Goal: Task Accomplishment & Management: Complete application form

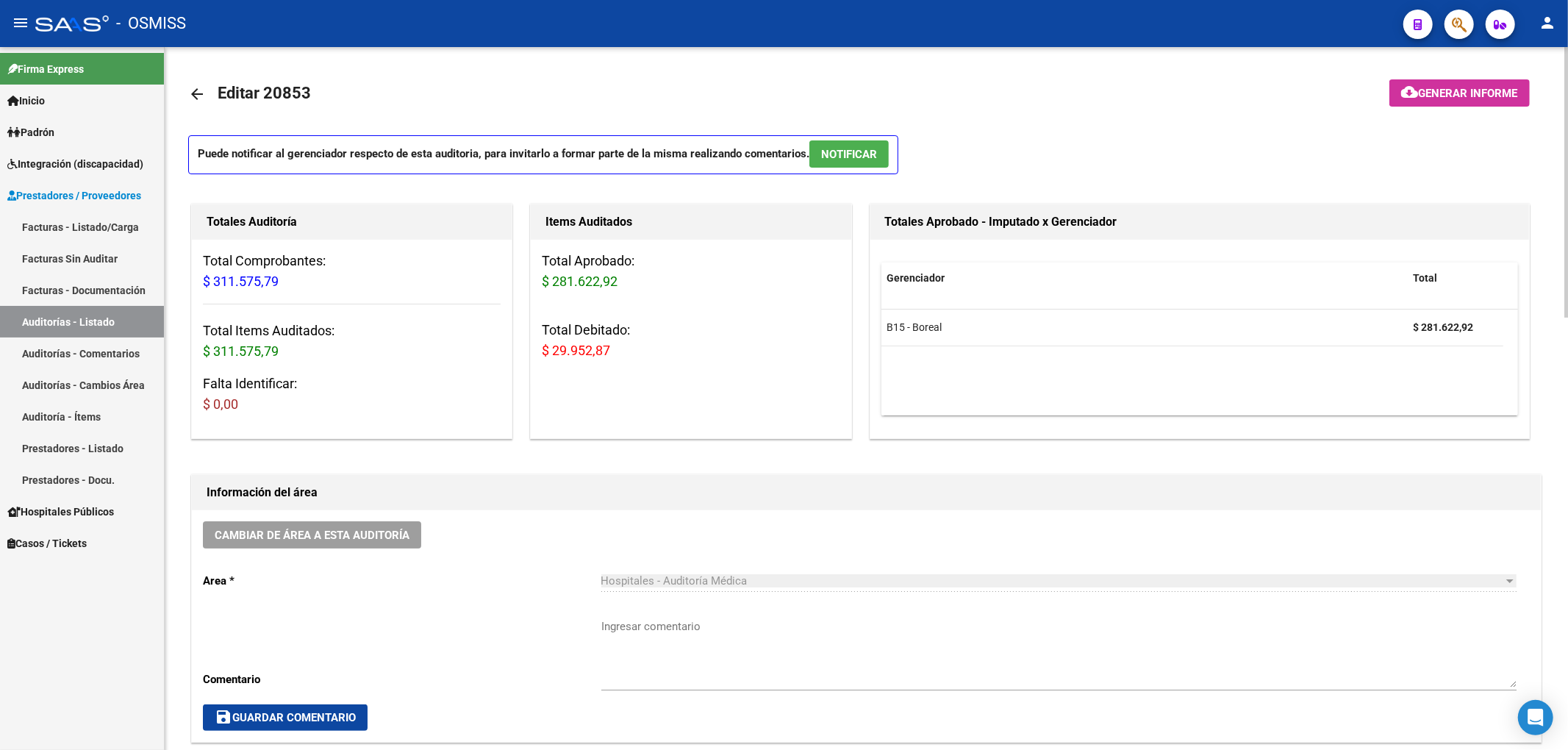
click at [195, 91] on mat-icon "arrow_back" at bounding box center [197, 94] width 18 height 18
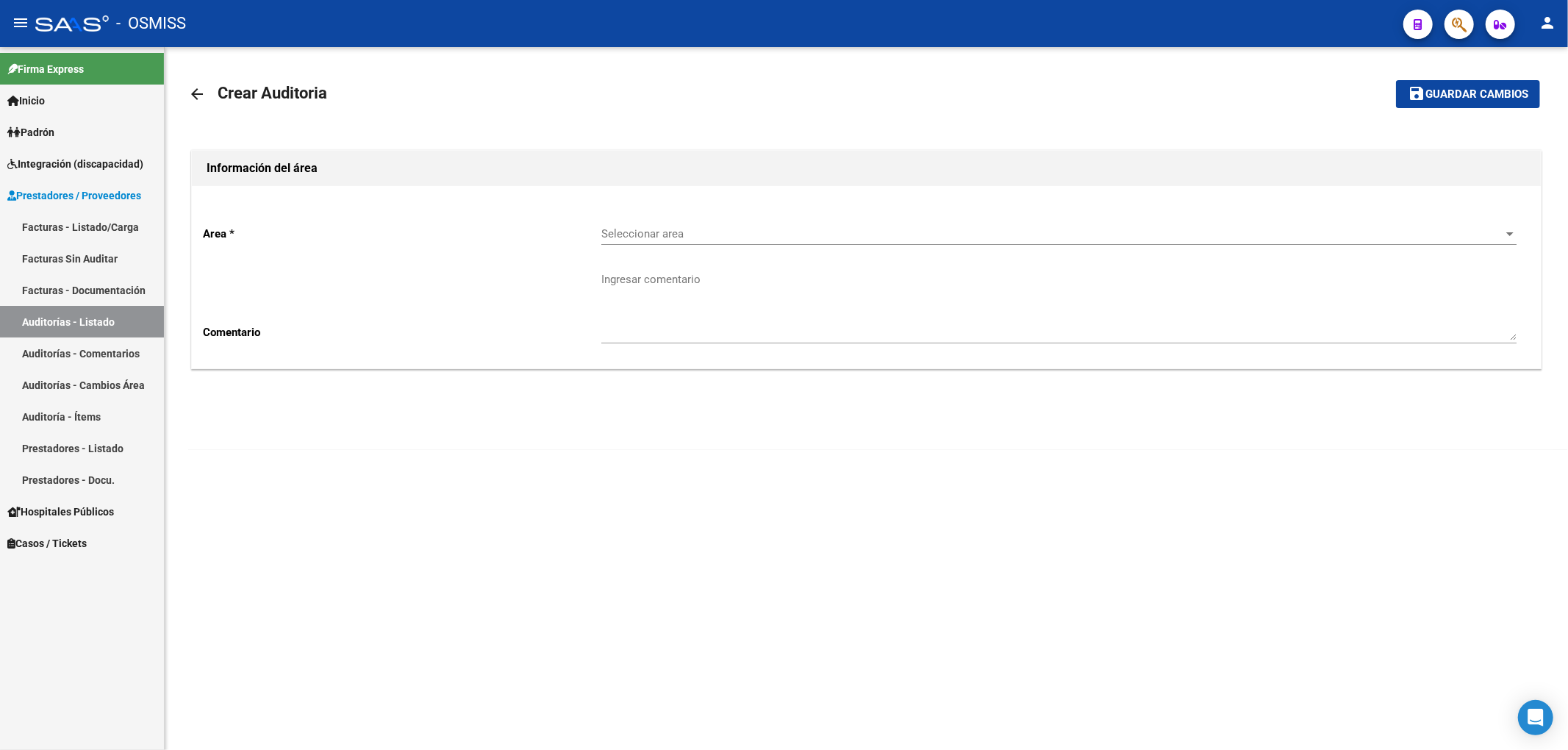
click at [660, 230] on span "Seleccionar area" at bounding box center [1052, 234] width 902 height 13
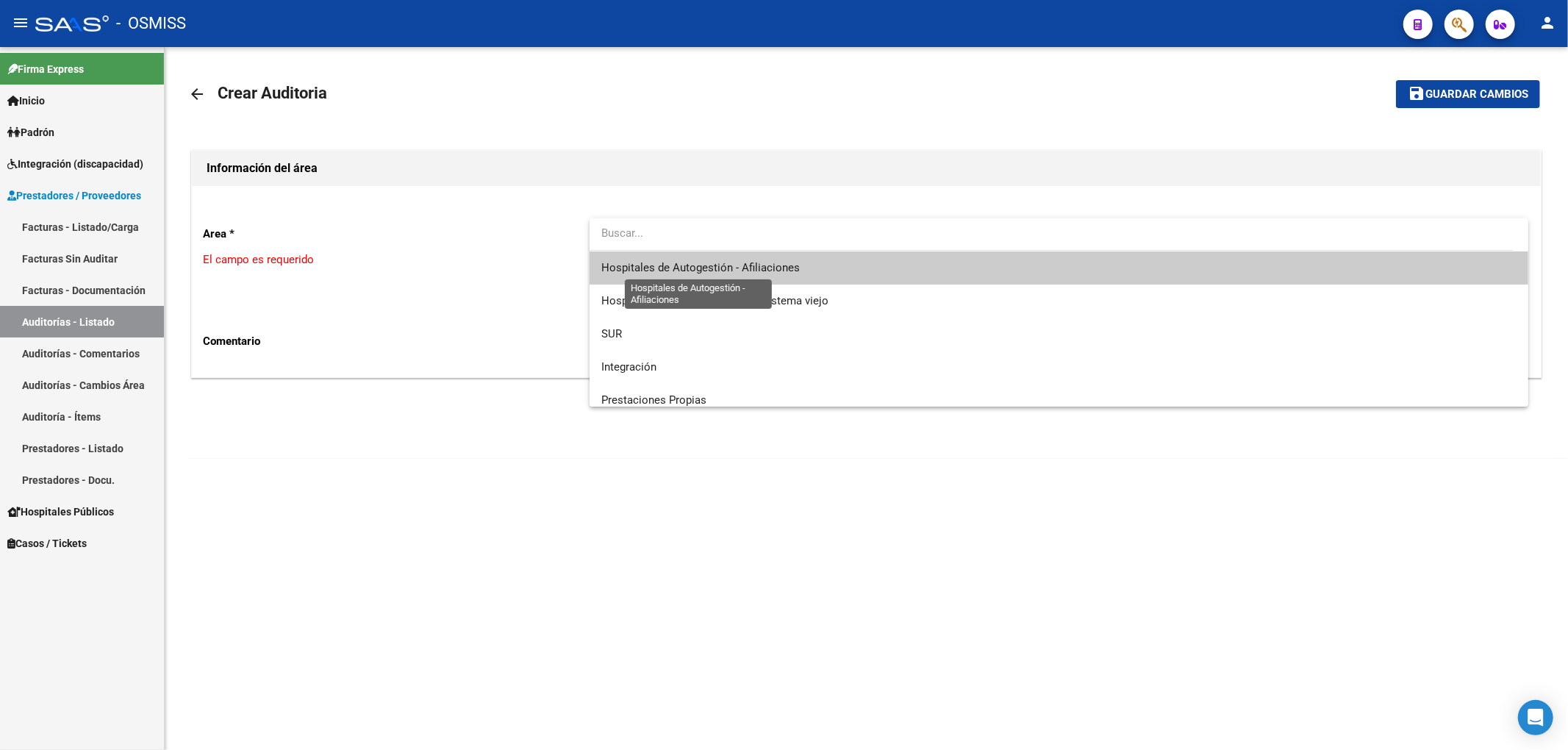
click at [675, 273] on span "Hospitales de Autogestión - Afiliaciones" at bounding box center [701, 267] width 198 height 13
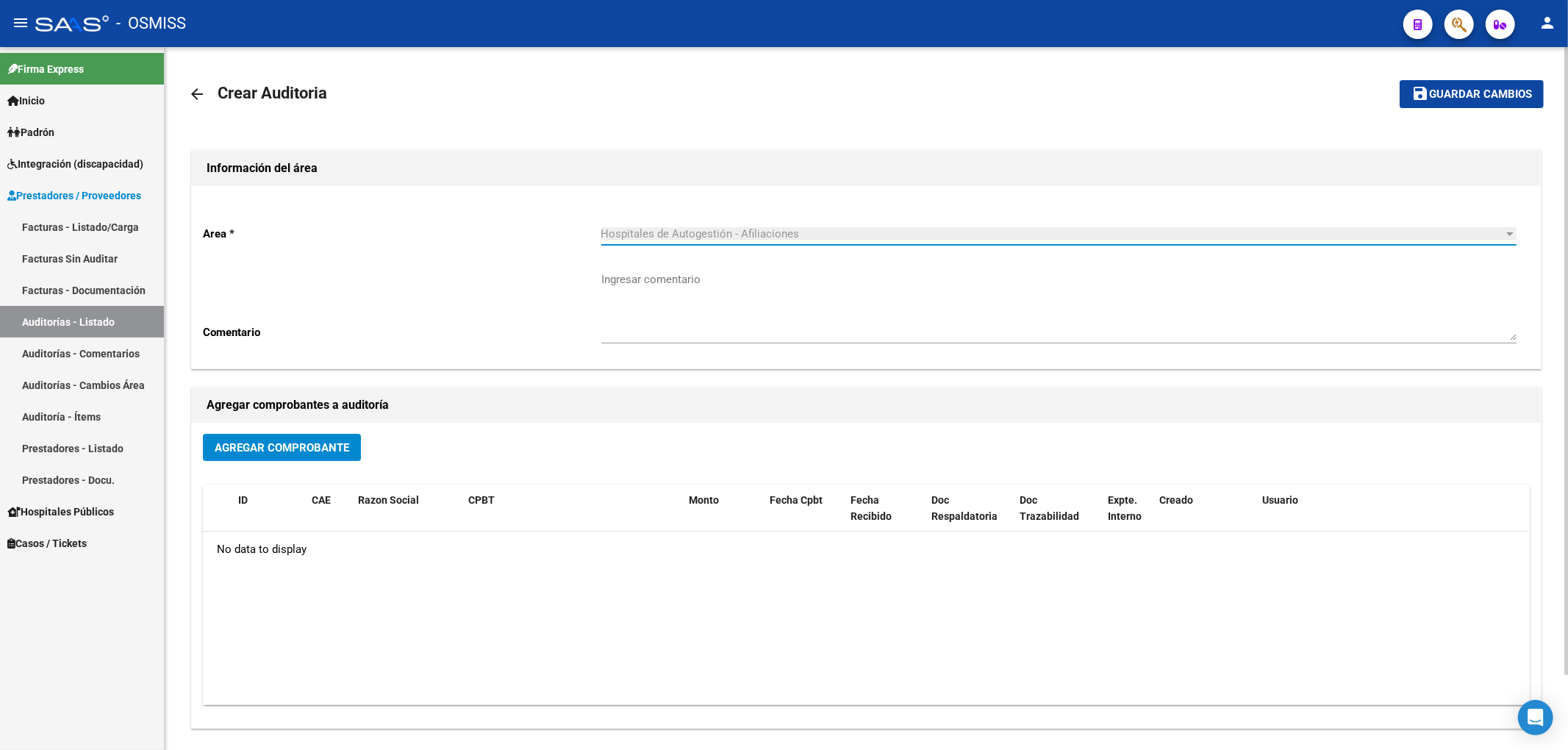
click at [317, 454] on span "Agregar Comprobante" at bounding box center [282, 448] width 134 height 13
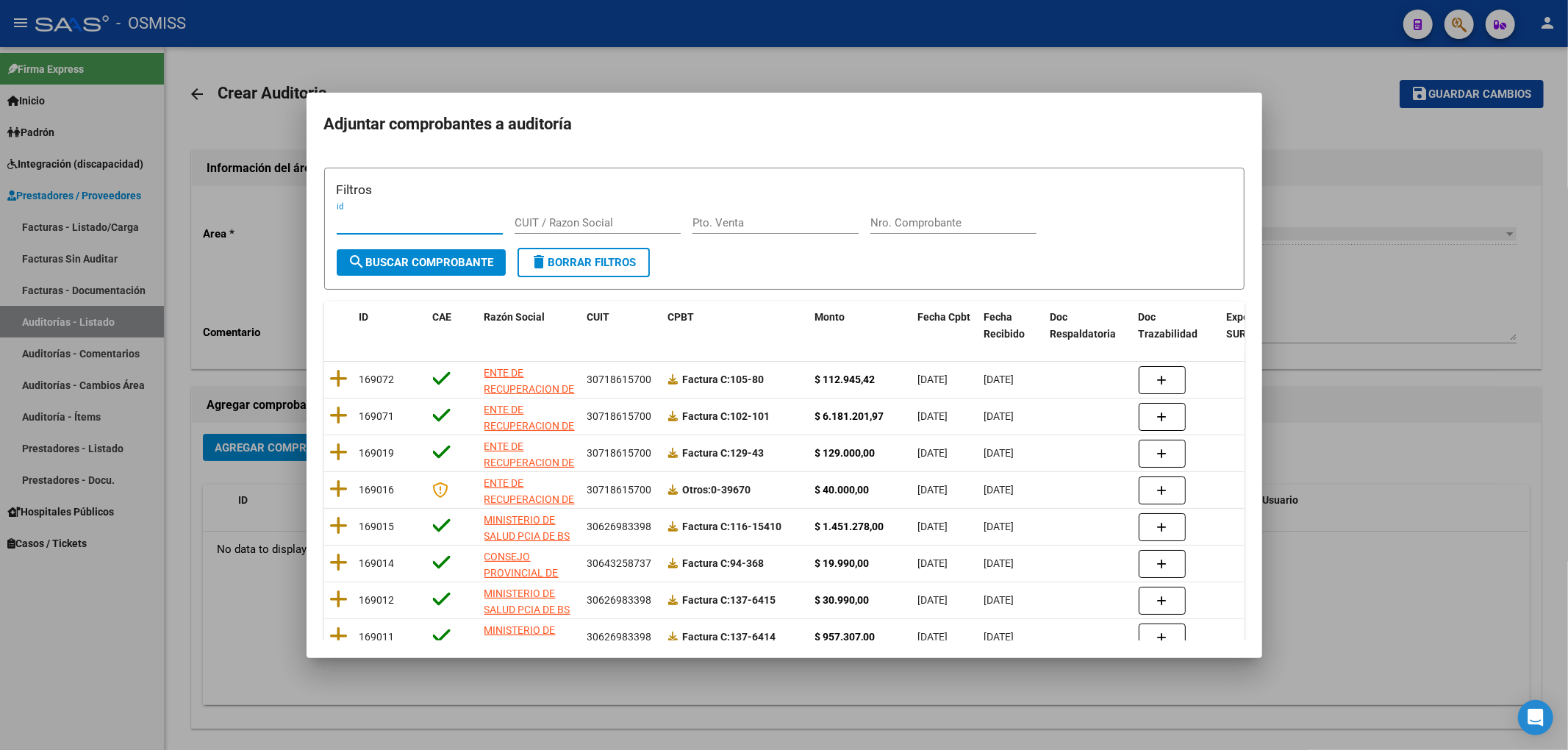
click at [903, 225] on input "Nro. Comprobante" at bounding box center [953, 223] width 166 height 13
type input "29251"
click at [386, 266] on span "search Buscar Comprobante" at bounding box center [421, 262] width 145 height 13
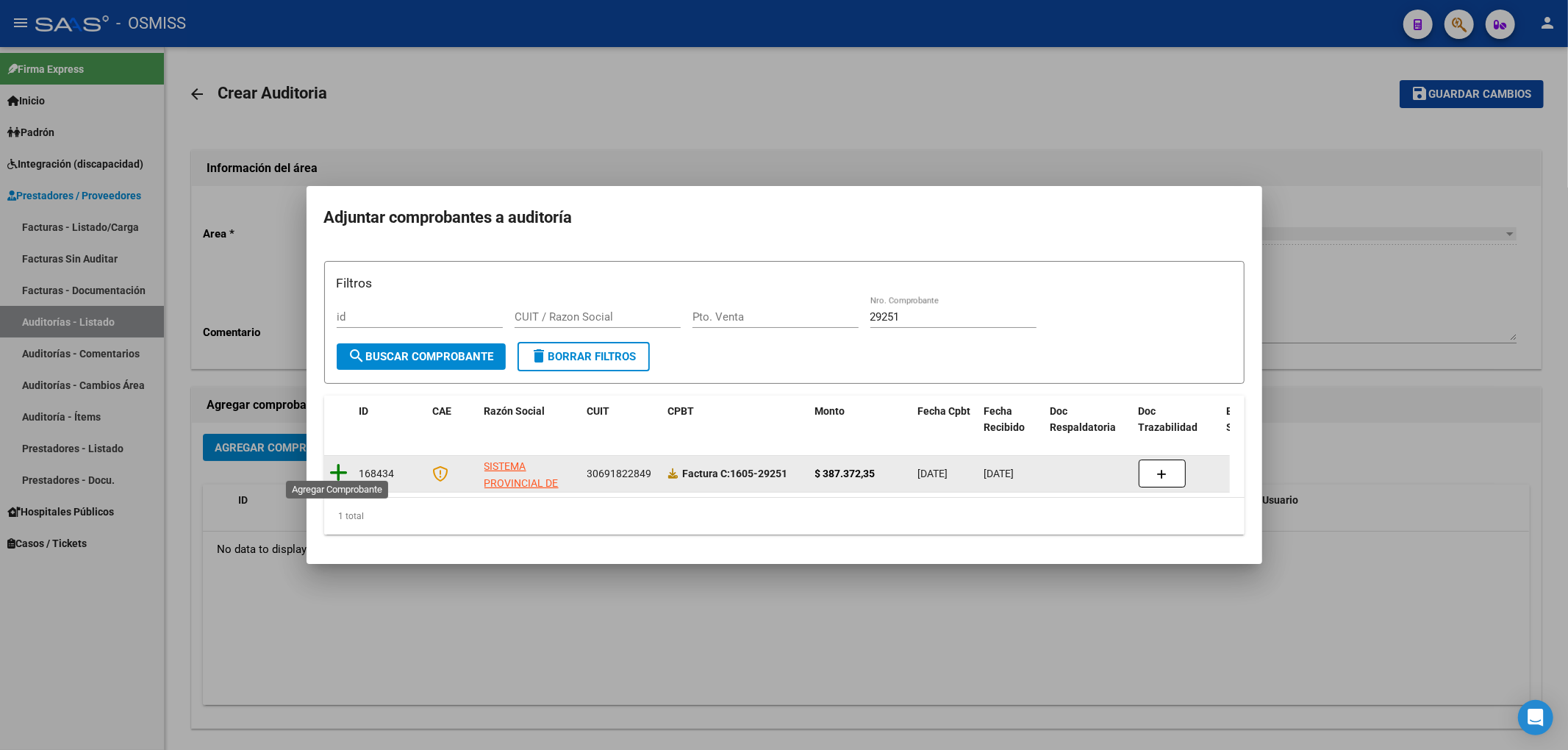
click at [340, 463] on icon at bounding box center [339, 473] width 19 height 20
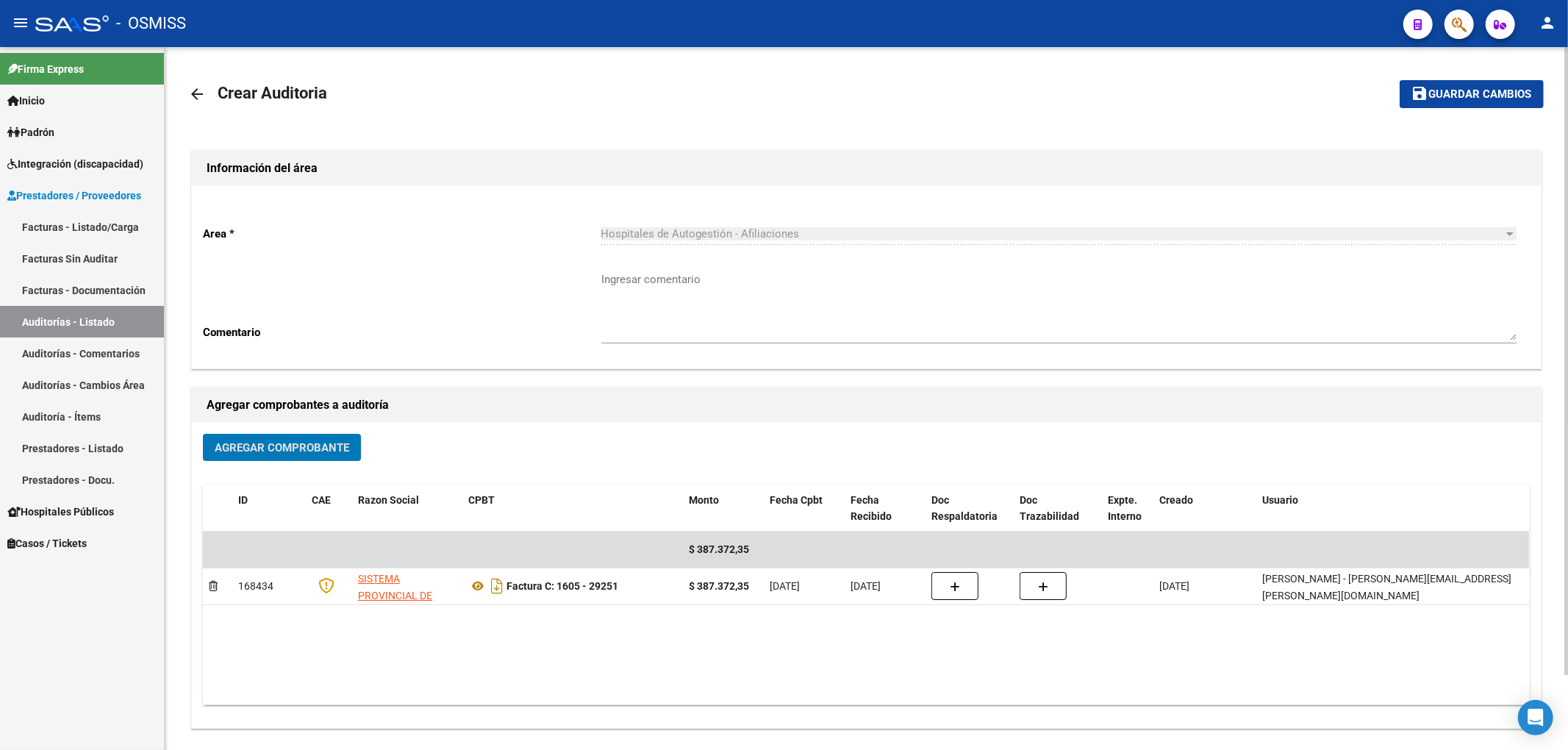
click at [1475, 100] on span "Guardar cambios" at bounding box center [1480, 95] width 103 height 13
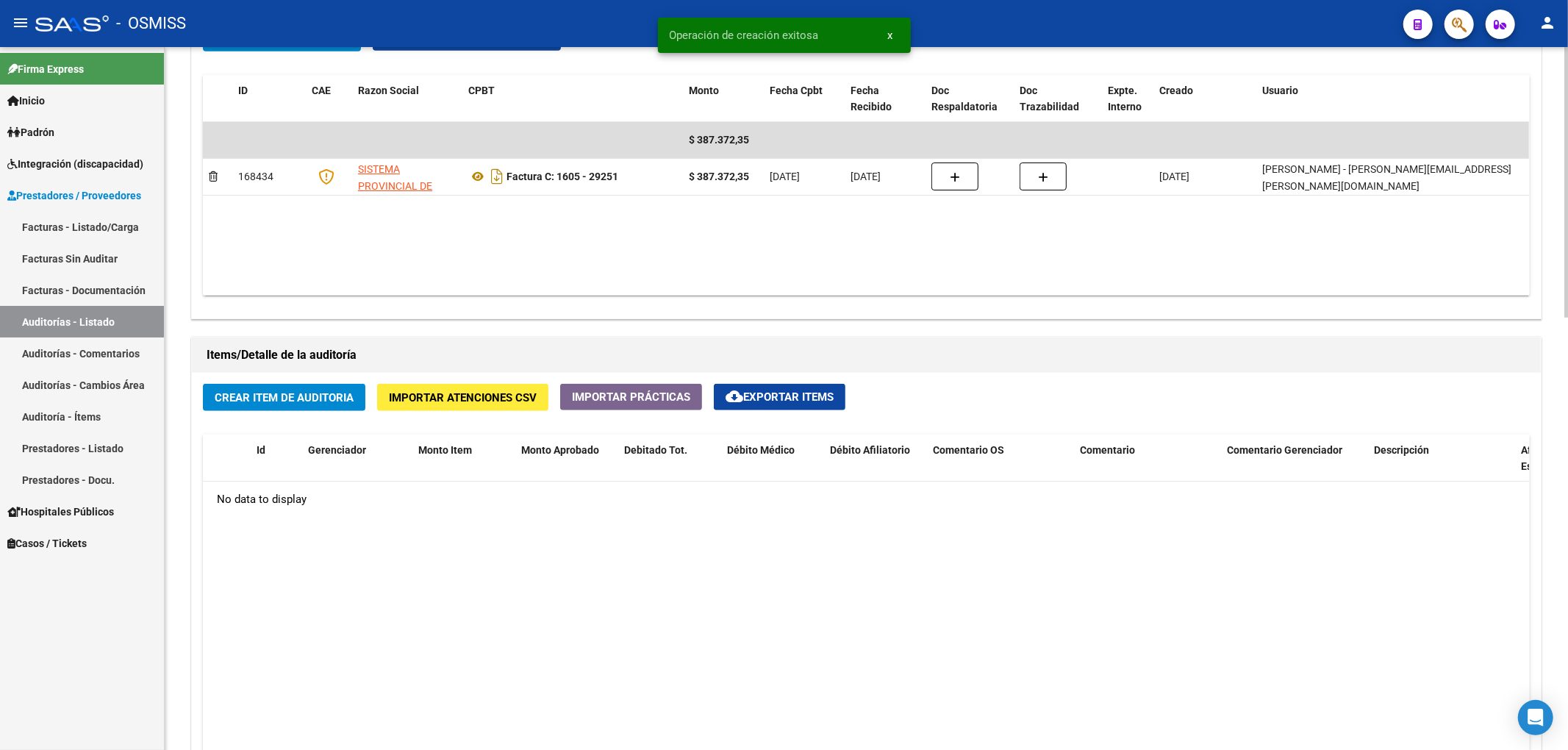
scroll to position [784, 0]
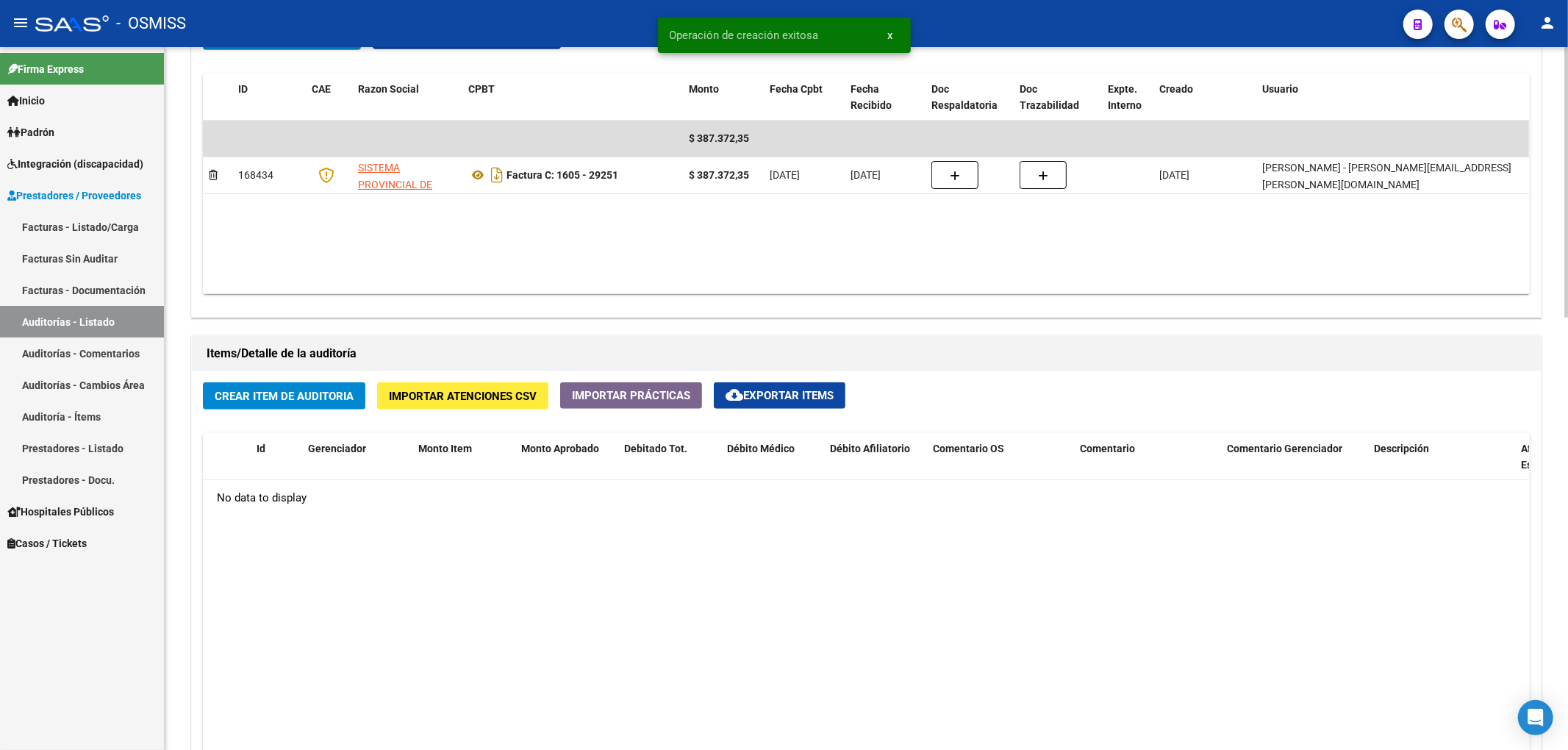
click at [327, 387] on button "Crear Item de Auditoria" at bounding box center [284, 395] width 163 height 27
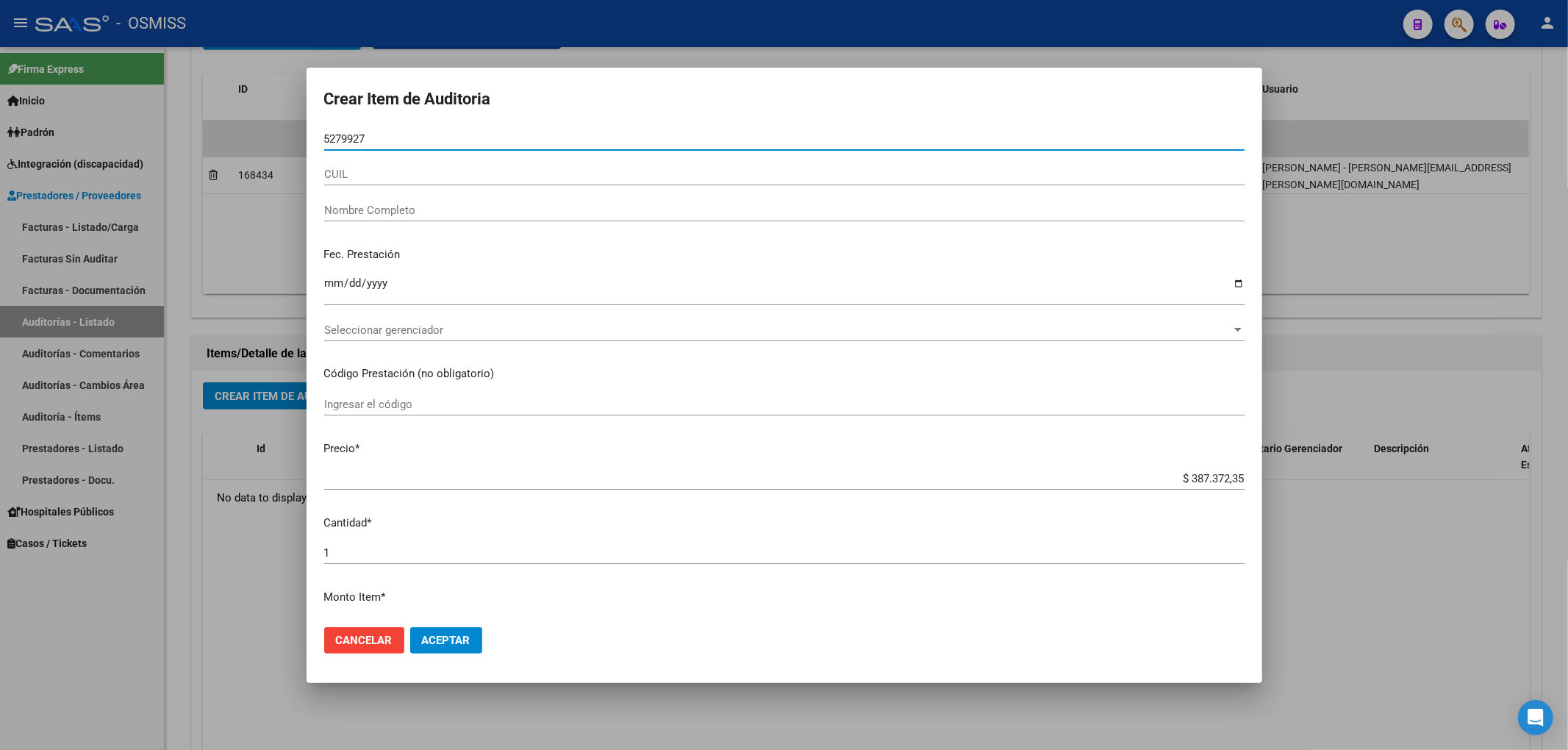
type input "52799270"
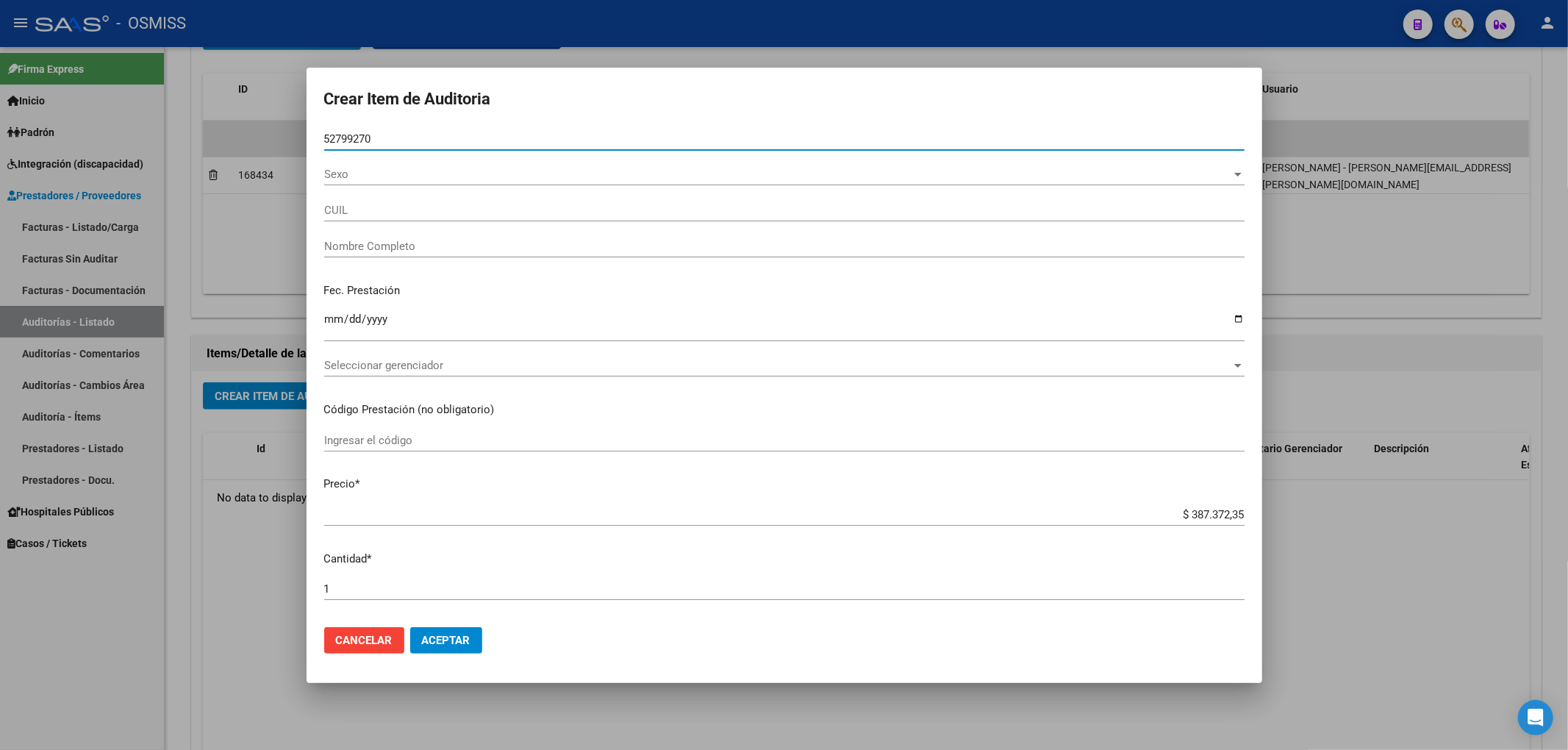
type input "20527992703"
type input "[PERSON_NAME] [PERSON_NAME]"
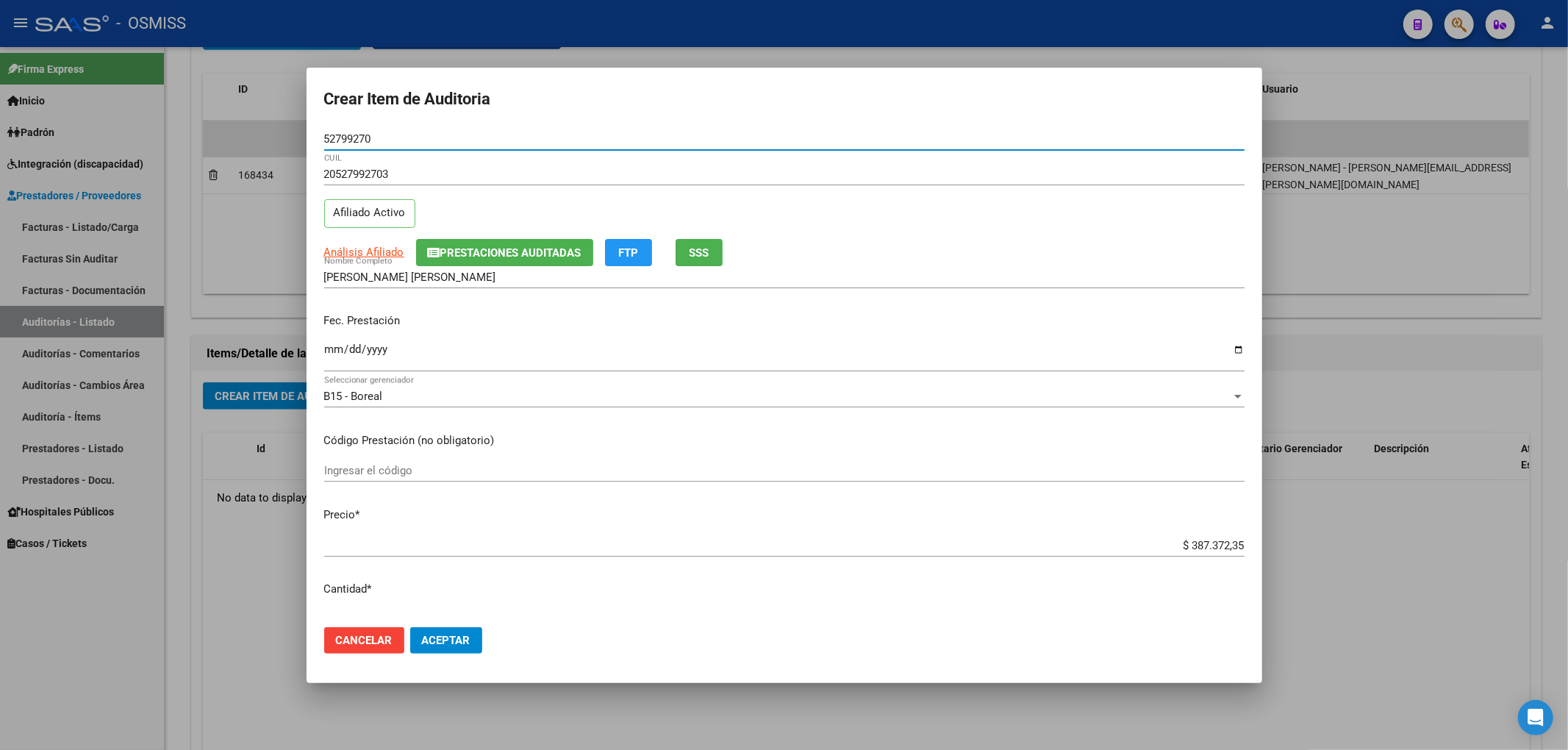
type input "52799270"
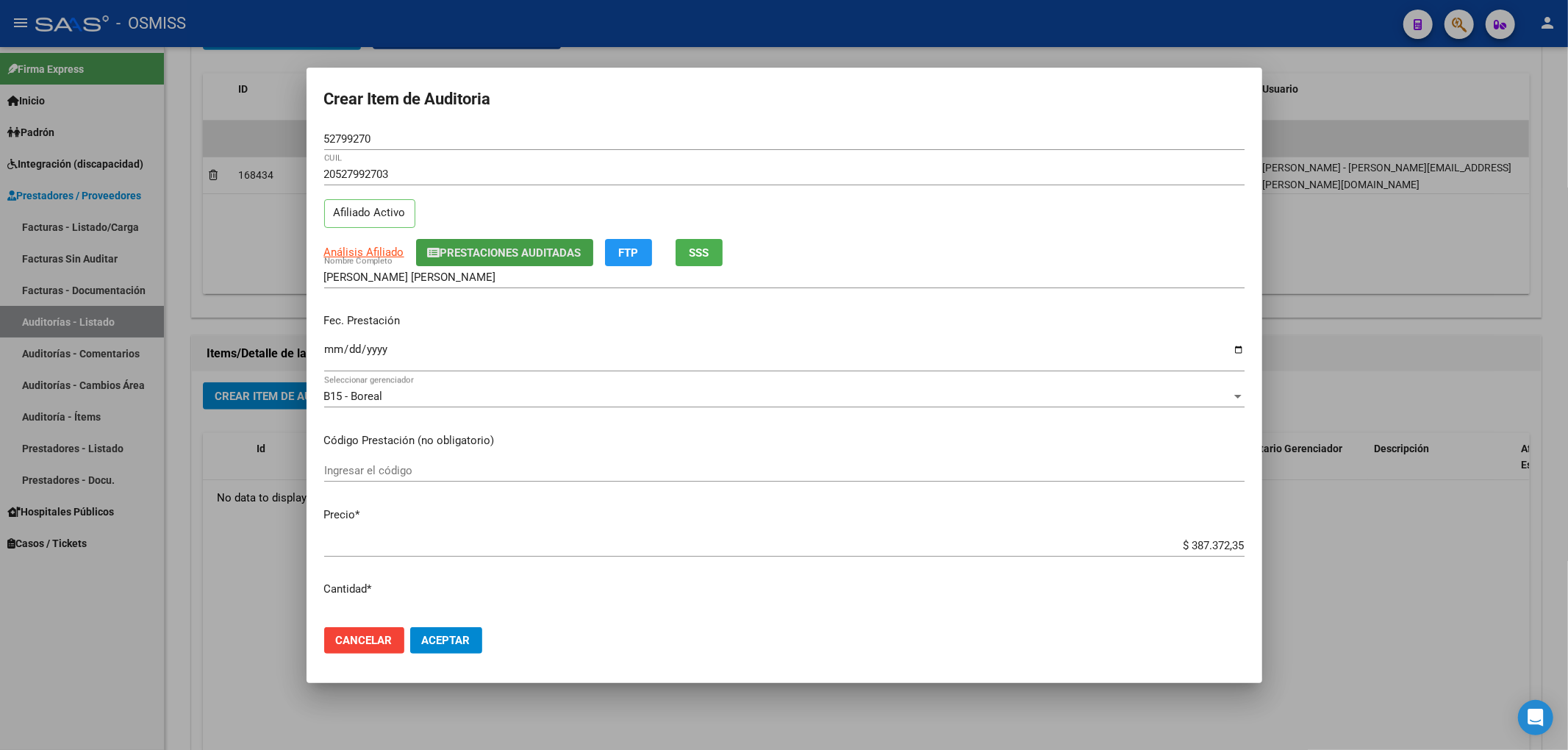
click at [456, 255] on span "Prestaciones Auditadas" at bounding box center [511, 252] width 141 height 13
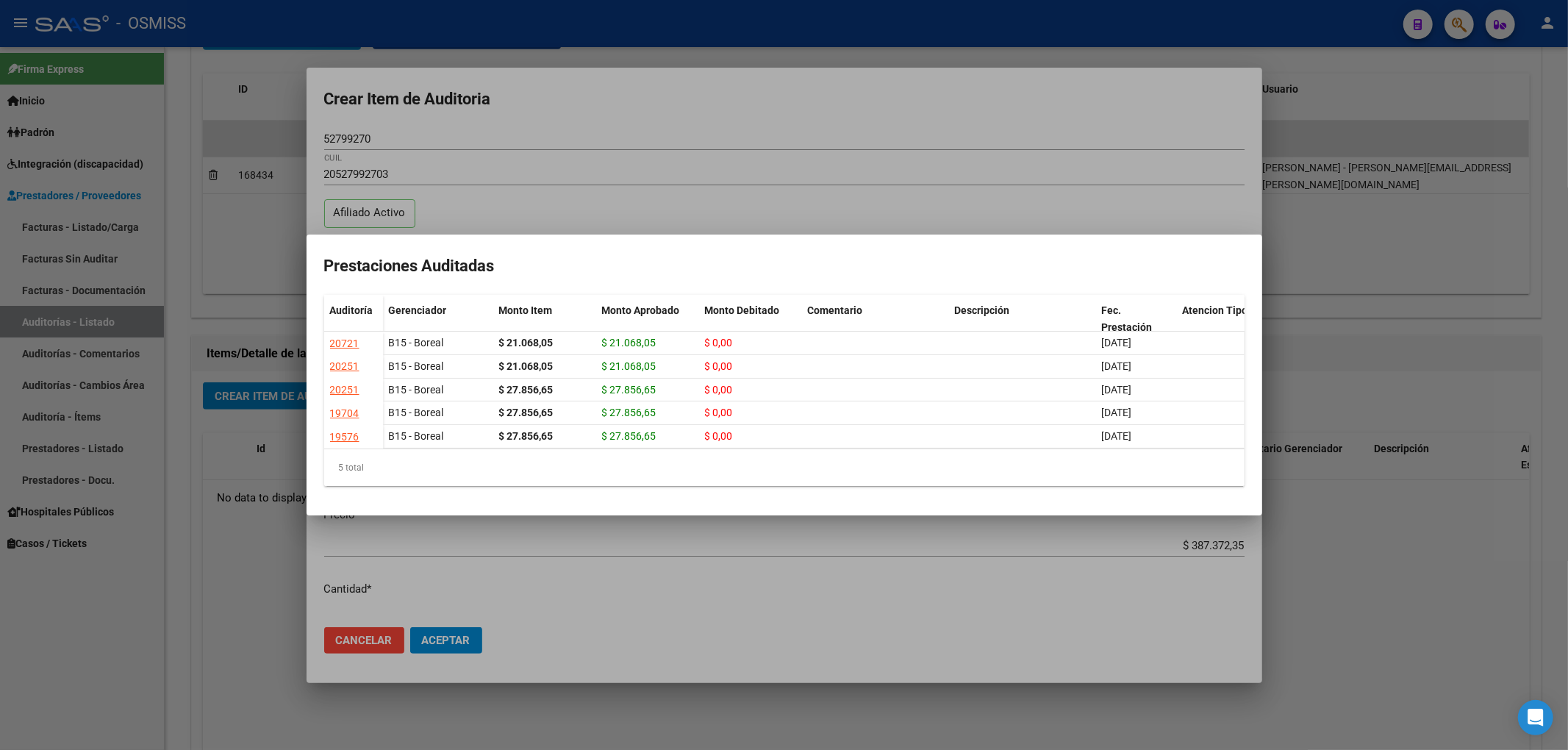
click at [680, 143] on div at bounding box center [784, 375] width 1568 height 750
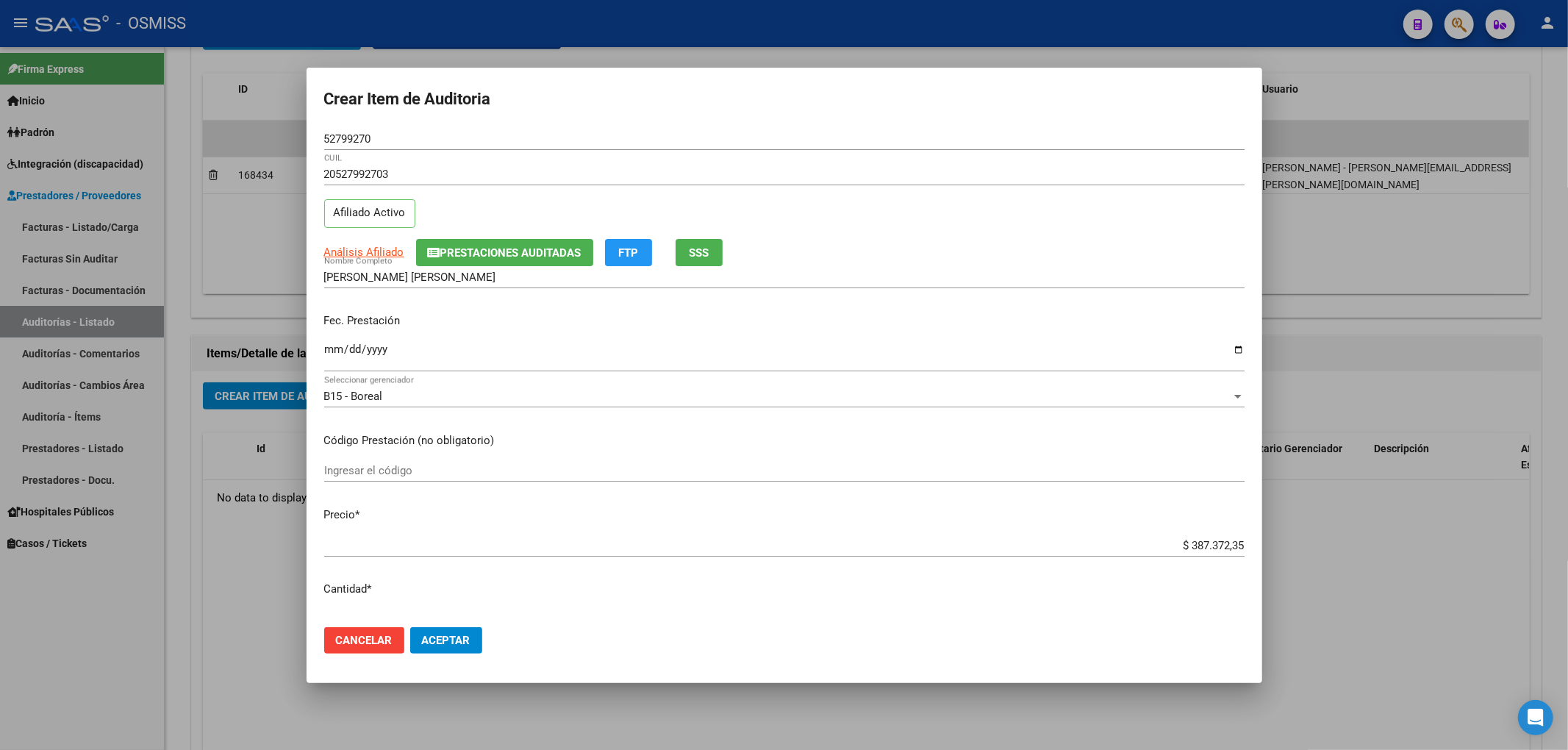
click at [330, 359] on input "Ingresar la fecha" at bounding box center [784, 355] width 920 height 23
type input "[DATE]"
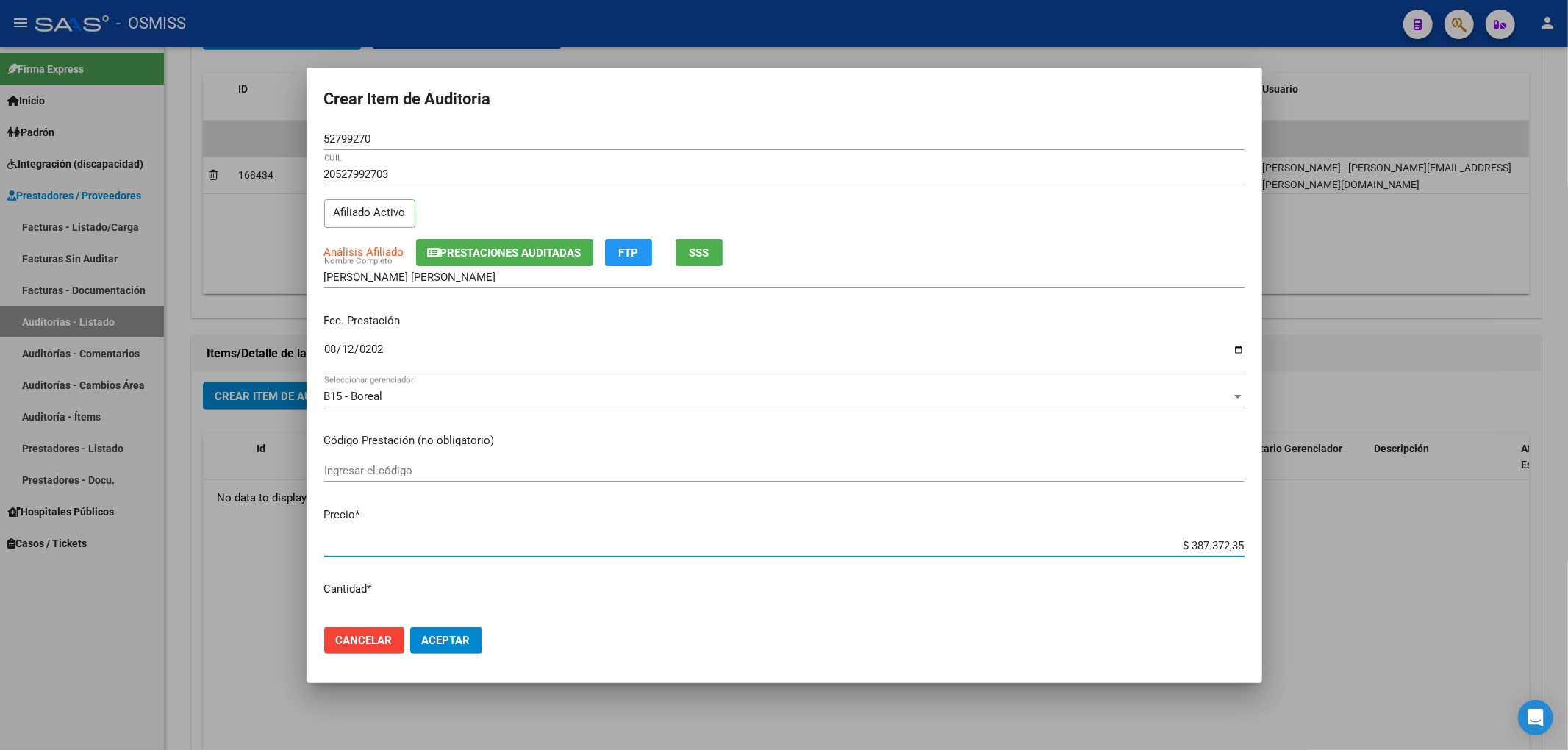
drag, startPoint x: 1166, startPoint y: 547, endPoint x: 1329, endPoint y: 553, distance: 163.1
click at [1318, 555] on div "Crear Item de Auditoria 52799270 Nro Documento 20527992703 CUIL Afiliado Activo…" at bounding box center [784, 375] width 1568 height 750
type input "$ 0,04"
type input "$ 0,48"
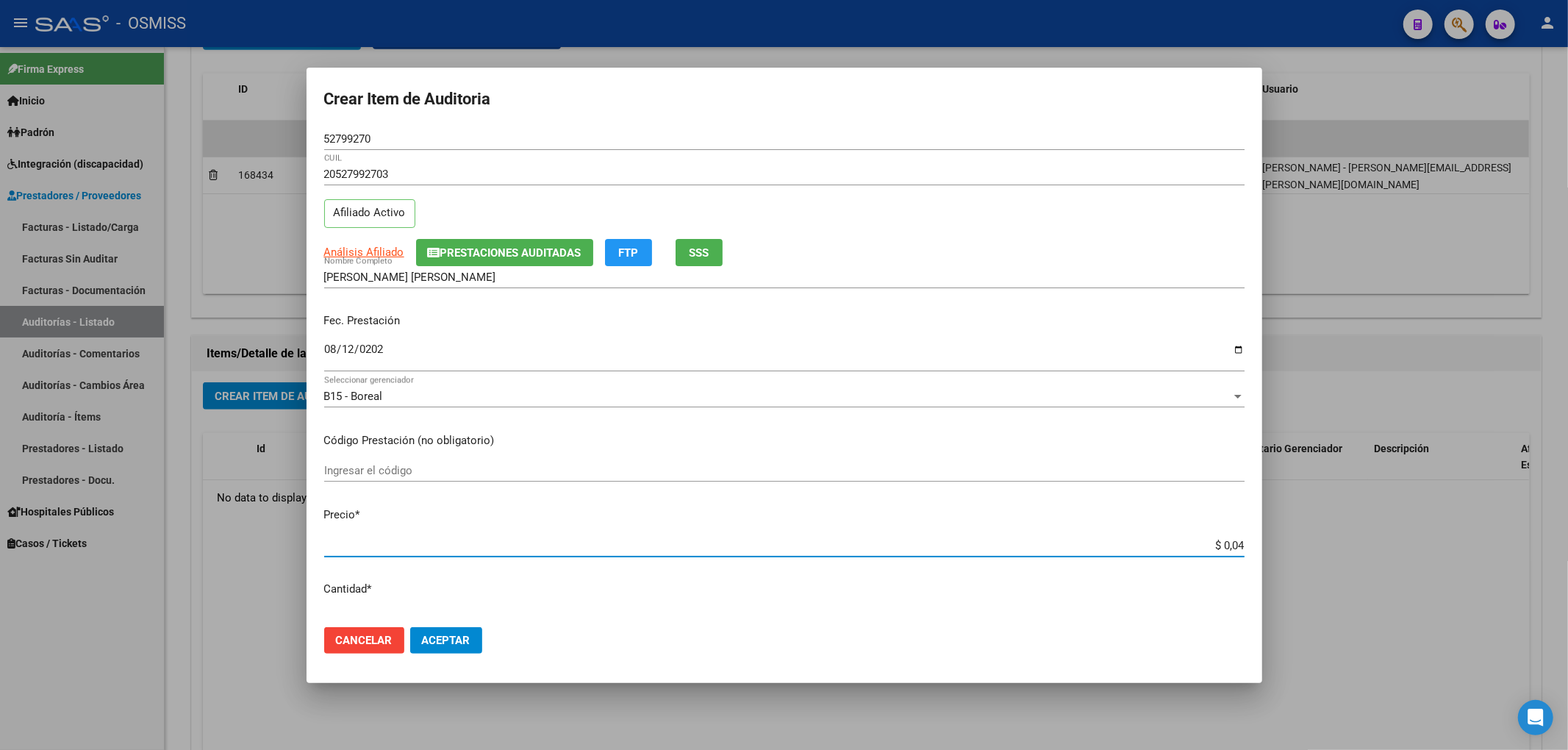
type input "$ 0,48"
type input "$ 4,89"
type input "$ 48,92"
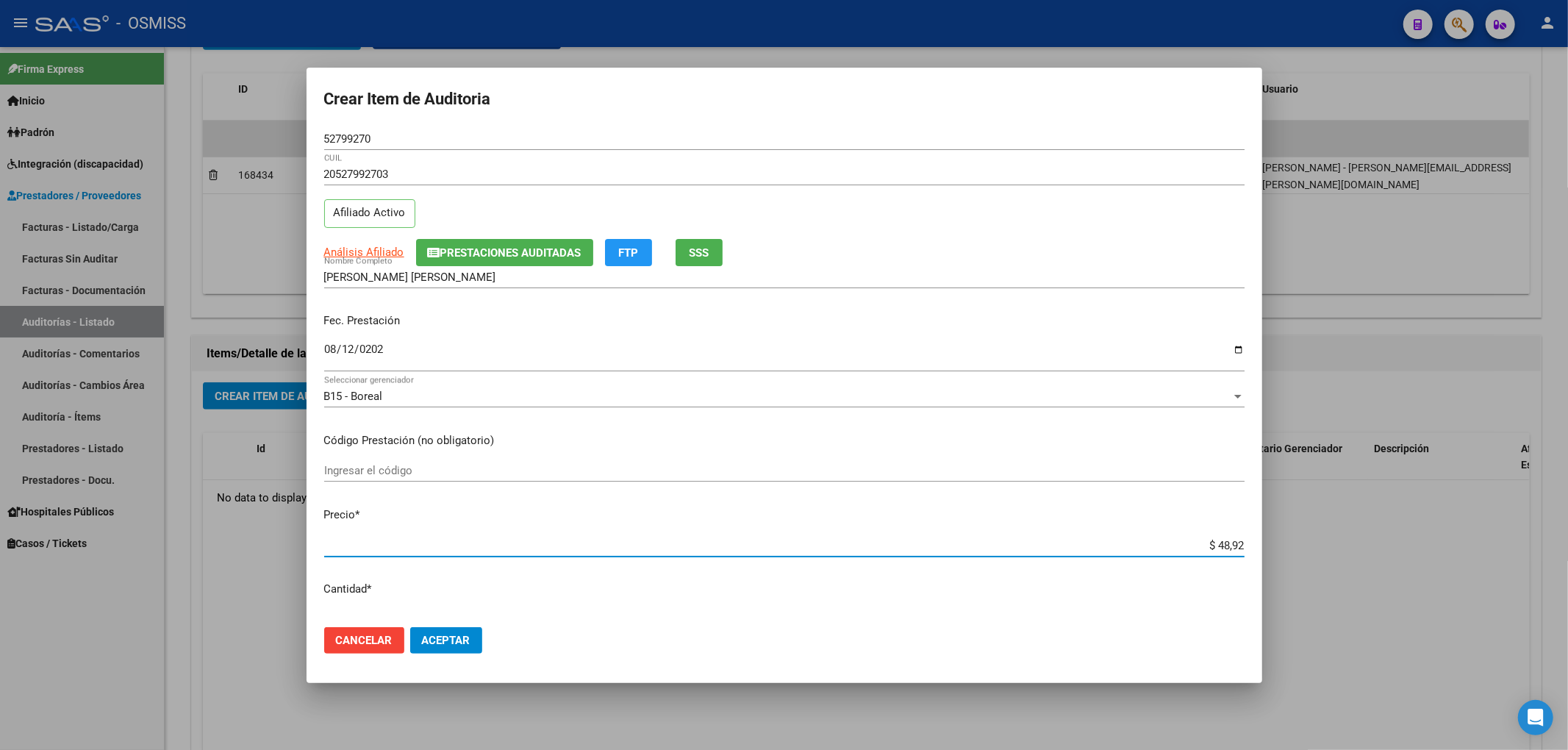
type input "$ 489,24"
type input "$ 4.892,47"
type input "$ 48.924,70"
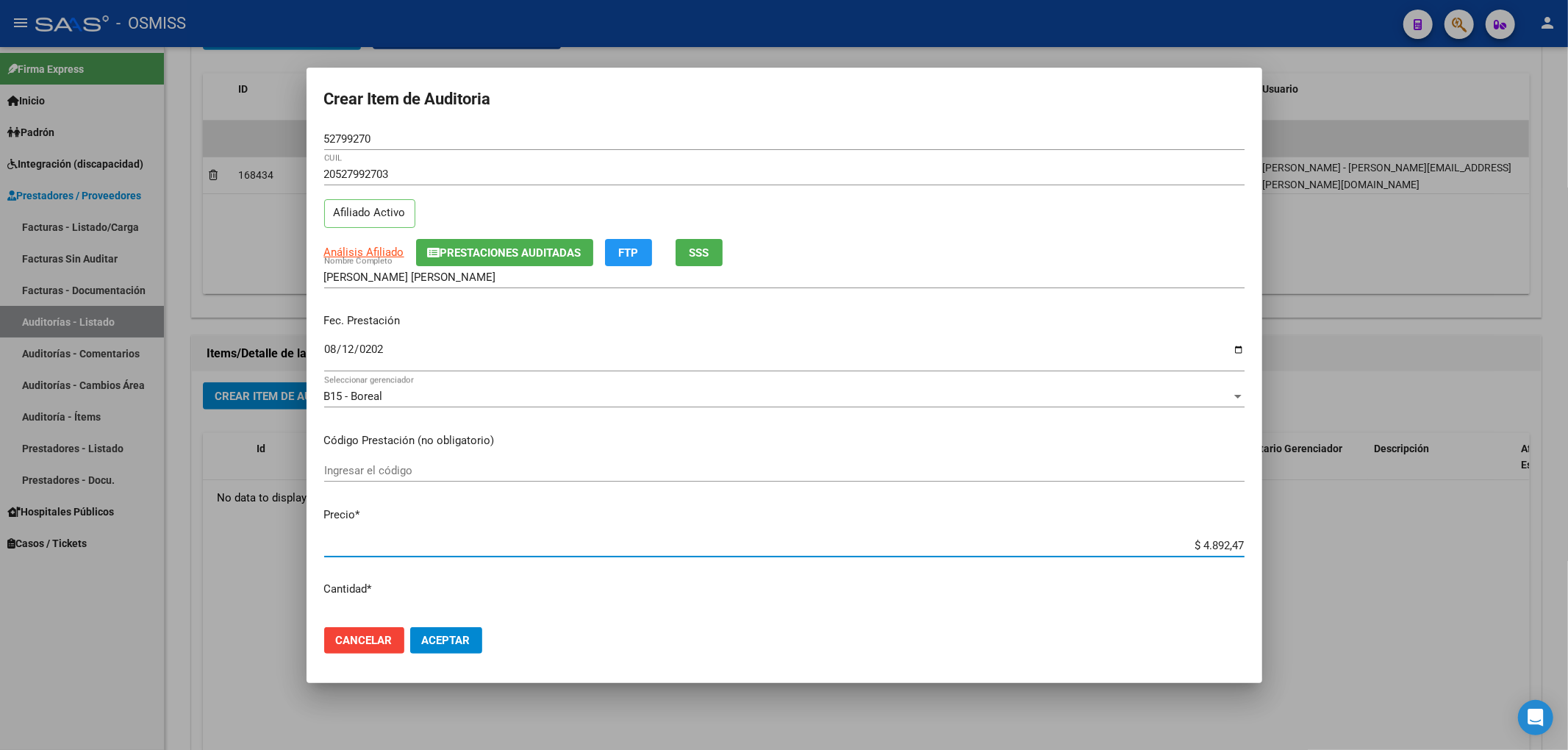
type input "$ 48.924,70"
click at [472, 635] on button "Aceptar" at bounding box center [446, 641] width 72 height 27
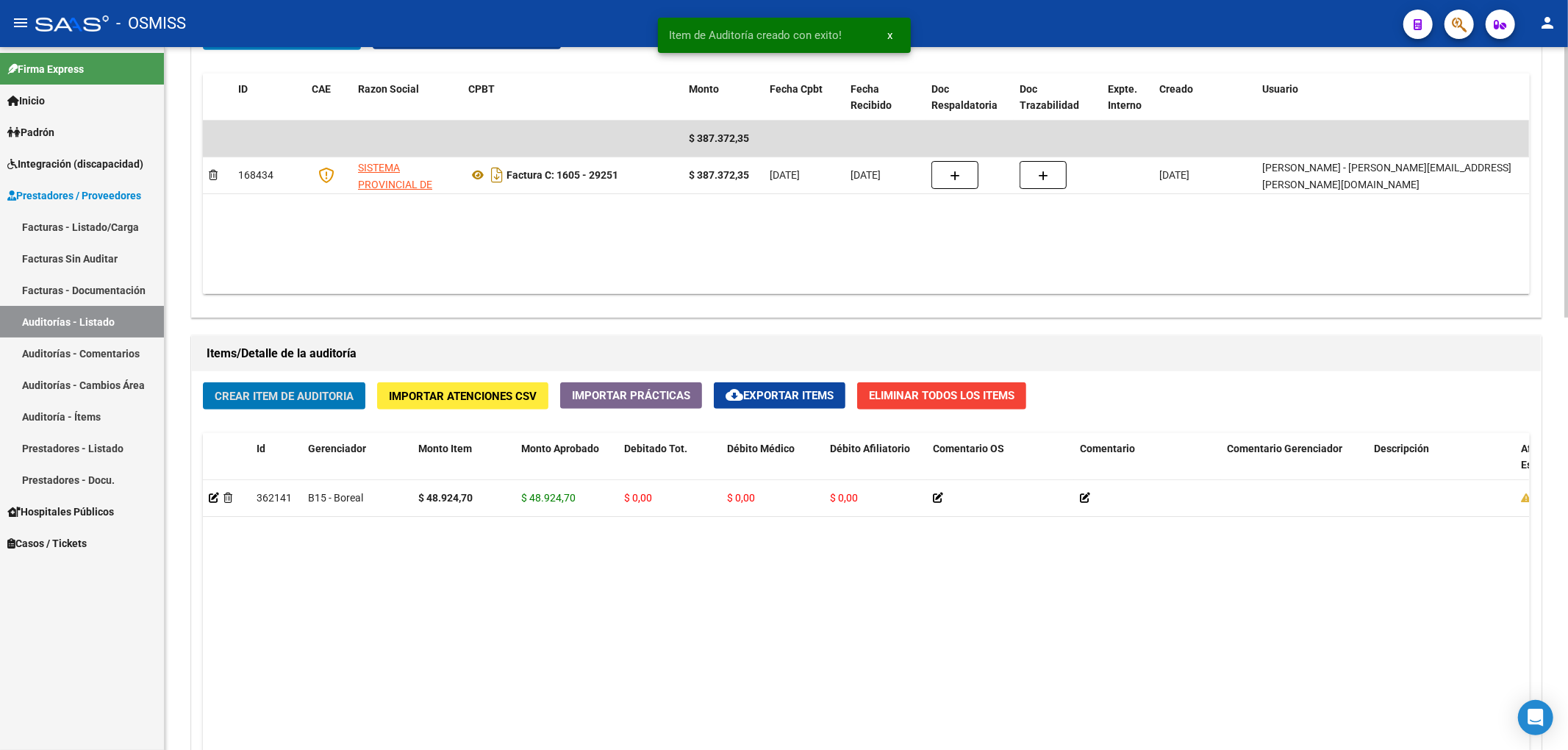
scroll to position [785, 0]
click at [277, 413] on div "Crear Item de Auditoria Importar Atenciones CSV Importar Prácticas cloud_downlo…" at bounding box center [866, 675] width 1349 height 609
click at [283, 392] on span "Crear Item de Auditoria" at bounding box center [284, 395] width 139 height 13
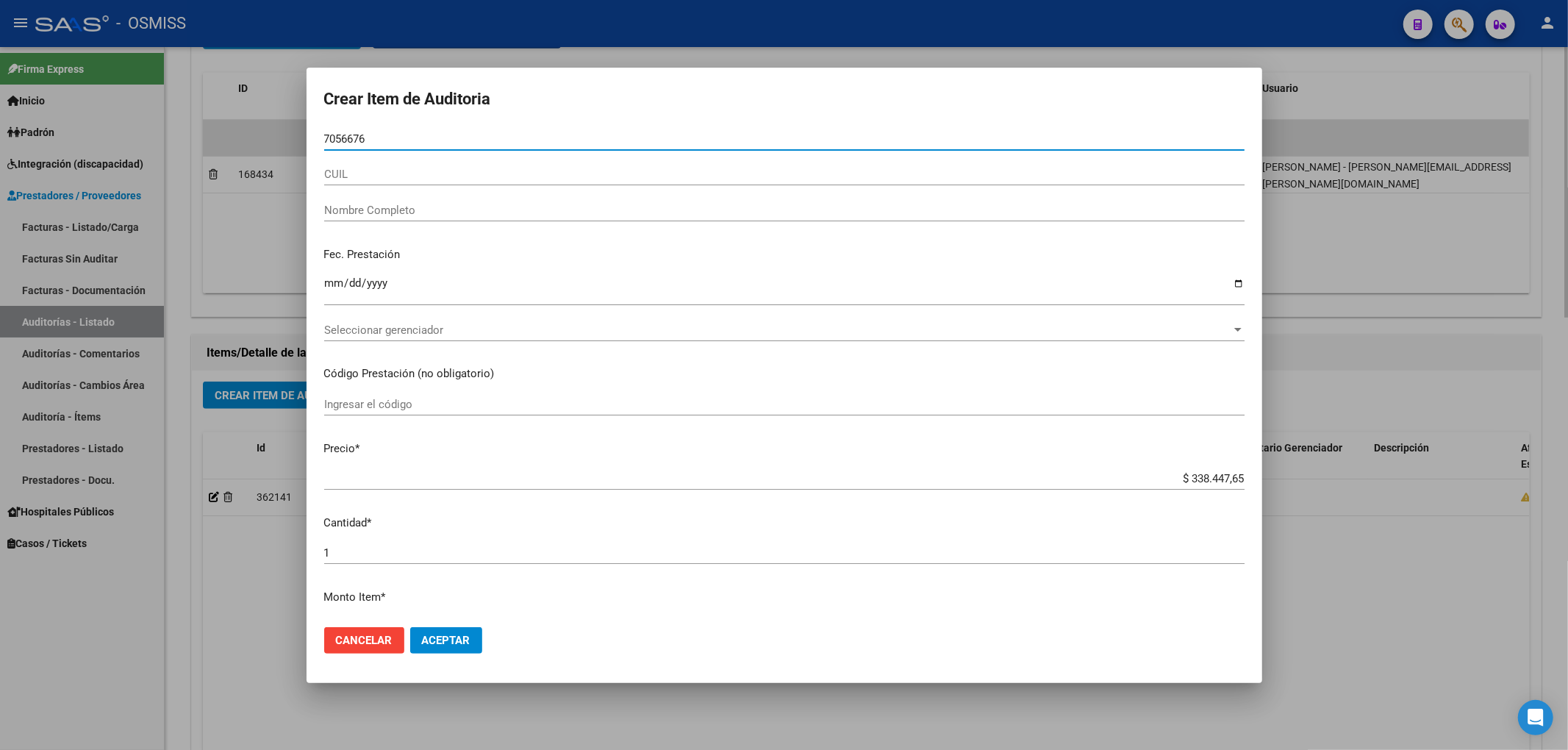
type input "70566763"
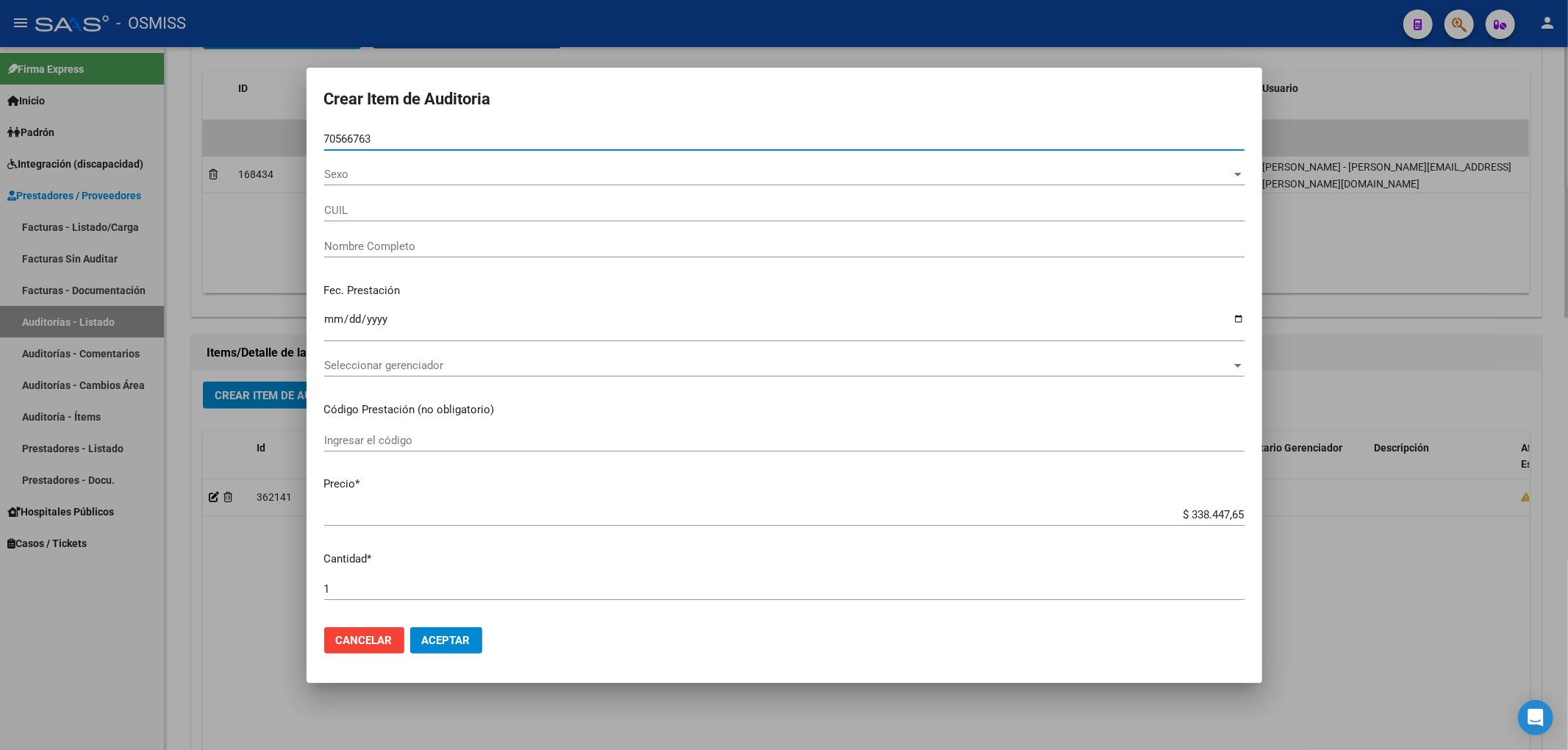
type input "20705667633"
type input "CASERES LOANA CATALINA"
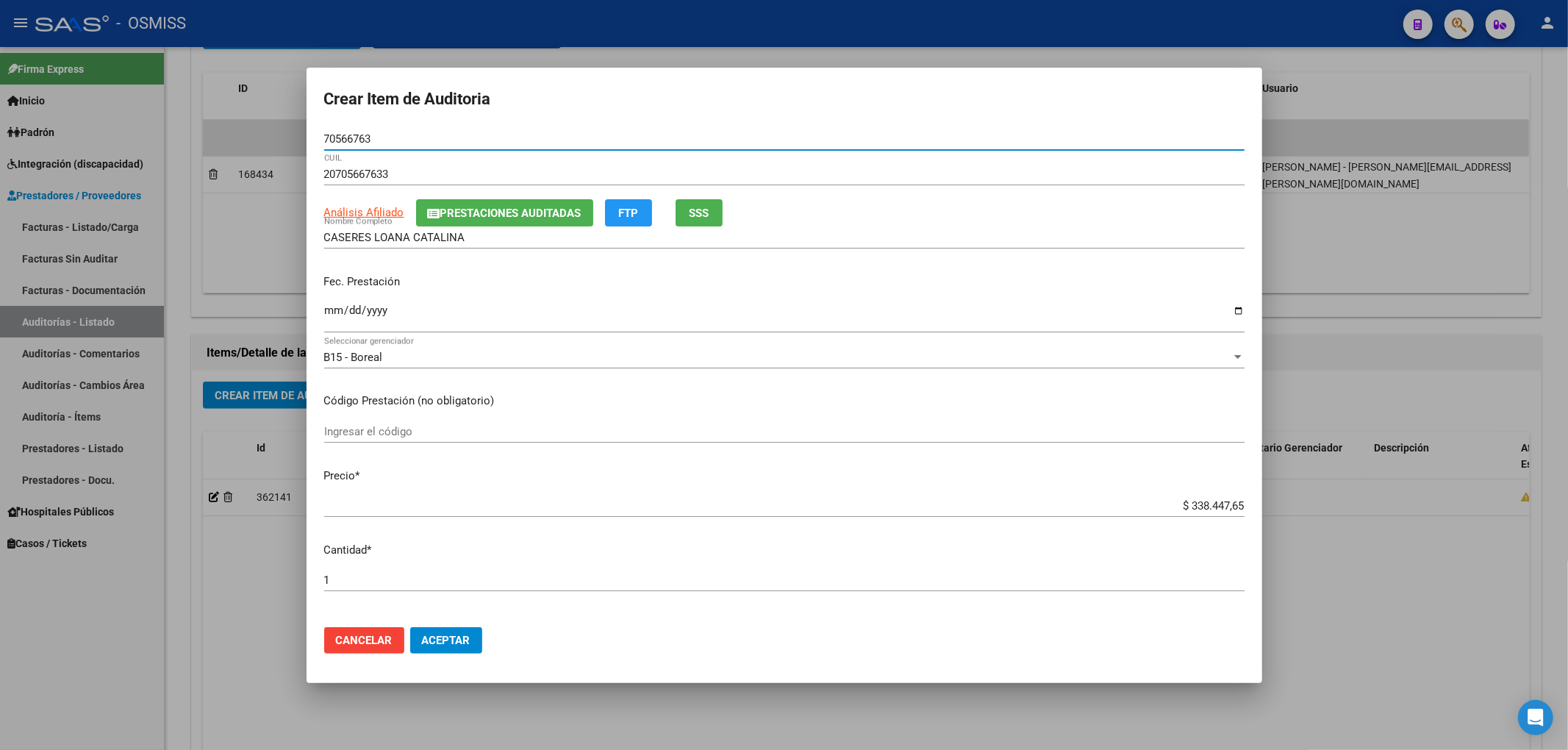
type input "70566763"
click at [452, 216] on span "Prestaciones Auditadas" at bounding box center [511, 212] width 141 height 13
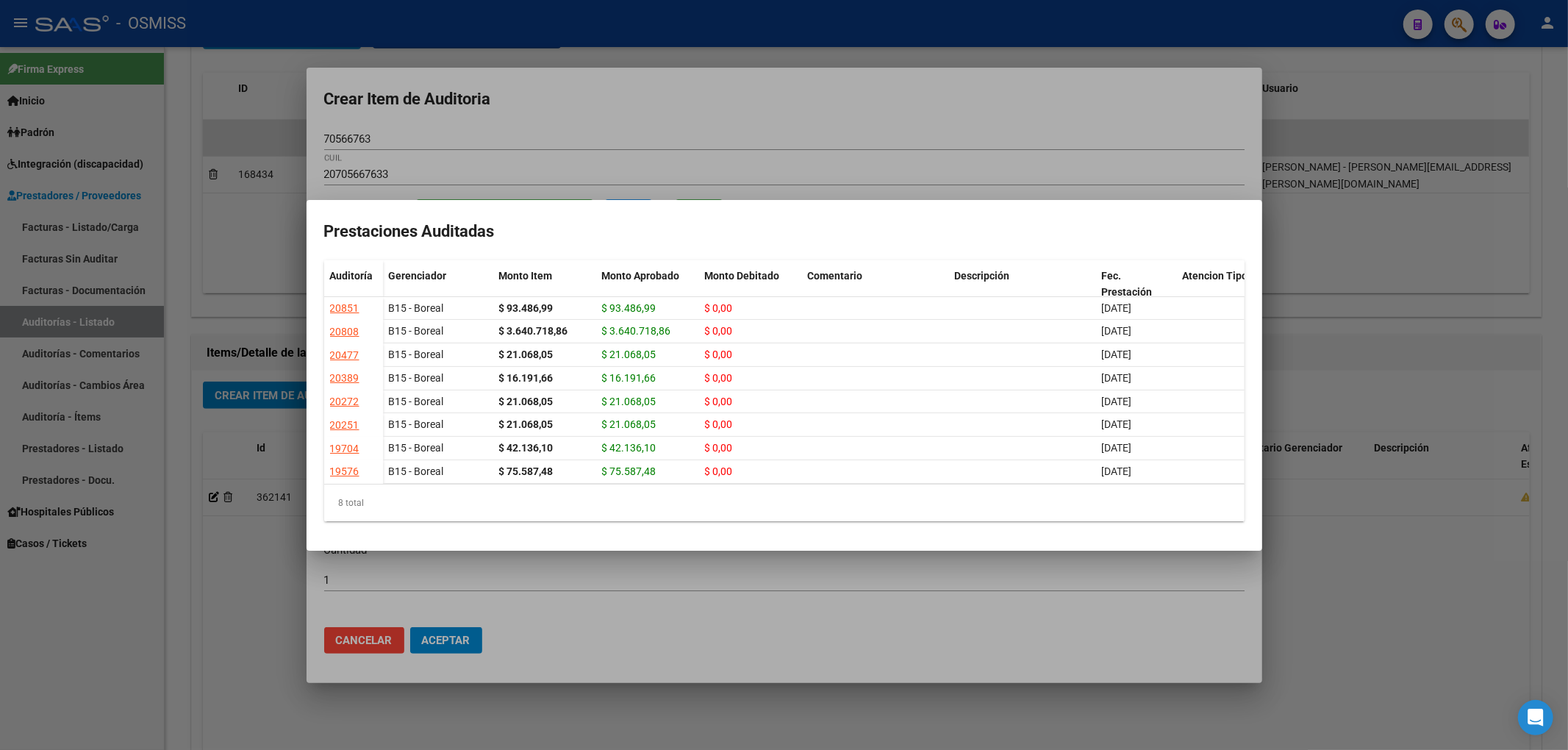
click at [562, 128] on div at bounding box center [784, 375] width 1568 height 750
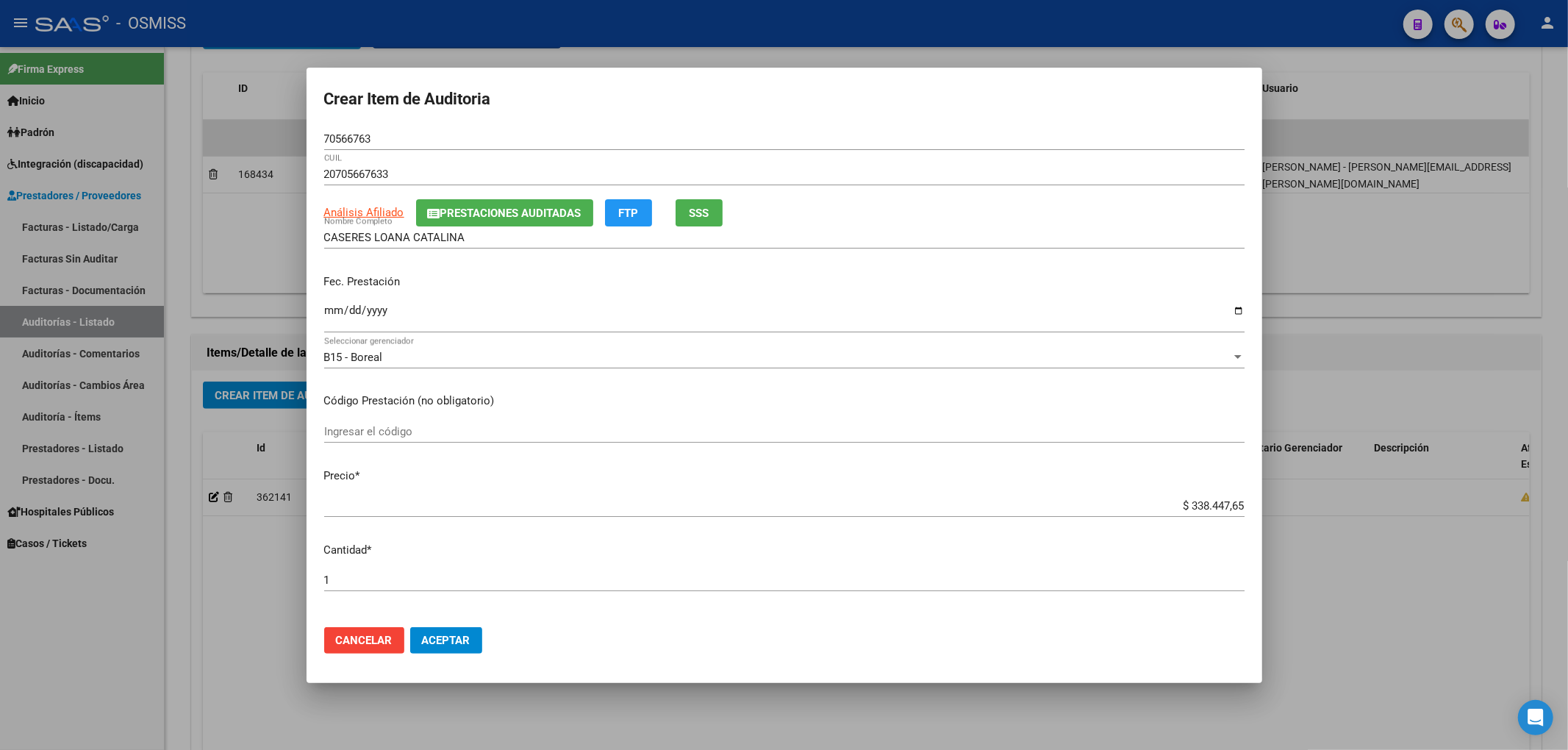
click at [309, 310] on mat-dialog-content "70566763 Nro Documento 20705667633 CUIL Análisis Afiliado Prestaciones Auditada…" at bounding box center [784, 372] width 955 height 488
click at [328, 315] on input "Ingresar la fecha" at bounding box center [784, 316] width 920 height 23
type input "[DATE]"
drag, startPoint x: 1183, startPoint y: 502, endPoint x: 1350, endPoint y: 494, distance: 167.2
click at [1313, 502] on div "Crear Item de Auditoria 70566763 Nro Documento 20705667633 CUIL Análisis Afilia…" at bounding box center [784, 375] width 1568 height 750
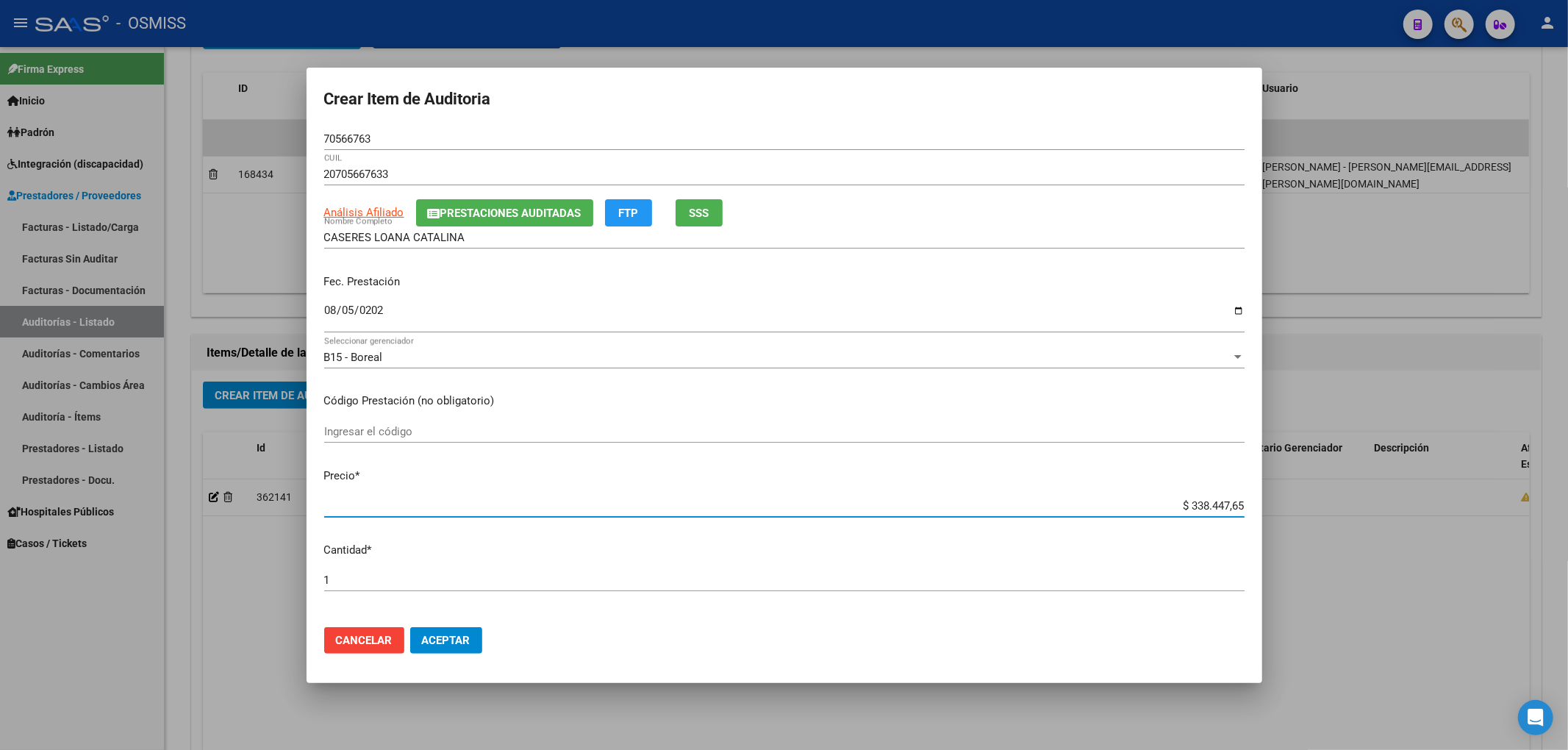
type input "$ 0,01"
type input "$ 0,12"
type input "$ 1,22"
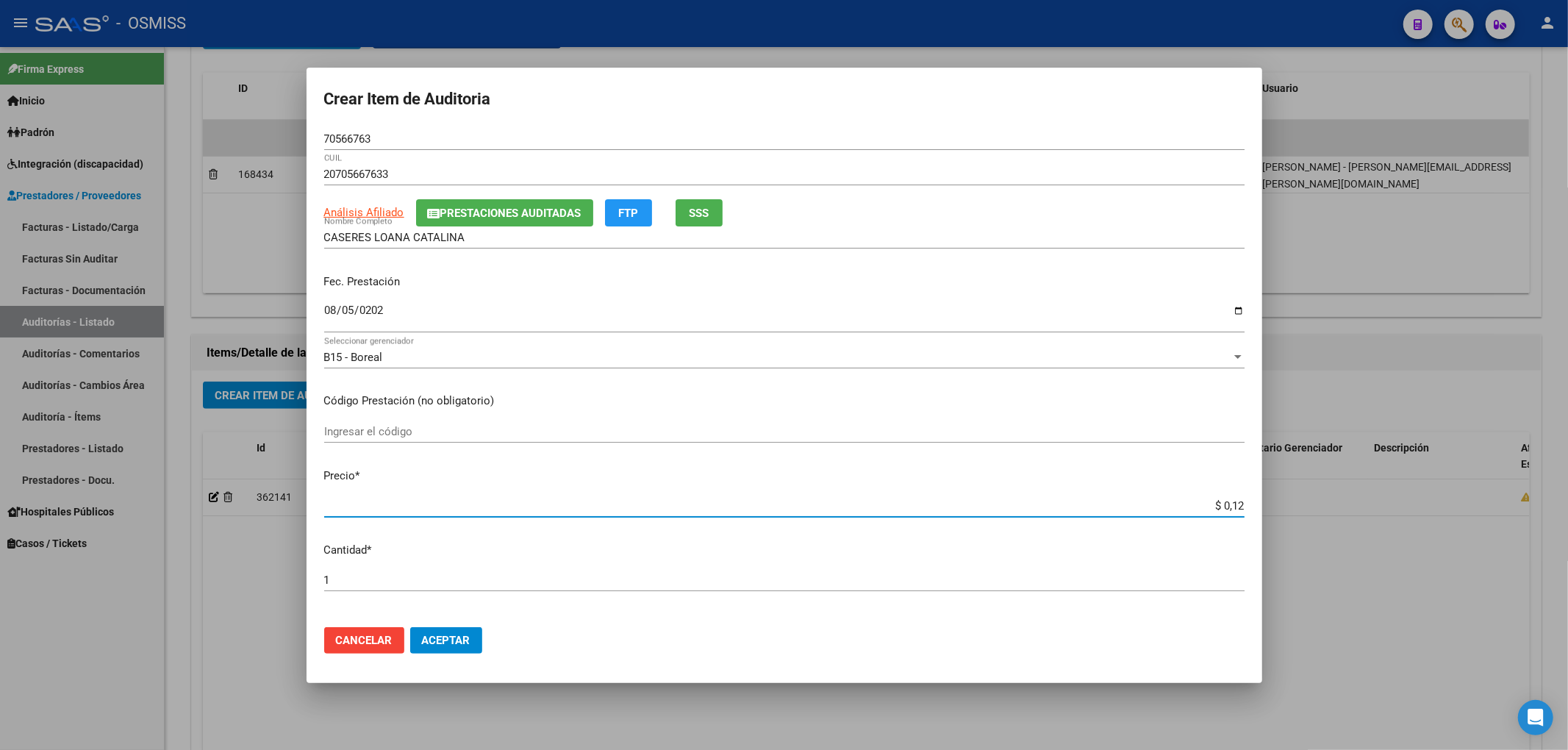
type input "$ 1,22"
type input "$ 12,23"
type input "$ 122,30"
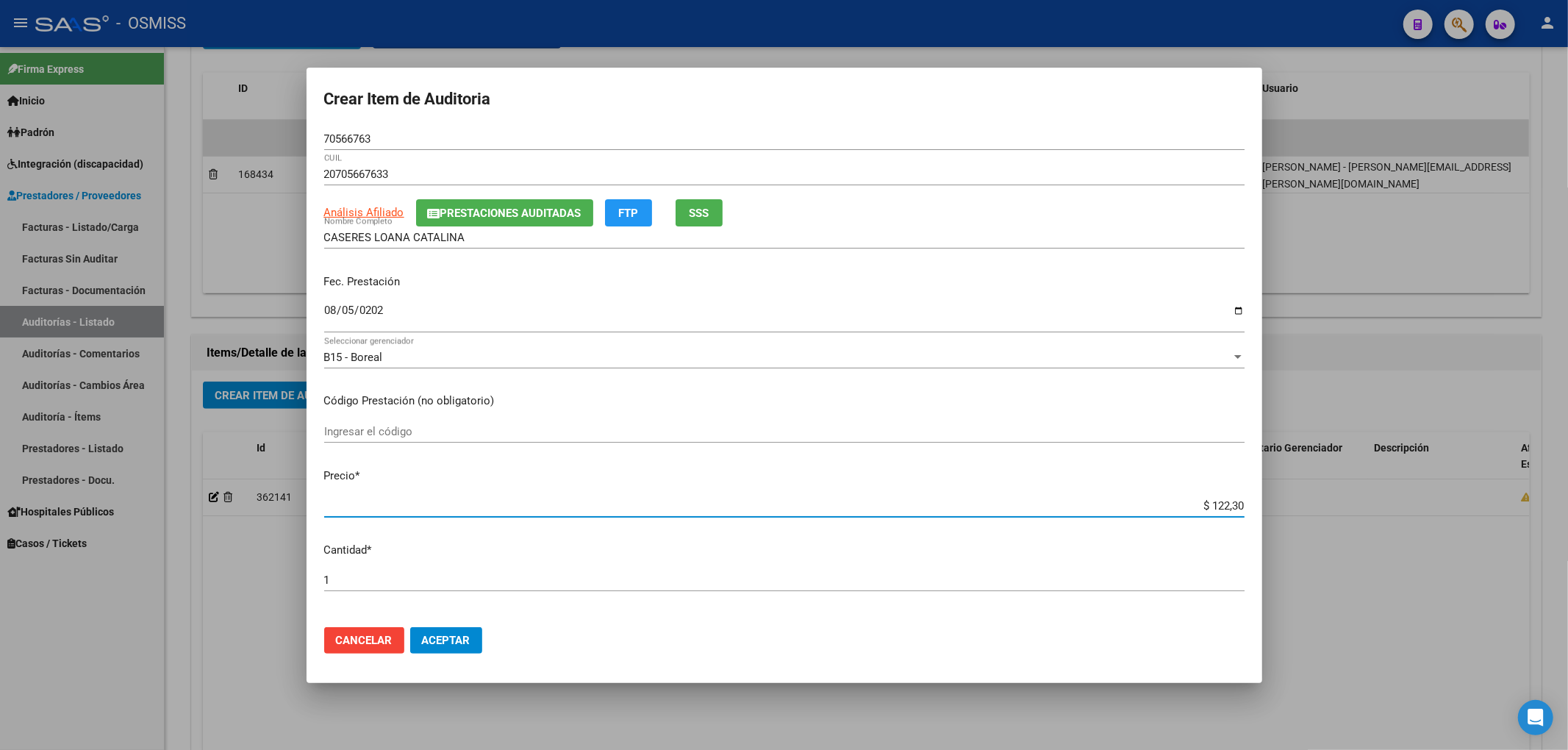
type input "$ 1.223,01"
type input "$ 12.230,11"
type input "$ 122.301,16"
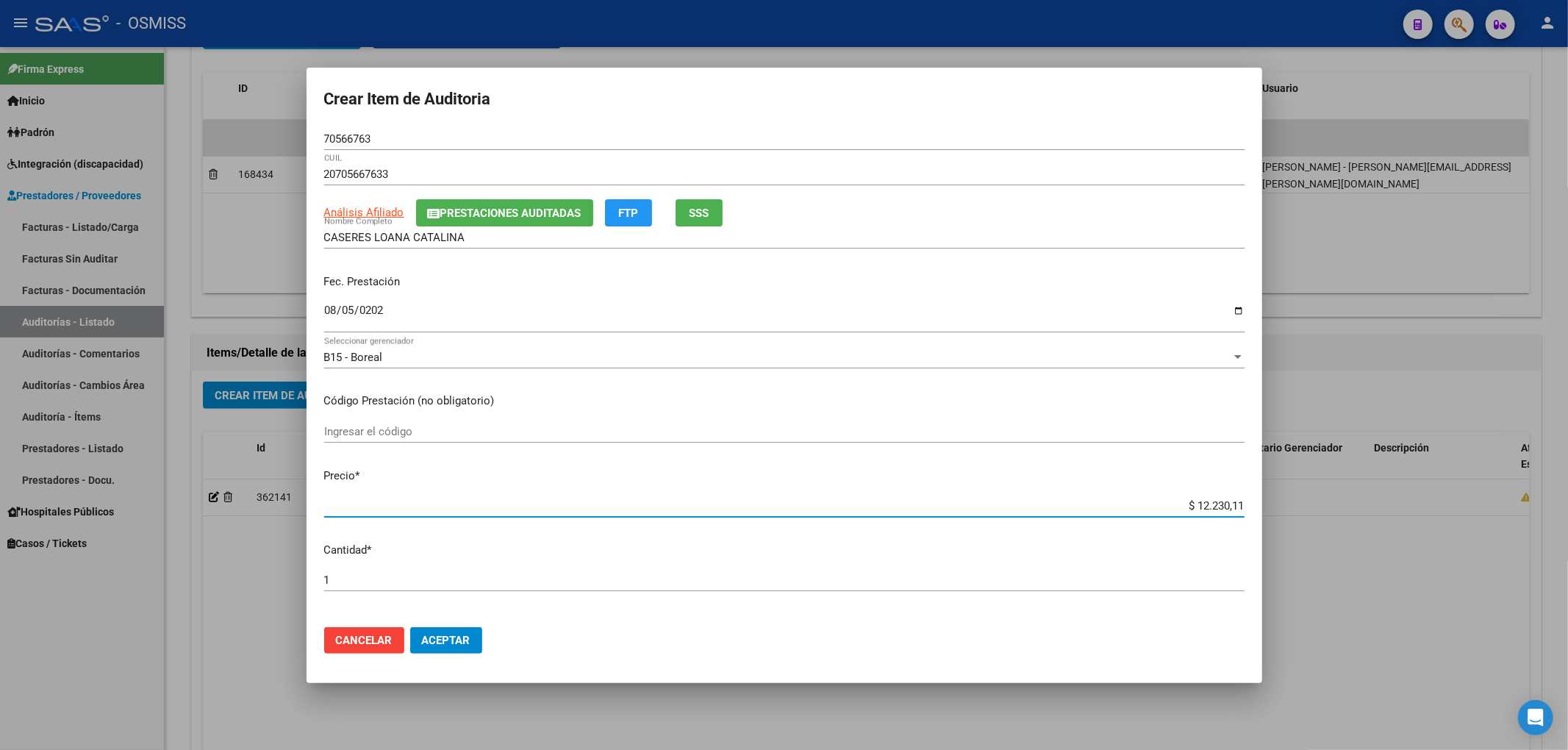
type input "$ 122.301,16"
click at [442, 648] on button "Aceptar" at bounding box center [446, 641] width 72 height 27
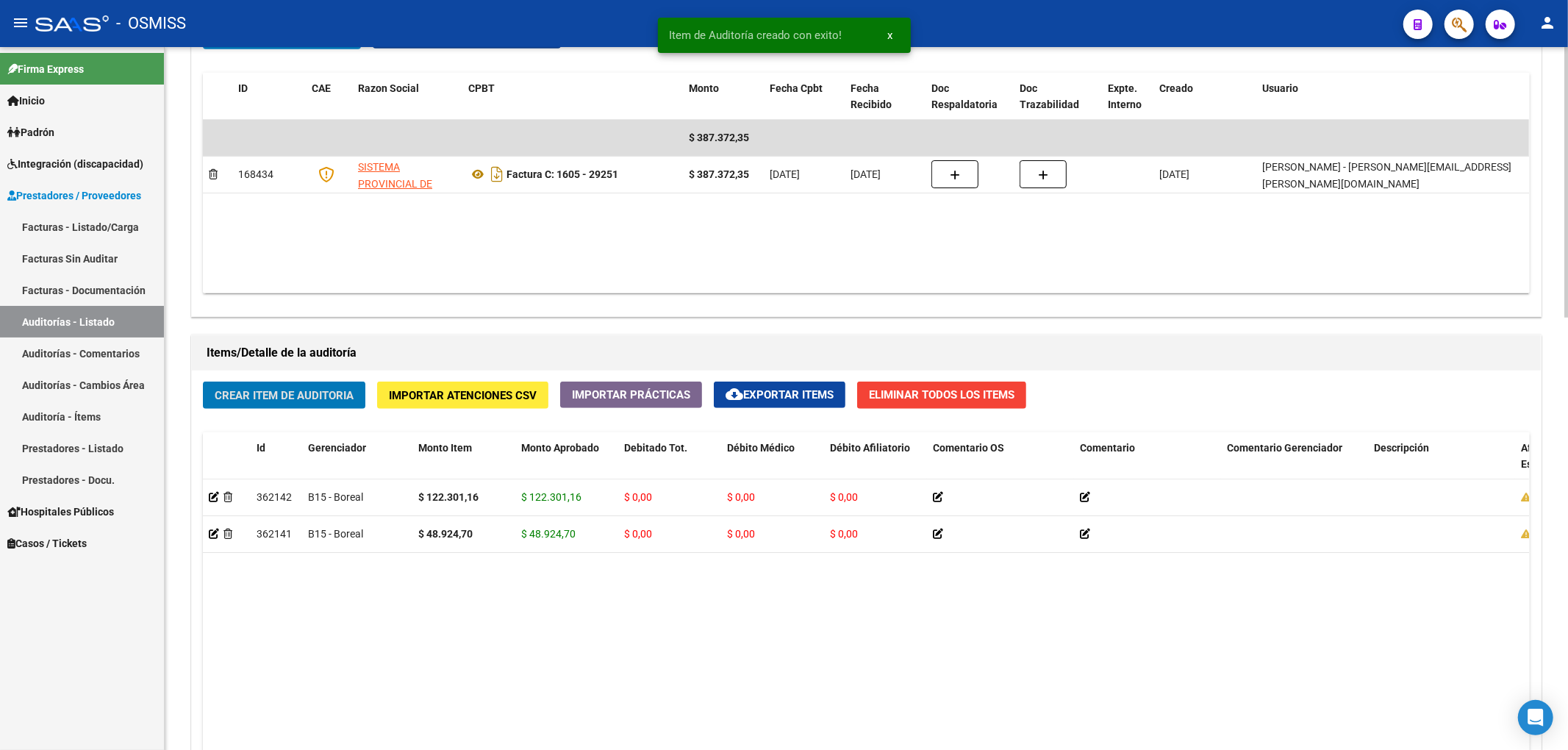
click at [313, 405] on button "Crear Item de Auditoria" at bounding box center [284, 395] width 163 height 27
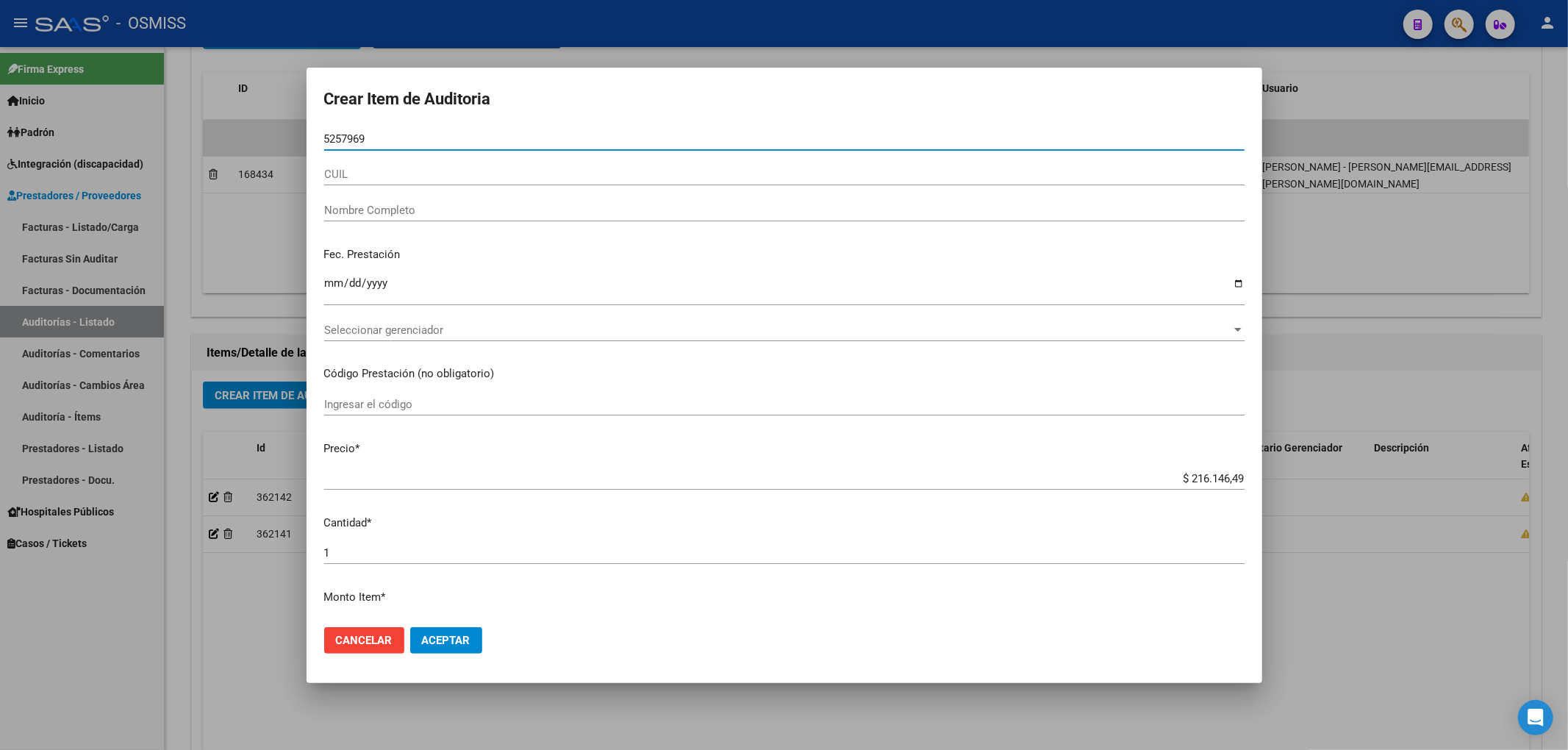
type input "52579690"
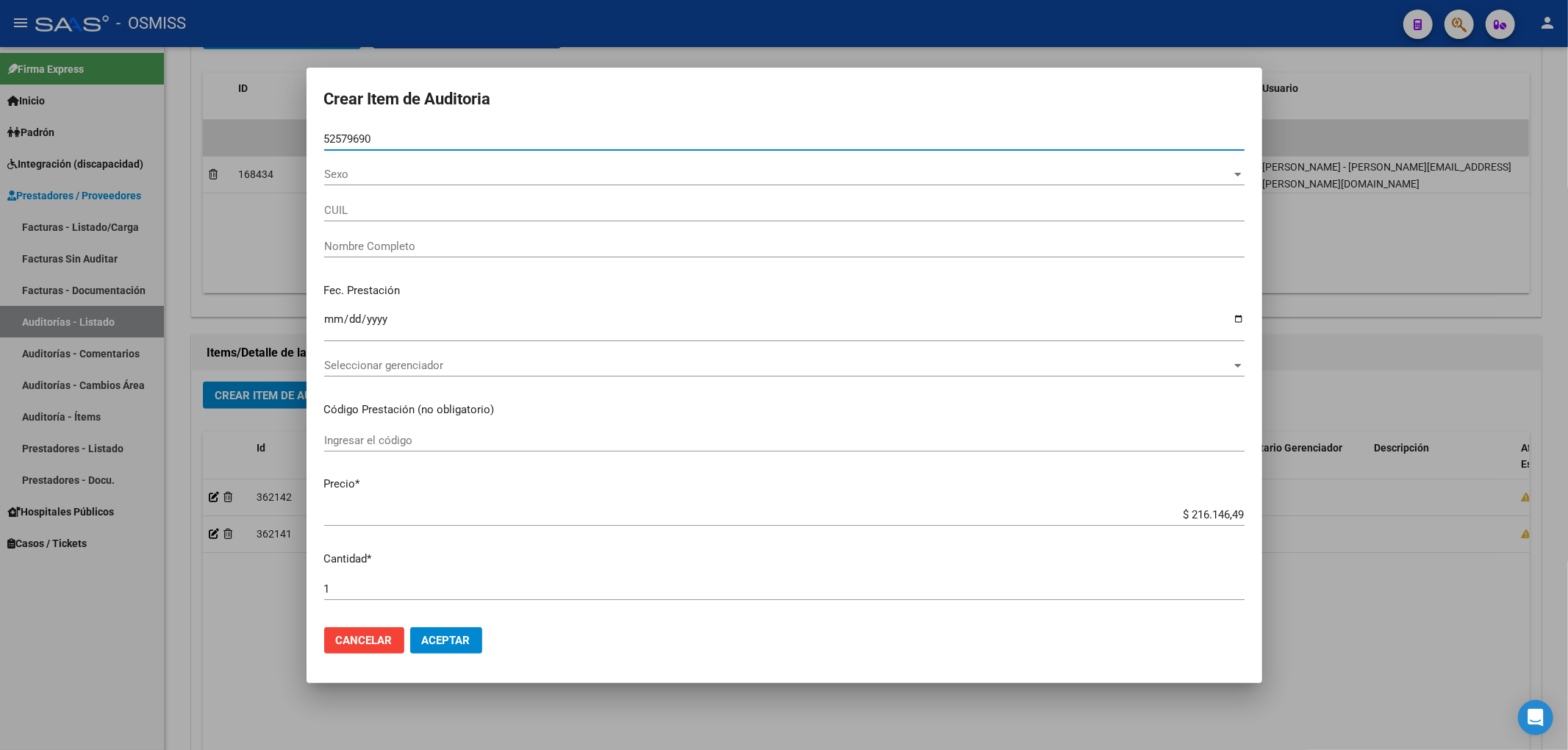
type input "20525796907"
type input "[DEMOGRAPHIC_DATA][PERSON_NAME]"
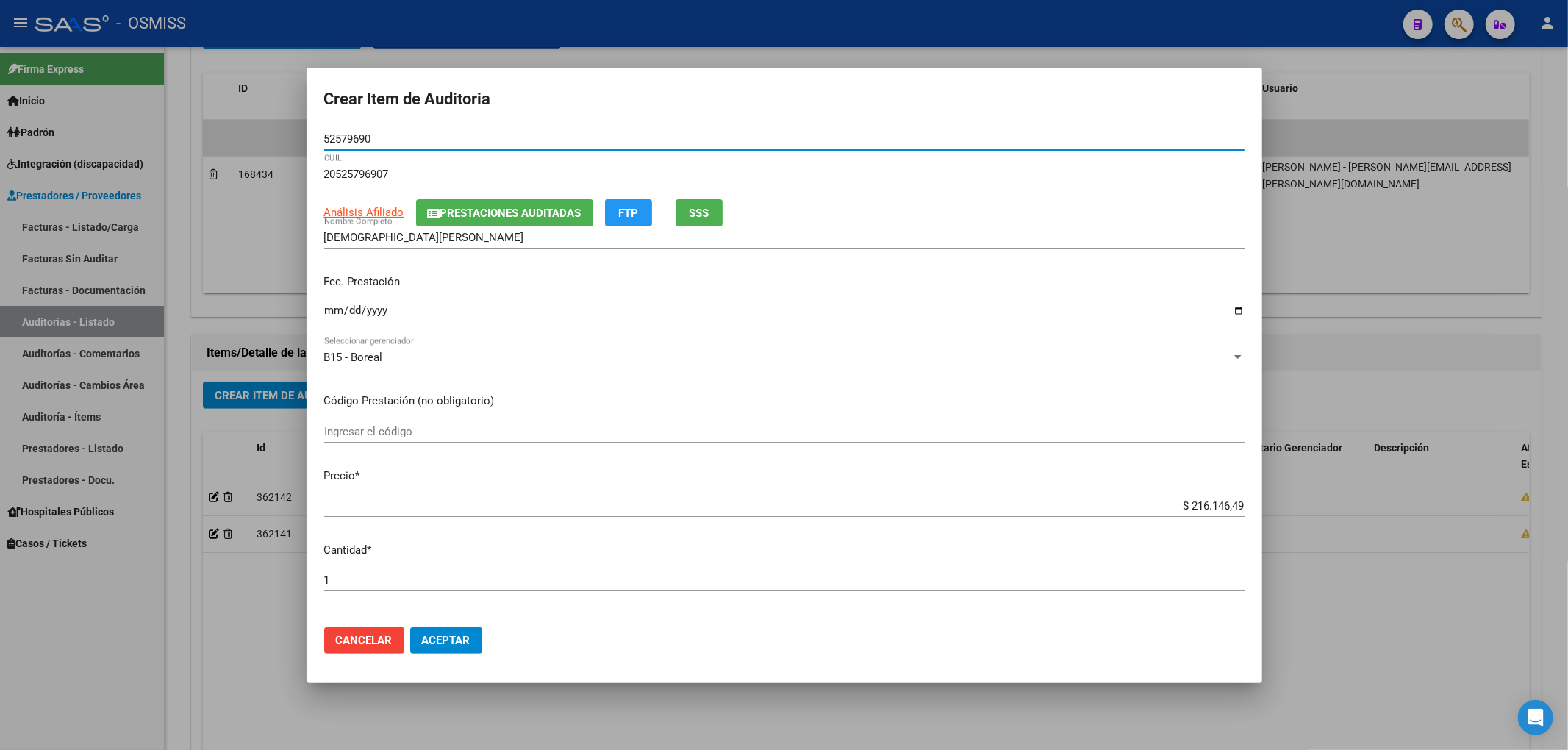
type input "52579690"
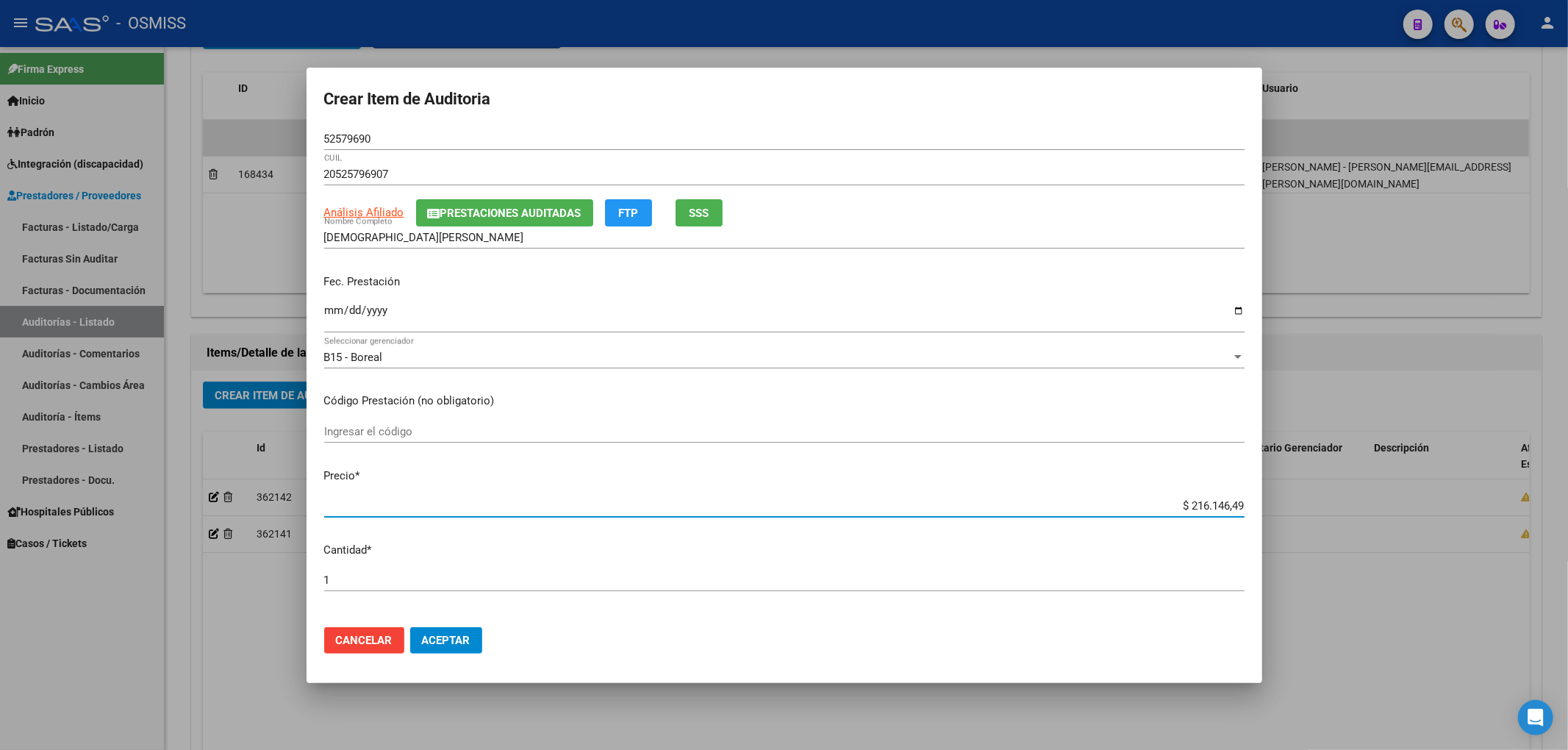
drag, startPoint x: 1169, startPoint y: 509, endPoint x: 1435, endPoint y: 545, distance: 268.4
click at [1430, 544] on div "Crear Item de Auditoria 52579690 Nro Documento 20525796907 CUIL Análisis Afilia…" at bounding box center [784, 375] width 1568 height 750
type input "$ 0,02"
type input "$ 0,21"
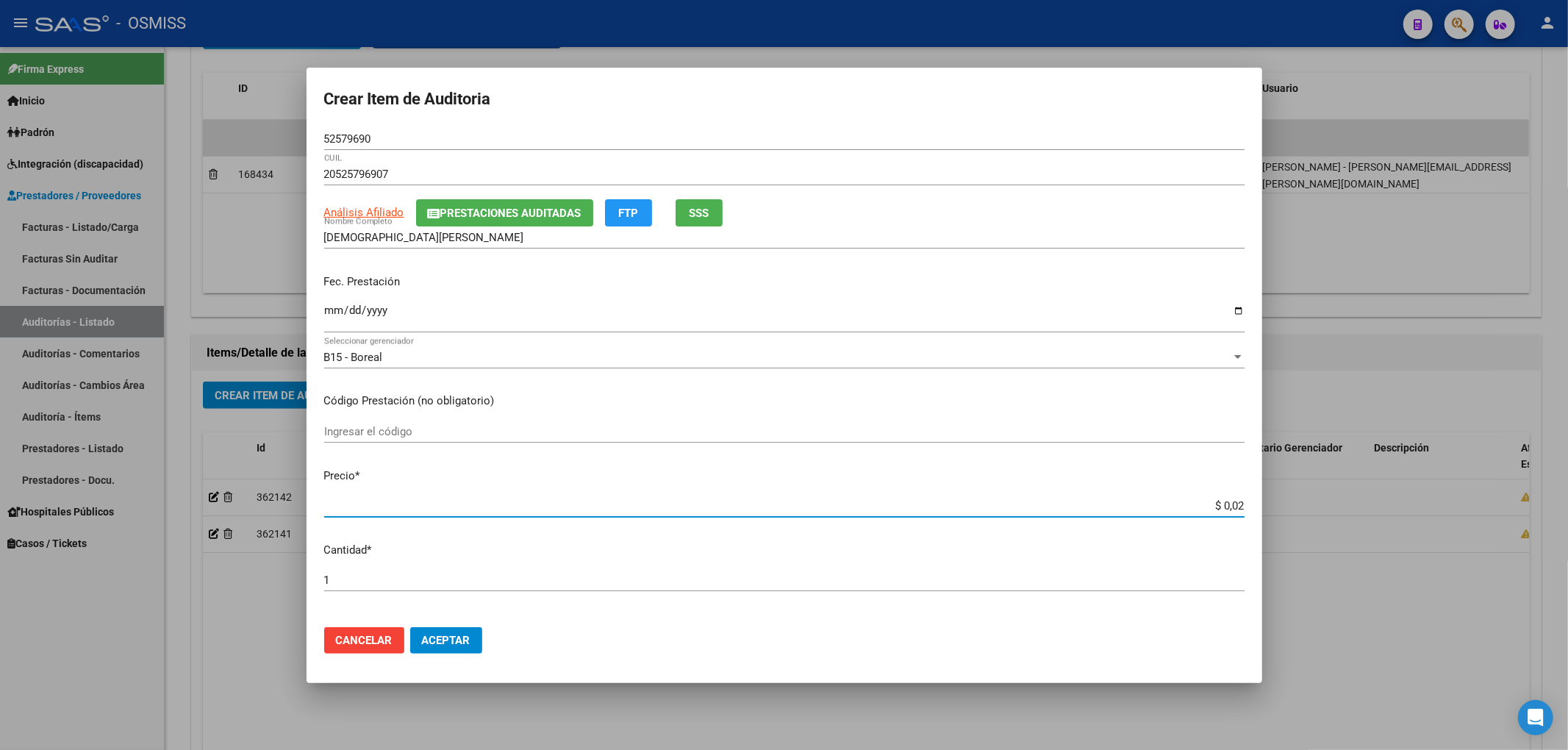
type input "$ 0,21"
type input "$ 2,10"
type input "$ 21,06"
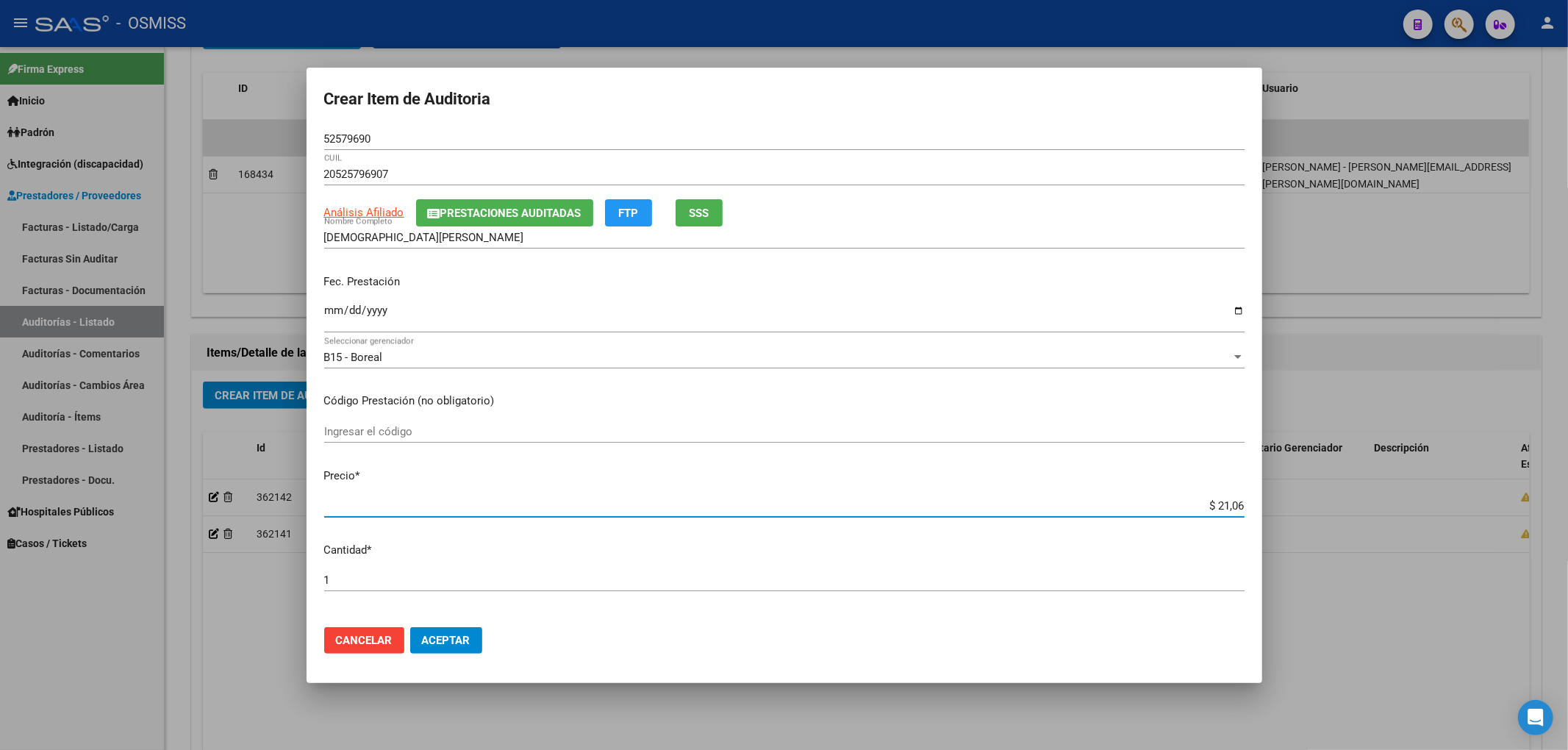
type input "$ 210,68"
type input "$ 2.106,80"
type input "$ 21.068,05"
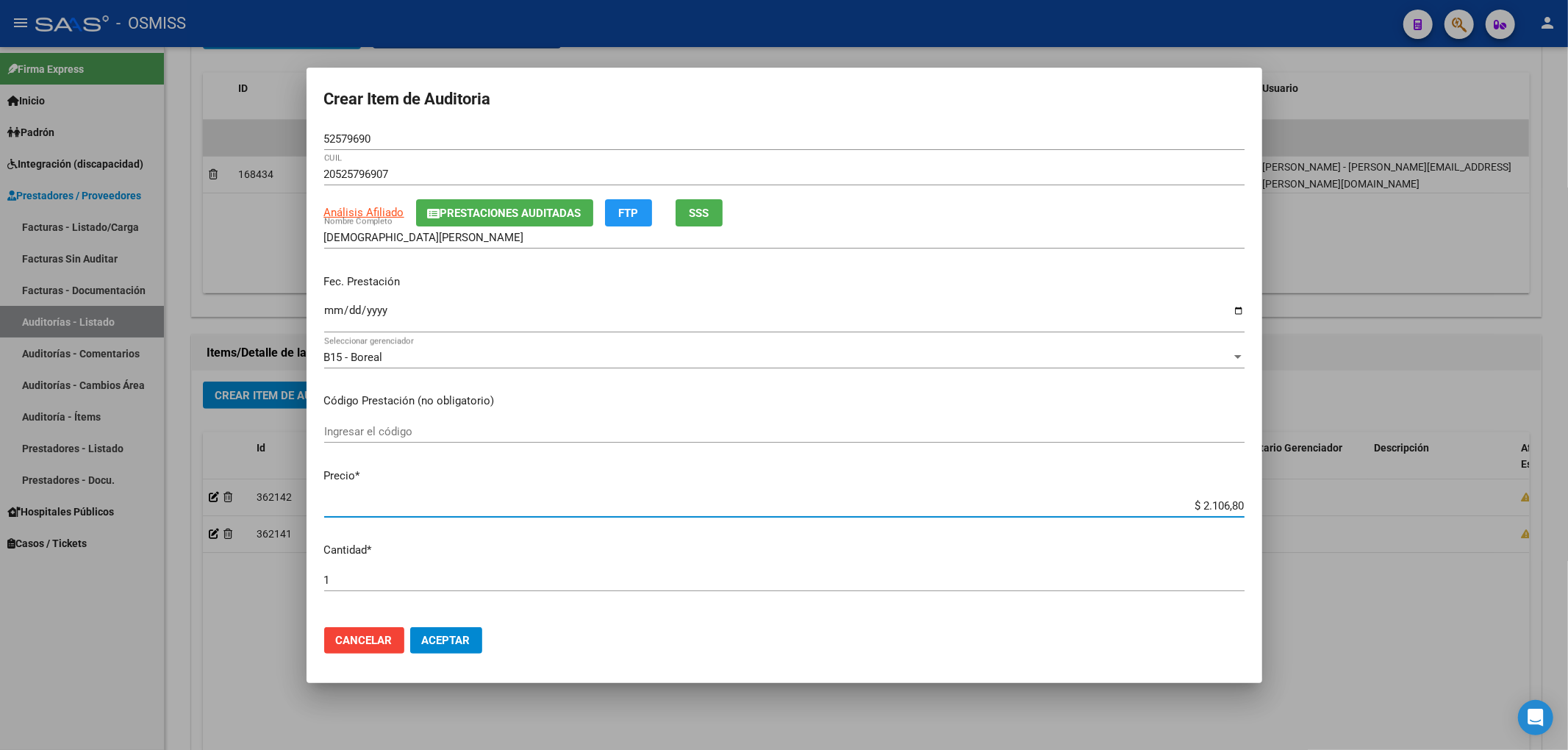
type input "$ 21.068,05"
click at [330, 313] on input "Ingresar la fecha" at bounding box center [784, 316] width 920 height 23
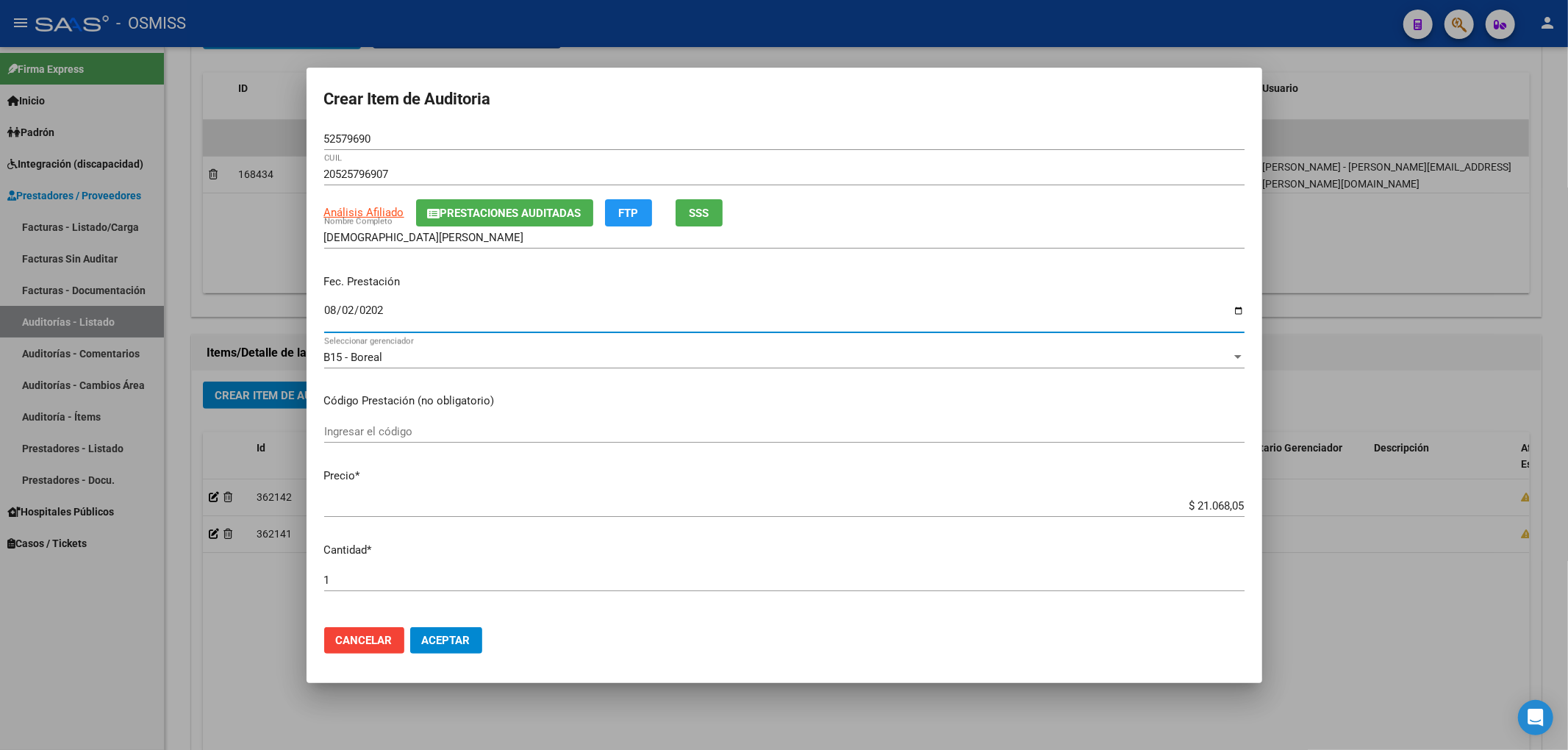
type input "[DATE]"
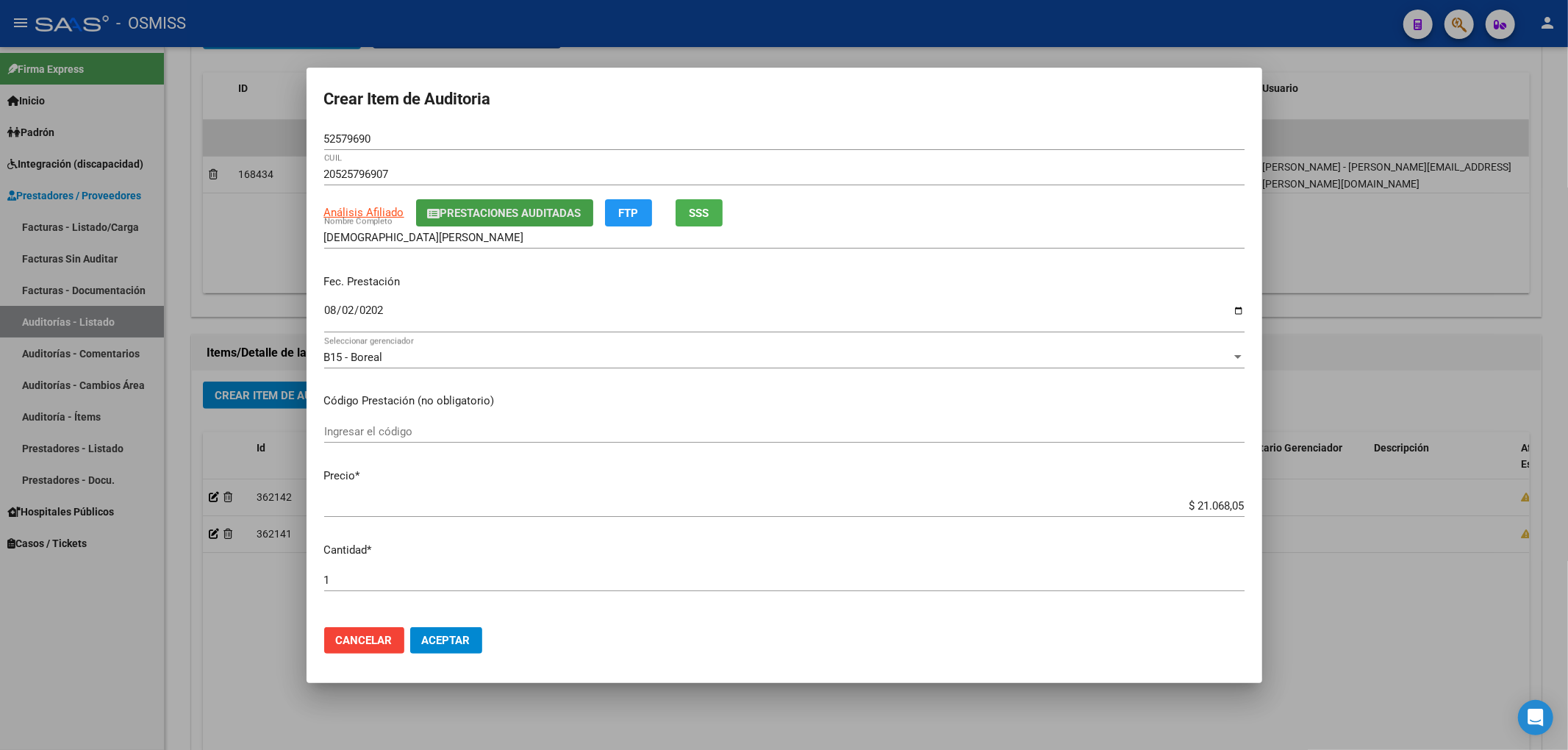
click at [469, 216] on span "Prestaciones Auditadas" at bounding box center [511, 212] width 141 height 13
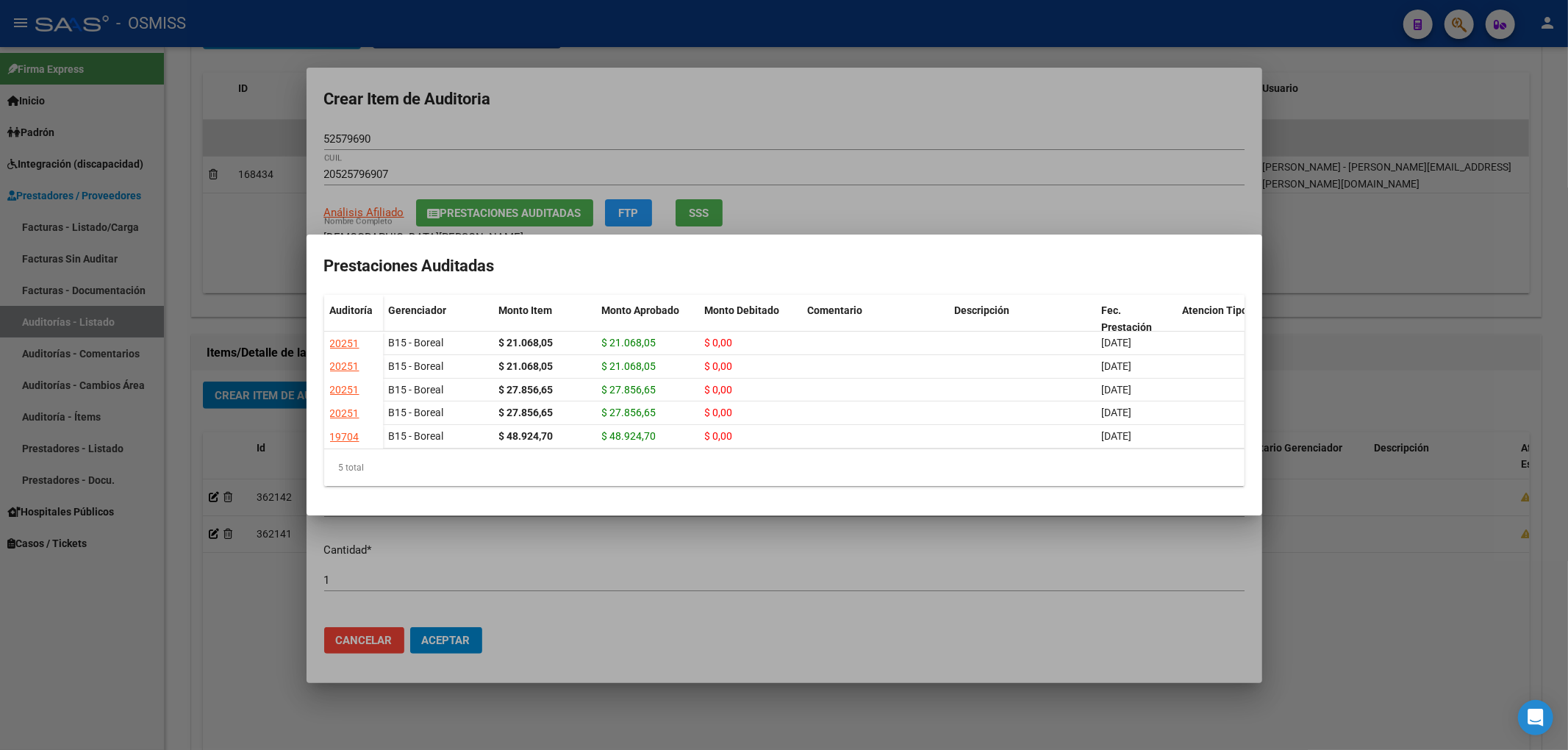
drag, startPoint x: 638, startPoint y: 84, endPoint x: 633, endPoint y: 91, distance: 8.6
click at [638, 83] on div at bounding box center [784, 375] width 1568 height 750
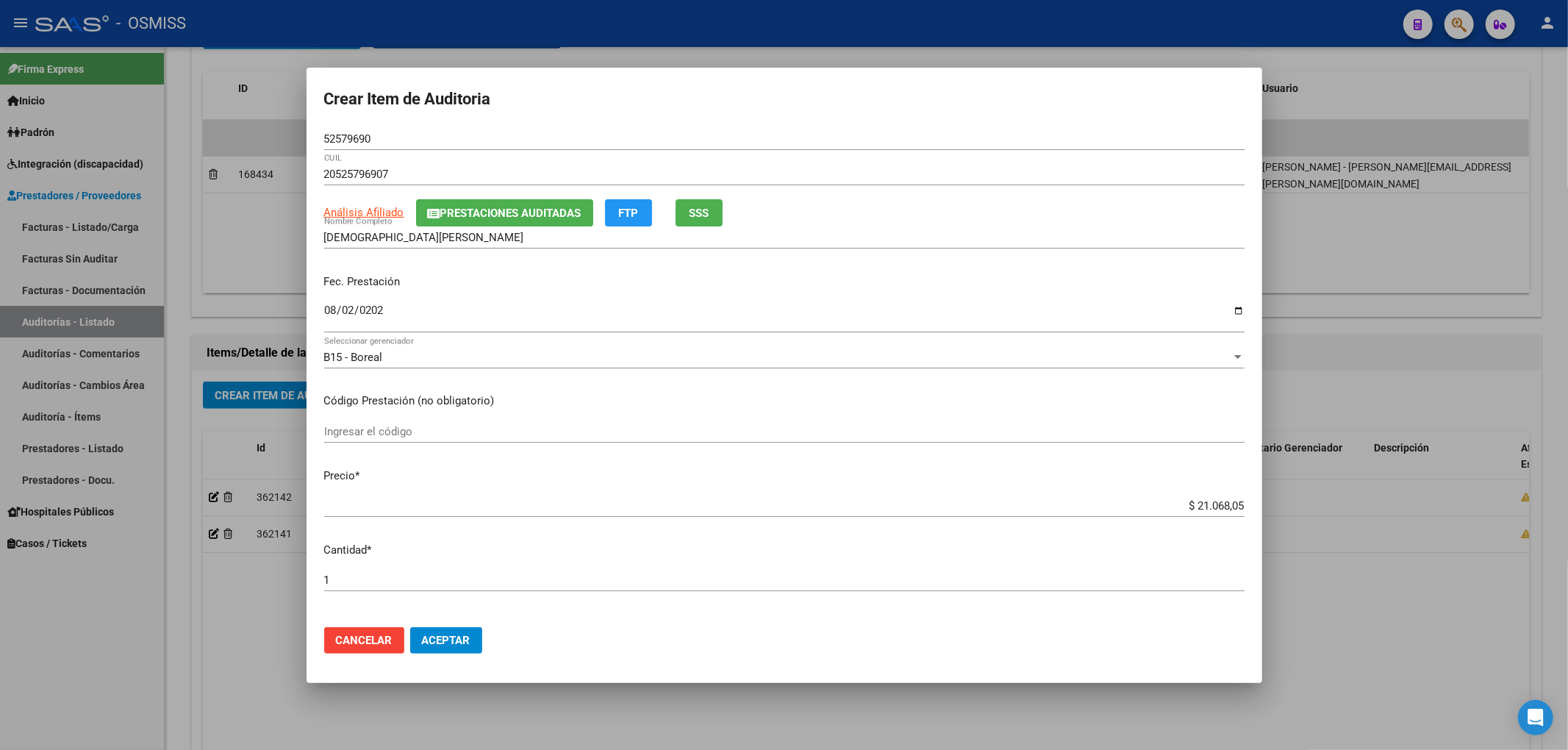
drag, startPoint x: 380, startPoint y: 144, endPoint x: 187, endPoint y: 132, distance: 193.4
click at [188, 132] on div "Crear Item de Auditoria 52579690 Nro Documento 20525796907 CUIL Análisis Afilia…" at bounding box center [784, 375] width 1568 height 750
drag, startPoint x: 537, startPoint y: 284, endPoint x: 377, endPoint y: 618, distance: 370.3
click at [537, 284] on p "Fec. Prestación" at bounding box center [784, 282] width 920 height 17
click at [448, 634] on span "Aceptar" at bounding box center [446, 640] width 48 height 13
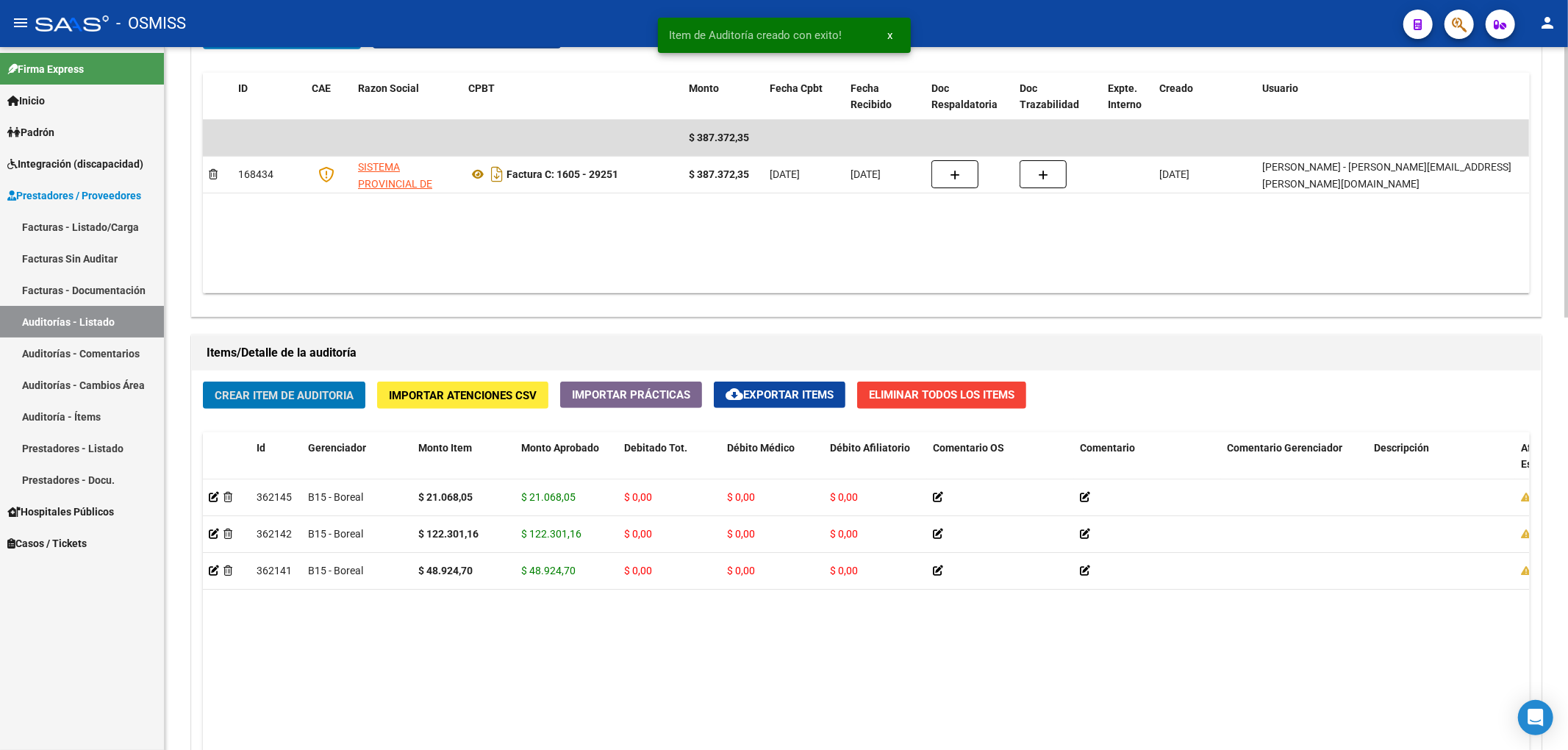
click at [316, 395] on span "Crear Item de Auditoria" at bounding box center [284, 395] width 139 height 13
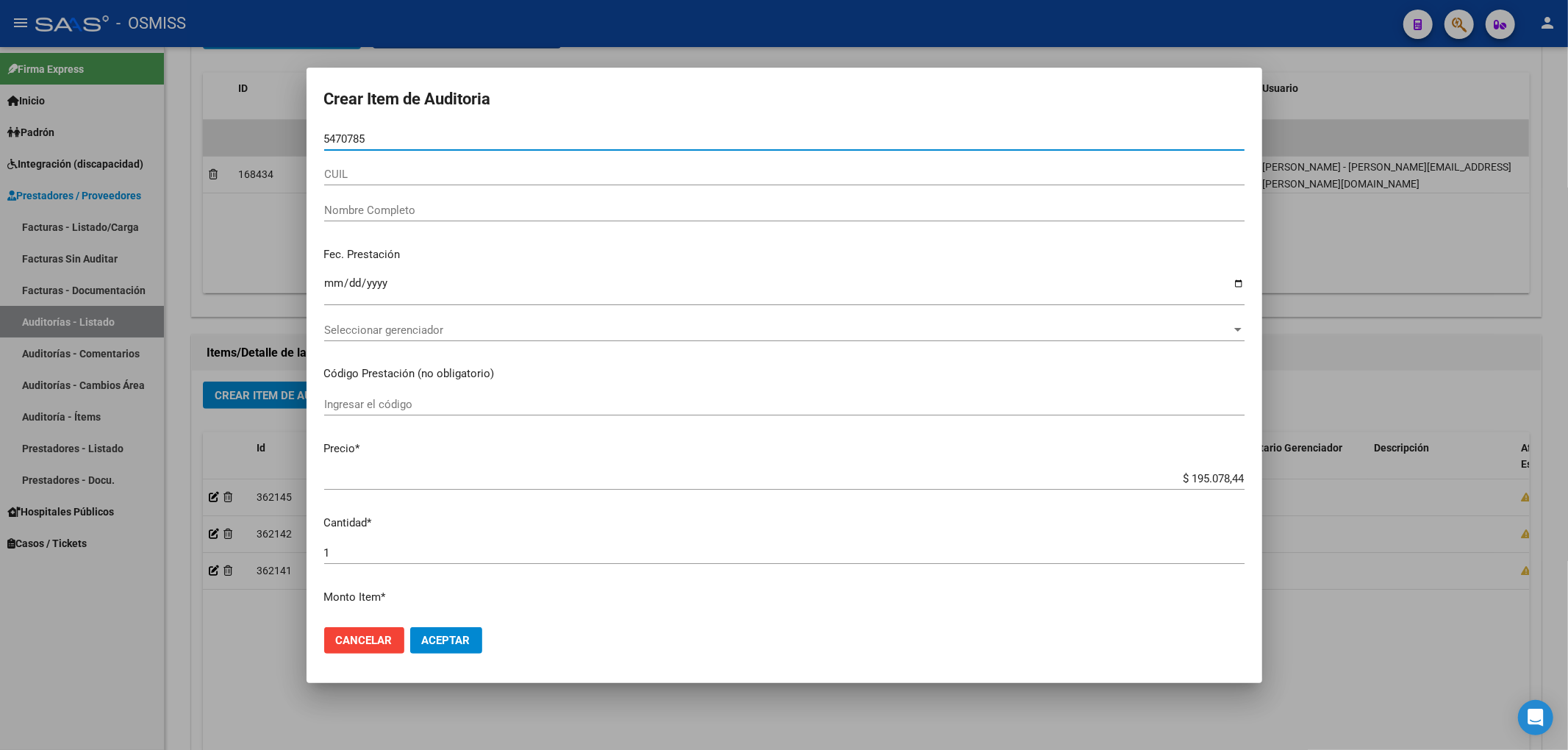
type input "54707851"
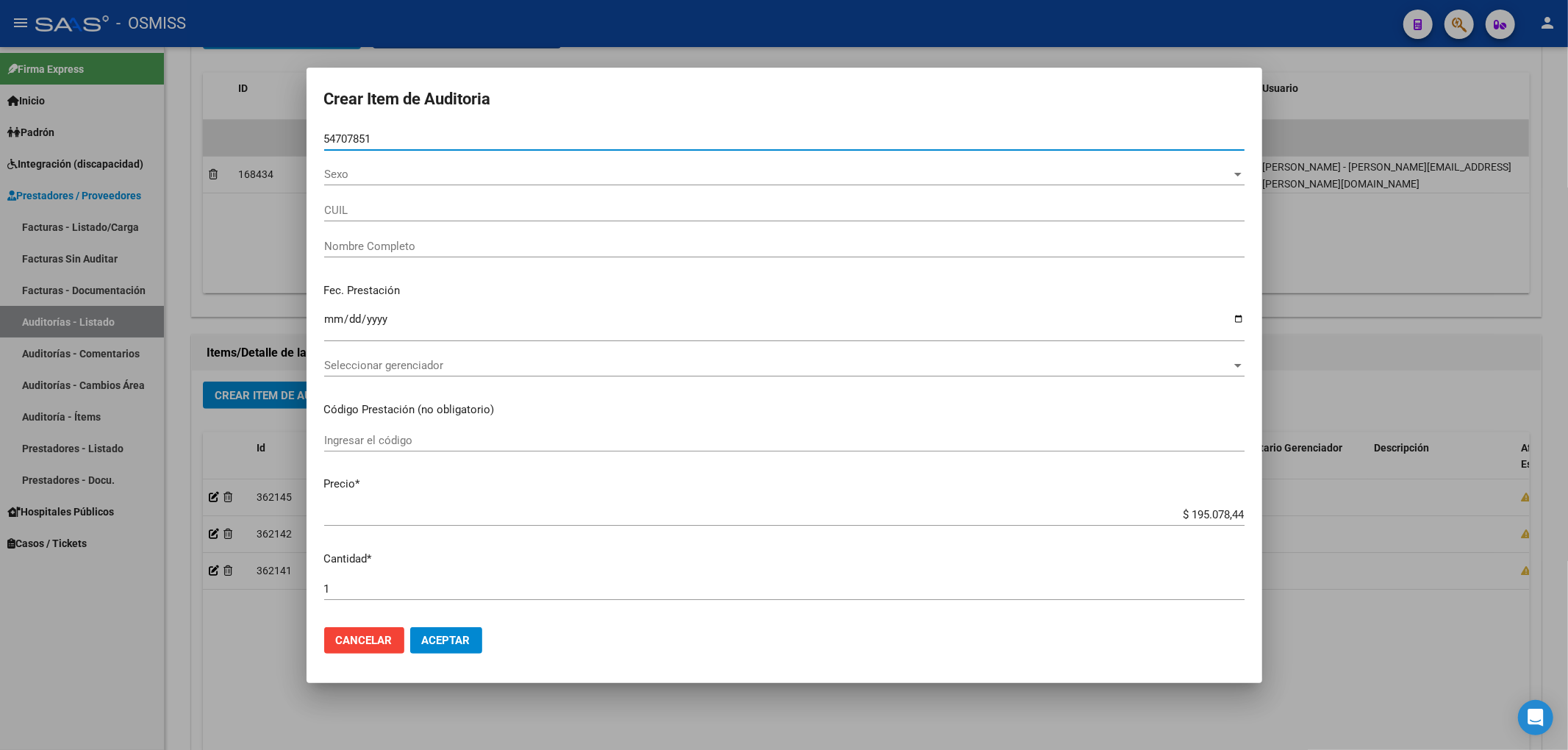
type input "23547078519"
type input "MNOTENEGRO [PERSON_NAME]"
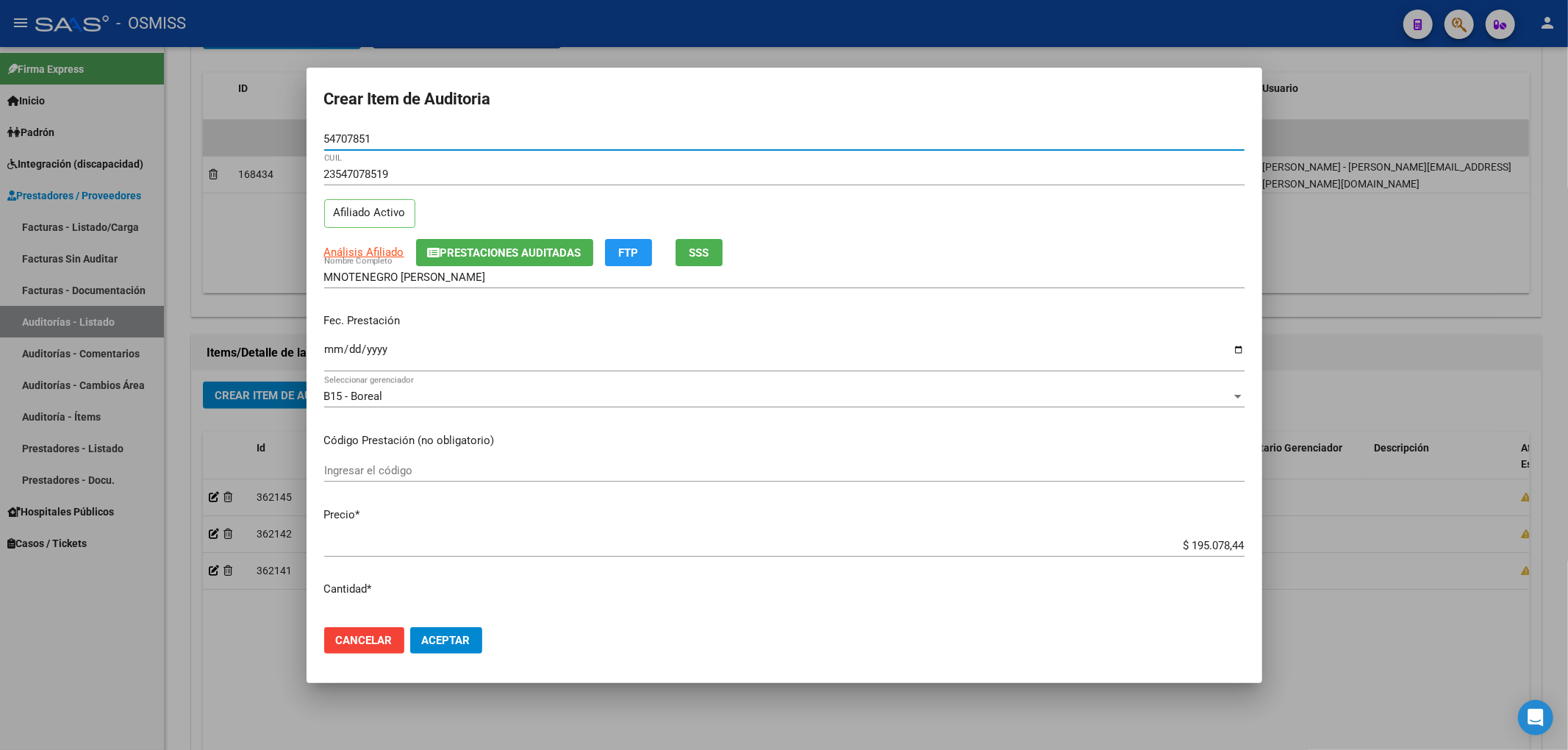
type input "54707851"
click at [337, 348] on input "Ingresar la fecha" at bounding box center [784, 355] width 920 height 23
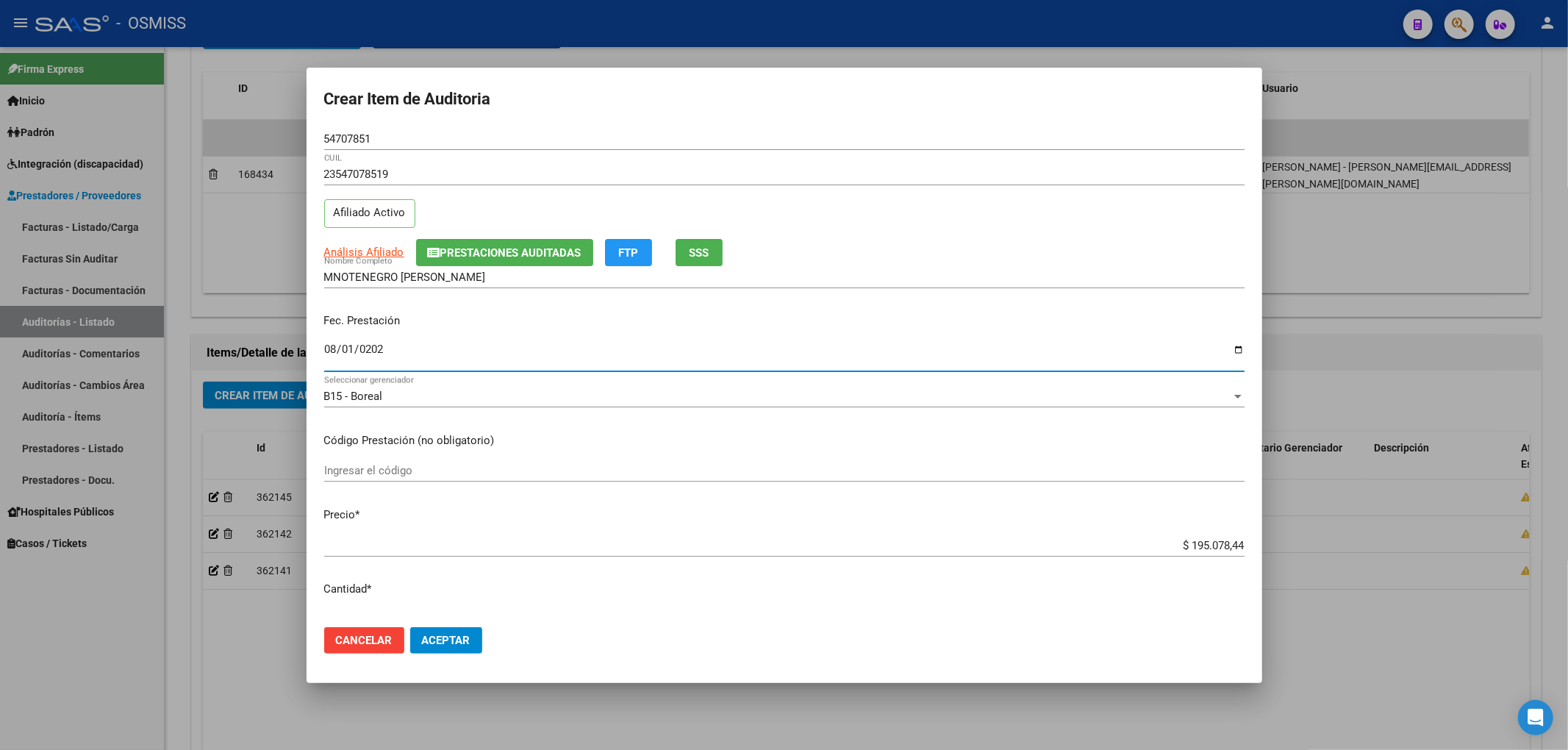
type input "[DATE]"
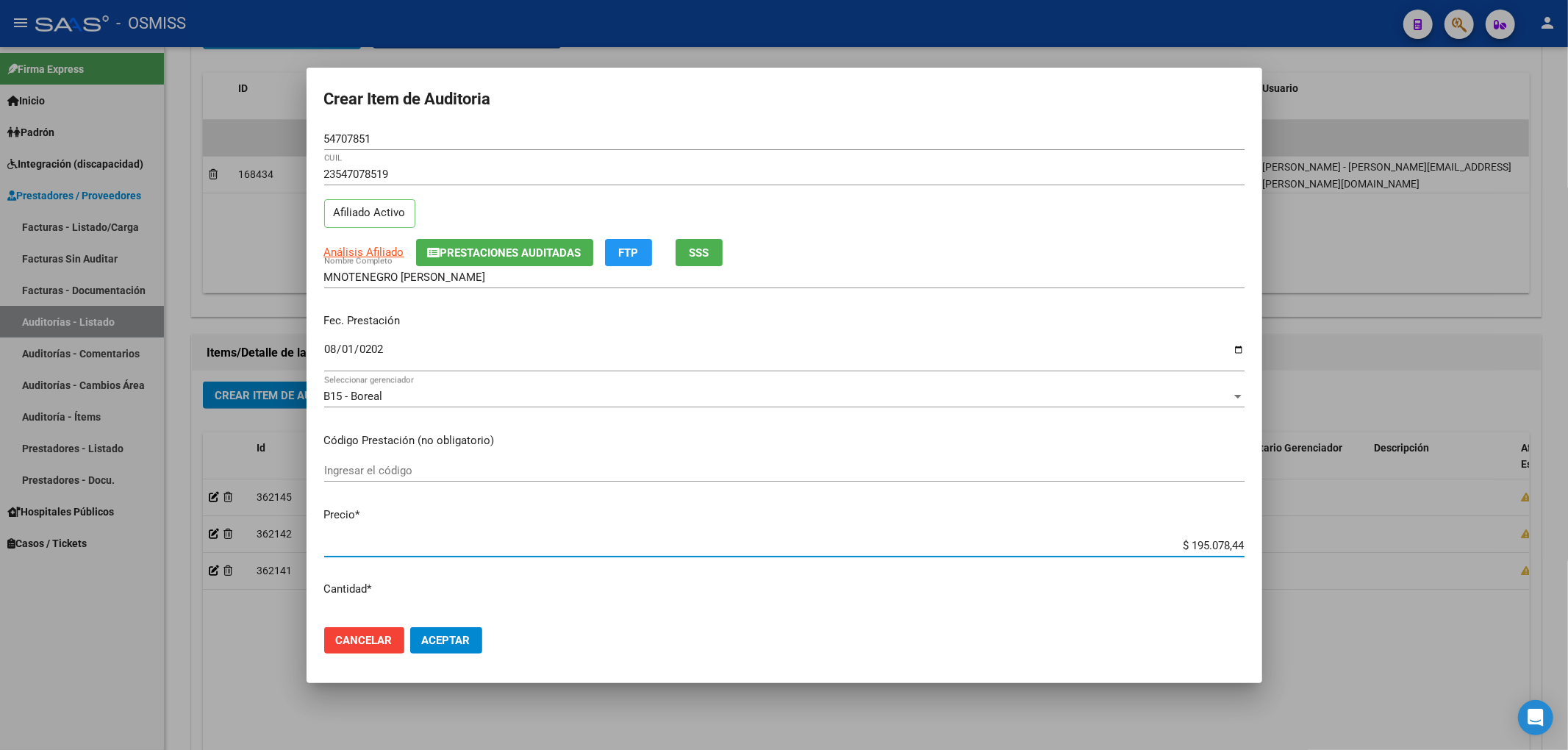
drag, startPoint x: 1155, startPoint y: 540, endPoint x: 1387, endPoint y: 547, distance: 232.1
click at [1379, 547] on div "Crear Item de Auditoria 54707851 Nro Documento 23547078519 CUIL Afiliado Activo…" at bounding box center [784, 375] width 1568 height 750
type input "$ 0,07"
type input "$ 0,73"
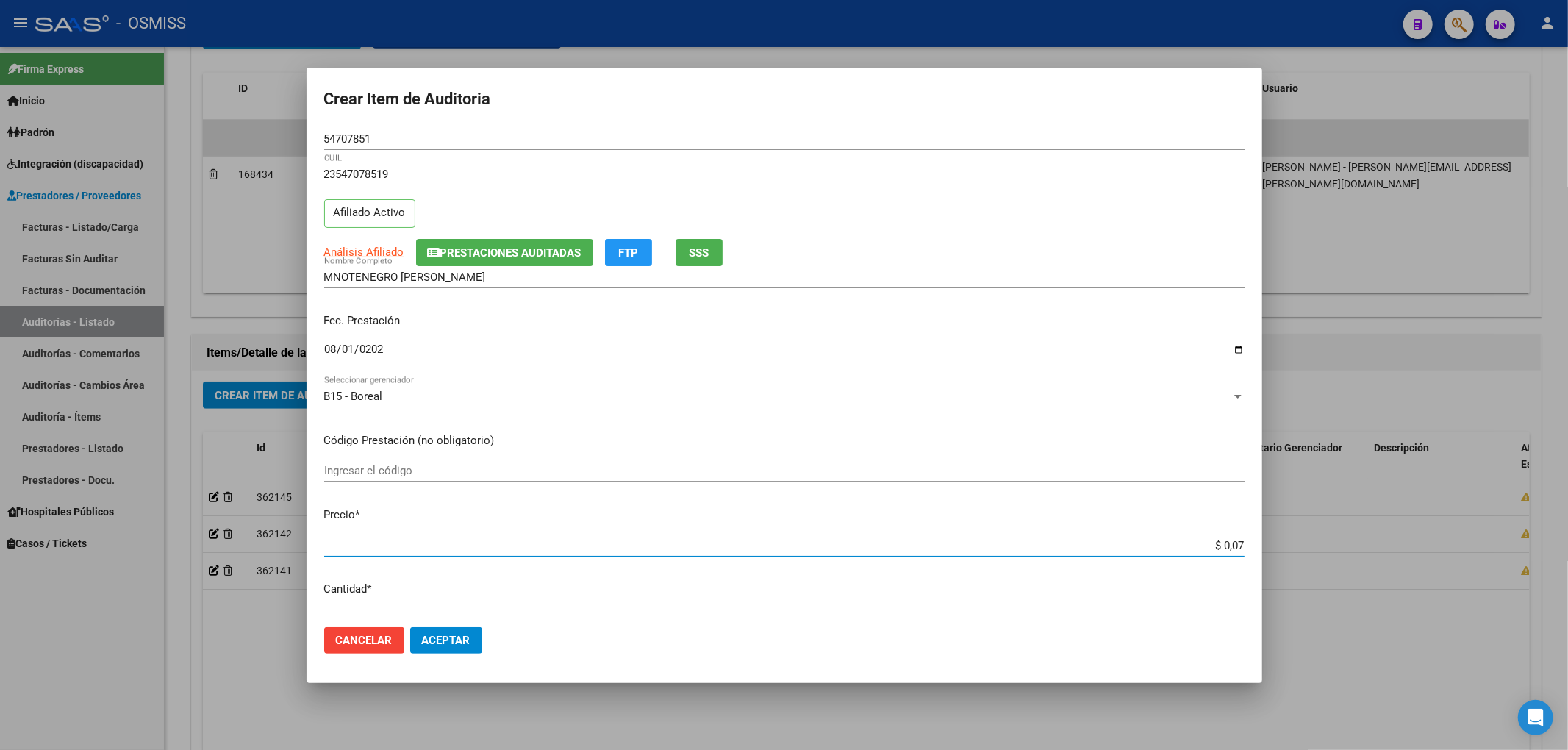
type input "$ 0,73"
type input "$ 7,37"
type input "$ 73,73"
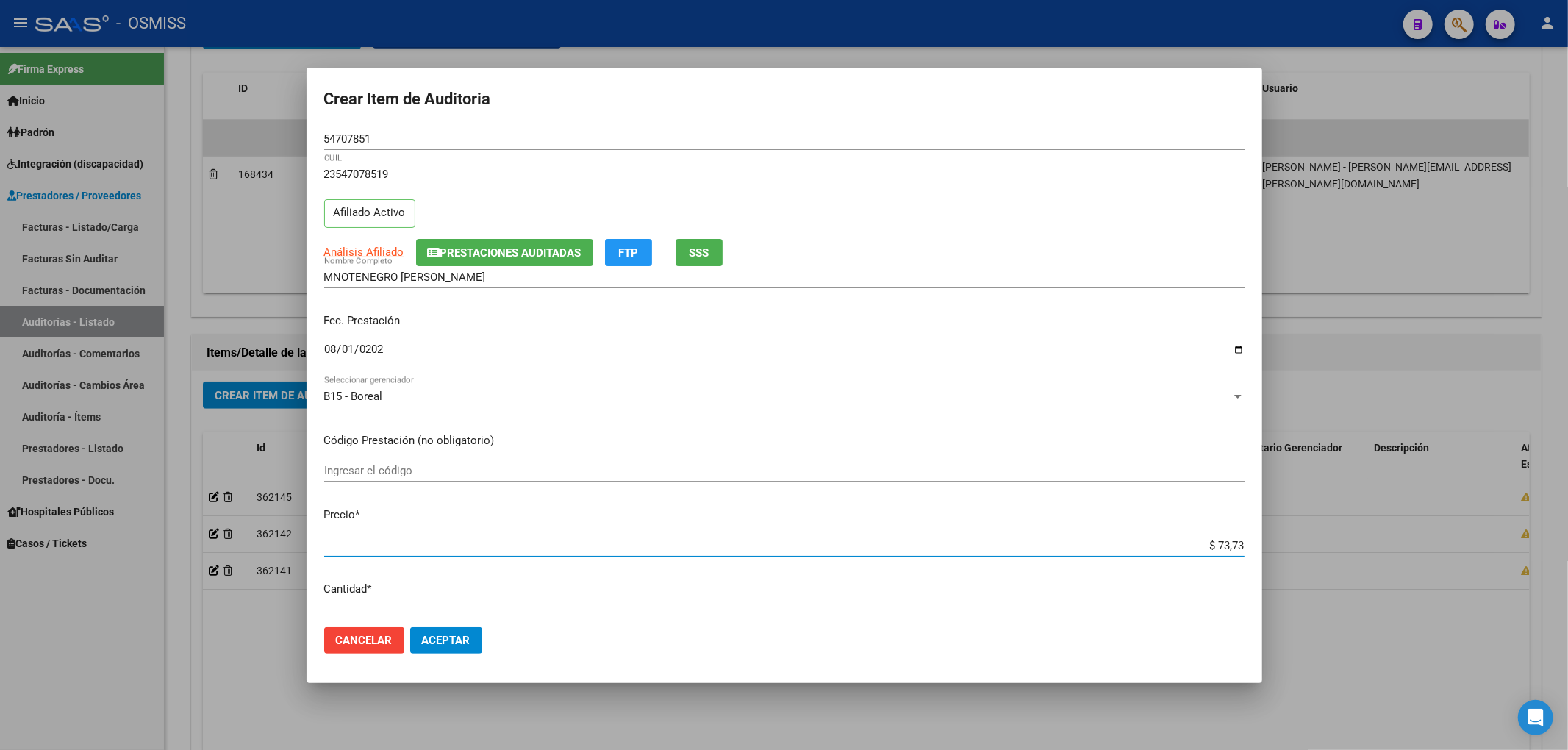
type input "$ 737,38"
type input "$ 7.373,81"
type input "$ 73.738,19"
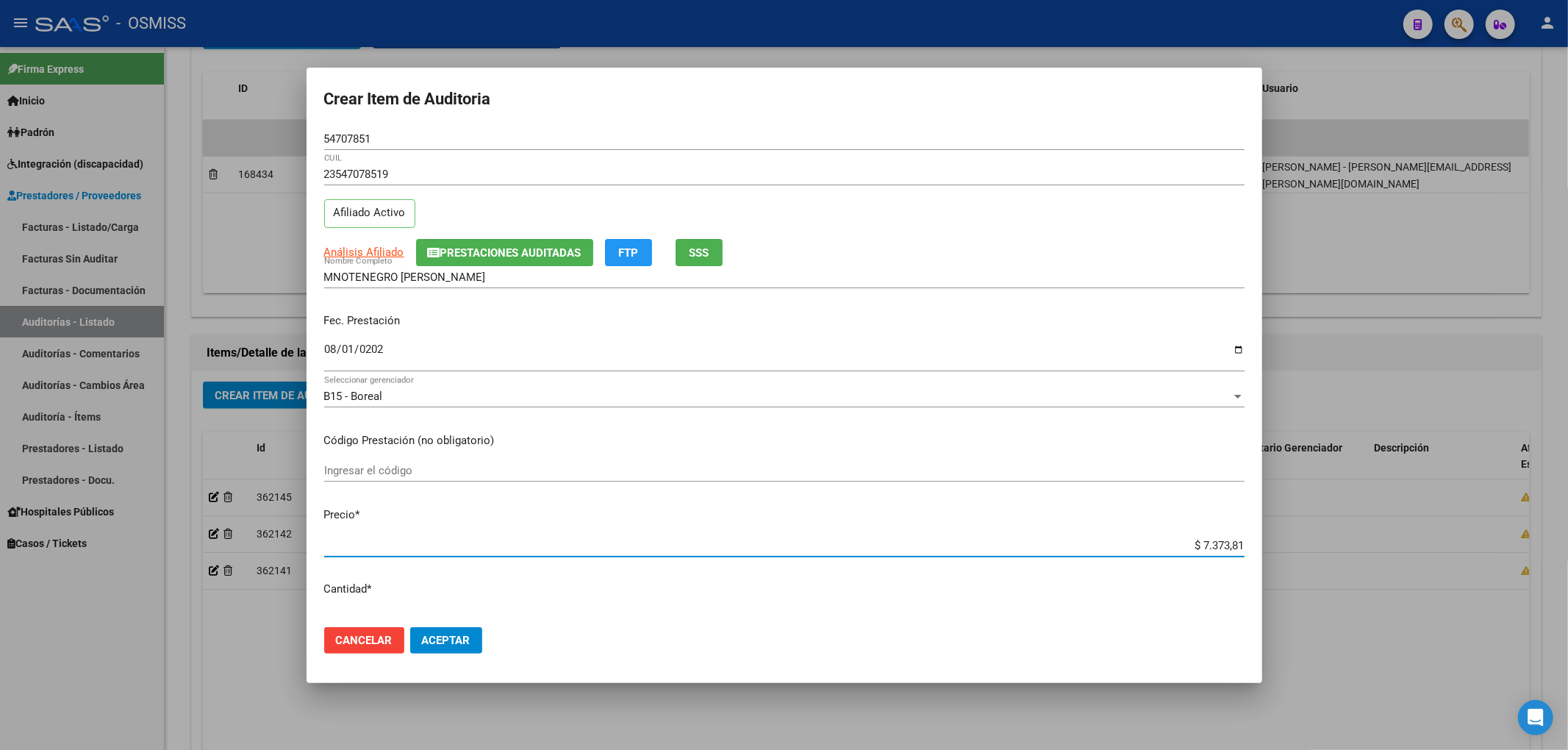
type input "$ 73.738,19"
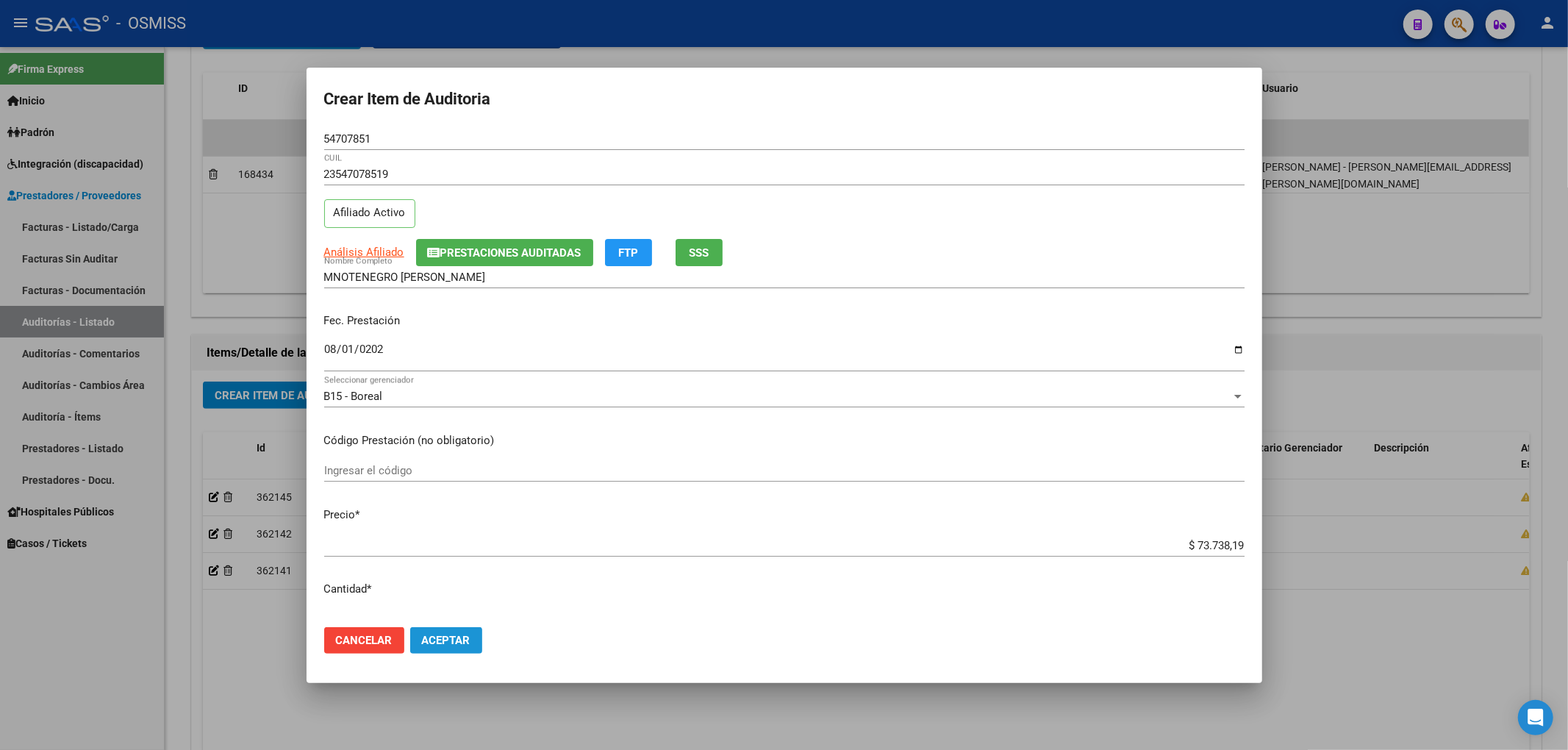
click at [459, 639] on span "Aceptar" at bounding box center [446, 640] width 48 height 13
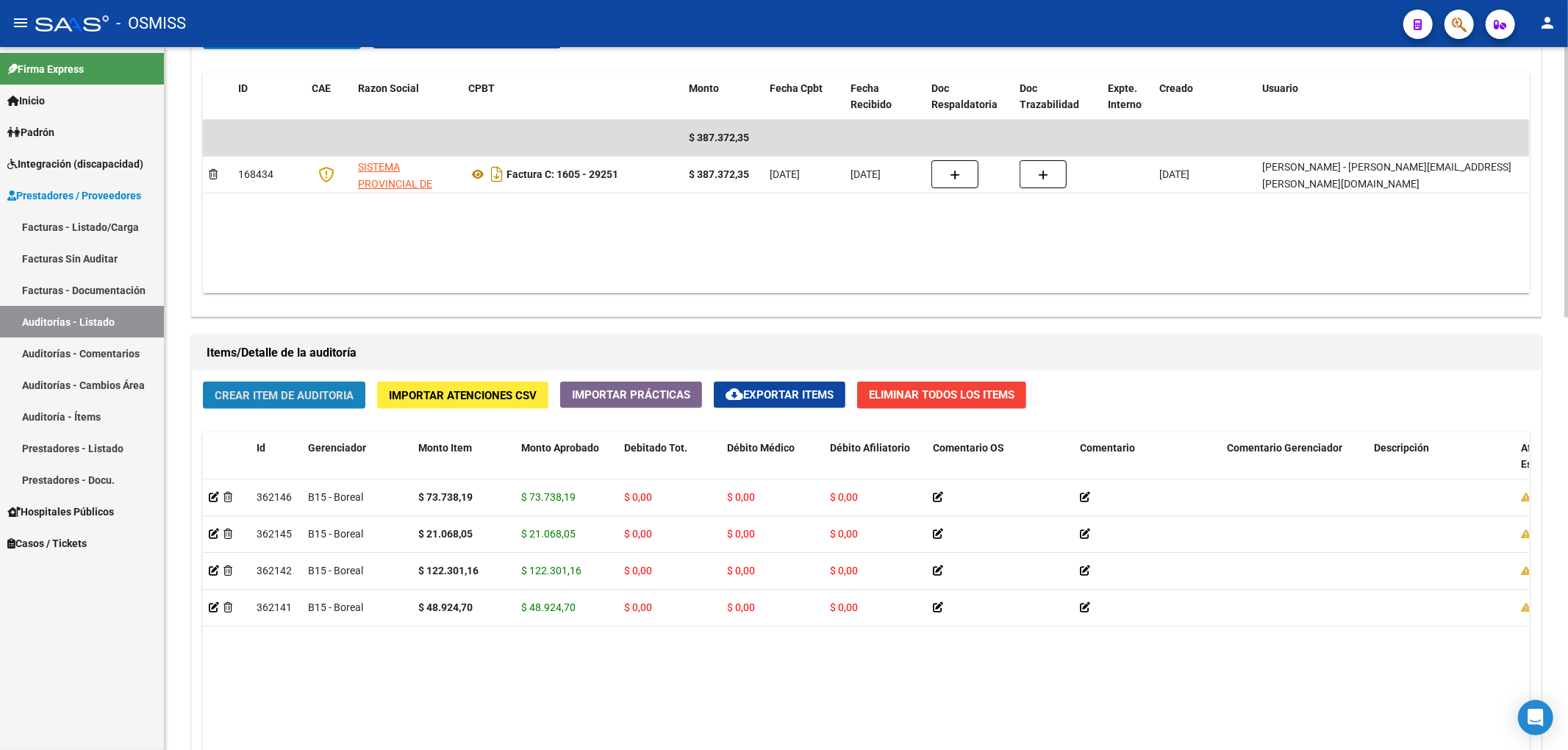
click at [330, 398] on span "Crear Item de Auditoria" at bounding box center [284, 395] width 139 height 13
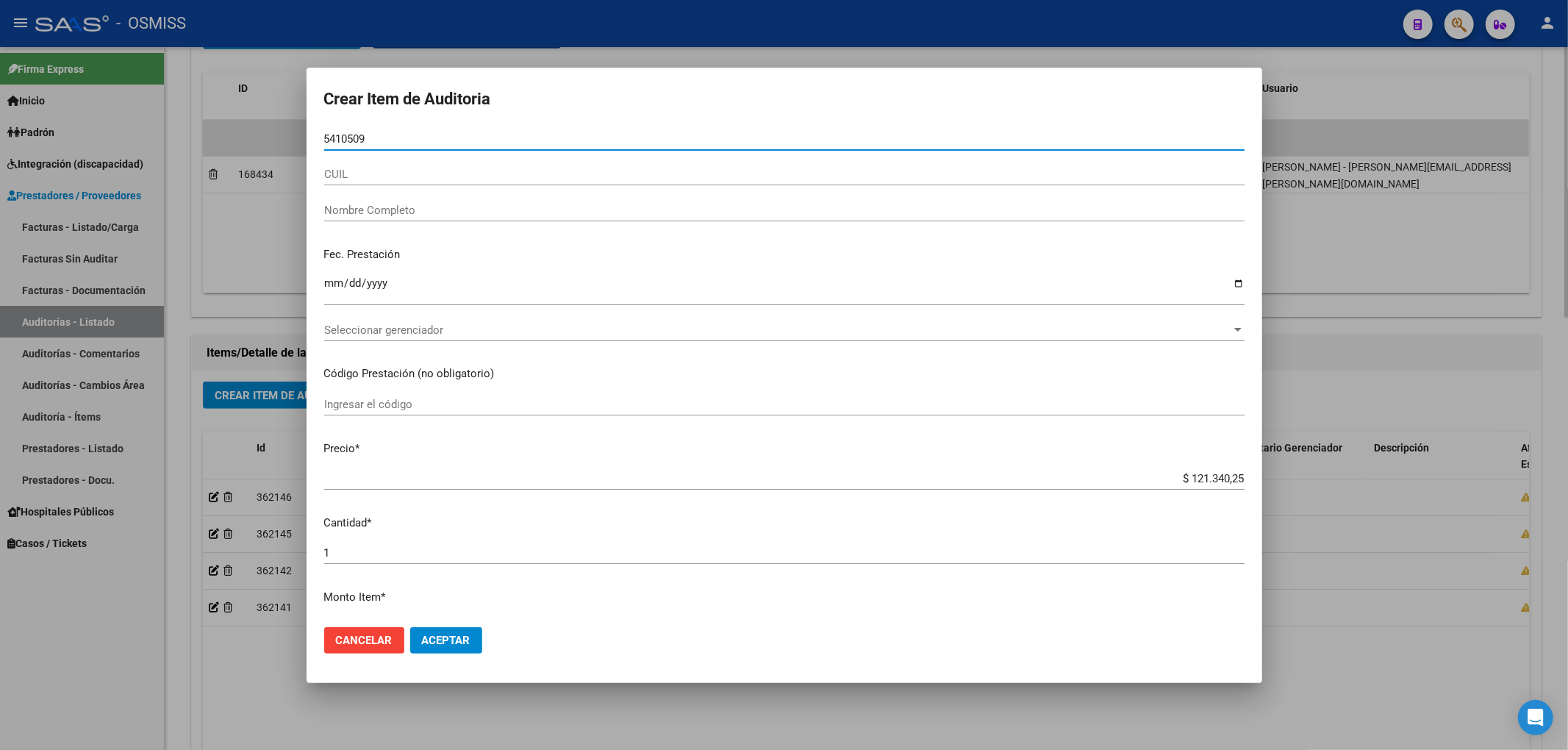
type input "54105096"
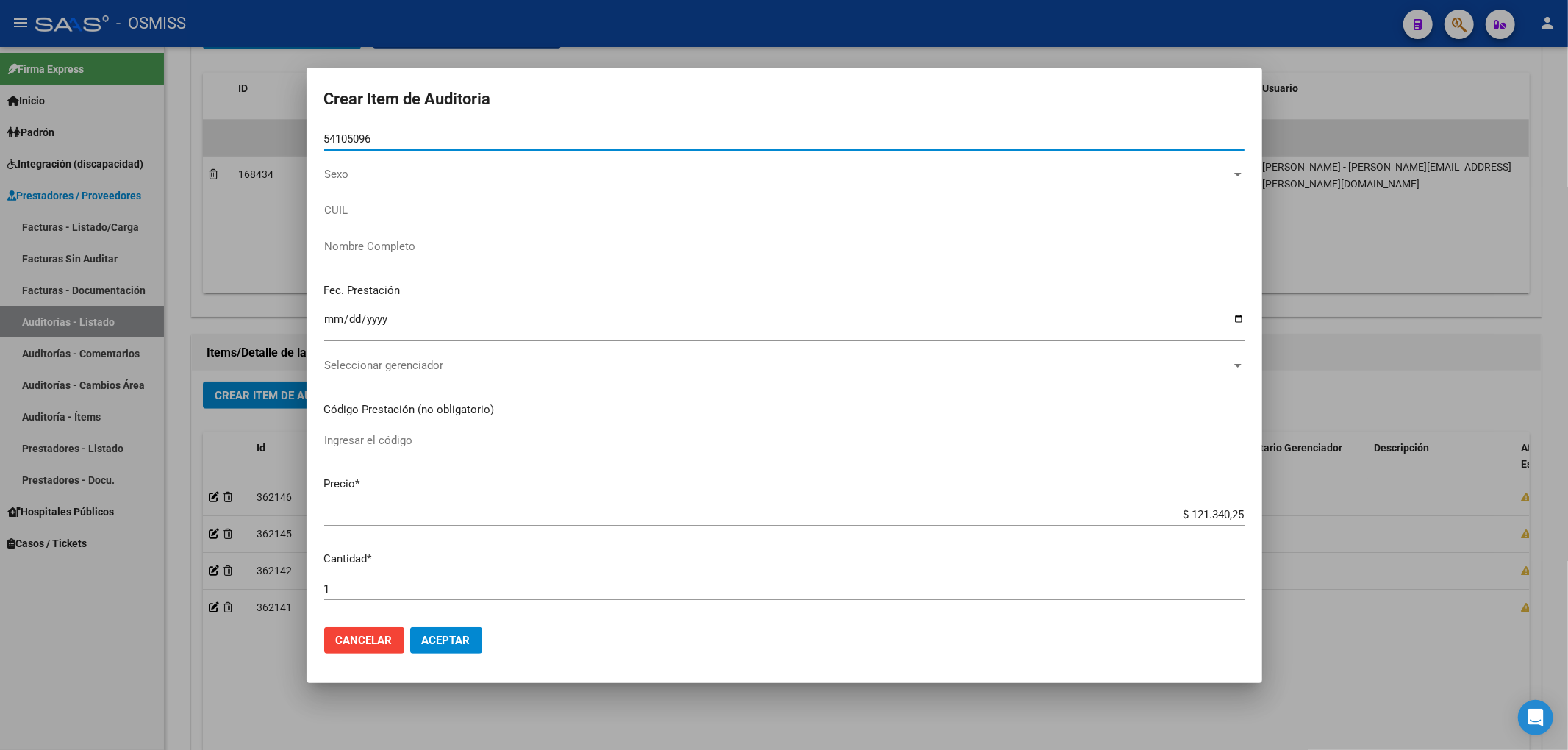
type input "20541050966"
type input "[PERSON_NAME]"
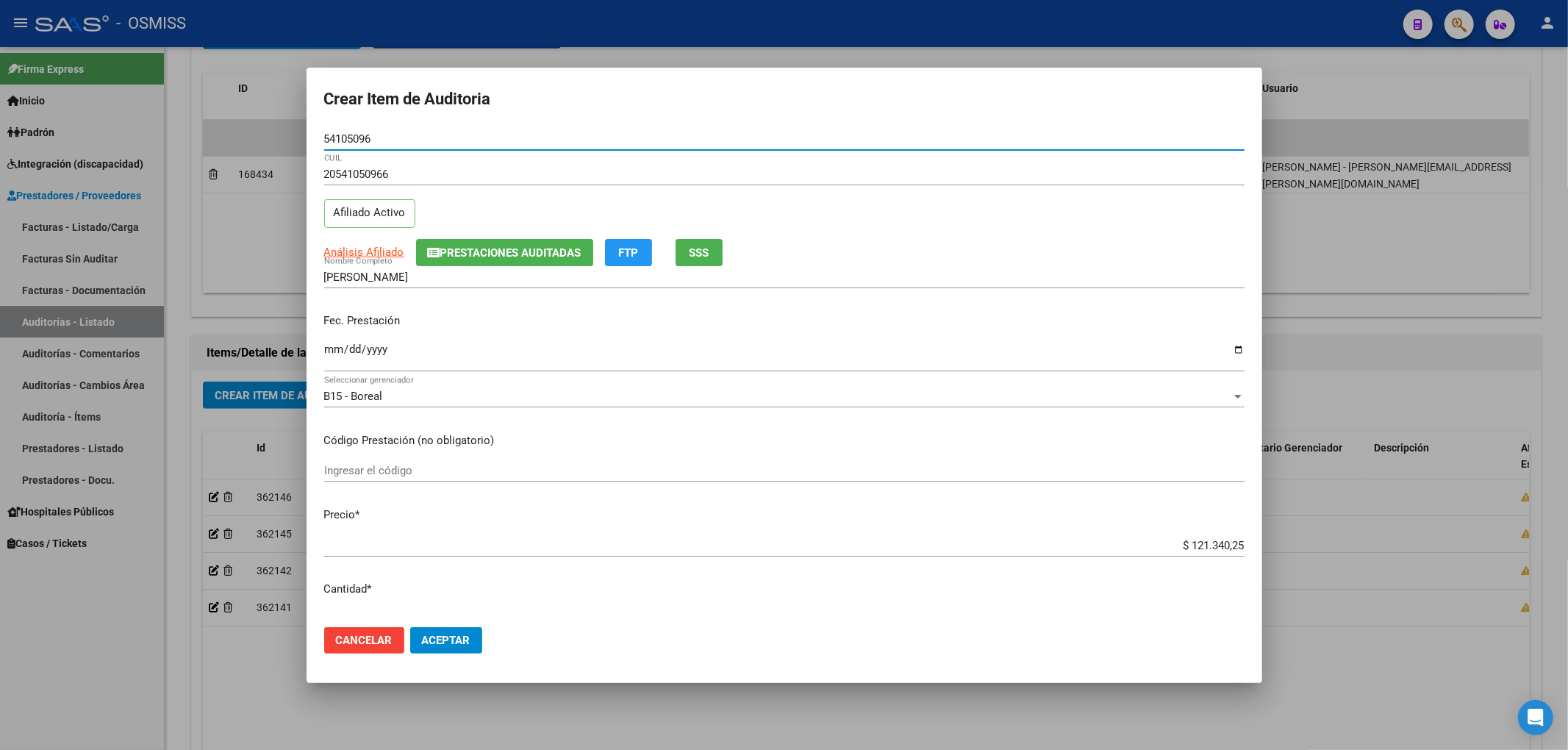
type input "54105096"
click at [335, 345] on input "Ingresar la fecha" at bounding box center [784, 355] width 920 height 23
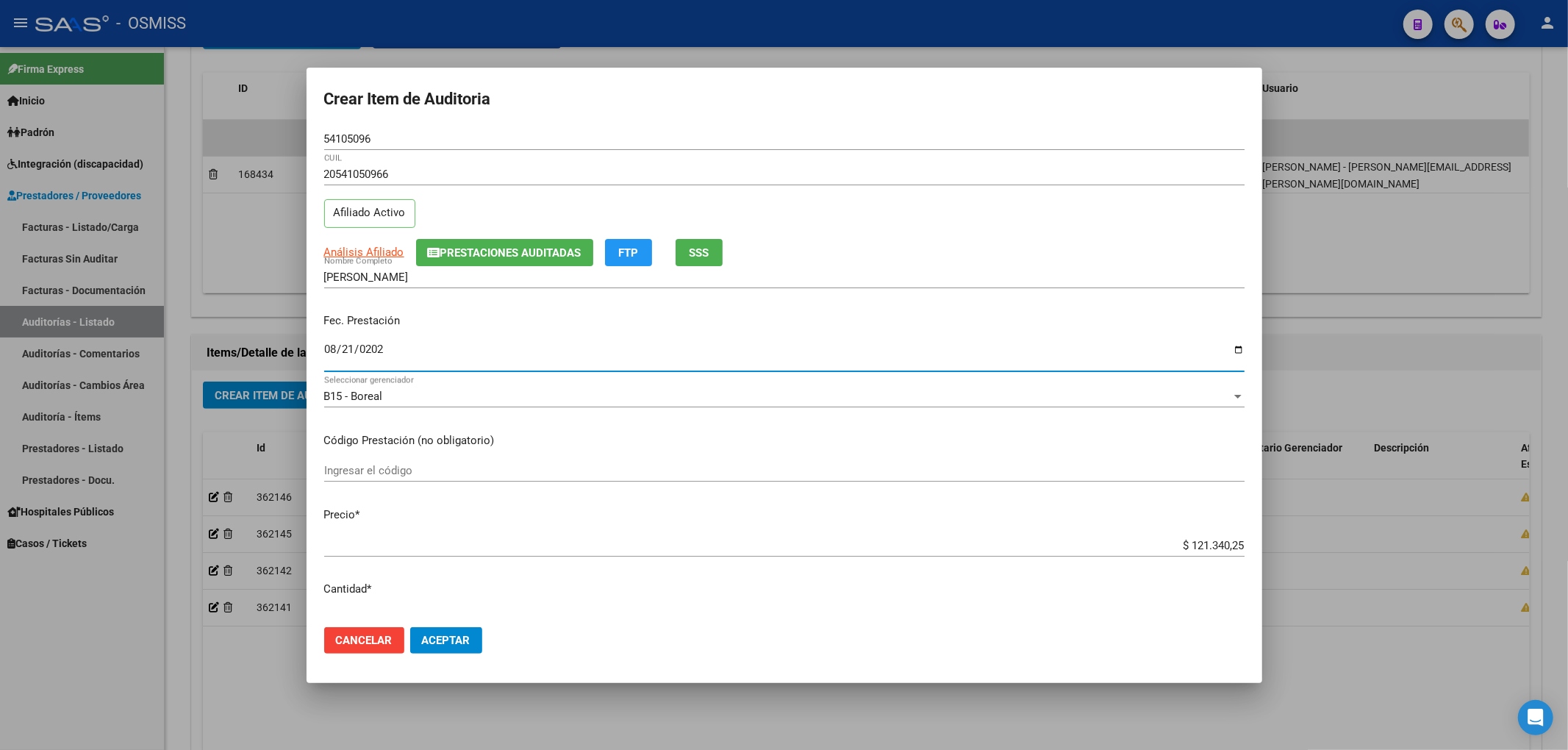
type input "[DATE]"
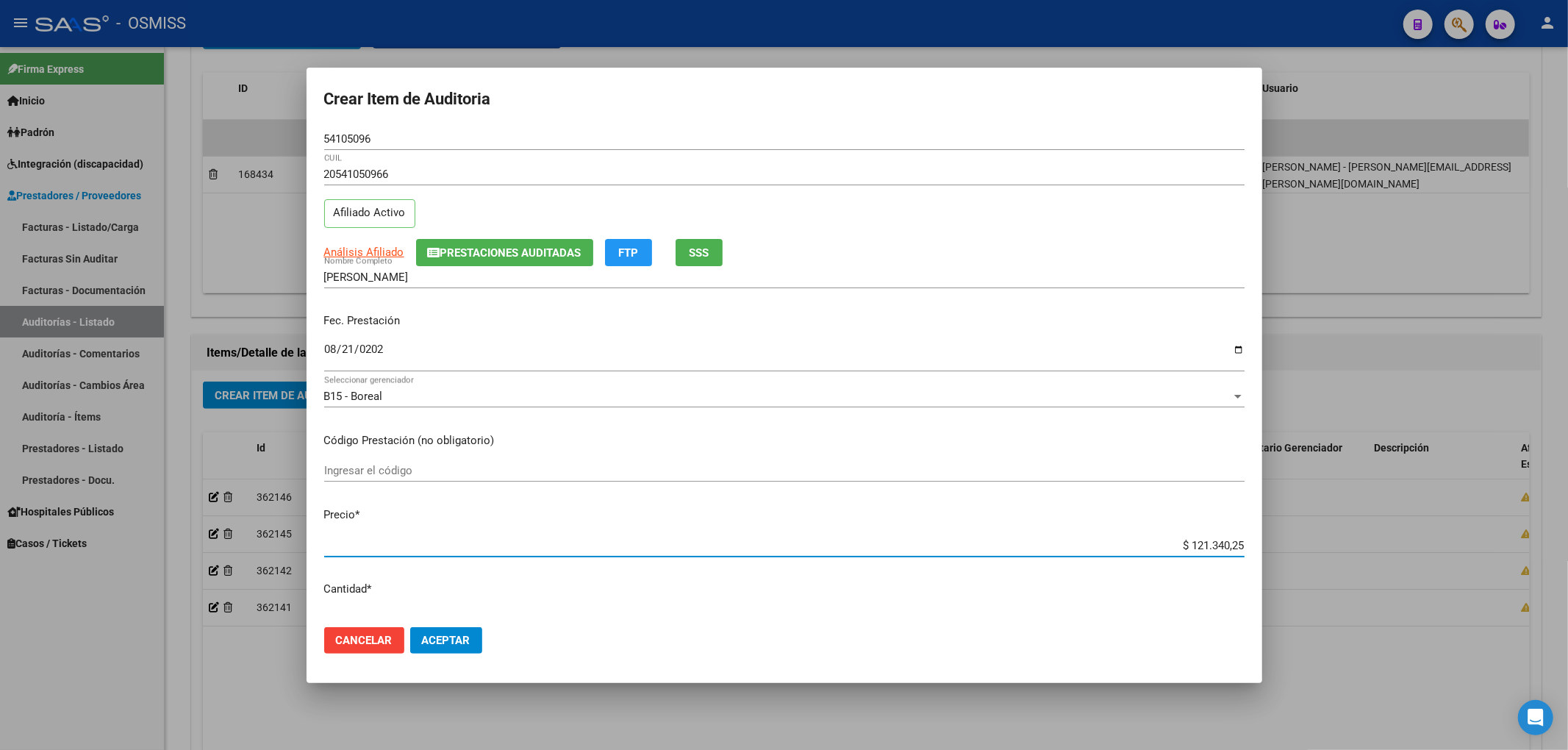
drag, startPoint x: 1163, startPoint y: 548, endPoint x: 1288, endPoint y: 550, distance: 125.0
click at [1288, 550] on div "Crear Item de Auditoria 54105096 Nro Documento 20541050966 CUIL Afiliado Activo…" at bounding box center [784, 375] width 1568 height 750
type input "$ 0,02"
type input "$ 0,21"
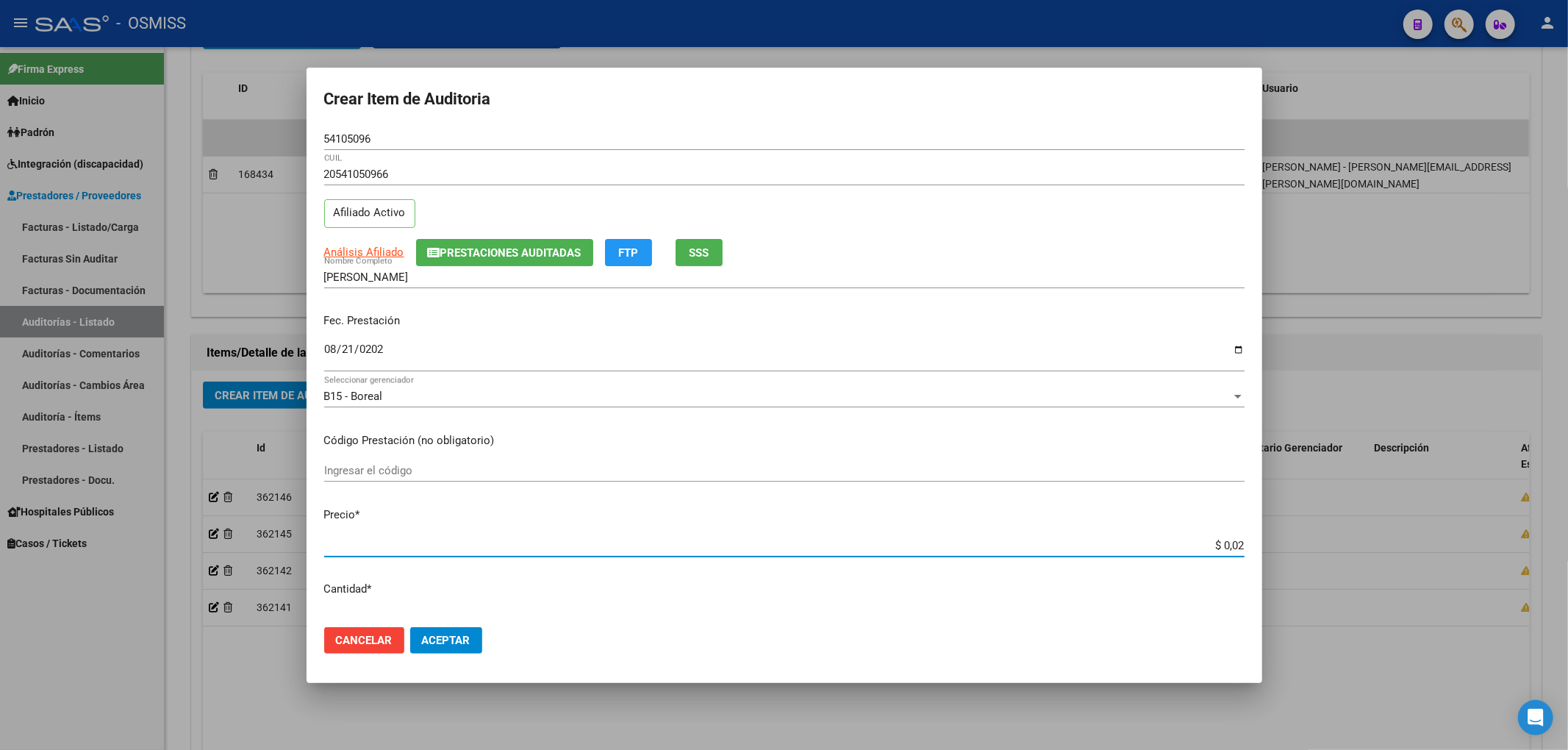
type input "$ 0,21"
type input "$ 2,10"
type input "$ 21,06"
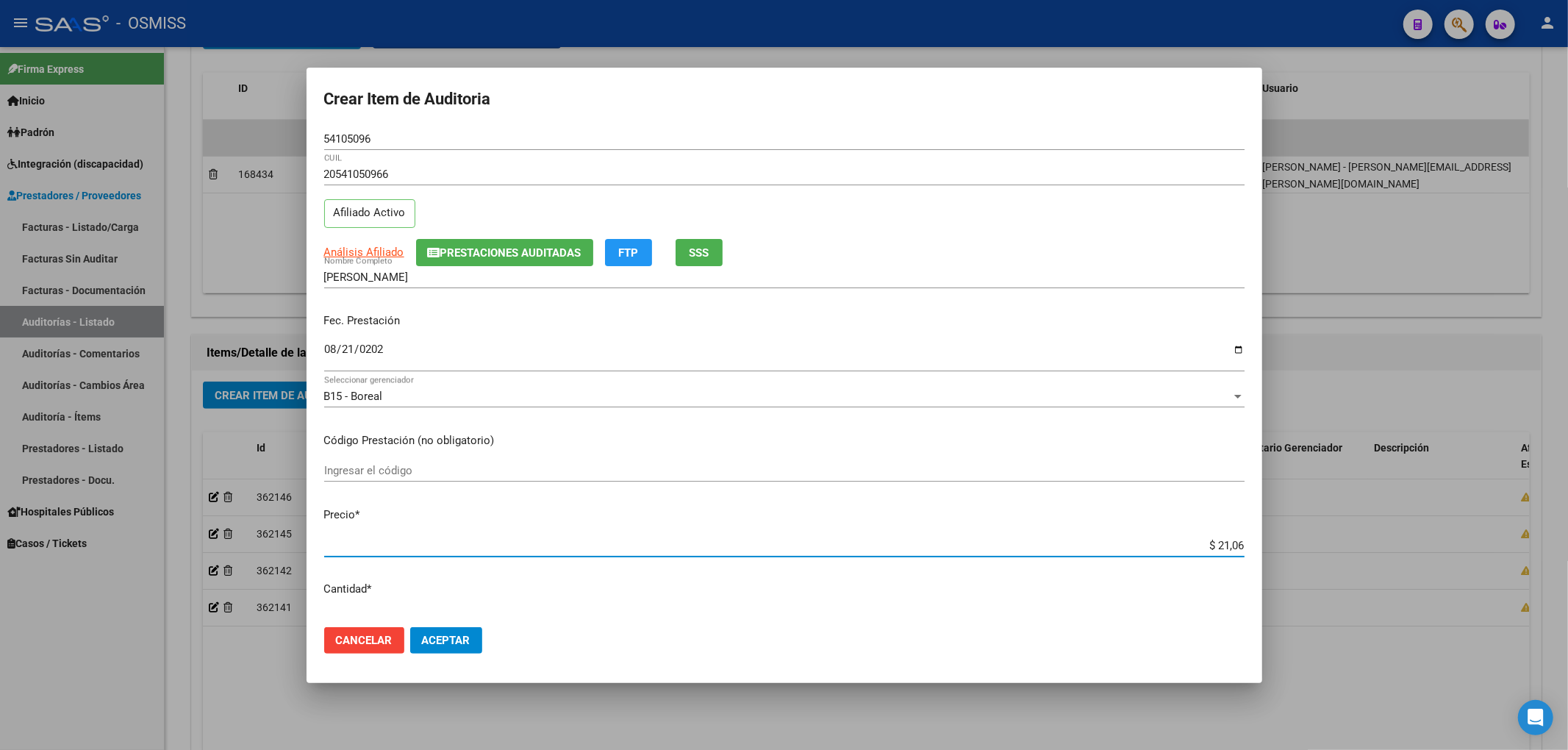
type input "$ 210,68"
type input "$ 2.106,80"
type input "$ 21.068,05"
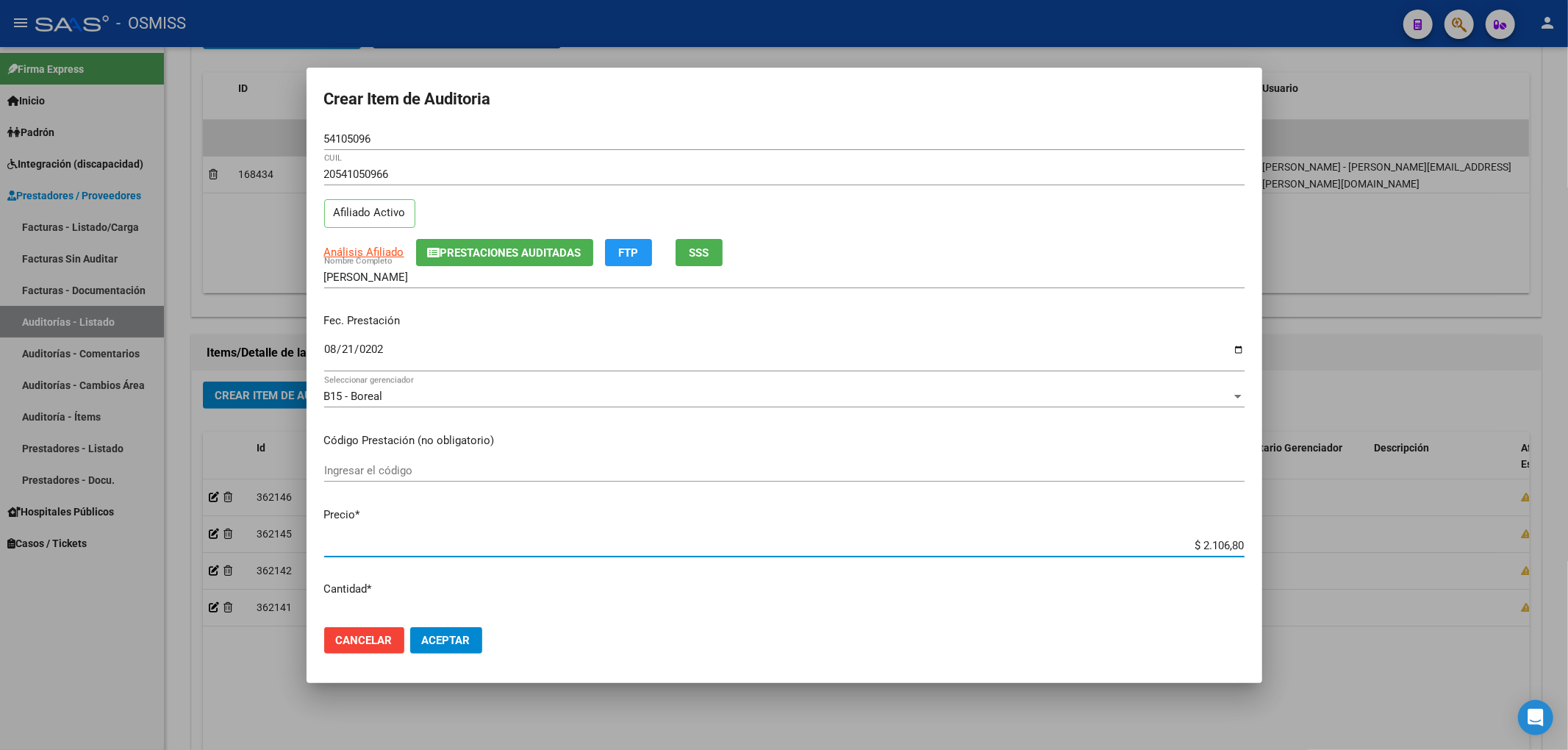
type input "$ 21.068,05"
click at [550, 248] on span "Prestaciones Auditadas" at bounding box center [511, 252] width 141 height 13
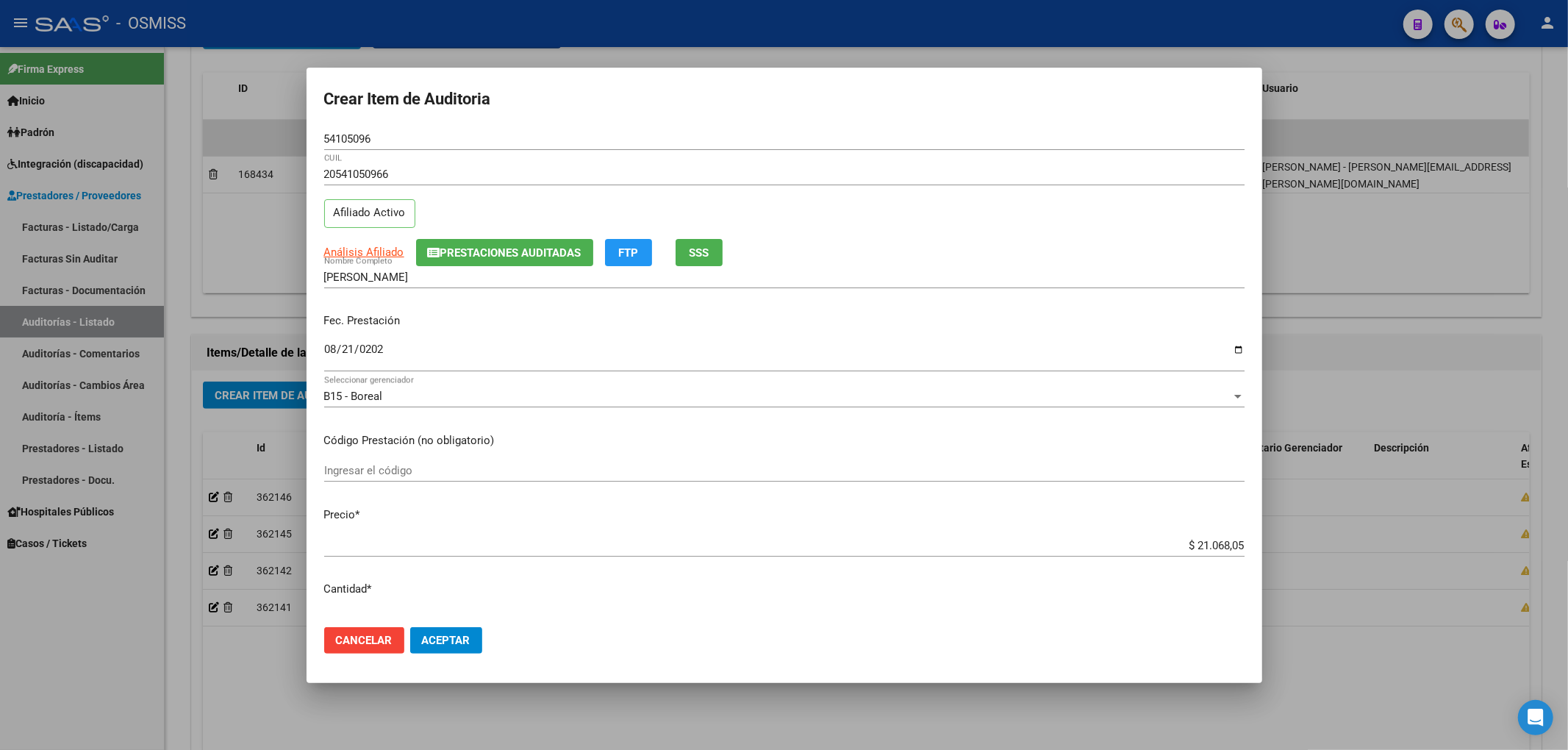
click at [555, 128] on div "54105096 Nro Documento" at bounding box center [784, 139] width 920 height 22
drag, startPoint x: 324, startPoint y: 132, endPoint x: 221, endPoint y: 138, distance: 103.2
click at [206, 118] on div "Crear Item de Auditoria 54105096 Nro Documento 20541050966 CUIL Afiliado Activo…" at bounding box center [784, 375] width 1568 height 750
click at [605, 357] on input "[DATE]" at bounding box center [784, 355] width 920 height 23
click at [521, 350] on input "[DATE]" at bounding box center [784, 355] width 920 height 23
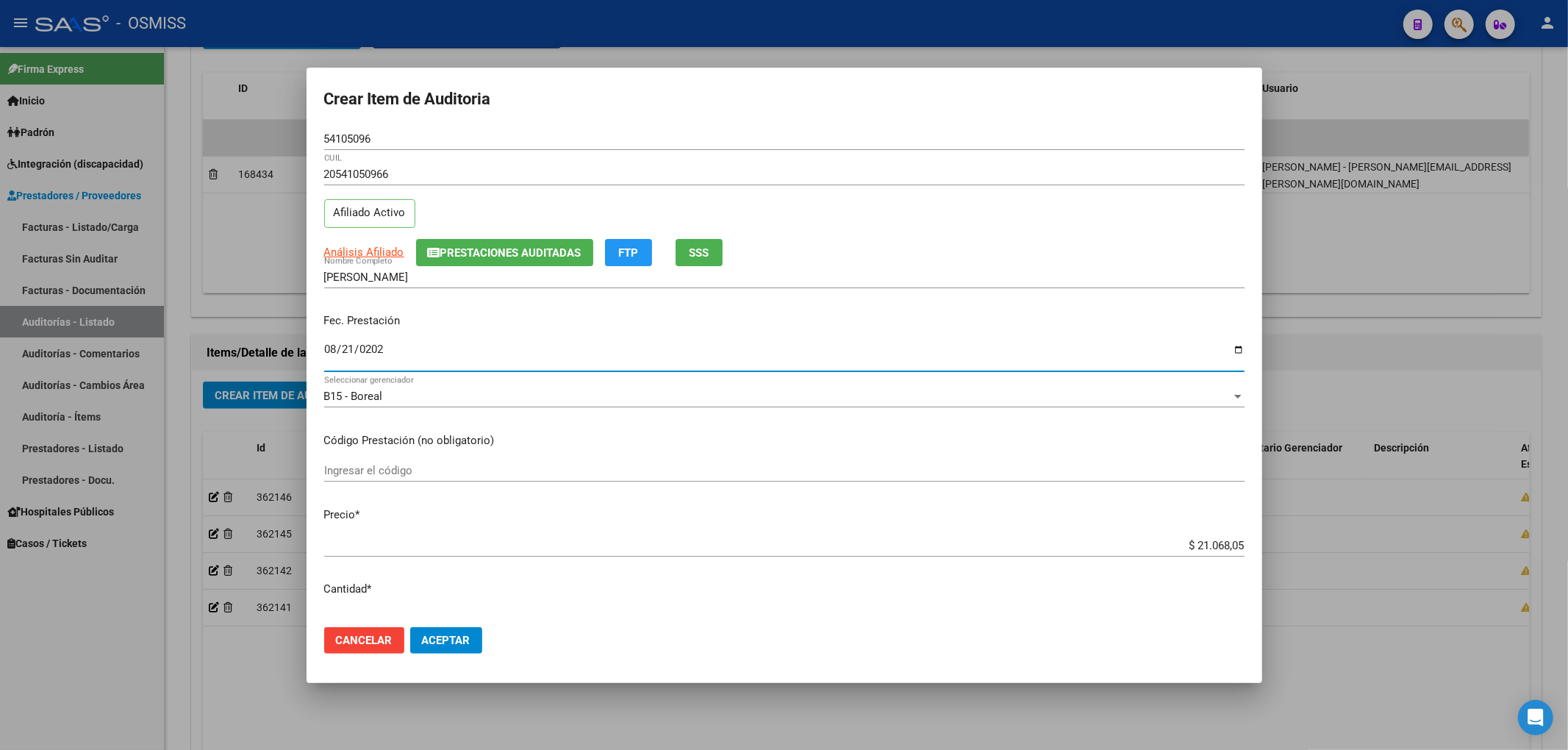
click at [466, 637] on span "Aceptar" at bounding box center [446, 640] width 48 height 13
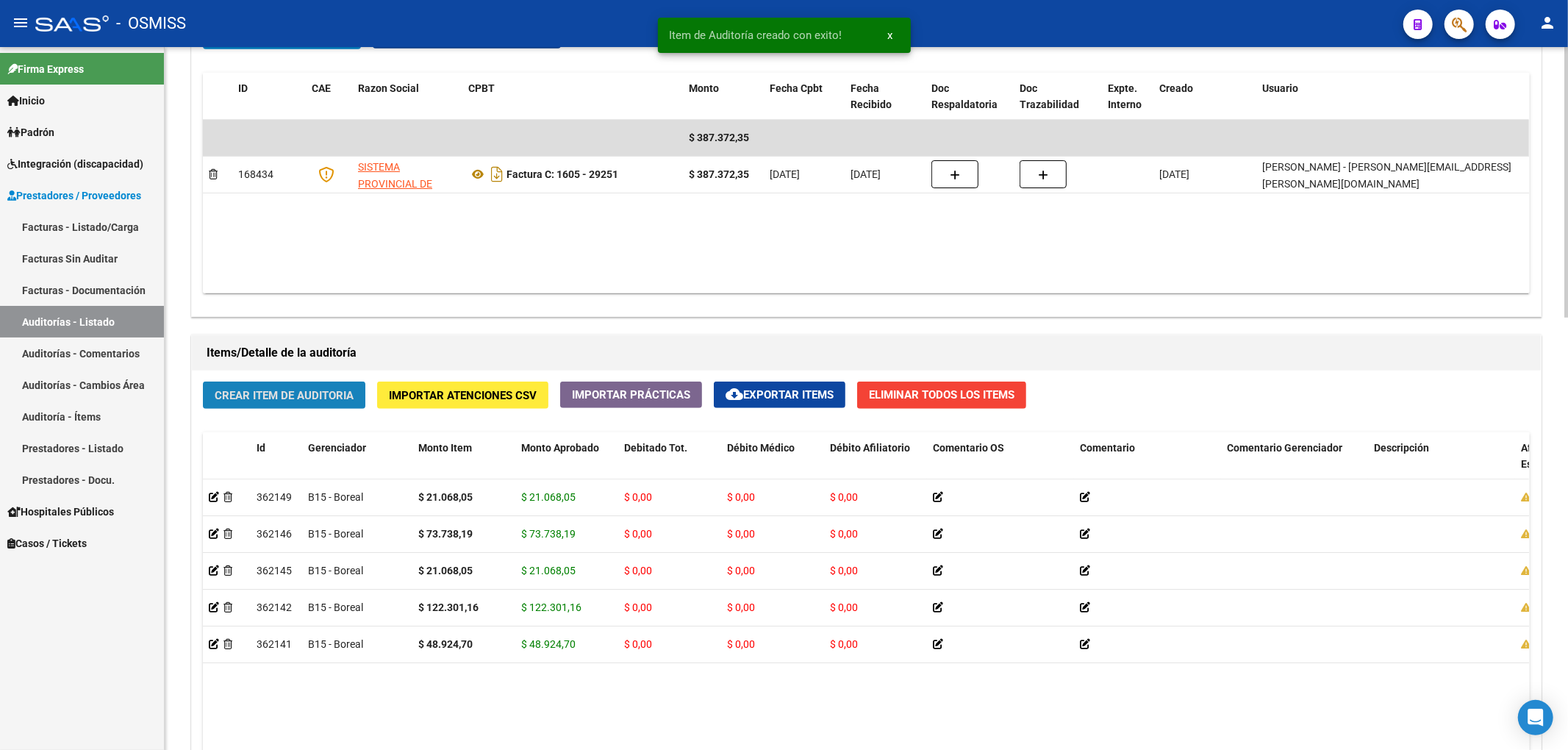
click at [307, 387] on button "Crear Item de Auditoria" at bounding box center [284, 395] width 163 height 27
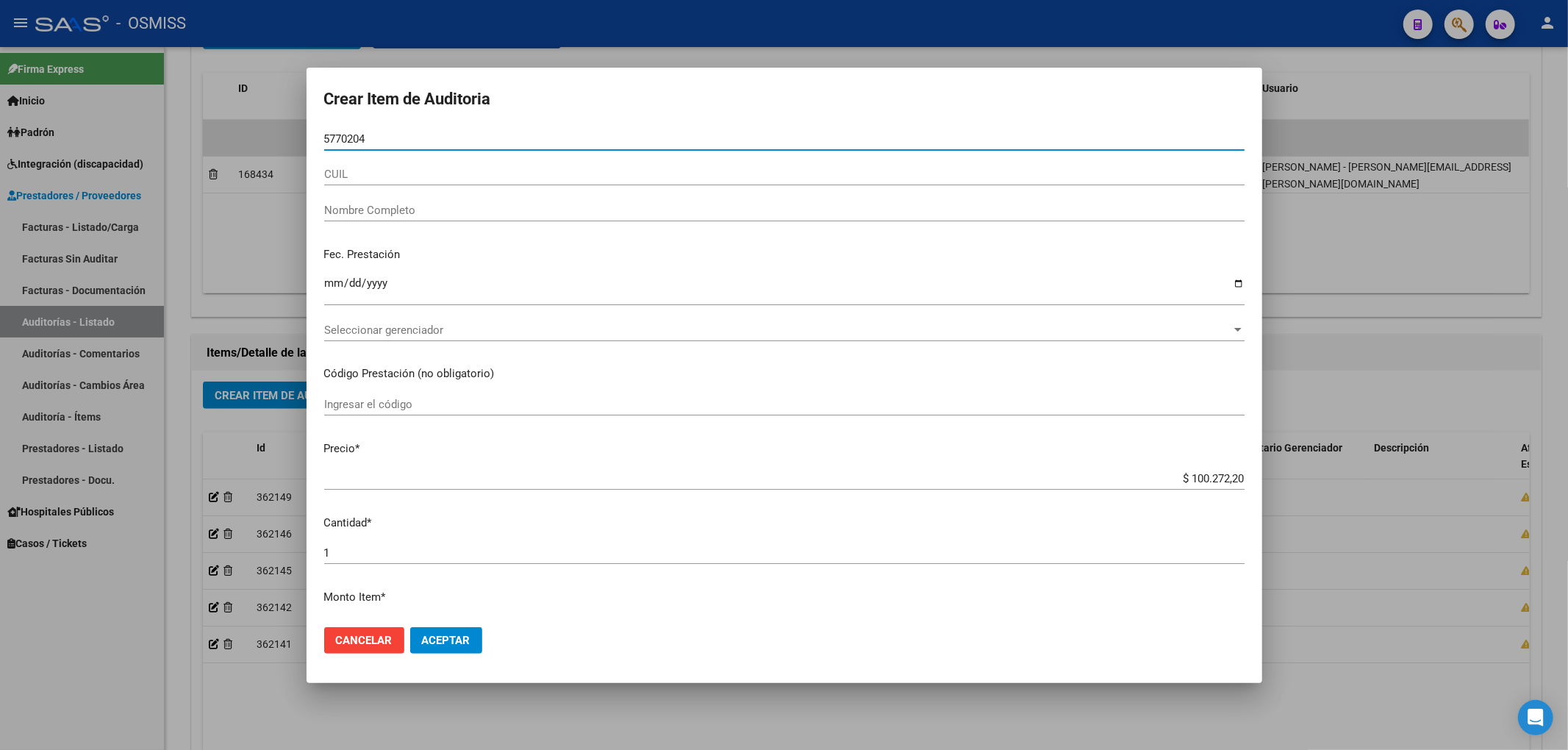
type input "57702047"
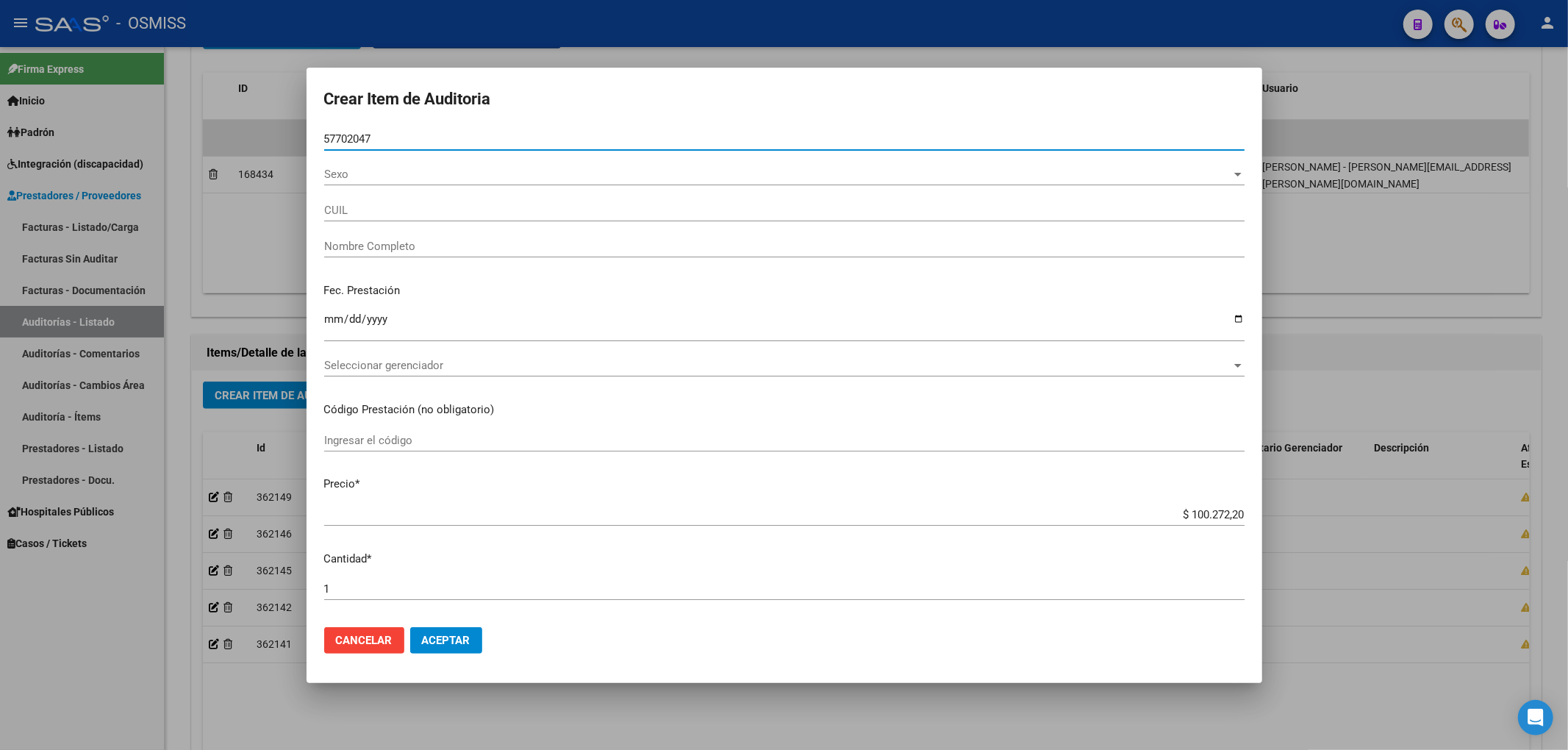
type input "27577020472"
type input "[PERSON_NAME]"
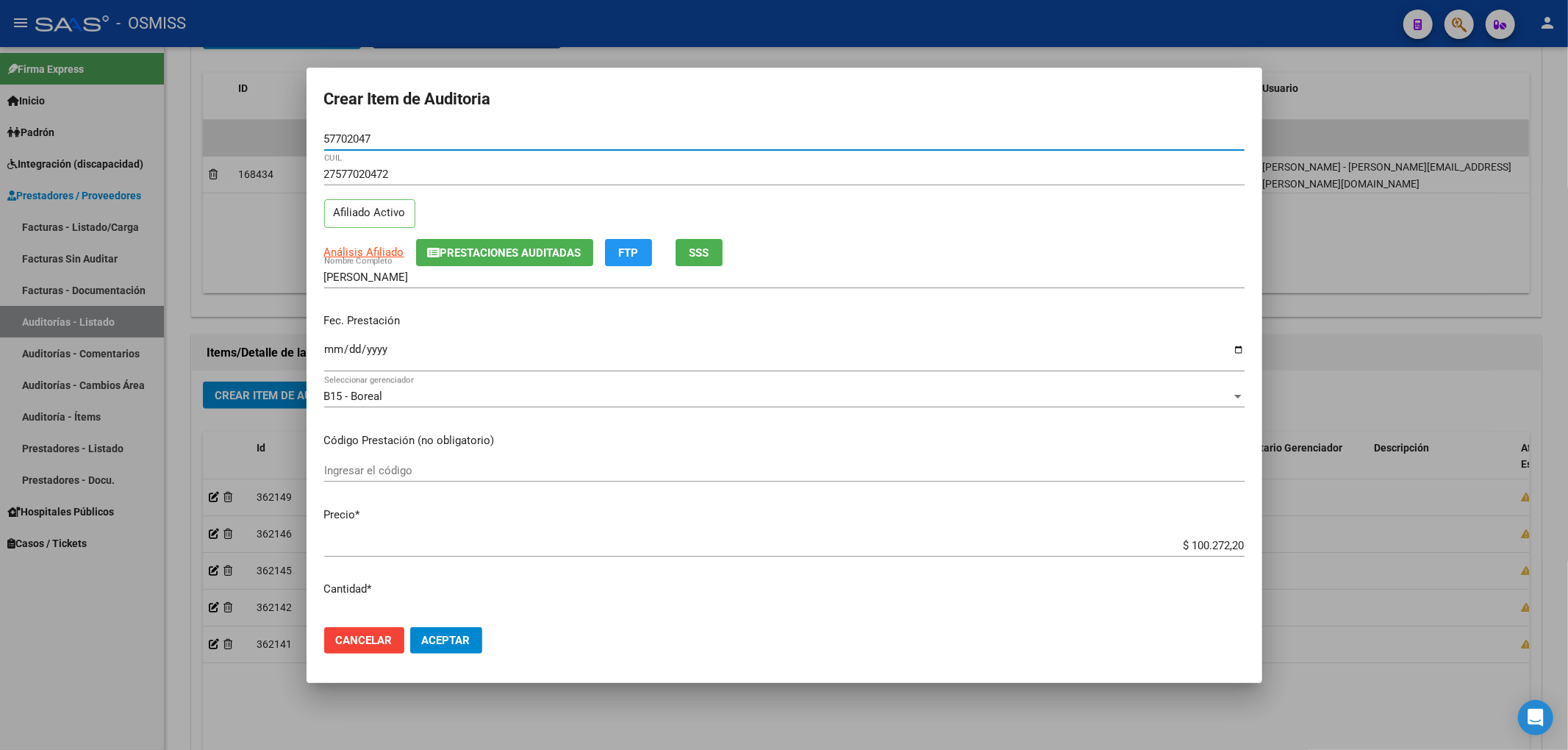
type input "57702047"
click at [334, 352] on input "Ingresar la fecha" at bounding box center [784, 355] width 920 height 23
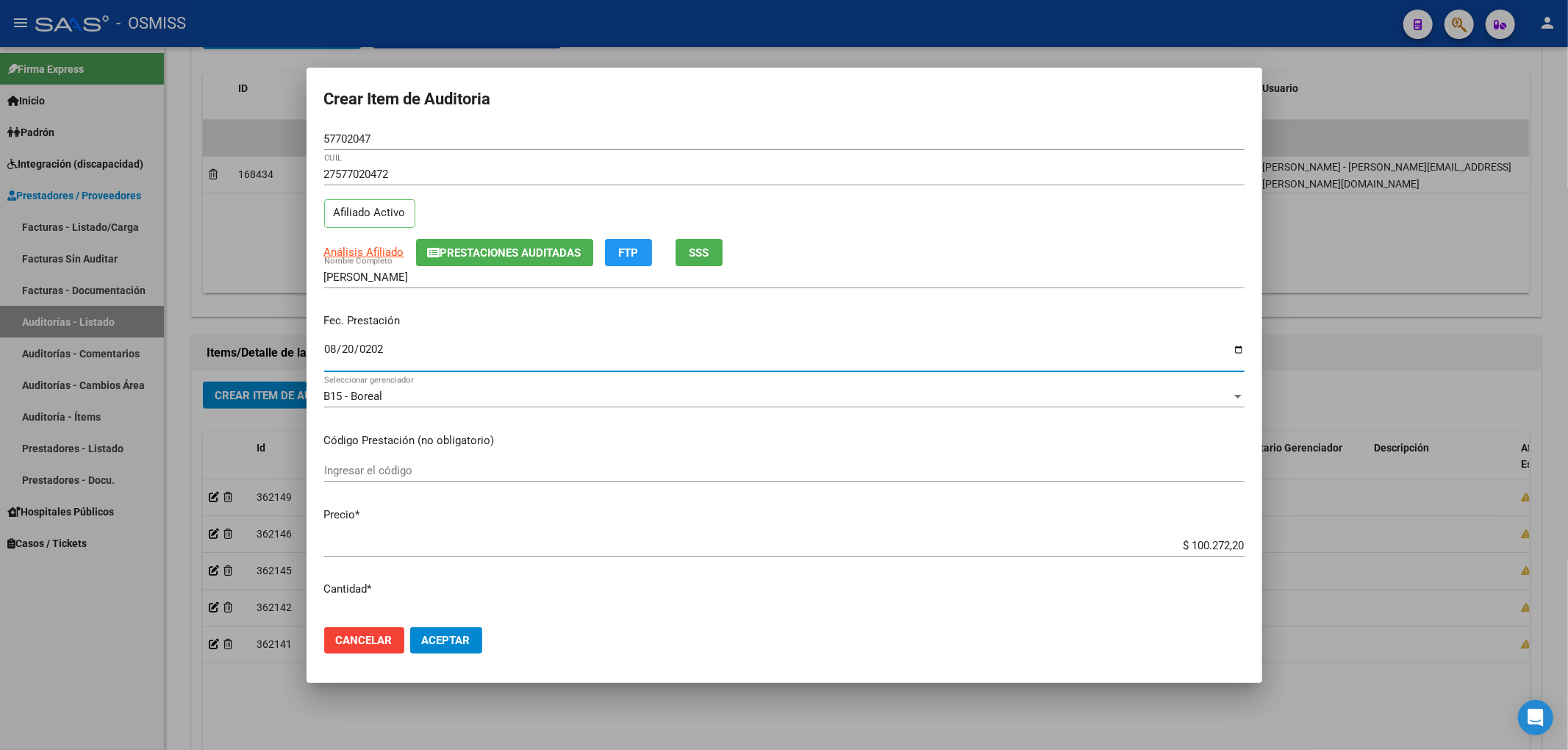
type input "[DATE]"
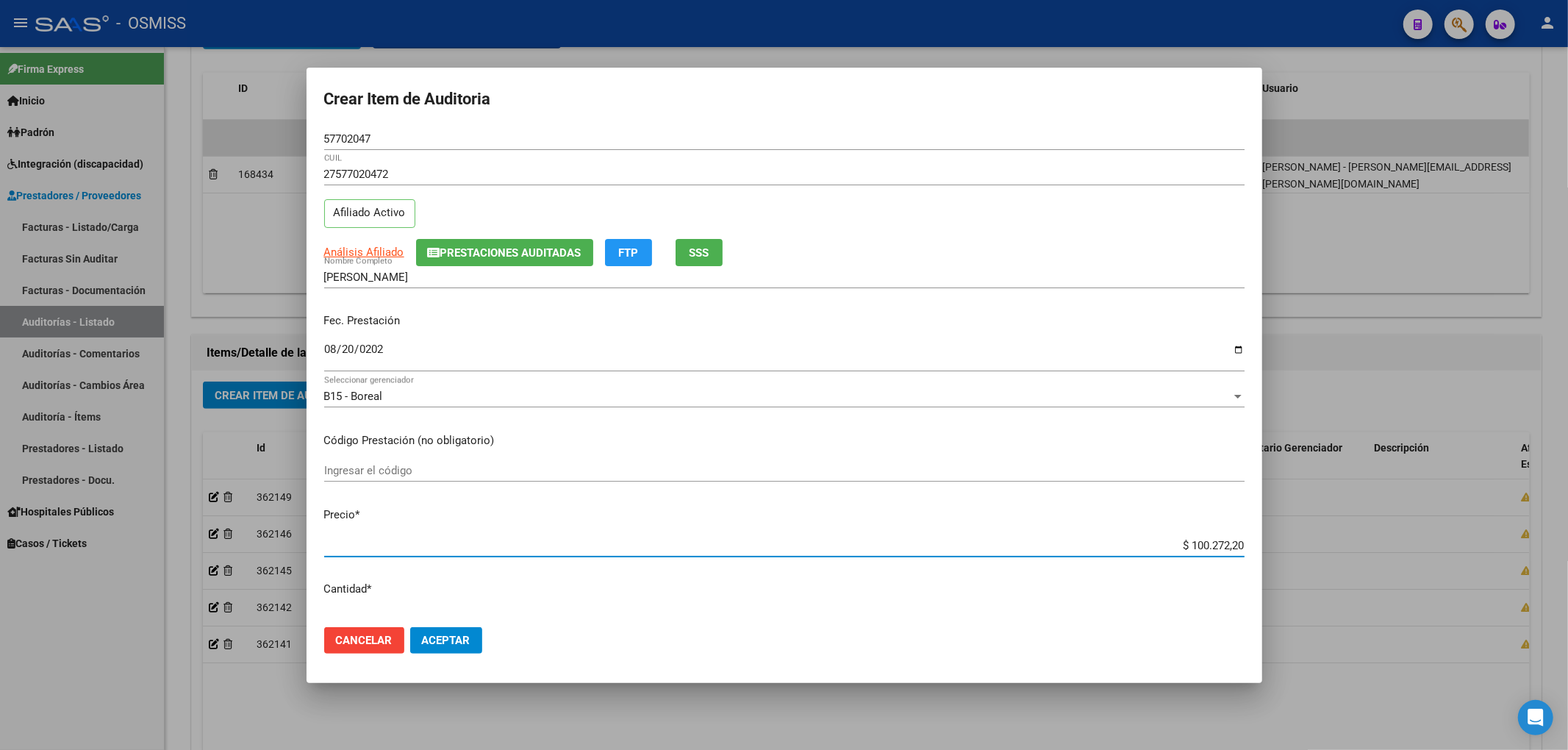
drag, startPoint x: 1145, startPoint y: 542, endPoint x: 1348, endPoint y: 555, distance: 203.4
click at [1345, 559] on div "Crear Item de Auditoria 57702047 Nro Documento 27577020472 CUIL Afiliado Activo…" at bounding box center [784, 375] width 1568 height 750
type input "$ 0,06"
type input "$ 0,63"
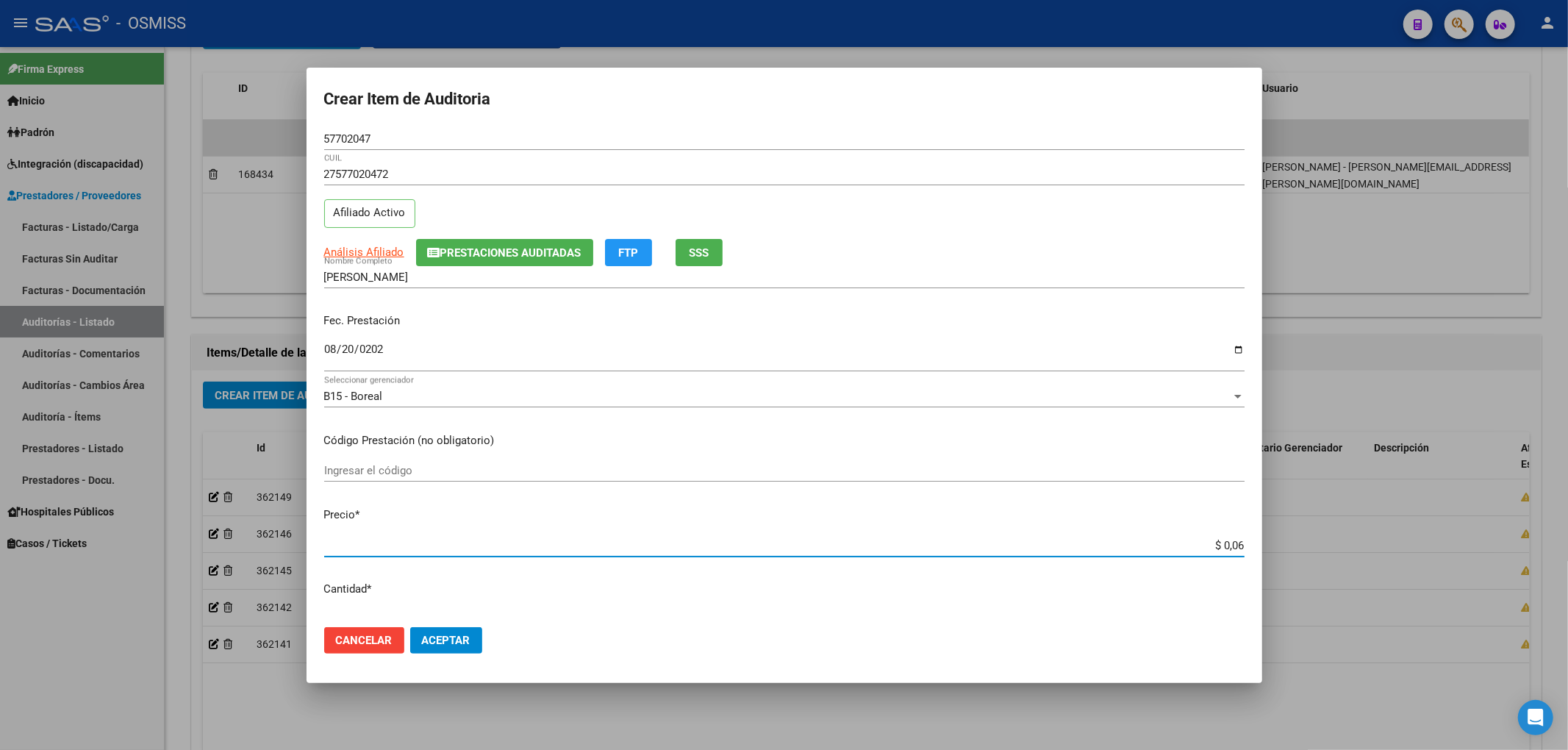
type input "$ 0,63"
type input "$ 6,32"
type input "$ 63,20"
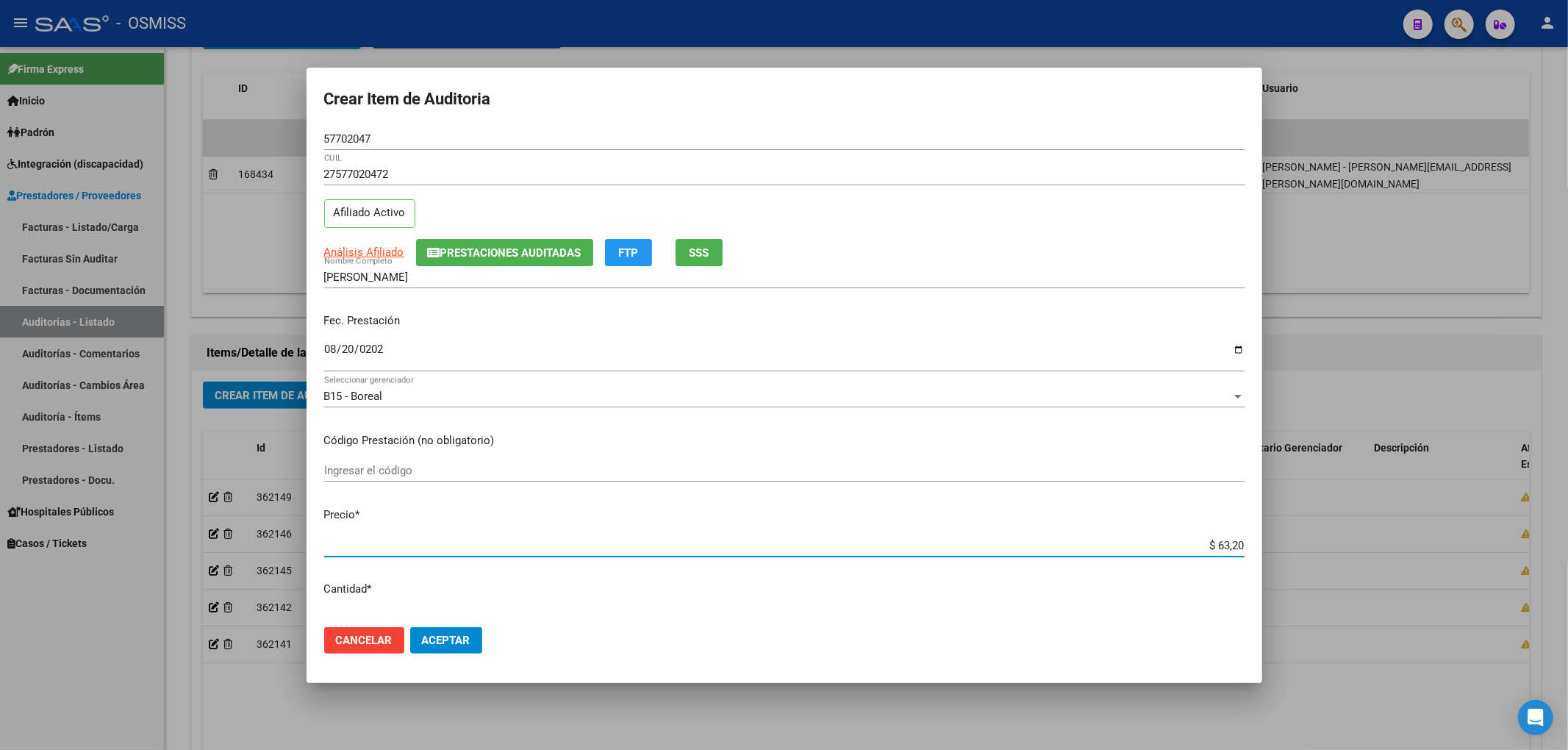
type input "$ 632,04"
type input "$ 6.320,41"
type input "$ 63.204,15"
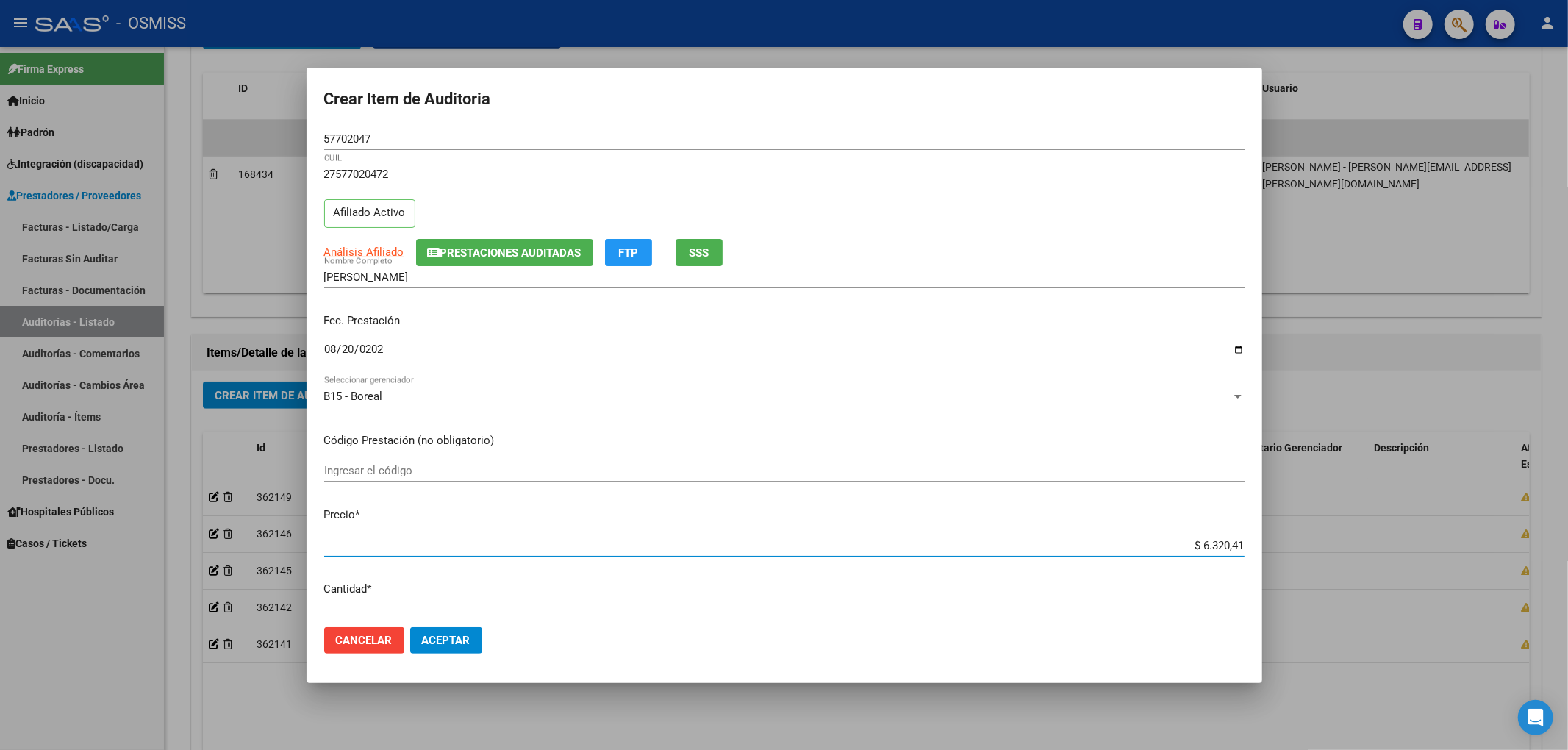
type input "$ 63.204,15"
drag, startPoint x: 527, startPoint y: 230, endPoint x: 520, endPoint y: 238, distance: 10.6
click at [525, 232] on div "27577020472 CUIL Afiliado Activo" at bounding box center [784, 201] width 920 height 75
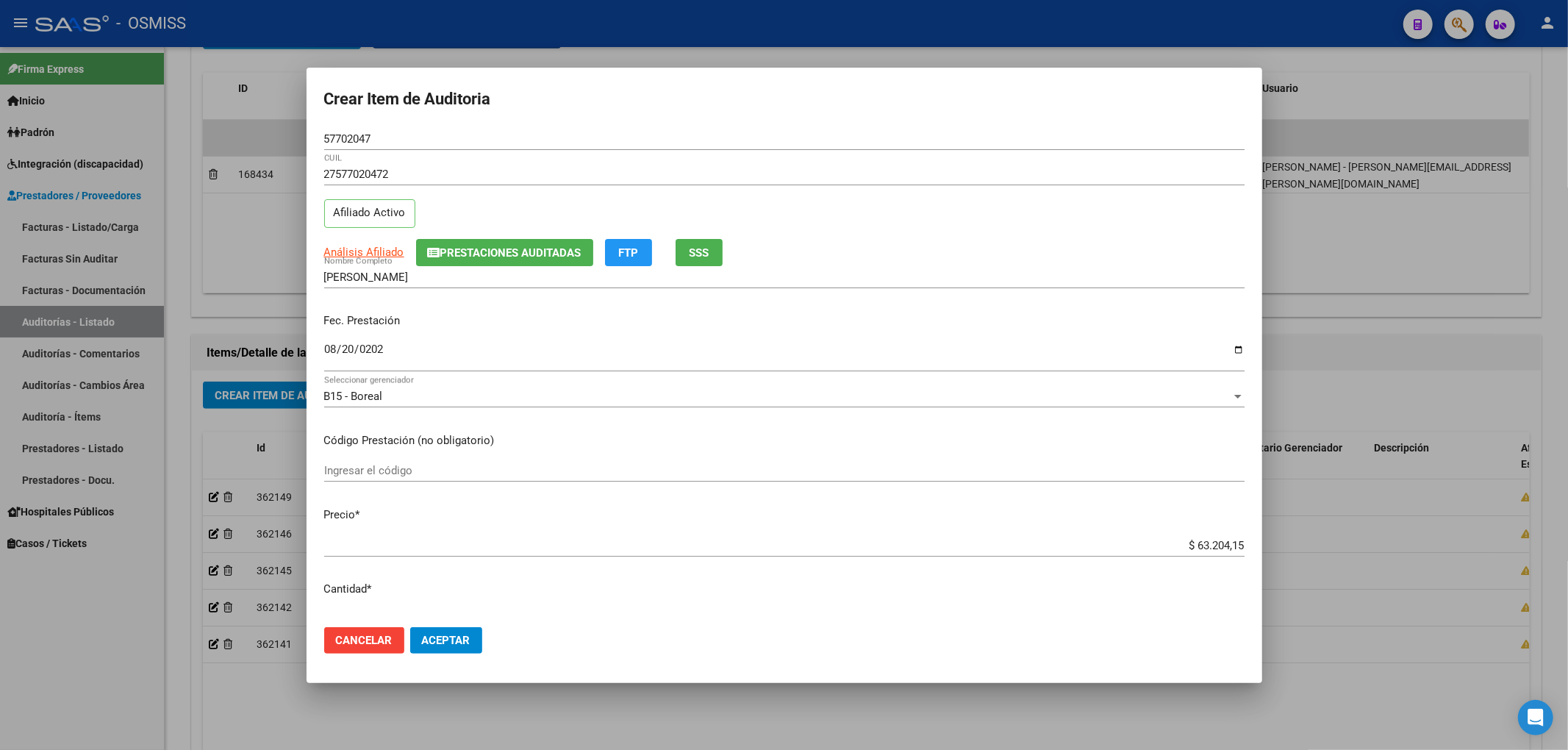
click at [520, 239] on button "Prestaciones Auditadas" at bounding box center [505, 252] width 177 height 27
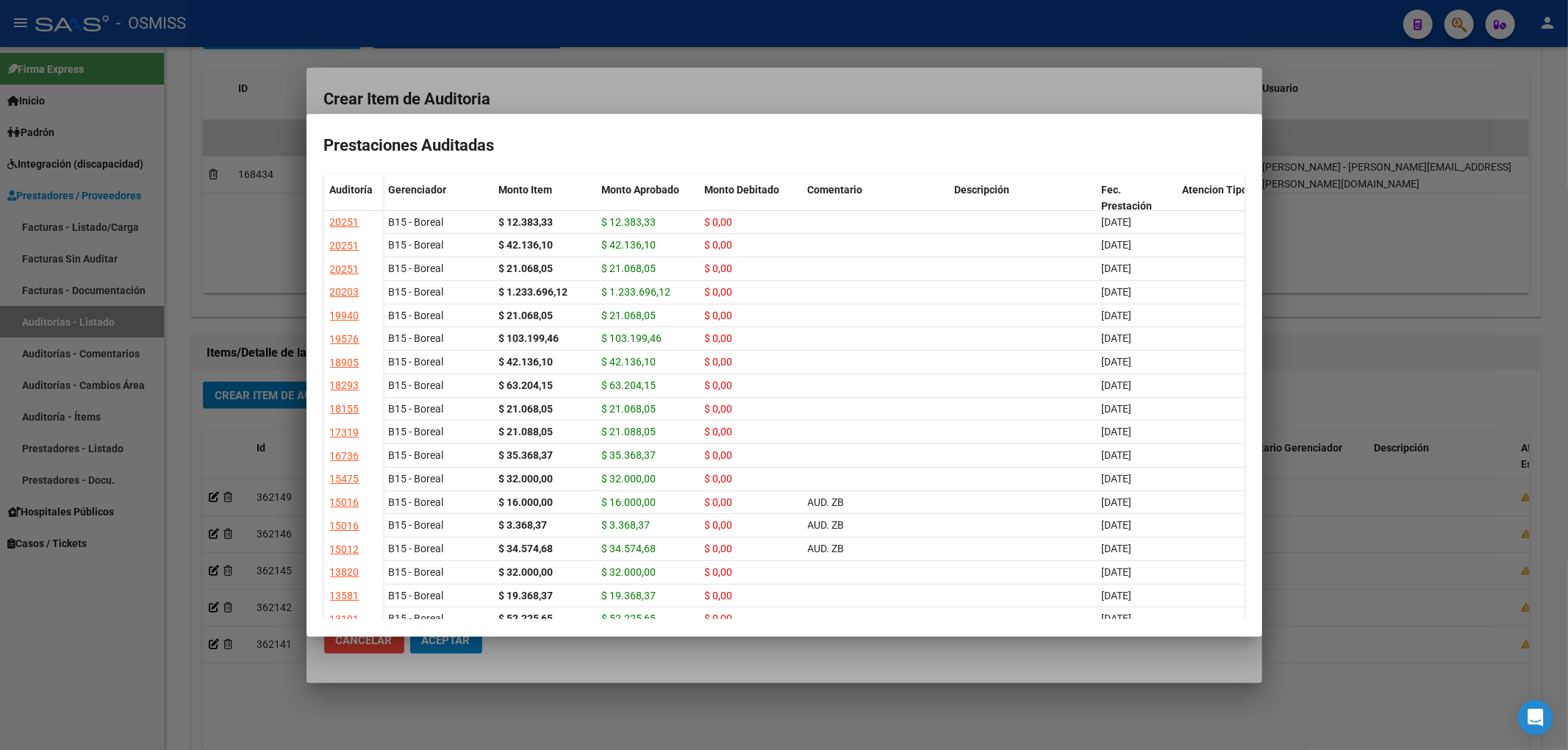
drag, startPoint x: 641, startPoint y: 90, endPoint x: 524, endPoint y: 94, distance: 117.1
click at [627, 88] on div at bounding box center [784, 375] width 1568 height 750
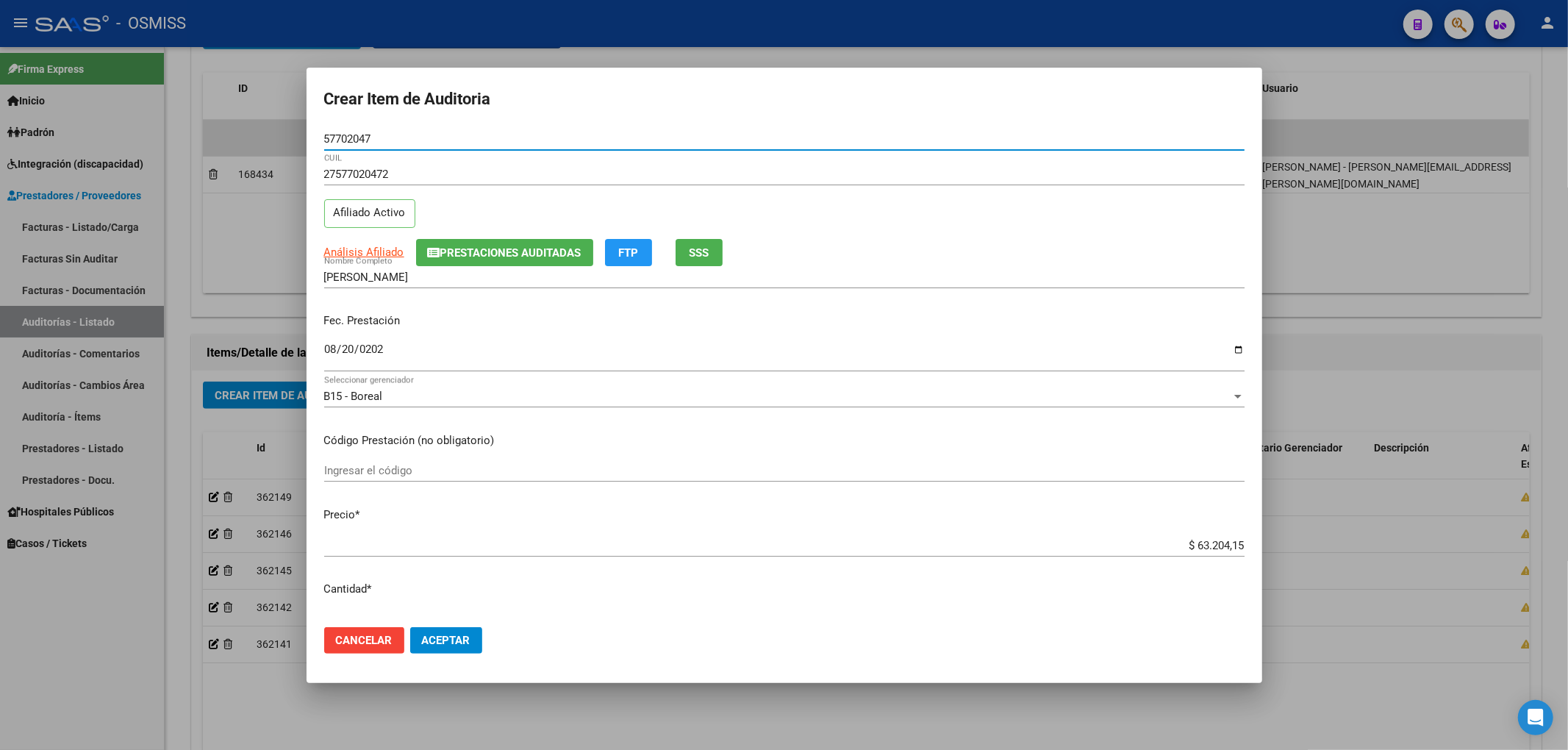
drag, startPoint x: 385, startPoint y: 136, endPoint x: 101, endPoint y: 136, distance: 284.0
click at [101, 136] on div "Crear Item de Auditoria 57702047 Nro Documento 27577020472 CUIL Afiliado Activo…" at bounding box center [784, 375] width 1568 height 750
click at [609, 345] on input "[DATE]" at bounding box center [784, 355] width 920 height 23
click at [477, 644] on button "Aceptar" at bounding box center [446, 641] width 72 height 27
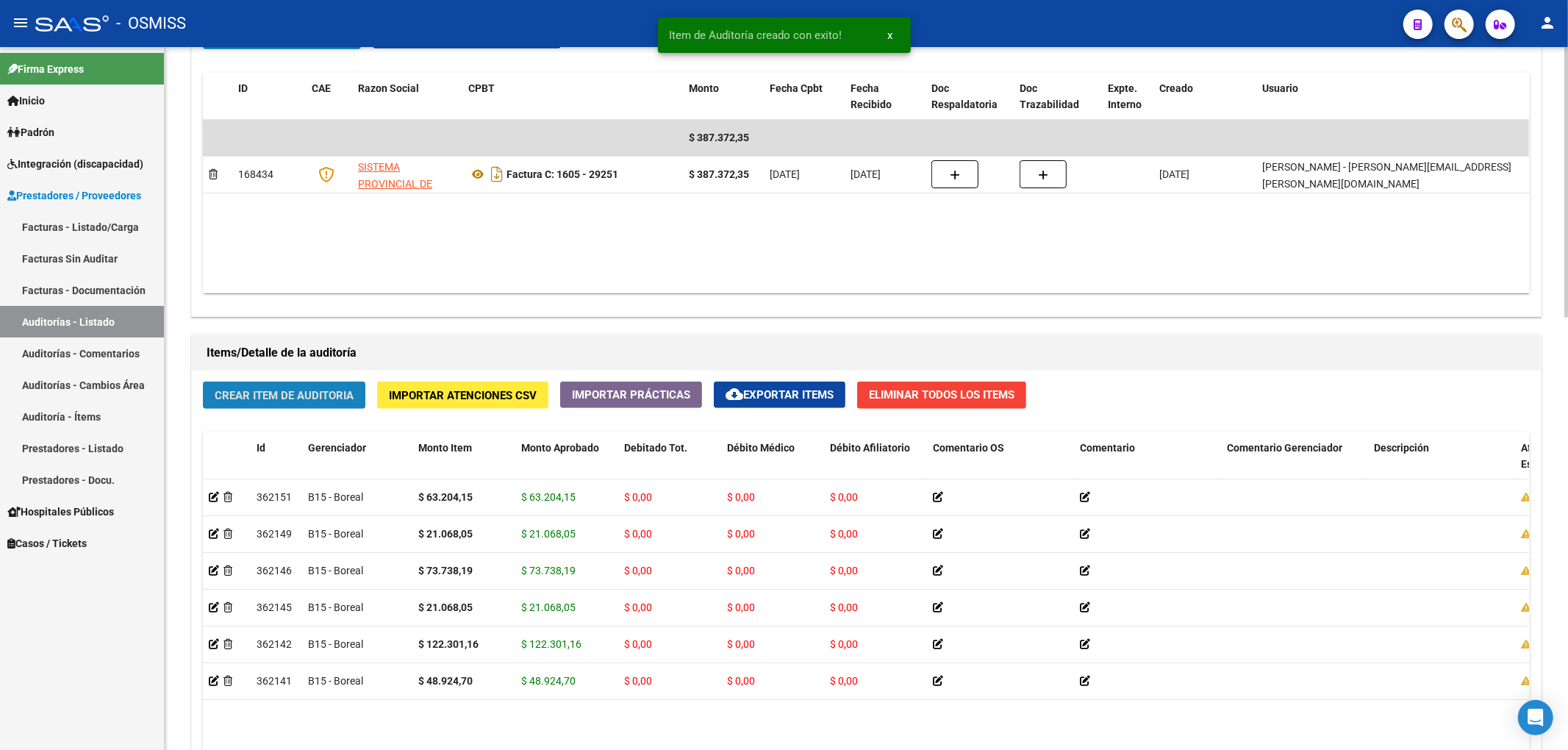
click at [359, 395] on button "Crear Item de Auditoria" at bounding box center [284, 395] width 163 height 27
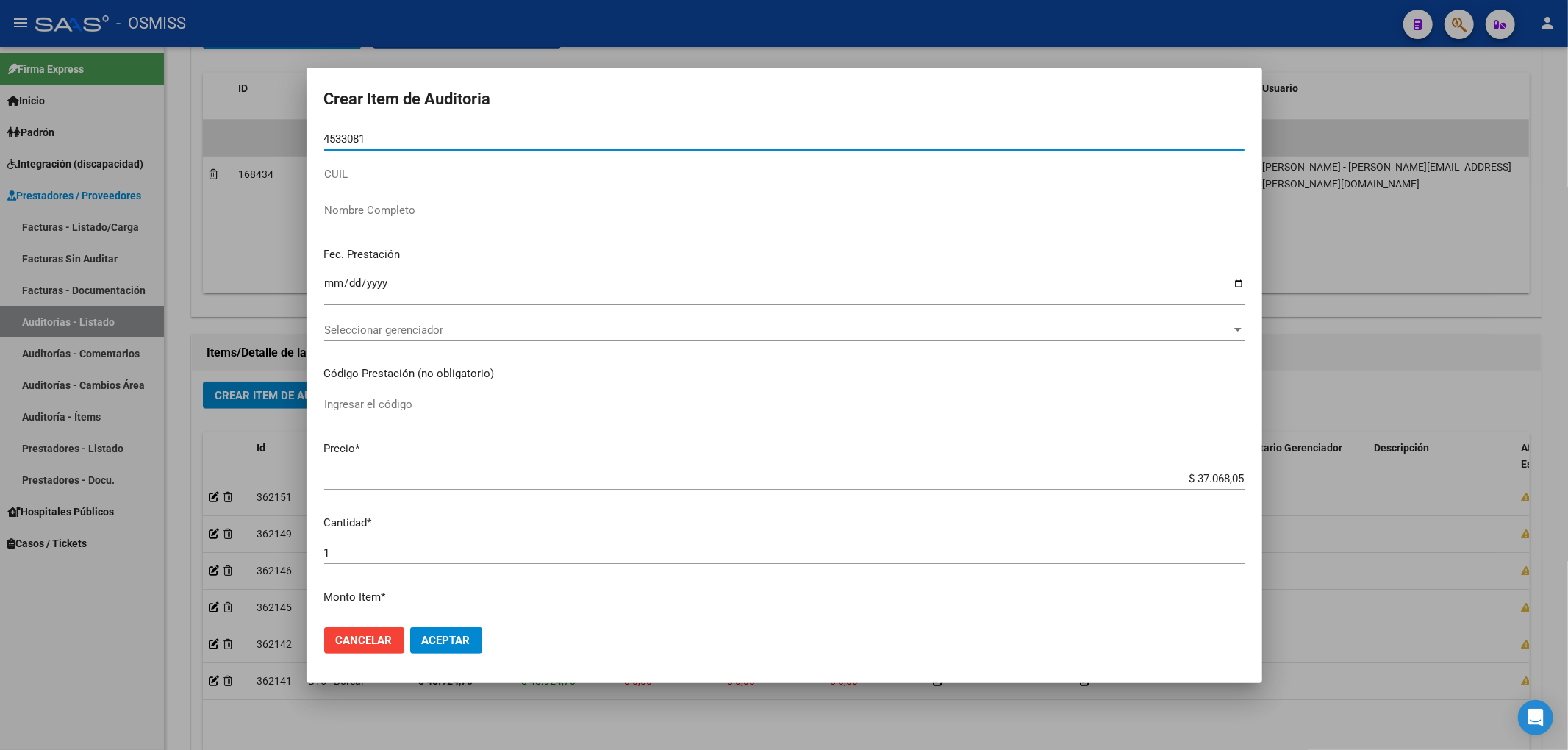
type input "45330810"
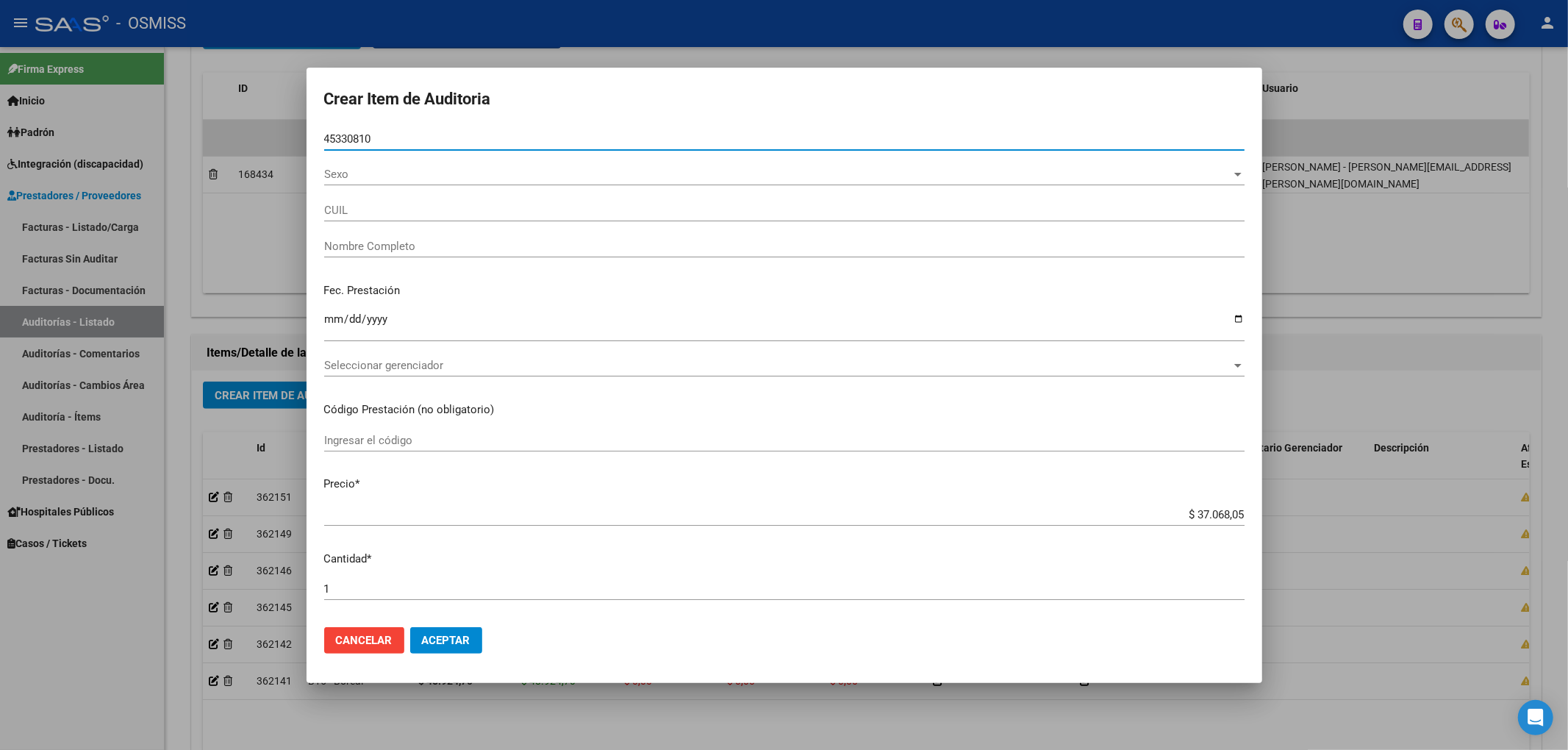
type input "20453308104"
type input "OVEJERO, [PERSON_NAME]"
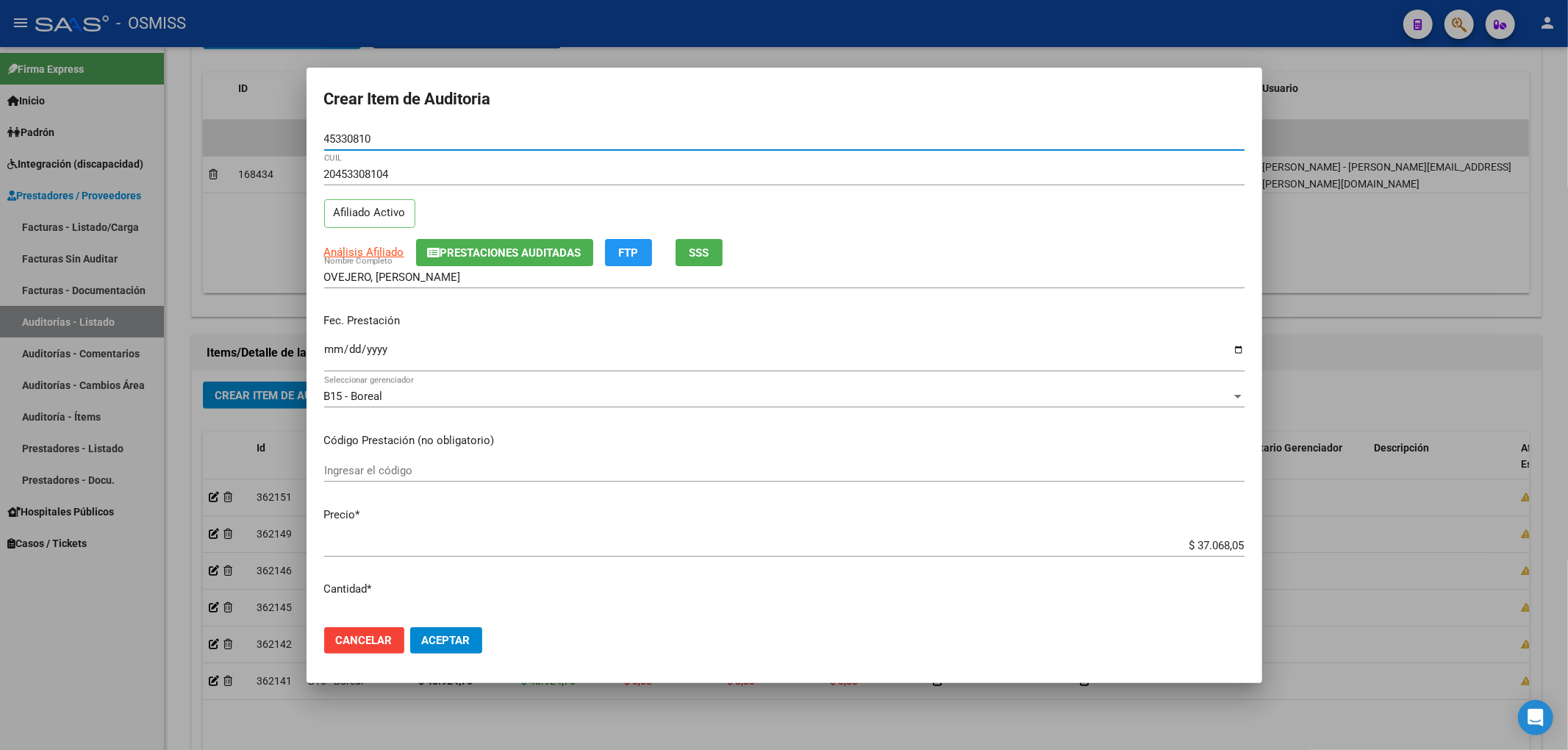
type input "45330810"
click at [334, 362] on input "Ingresar la fecha" at bounding box center [784, 355] width 920 height 23
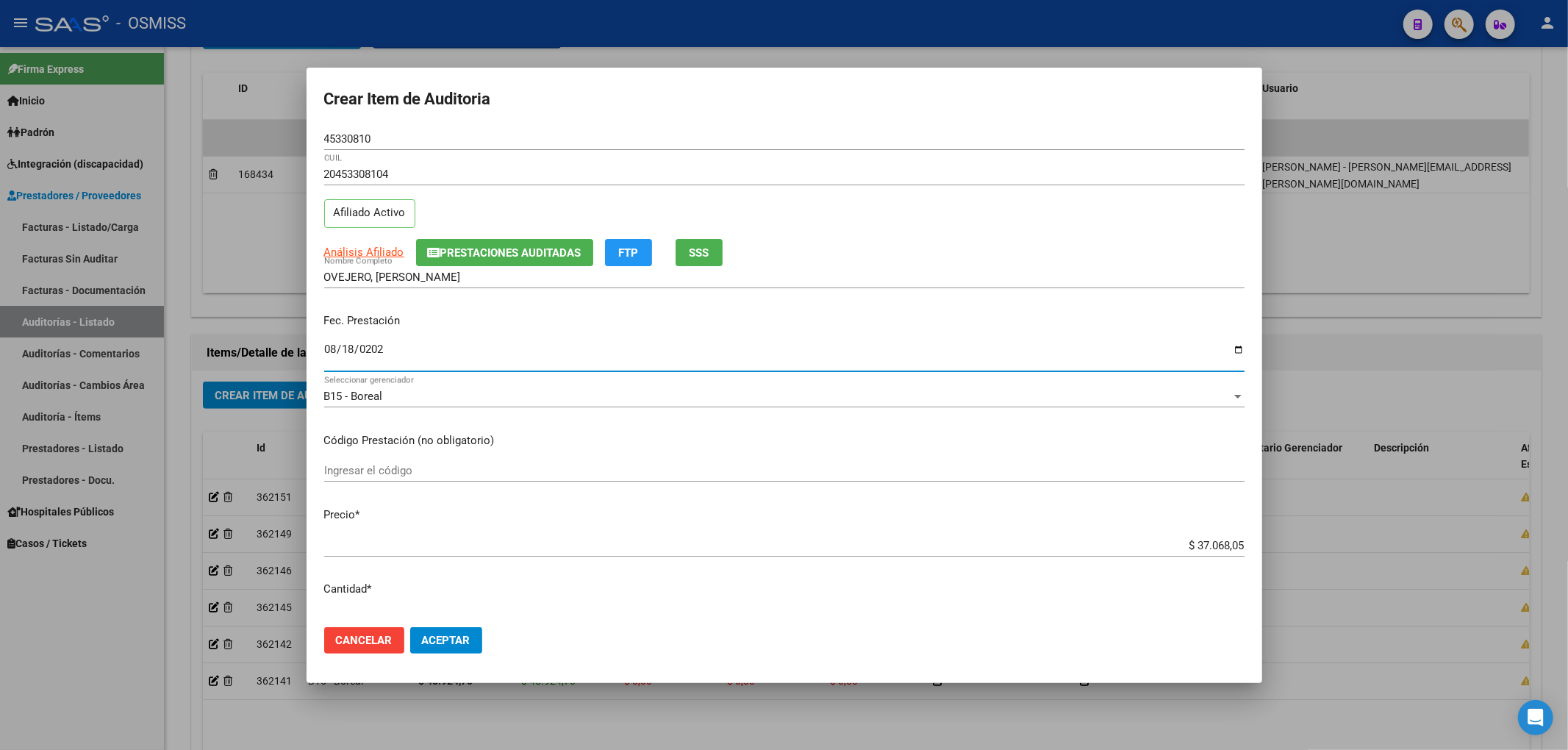
type input "[DATE]"
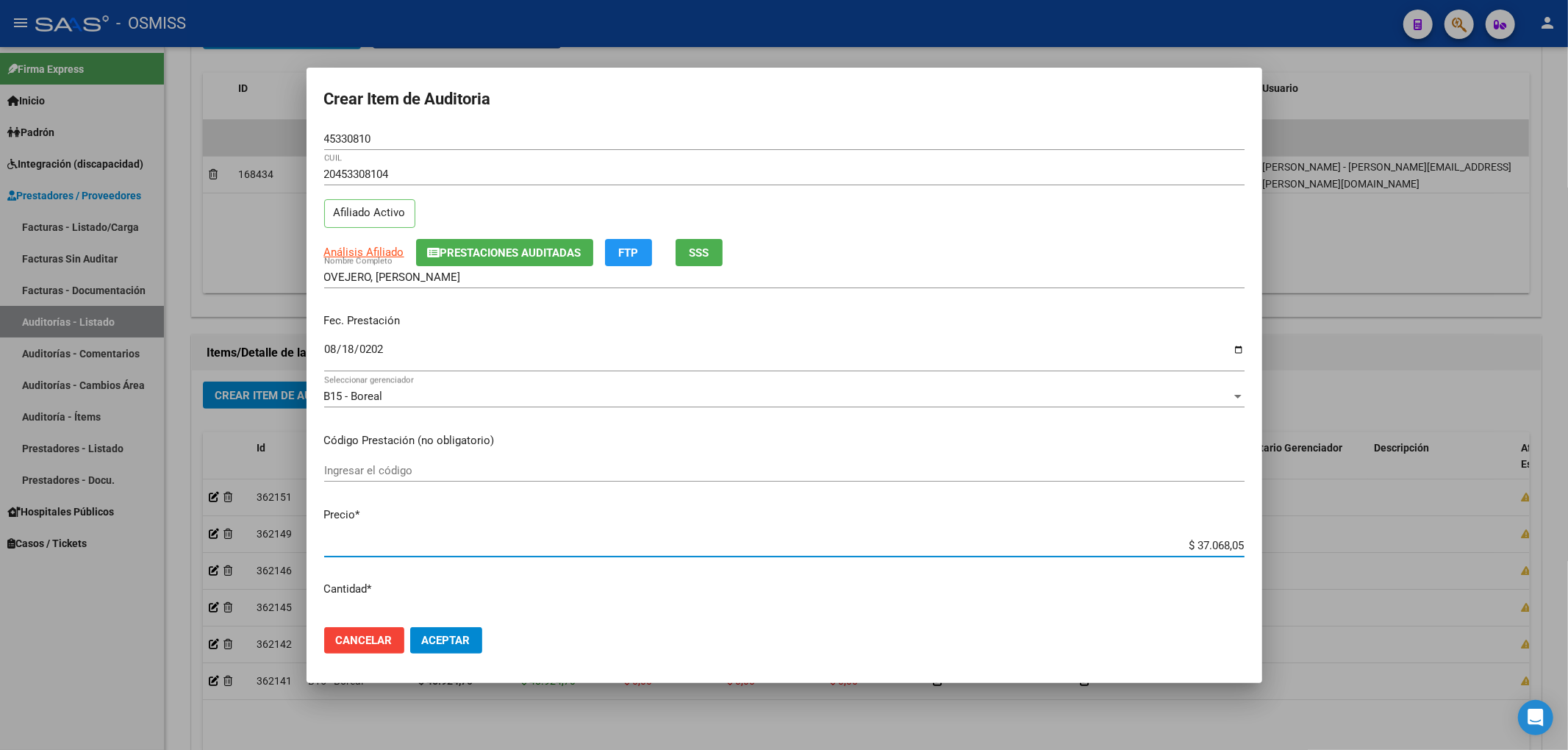
drag, startPoint x: 1174, startPoint y: 542, endPoint x: 1327, endPoint y: 545, distance: 153.0
click at [1327, 545] on div "Crear Item de Auditoria 45330810 Nro Documento 20453308104 CUIL Afiliado Activo…" at bounding box center [784, 375] width 1568 height 750
type input "$ 0,02"
type input "$ 0,21"
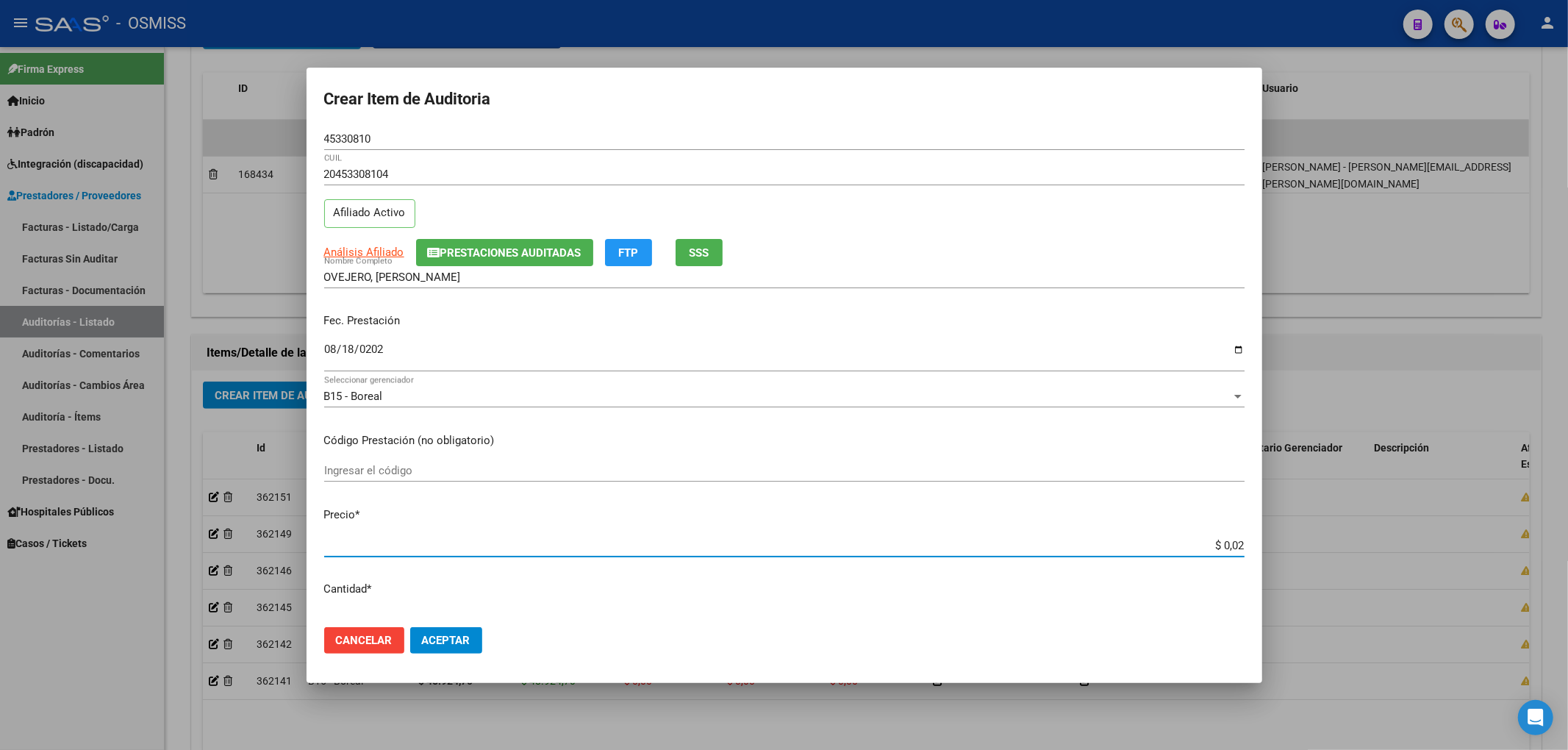
type input "$ 0,21"
type input "$ 2,10"
type input "$ 21,06"
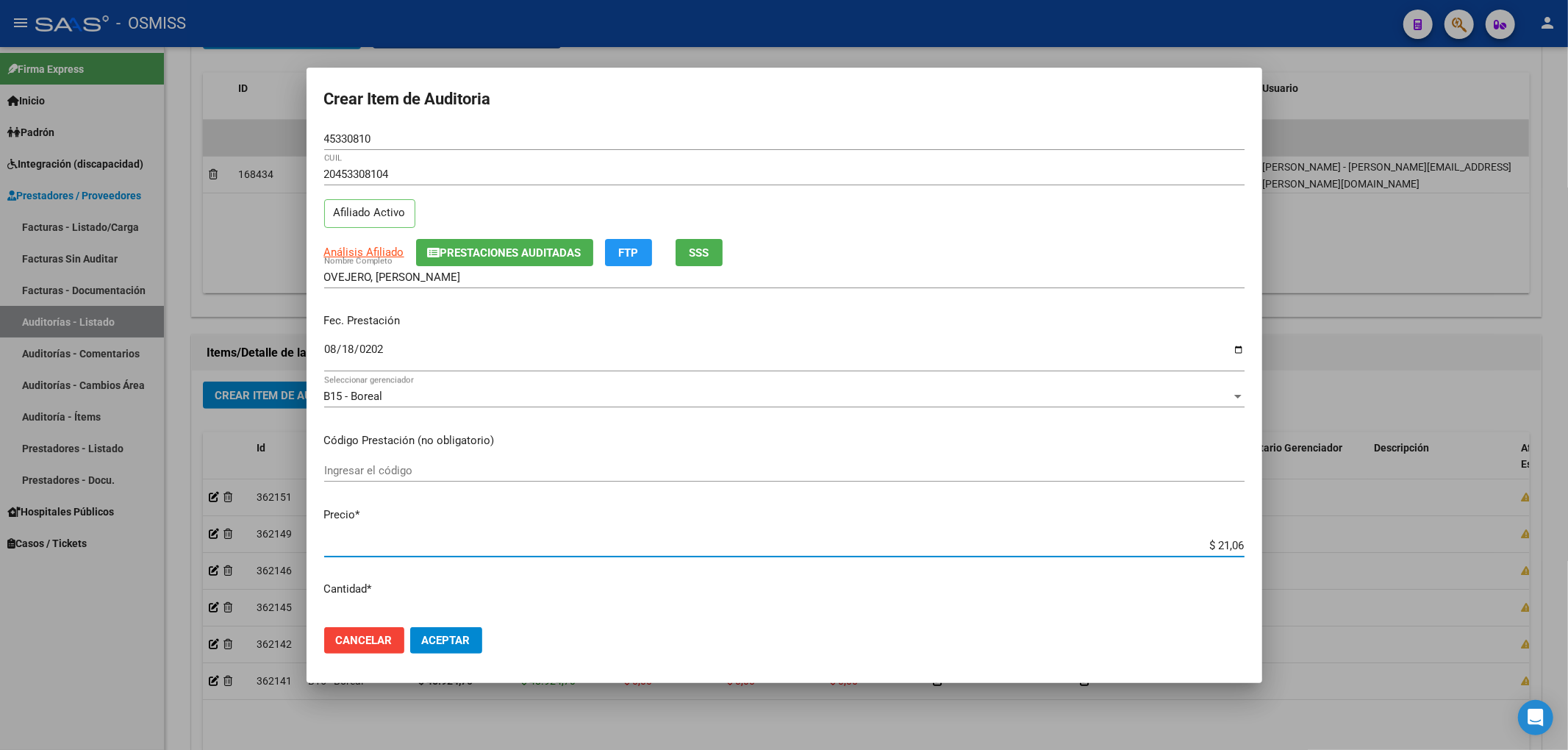
type input "$ 210,68"
type input "$ 2.106,80"
type input "$ 21.068,05"
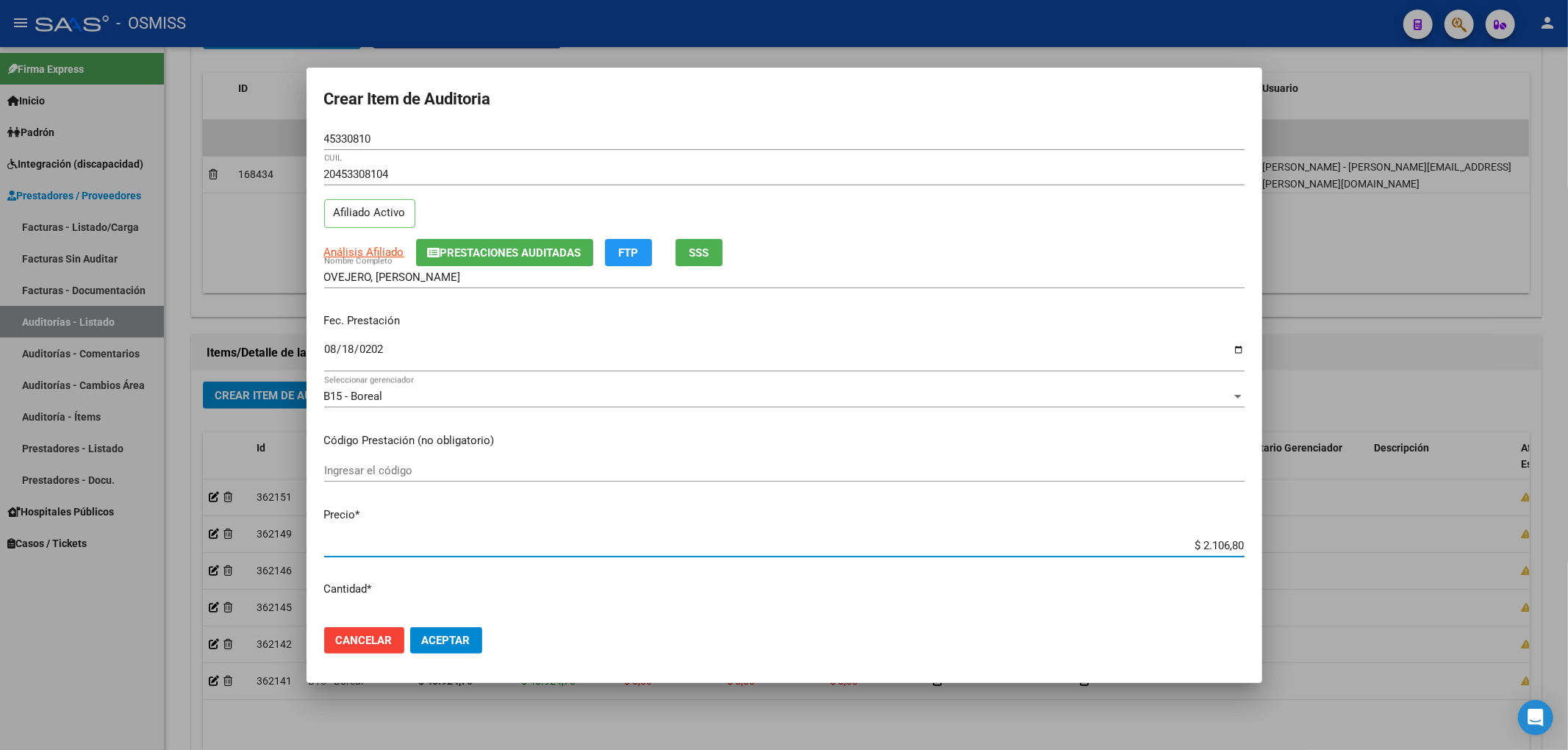
type input "$ 21.068,05"
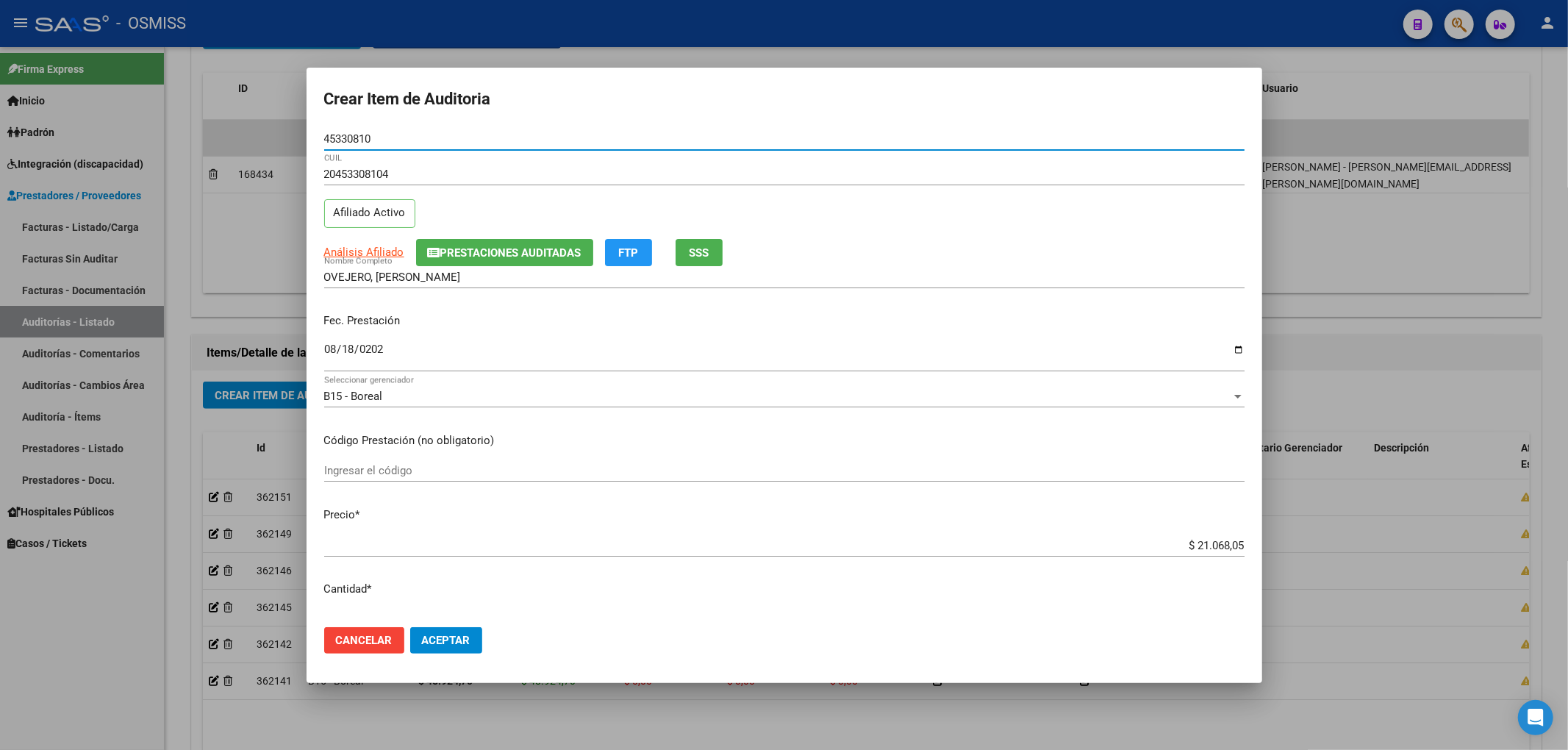
drag, startPoint x: 377, startPoint y: 135, endPoint x: 205, endPoint y: 145, distance: 172.3
click at [216, 135] on div "Crear Item de Auditoria 45330810 Nro Documento 20453308104 CUIL Afiliado Activo…" at bounding box center [784, 375] width 1568 height 750
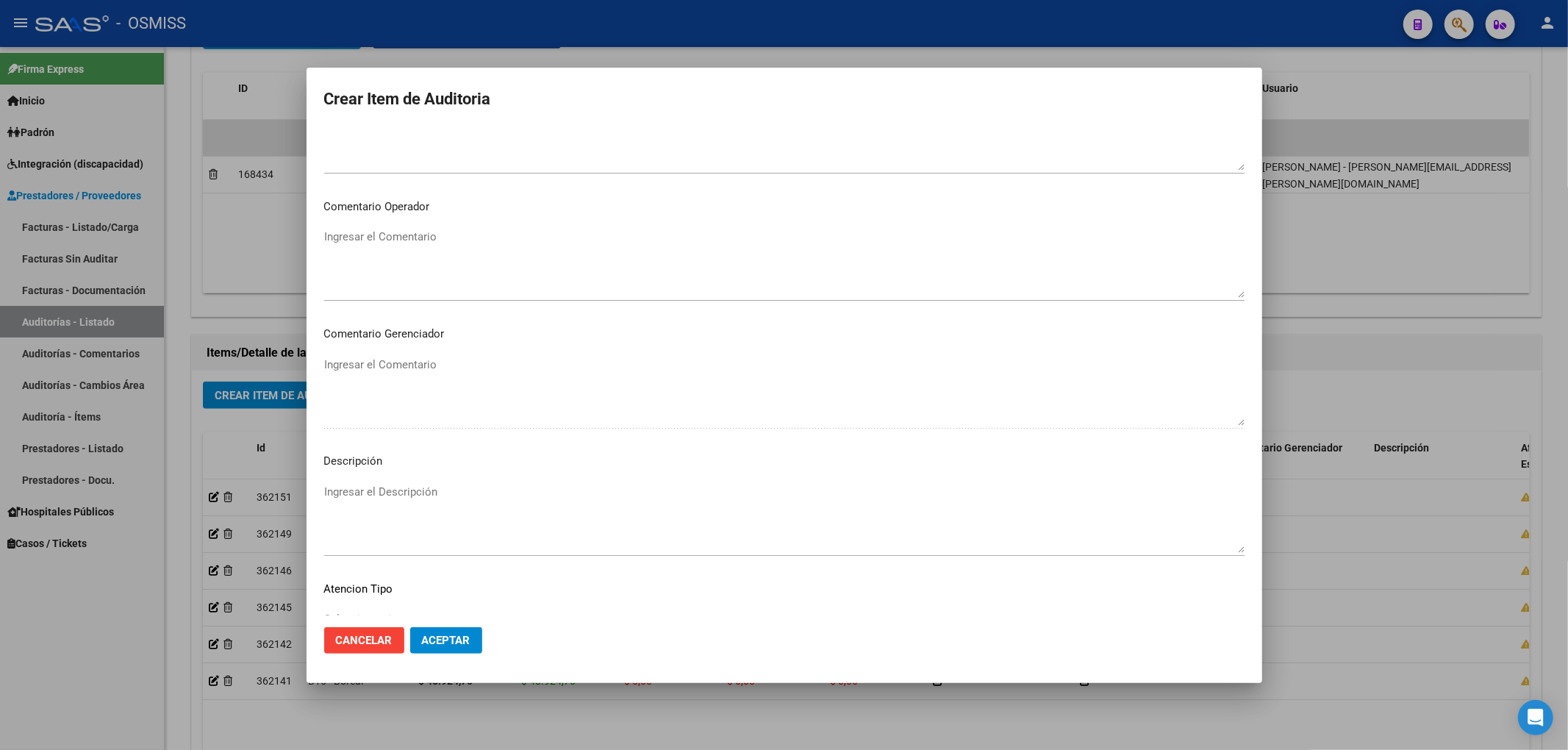
scroll to position [986, 0]
click at [403, 395] on textarea "Ingresar el Descripción" at bounding box center [784, 414] width 920 height 69
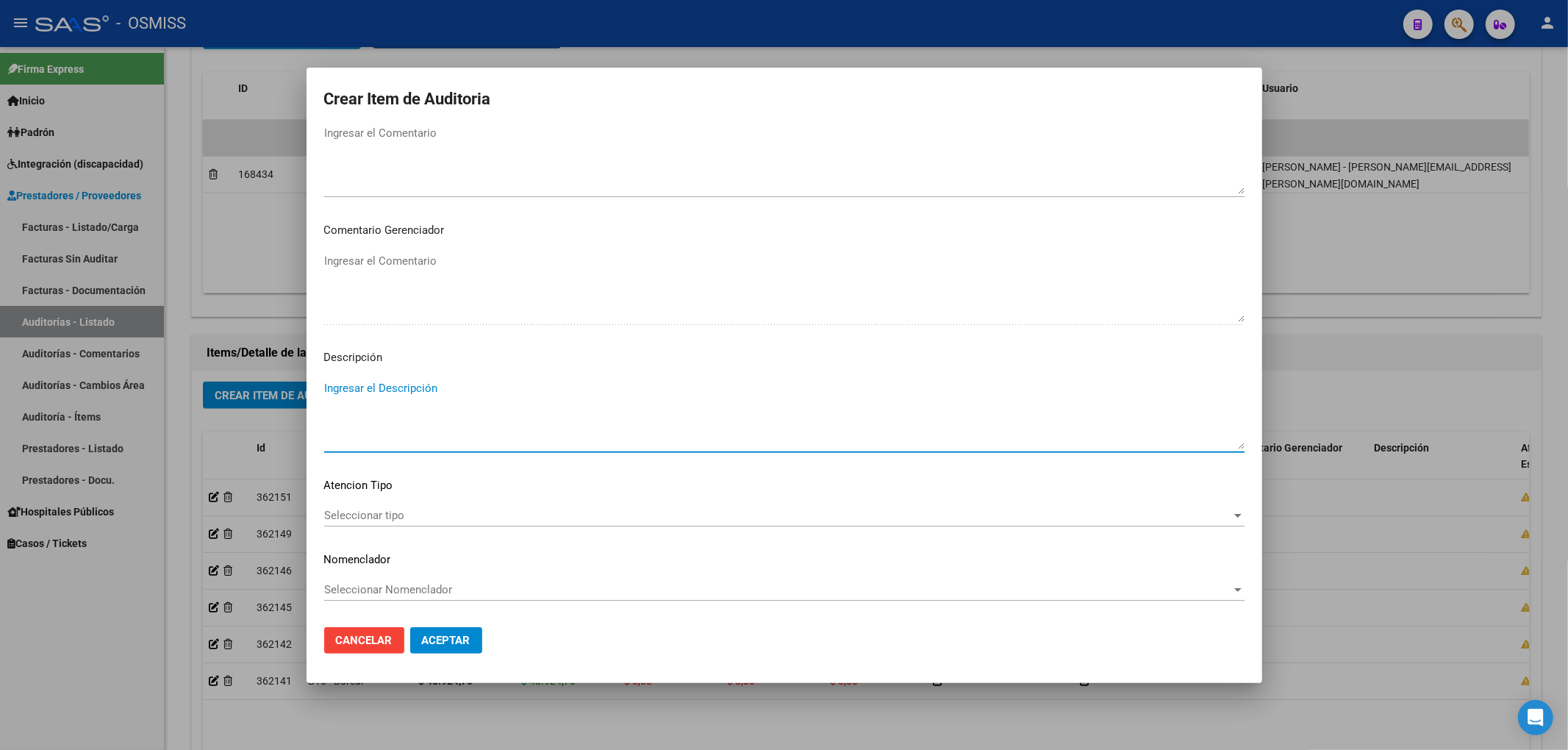
paste textarea "Articulo 9, Ley 23.660 - El beneficiario de referencia registra cumplida la may…"
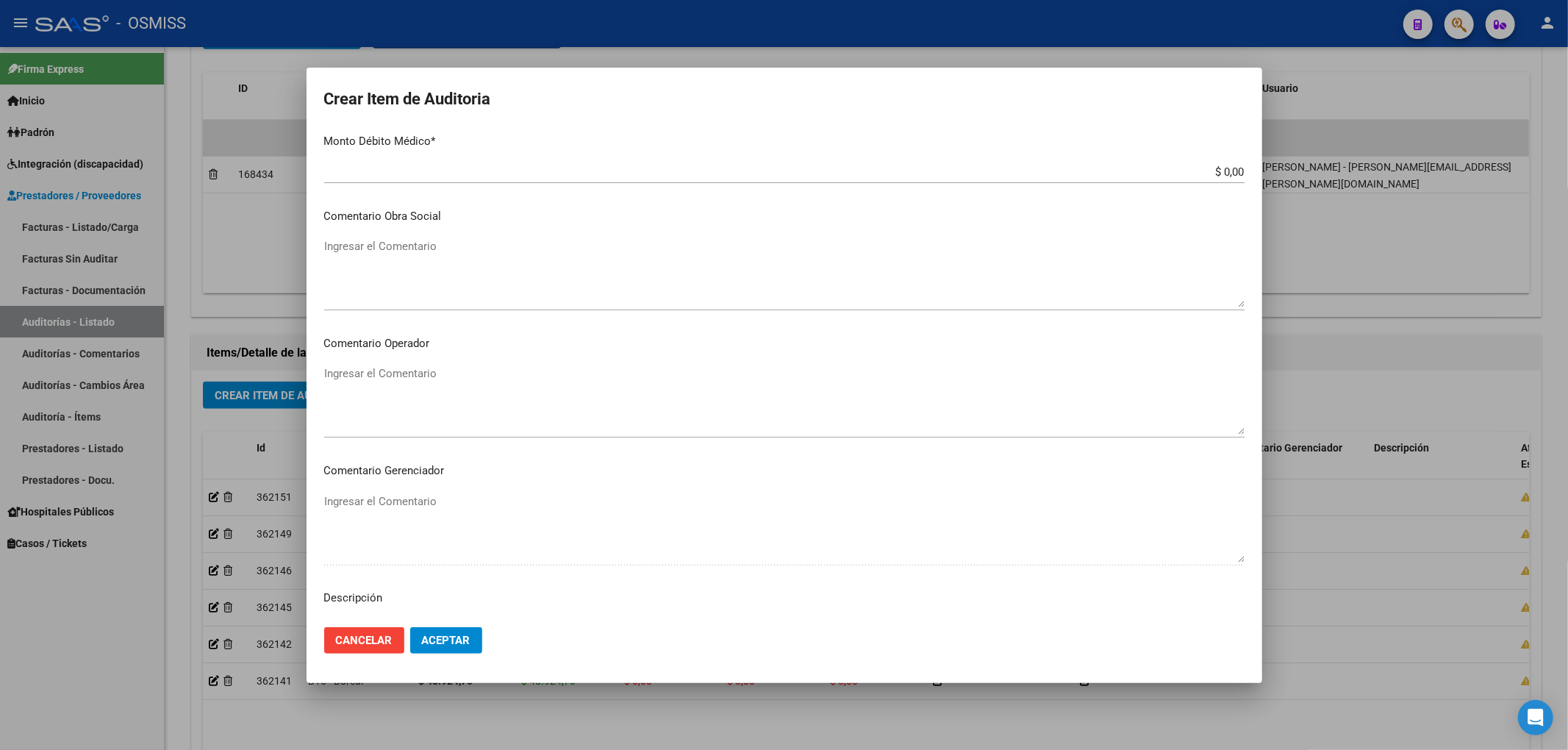
scroll to position [691, 0]
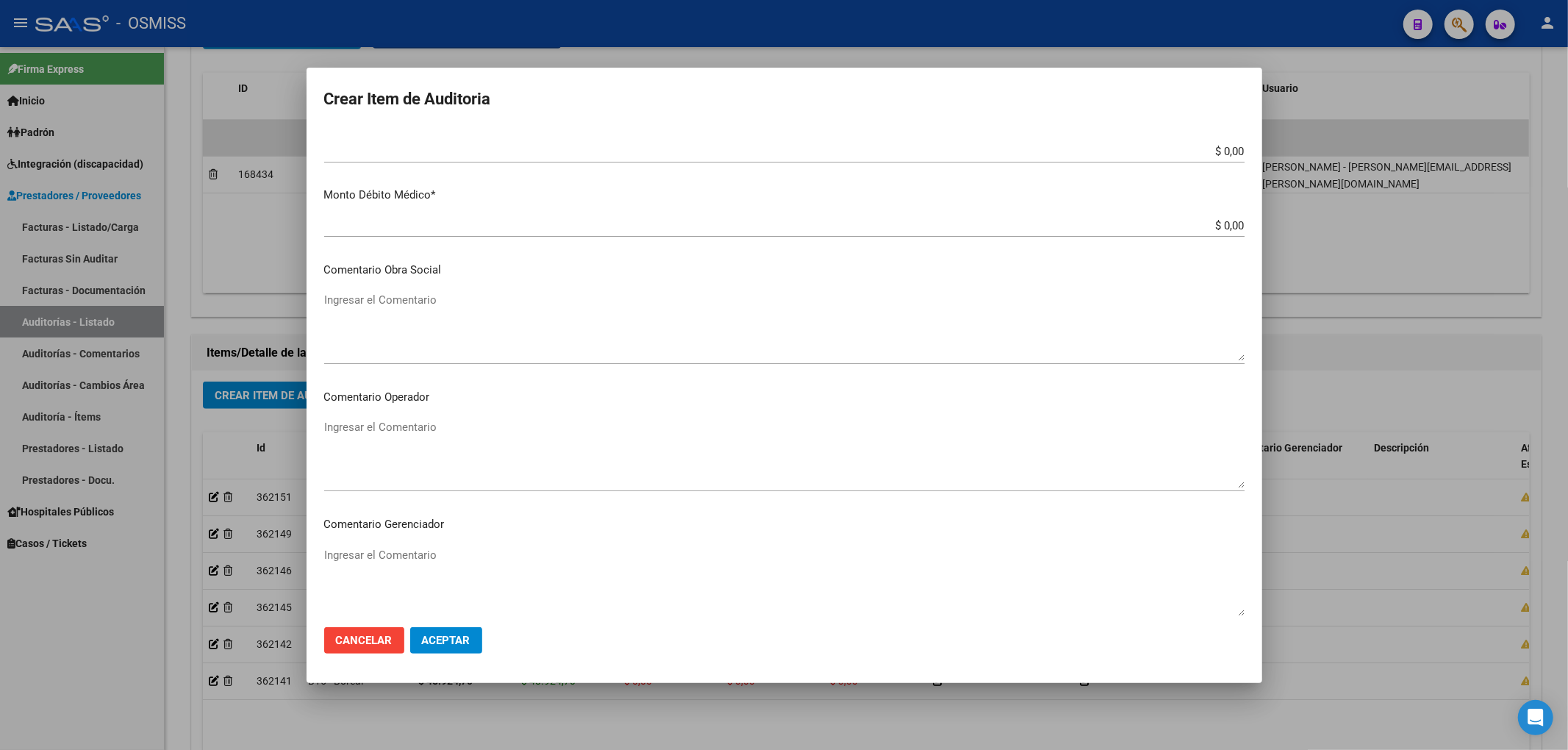
type textarea "Articulo 9, Ley 23.660 - El beneficiario de referencia registra cumplida la may…"
click at [430, 427] on textarea "Ingresar el Comentario" at bounding box center [784, 453] width 920 height 69
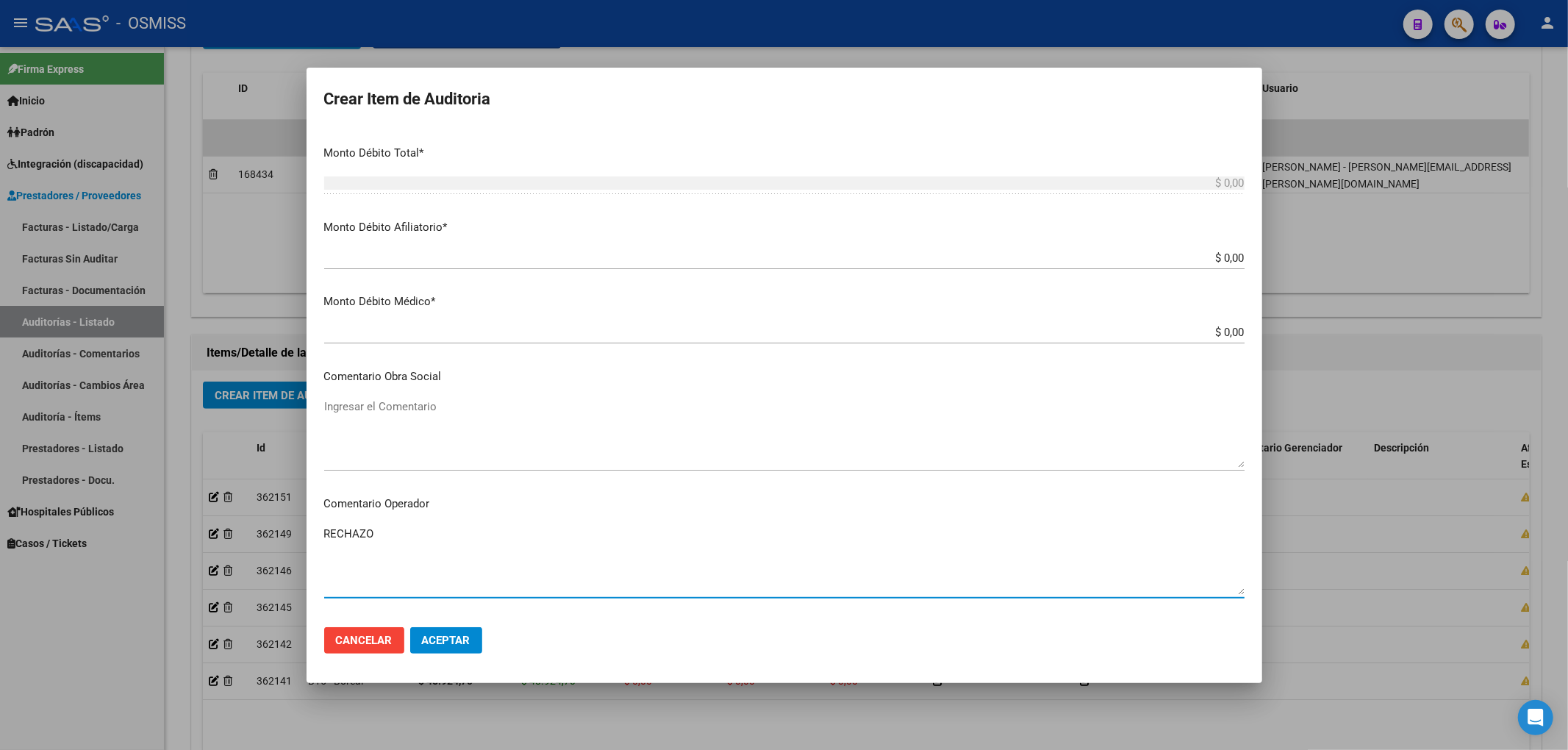
scroll to position [202, 0]
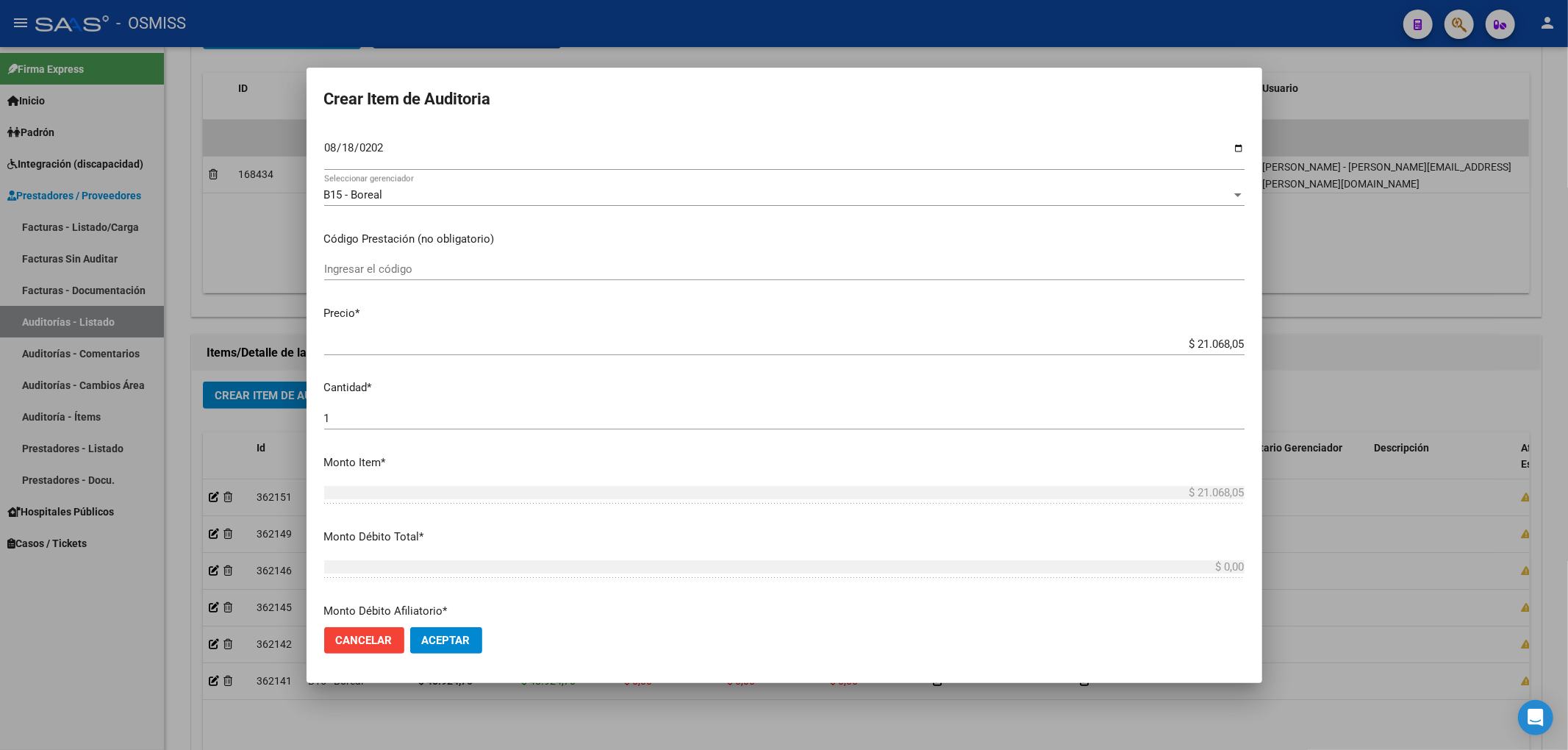
type textarea "RECHAZO"
drag, startPoint x: 1174, startPoint y: 344, endPoint x: 1305, endPoint y: 345, distance: 131.0
click at [1305, 345] on div "Crear Item de Auditoria 45330810 Nro Documento 20453308104 CUIL Afiliado Activo…" at bounding box center [784, 375] width 1568 height 750
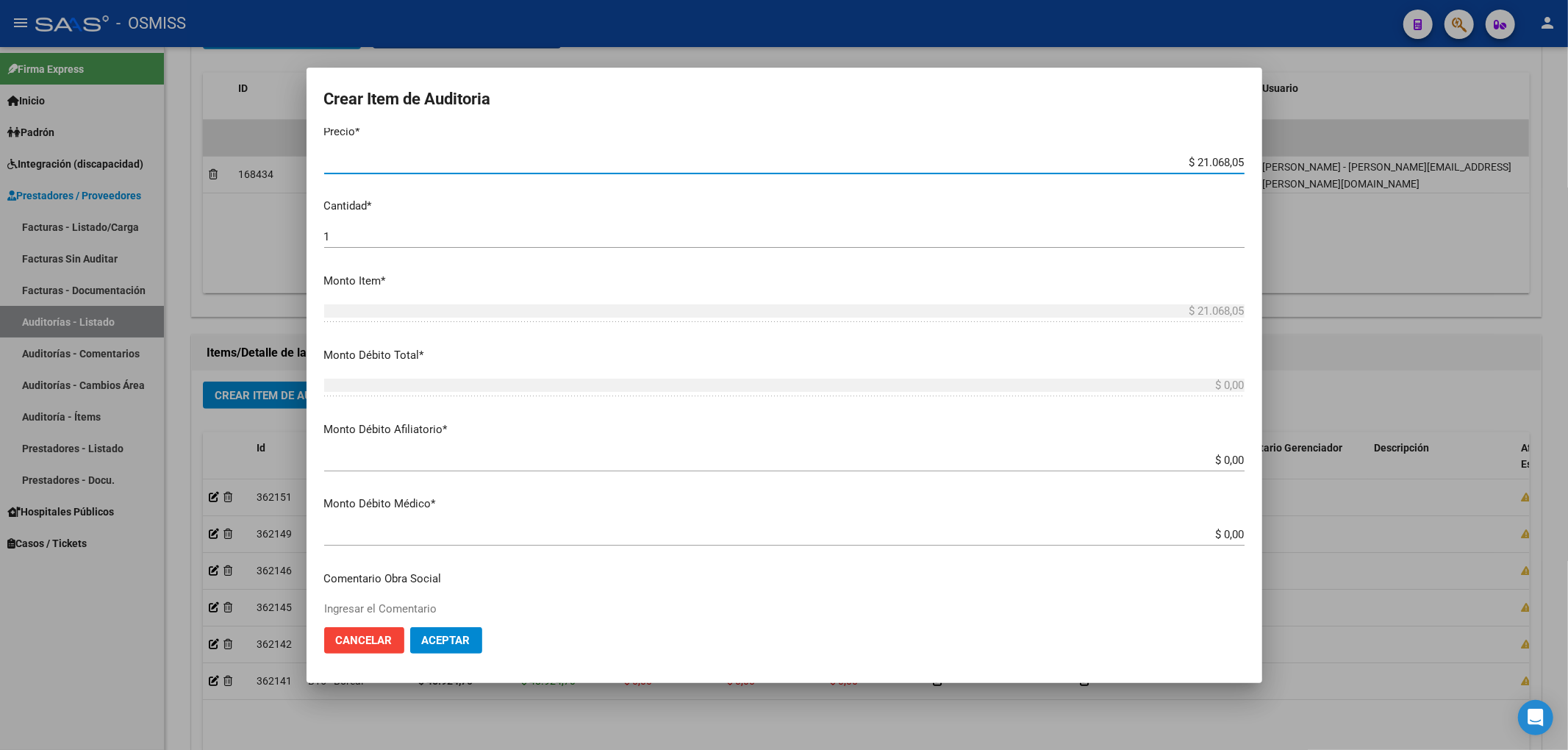
scroll to position [398, 0]
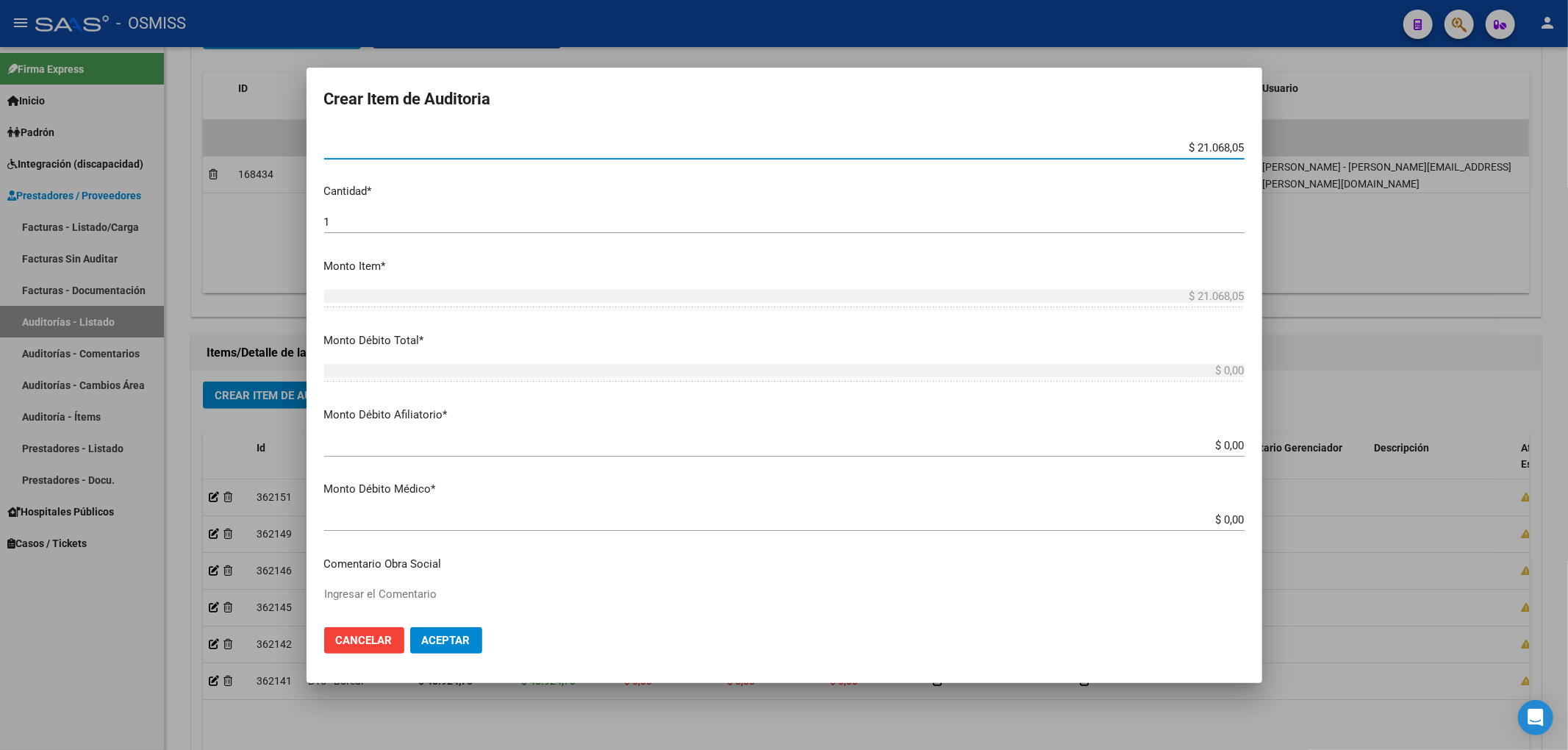
click at [1229, 445] on input "$ 0,00" at bounding box center [784, 445] width 920 height 13
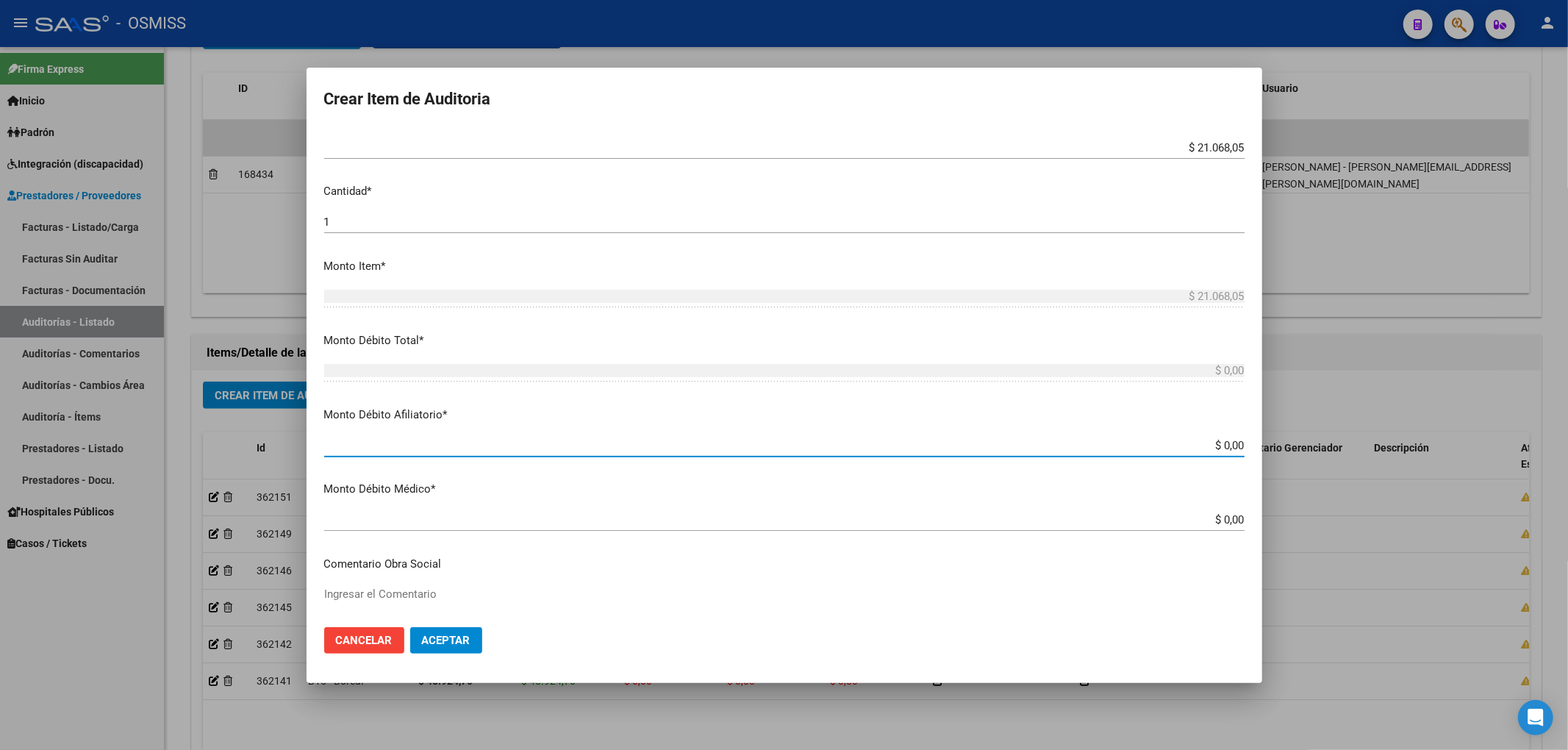
click at [1229, 445] on input "$ 0,00" at bounding box center [784, 445] width 920 height 13
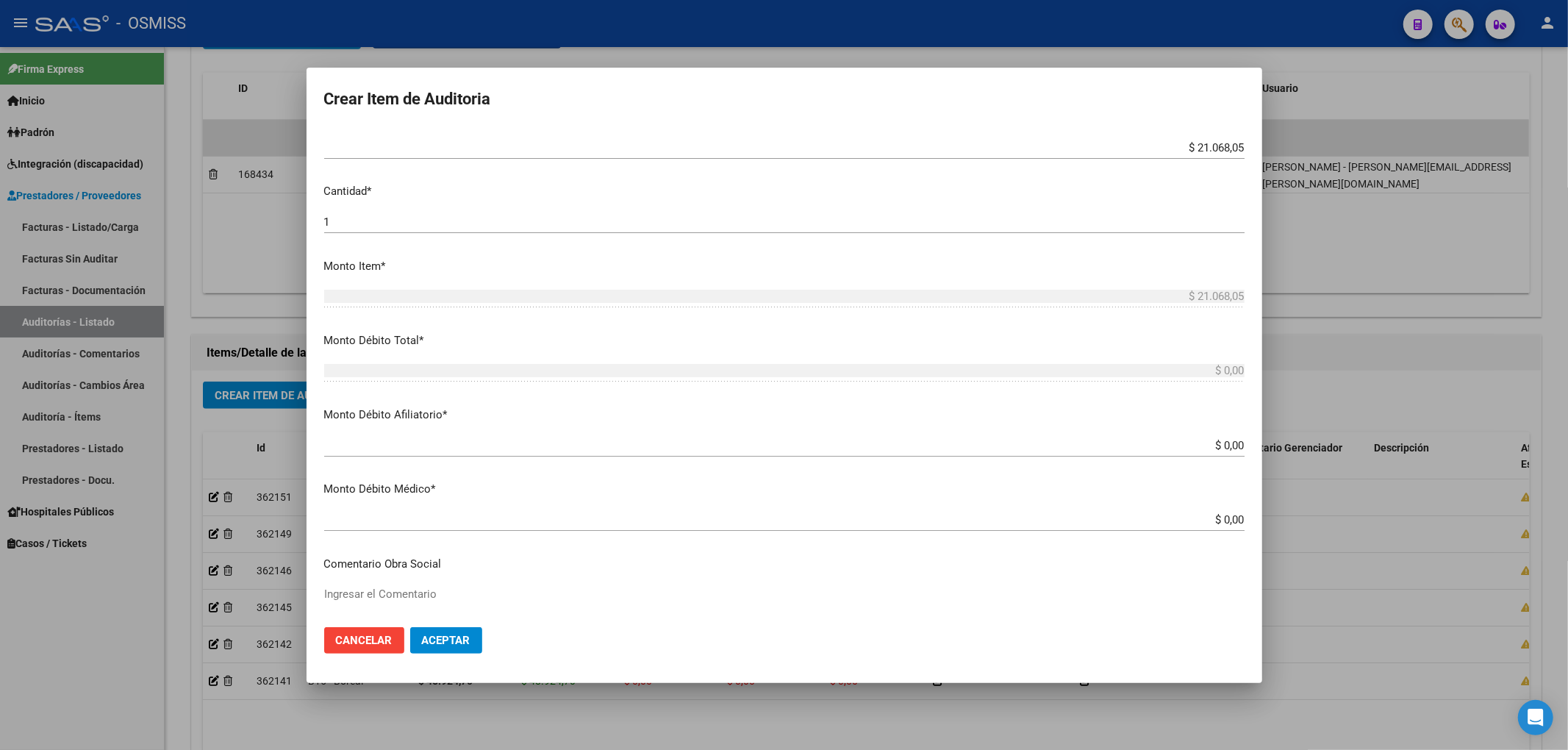
click at [1233, 445] on app-form-text-field "Monto Débito Afiliatorio * $ 0,00 Ingresar el monto Afiliatorio" at bounding box center [790, 429] width 932 height 45
click at [1226, 445] on input "$ 0,00" at bounding box center [784, 445] width 920 height 13
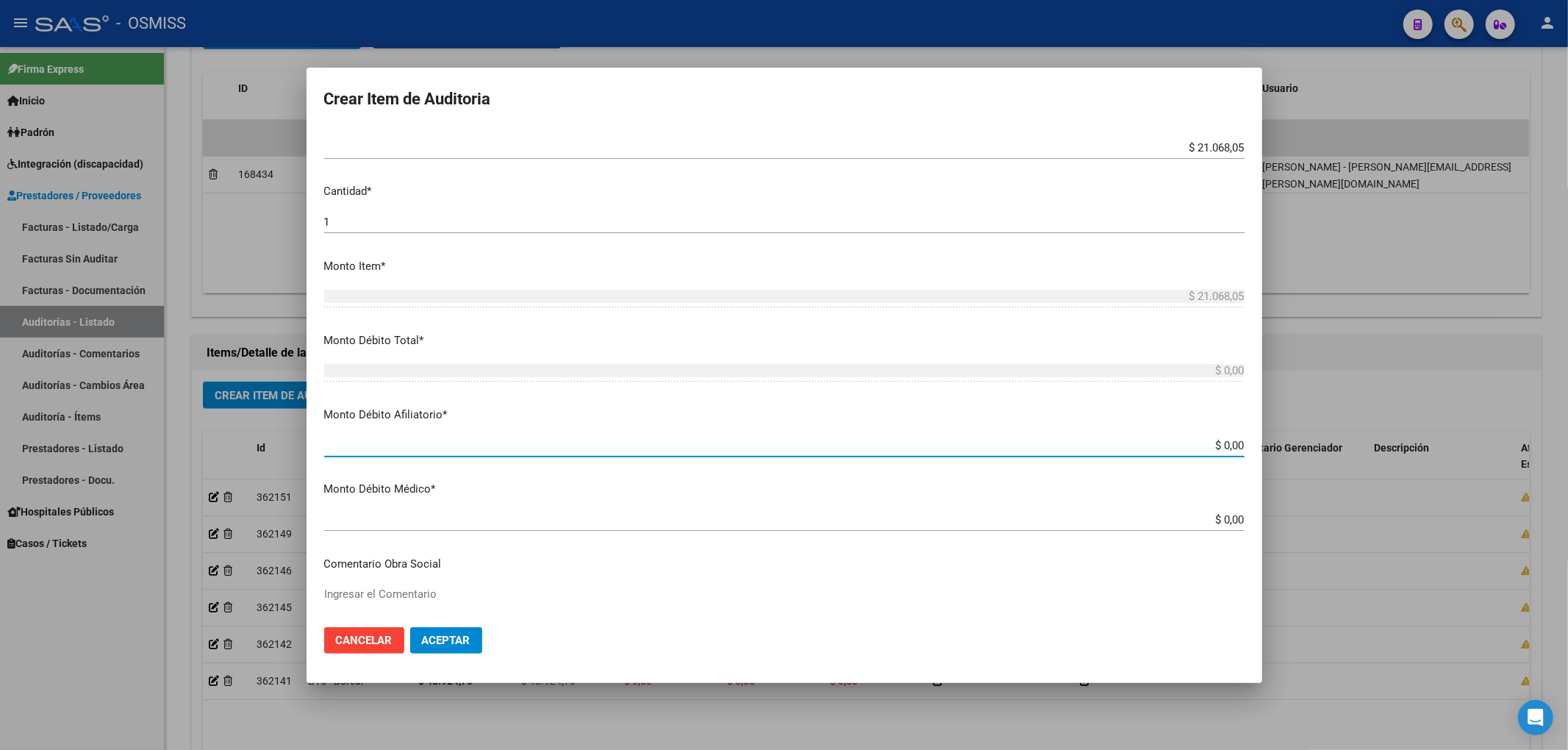
paste input "$ 21.068,05"
type input "$ 0,00$ 21.068,05"
type input "$ 21.068,05"
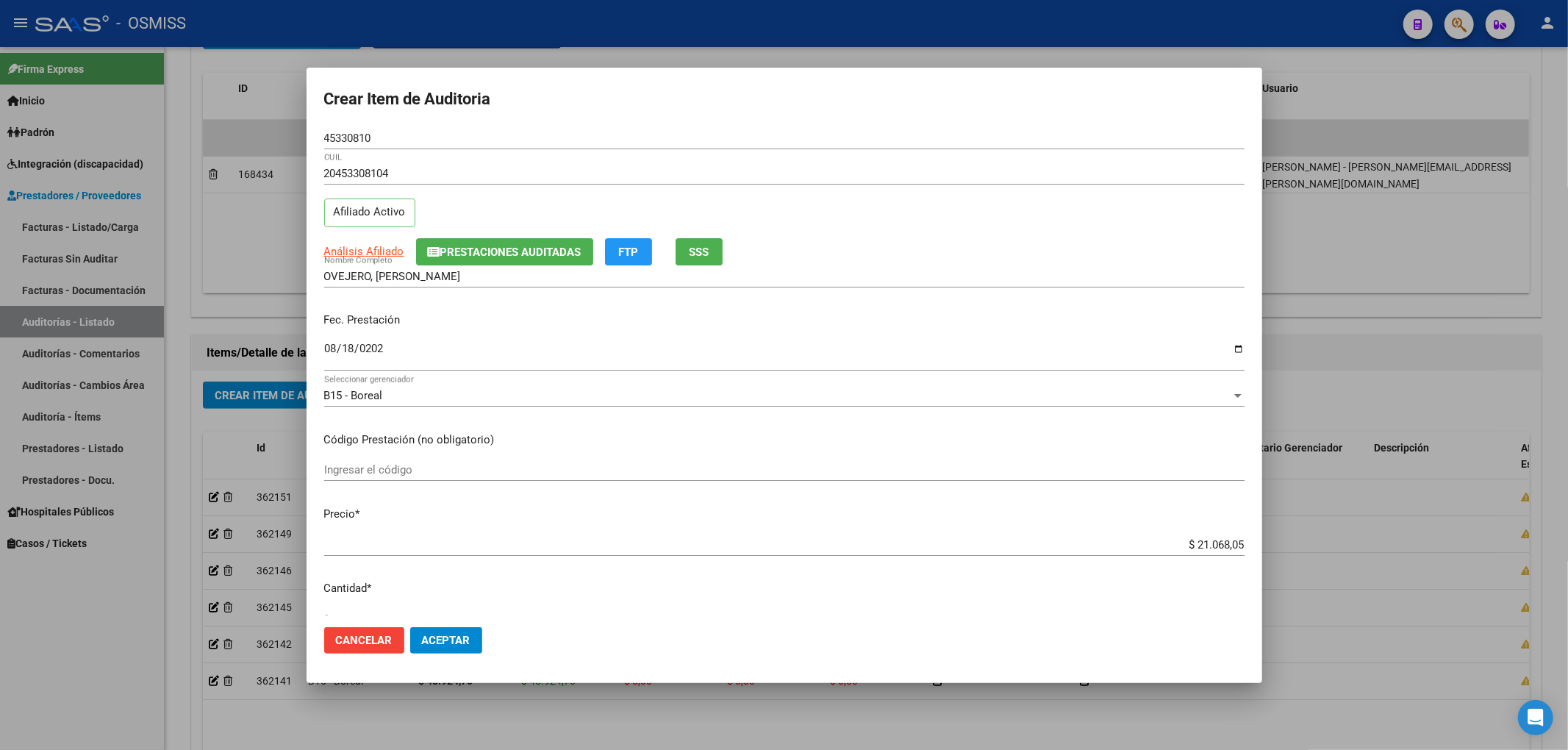
scroll to position [0, 0]
type input "$ 21.068,05"
drag, startPoint x: 313, startPoint y: 133, endPoint x: 260, endPoint y: 141, distance: 53.6
click at [259, 128] on div "Crear Item de Auditoria 45330810 Nro Documento 20453308104 CUIL Afiliado Activo…" at bounding box center [784, 375] width 1568 height 750
click at [695, 334] on div "Fec. Prestación [DATE] Ingresar la fecha" at bounding box center [784, 343] width 920 height 84
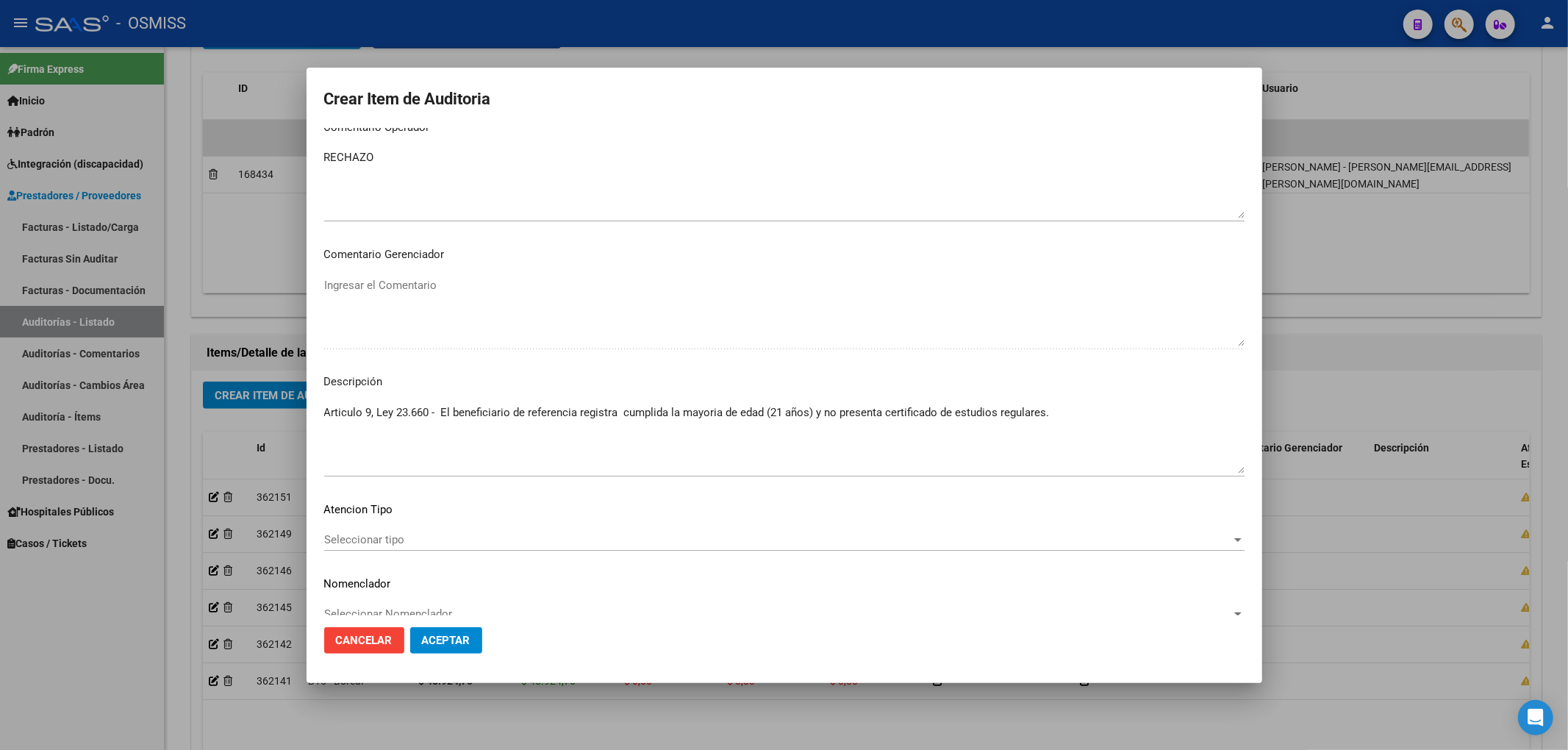
scroll to position [986, 0]
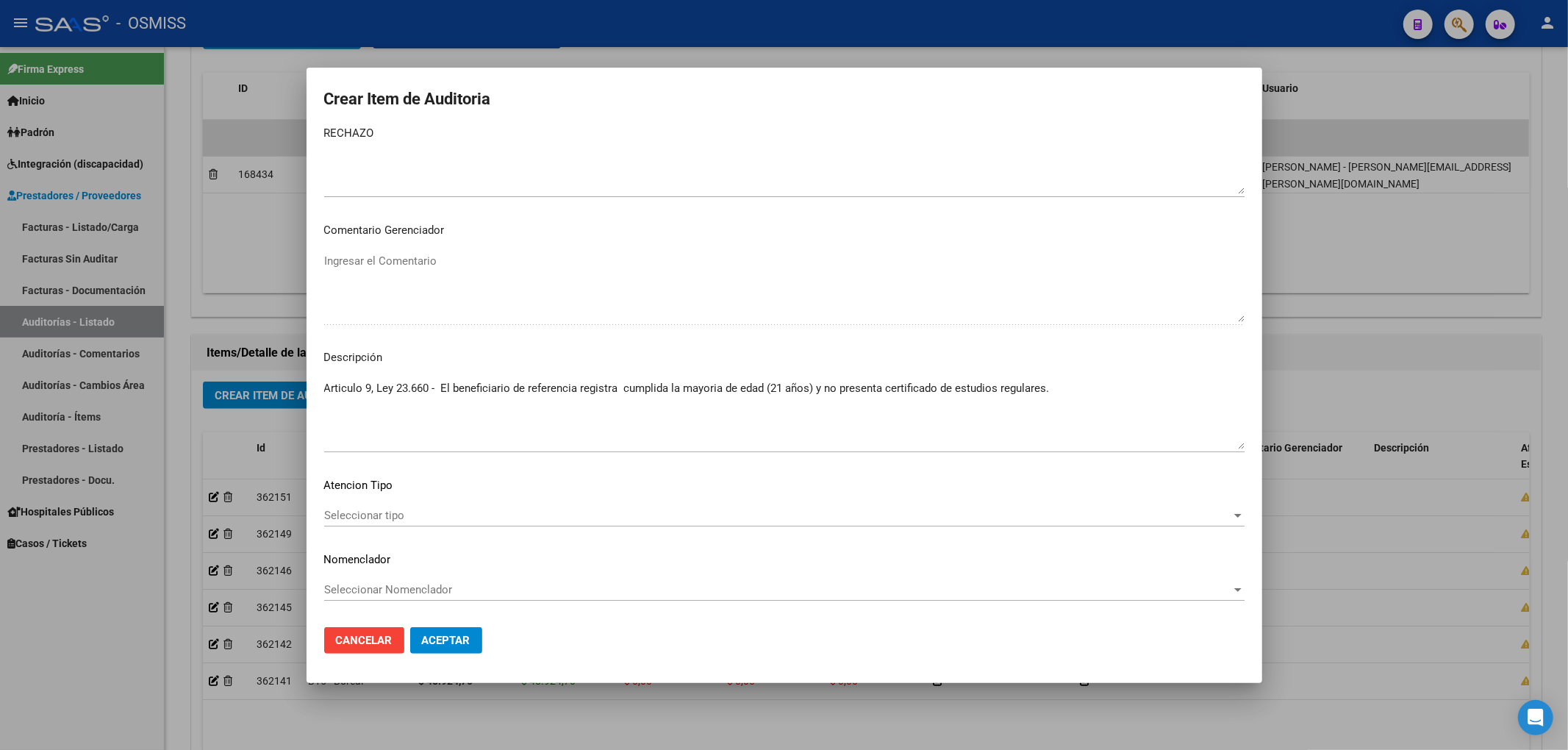
click at [447, 644] on span "Aceptar" at bounding box center [446, 640] width 48 height 13
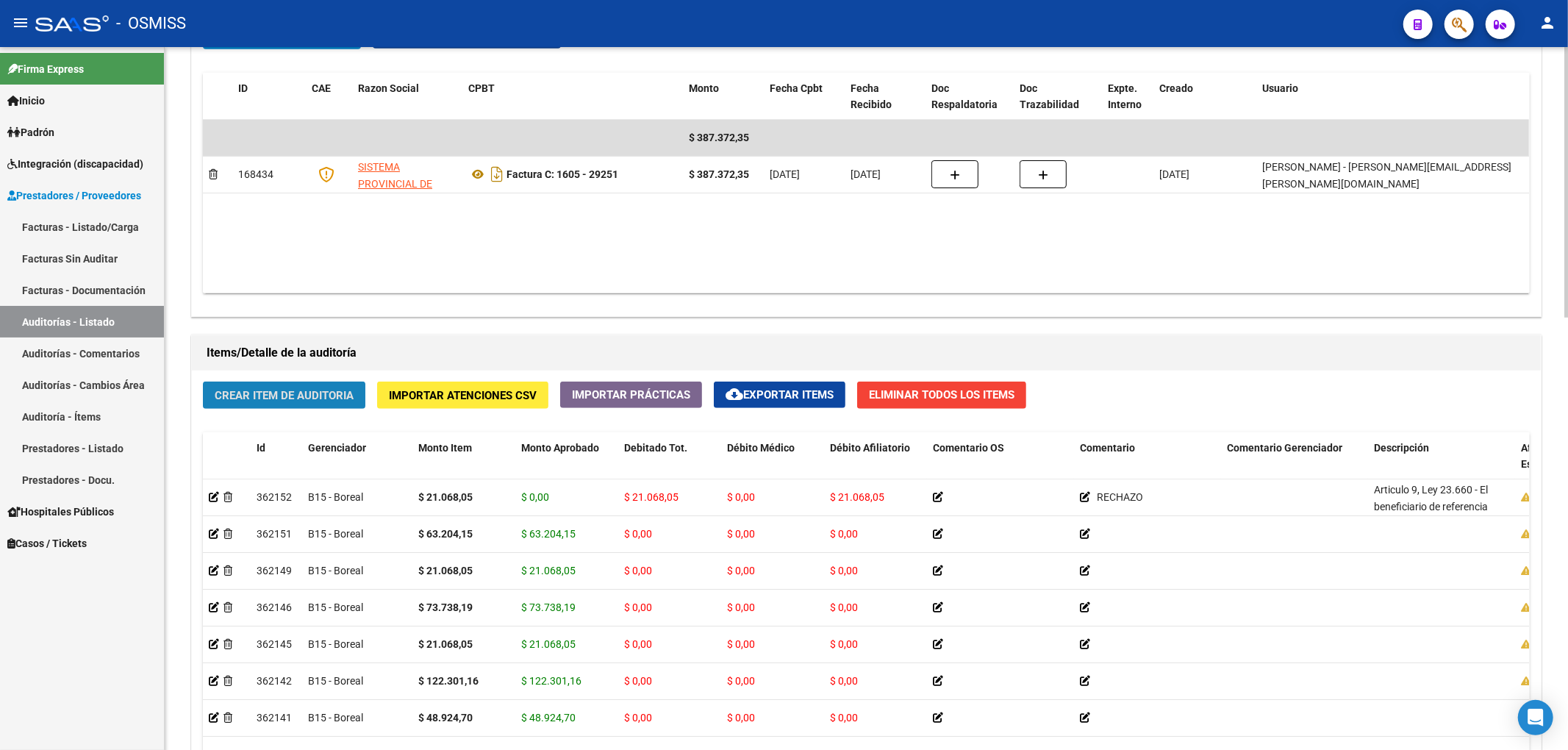
click at [247, 383] on button "Crear Item de Auditoria" at bounding box center [284, 395] width 163 height 27
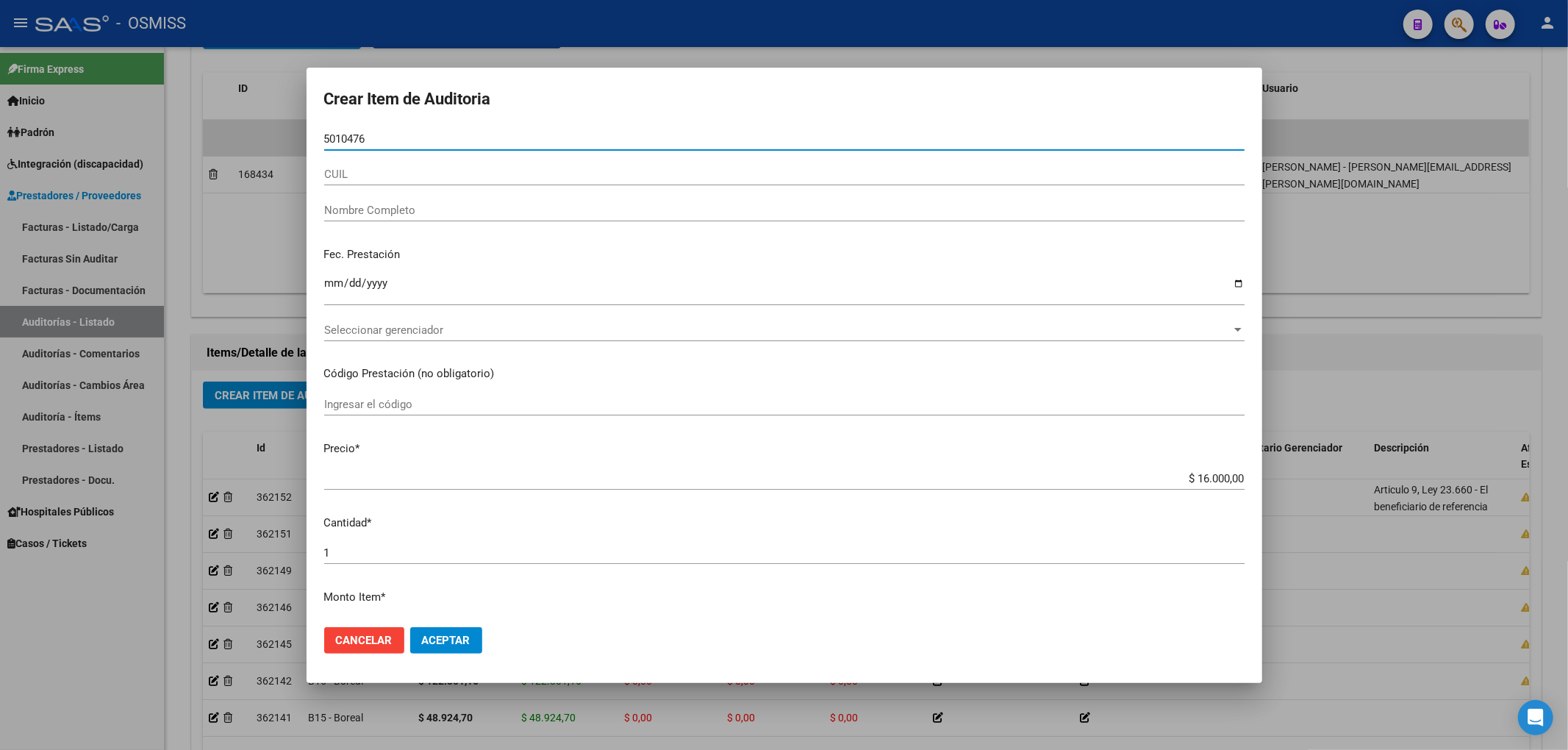
type input "50104763"
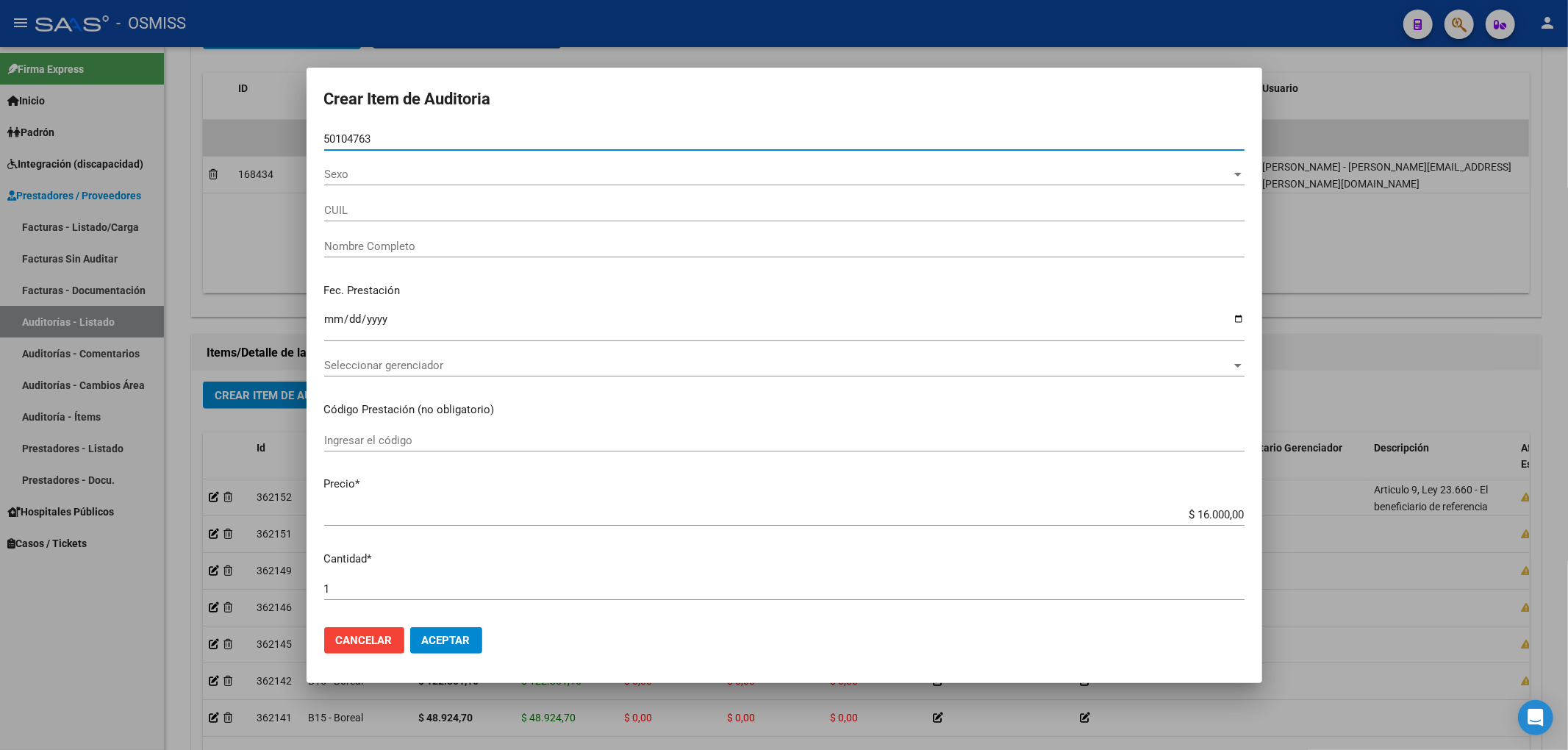
type input "20501047636"
type input "[PERSON_NAME]"
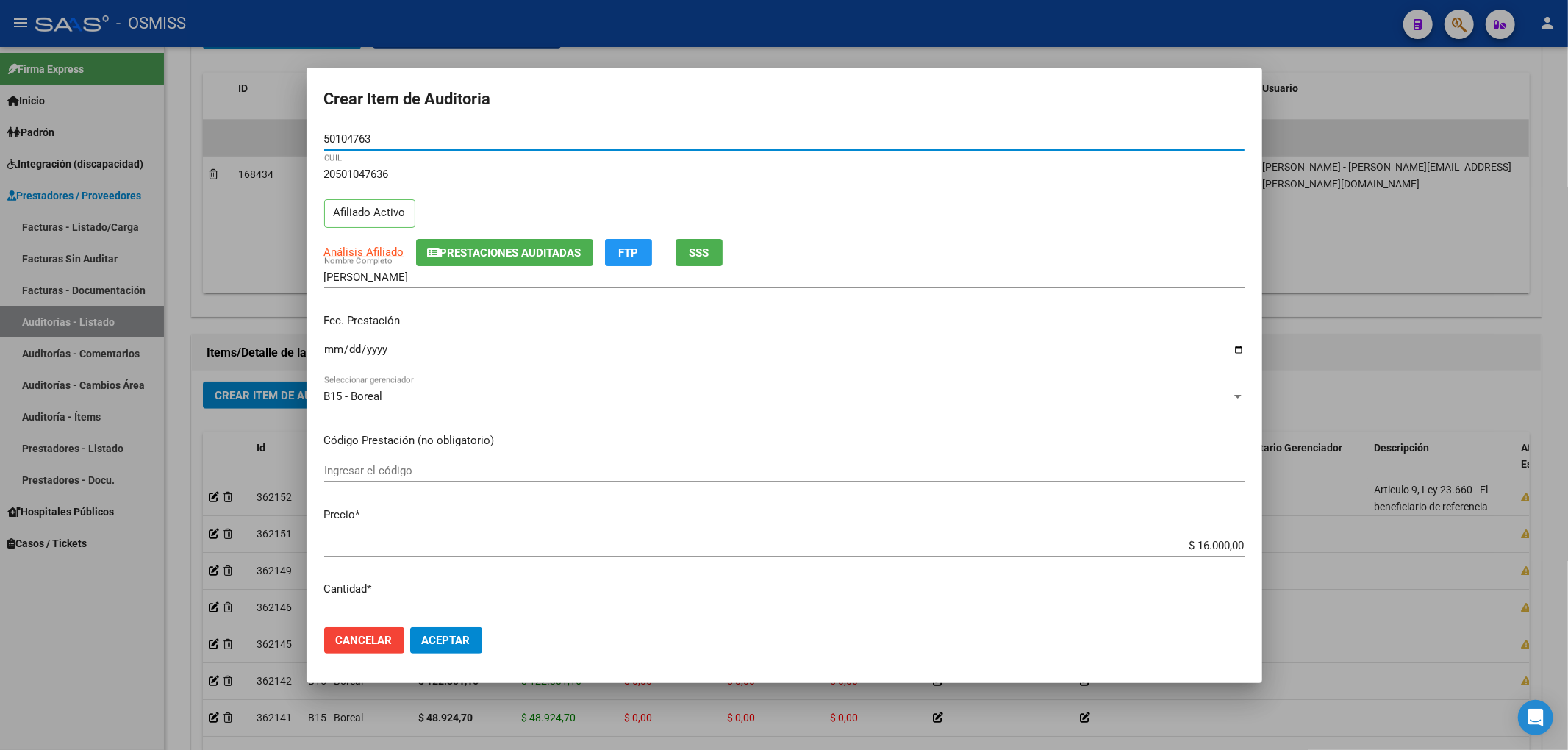
type input "50104763"
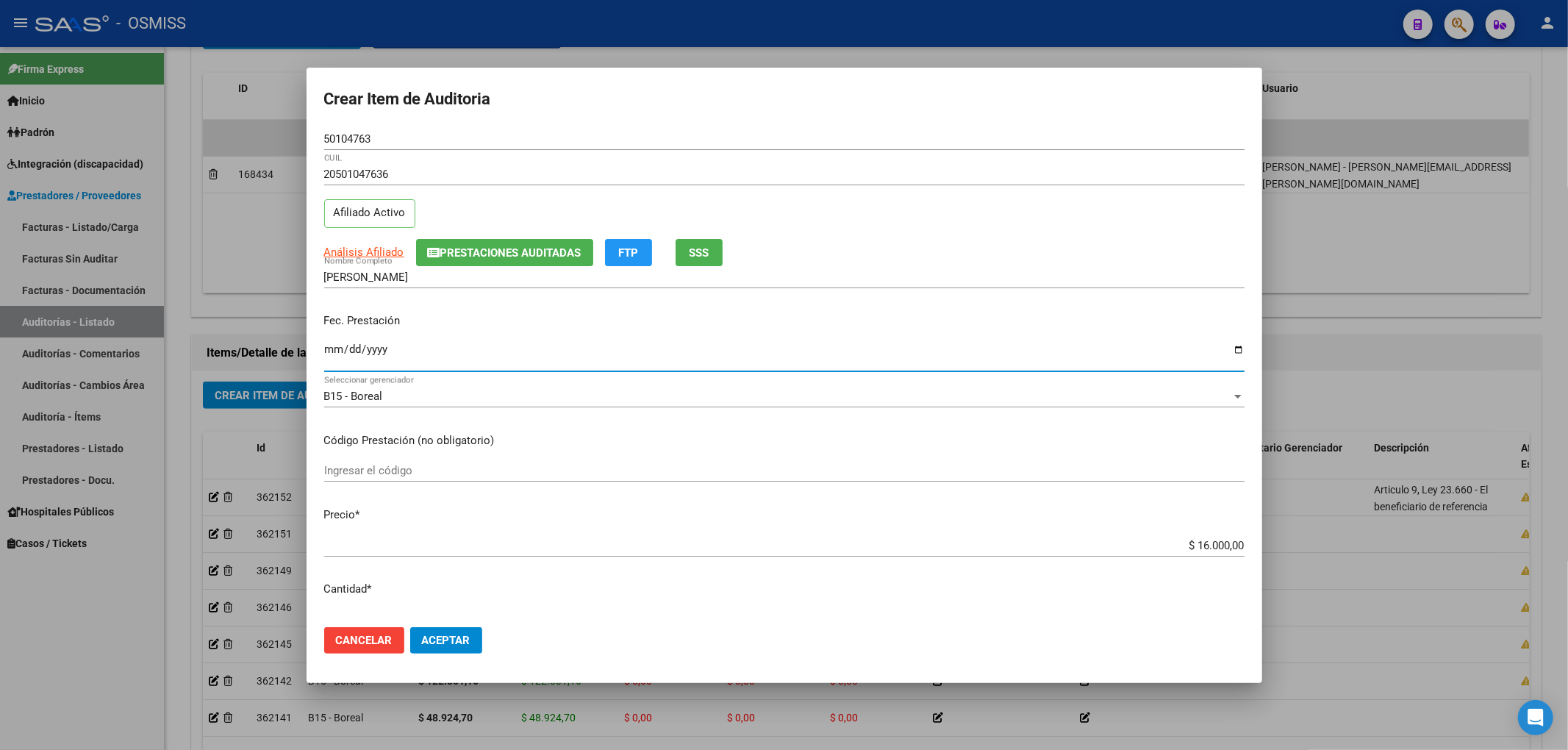
click at [335, 355] on input "Ingresar la fecha" at bounding box center [784, 355] width 920 height 23
type input "[DATE]"
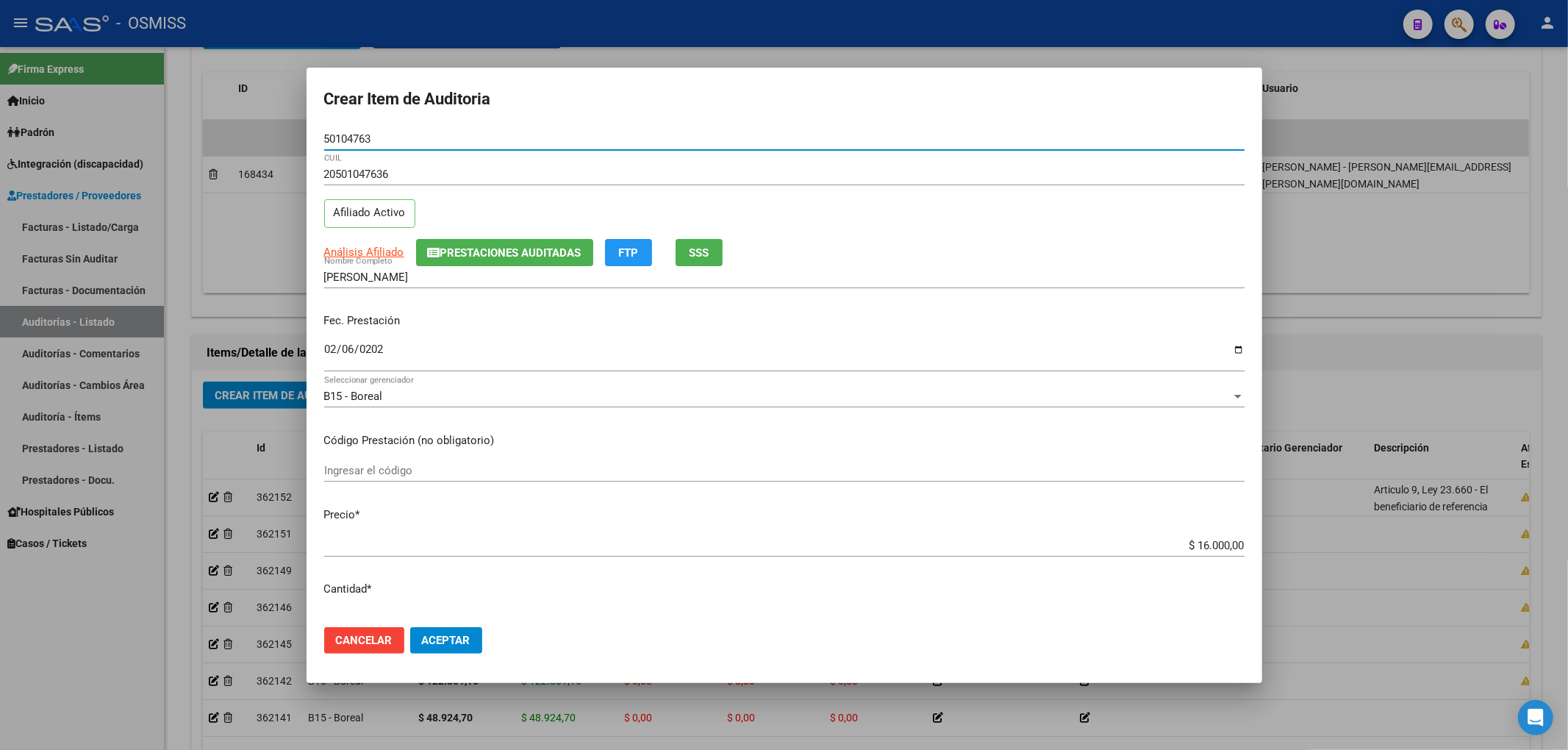
drag, startPoint x: 380, startPoint y: 140, endPoint x: 225, endPoint y: 160, distance: 156.3
click at [277, 134] on div "Crear Item de Auditoria 50104763 Nro Documento 20501047636 CUIL Afiliado Activo…" at bounding box center [784, 375] width 1568 height 750
click at [480, 327] on p "Fec. Prestación" at bounding box center [784, 321] width 920 height 17
click at [452, 645] on span "Aceptar" at bounding box center [446, 640] width 48 height 13
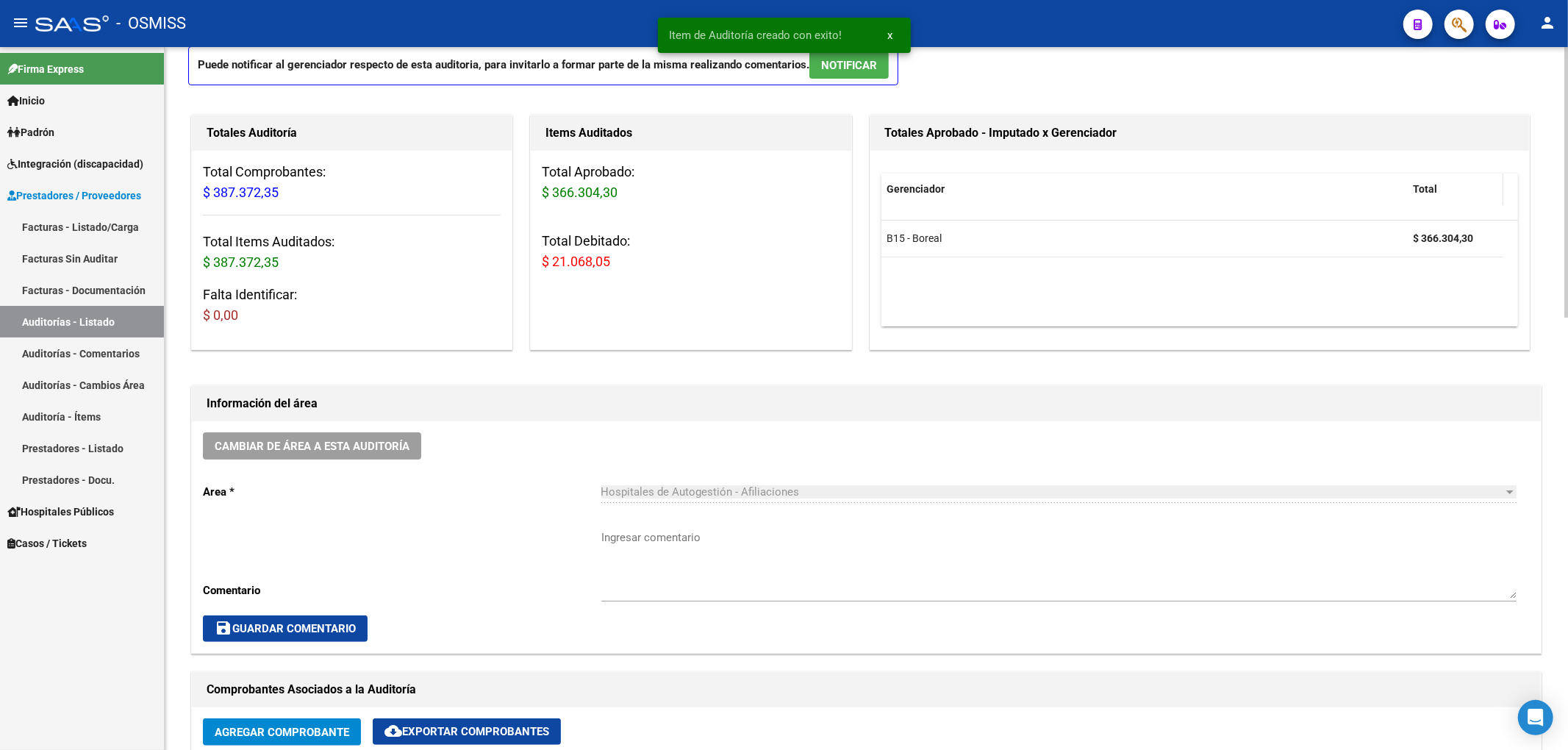
scroll to position [0, 0]
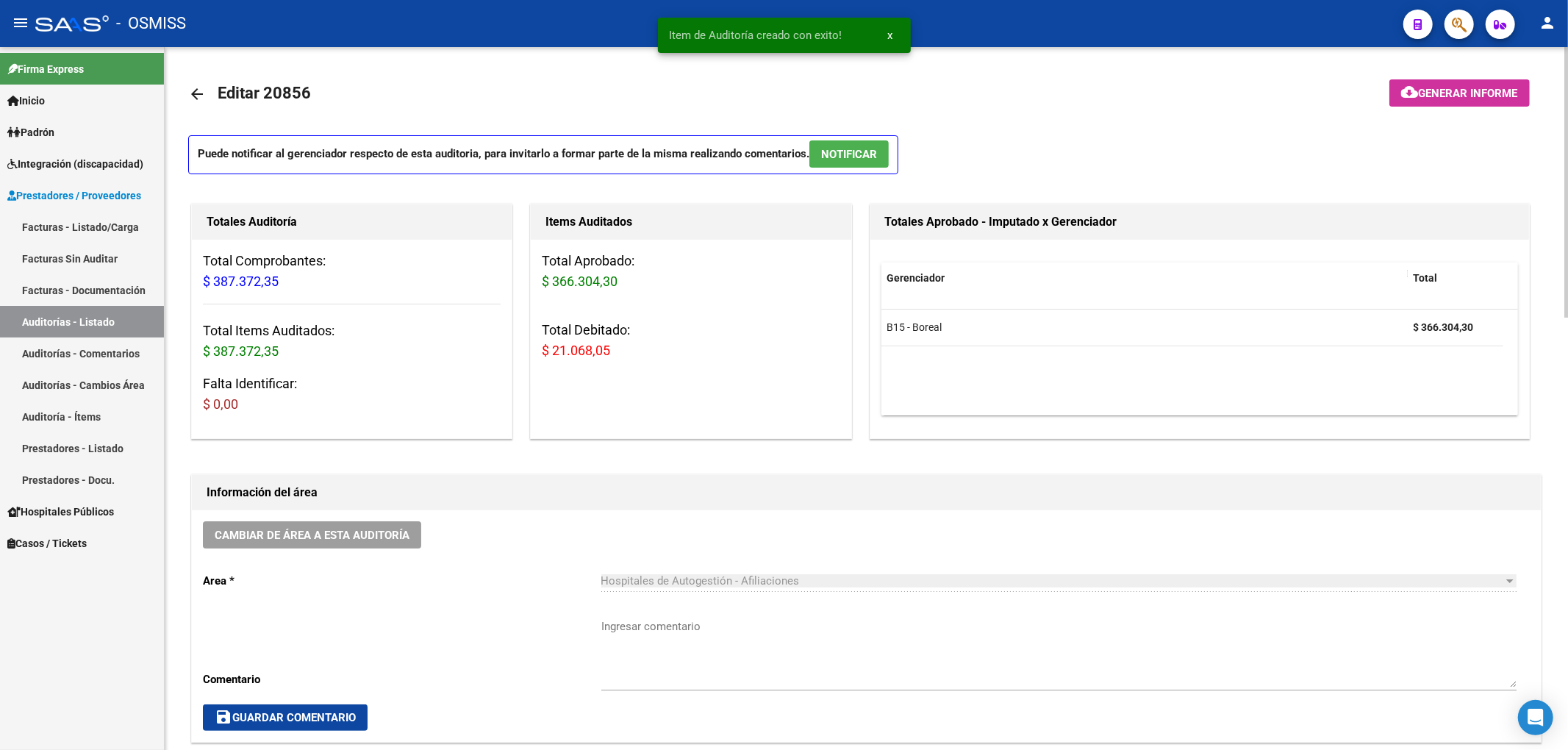
click at [1445, 91] on span "Generar informe" at bounding box center [1468, 93] width 99 height 13
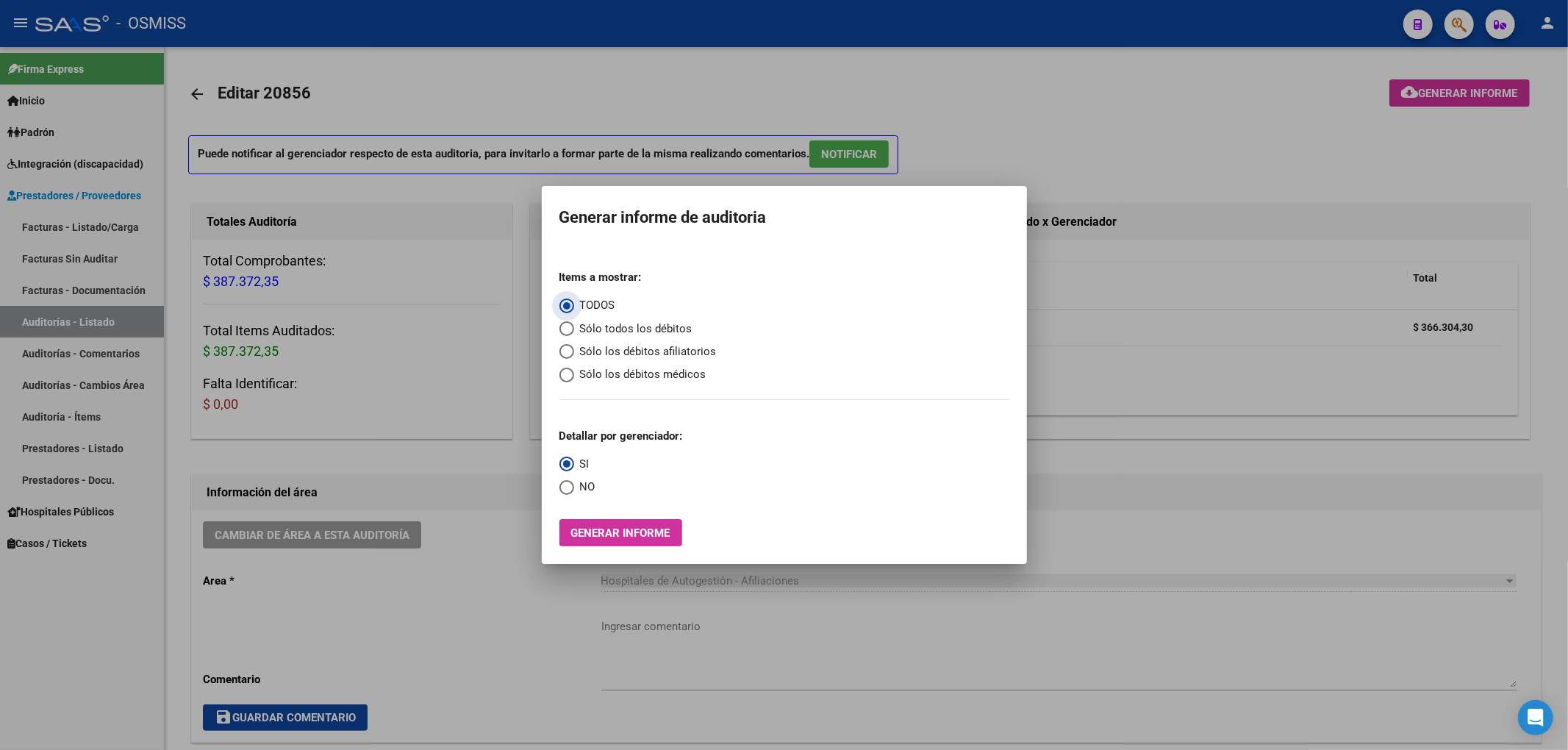
click at [695, 353] on span "Sólo los débitos afiliatorios" at bounding box center [645, 352] width 143 height 17
click at [574, 353] on input "Sólo los débitos afiliatorios" at bounding box center [566, 351] width 15 height 15
radio input "true"
click at [584, 486] on span "NO" at bounding box center [584, 488] width 21 height 17
click at [574, 486] on input "NO" at bounding box center [566, 487] width 15 height 15
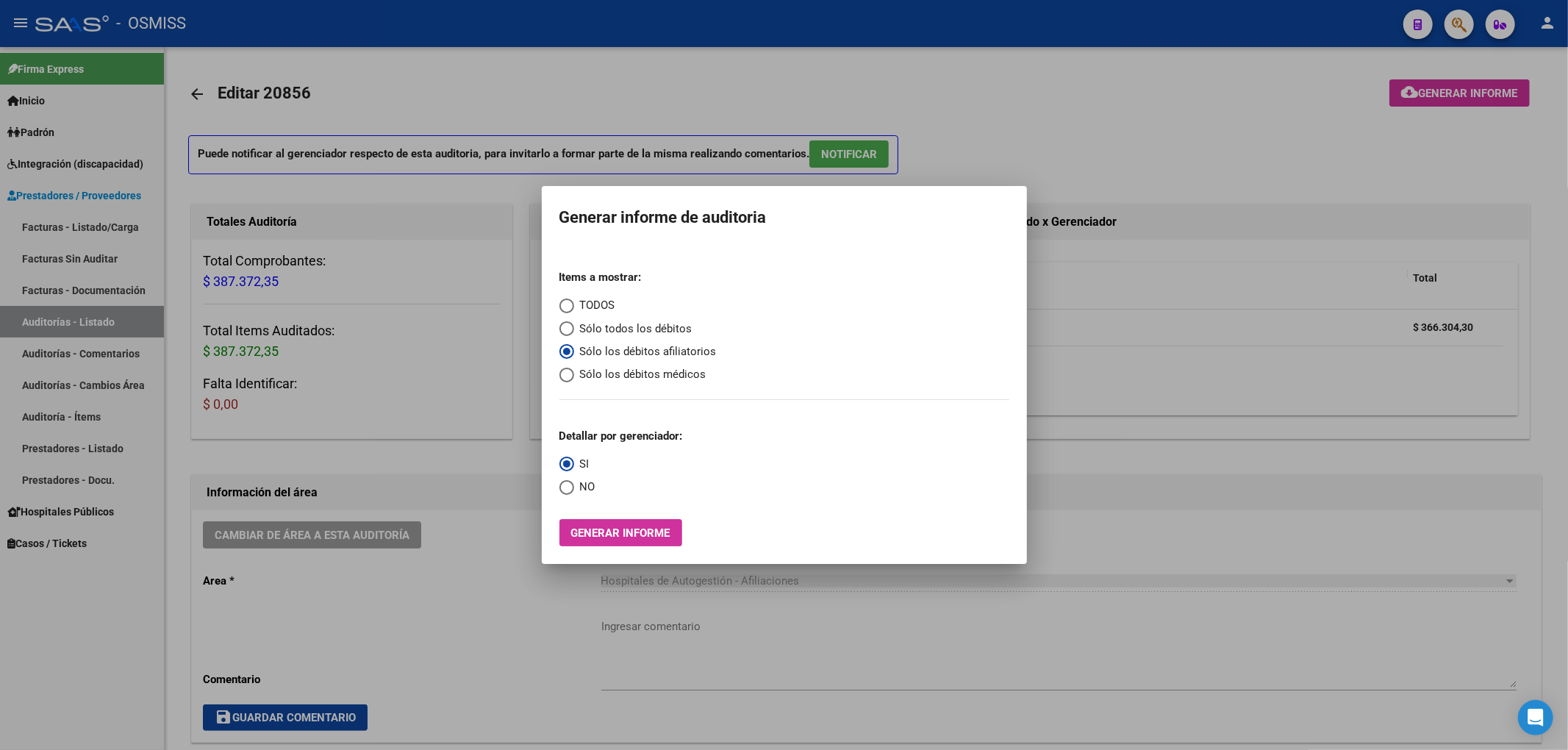
radio input "true"
click at [610, 530] on span "Generar informe" at bounding box center [620, 533] width 99 height 13
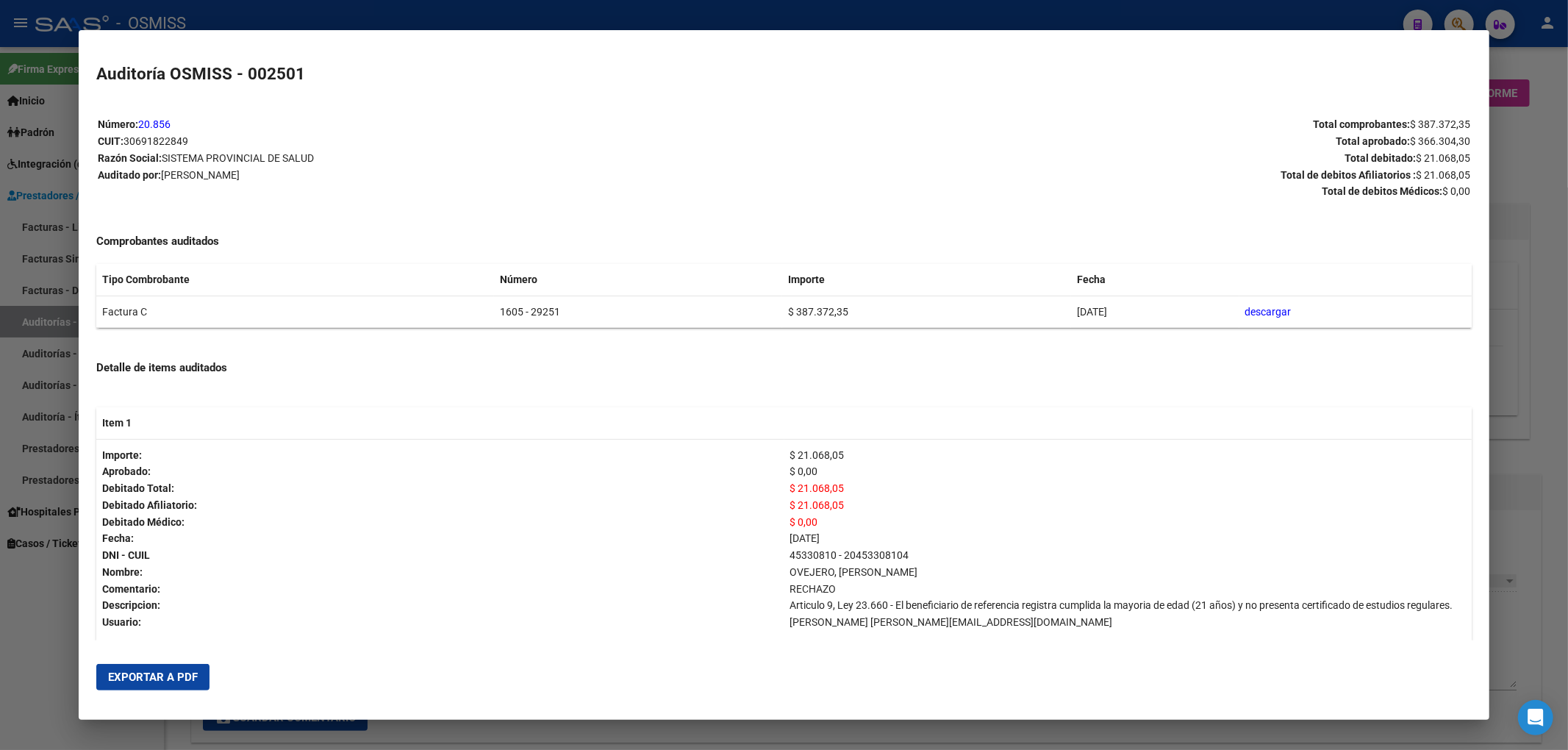
click at [188, 671] on span "Exportar a PDF" at bounding box center [152, 677] width 90 height 13
click at [1527, 155] on div at bounding box center [784, 375] width 1568 height 750
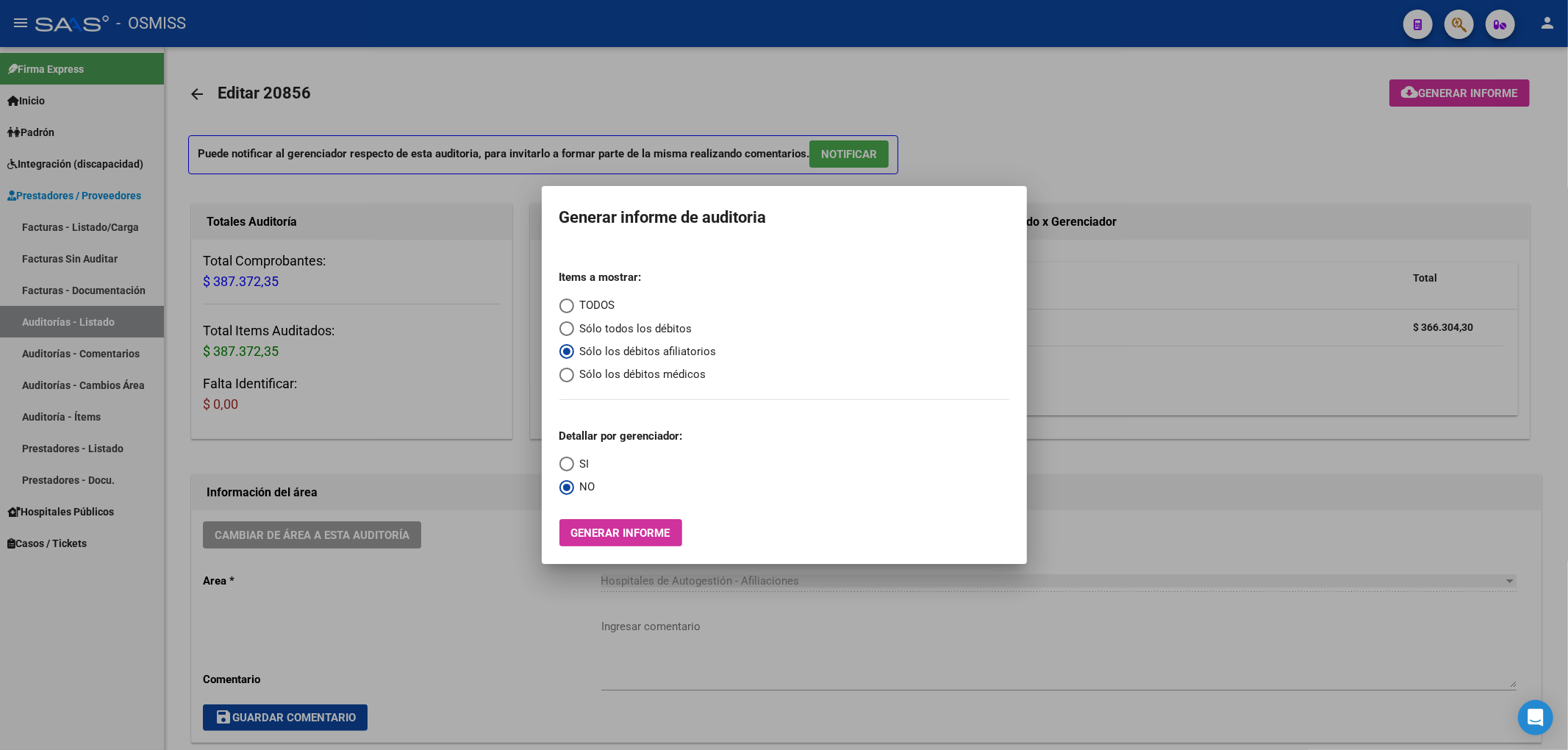
click at [1060, 128] on div at bounding box center [784, 375] width 1568 height 750
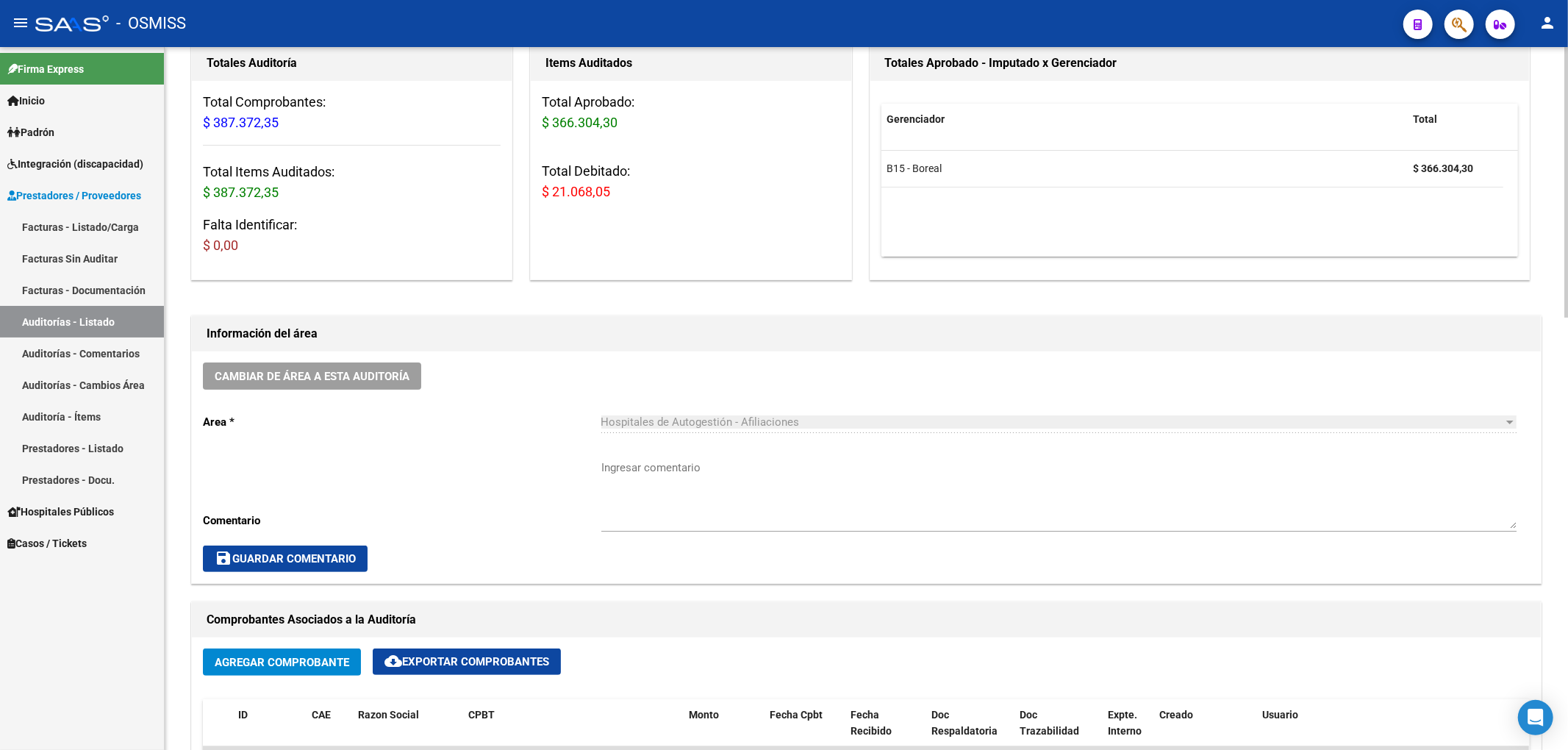
scroll to position [195, 0]
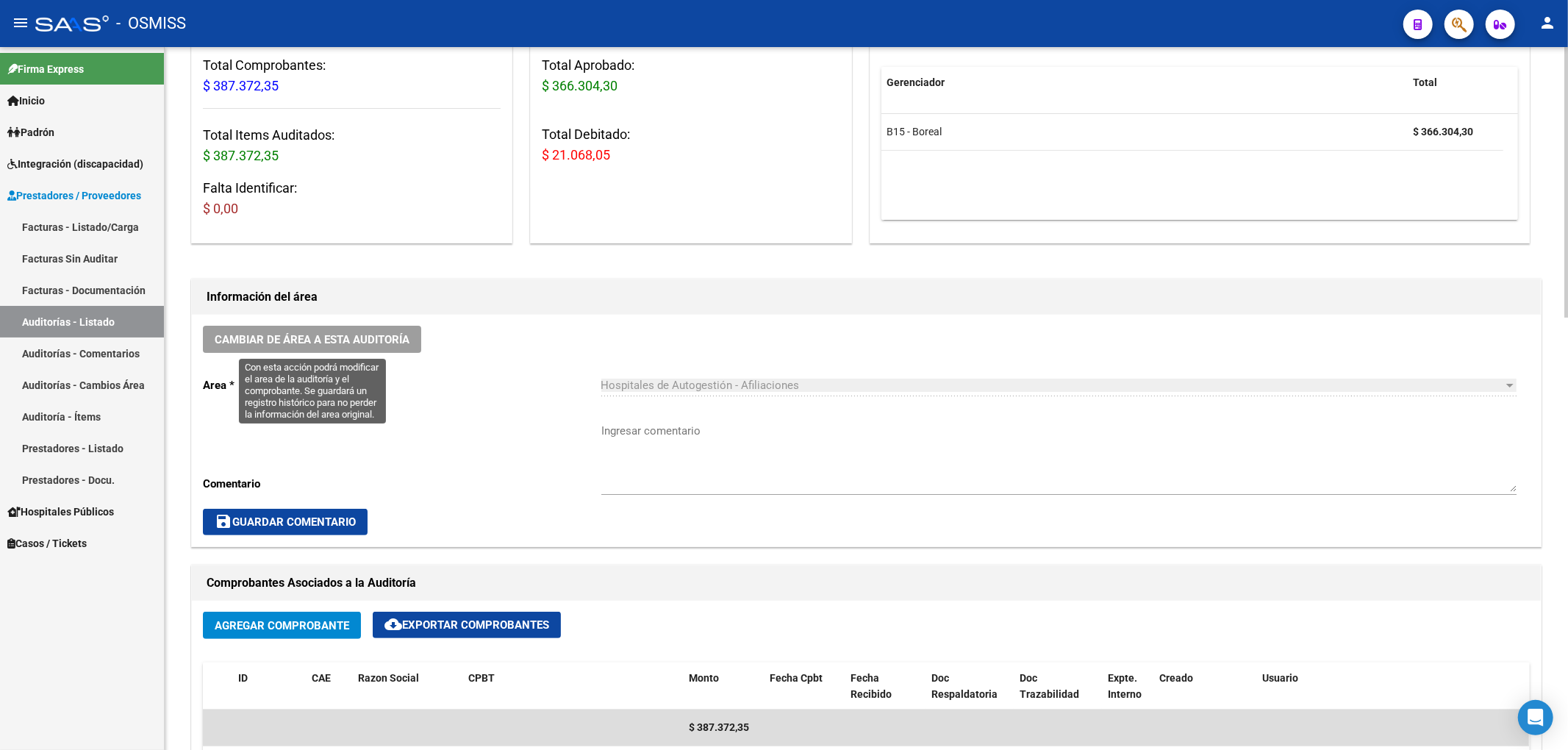
click at [295, 345] on span "Cambiar de área a esta auditoría" at bounding box center [312, 339] width 195 height 13
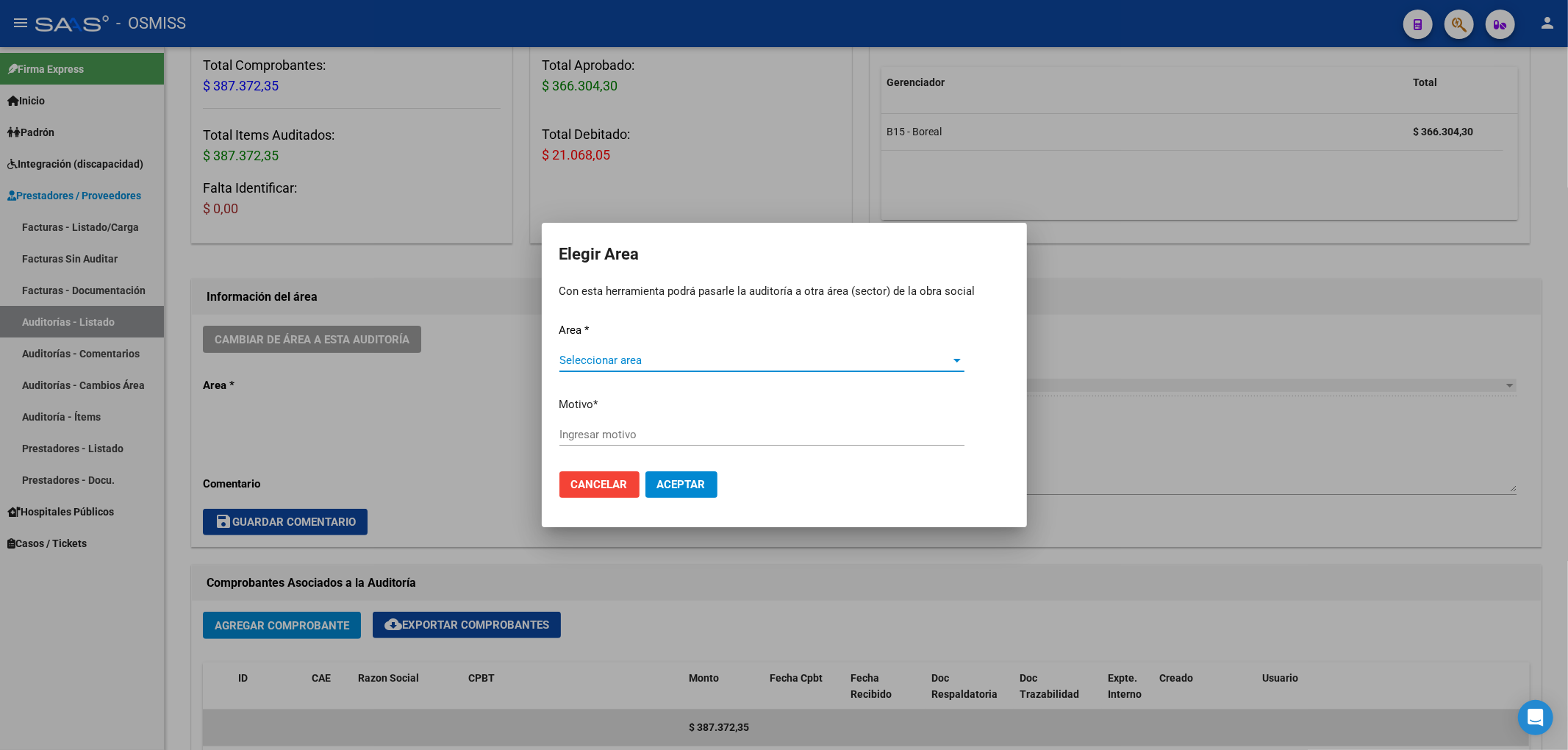
click at [548, 345] on mat-dialog-content "Area * Seleccionar area Seleccionar area Motivo * Ingresar motivo Cancelar Acep…" at bounding box center [784, 410] width 485 height 199
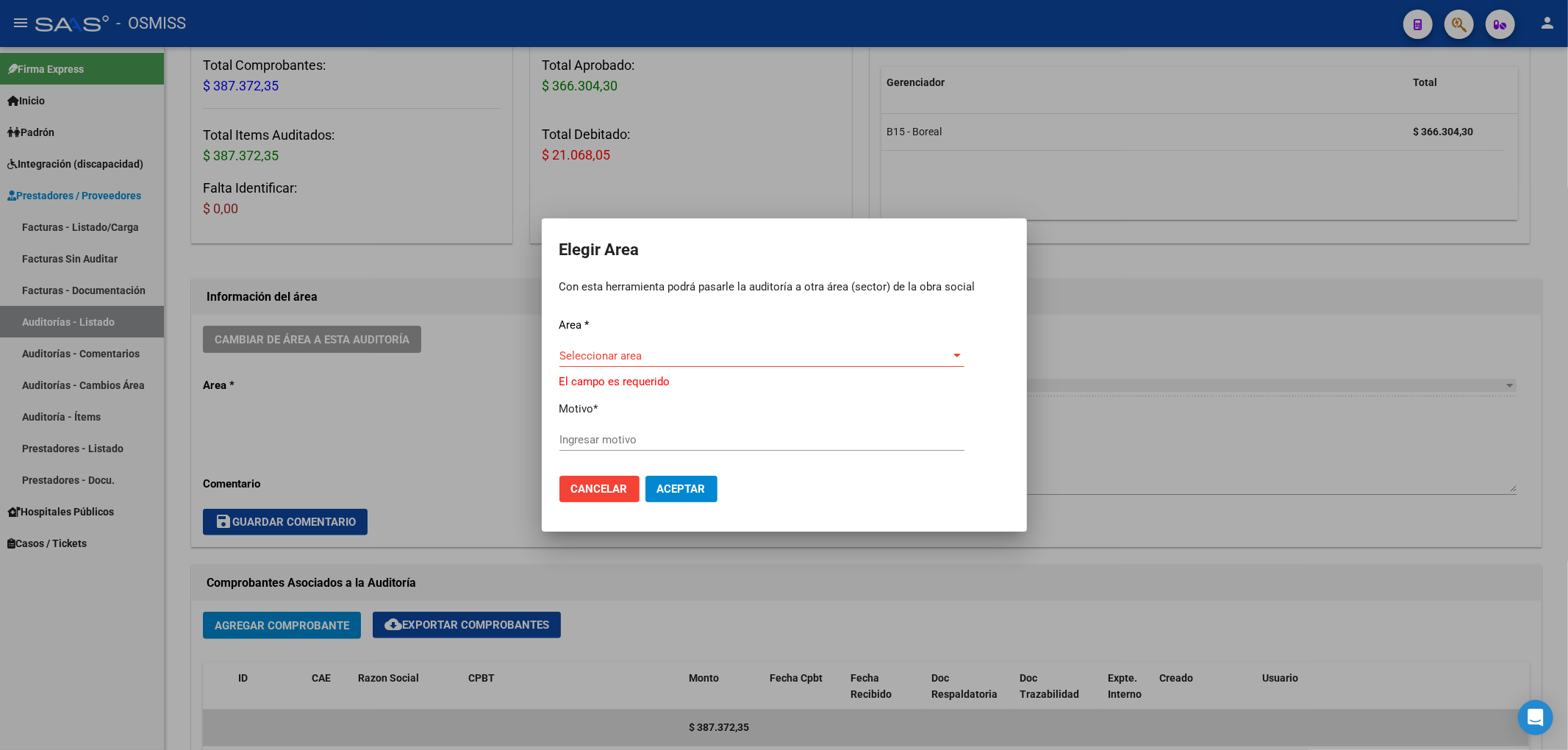
click at [569, 354] on span "Seleccionar area" at bounding box center [755, 355] width 392 height 13
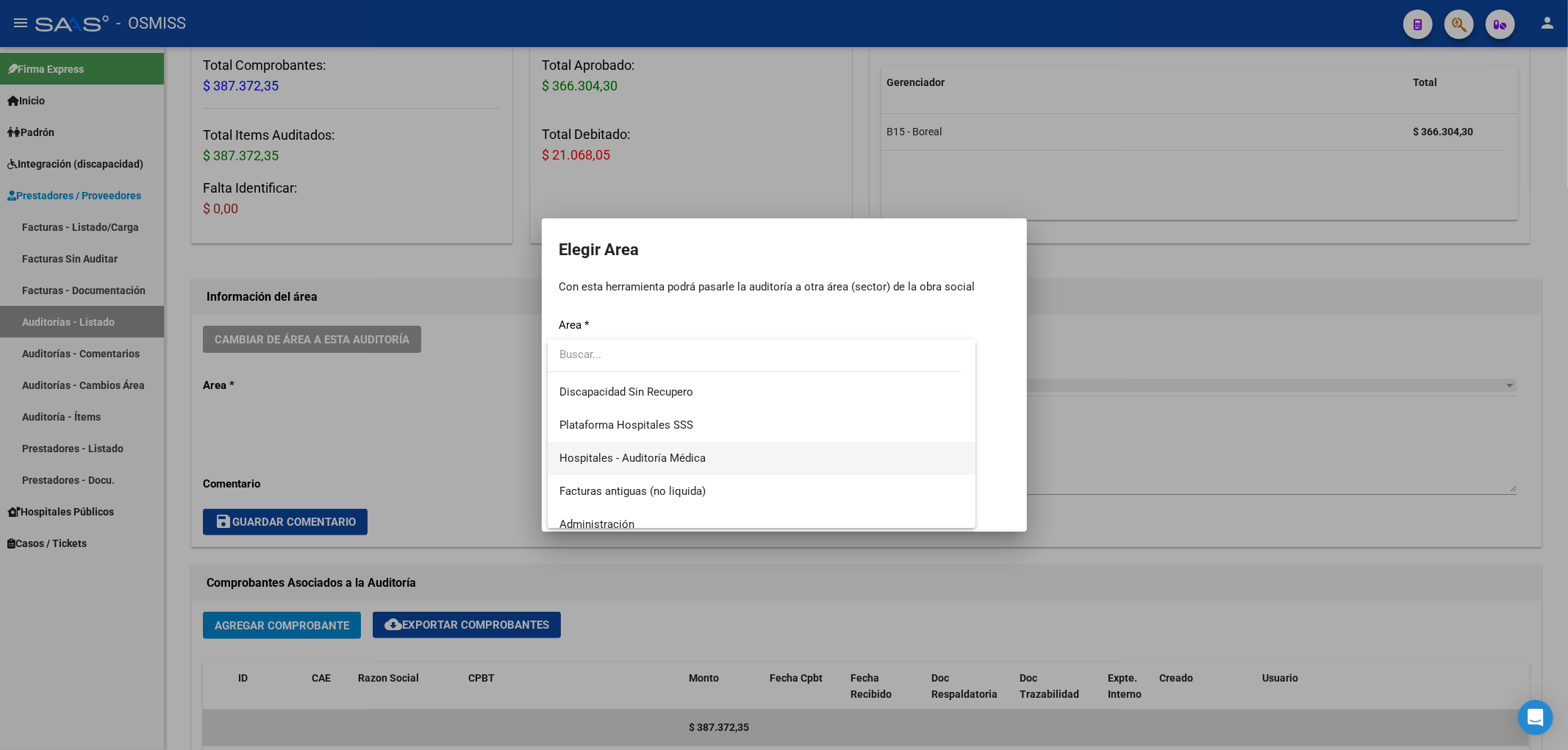
click at [660, 448] on span "Hospitales - Auditoría Médica" at bounding box center [762, 459] width 405 height 33
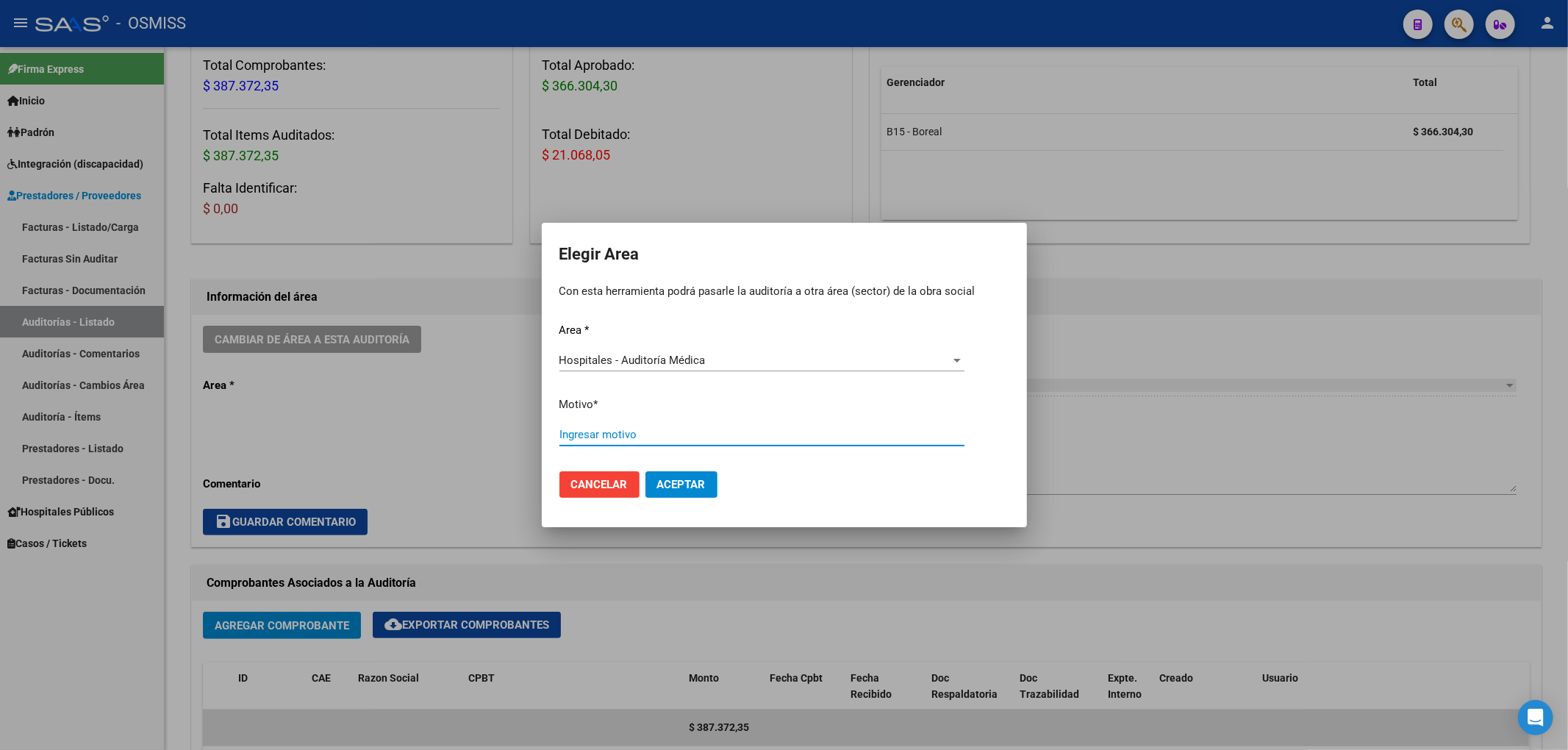
click at [606, 439] on input "Ingresar motivo" at bounding box center [762, 434] width 405 height 13
type input "AUDITADO"
drag, startPoint x: 671, startPoint y: 477, endPoint x: 675, endPoint y: 466, distance: 11.7
click at [673, 472] on button "Aceptar" at bounding box center [681, 484] width 72 height 27
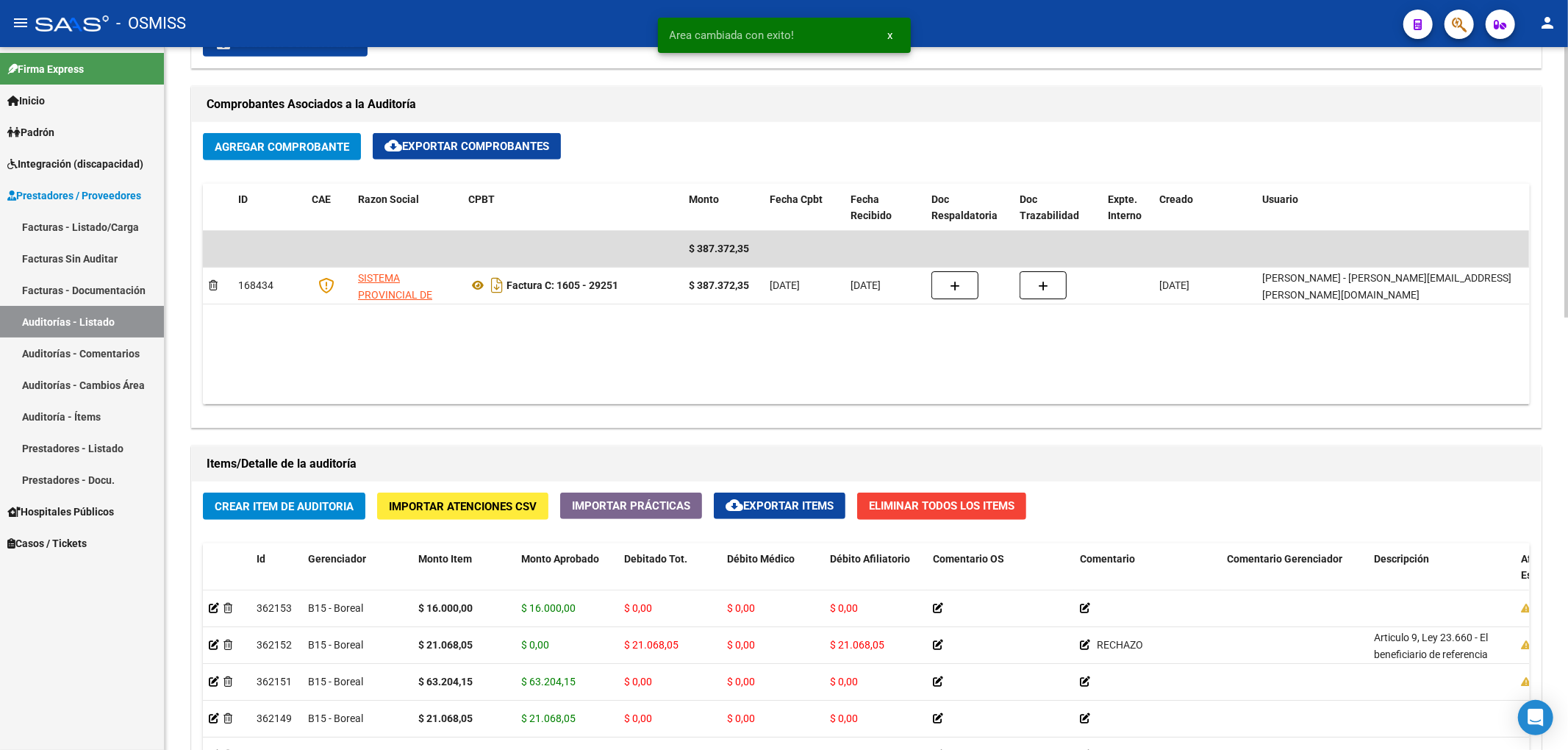
scroll to position [686, 0]
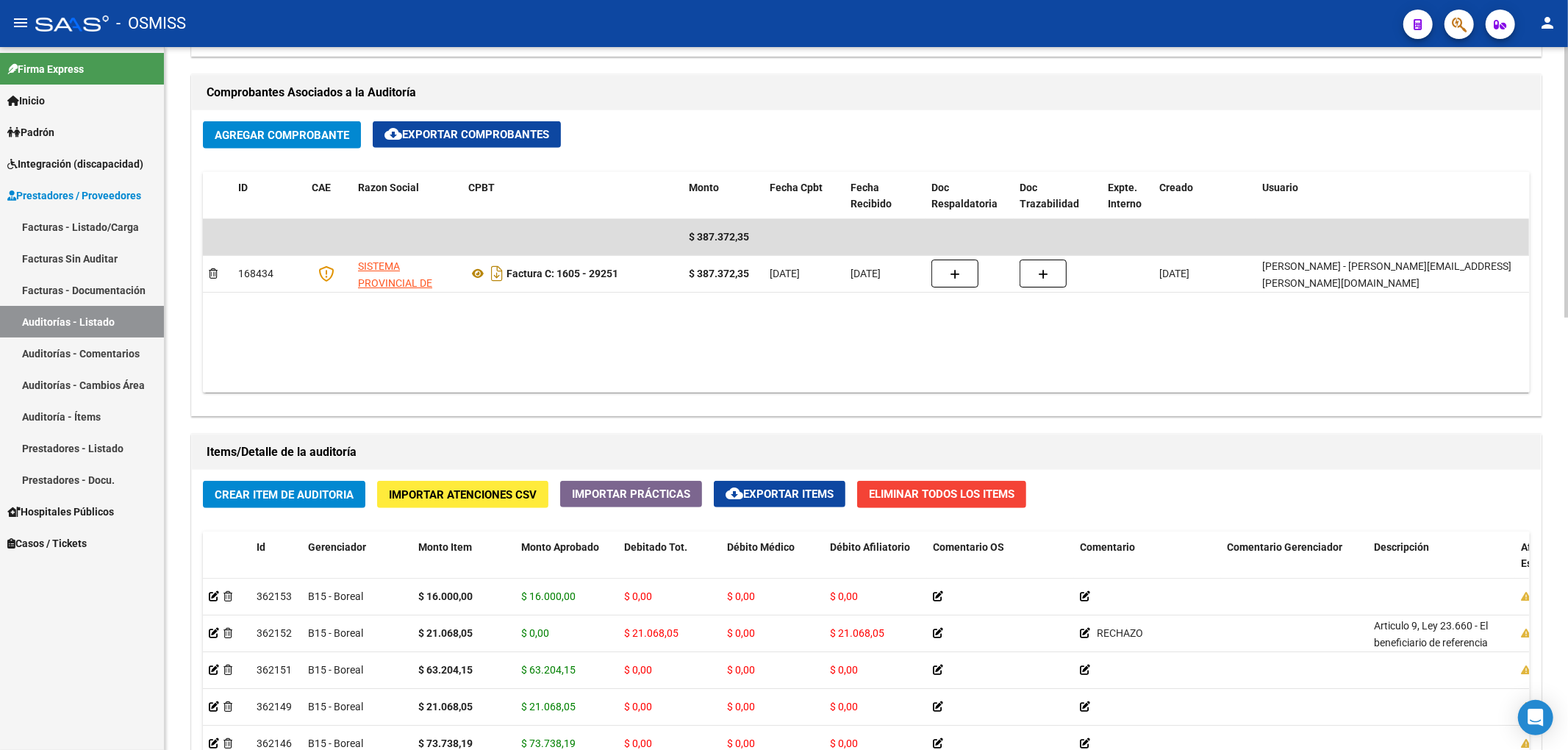
click at [1548, 105] on div "arrow_back Editar 20856 cloud_download Generar informe Puede notificar al geren…" at bounding box center [866, 273] width 1403 height 1823
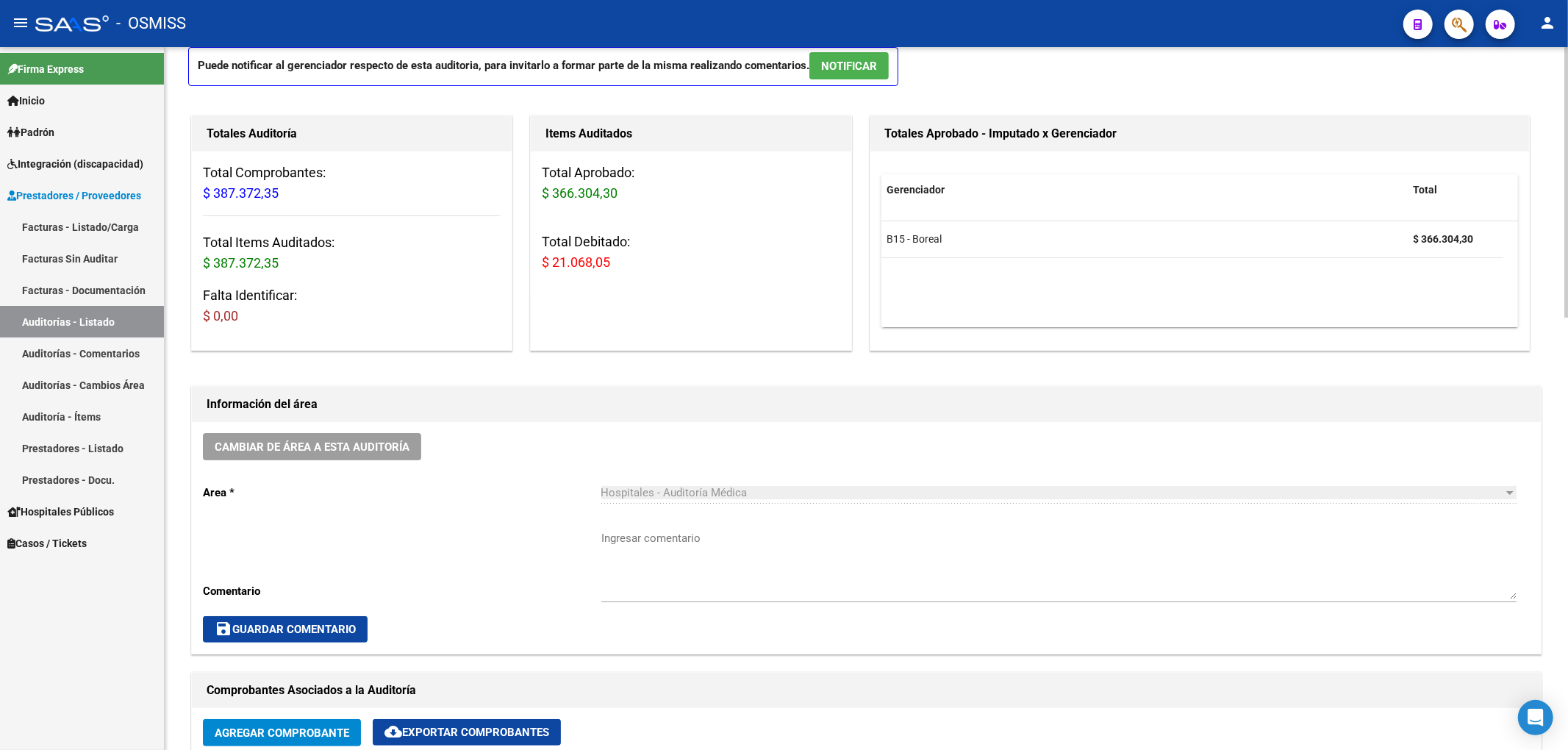
scroll to position [0, 0]
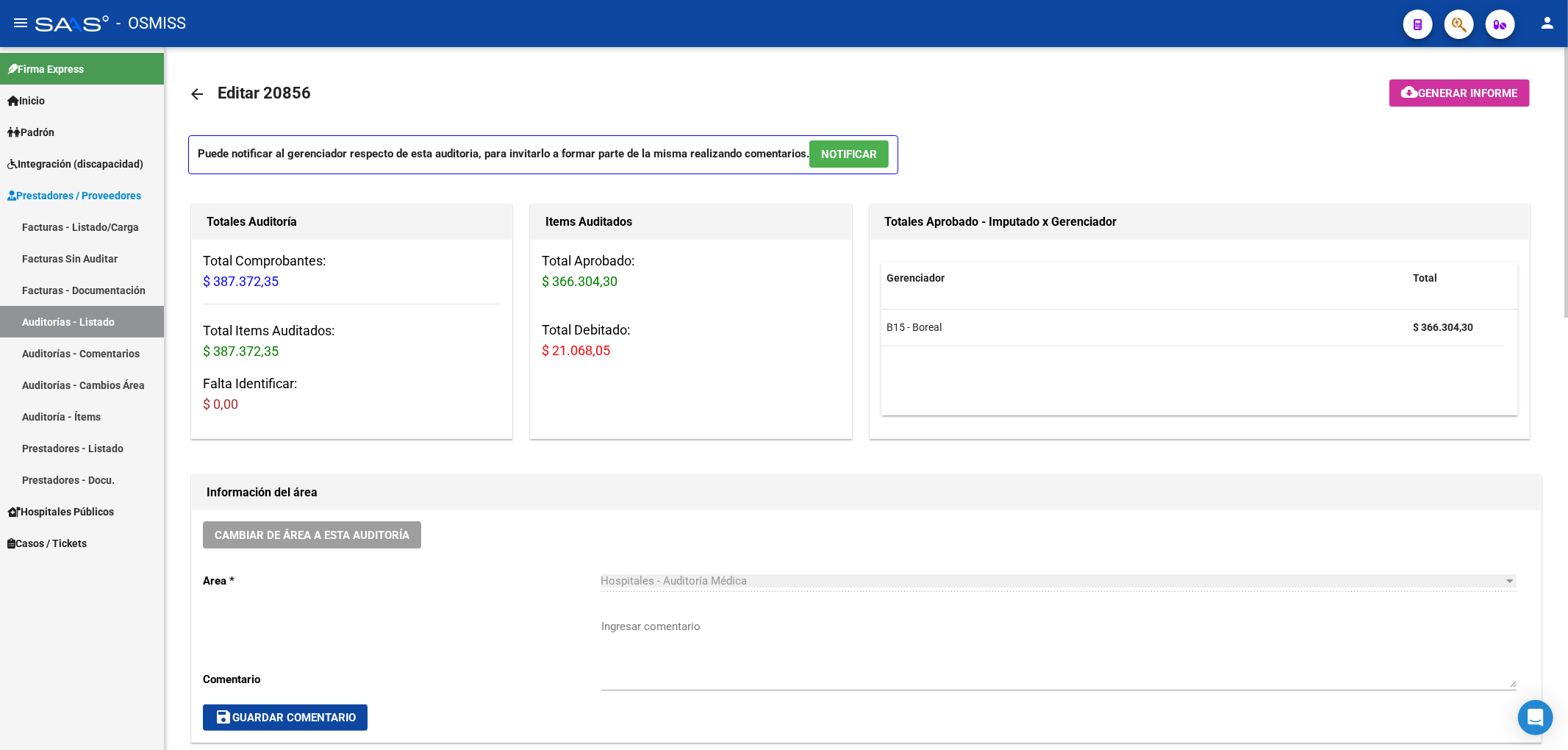
click at [189, 87] on mat-icon "arrow_back" at bounding box center [197, 94] width 18 height 18
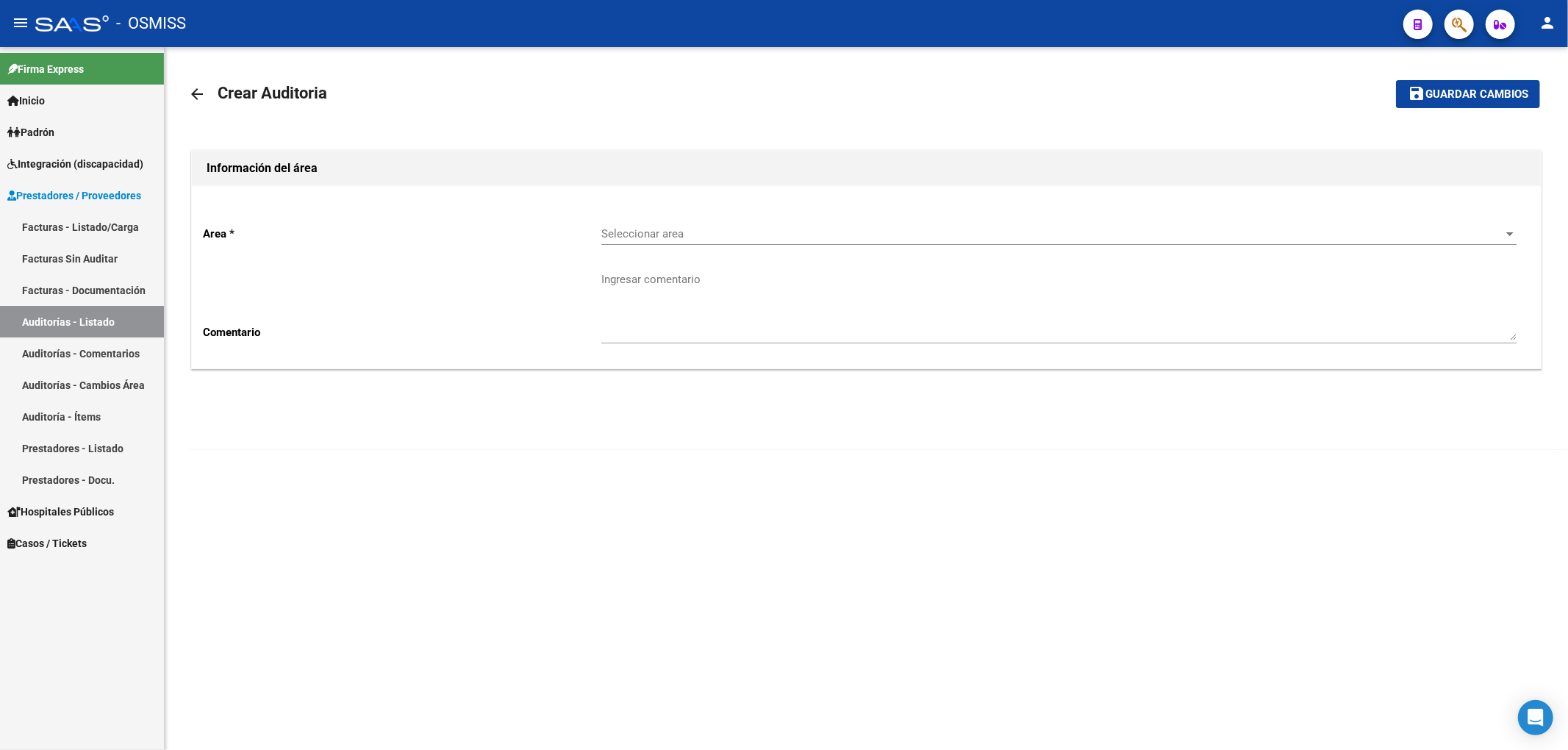
click at [644, 239] on span "Seleccionar area" at bounding box center [1052, 234] width 902 height 13
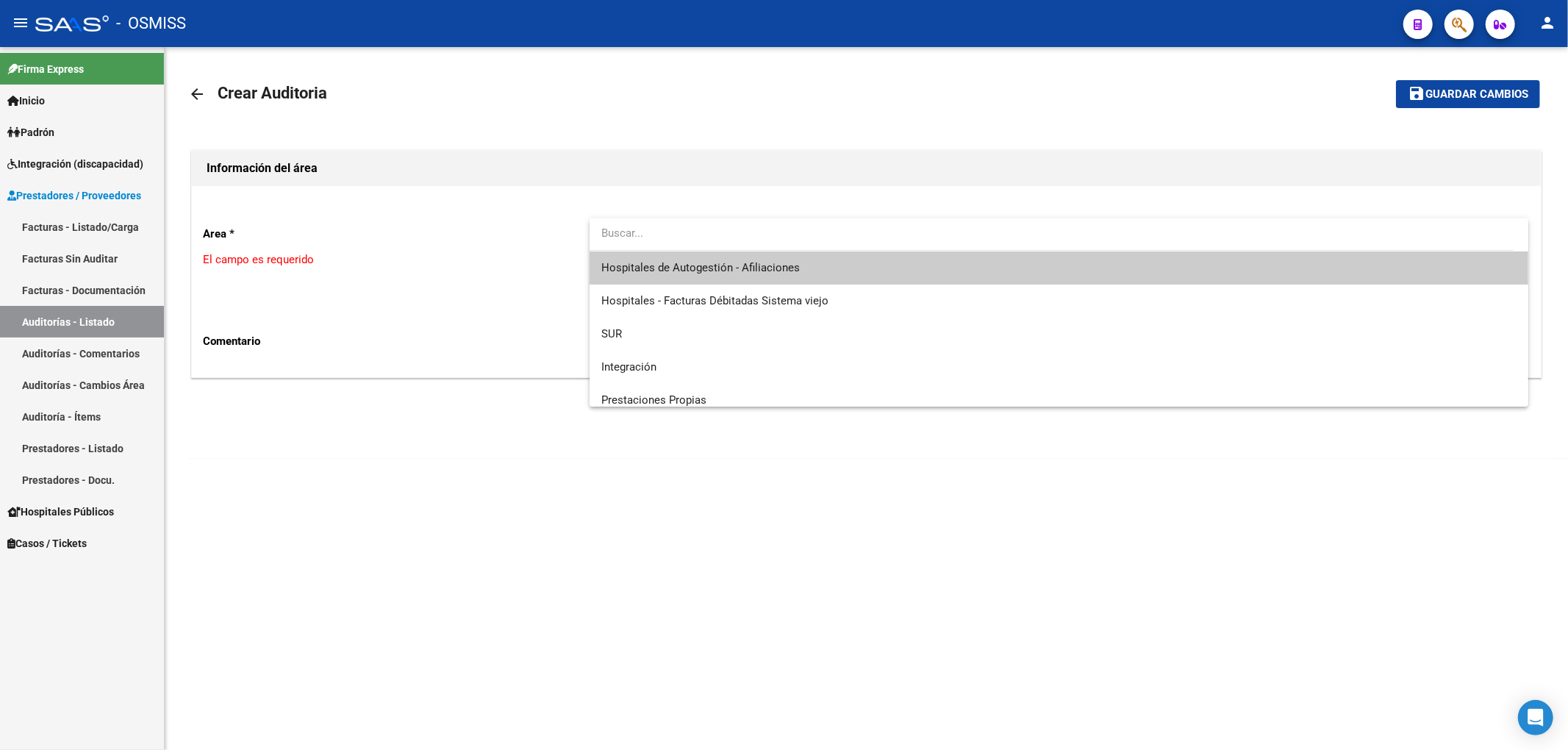
click at [466, 202] on div at bounding box center [784, 375] width 1568 height 750
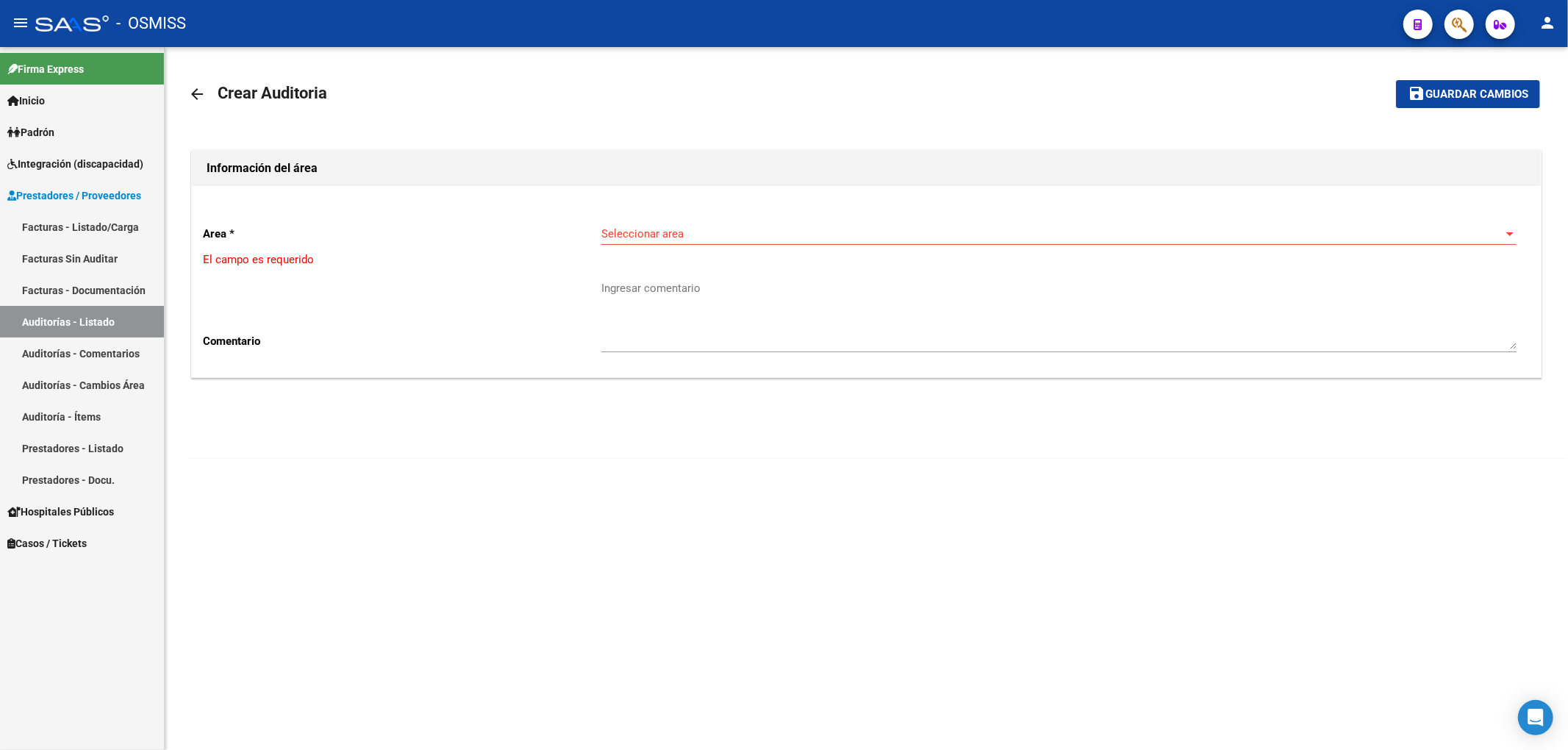
click at [634, 230] on span "Seleccionar area" at bounding box center [1052, 234] width 902 height 13
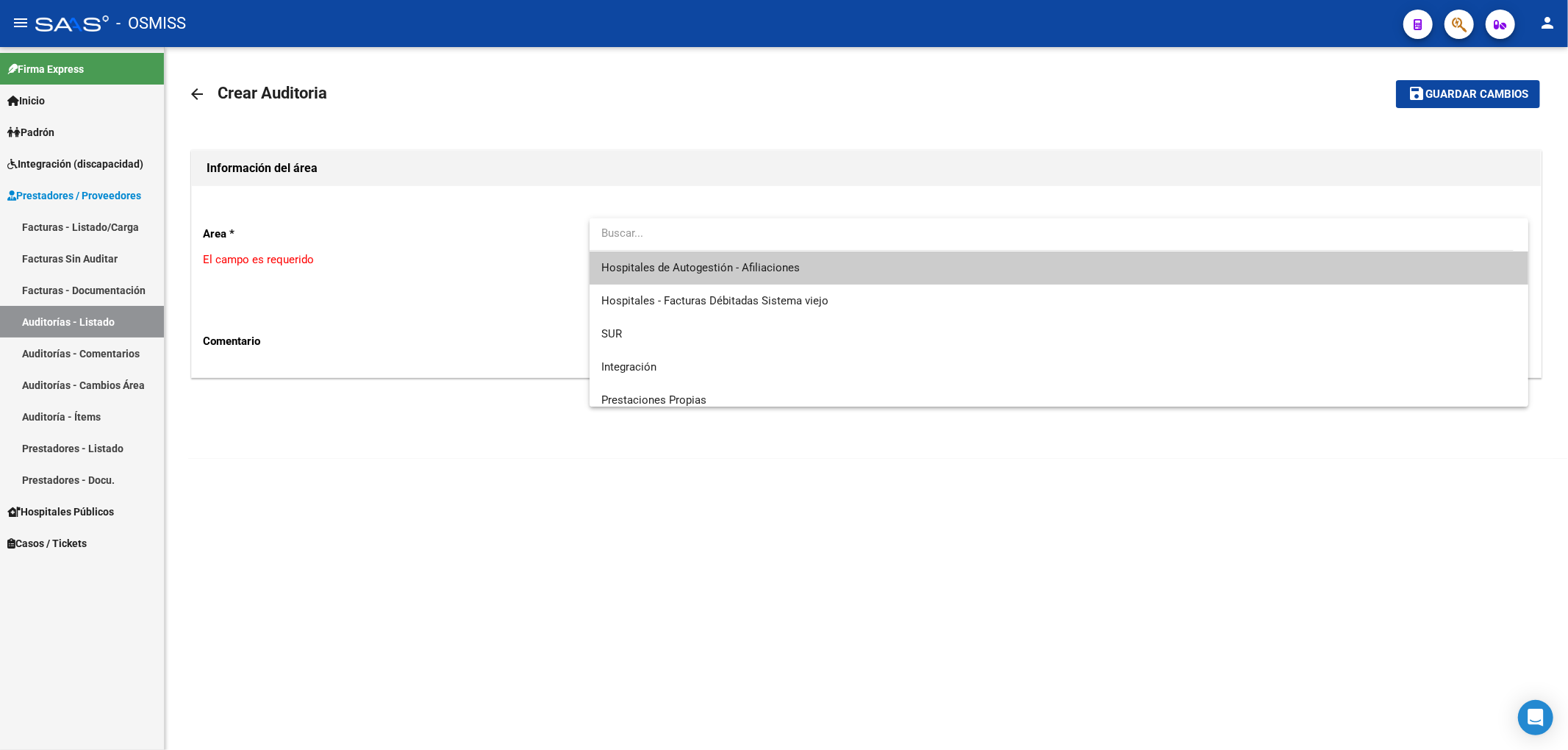
click at [663, 266] on span "Hospitales de Autogestión - Afiliaciones" at bounding box center [701, 267] width 198 height 13
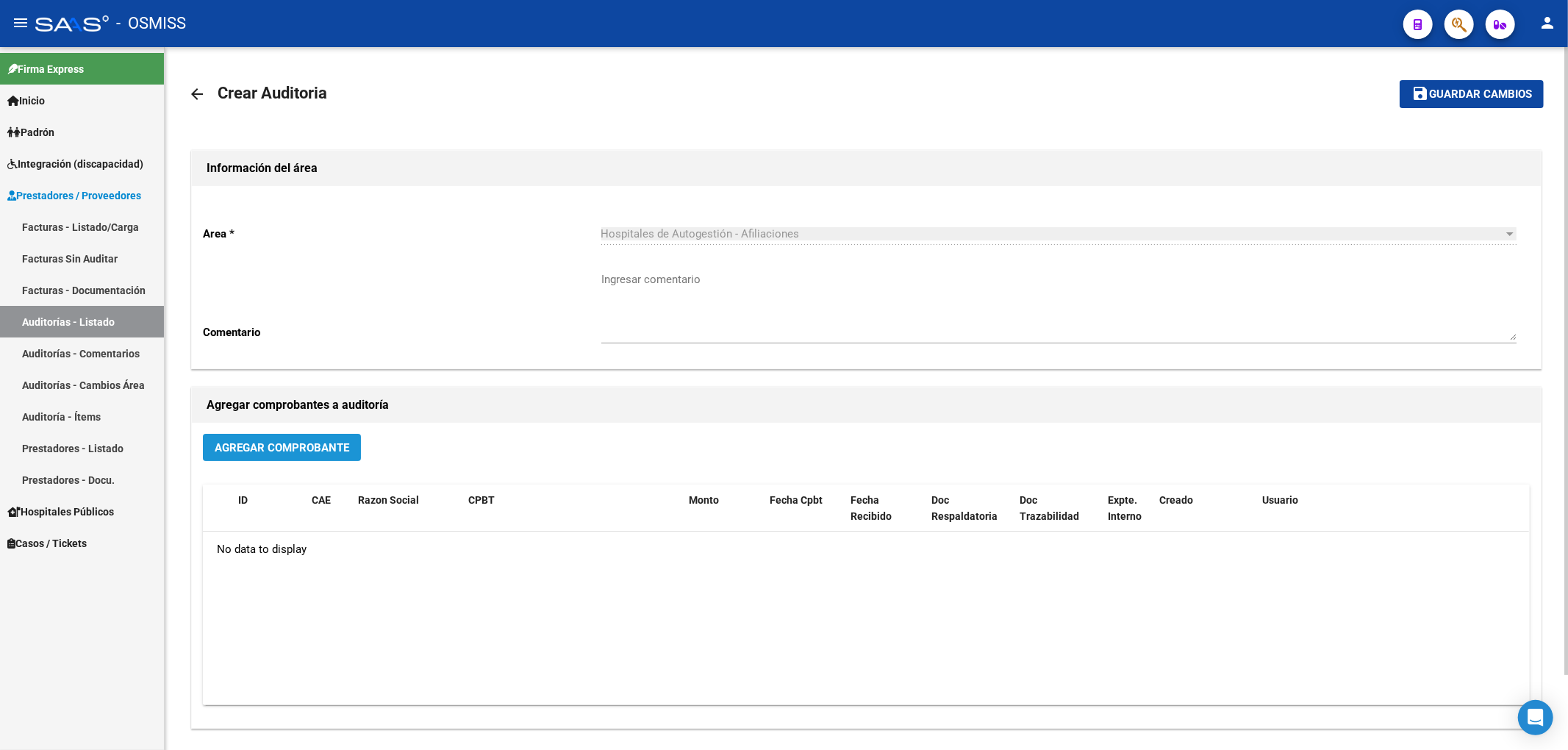
click at [340, 442] on span "Agregar Comprobante" at bounding box center [282, 448] width 134 height 13
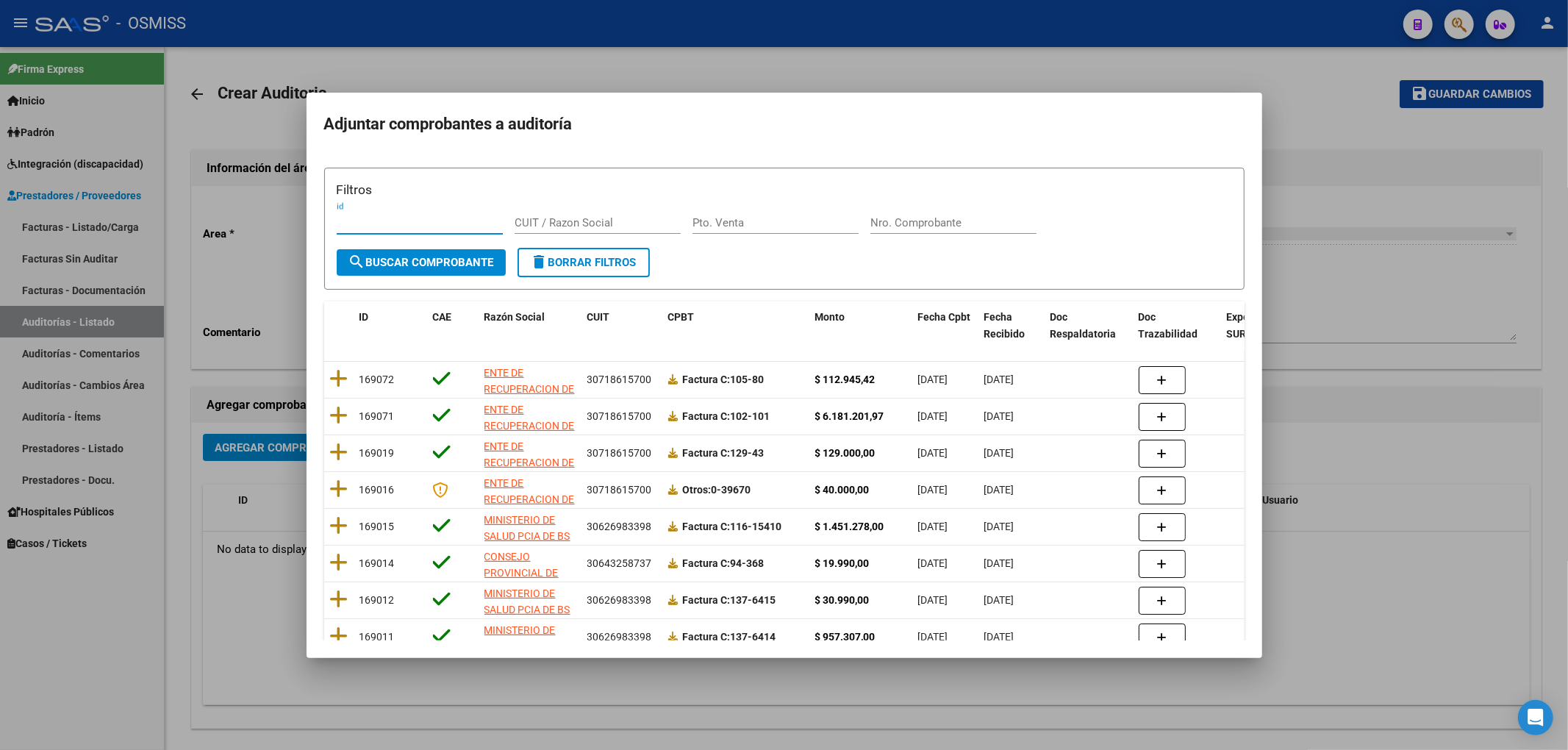
click at [894, 227] on input "Nro. Comprobante" at bounding box center [953, 223] width 166 height 13
type input "32749"
click at [484, 260] on span "search Buscar Comprobante" at bounding box center [421, 262] width 145 height 13
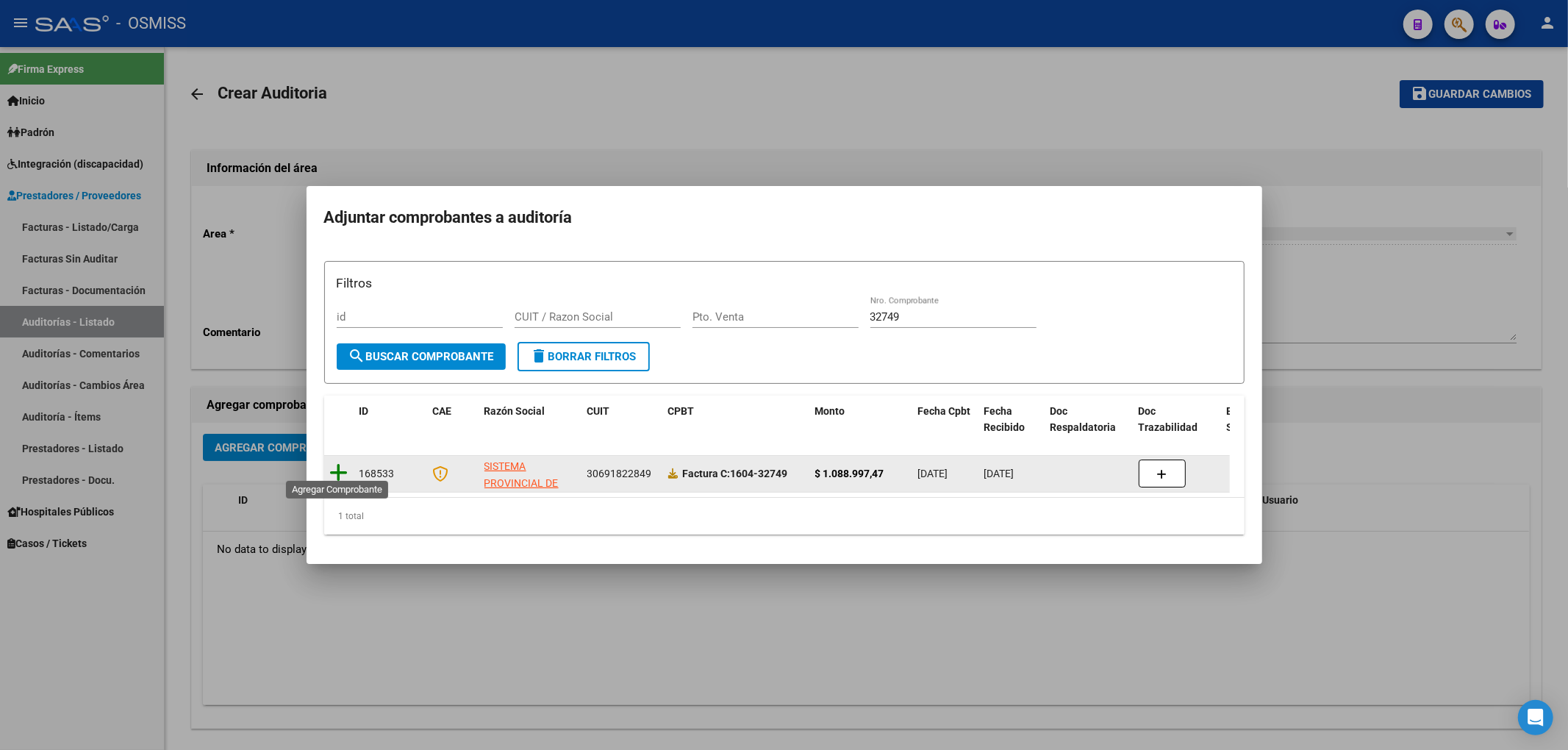
click at [342, 469] on icon at bounding box center [339, 473] width 19 height 20
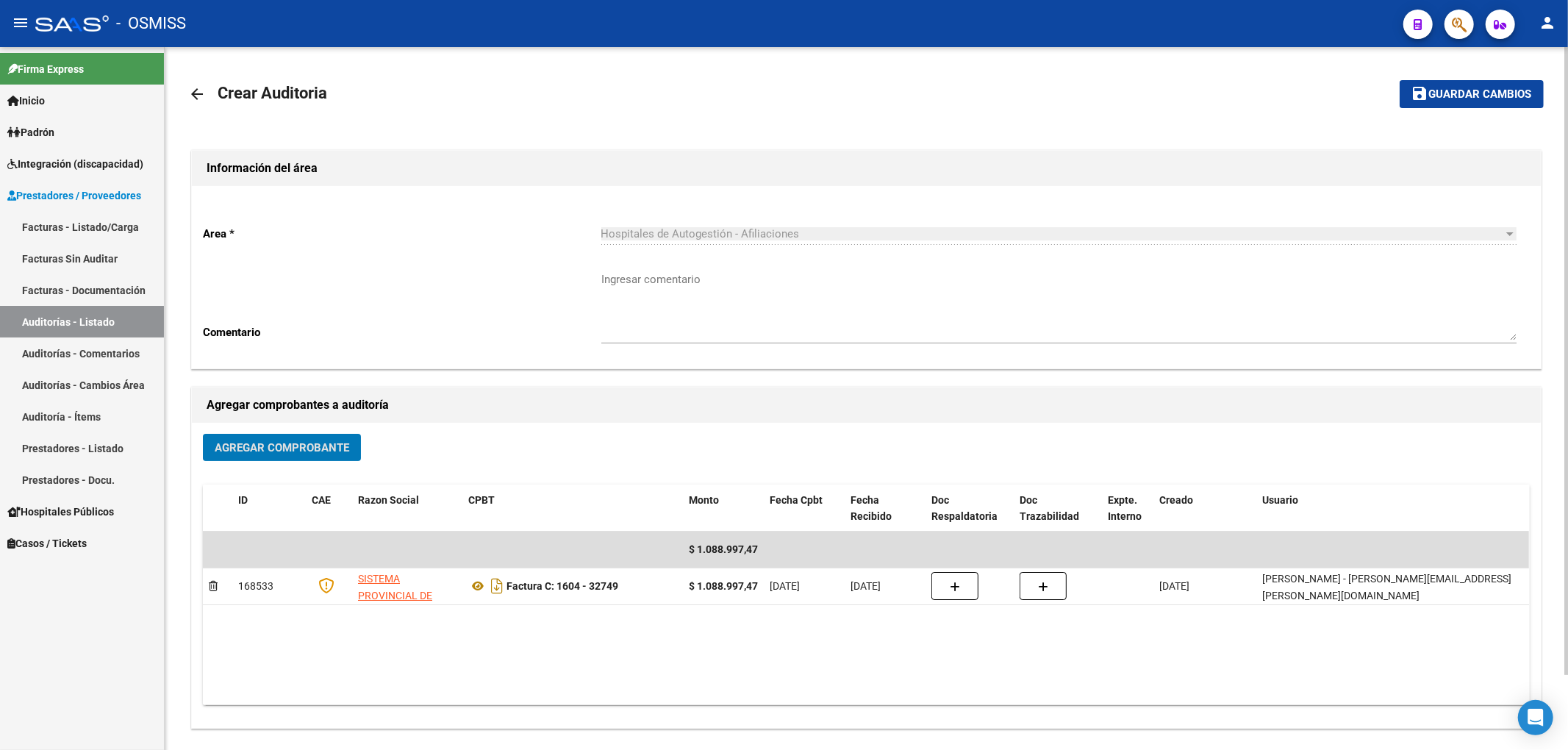
click at [1492, 109] on mat-toolbar-row "save Guardar cambios" at bounding box center [1403, 94] width 281 height 47
click at [1448, 104] on button "save Guardar cambios" at bounding box center [1472, 94] width 144 height 27
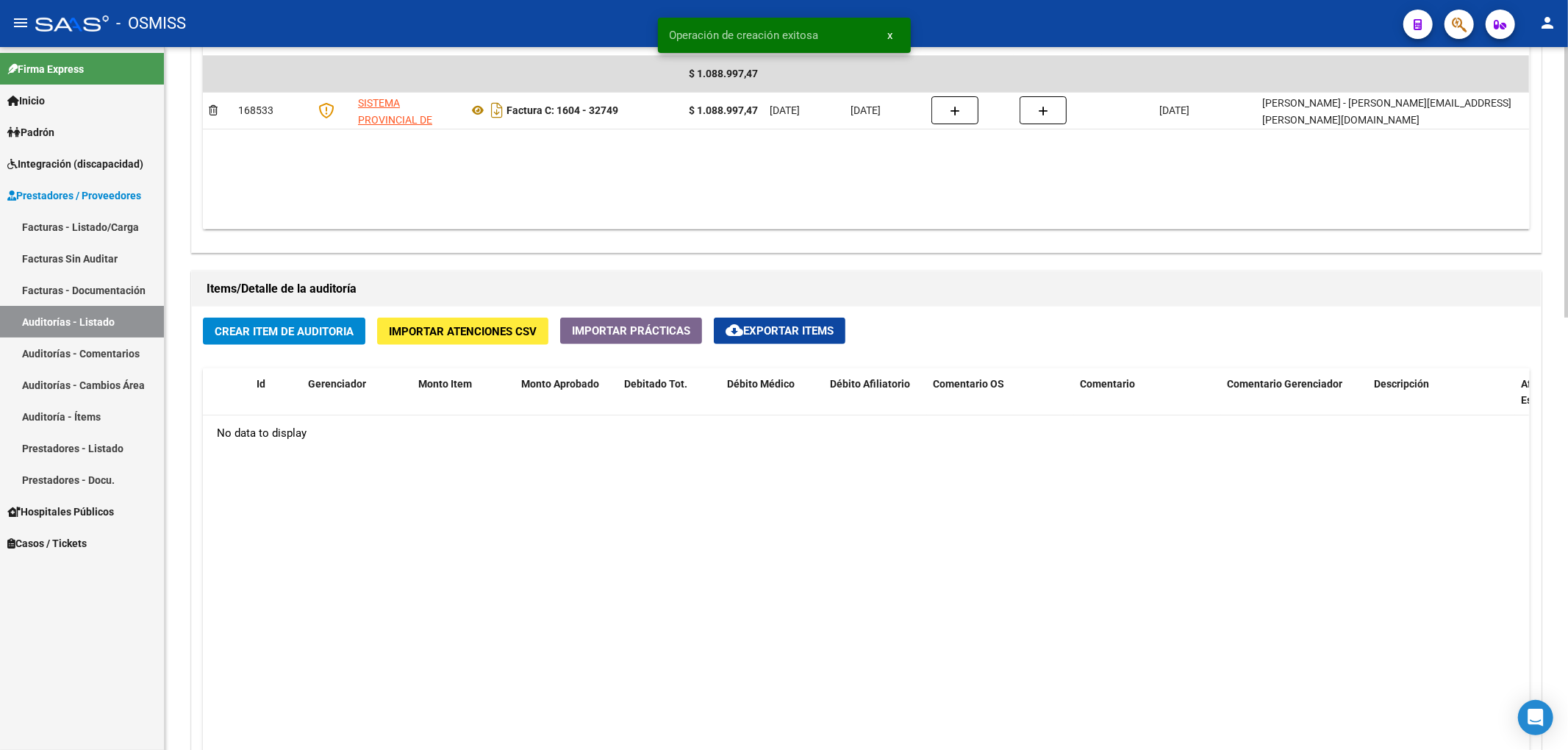
scroll to position [882, 0]
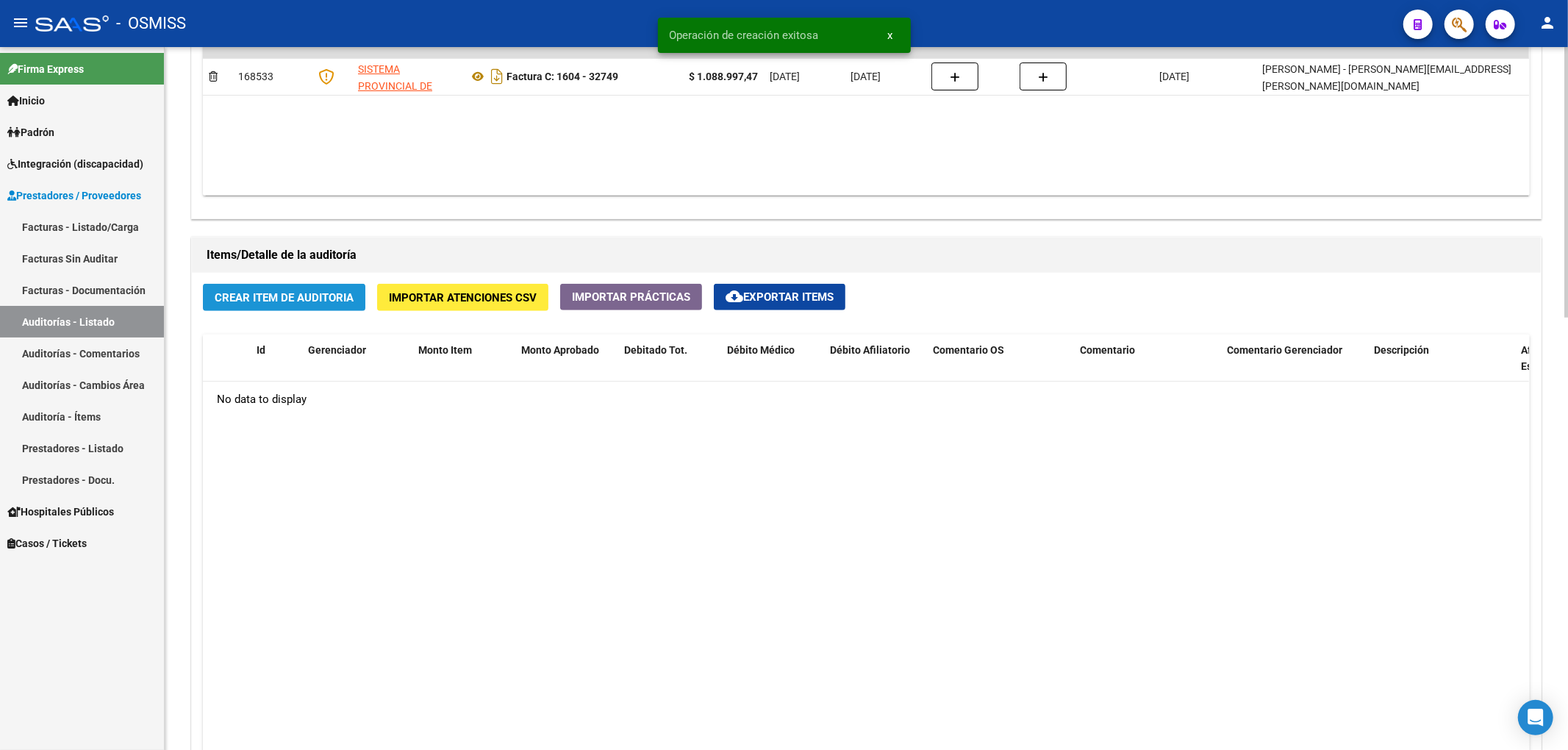
click at [353, 301] on span "Crear Item de Auditoria" at bounding box center [284, 298] width 139 height 13
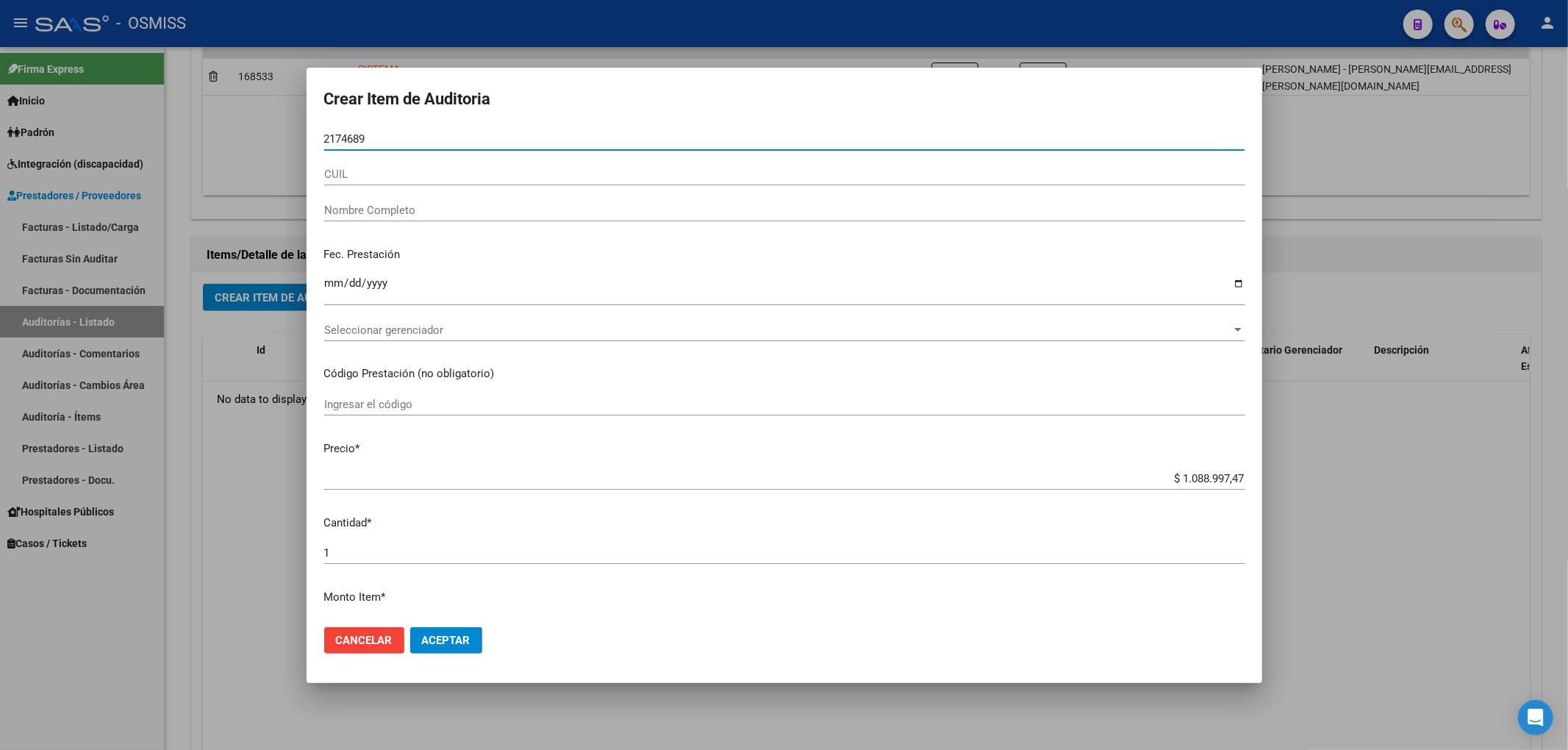
type input "21746897"
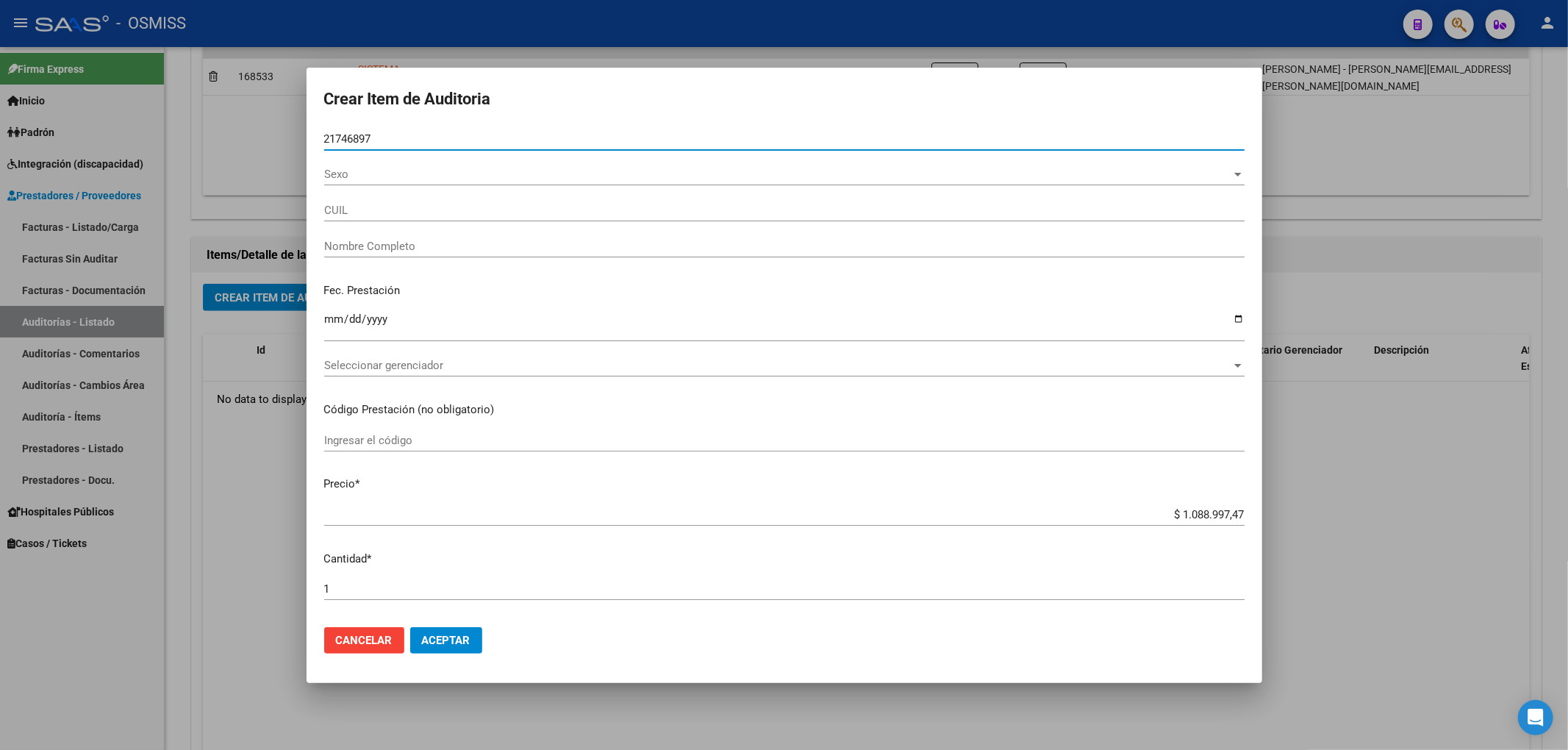
type input "27217468979"
type input "[PERSON_NAME]"
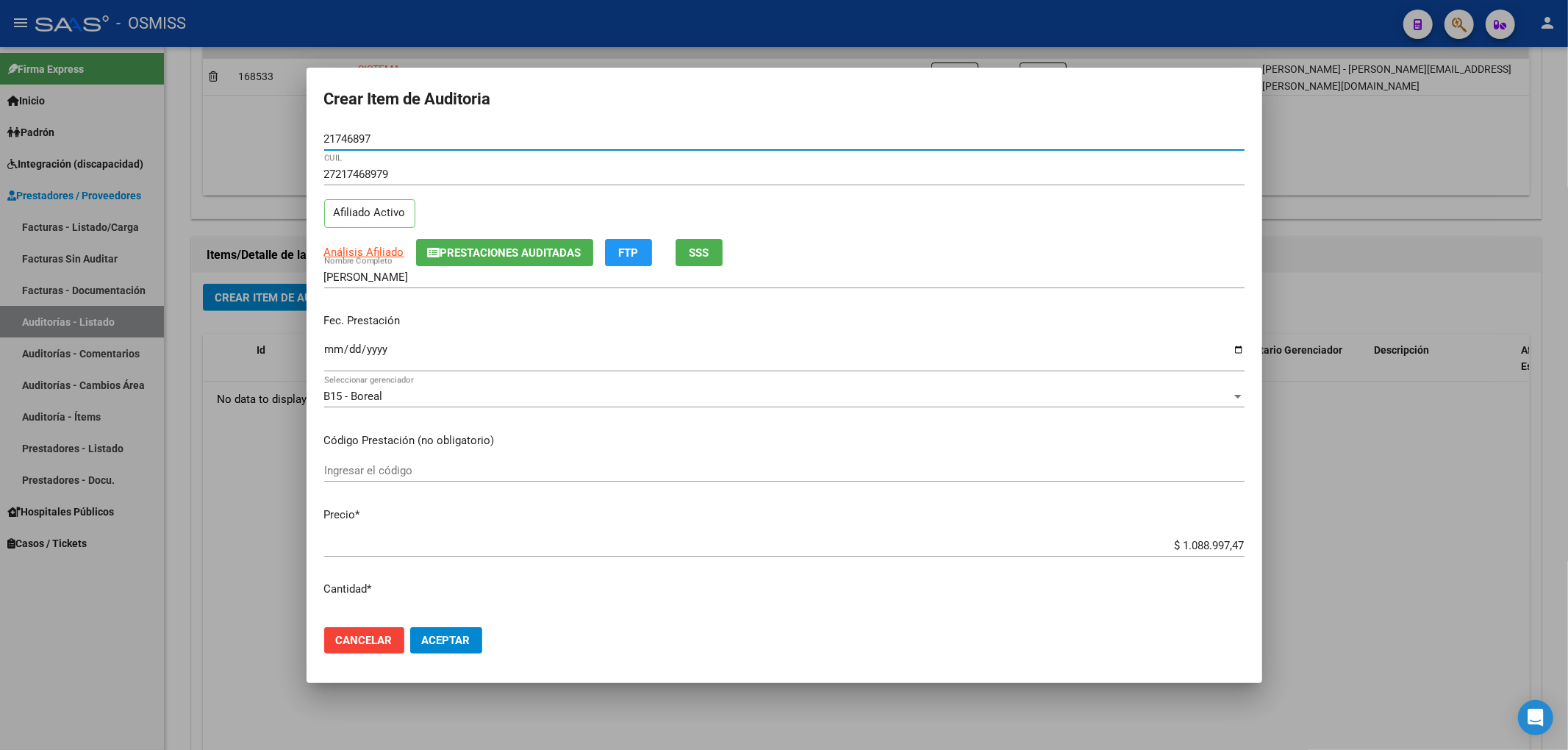
type input "21746897"
click at [448, 256] on span "Prestaciones Auditadas" at bounding box center [511, 252] width 141 height 13
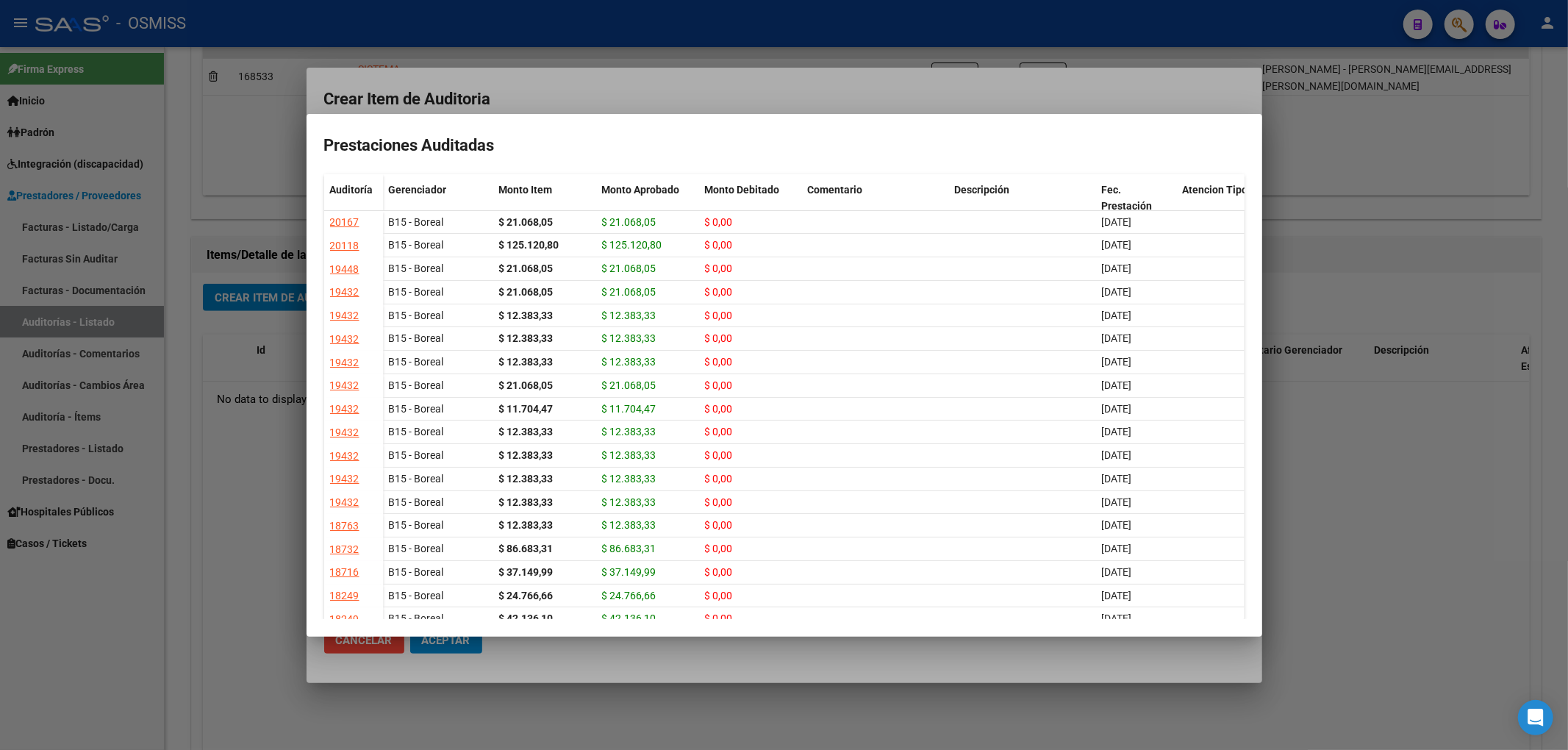
click at [628, 92] on div at bounding box center [784, 375] width 1568 height 750
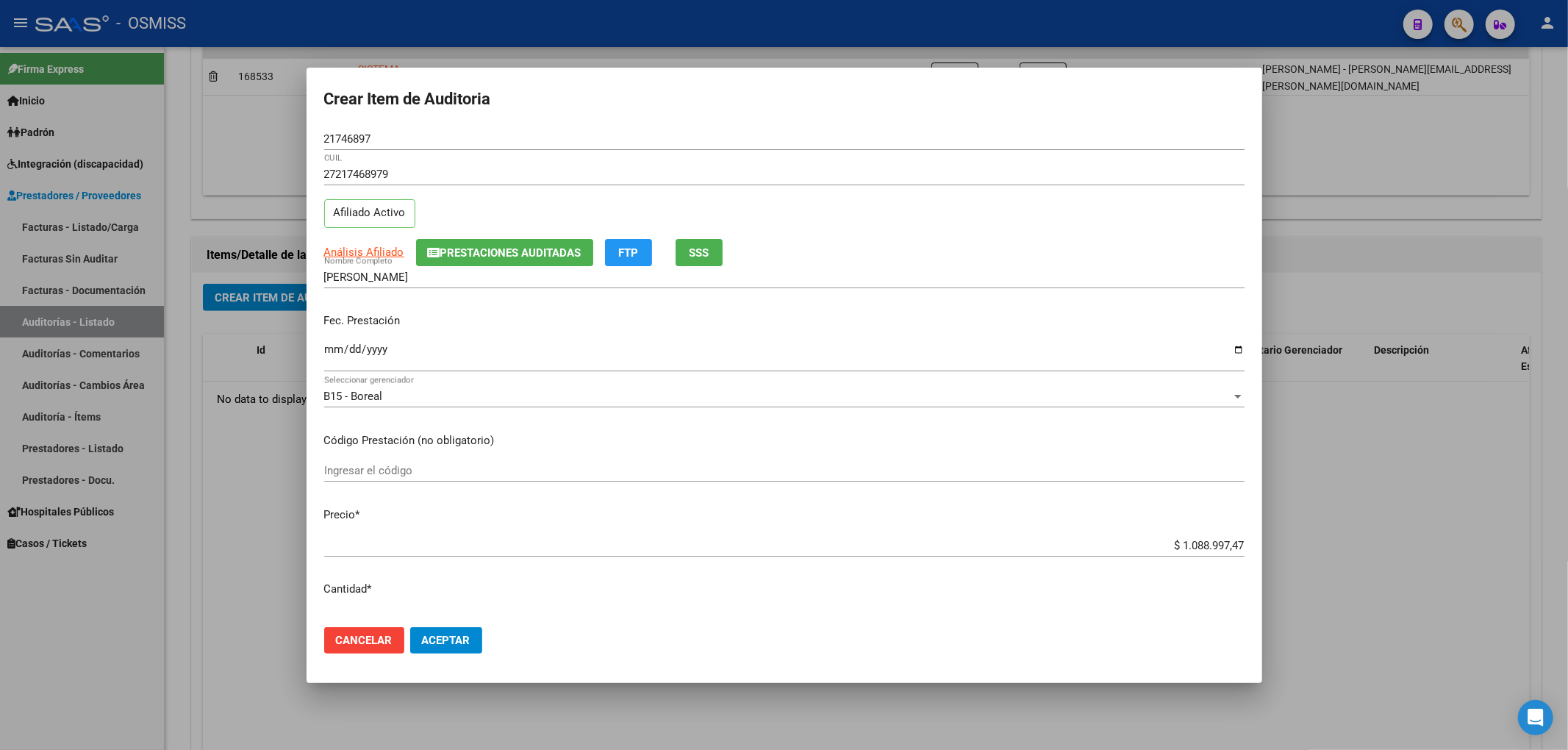
click at [333, 354] on input "Ingresar la fecha" at bounding box center [784, 355] width 920 height 23
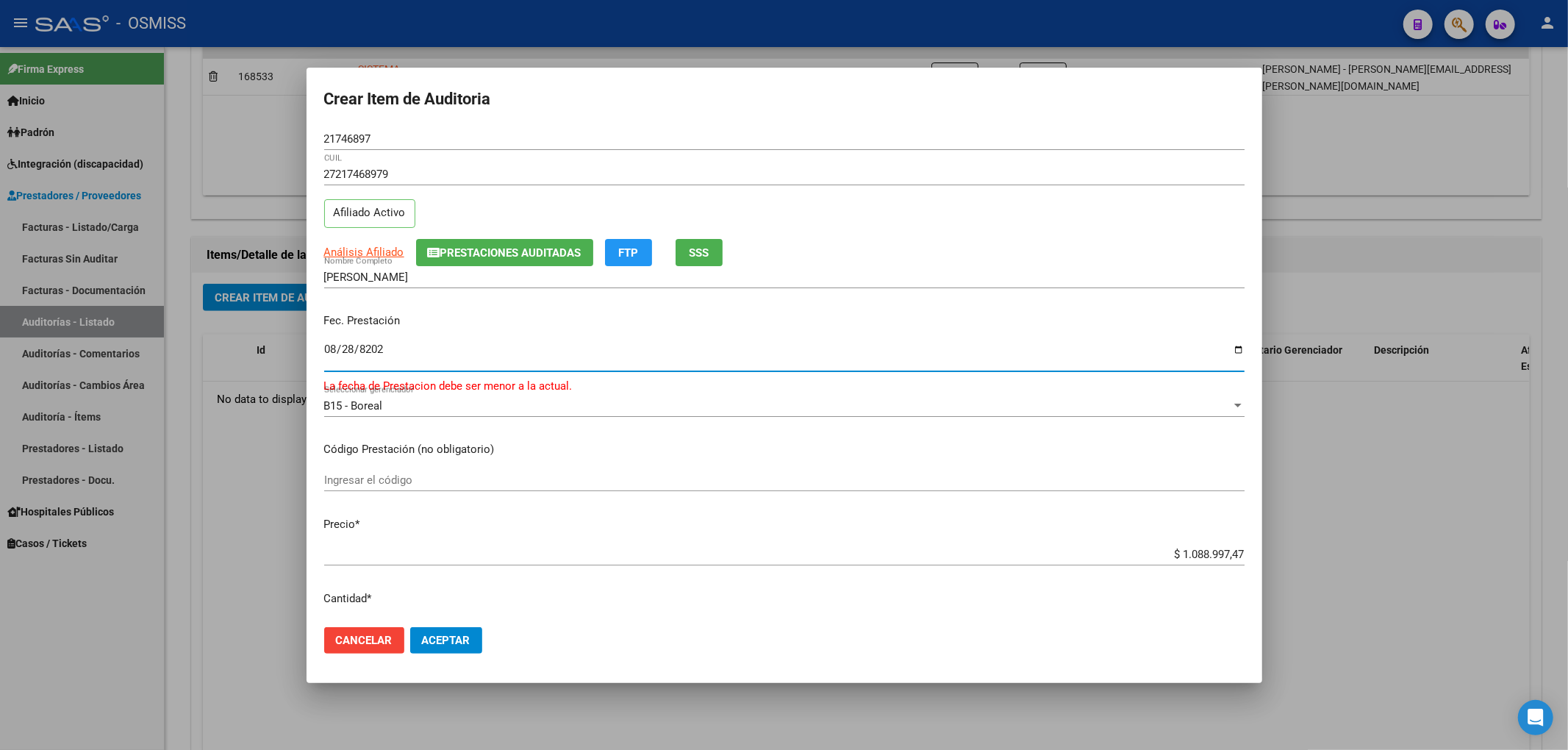
type input "[DATE]"
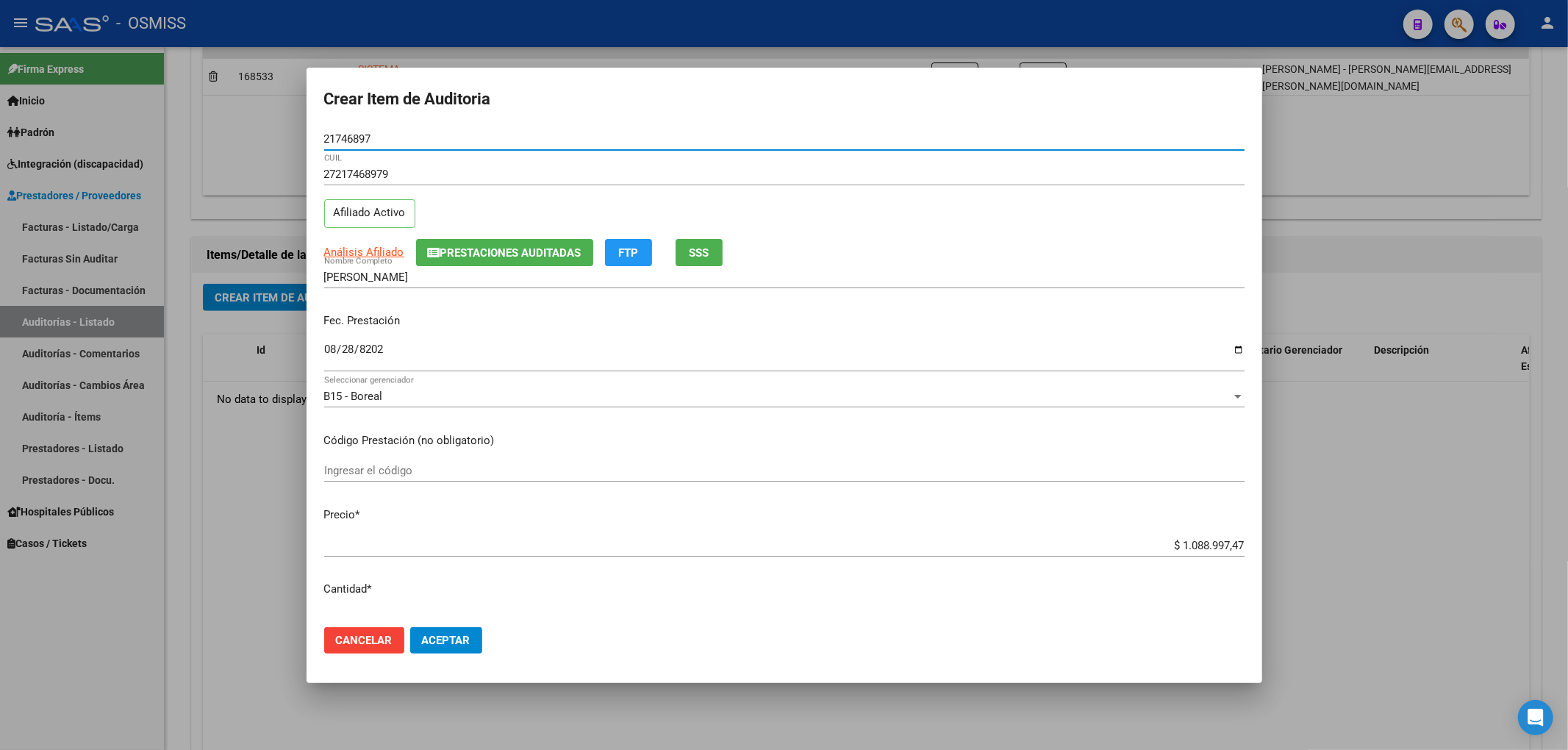
drag, startPoint x: 325, startPoint y: 133, endPoint x: 287, endPoint y: 145, distance: 39.8
click at [273, 130] on div "Crear Item de Auditoria 21746897 Nro Documento 27217468979 CUIL Afiliado Activo…" at bounding box center [784, 375] width 1568 height 750
drag, startPoint x: 580, startPoint y: 325, endPoint x: 591, endPoint y: 317, distance: 13.6
click at [580, 325] on p "Fec. Prestación" at bounding box center [784, 321] width 920 height 17
click at [591, 317] on p "Fec. Prestación" at bounding box center [784, 321] width 920 height 17
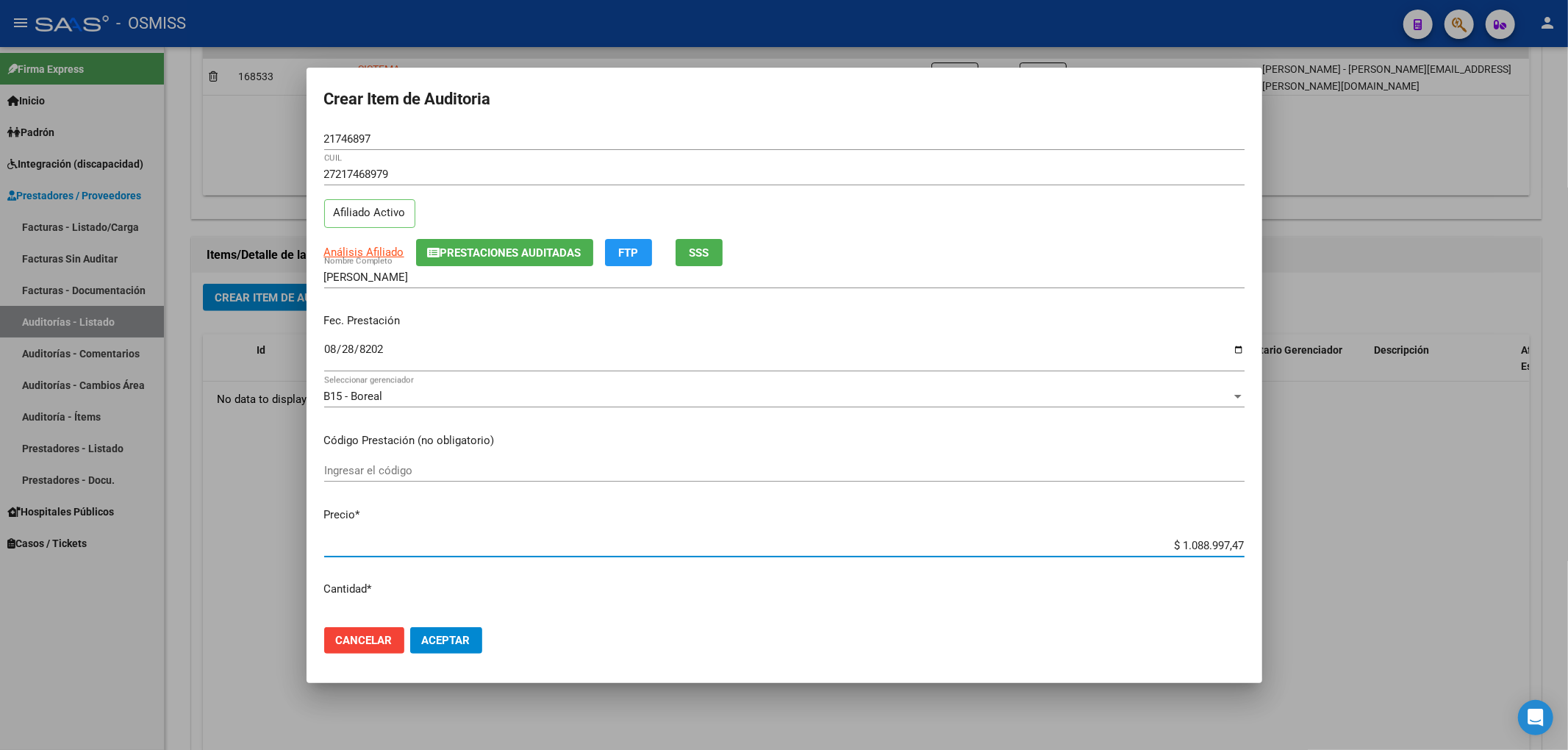
drag, startPoint x: 1127, startPoint y: 554, endPoint x: 1257, endPoint y: 548, distance: 130.1
click at [1257, 548] on mat-dialog-content "21746897 Nro Documento 27217468979 CUIL Afiliado Activo Análisis Afiliado Prest…" at bounding box center [784, 372] width 955 height 488
type input "$ 0,04"
type input "$ 0,49"
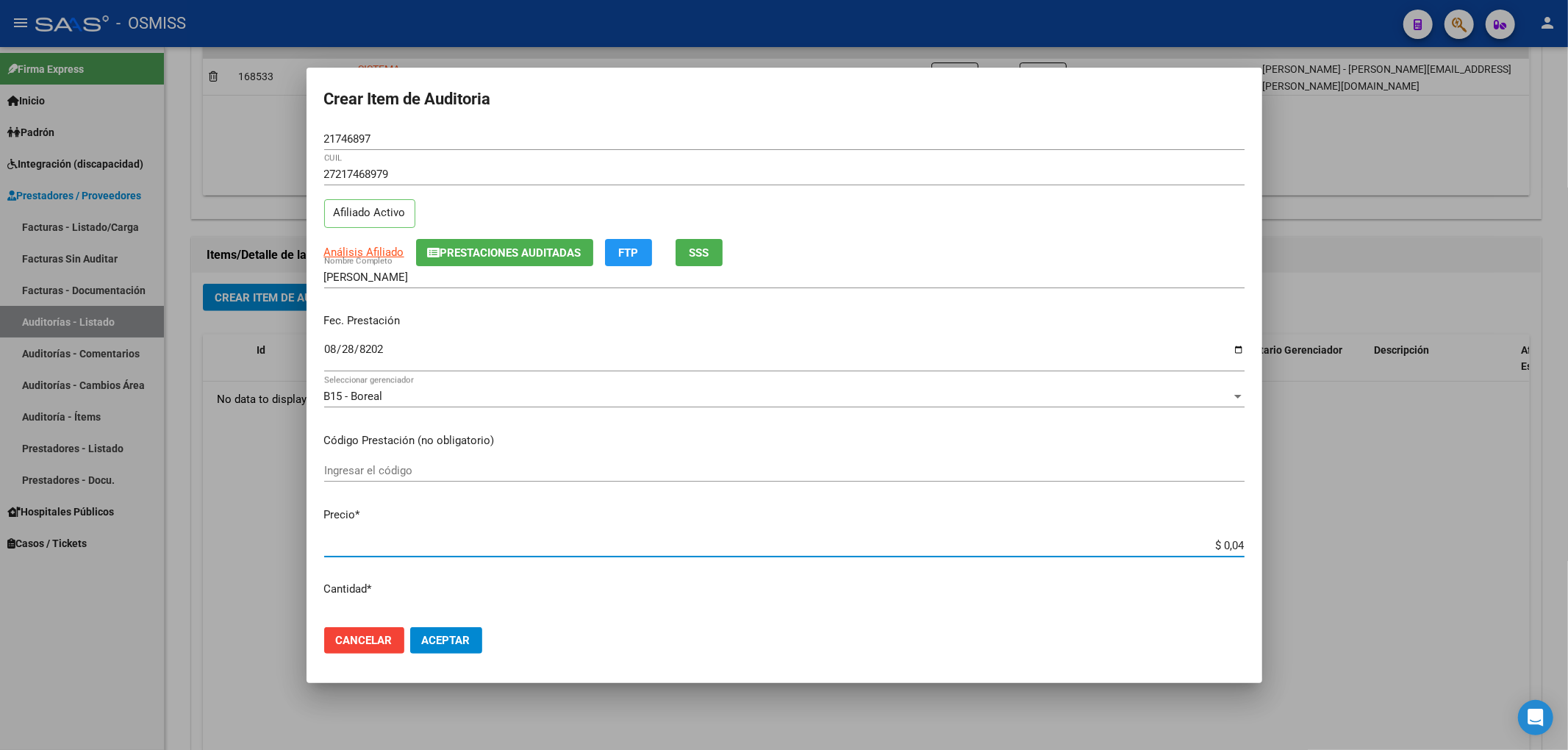
type input "$ 0,49"
type input "$ 4,95"
type input "$ 49,53"
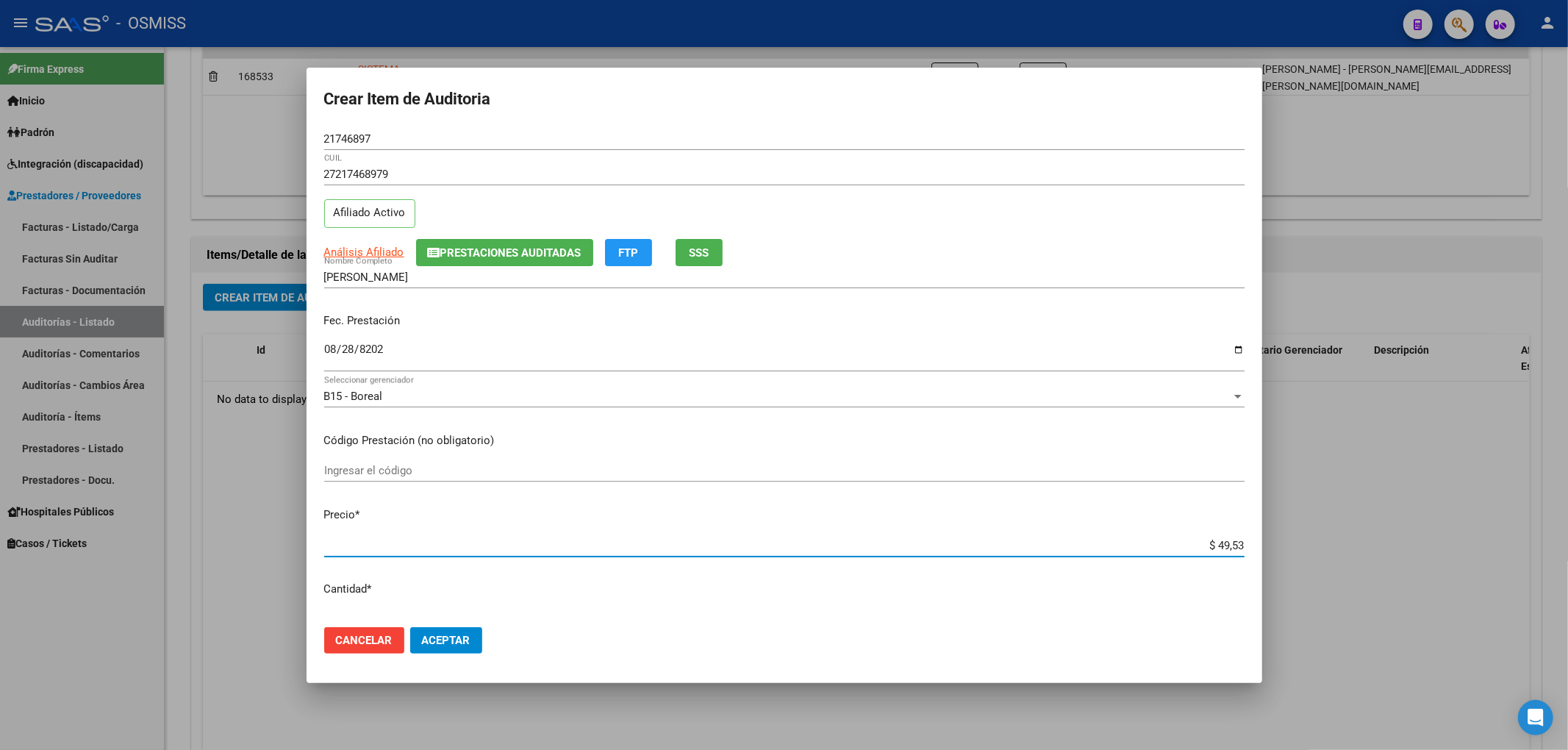
type input "$ 495,33"
type input "$ 4.953,33"
type input "$ 49.533,32"
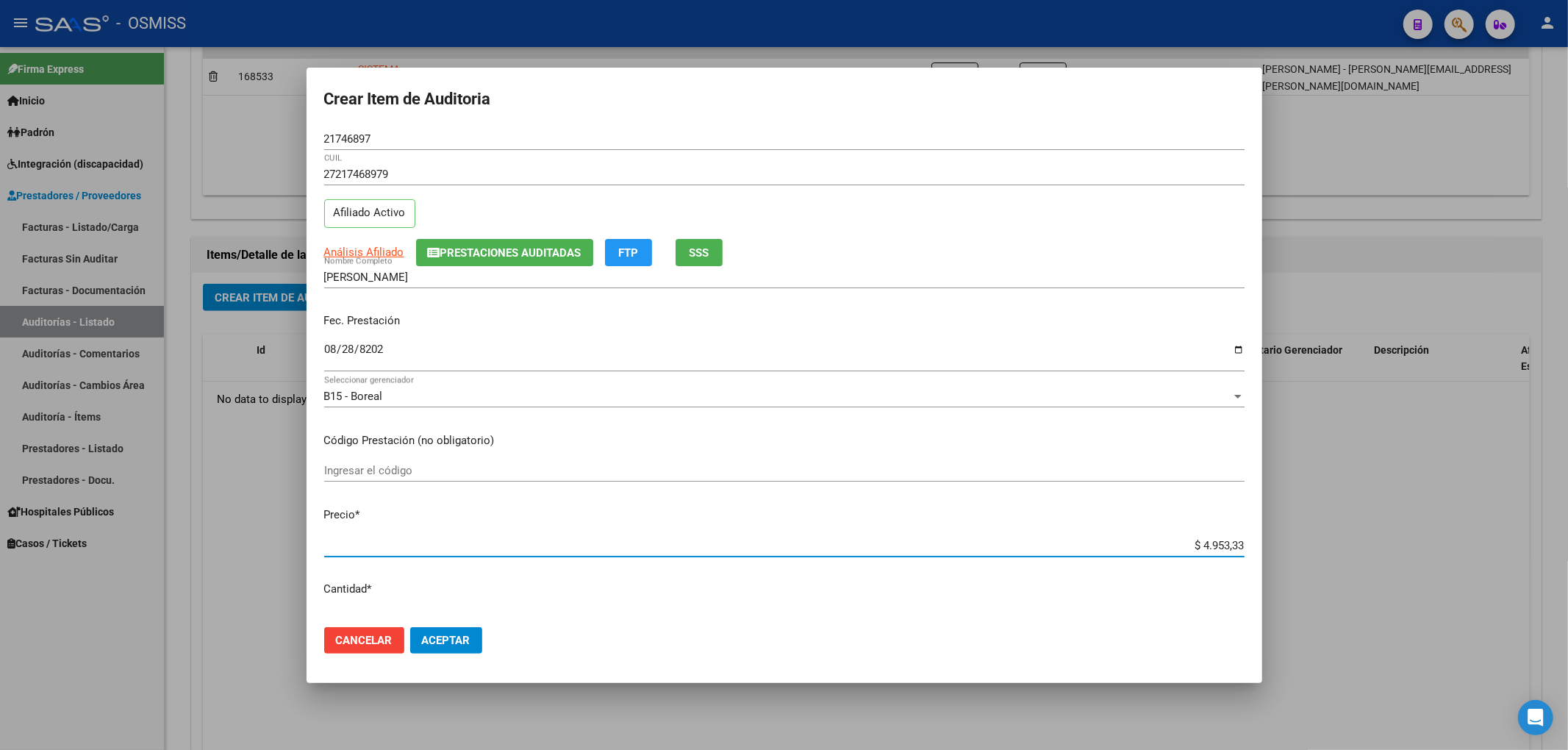
type input "$ 49.533,32"
click at [436, 651] on button "Aceptar" at bounding box center [446, 641] width 72 height 27
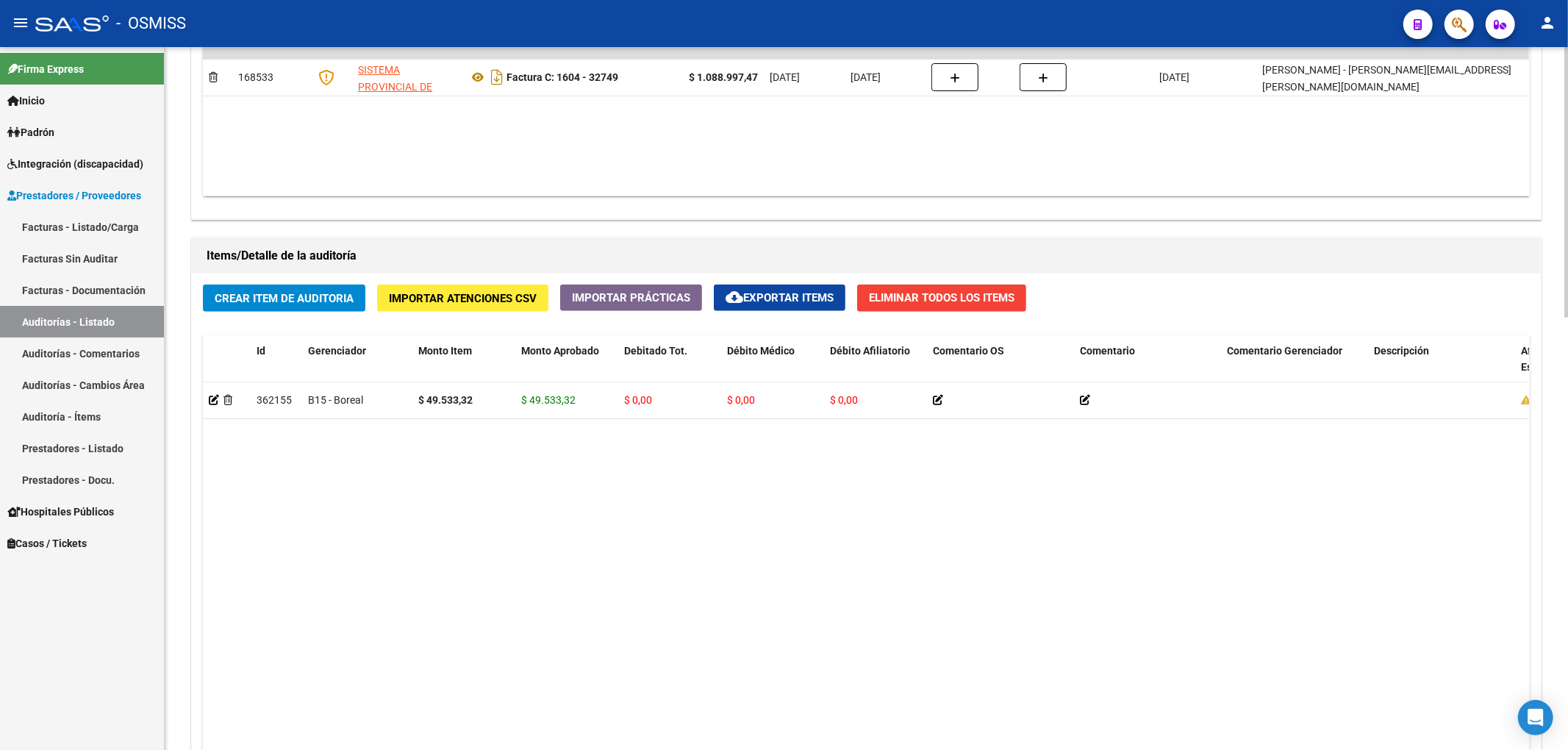
drag, startPoint x: 322, startPoint y: 319, endPoint x: 332, endPoint y: 310, distance: 13.5
click at [327, 315] on div "Crear Item de Auditoria Importar Atenciones CSV Importar Prácticas cloud_downlo…" at bounding box center [866, 578] width 1349 height 609
click at [332, 309] on button "Crear Item de Auditoria" at bounding box center [284, 298] width 163 height 27
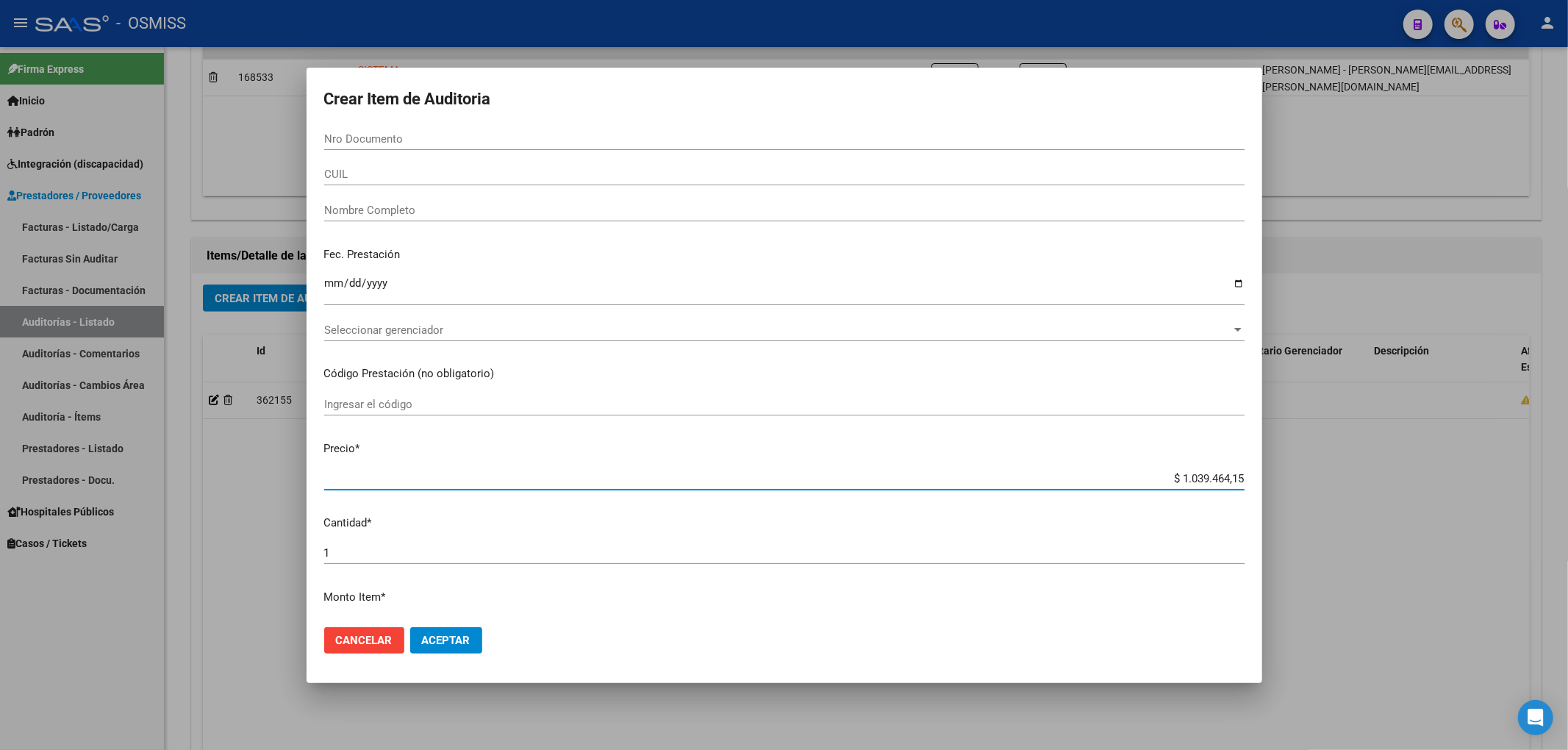
drag, startPoint x: 1151, startPoint y: 478, endPoint x: 1462, endPoint y: 520, distance: 313.8
click at [1462, 520] on div "Crear Item de Auditoria Nro Documento CUIL Nombre Completo Fec. Prestación Ingr…" at bounding box center [784, 375] width 1568 height 750
type input "$ 0,01"
type input "$ 0,12"
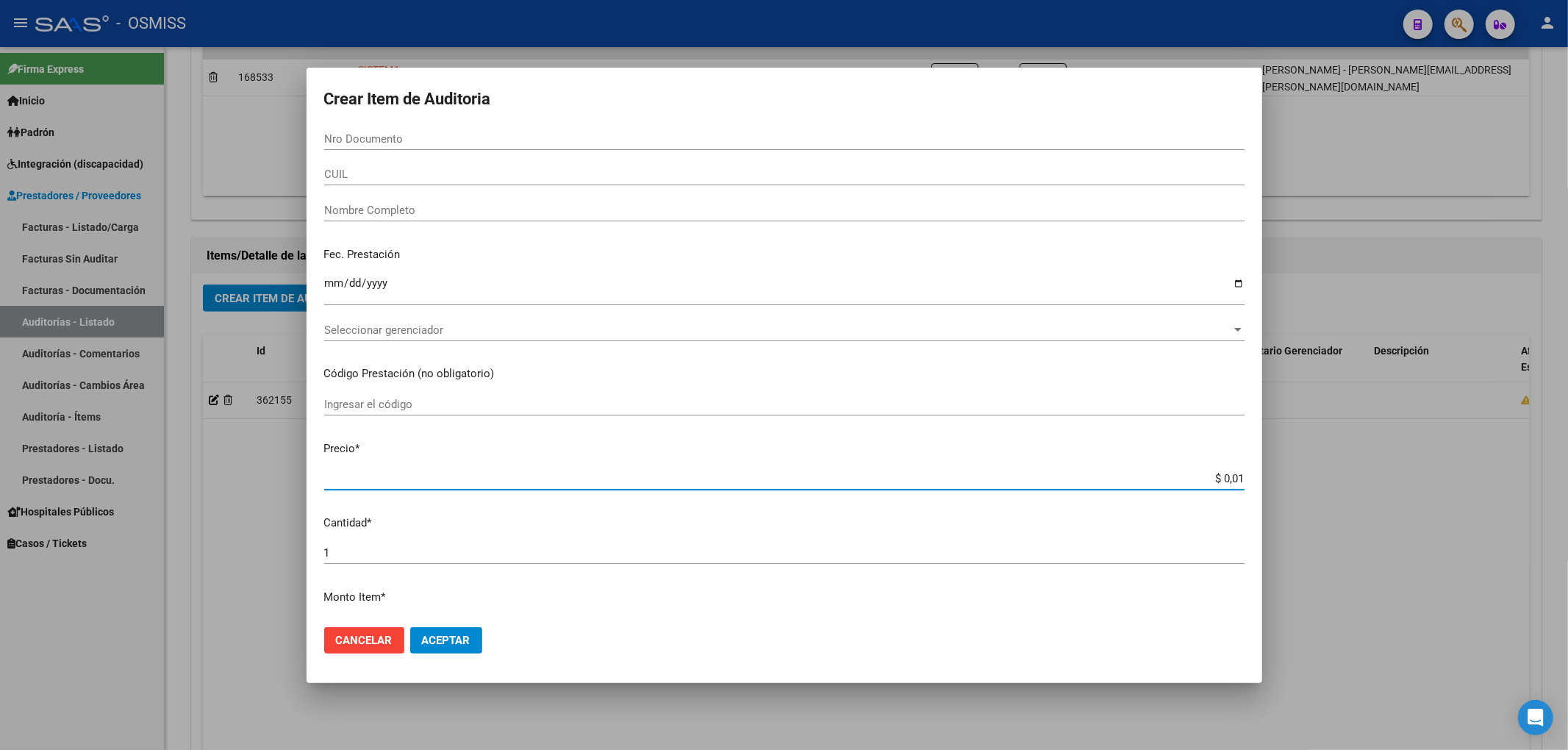
type input "$ 0,12"
type input "$ 1,20"
type input "$ 12,09"
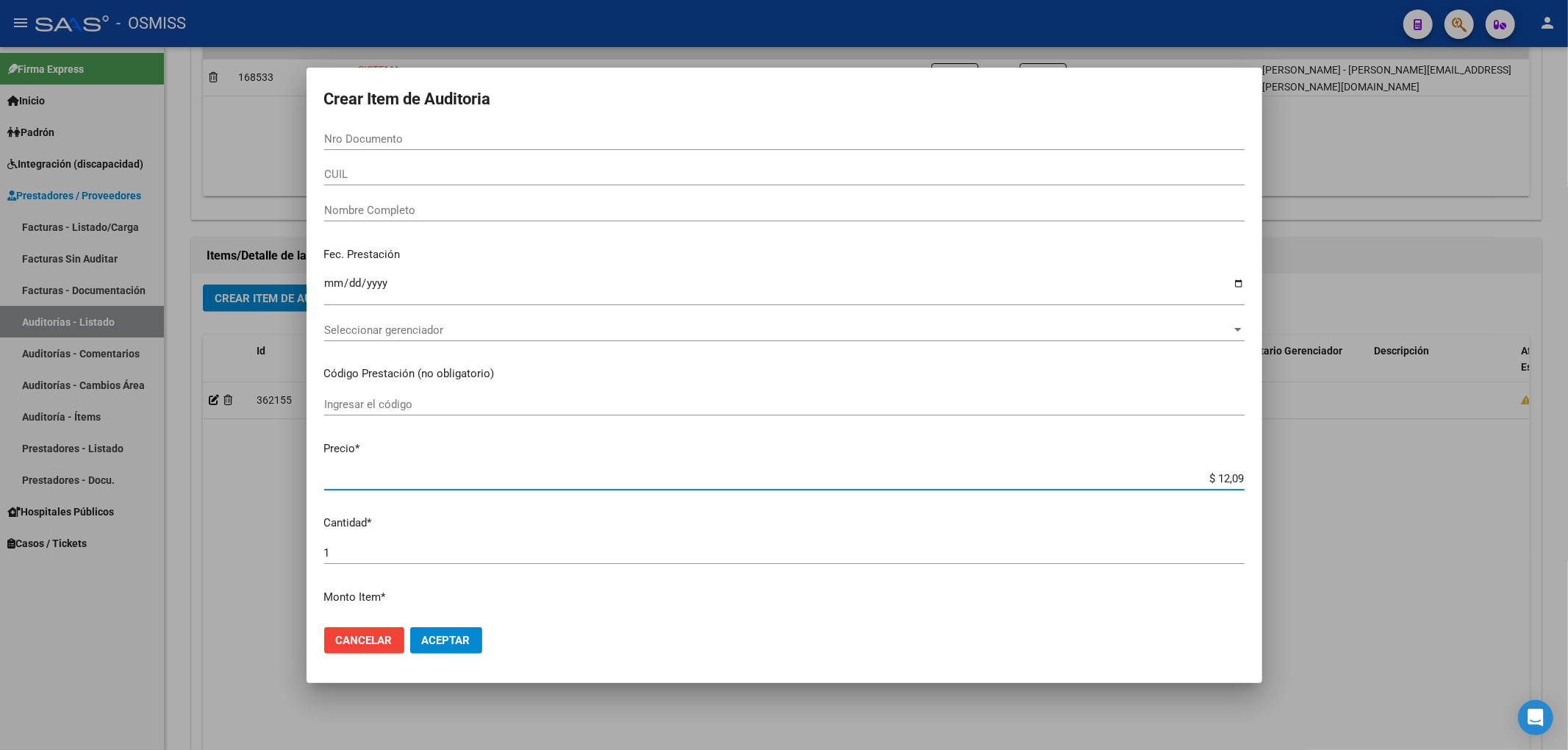
type input "$ 120,92"
type input "$ 1.209,20"
type input "$ 12.092,02"
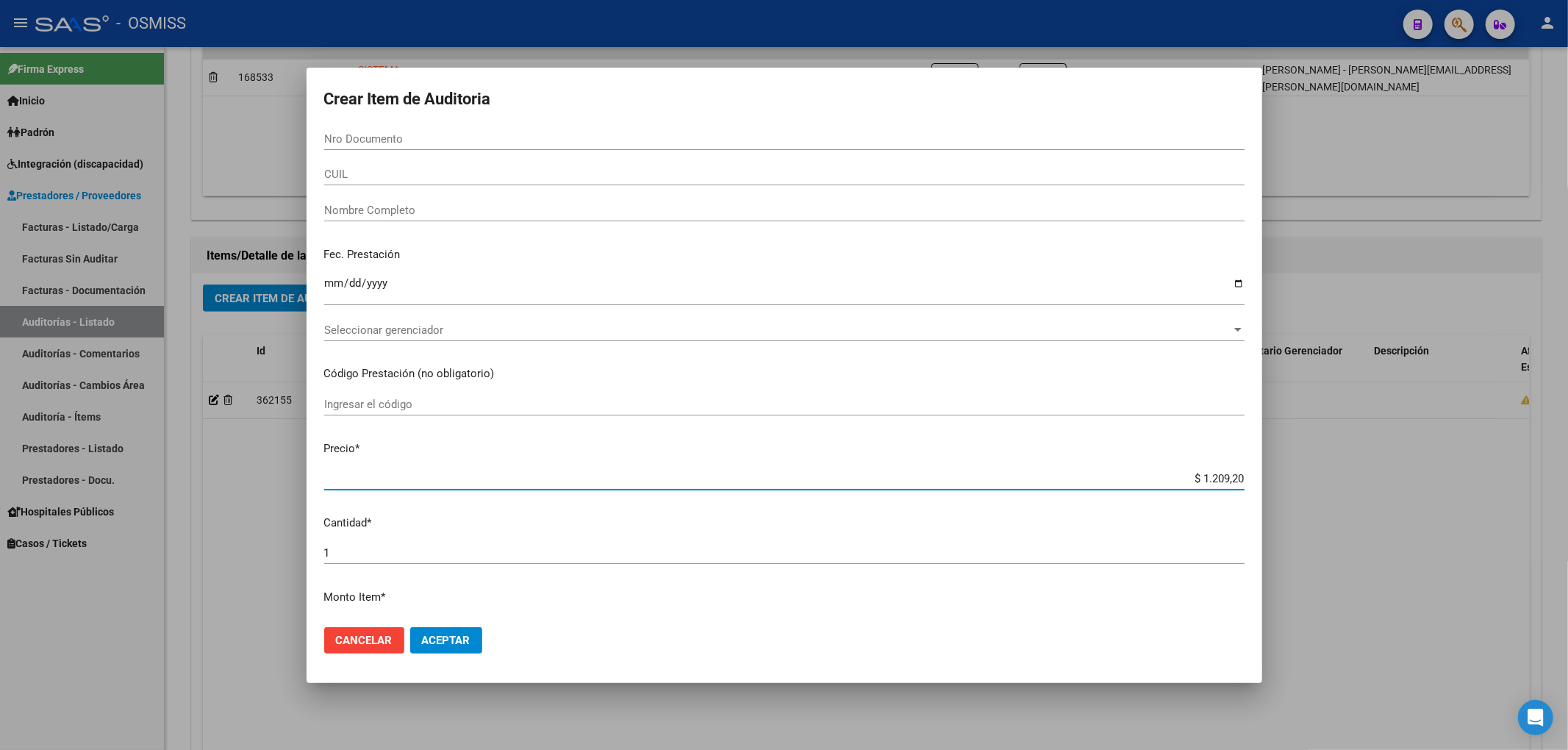
type input "$ 12.092,02"
type input "$ 1.209.202,54"
drag, startPoint x: 1151, startPoint y: 480, endPoint x: 1280, endPoint y: 490, distance: 129.4
click at [1310, 474] on div "Crear Item de Auditoria Nro Documento CUIL Nombre Completo Fec. Prestación Ingr…" at bounding box center [784, 375] width 1568 height 750
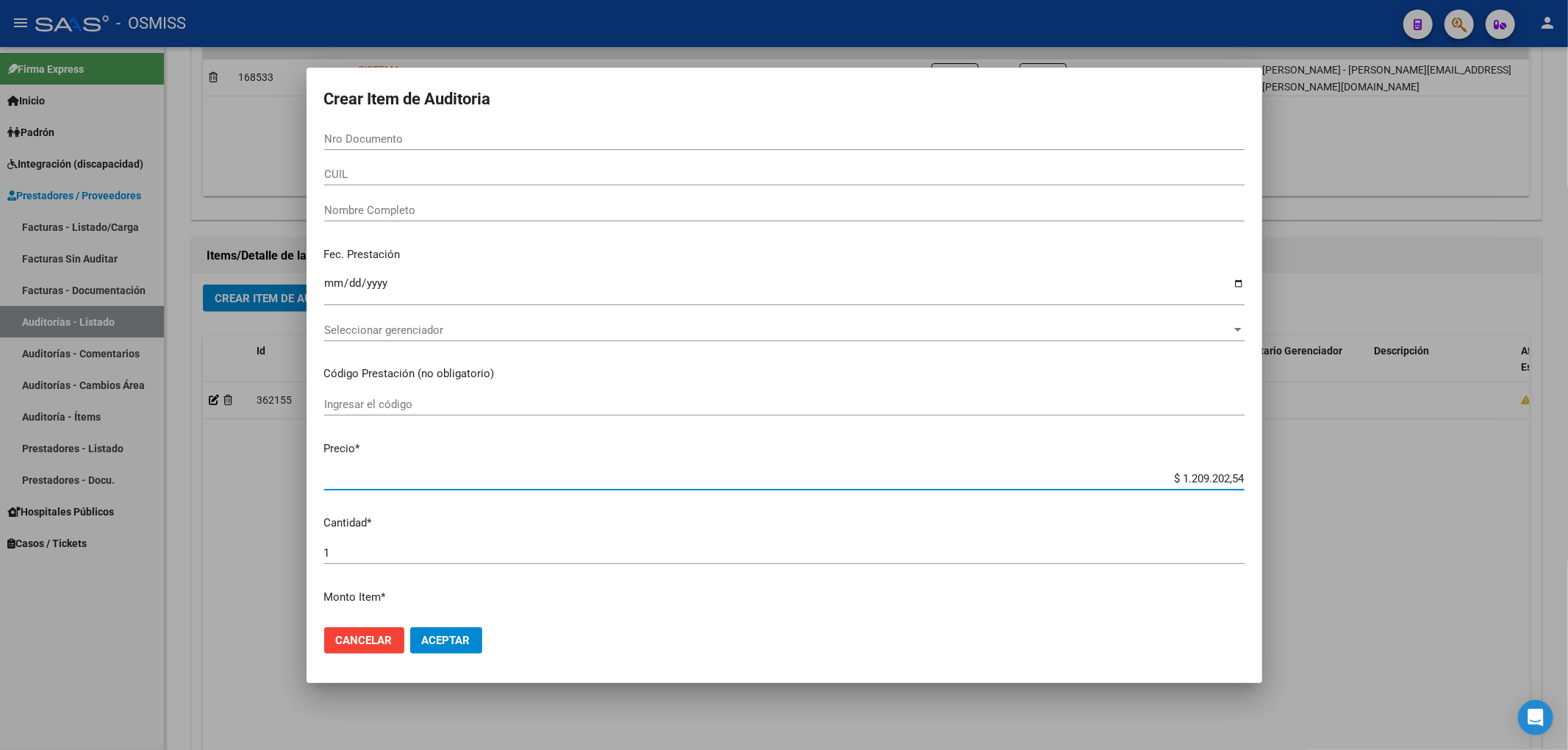
click at [330, 286] on input "Ingresar la fecha" at bounding box center [784, 289] width 920 height 23
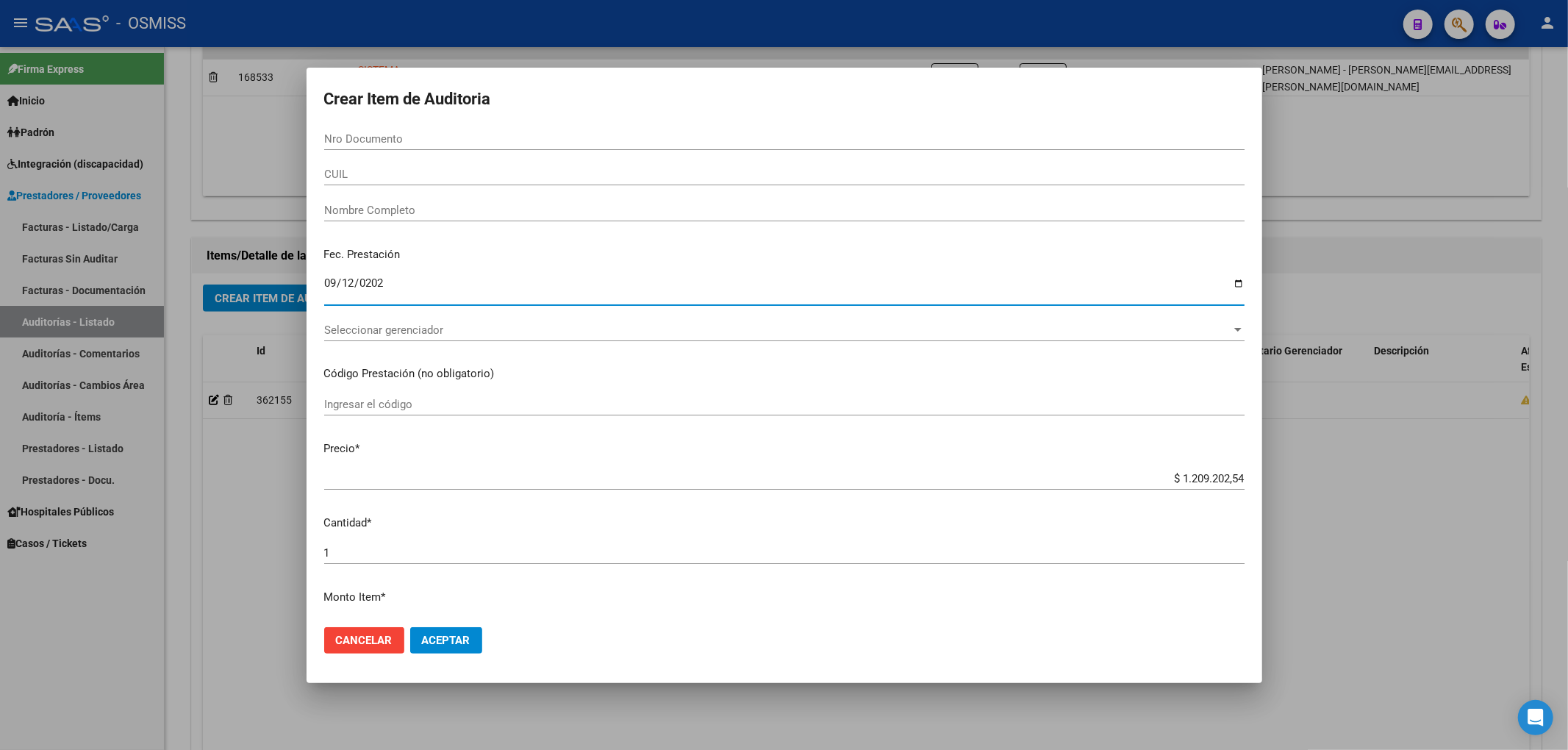
type input "[DATE]"
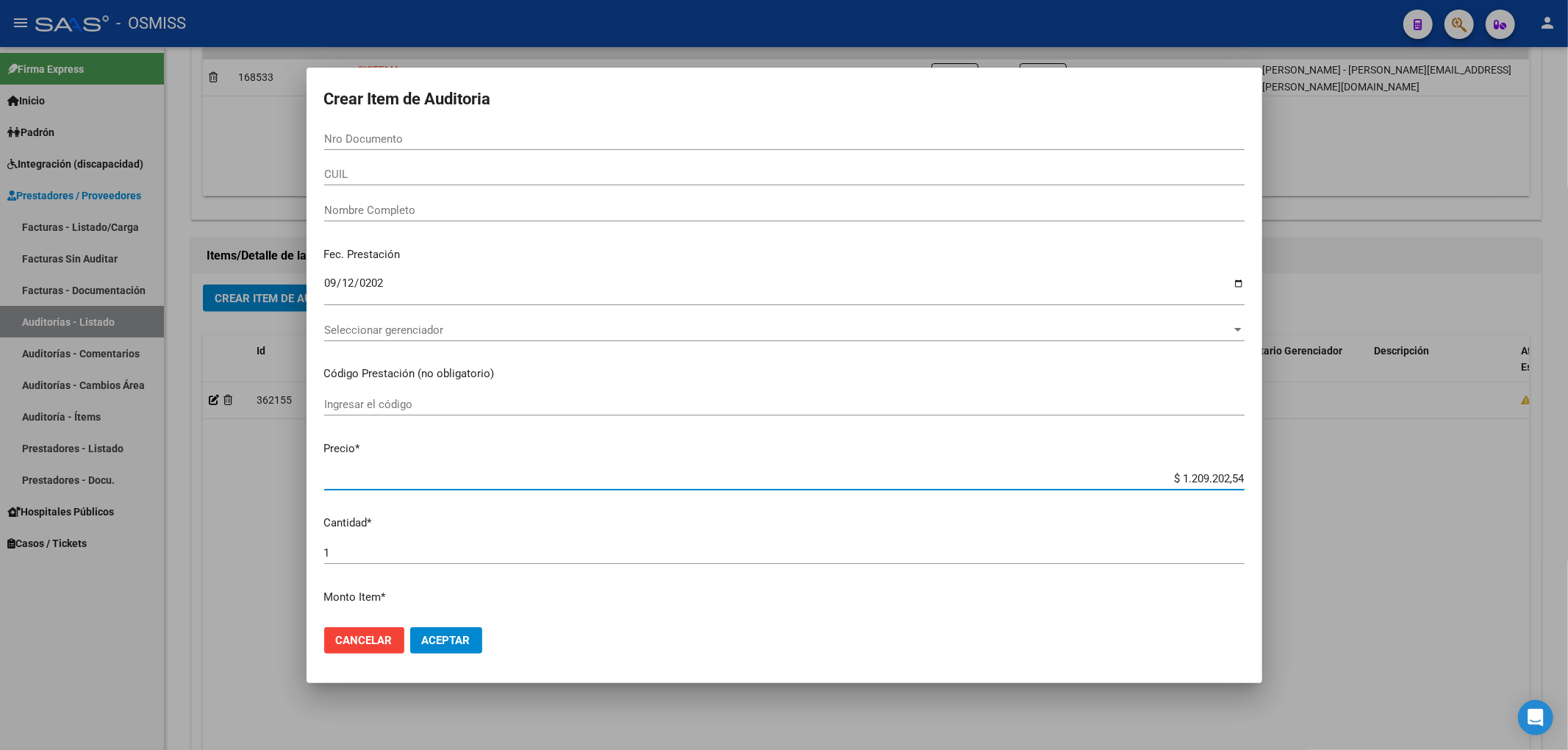
drag, startPoint x: 1144, startPoint y: 478, endPoint x: 1303, endPoint y: 465, distance: 159.5
click at [1303, 466] on div "Crear Item de Auditoria Nro Documento CUIL Nombre Completo Fec. Prestación [DAT…" at bounding box center [784, 375] width 1568 height 750
type input "$ 0,09"
type input "$ 0,98"
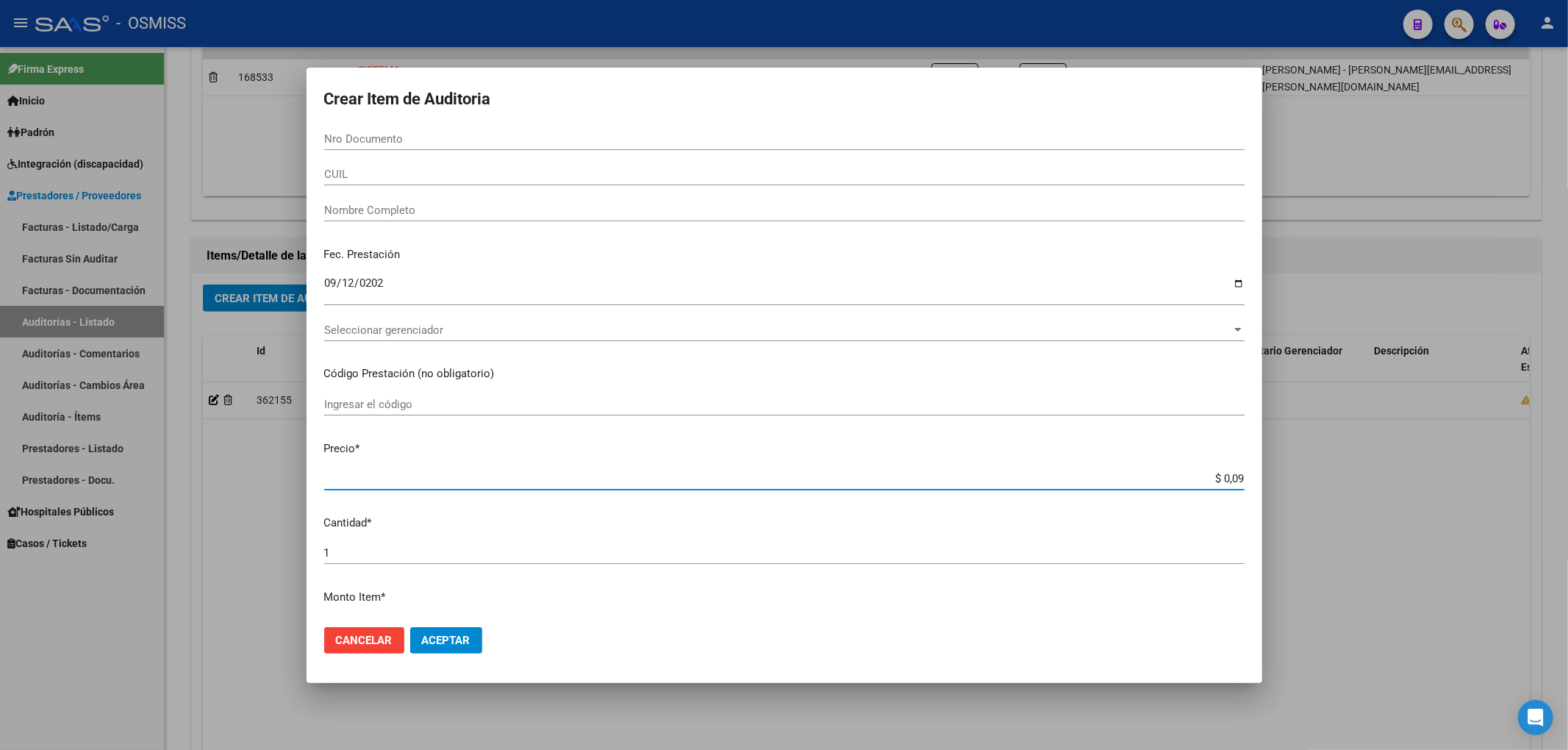
type input "$ 0,98"
type input "$ 9,83"
type input "$ 98,38"
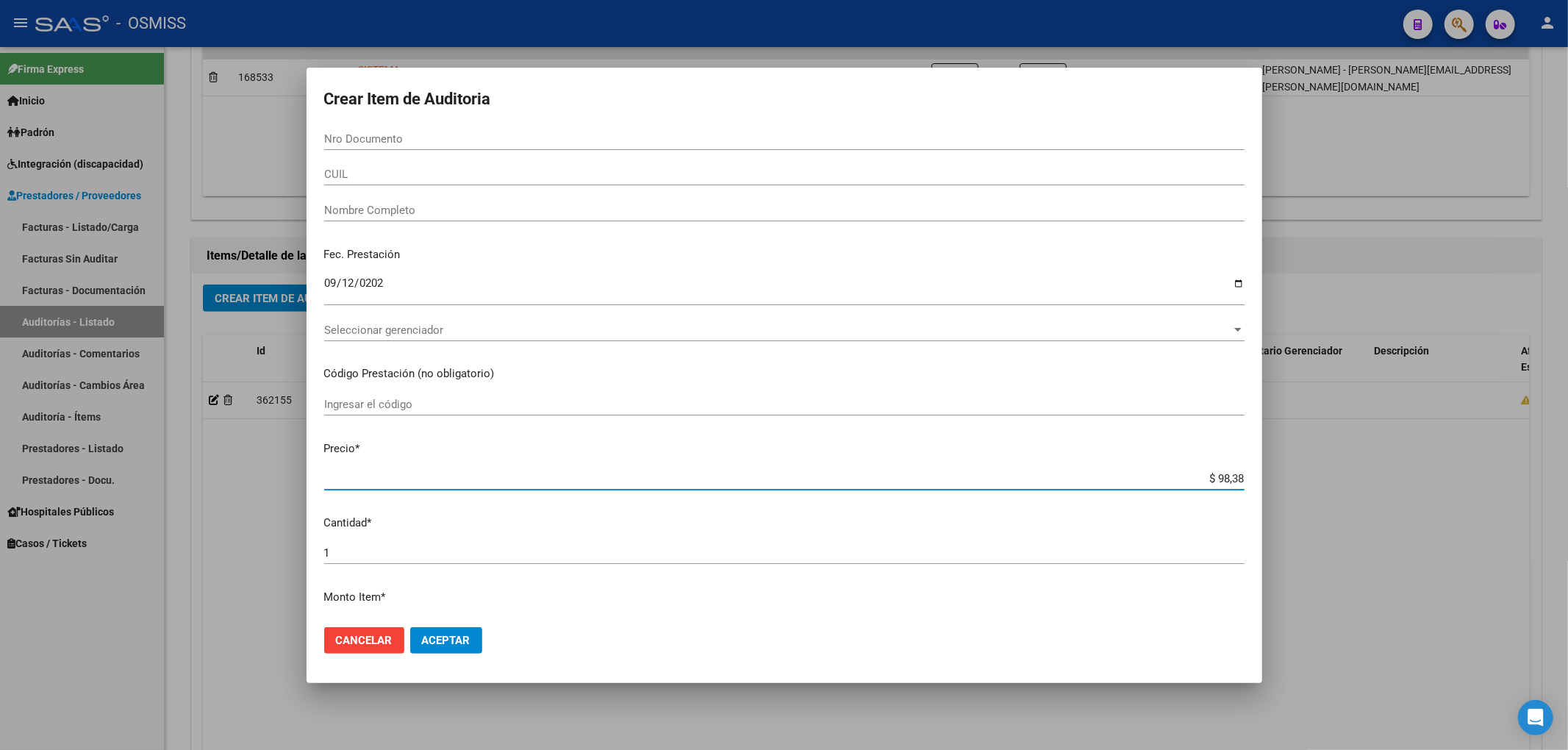
type input "$ 983,87"
type input "$ 9.838,78"
type input "$ 98.387,81"
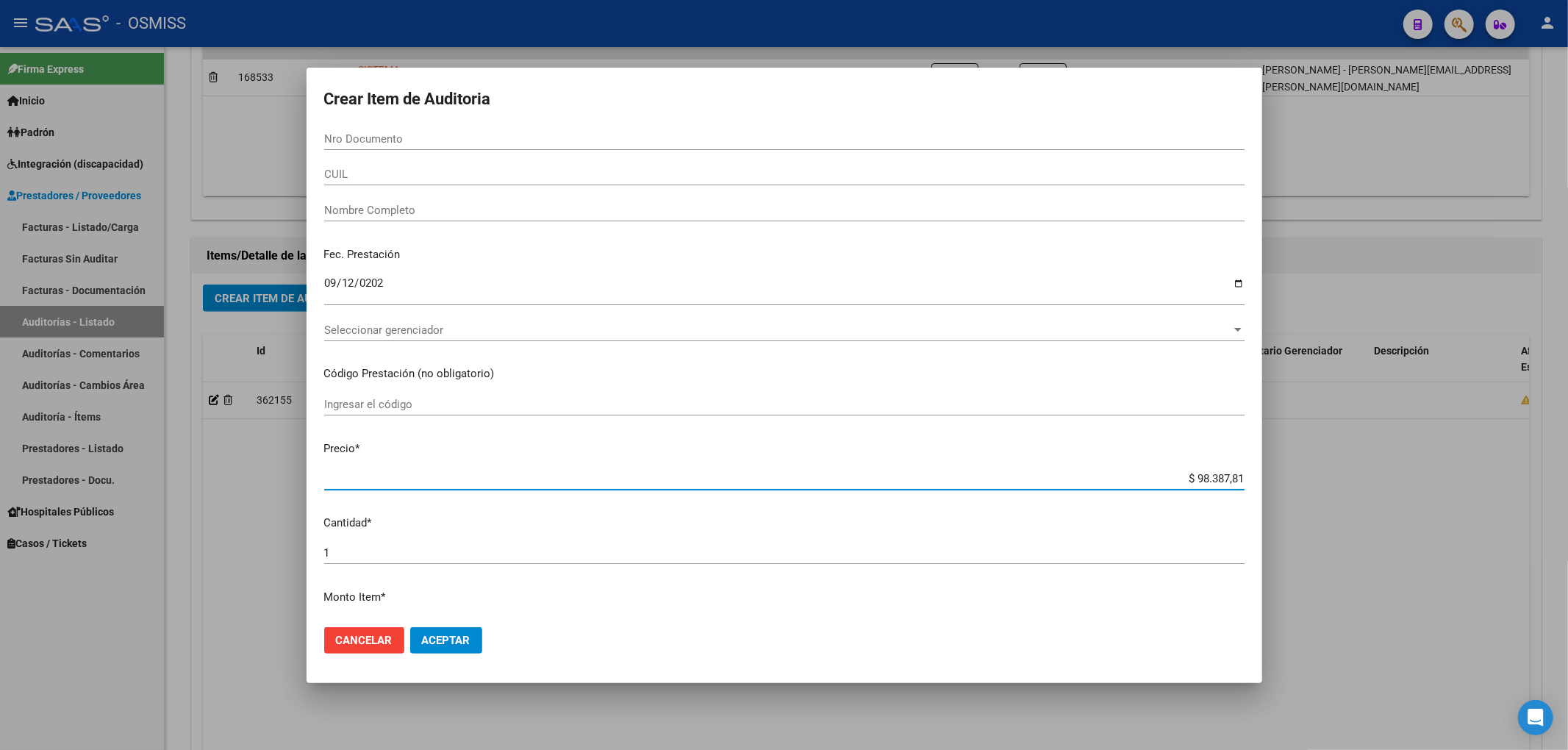
click at [383, 135] on input "Nro Documento" at bounding box center [784, 138] width 920 height 13
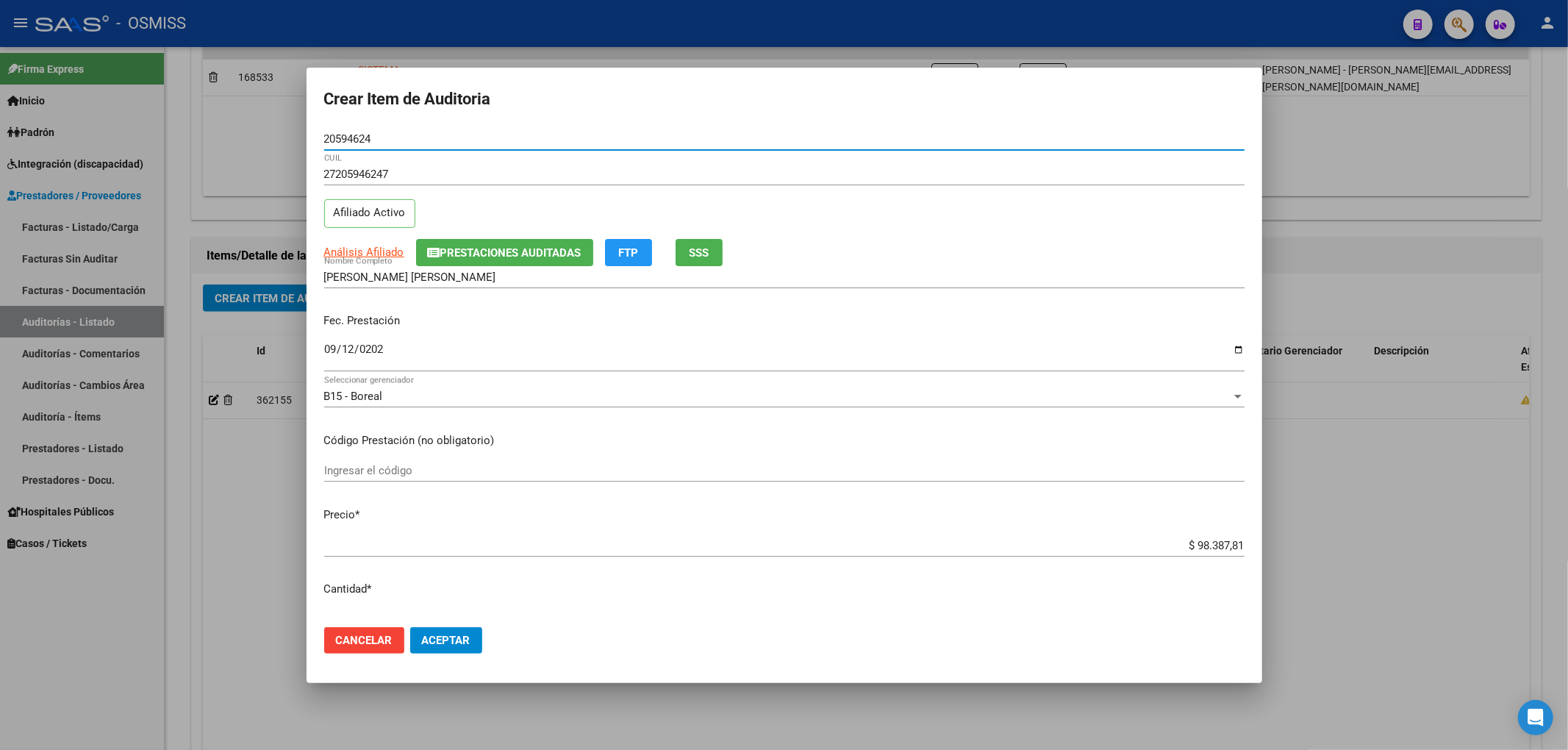
click at [489, 259] on span "Prestaciones Auditadas" at bounding box center [511, 252] width 141 height 13
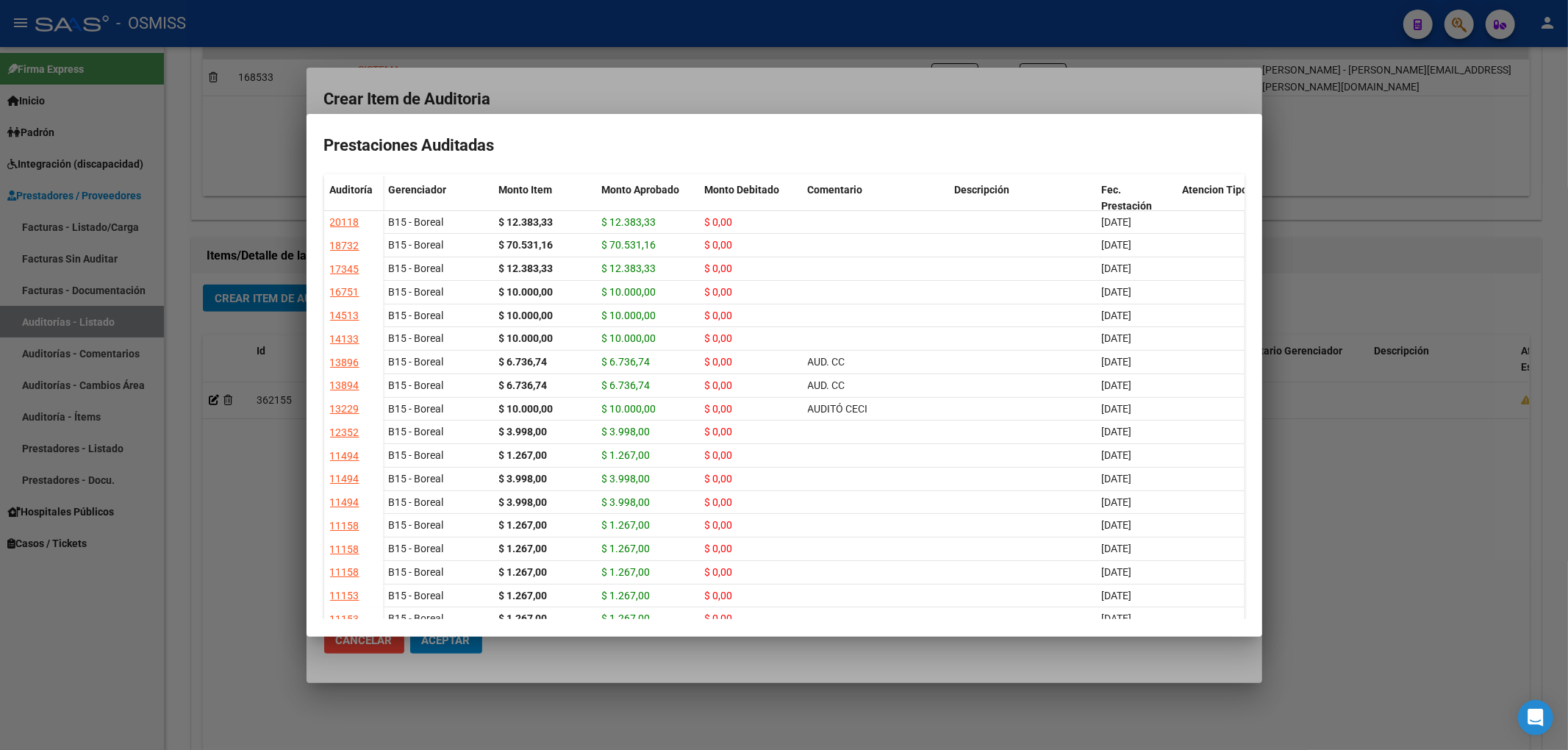
click at [672, 83] on div at bounding box center [784, 375] width 1568 height 750
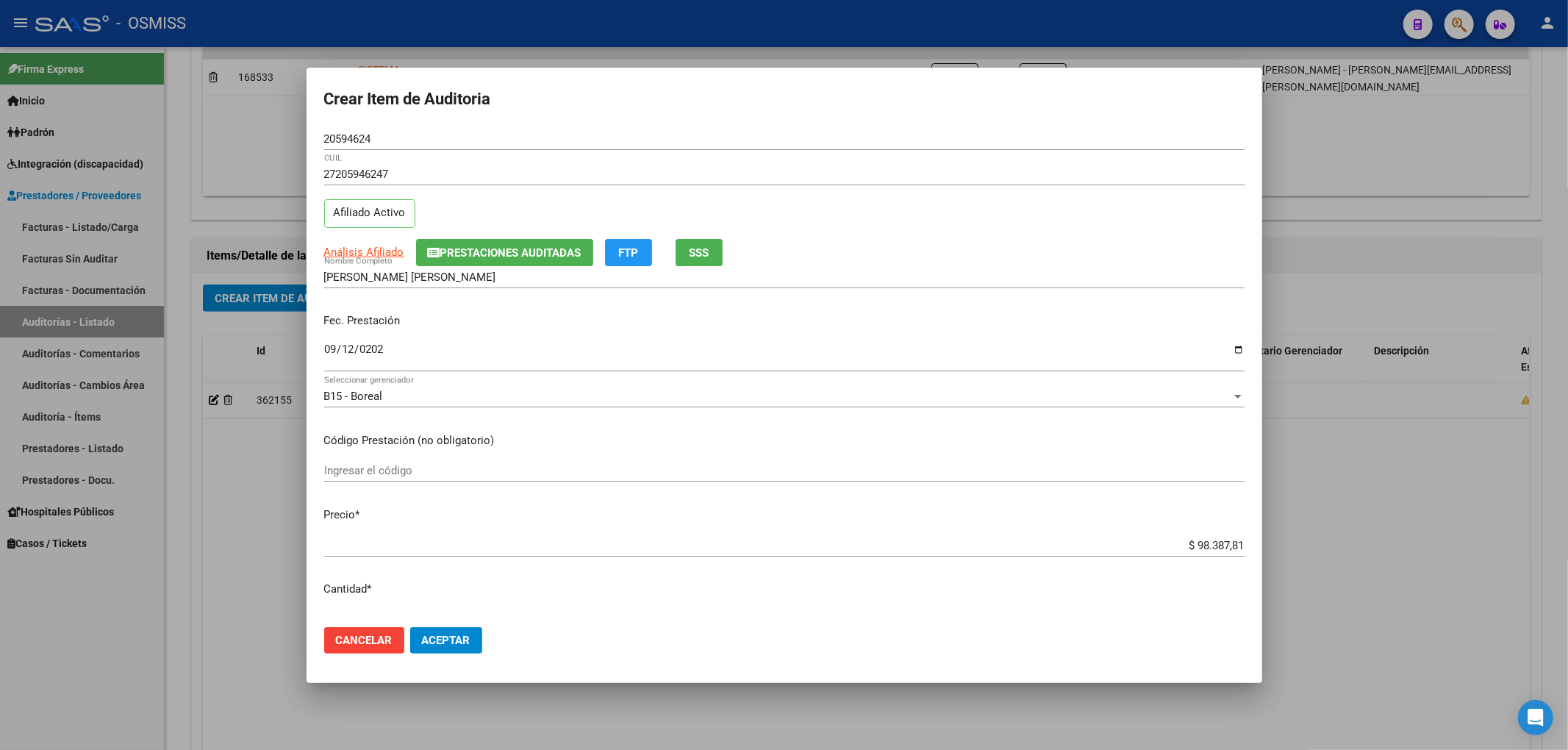
click at [474, 641] on button "Aceptar" at bounding box center [446, 641] width 72 height 27
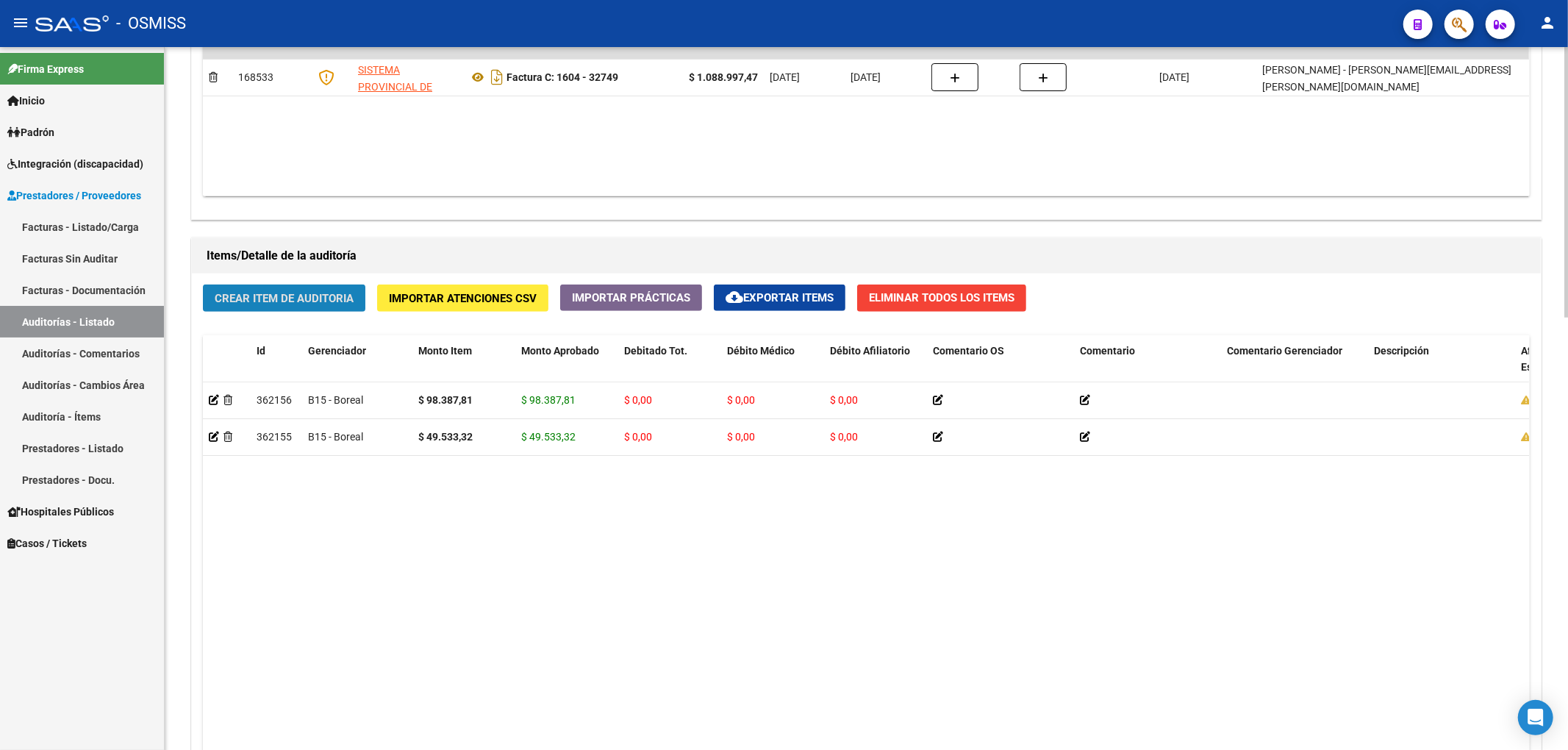
click at [338, 305] on span "Crear Item de Auditoria" at bounding box center [284, 298] width 139 height 13
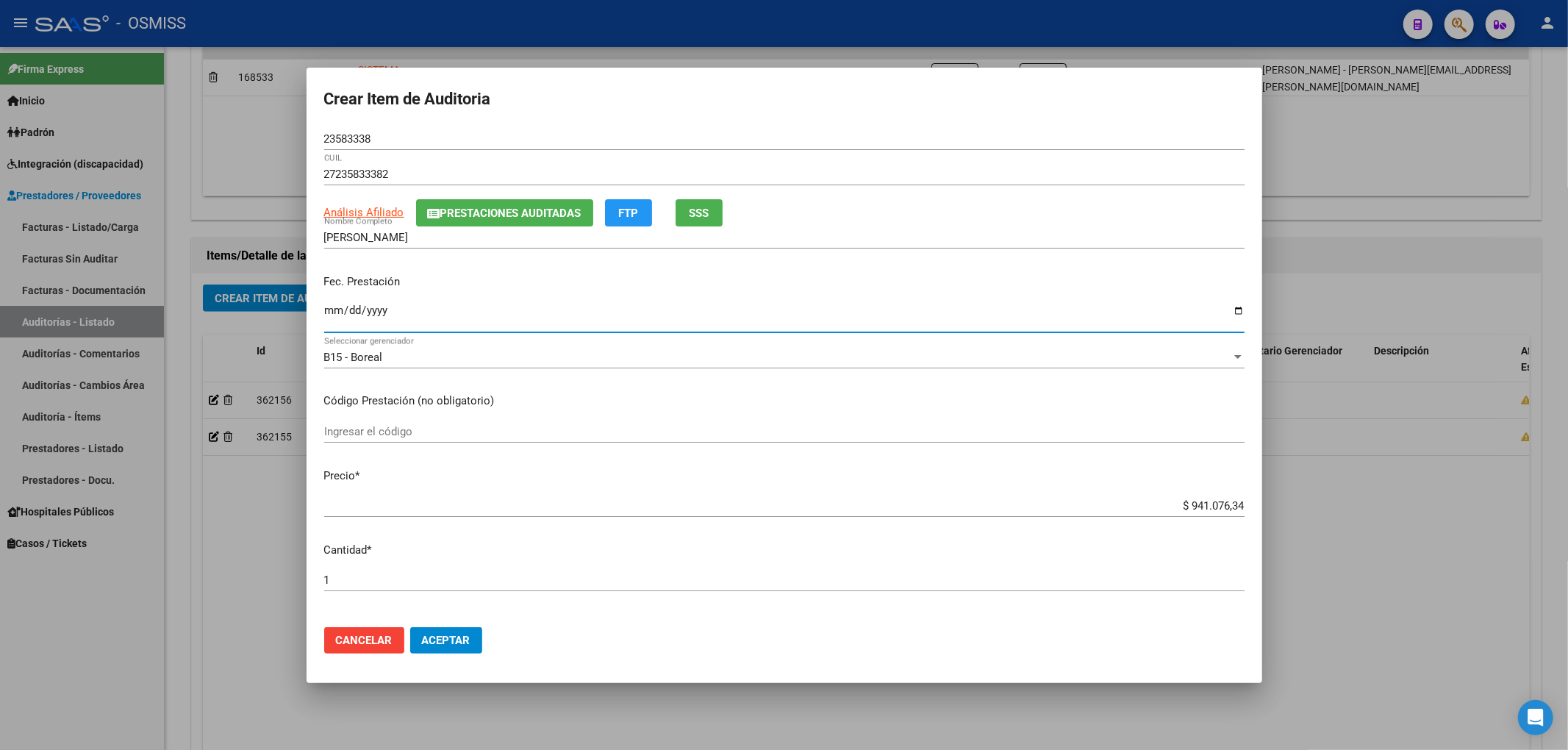
click at [335, 316] on input "Ingresar la fecha" at bounding box center [784, 316] width 920 height 23
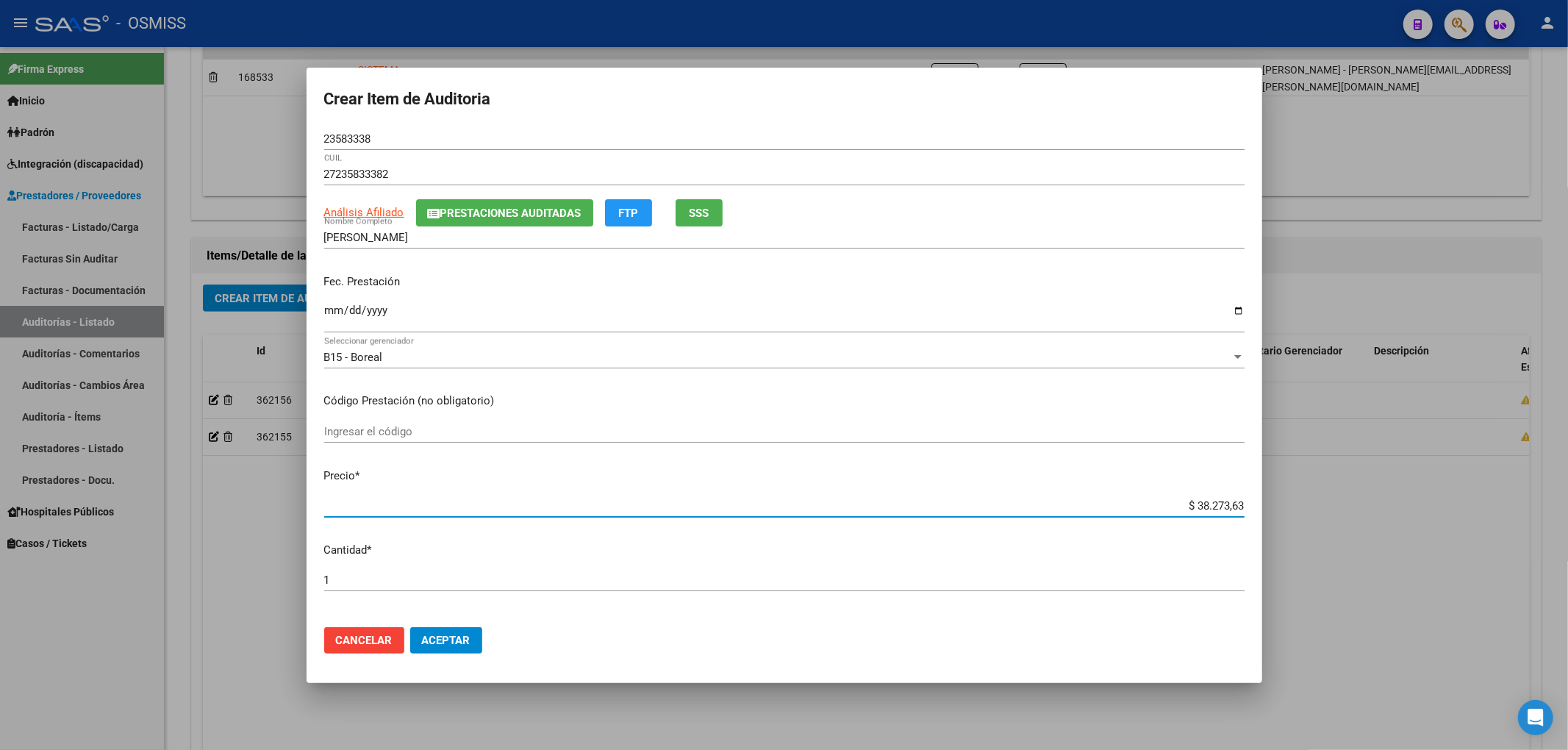
click at [468, 203] on button "Prestaciones Auditadas" at bounding box center [505, 212] width 177 height 27
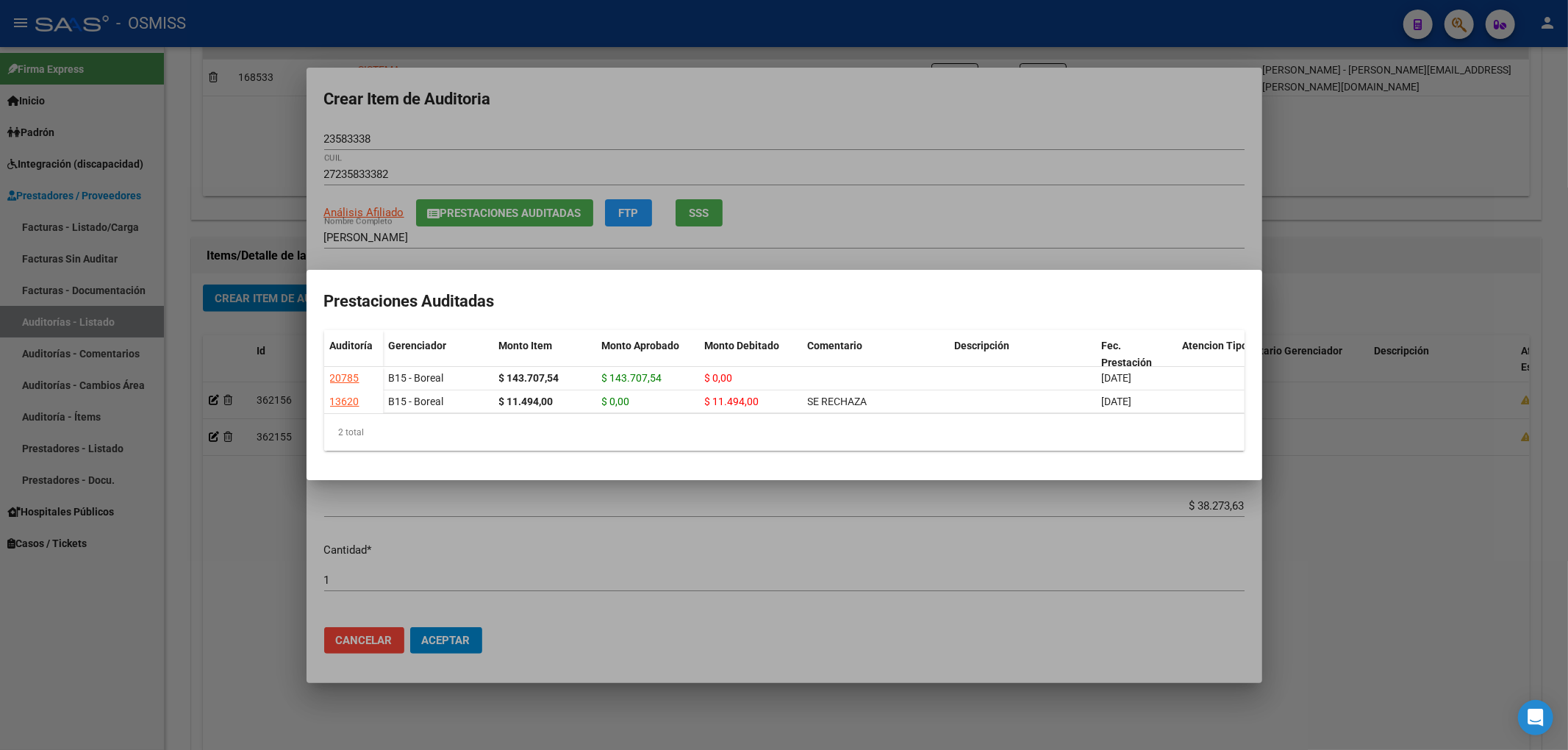
click at [702, 135] on div at bounding box center [784, 375] width 1568 height 750
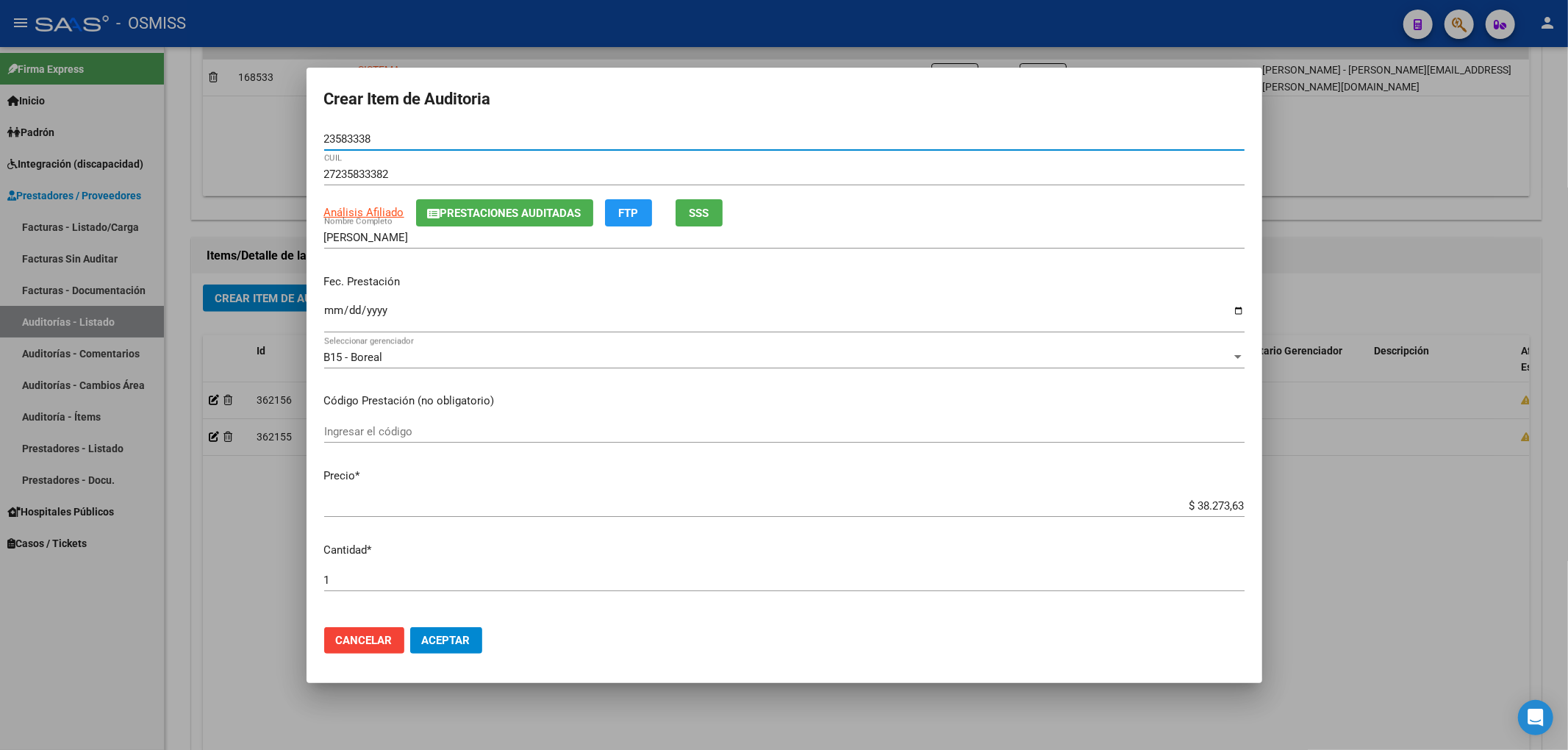
drag, startPoint x: 288, startPoint y: 139, endPoint x: 263, endPoint y: 150, distance: 27.3
click at [257, 139] on div "Crear Item de Auditoria 23583338 Nro Documento 27235833382 CUIL Análisis Afilia…" at bounding box center [784, 375] width 1568 height 750
click at [528, 227] on div "[PERSON_NAME] Nombre Completo" at bounding box center [784, 238] width 920 height 22
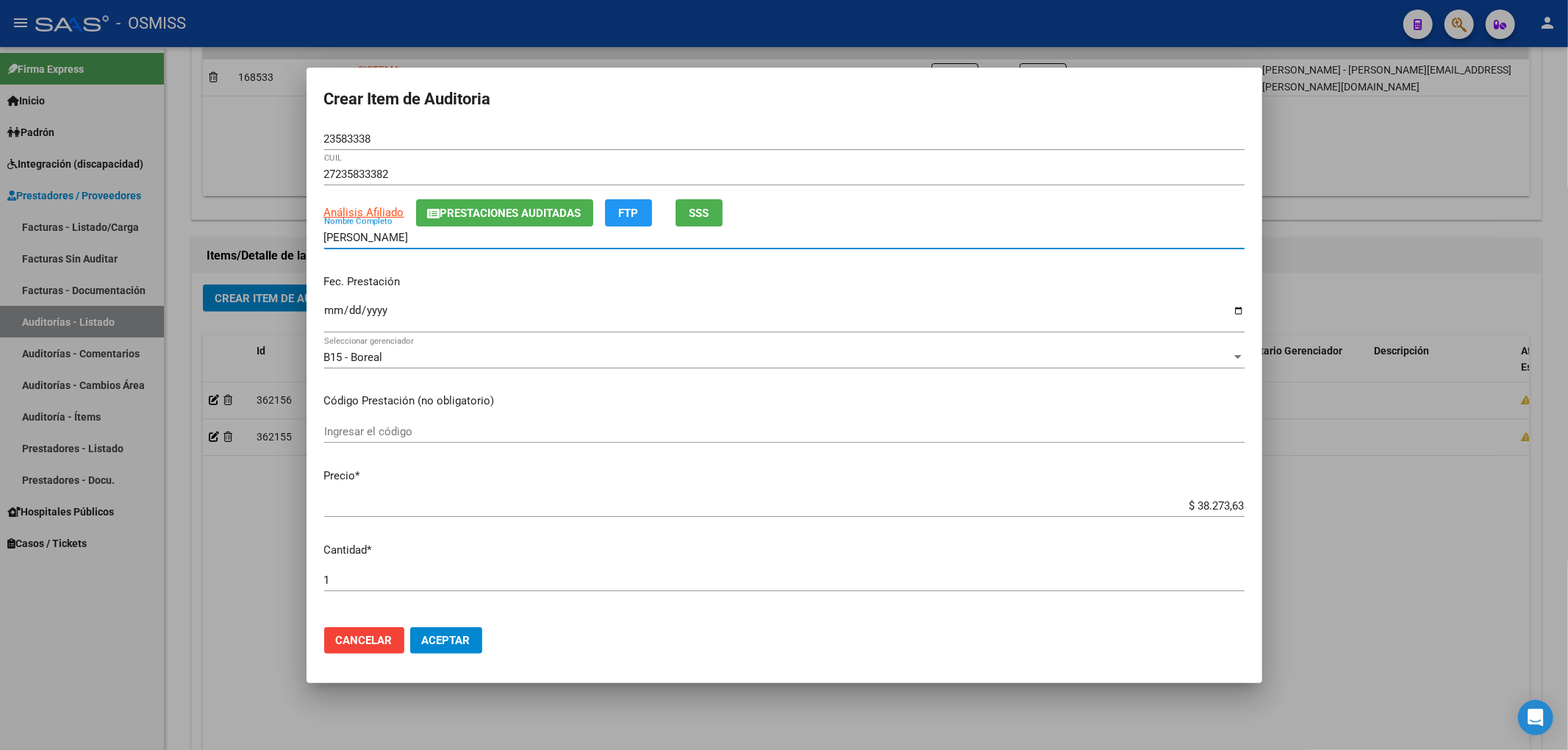
click at [530, 218] on span "Prestaciones Auditadas" at bounding box center [511, 212] width 141 height 13
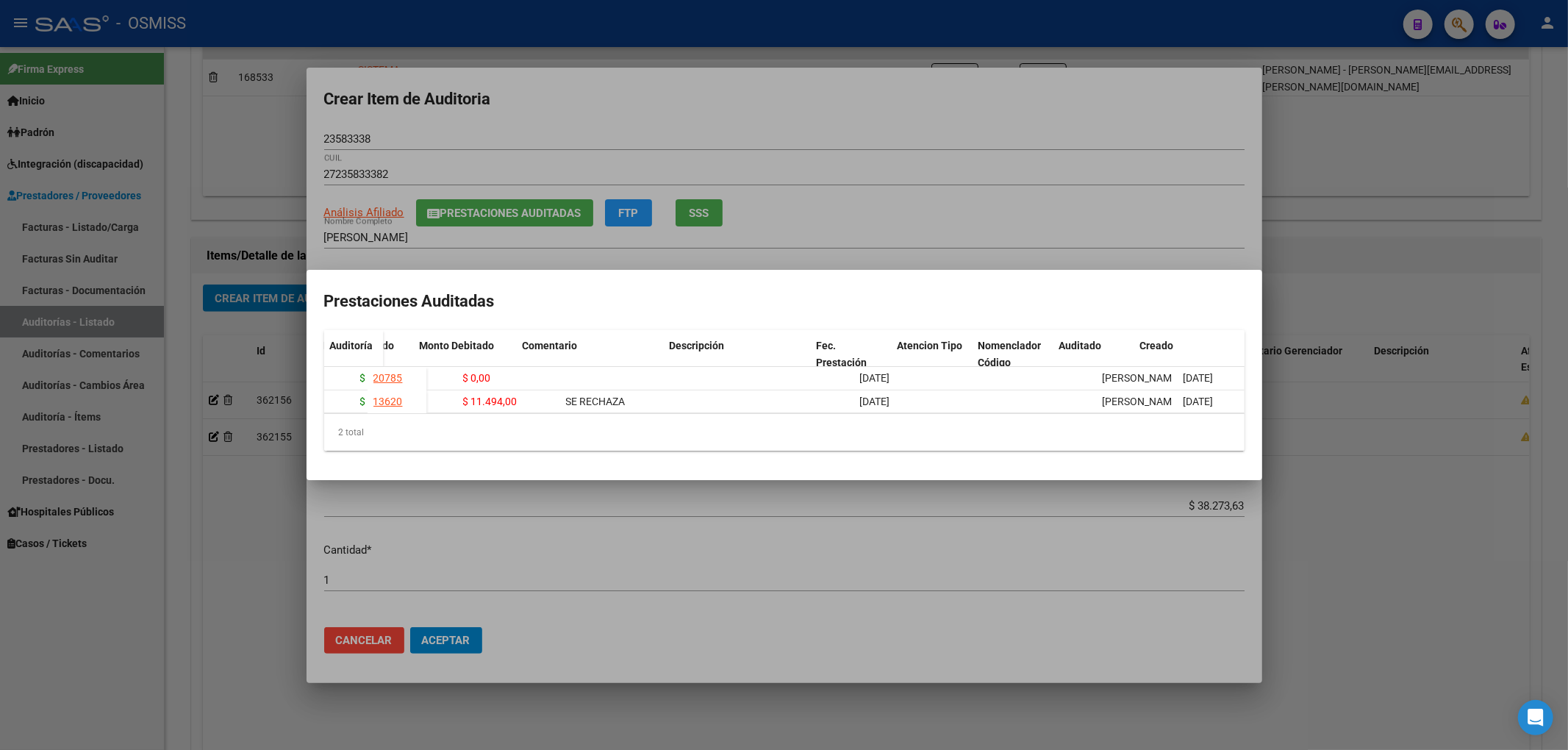
scroll to position [0, 285]
click at [842, 132] on div at bounding box center [784, 375] width 1568 height 750
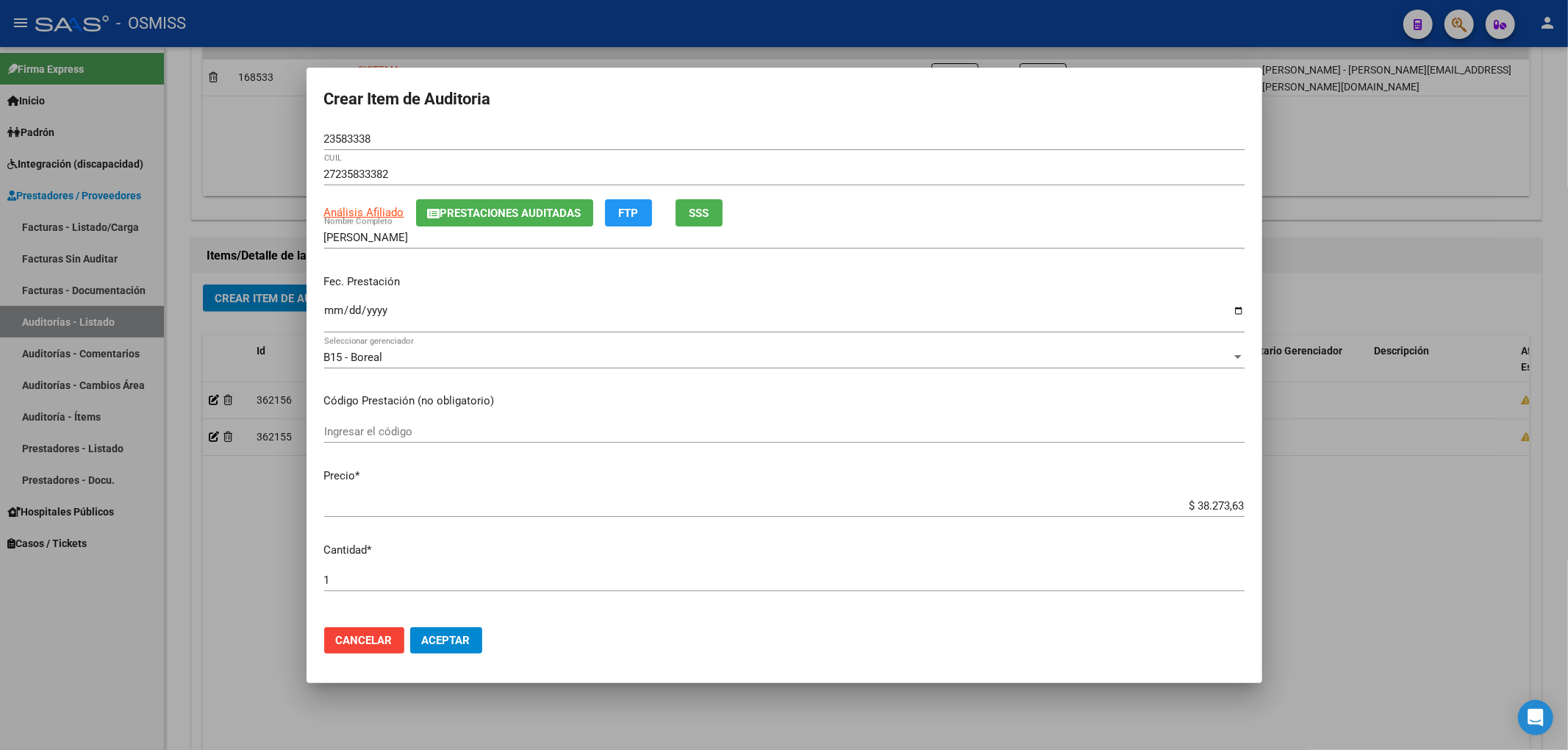
click at [480, 625] on mat-dialog-actions "Cancelar Aceptar" at bounding box center [784, 641] width 920 height 50
click at [467, 635] on span "Aceptar" at bounding box center [446, 640] width 48 height 13
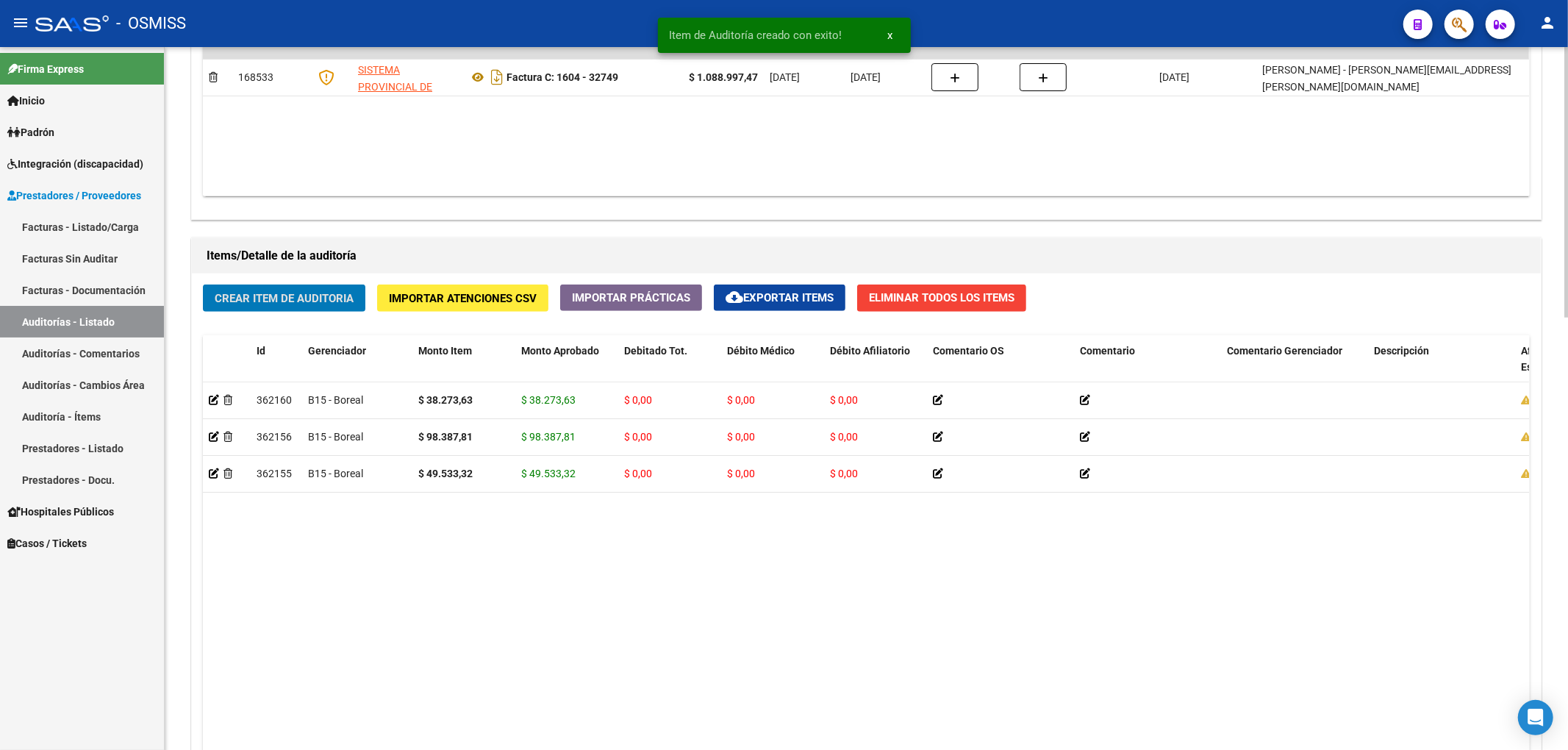
click at [295, 297] on span "Crear Item de Auditoria" at bounding box center [284, 298] width 139 height 13
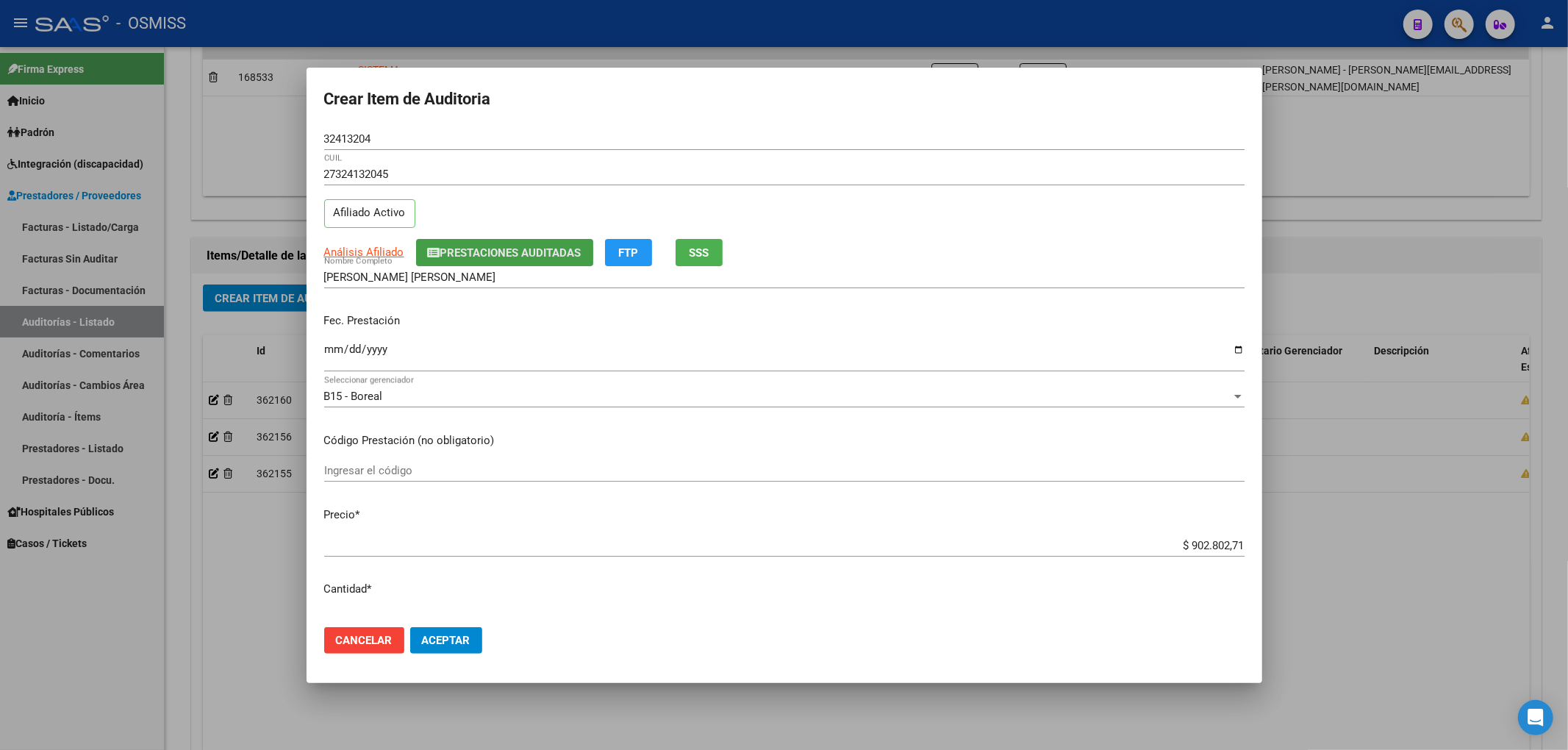
click at [555, 259] on button "Prestaciones Auditadas" at bounding box center [505, 252] width 177 height 27
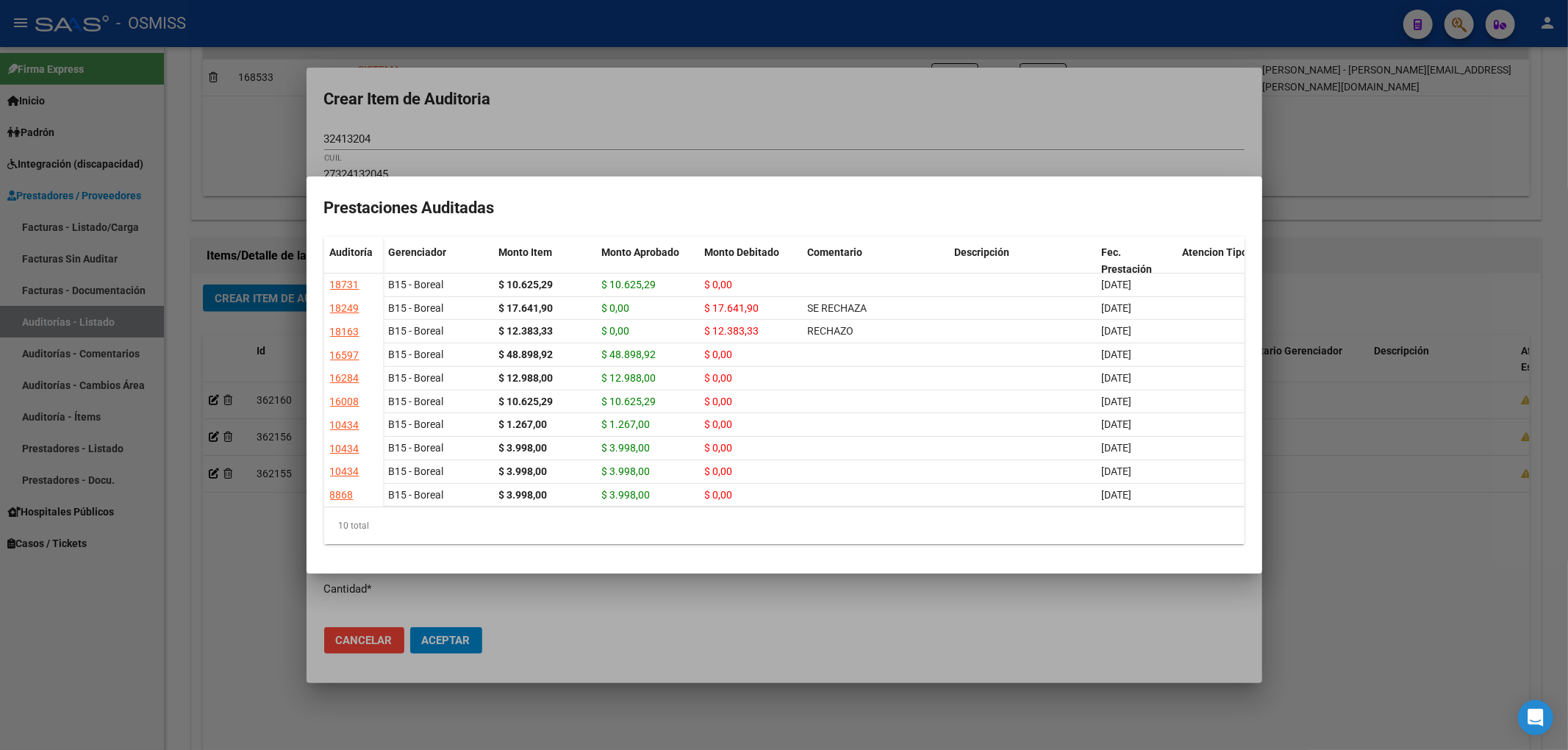
click at [615, 119] on div at bounding box center [784, 375] width 1568 height 750
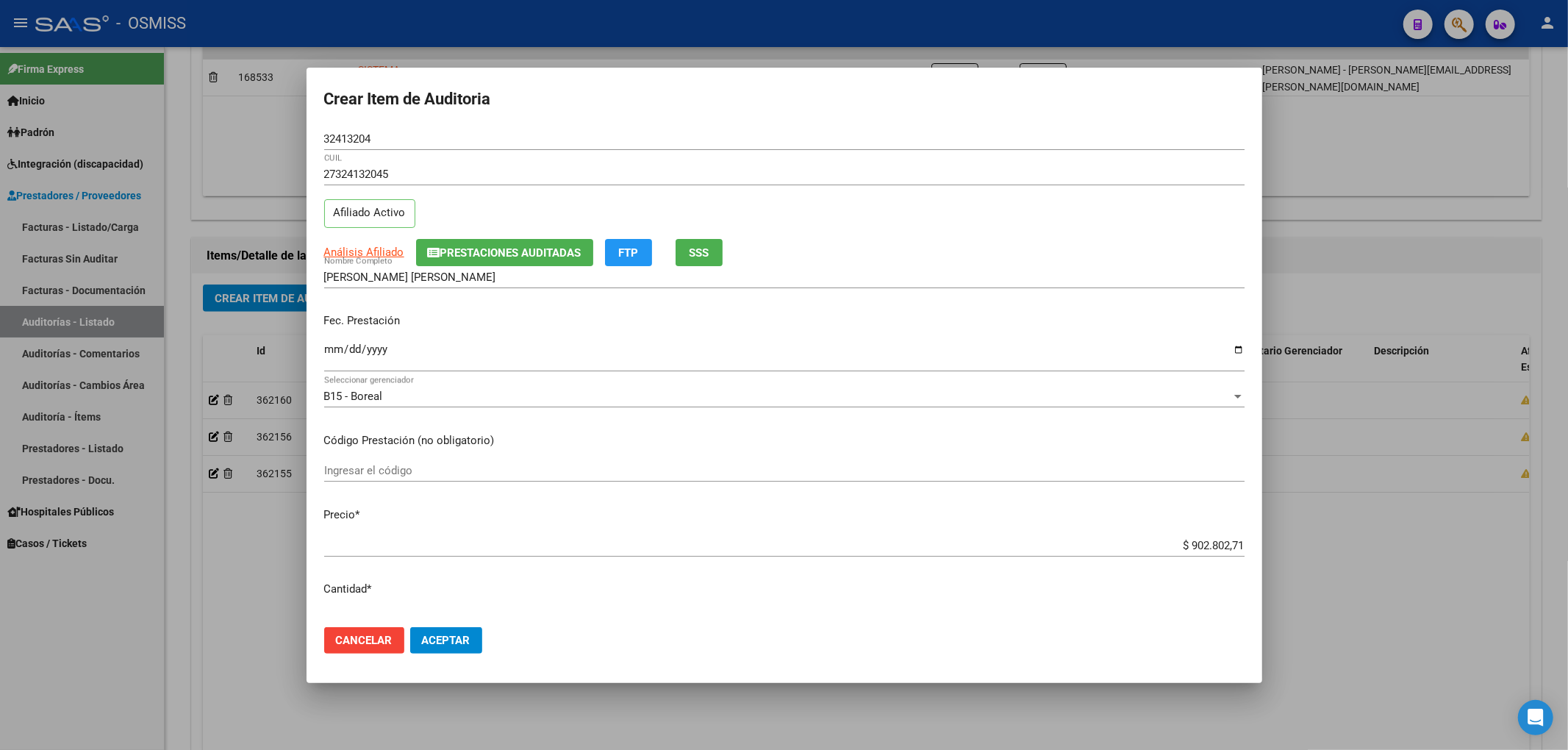
drag, startPoint x: 377, startPoint y: 140, endPoint x: 277, endPoint y: 135, distance: 100.1
click at [280, 136] on div "Crear Item de Auditoria 32413204 Nro Documento 27324132045 CUIL Afiliado Activo…" at bounding box center [784, 375] width 1568 height 750
click at [537, 243] on button "Prestaciones Auditadas" at bounding box center [505, 252] width 177 height 27
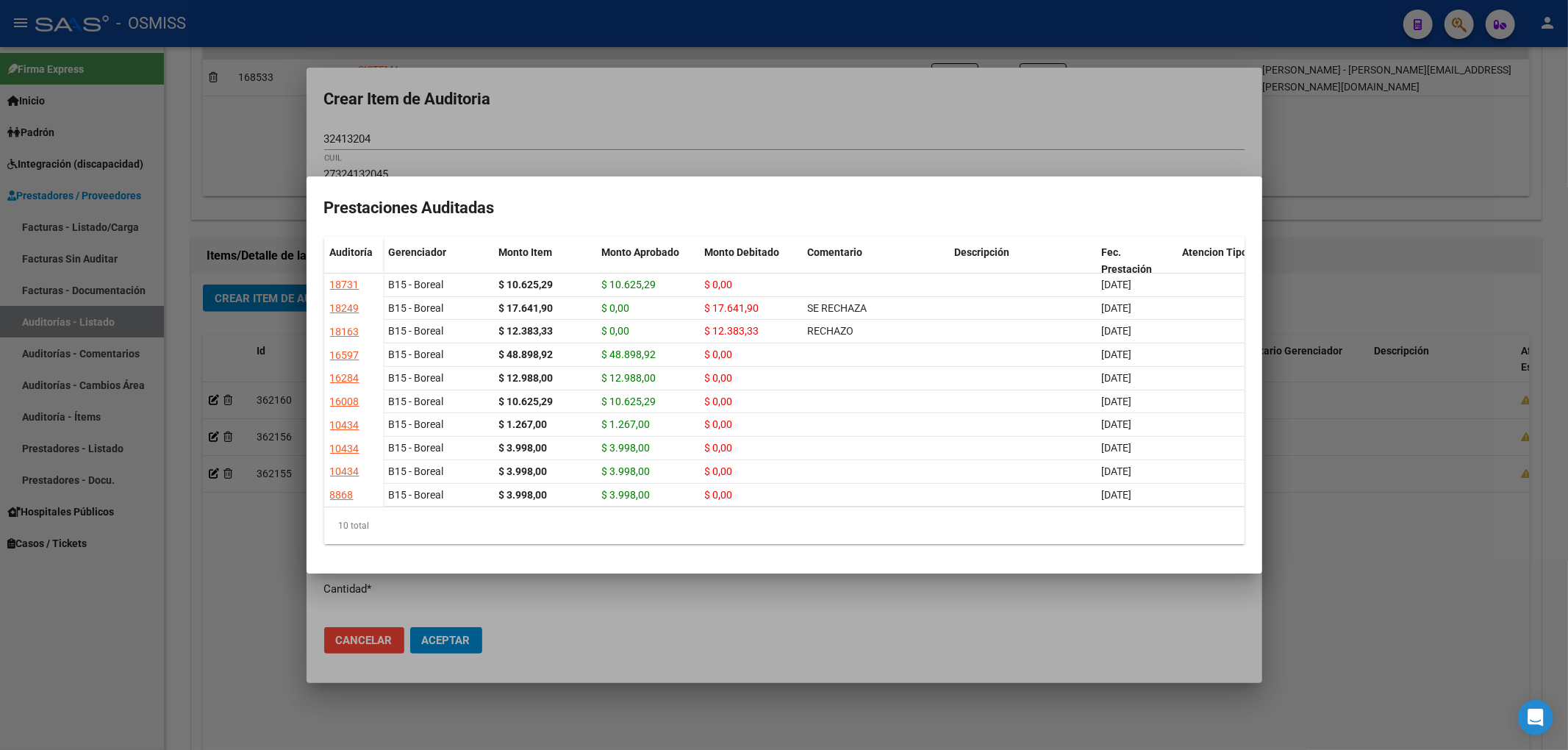
click at [659, 100] on div at bounding box center [784, 375] width 1568 height 750
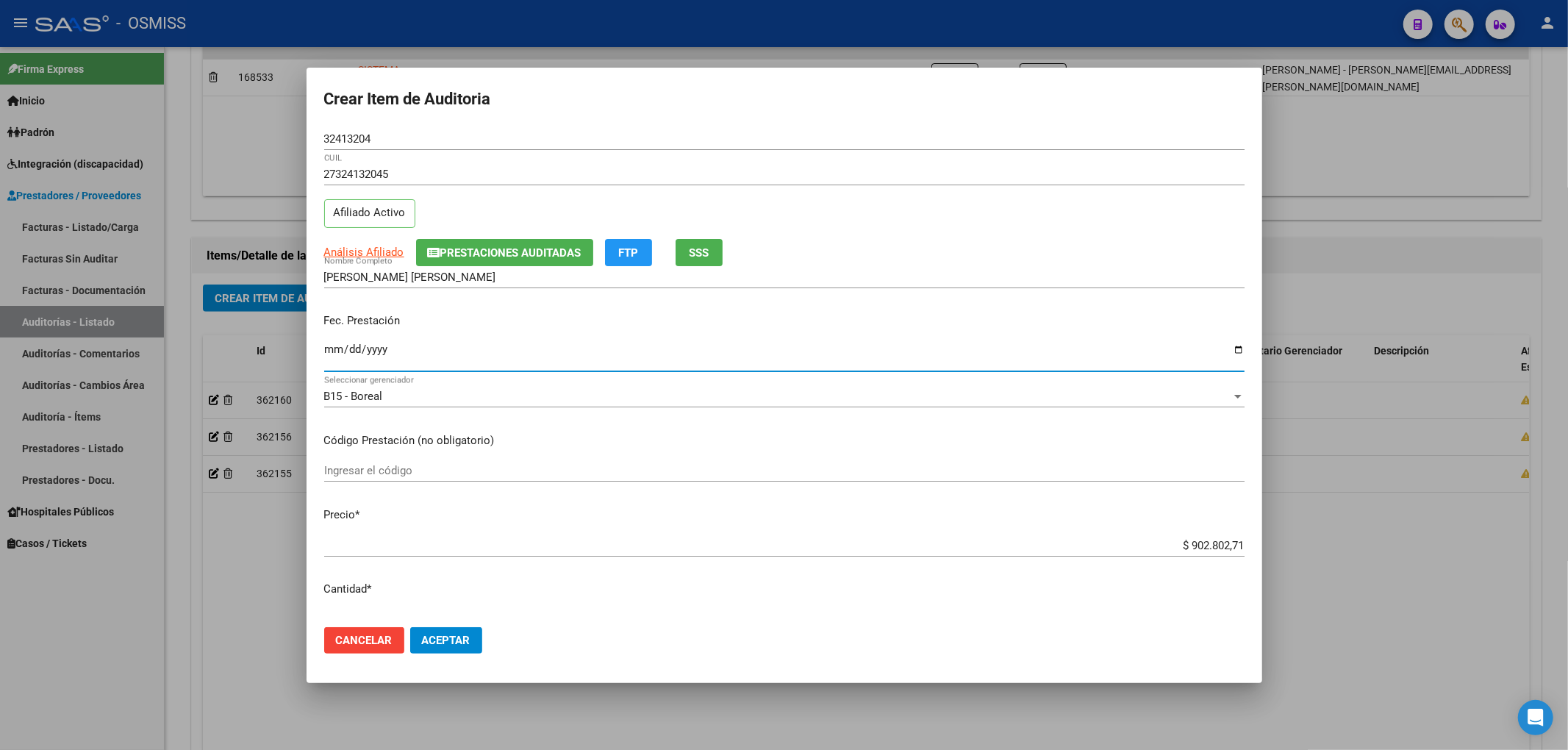
click at [334, 351] on input "Ingresar la fecha" at bounding box center [784, 355] width 920 height 23
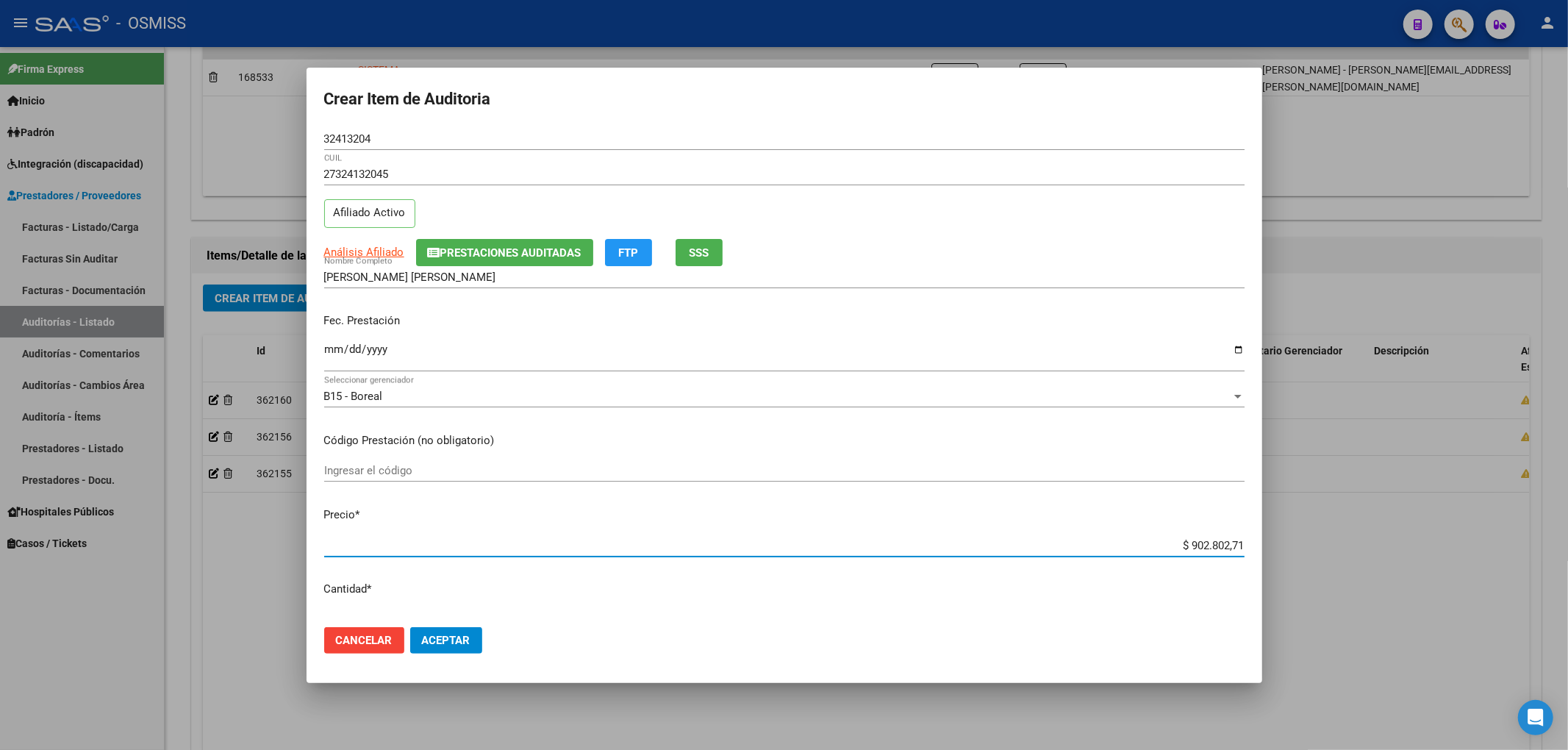
drag, startPoint x: 1163, startPoint y: 547, endPoint x: 1327, endPoint y: 541, distance: 164.1
click at [1325, 541] on div "Crear Item de Auditoria 32413204 Nro Documento 27324132045 CUIL Afiliado Activo…" at bounding box center [784, 375] width 1568 height 750
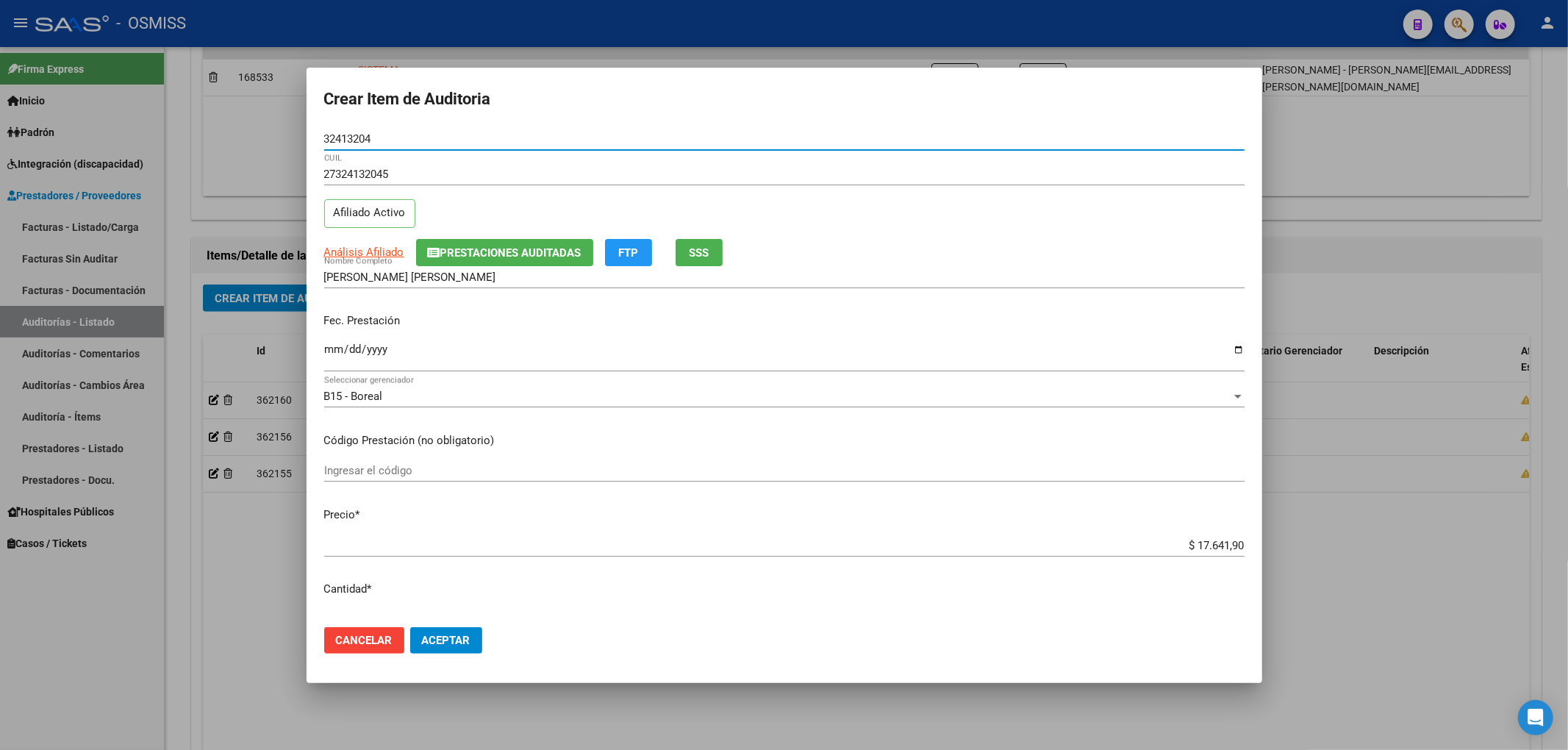
drag, startPoint x: 377, startPoint y: 138, endPoint x: 209, endPoint y: 139, distance: 168.0
click at [209, 139] on div "Crear Item de Auditoria 32413204 Nro Documento 27324132045 CUIL Afiliado Activo…" at bounding box center [784, 375] width 1568 height 750
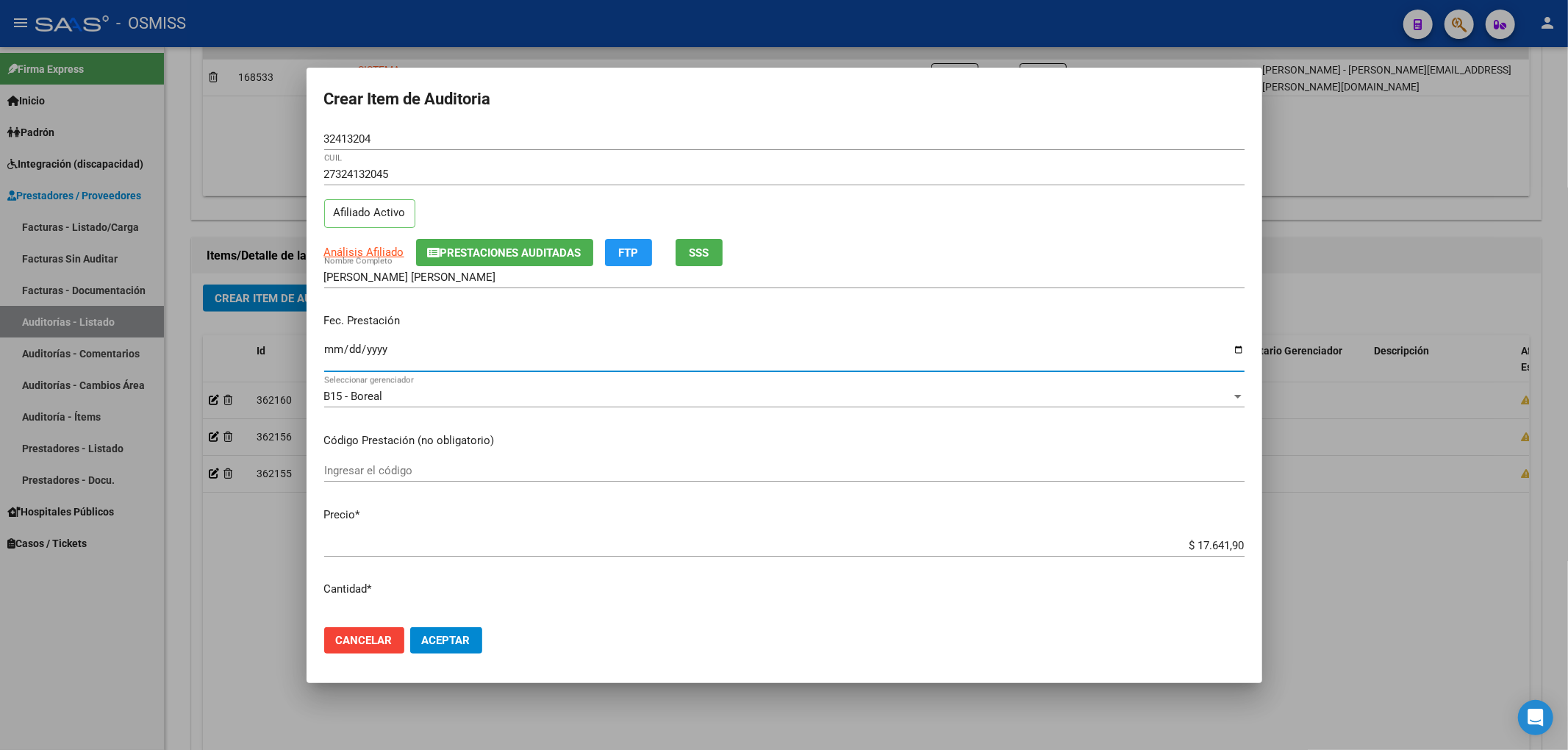
click at [487, 355] on input "[DATE]" at bounding box center [784, 355] width 920 height 23
click at [451, 642] on span "Aceptar" at bounding box center [446, 640] width 48 height 13
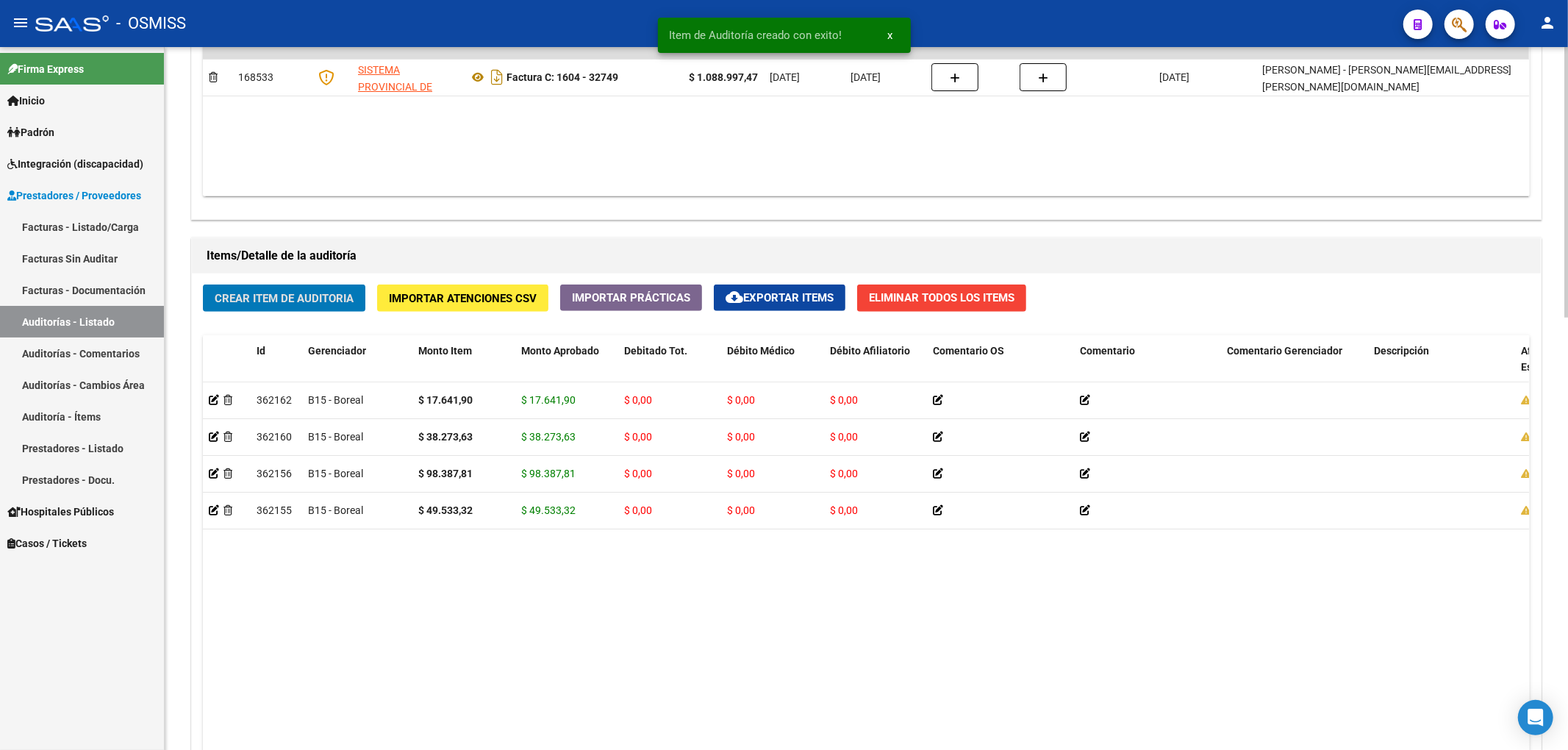
click at [304, 305] on span "Crear Item de Auditoria" at bounding box center [284, 298] width 139 height 13
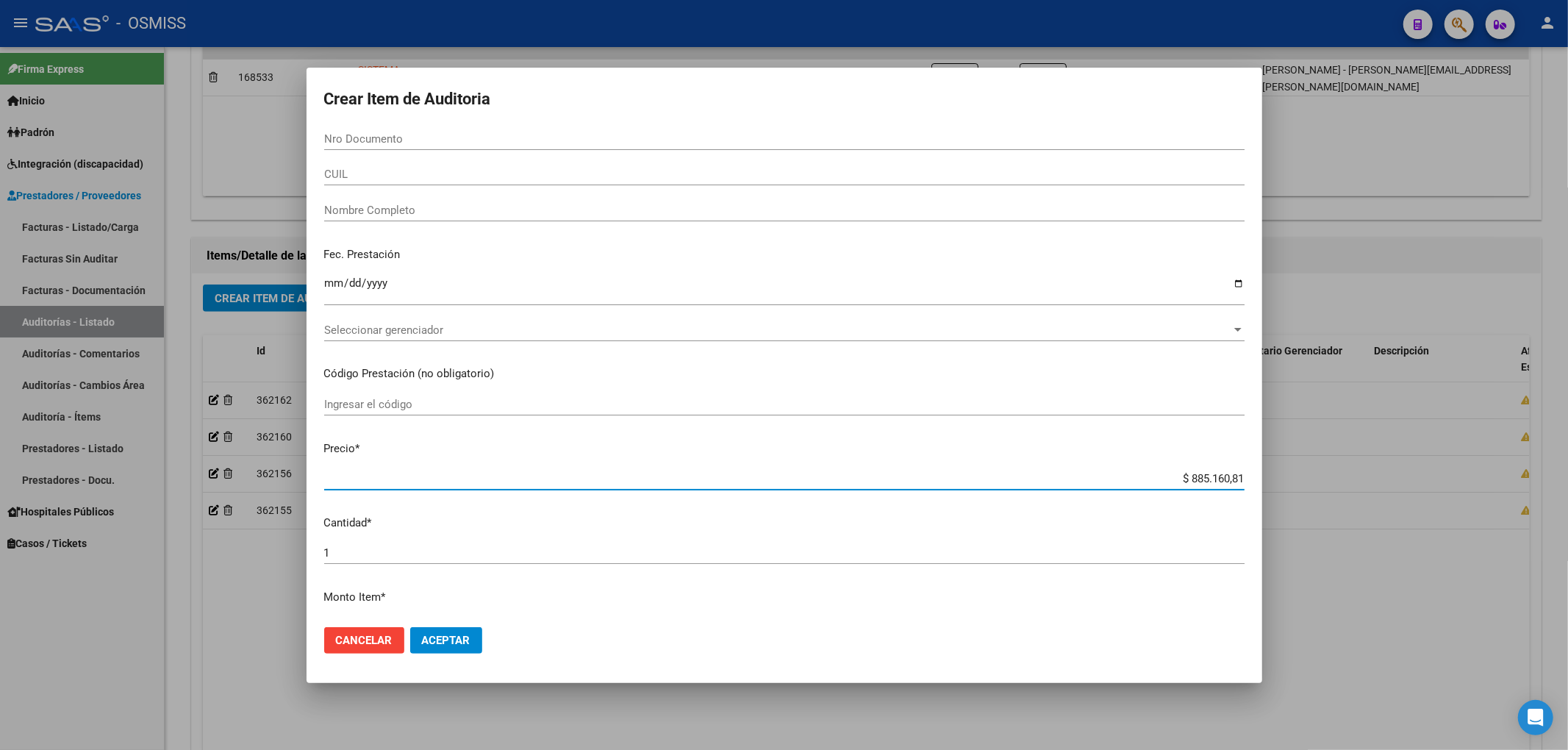
drag, startPoint x: 1175, startPoint y: 480, endPoint x: 1303, endPoint y: 466, distance: 128.8
click at [1303, 474] on div "Crear Item de Auditoria Nro Documento CUIL Nombre Completo Fec. Prestación Ingr…" at bounding box center [784, 375] width 1568 height 750
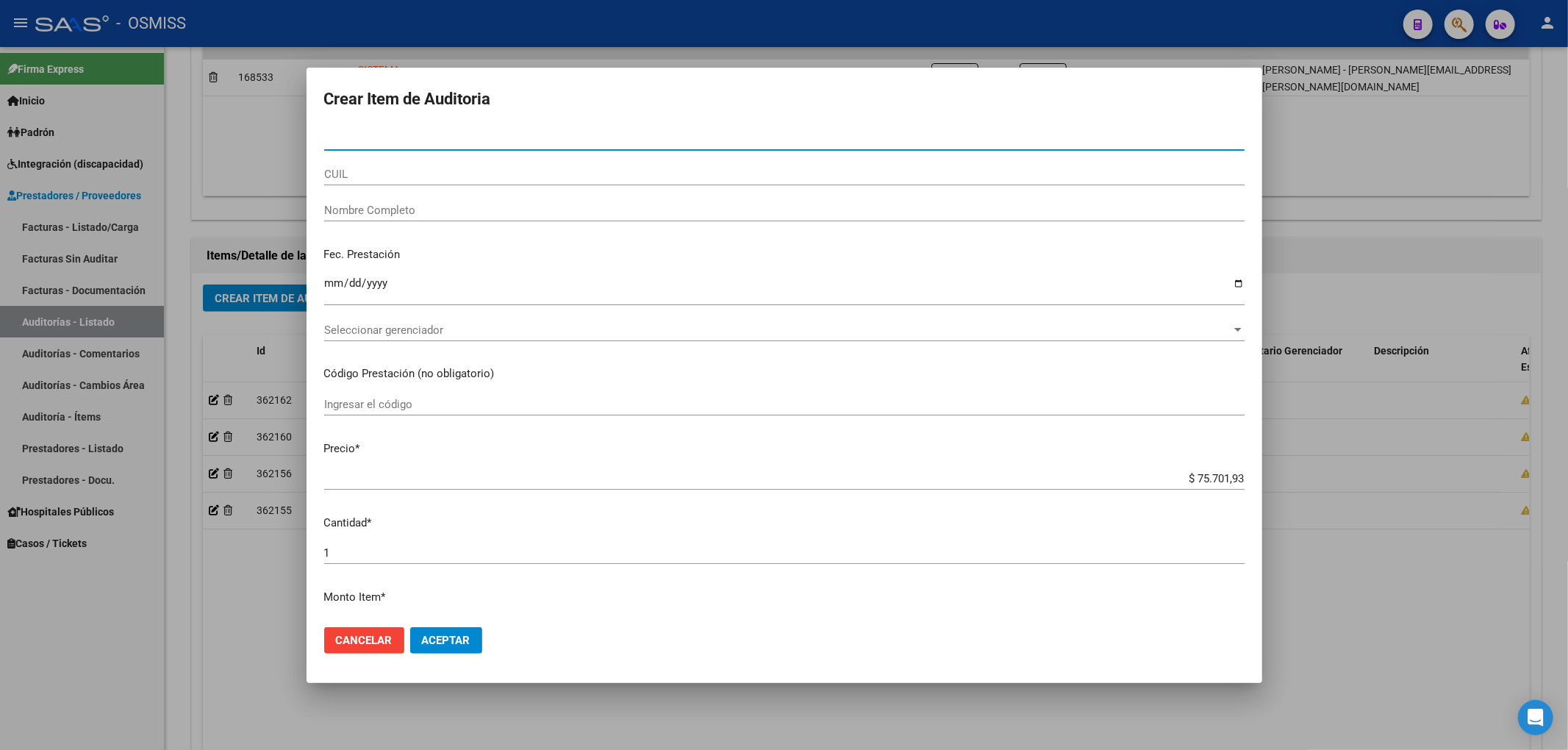
click at [404, 133] on input "Nro Documento" at bounding box center [784, 138] width 920 height 13
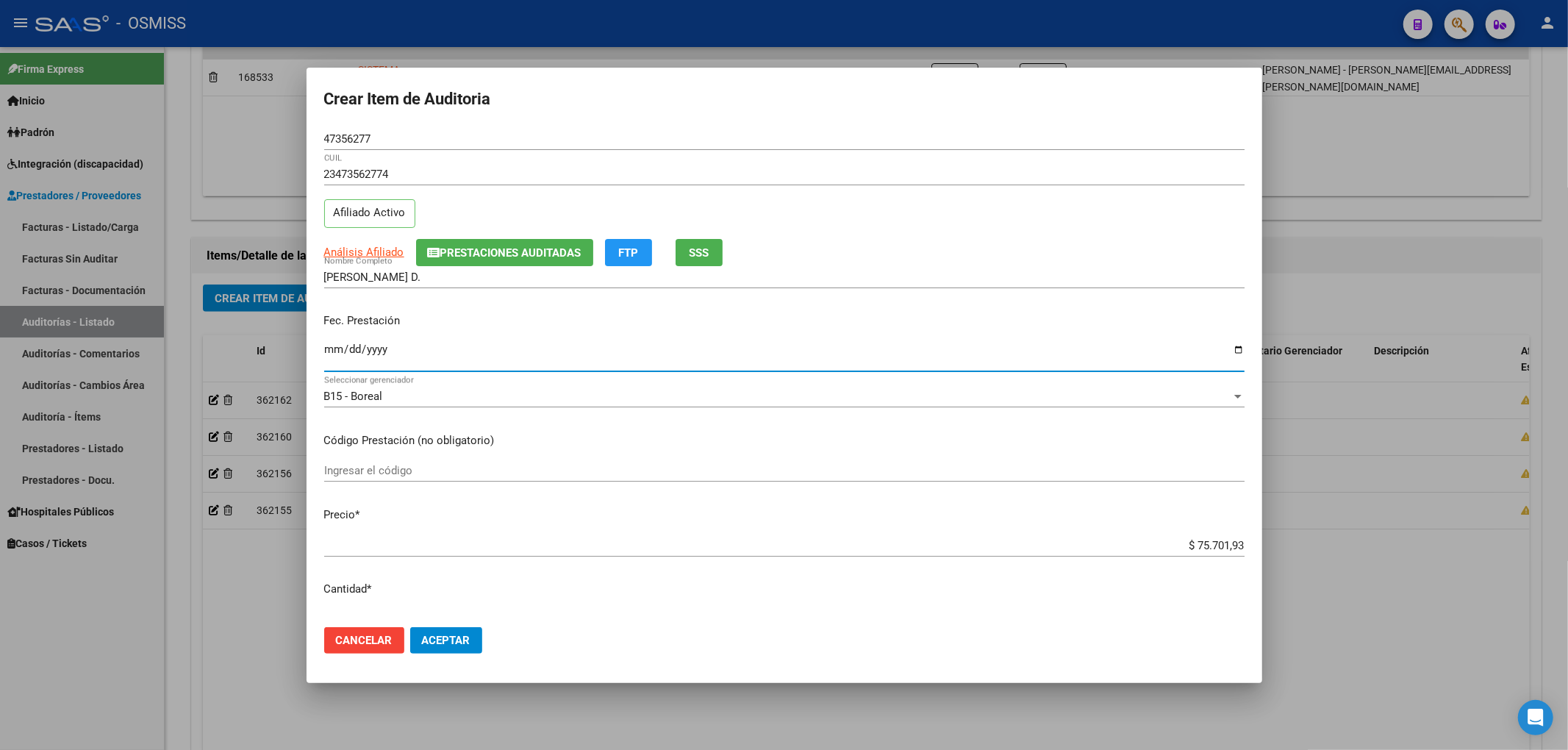
click at [340, 347] on input "Ingresar la fecha" at bounding box center [784, 355] width 920 height 23
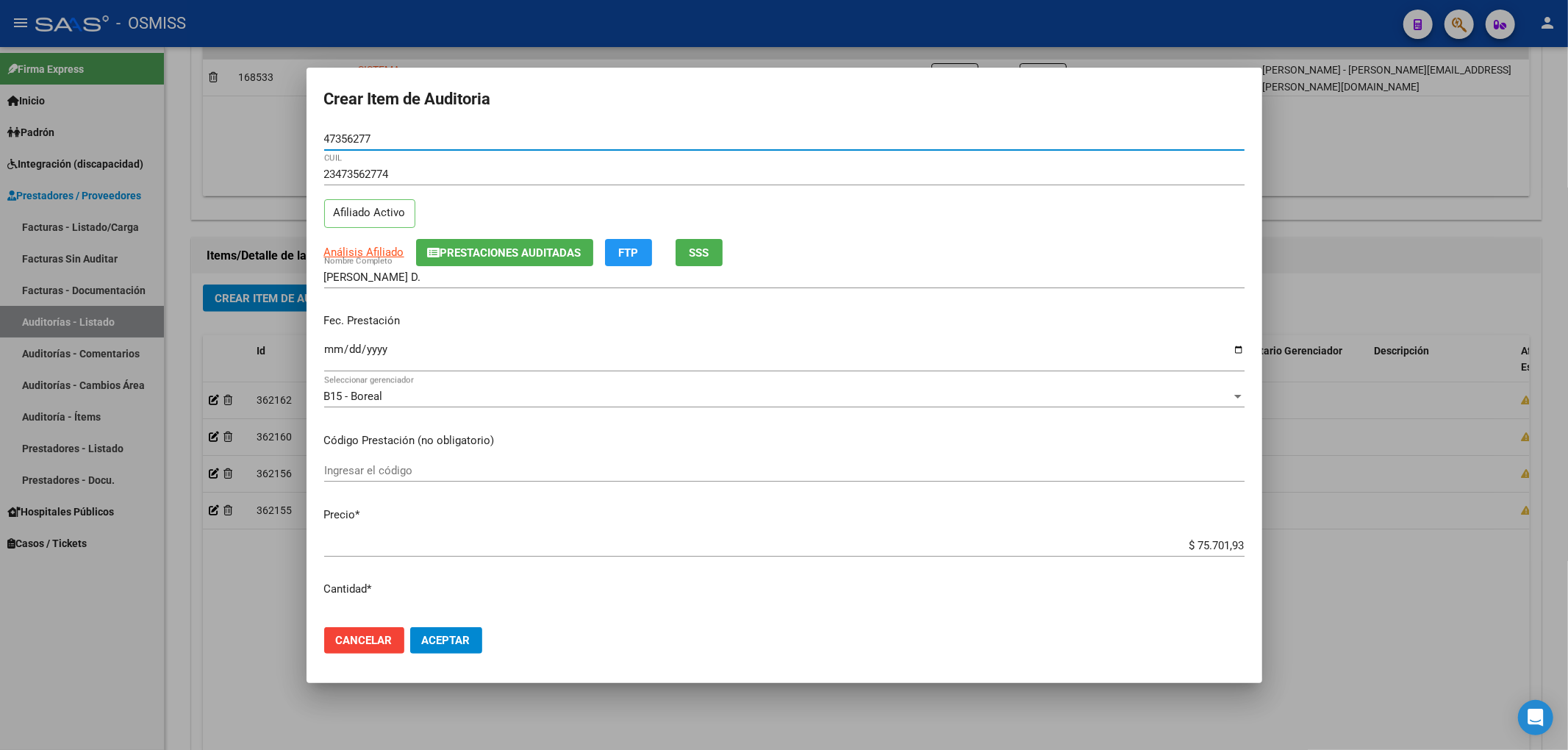
drag, startPoint x: 380, startPoint y: 136, endPoint x: 189, endPoint y: 120, distance: 191.7
click at [189, 120] on div "Crear Item de Auditoria 47356277 Nro Documento 23473562774 CUIL Afiliado Activo…" at bounding box center [784, 375] width 1568 height 750
click at [575, 336] on div "Fec. Prestación [DATE] Ingresar la fecha" at bounding box center [784, 343] width 920 height 84
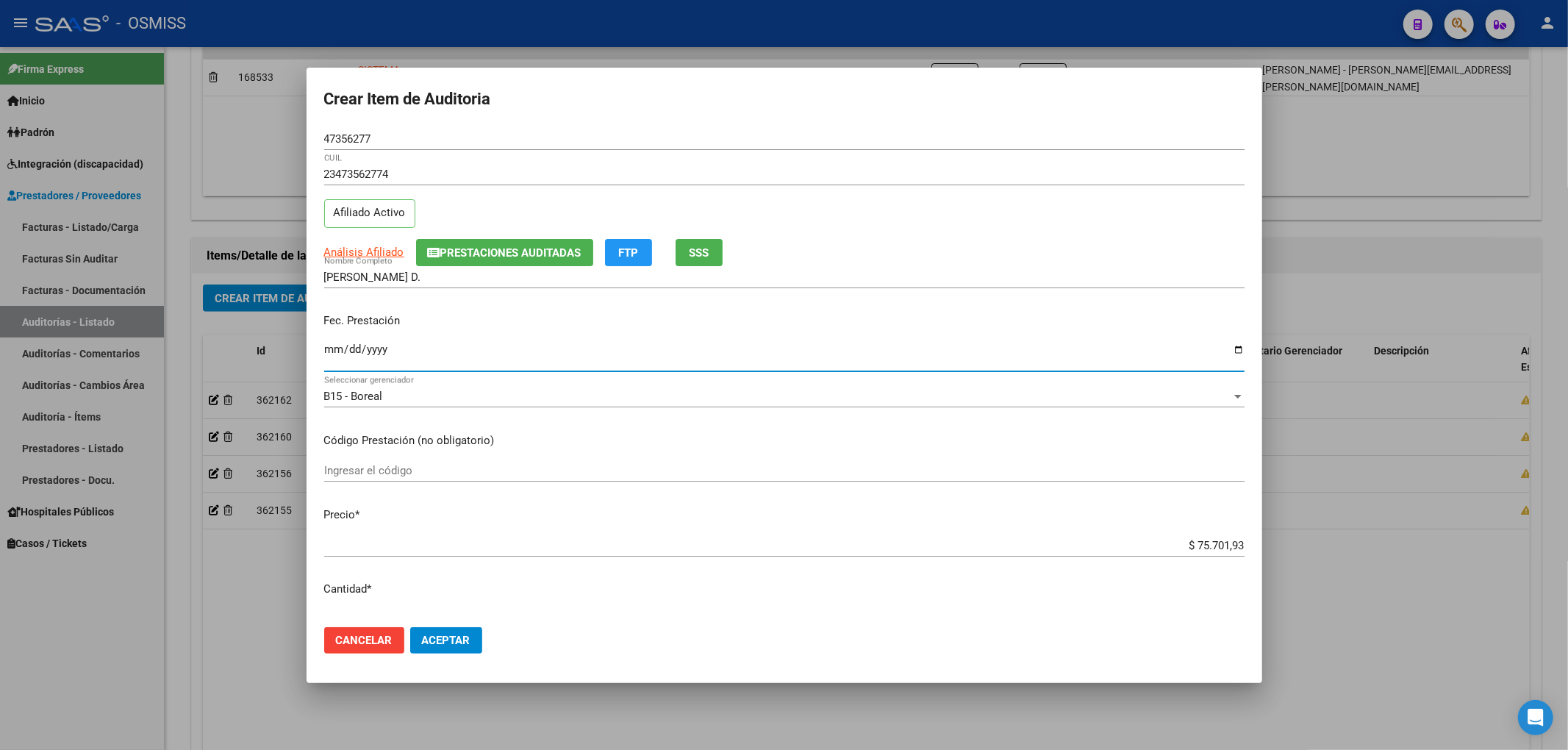
click at [571, 344] on input "[DATE]" at bounding box center [784, 355] width 920 height 23
click at [460, 635] on span "Aceptar" at bounding box center [446, 640] width 48 height 13
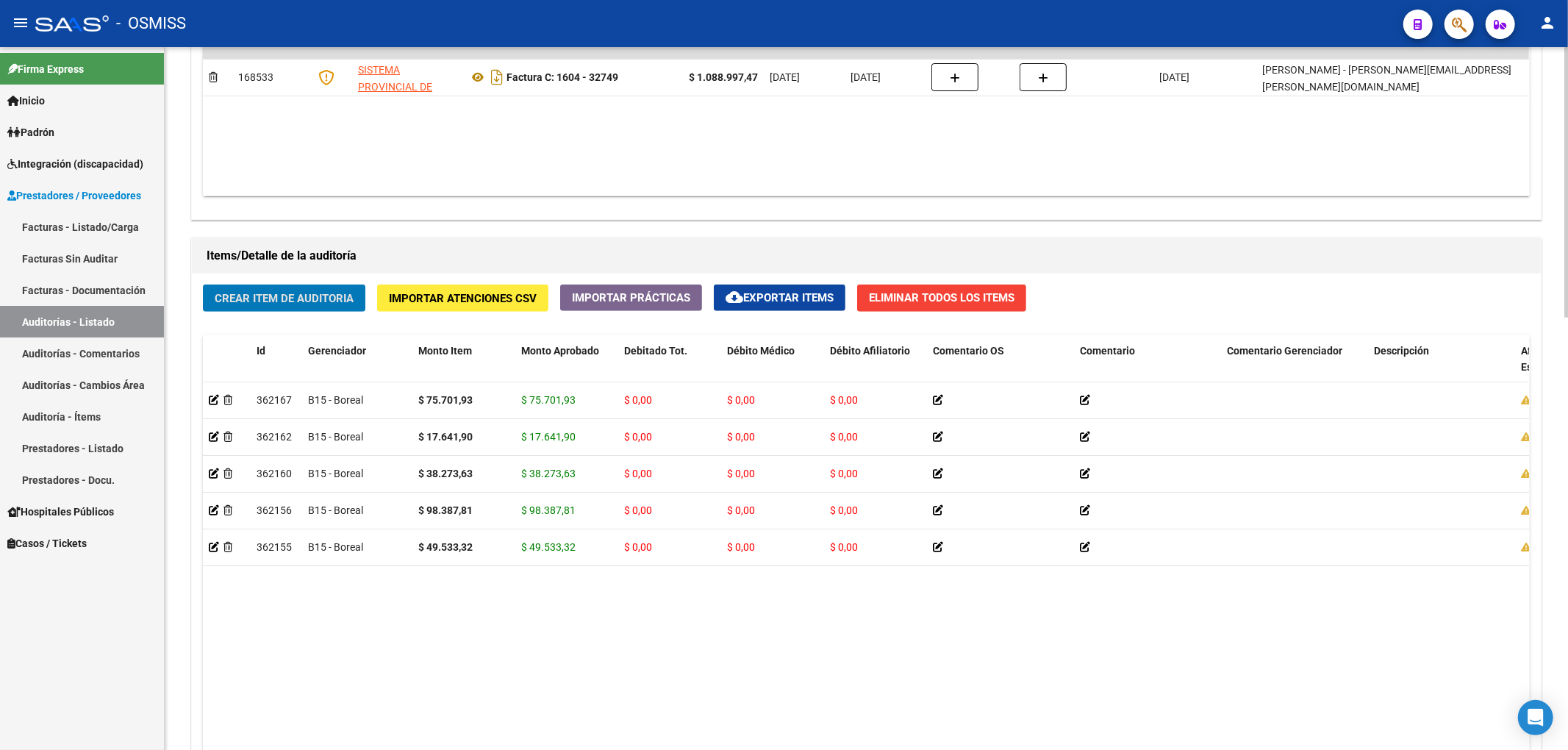
click at [313, 300] on span "Crear Item de Auditoria" at bounding box center [284, 298] width 139 height 13
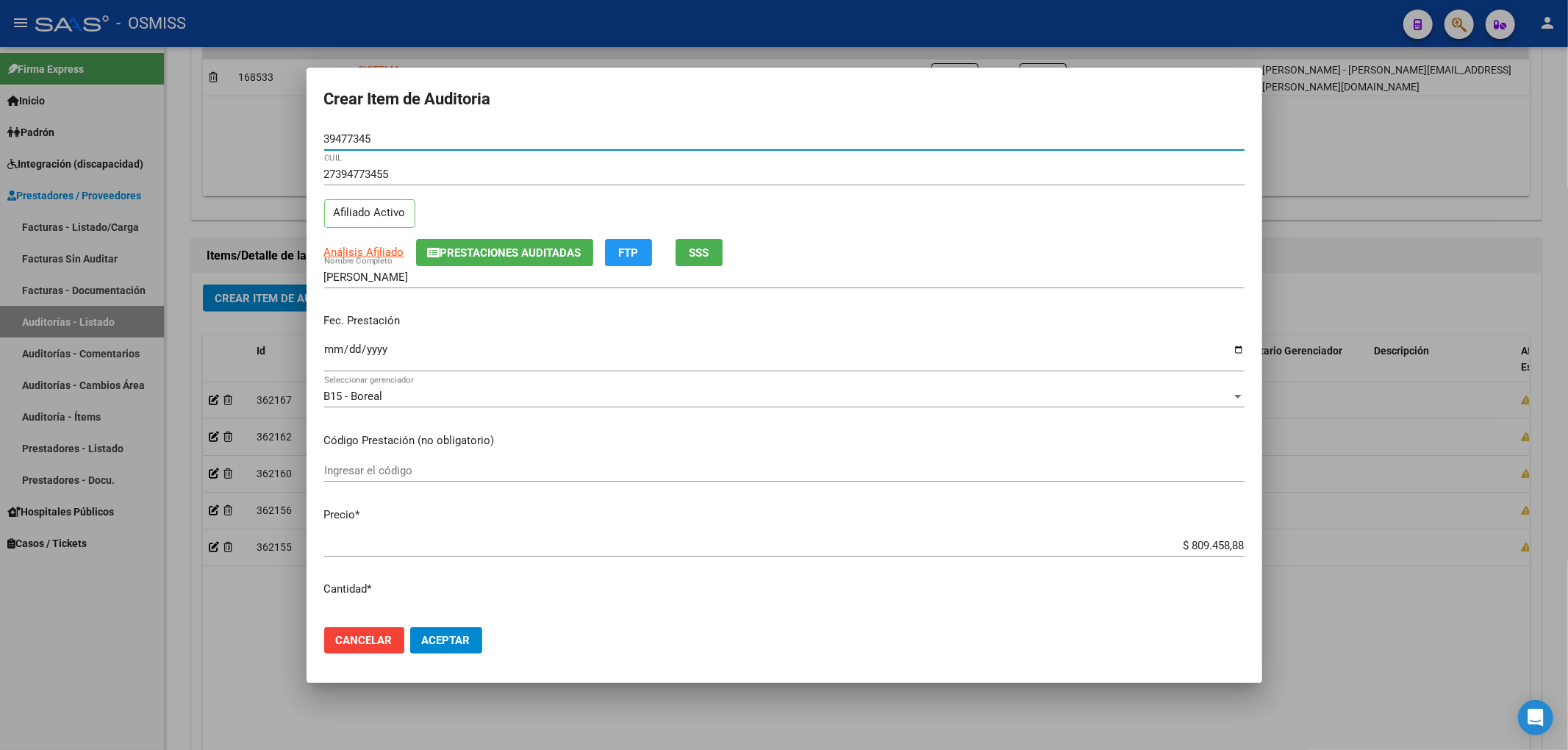
click at [330, 350] on input "Ingresar la fecha" at bounding box center [784, 355] width 920 height 23
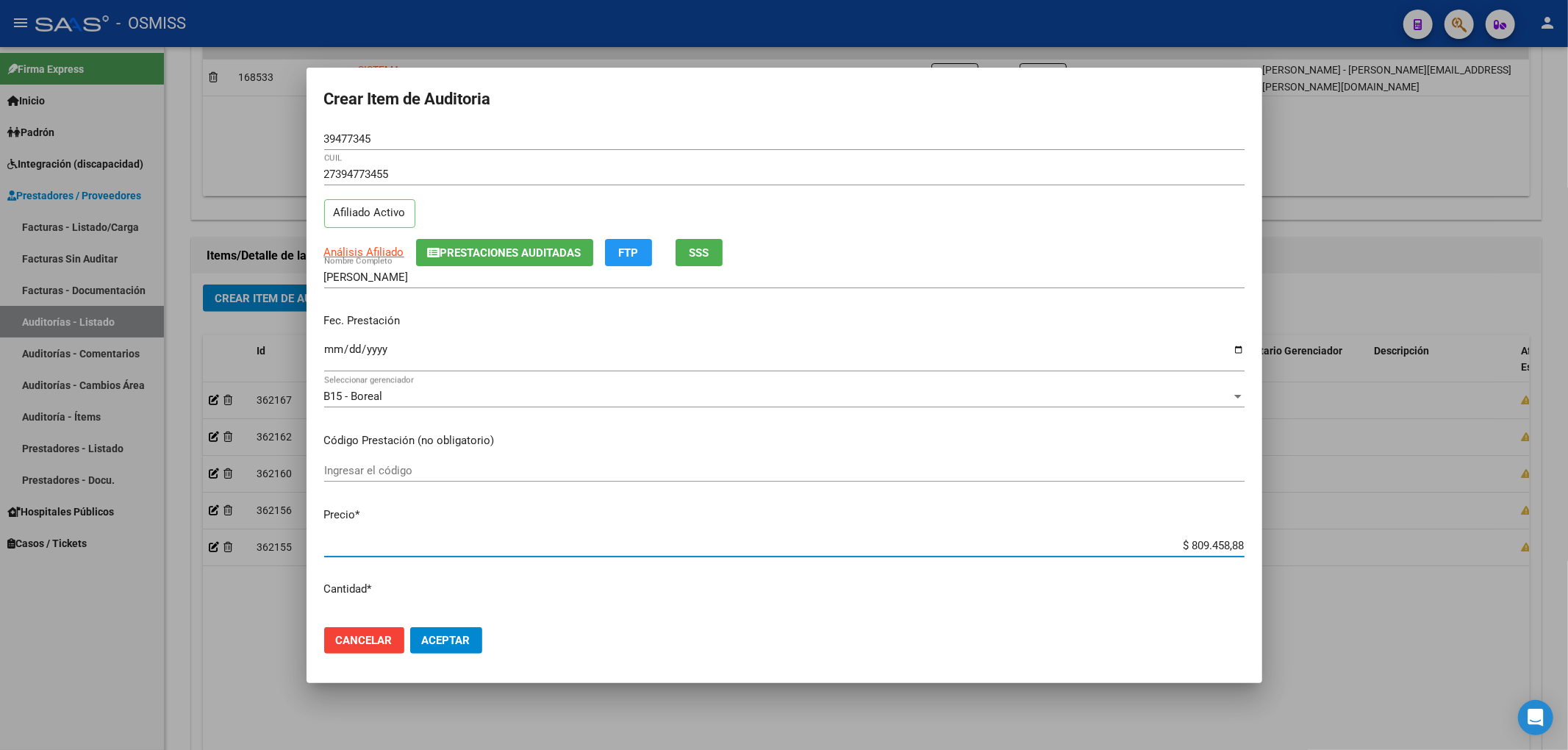
drag, startPoint x: 1153, startPoint y: 550, endPoint x: 1229, endPoint y: 530, distance: 78.6
click at [1259, 527] on mat-dialog-content "39477345 Nro Documento 27394773455 CUIL Afiliado Activo Análisis Afiliado Prest…" at bounding box center [784, 372] width 955 height 488
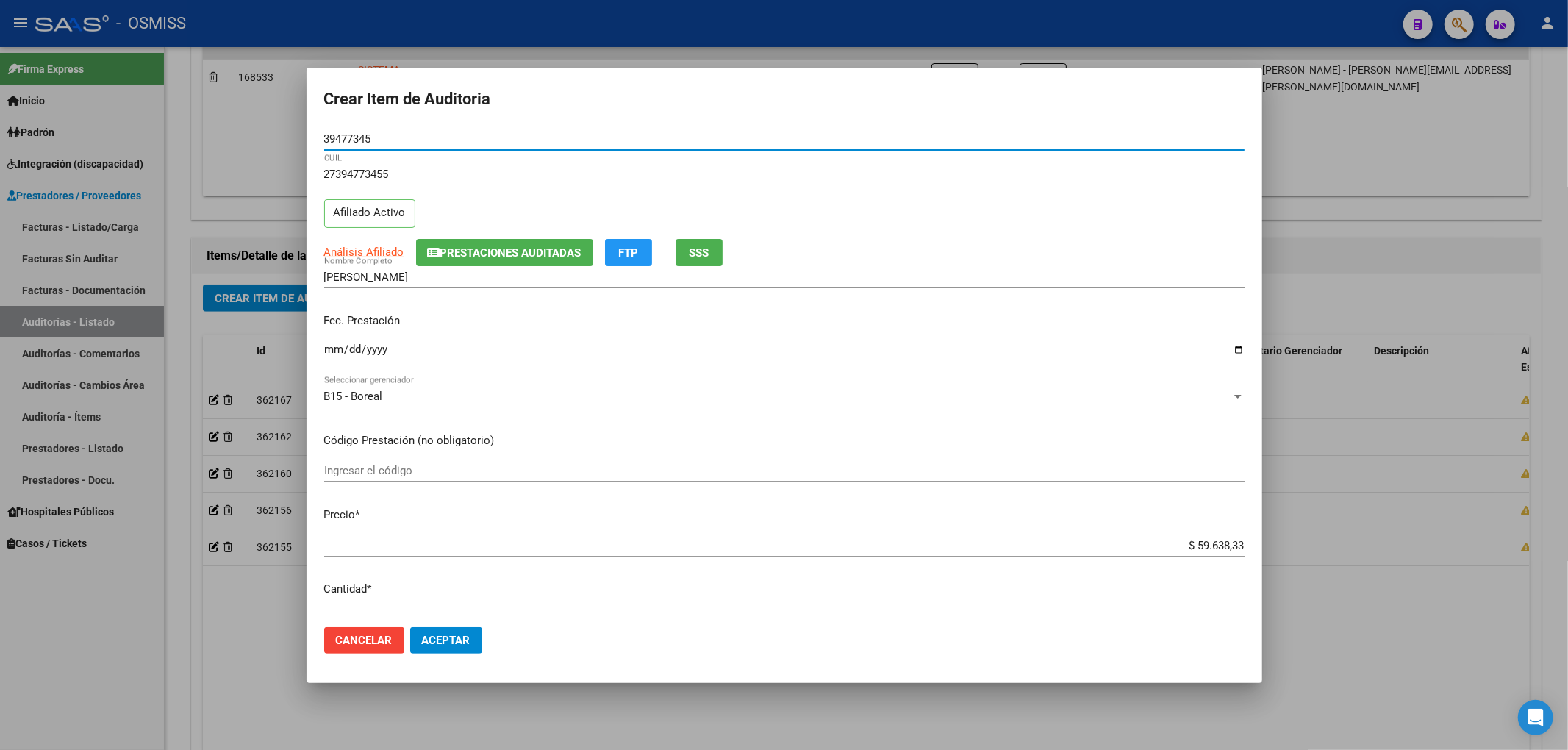
drag, startPoint x: 375, startPoint y: 139, endPoint x: 270, endPoint y: 144, distance: 105.1
click at [270, 144] on div "Crear Item de Auditoria 39477345 Nro Documento 27394773455 CUIL Afiliado Activo…" at bounding box center [784, 375] width 1568 height 750
click at [621, 337] on div "Fec. Prestación [DATE] Ingresar la fecha" at bounding box center [784, 343] width 920 height 84
click at [530, 248] on span "Prestaciones Auditadas" at bounding box center [511, 252] width 141 height 13
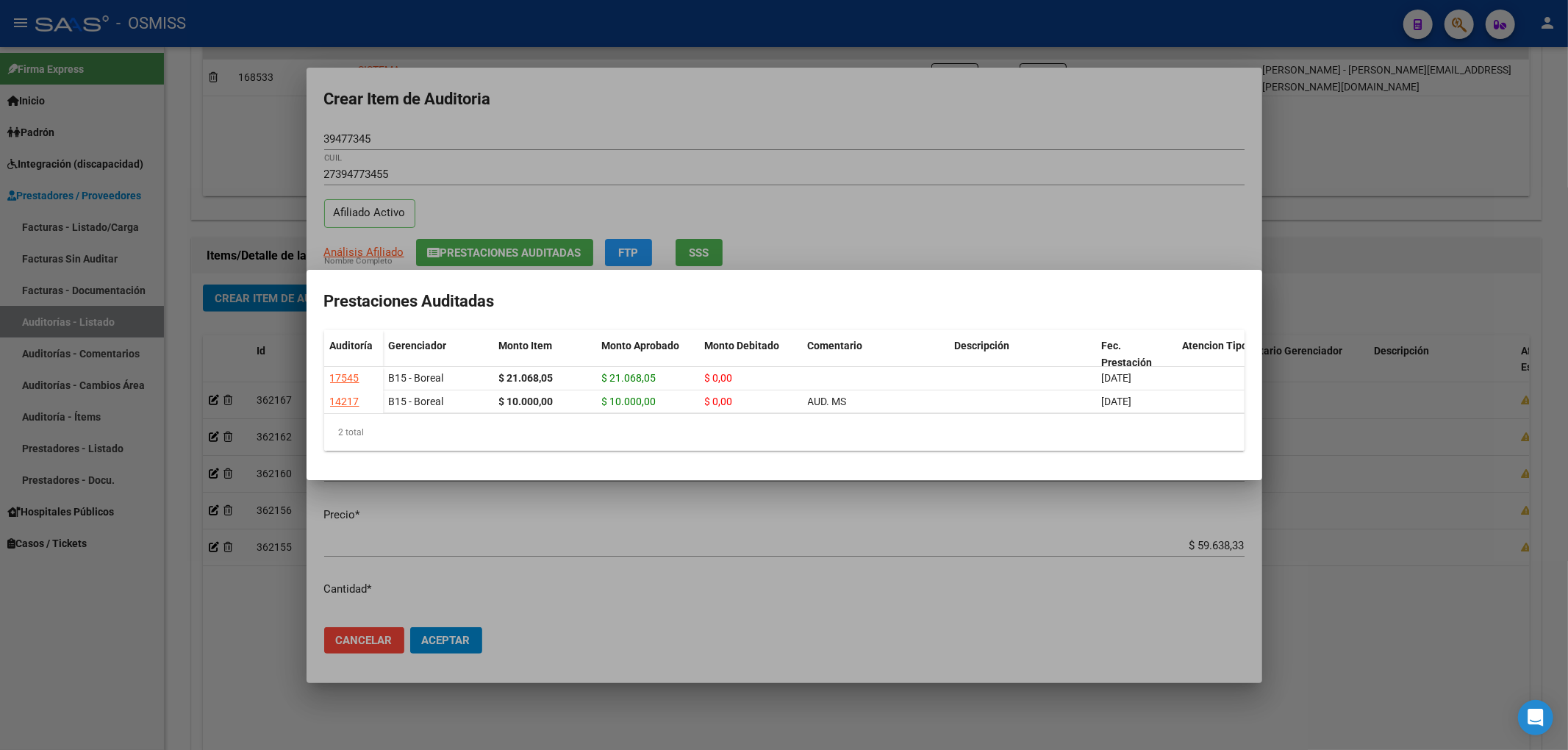
click at [687, 121] on div at bounding box center [784, 375] width 1568 height 750
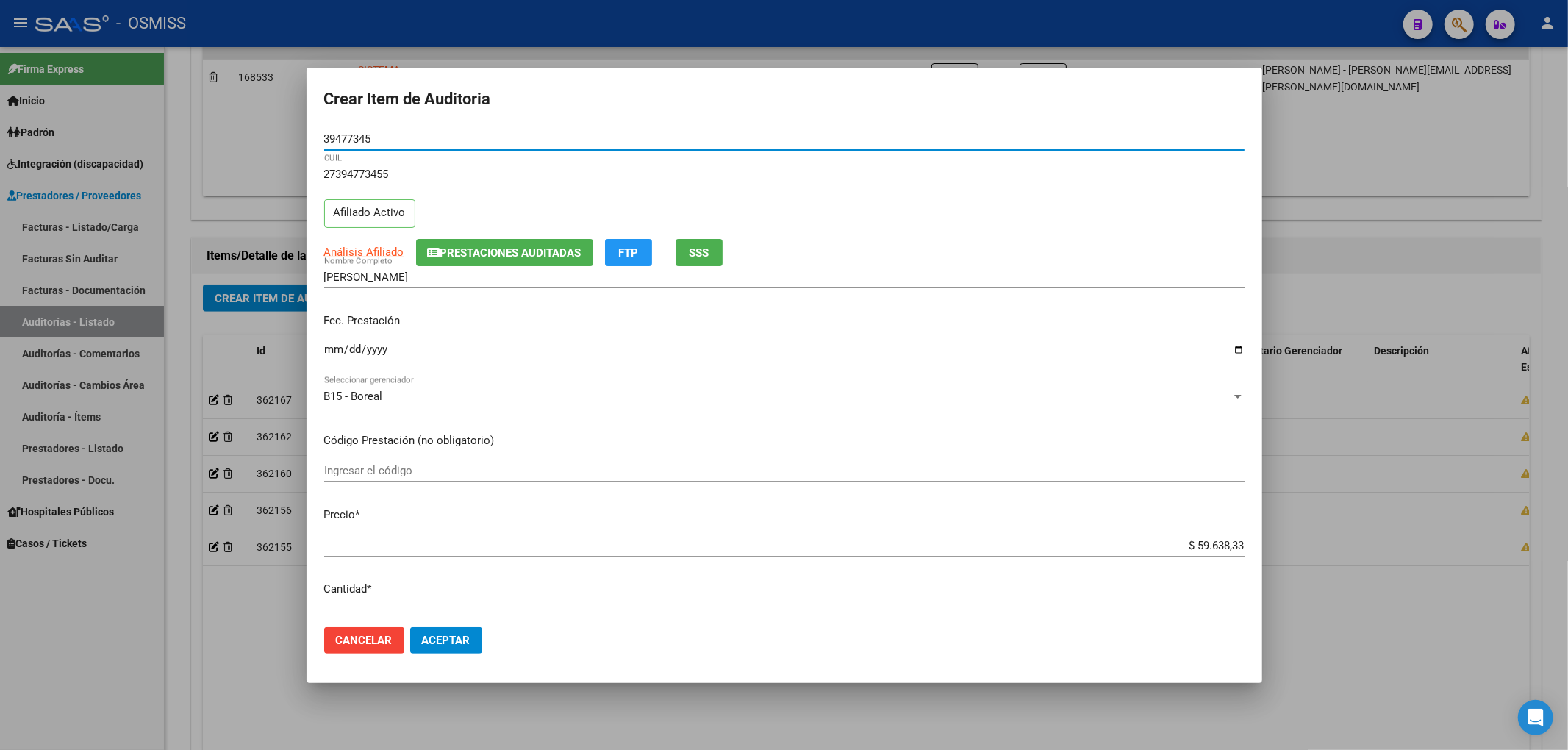
drag, startPoint x: 377, startPoint y: 140, endPoint x: 307, endPoint y: 138, distance: 70.0
click at [307, 138] on mat-dialog-content "39477345 Nro Documento 27394773455 CUIL Afiliado Activo Análisis Afiliado Prest…" at bounding box center [784, 372] width 955 height 488
click at [459, 635] on span "Aceptar" at bounding box center [446, 640] width 48 height 13
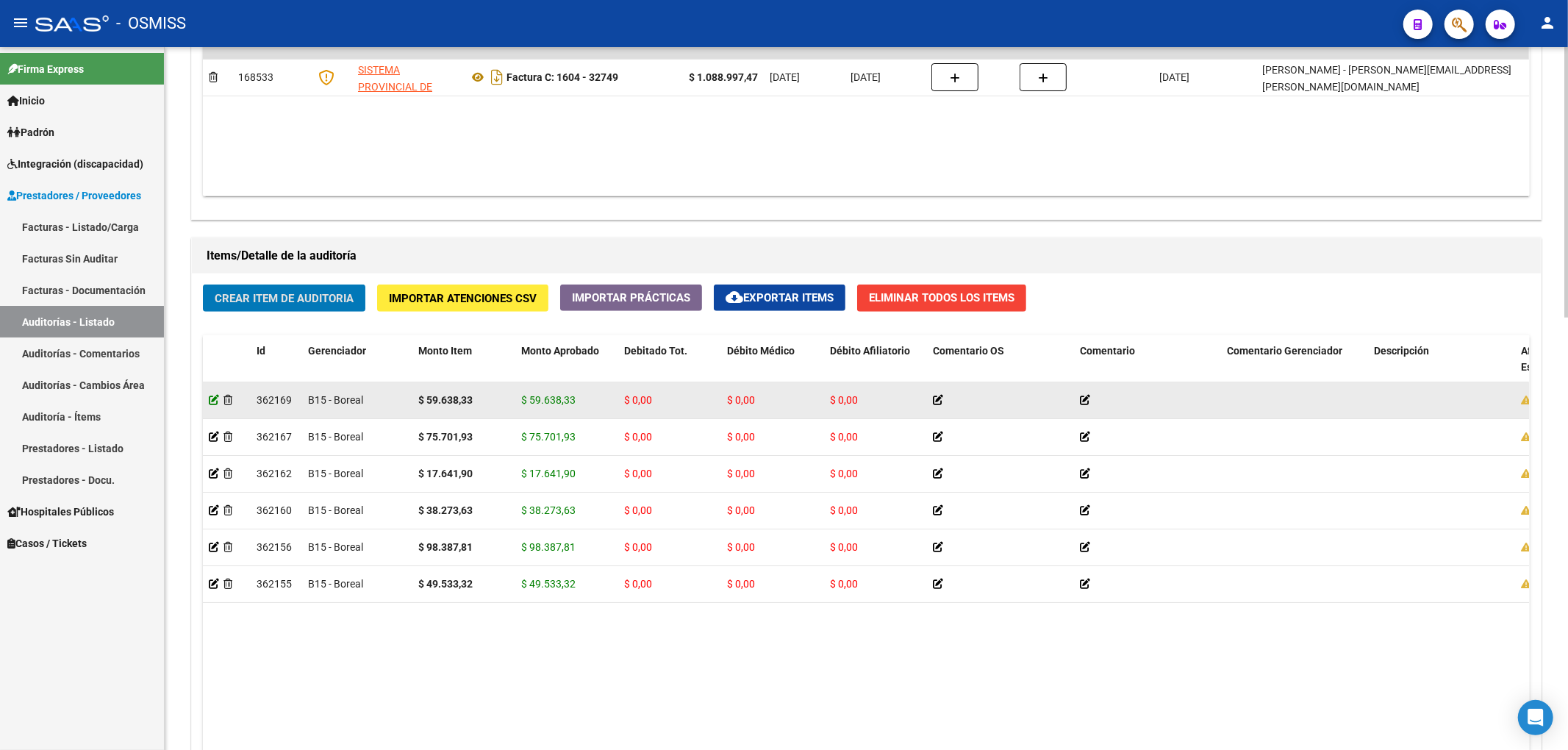
click at [216, 398] on icon at bounding box center [213, 399] width 10 height 10
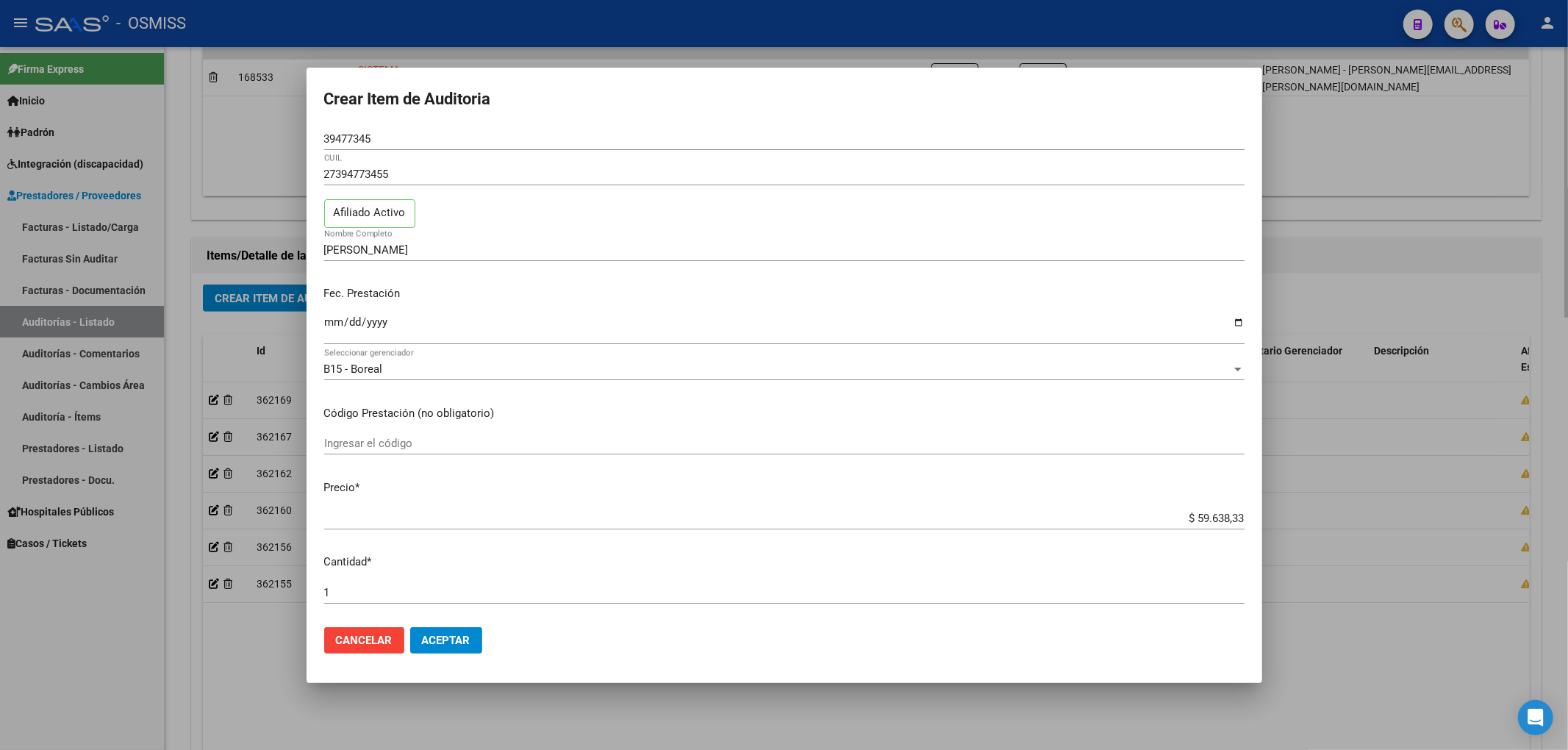
drag, startPoint x: 241, startPoint y: 633, endPoint x: 241, endPoint y: 609, distance: 24.0
click at [241, 630] on div at bounding box center [784, 375] width 1568 height 750
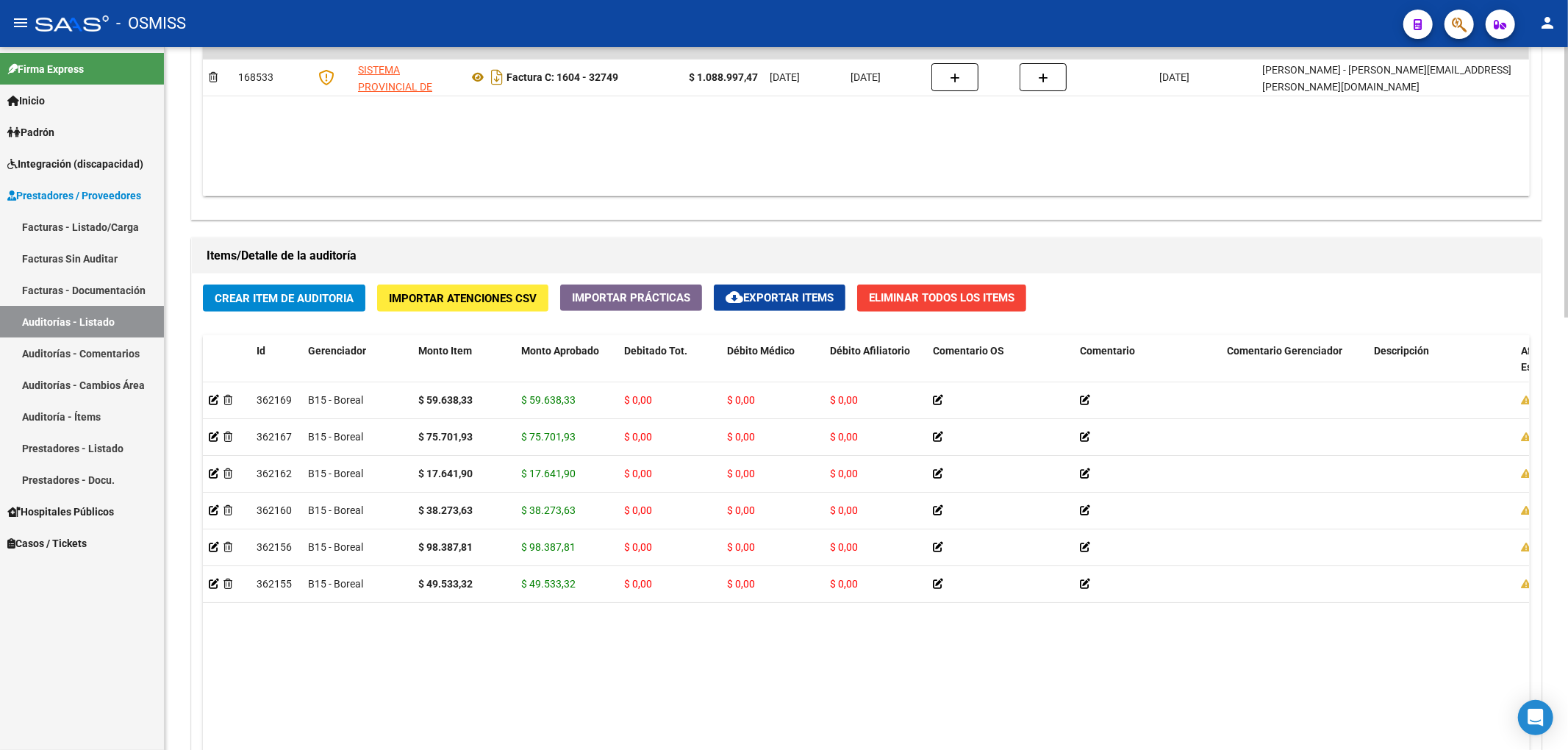
click at [266, 297] on span "Crear Item de Auditoria" at bounding box center [284, 298] width 139 height 13
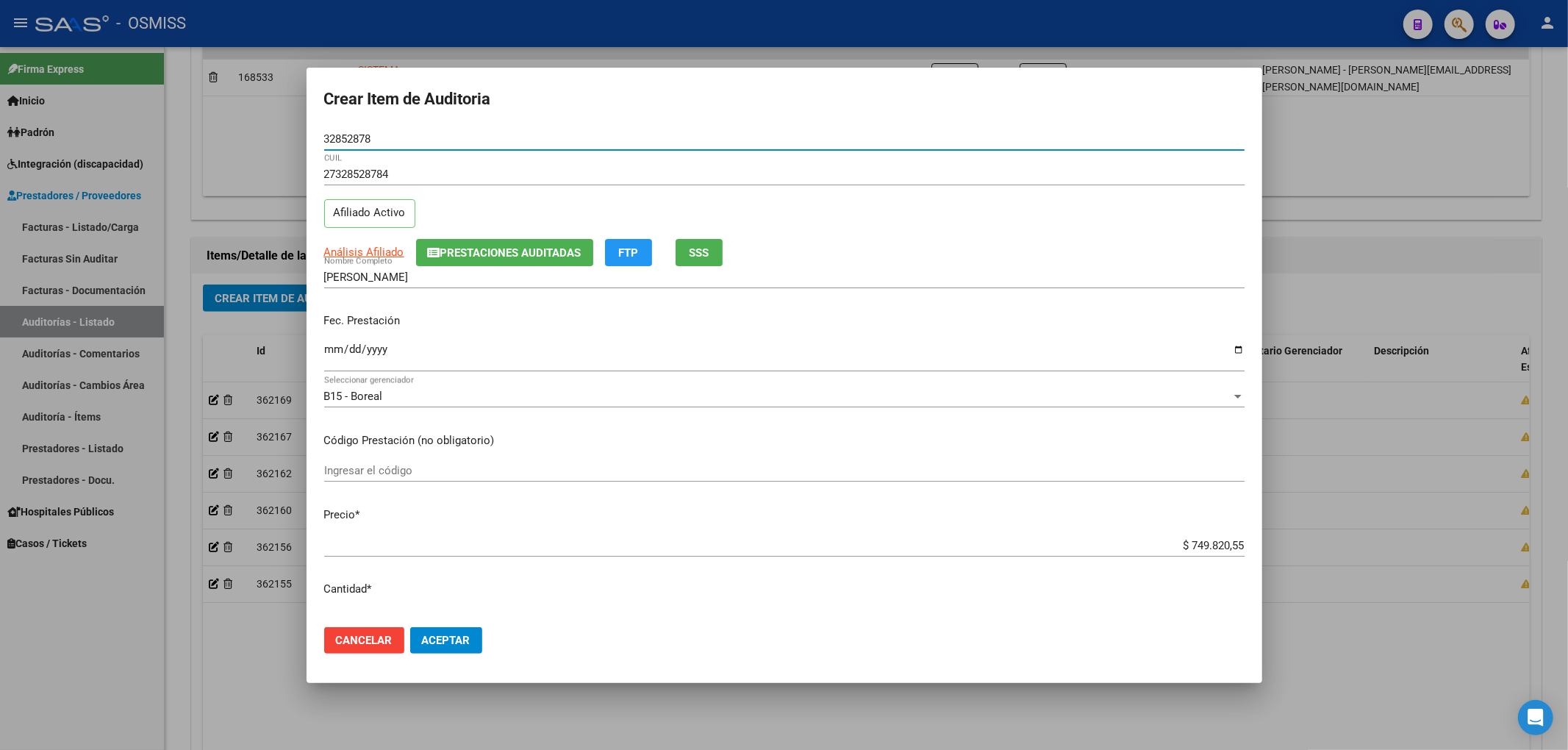
click at [325, 350] on input "Ingresar la fecha" at bounding box center [784, 355] width 920 height 23
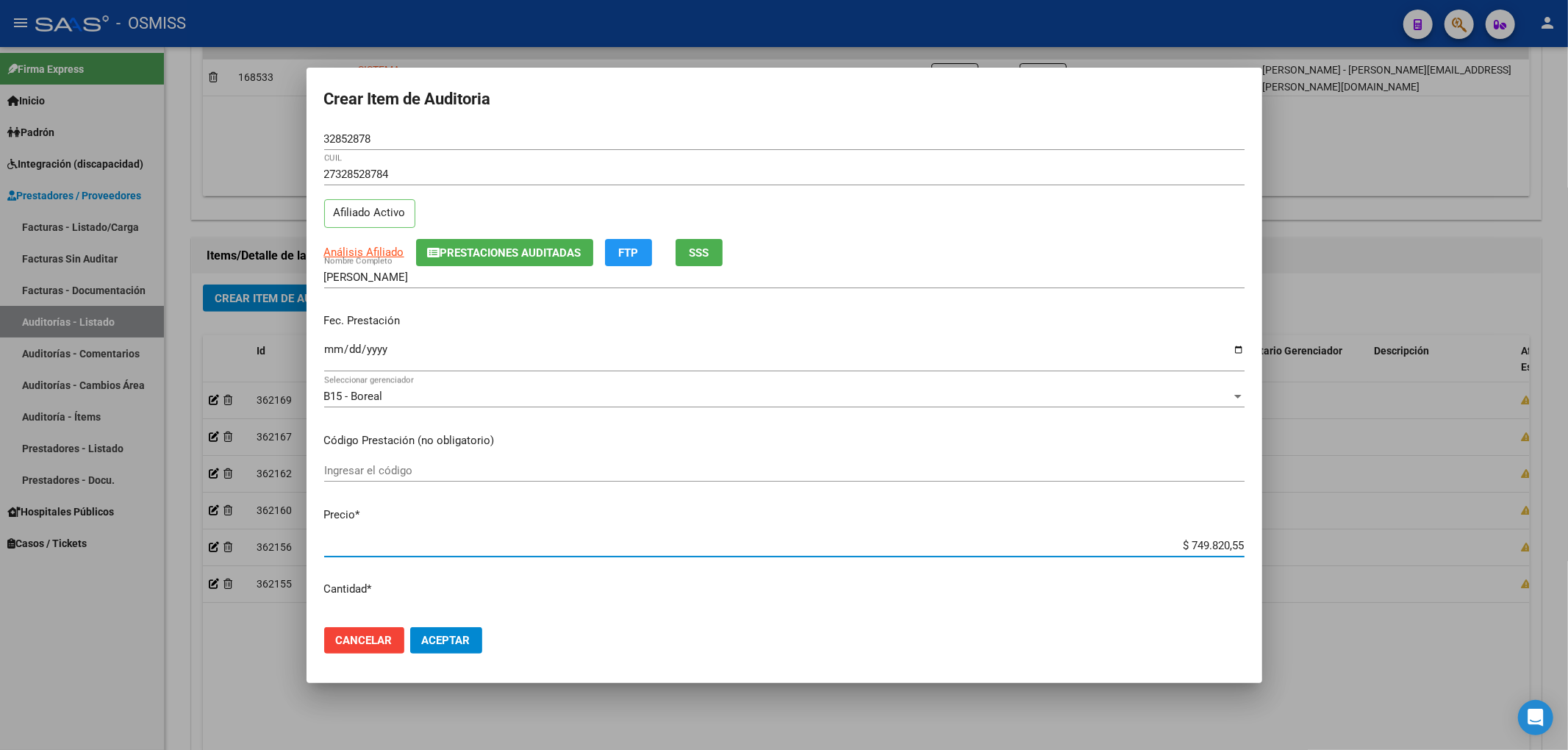
drag, startPoint x: 1148, startPoint y: 541, endPoint x: 1345, endPoint y: 550, distance: 197.2
click at [1345, 550] on div "Crear Item de Auditoria 32852878 Nro Documento 27328528784 CUIL Afiliado Activo…" at bounding box center [784, 375] width 1568 height 750
click at [654, 341] on div "[DATE] Ingresar la fecha" at bounding box center [784, 356] width 920 height 31
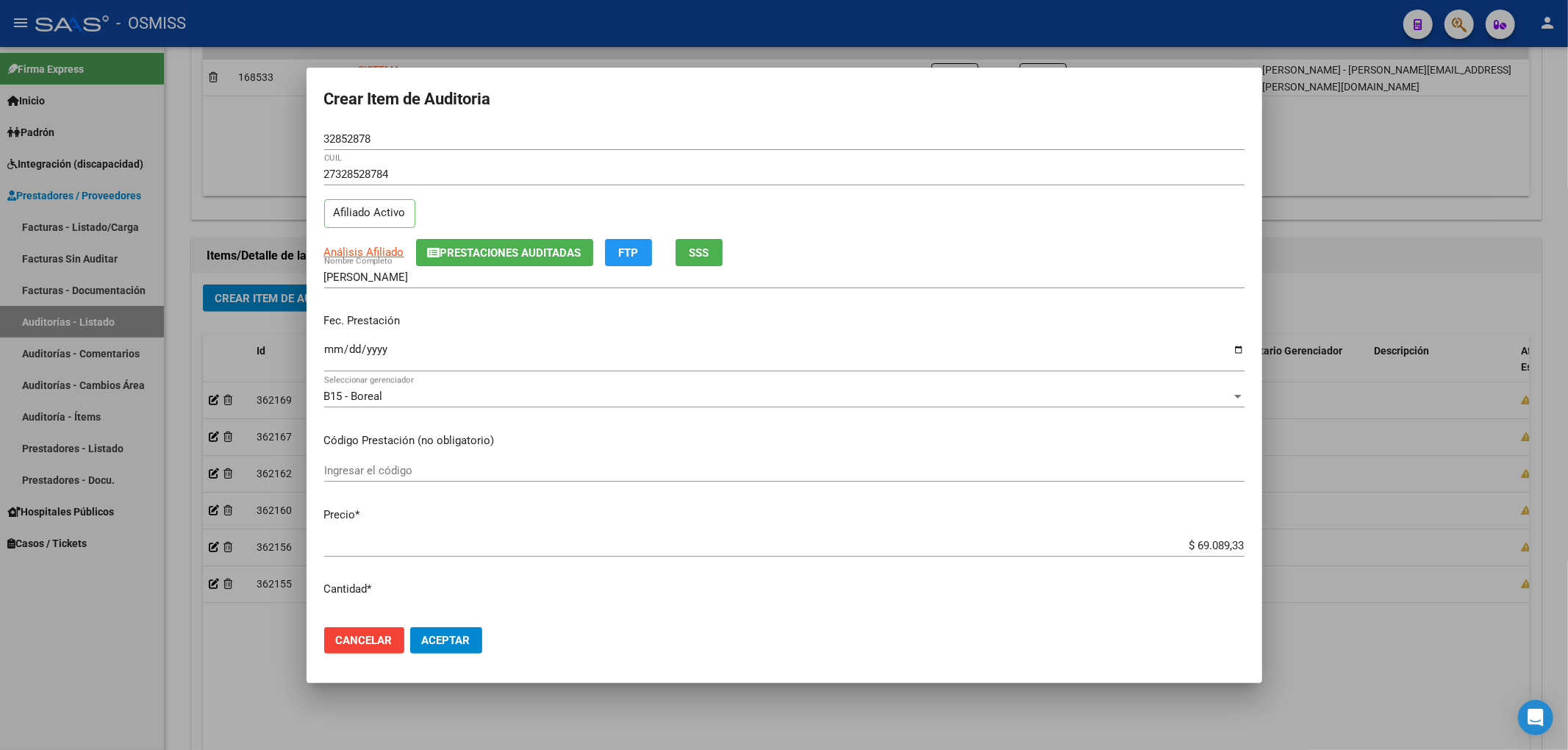
click at [780, 237] on div "27328528784 CUIL Afiliado Activo" at bounding box center [784, 201] width 920 height 75
click at [477, 247] on span "Prestaciones Auditadas" at bounding box center [511, 252] width 141 height 13
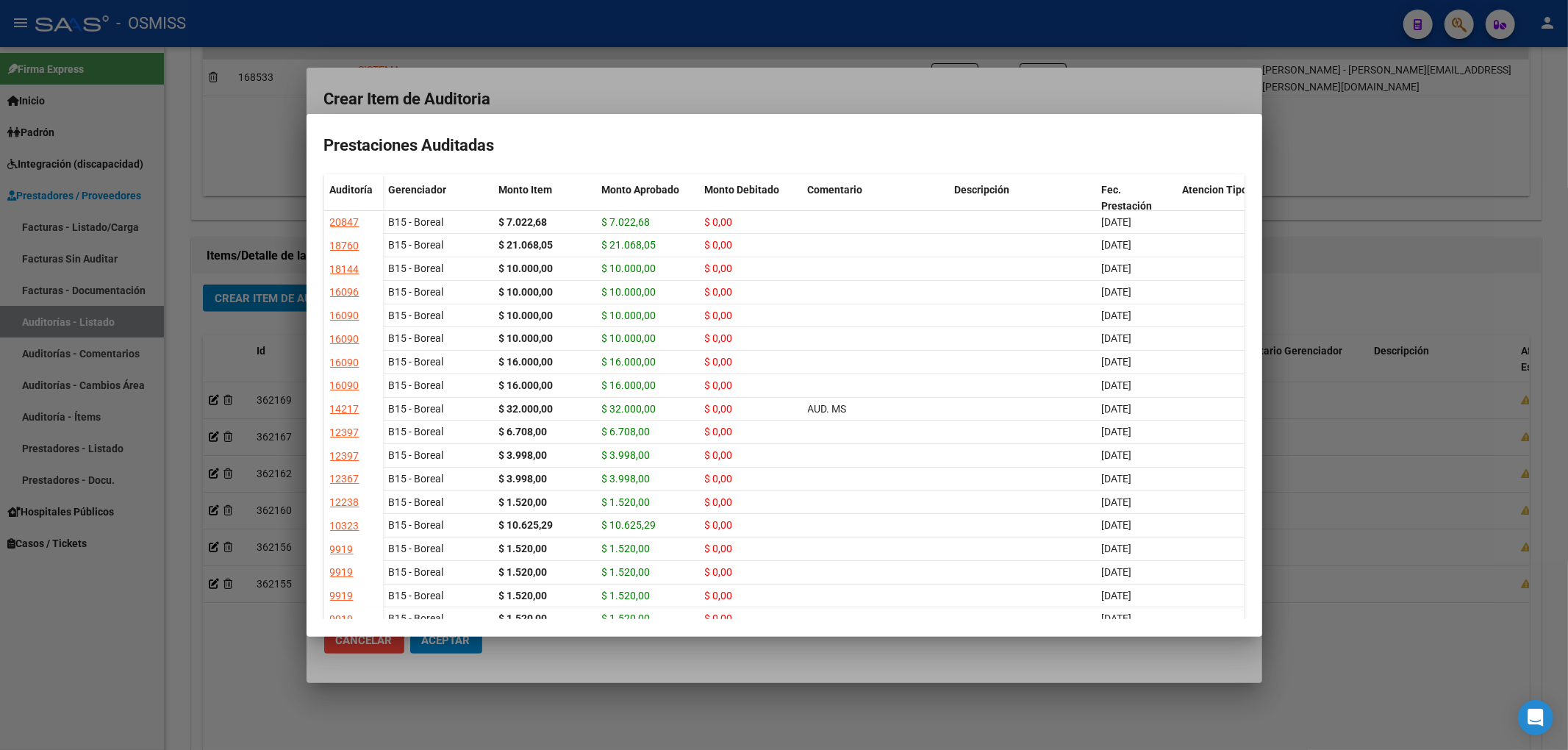
click at [627, 90] on div at bounding box center [784, 375] width 1568 height 750
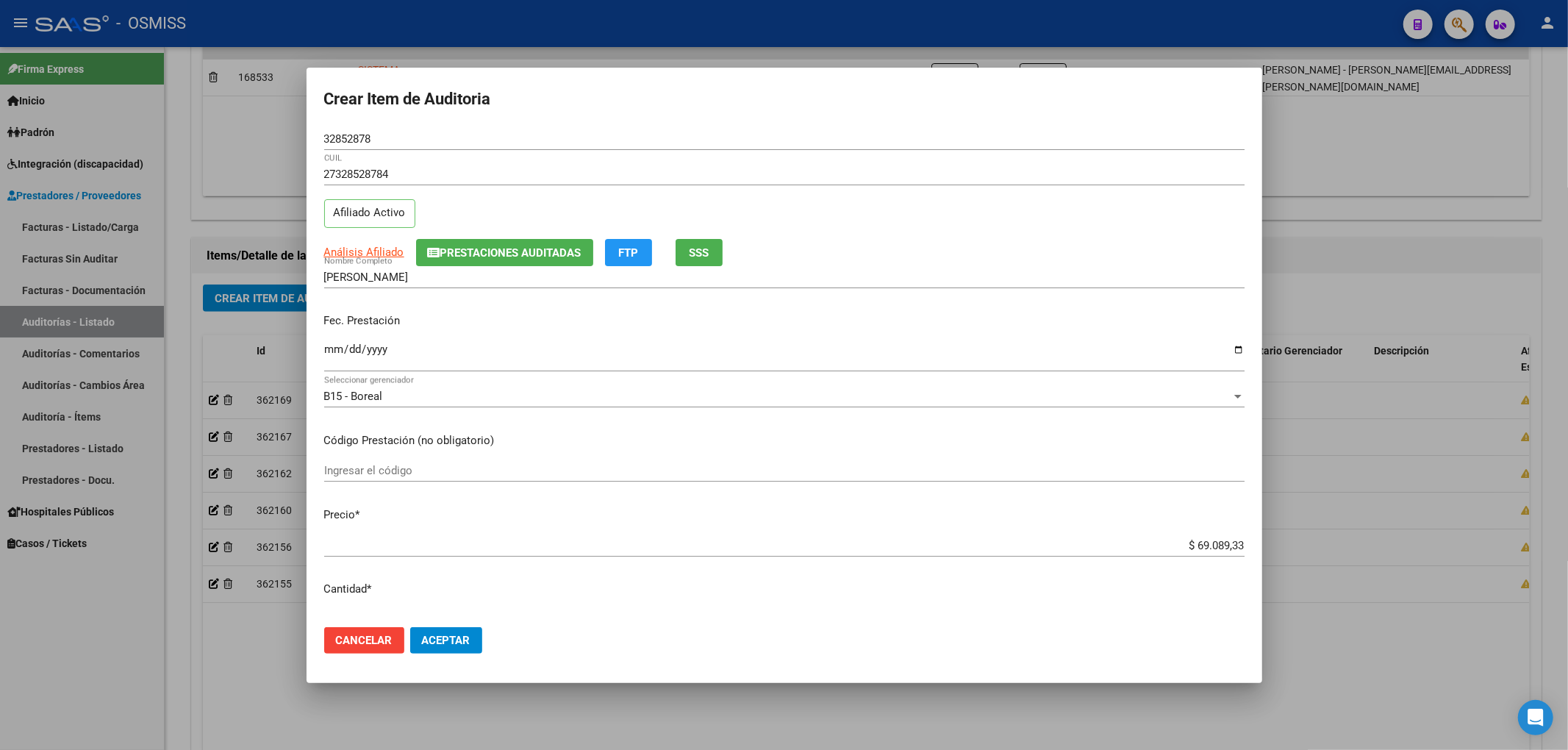
click at [562, 257] on span "Prestaciones Auditadas" at bounding box center [511, 252] width 141 height 13
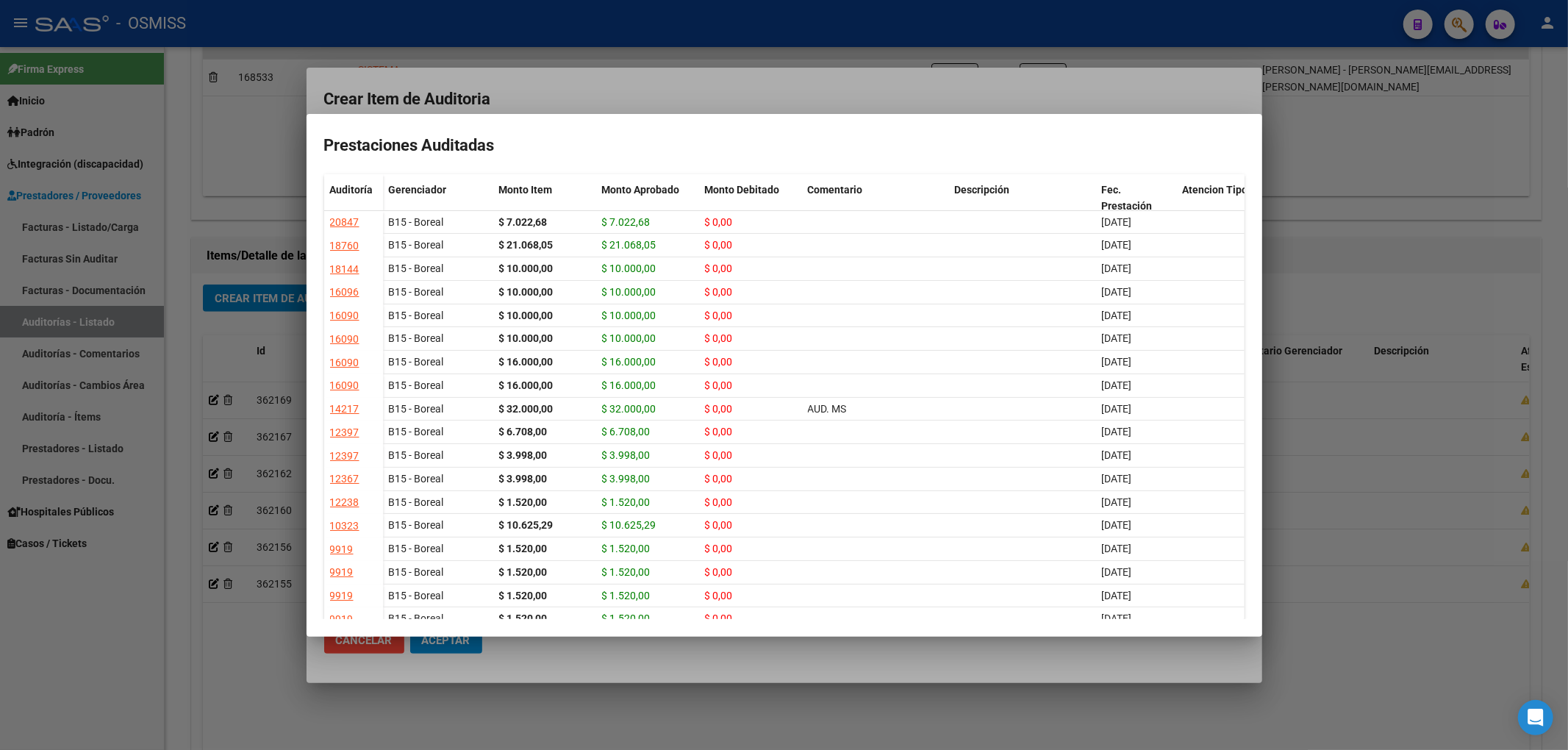
click at [666, 97] on div at bounding box center [784, 375] width 1568 height 750
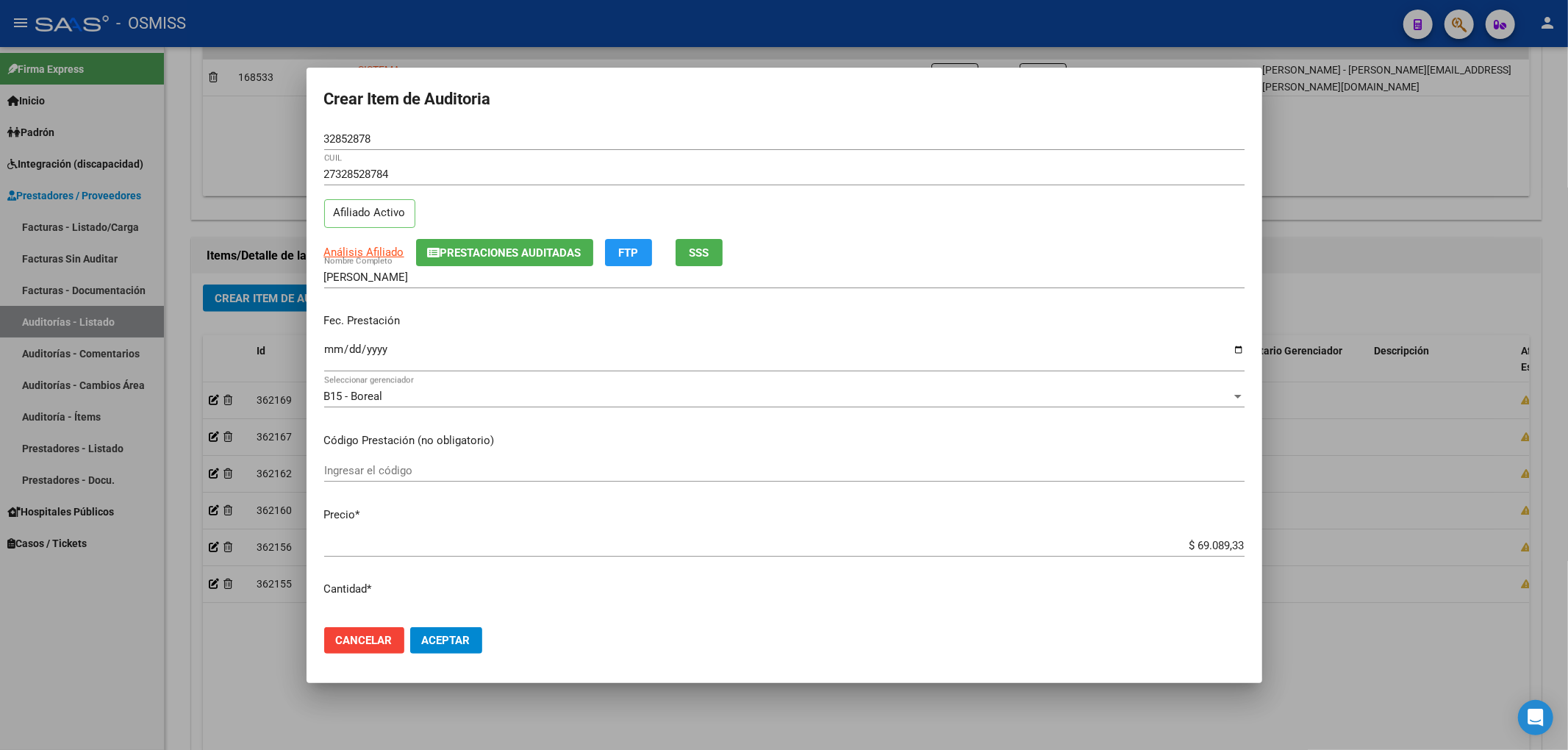
click at [466, 640] on span "Aceptar" at bounding box center [446, 640] width 48 height 13
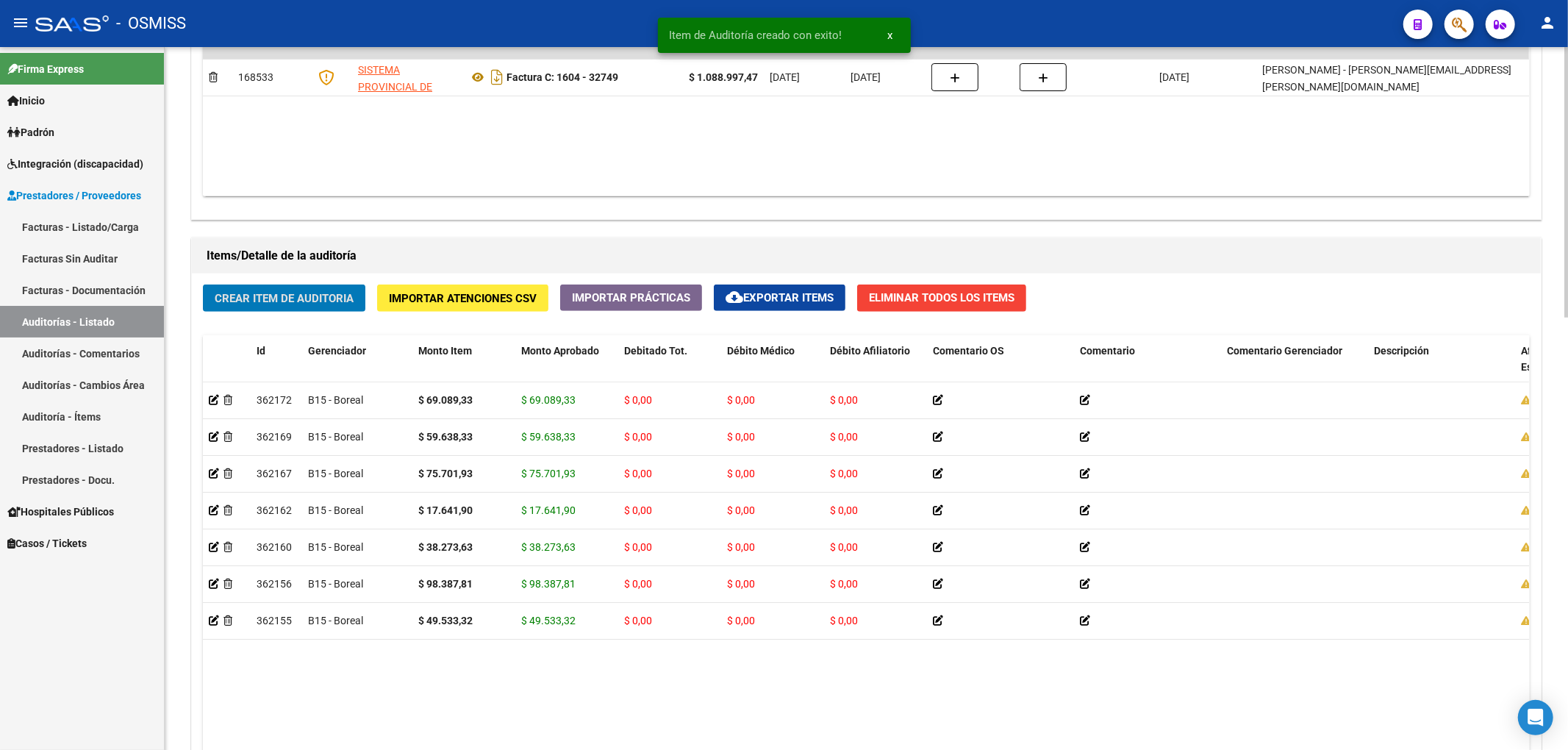
click at [338, 305] on span "Crear Item de Auditoria" at bounding box center [284, 298] width 139 height 13
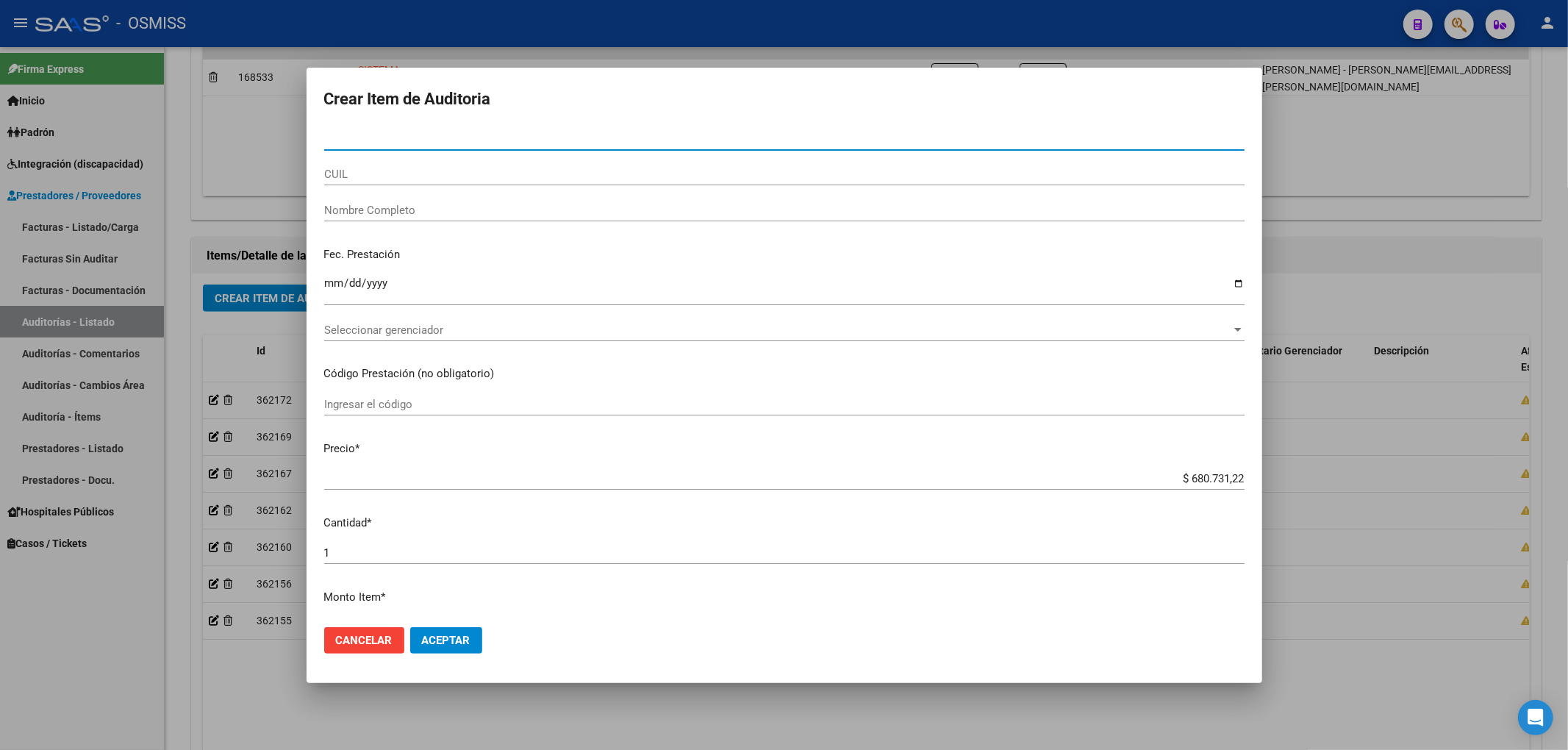
click at [435, 143] on input "Nro Documento" at bounding box center [784, 138] width 920 height 13
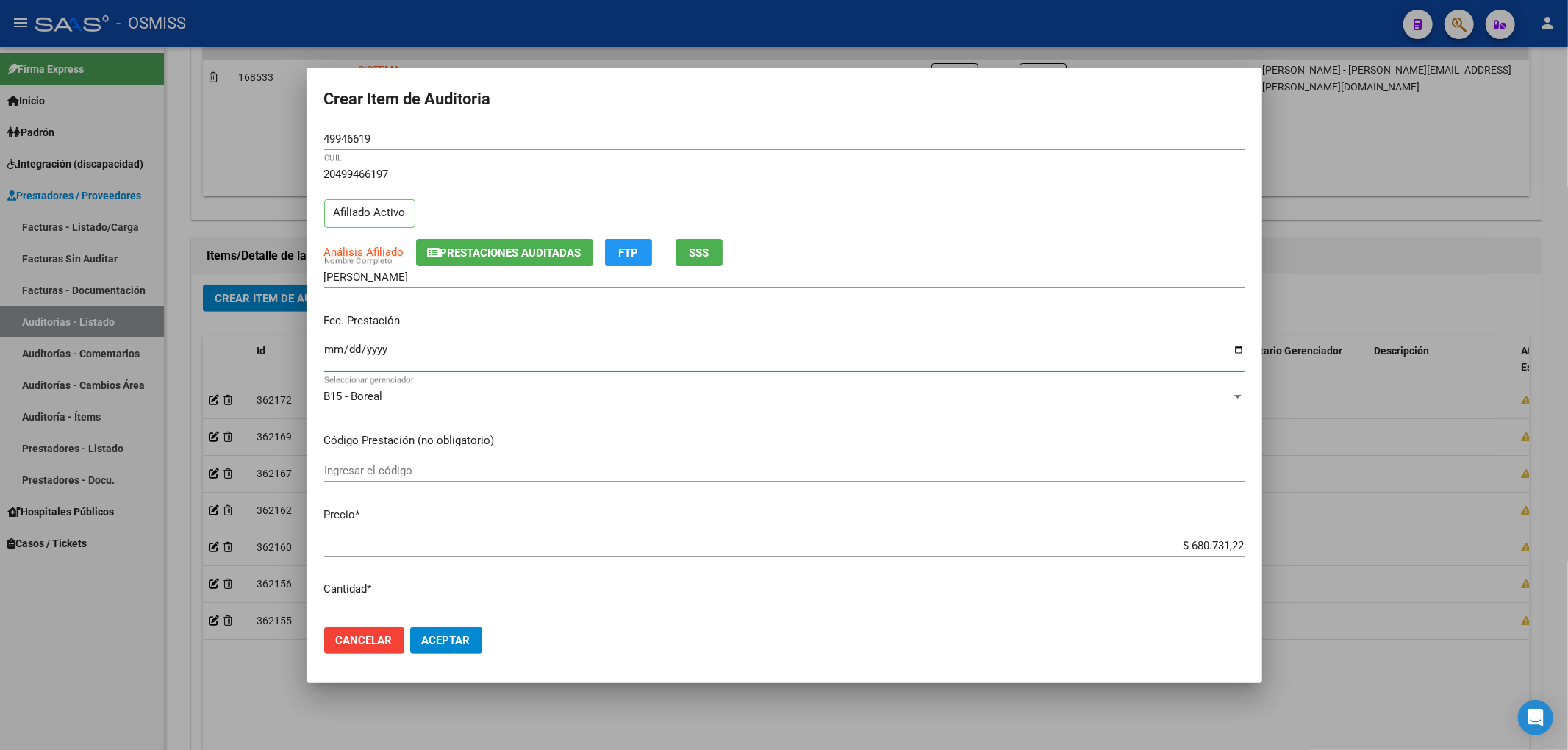
click at [337, 348] on input "Ingresar la fecha" at bounding box center [784, 355] width 920 height 23
drag, startPoint x: 1167, startPoint y: 541, endPoint x: 1277, endPoint y: 541, distance: 110.0
click at [1277, 541] on div "Crear Item de Auditoria 49946619 Nro Documento 20499466197 CUIL Afiliado Activo…" at bounding box center [784, 375] width 1568 height 750
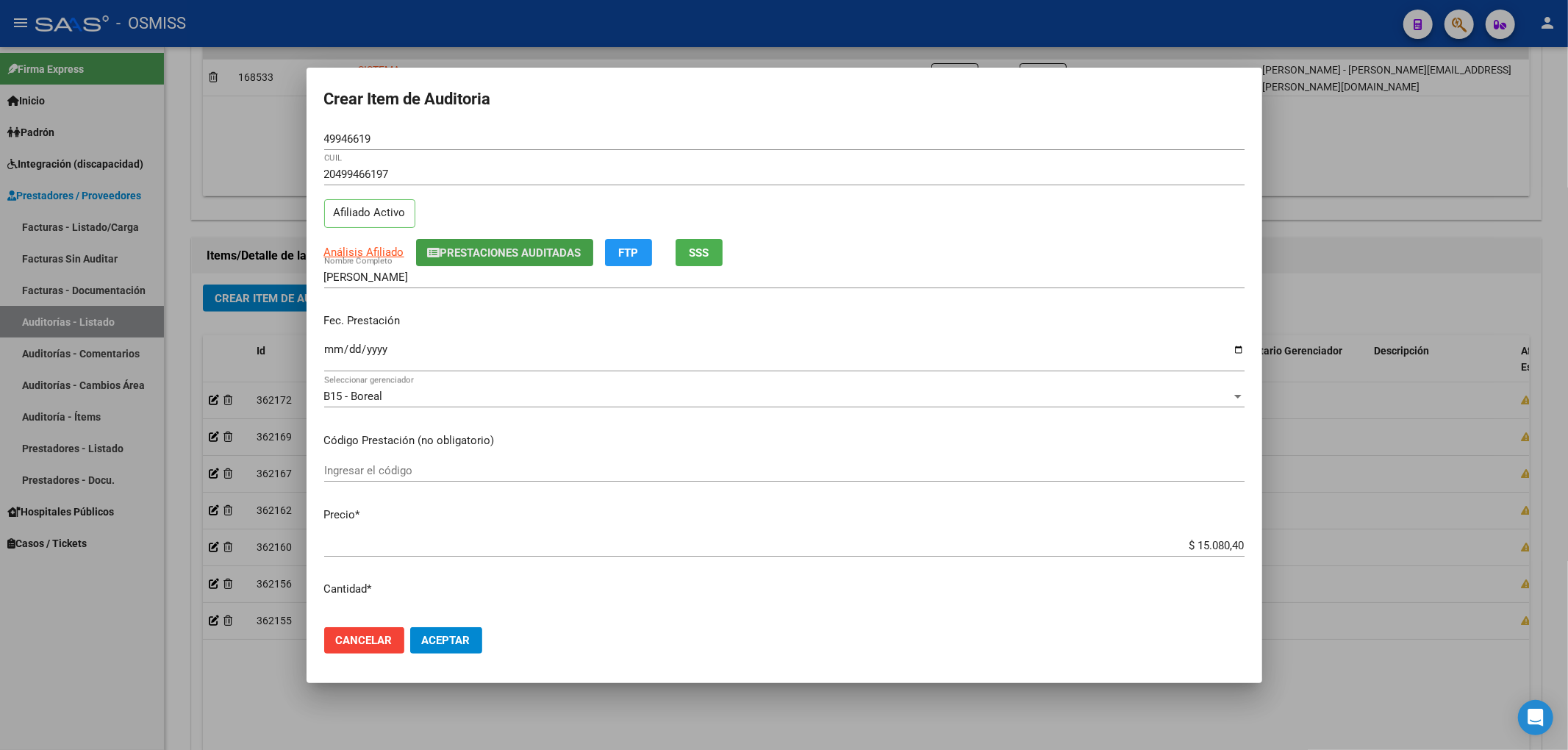
click at [467, 241] on button "Prestaciones Auditadas" at bounding box center [505, 252] width 177 height 27
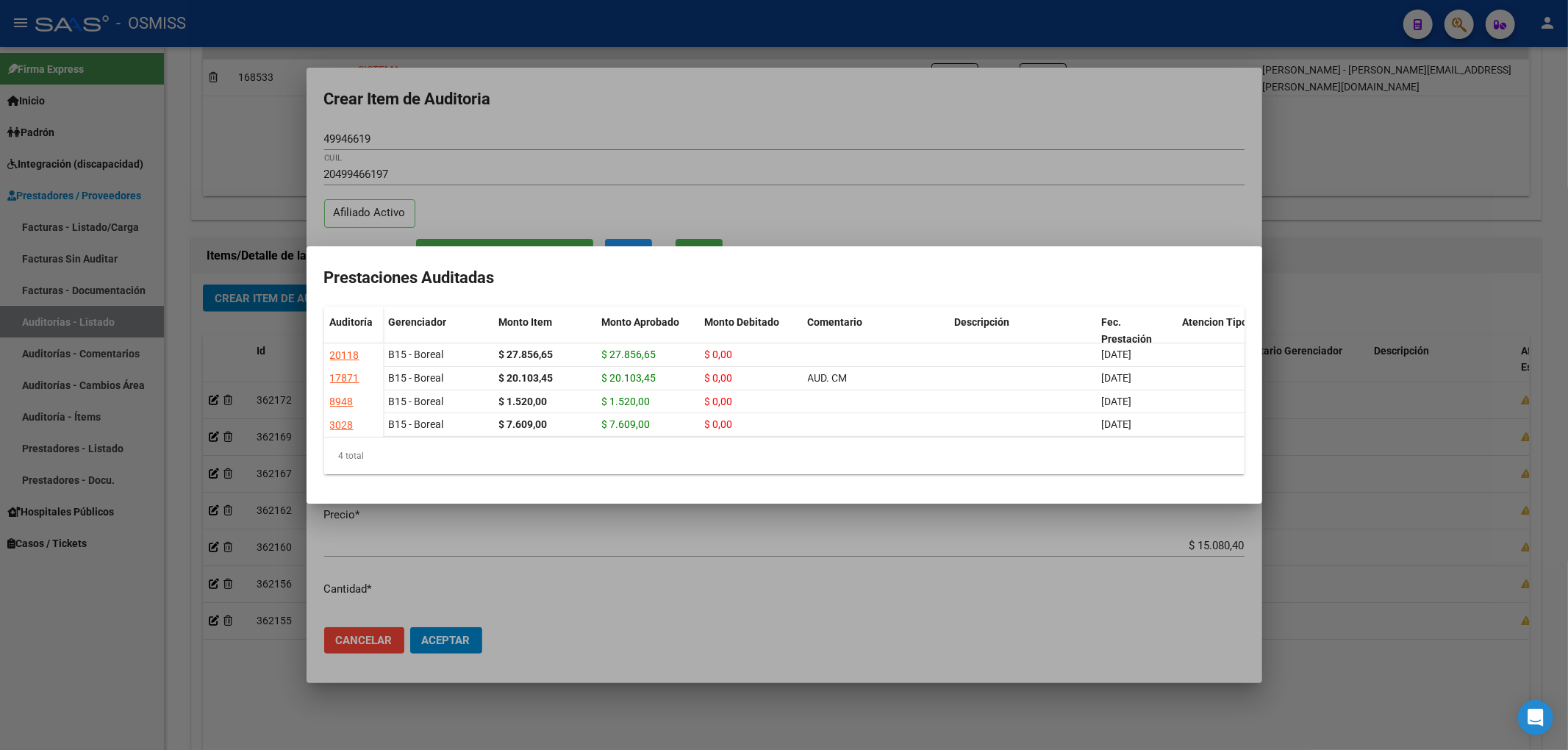
click at [775, 134] on div at bounding box center [784, 375] width 1568 height 750
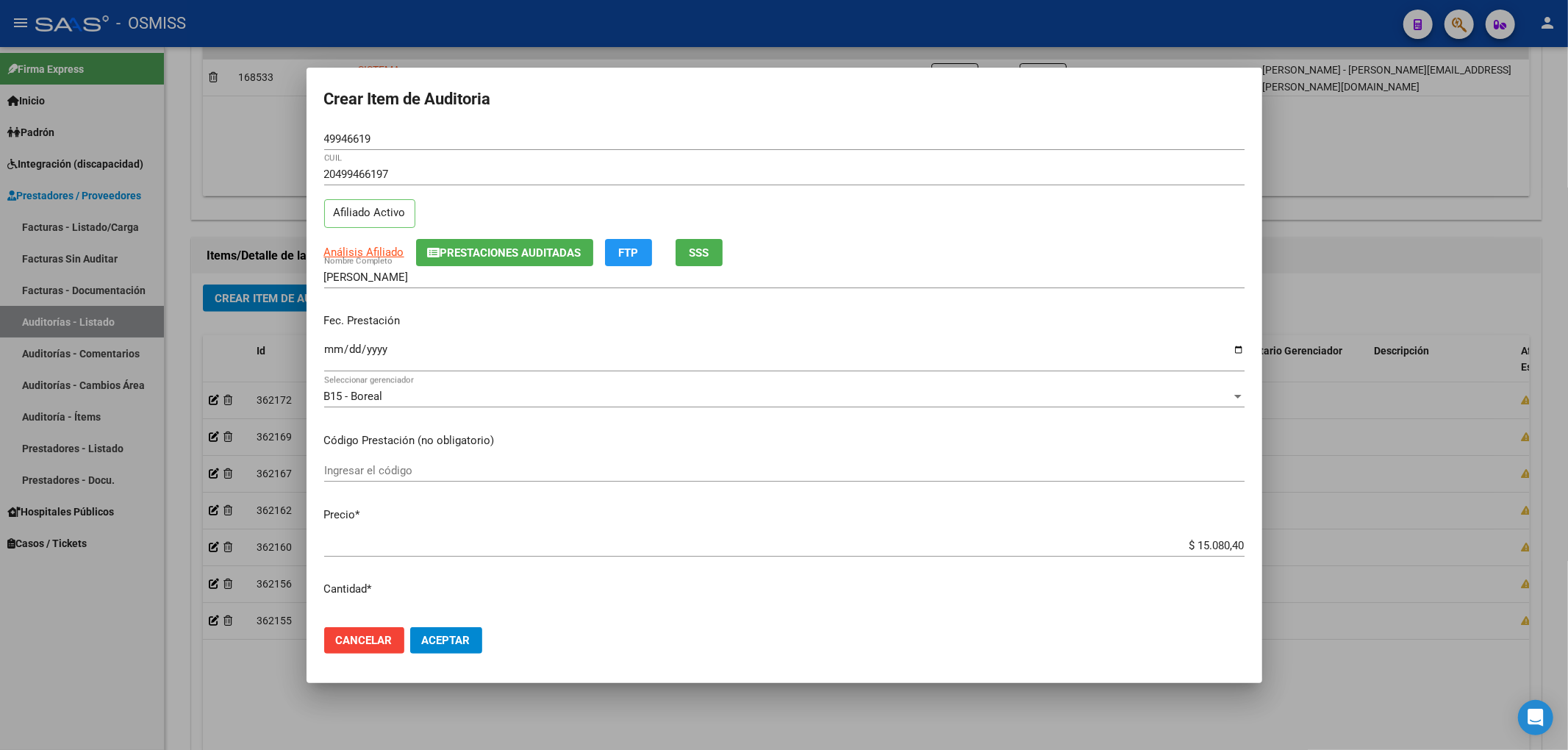
click at [444, 635] on span "Aceptar" at bounding box center [446, 640] width 48 height 13
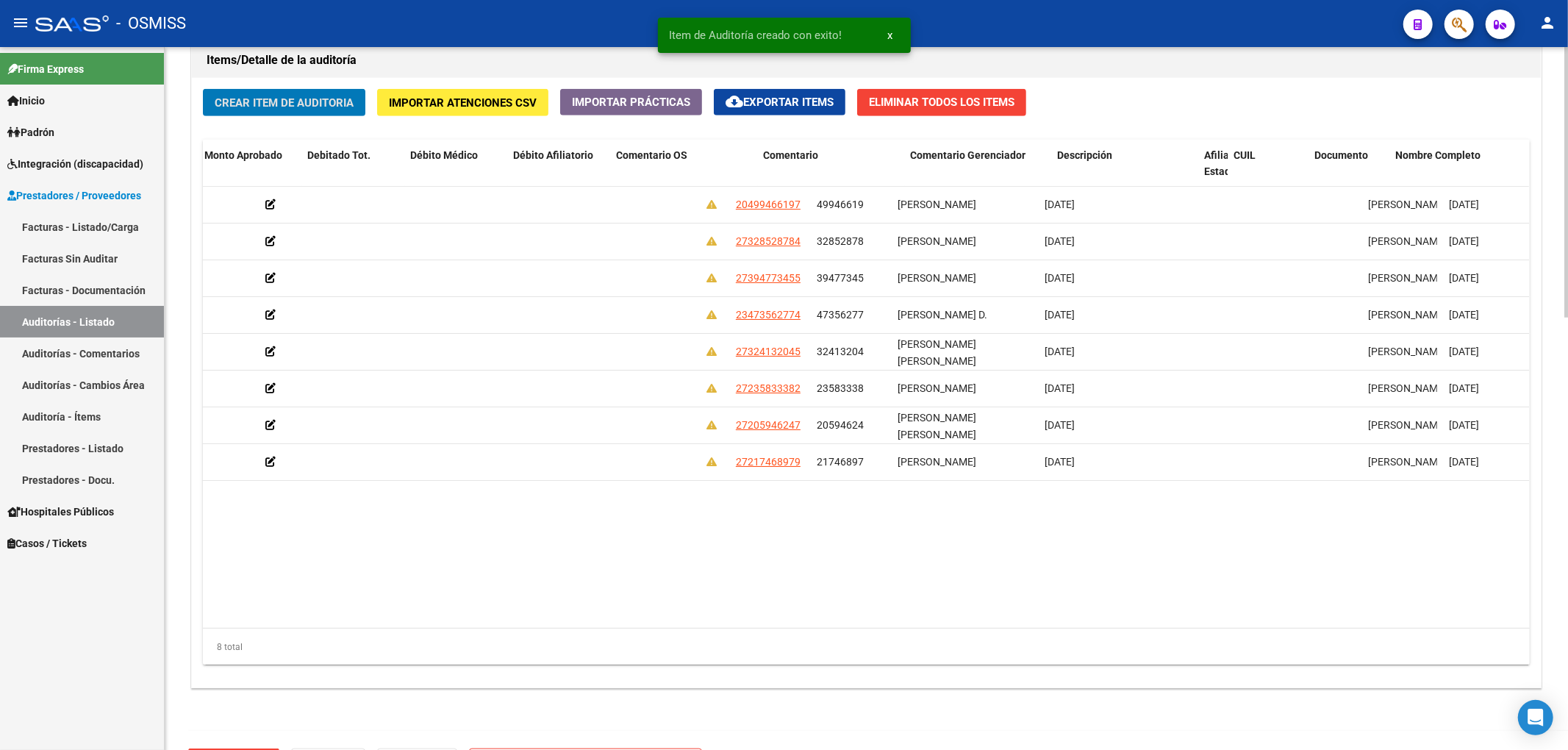
scroll to position [0, 0]
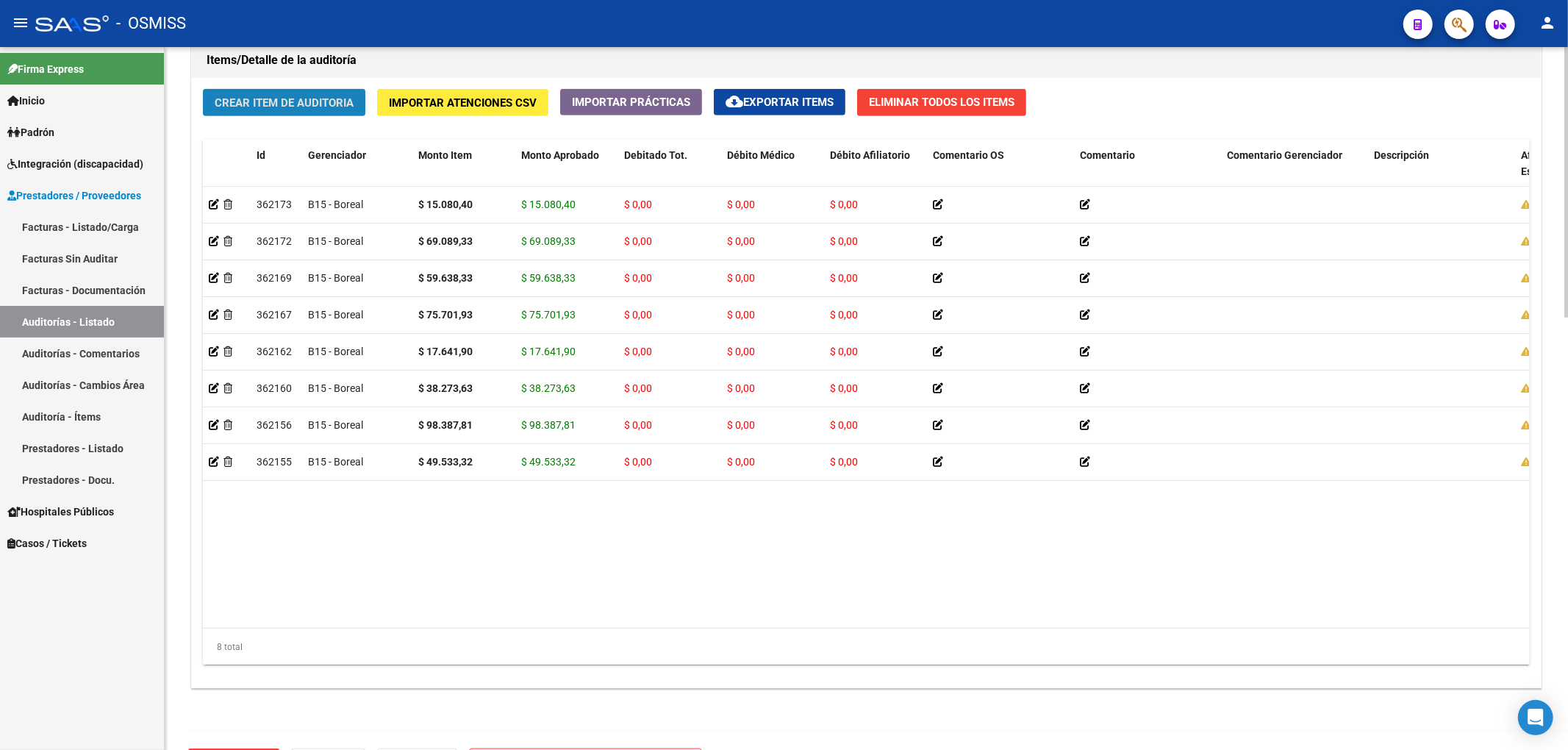
click at [336, 104] on span "Crear Item de Auditoria" at bounding box center [284, 102] width 139 height 13
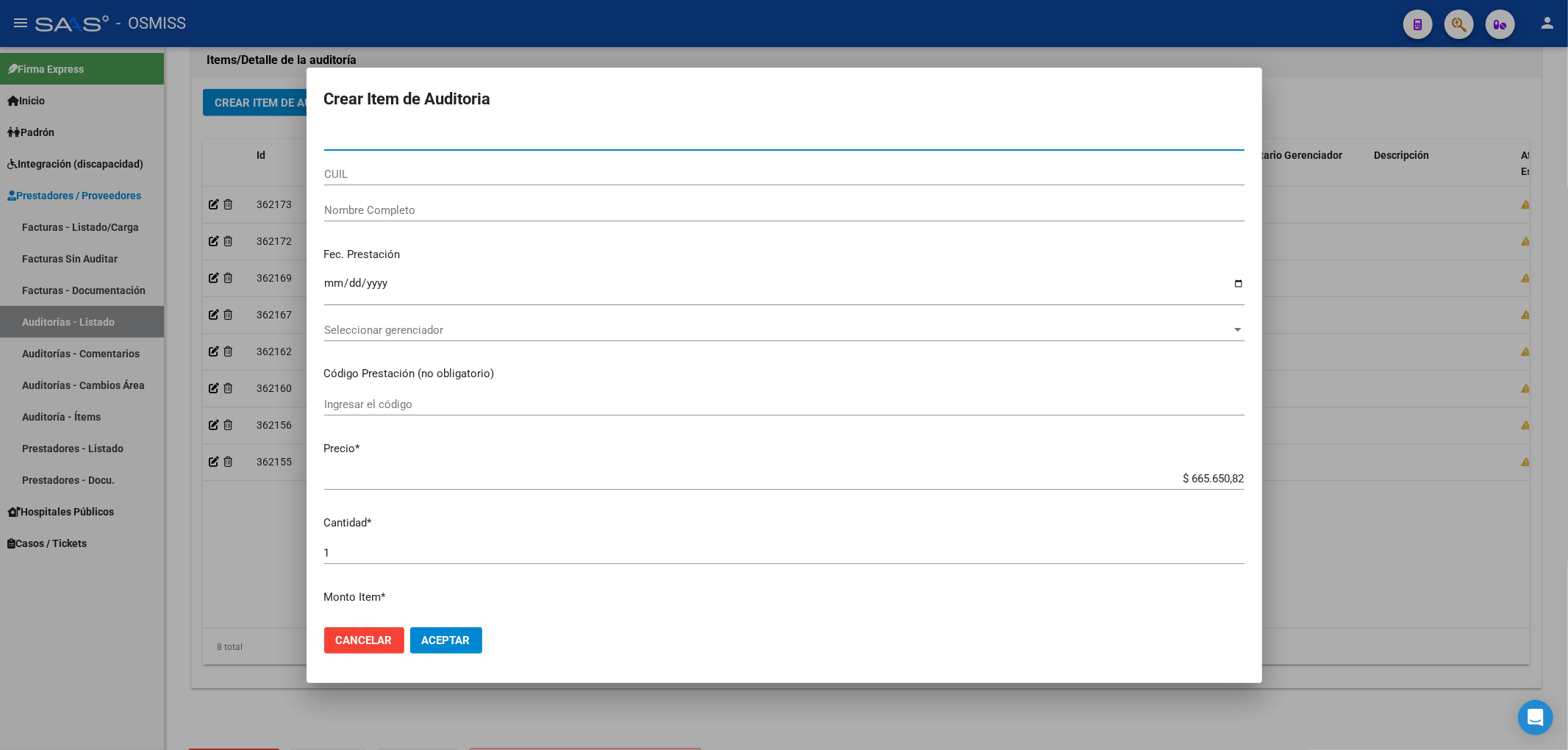
click at [351, 635] on span "Cancelar" at bounding box center [364, 640] width 56 height 13
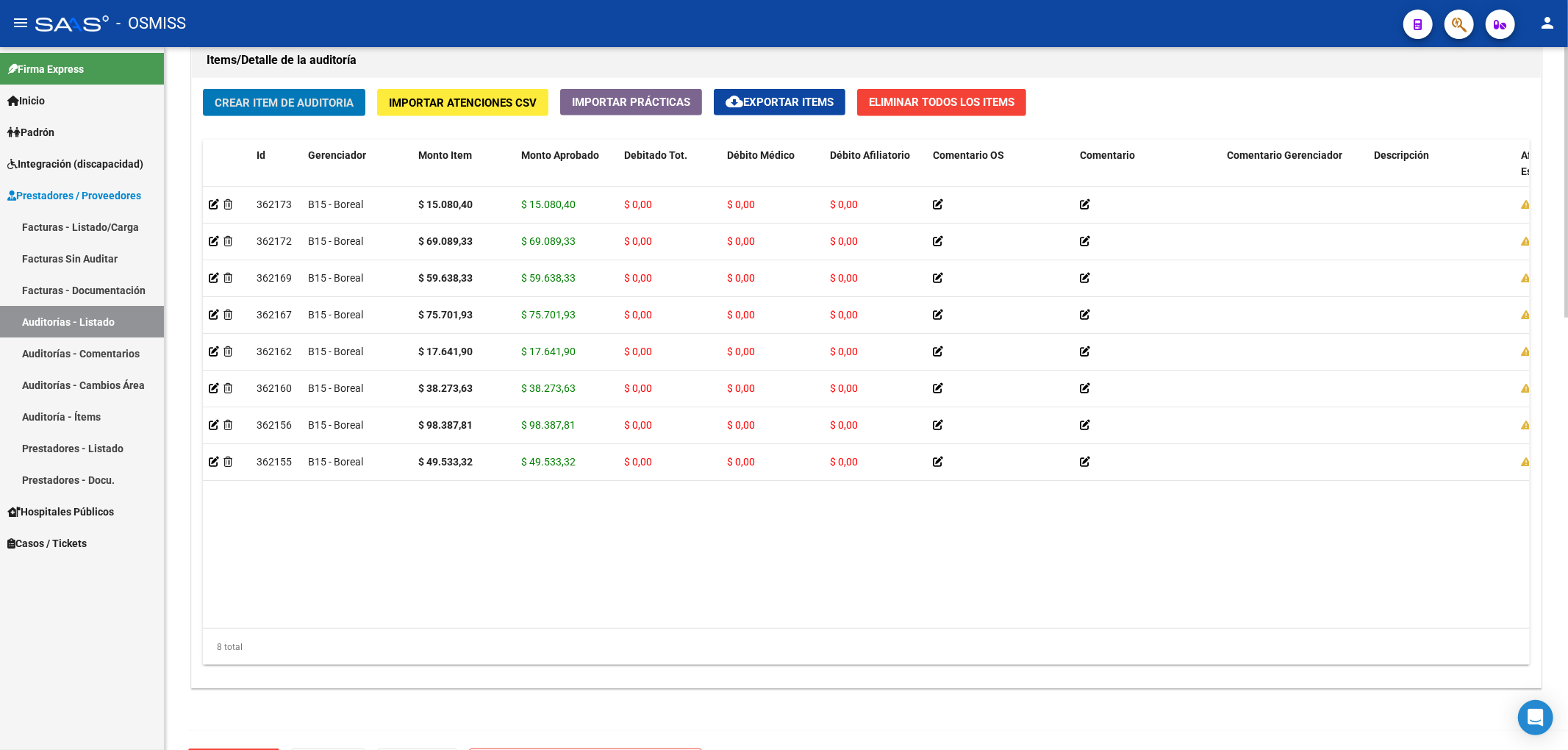
click at [327, 102] on span "Crear Item de Auditoria" at bounding box center [284, 102] width 139 height 13
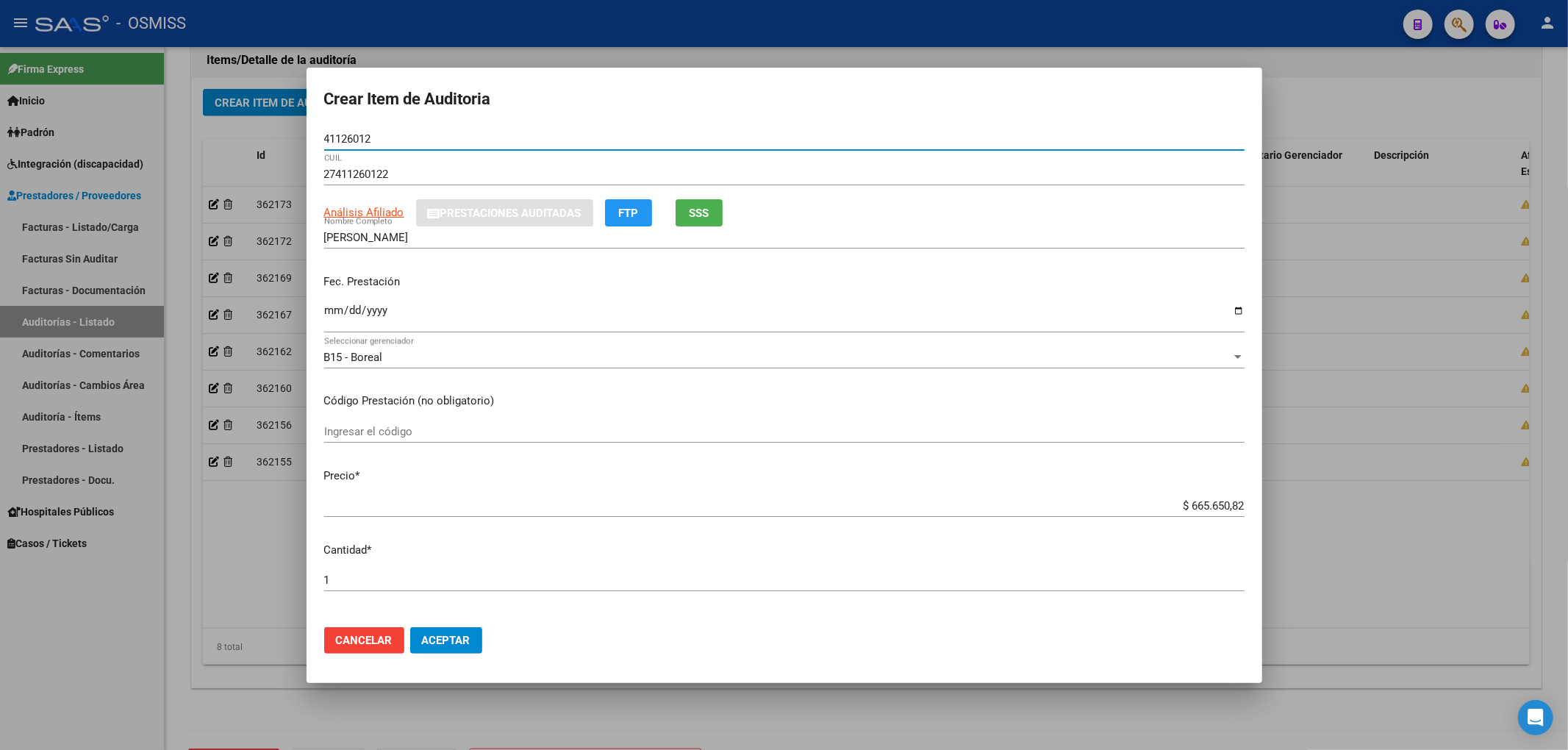
click at [335, 312] on input "Ingresar la fecha" at bounding box center [784, 316] width 920 height 23
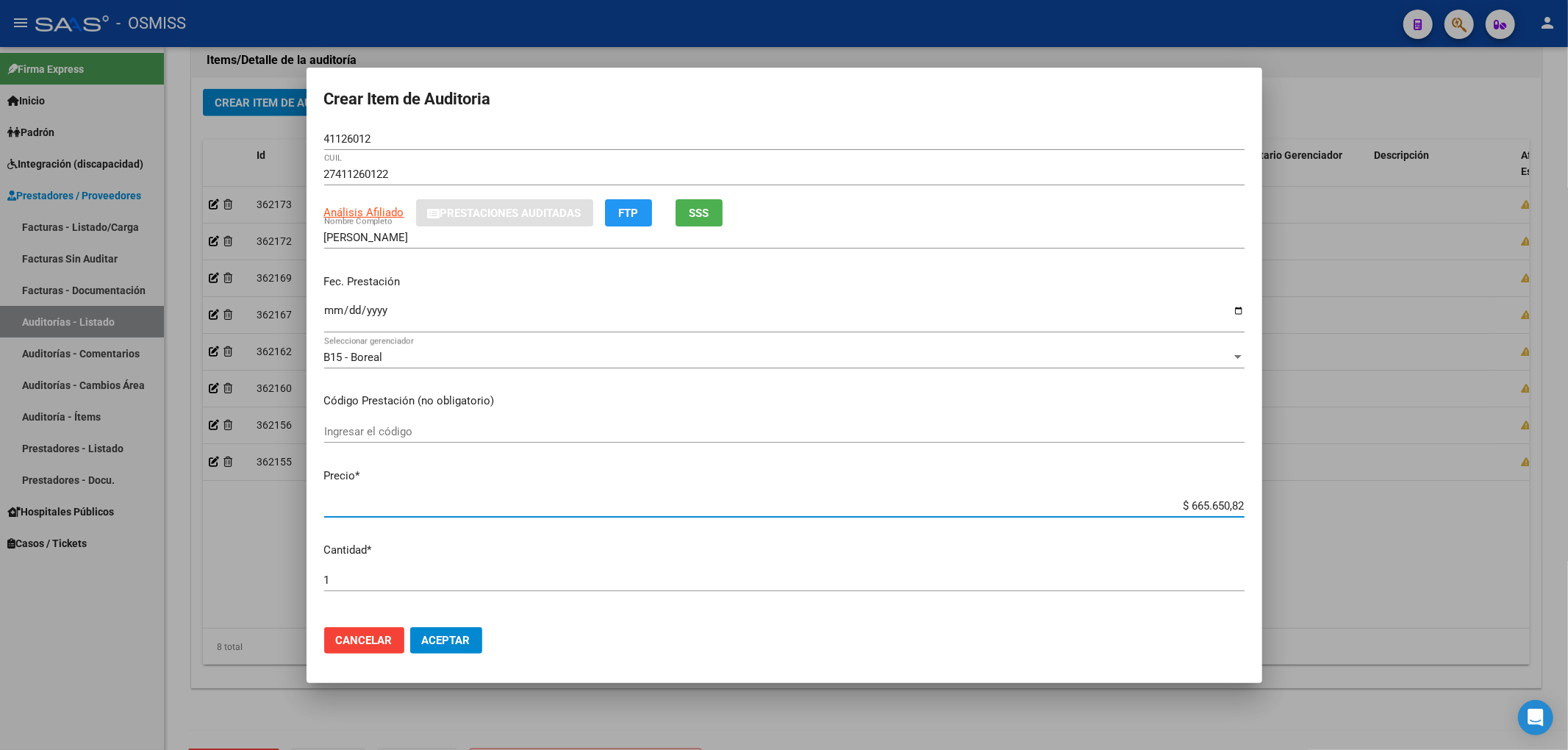
drag, startPoint x: 1176, startPoint y: 509, endPoint x: 1301, endPoint y: 516, distance: 125.2
click at [1300, 516] on div "Crear Item de Auditoria 41126012 Nro Documento 27411260122 CUIL Análisis Afilia…" at bounding box center [784, 375] width 1568 height 750
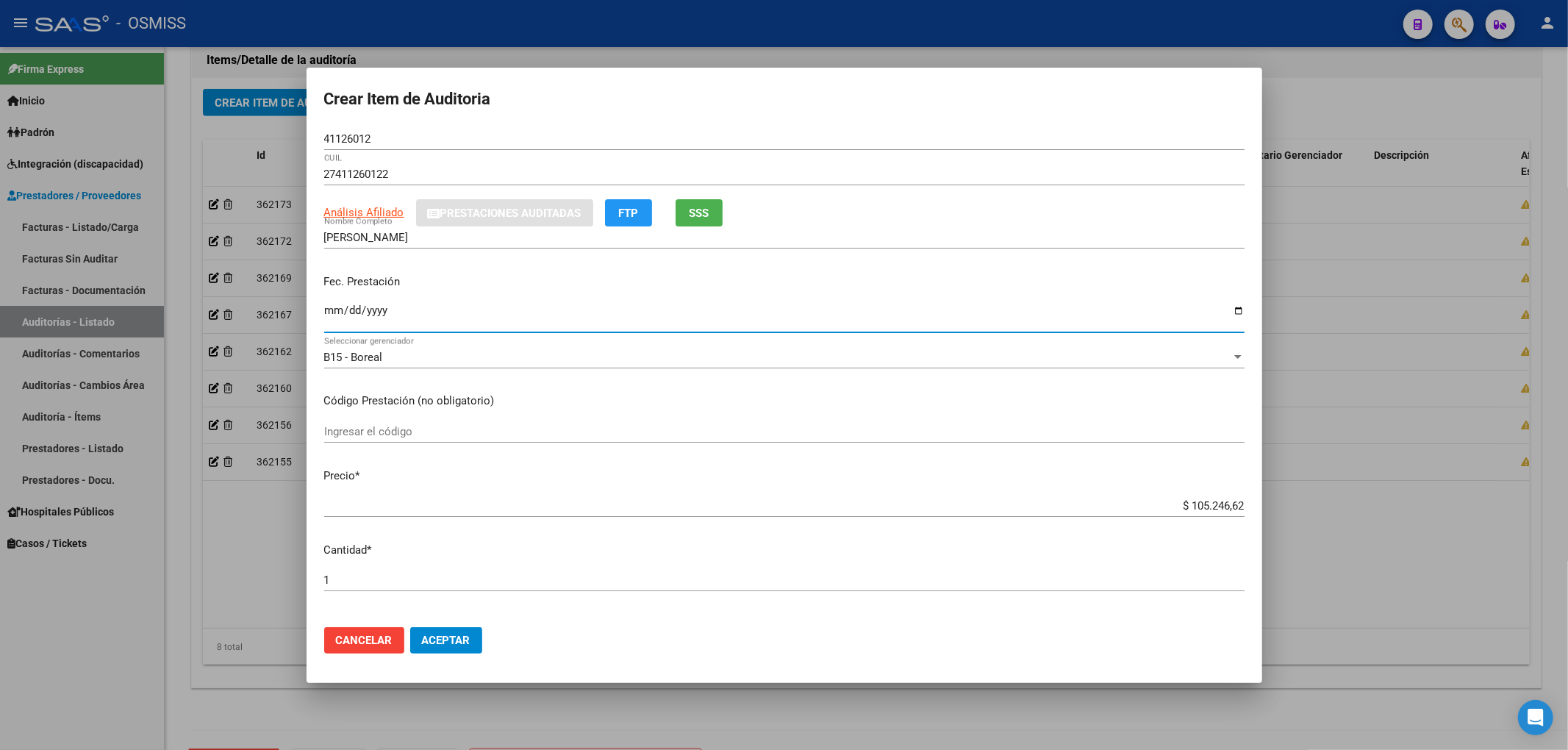
click at [339, 306] on input "Ingresar la fecha" at bounding box center [784, 316] width 920 height 23
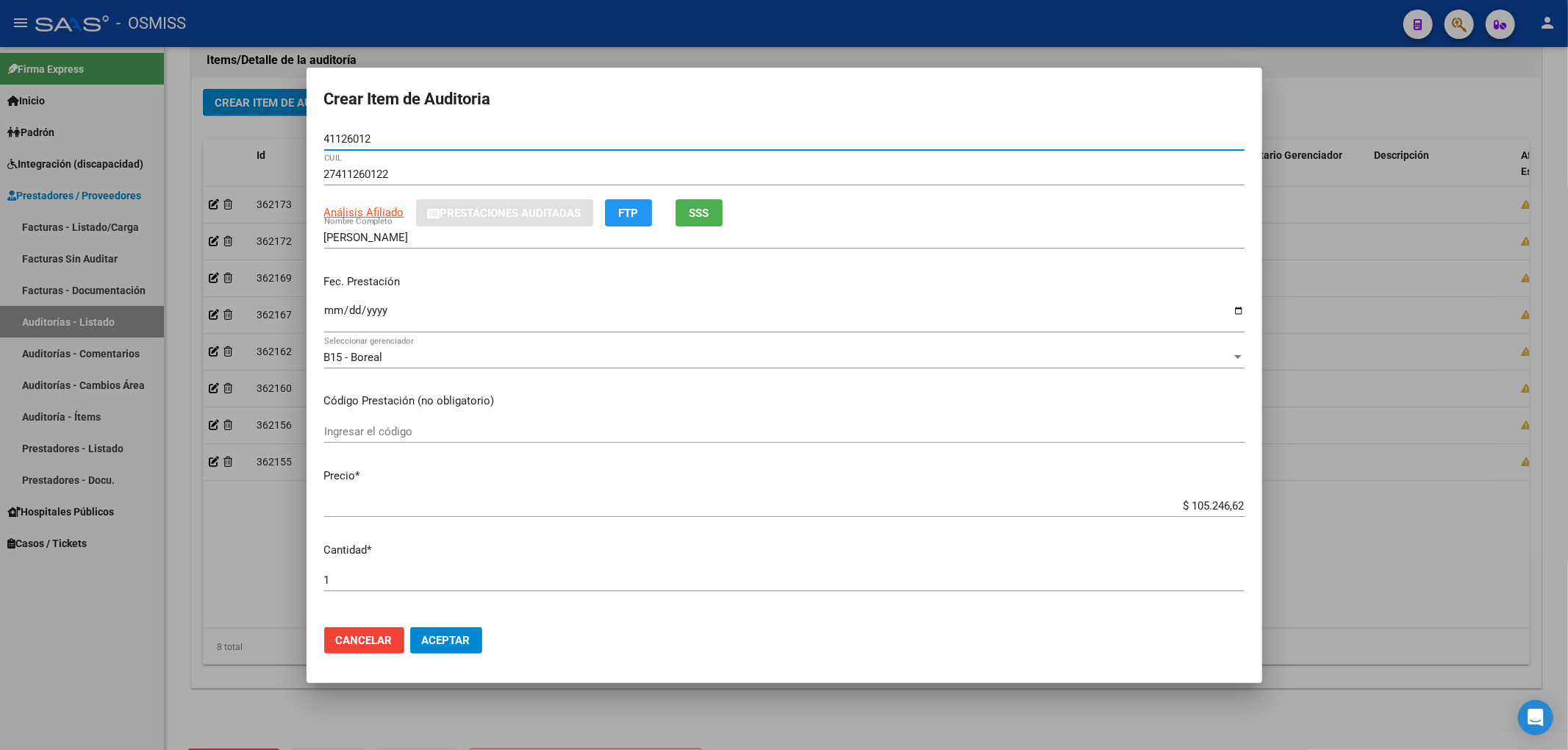
drag, startPoint x: 377, startPoint y: 140, endPoint x: 234, endPoint y: 130, distance: 143.3
click at [234, 130] on div "Crear Item de Auditoria 41126012 Nro Documento 27411260122 CUIL Análisis Afilia…" at bounding box center [784, 375] width 1568 height 750
click at [585, 270] on div "Fec. Prestación [DATE] Ingresar la fecha" at bounding box center [784, 304] width 920 height 84
click at [454, 641] on span "Aceptar" at bounding box center [446, 640] width 48 height 13
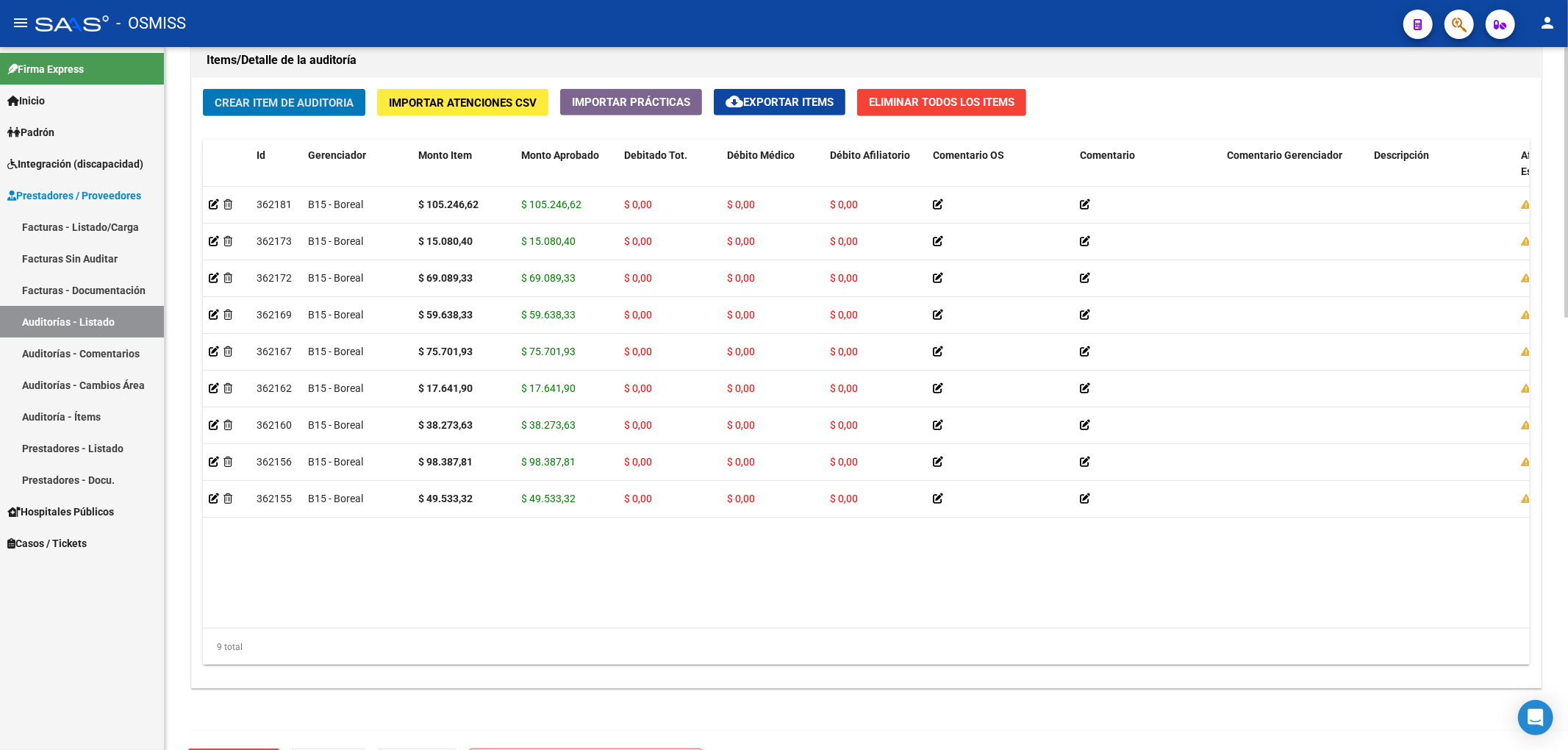
click at [295, 103] on span "Crear Item de Auditoria" at bounding box center [284, 102] width 139 height 13
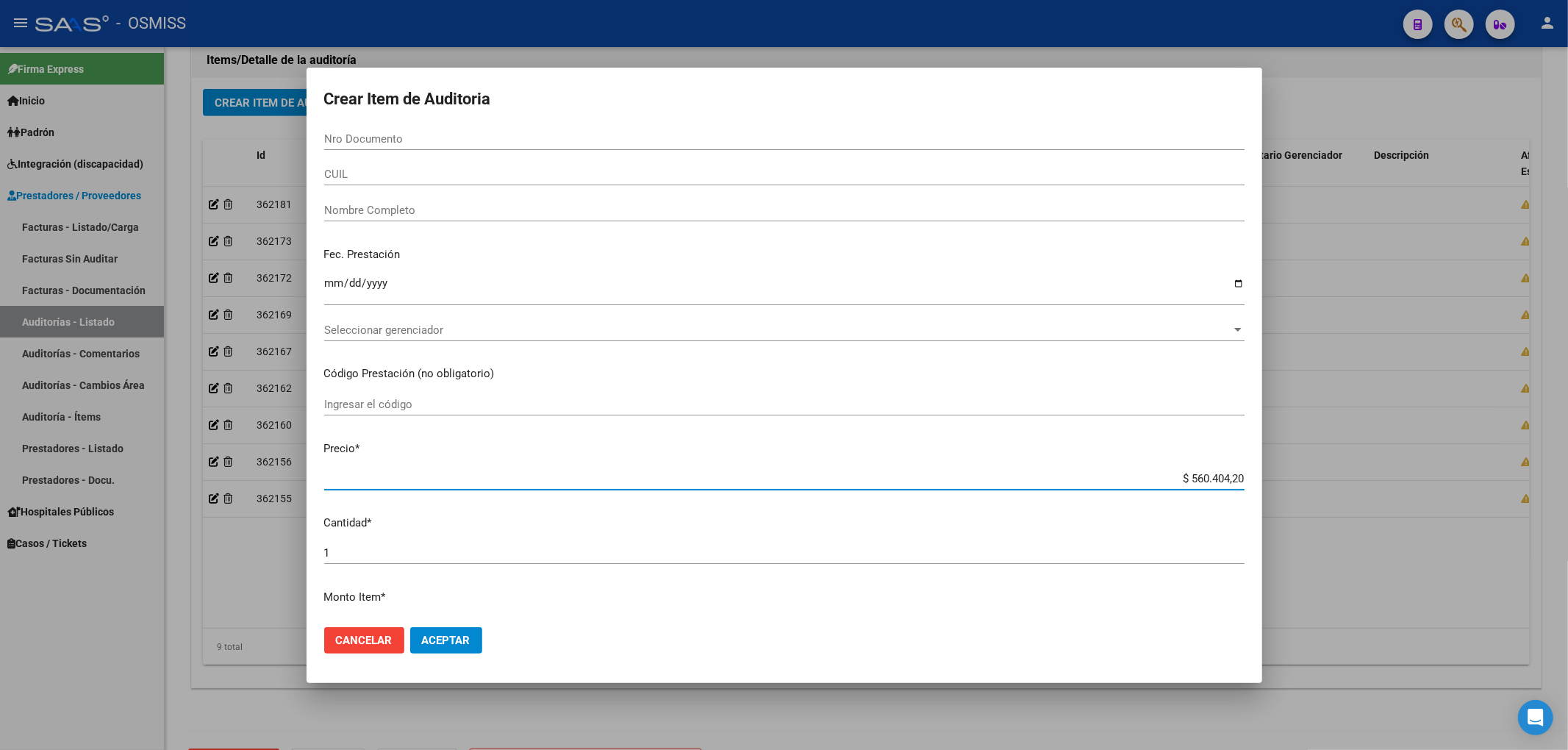
drag, startPoint x: 1153, startPoint y: 484, endPoint x: 1433, endPoint y: 497, distance: 280.3
click at [1433, 497] on div "Crear Item de Auditoria Nro Documento CUIL Nombre Completo Fec. Prestación Ingr…" at bounding box center [784, 375] width 1568 height 750
click at [348, 135] on input "Nro Documento" at bounding box center [784, 138] width 920 height 13
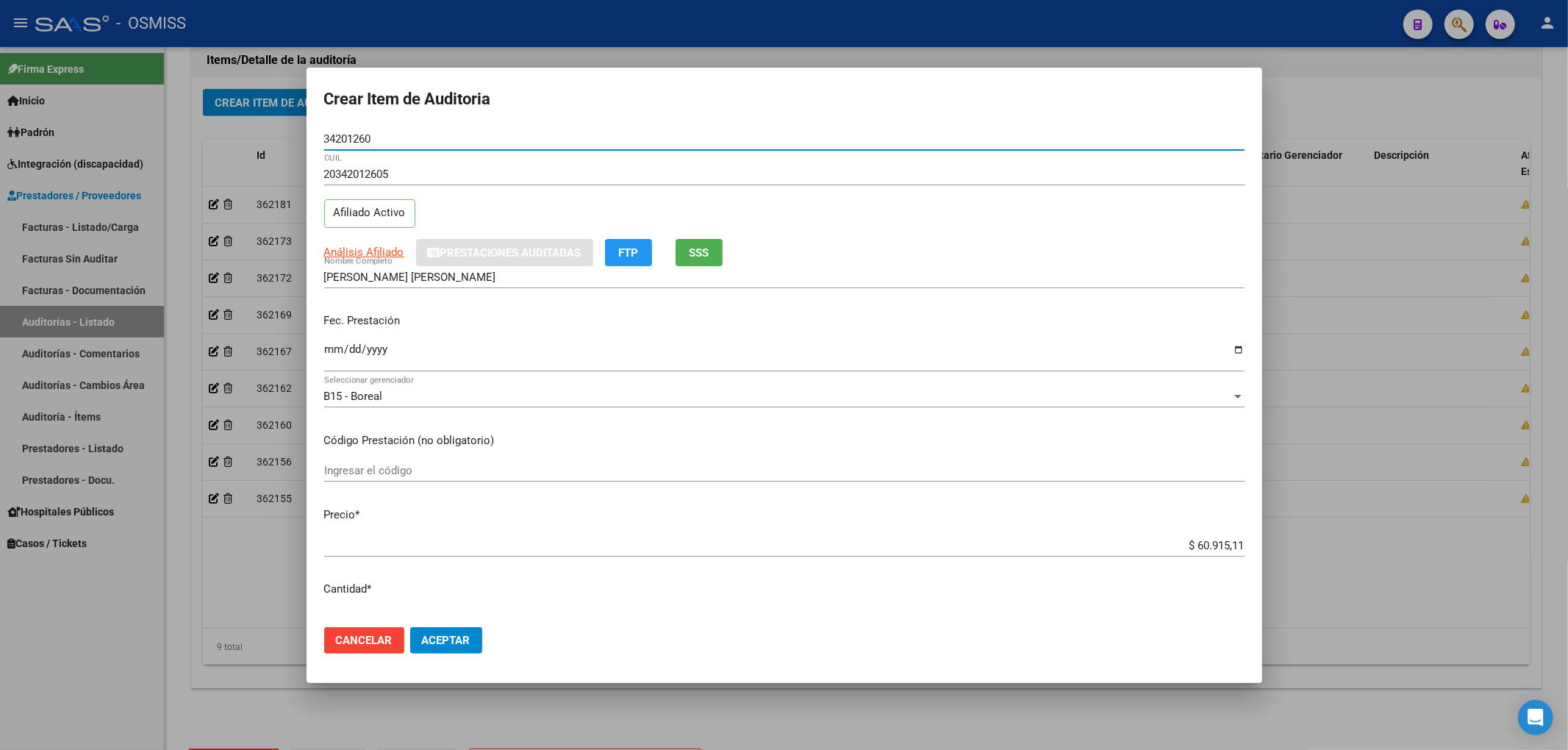
click at [328, 352] on input "Ingresar la fecha" at bounding box center [784, 355] width 920 height 23
drag, startPoint x: 373, startPoint y: 137, endPoint x: 273, endPoint y: 177, distance: 107.7
click at [223, 138] on div "Crear Item de Auditoria 34201260 Nro Documento 20342012605 CUIL Afiliado Activo…" at bounding box center [784, 375] width 1568 height 750
click at [548, 327] on p "Fec. Prestación" at bounding box center [784, 321] width 920 height 17
click at [435, 634] on span "Aceptar" at bounding box center [446, 640] width 48 height 13
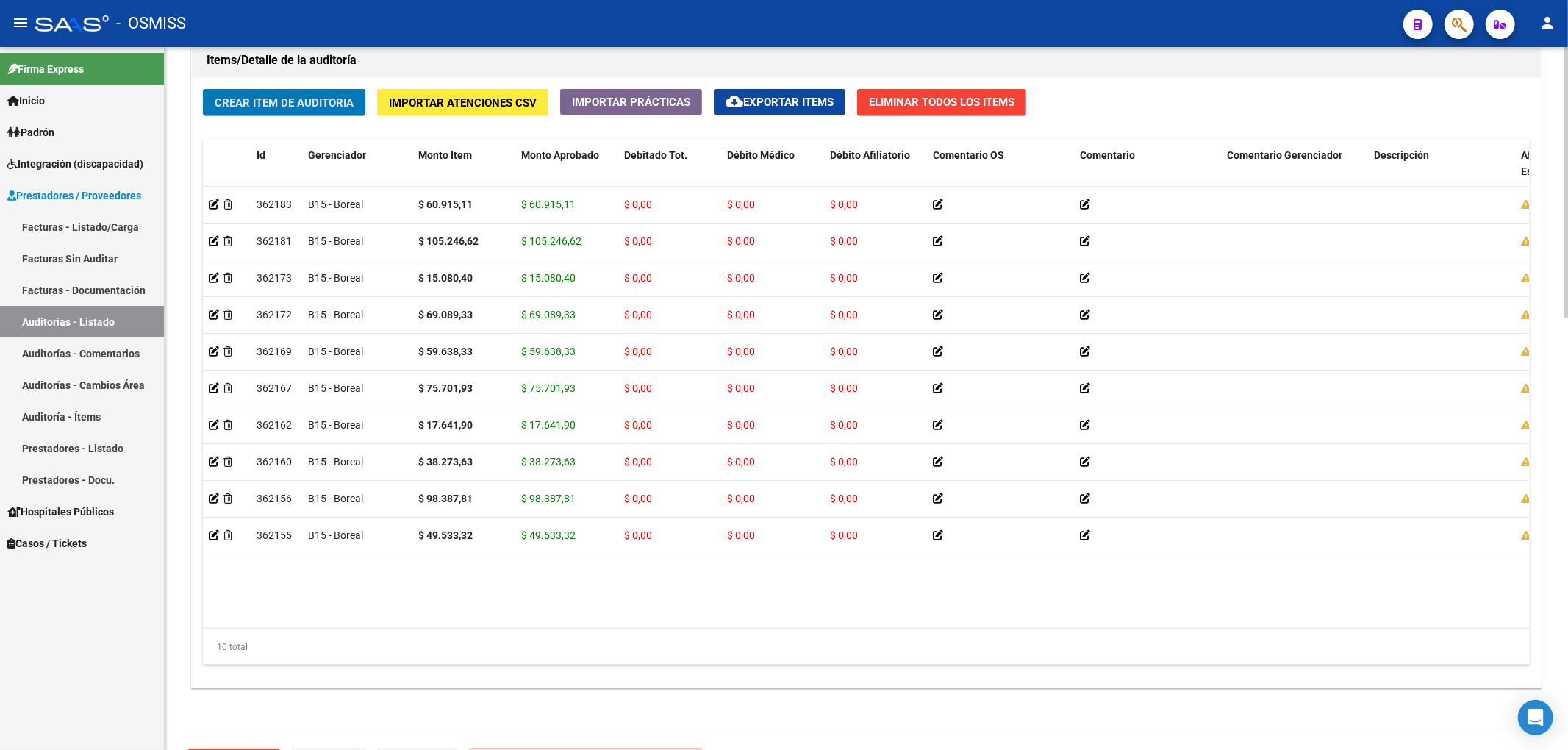
click at [316, 105] on span "Crear Item de Auditoria" at bounding box center [284, 102] width 139 height 13
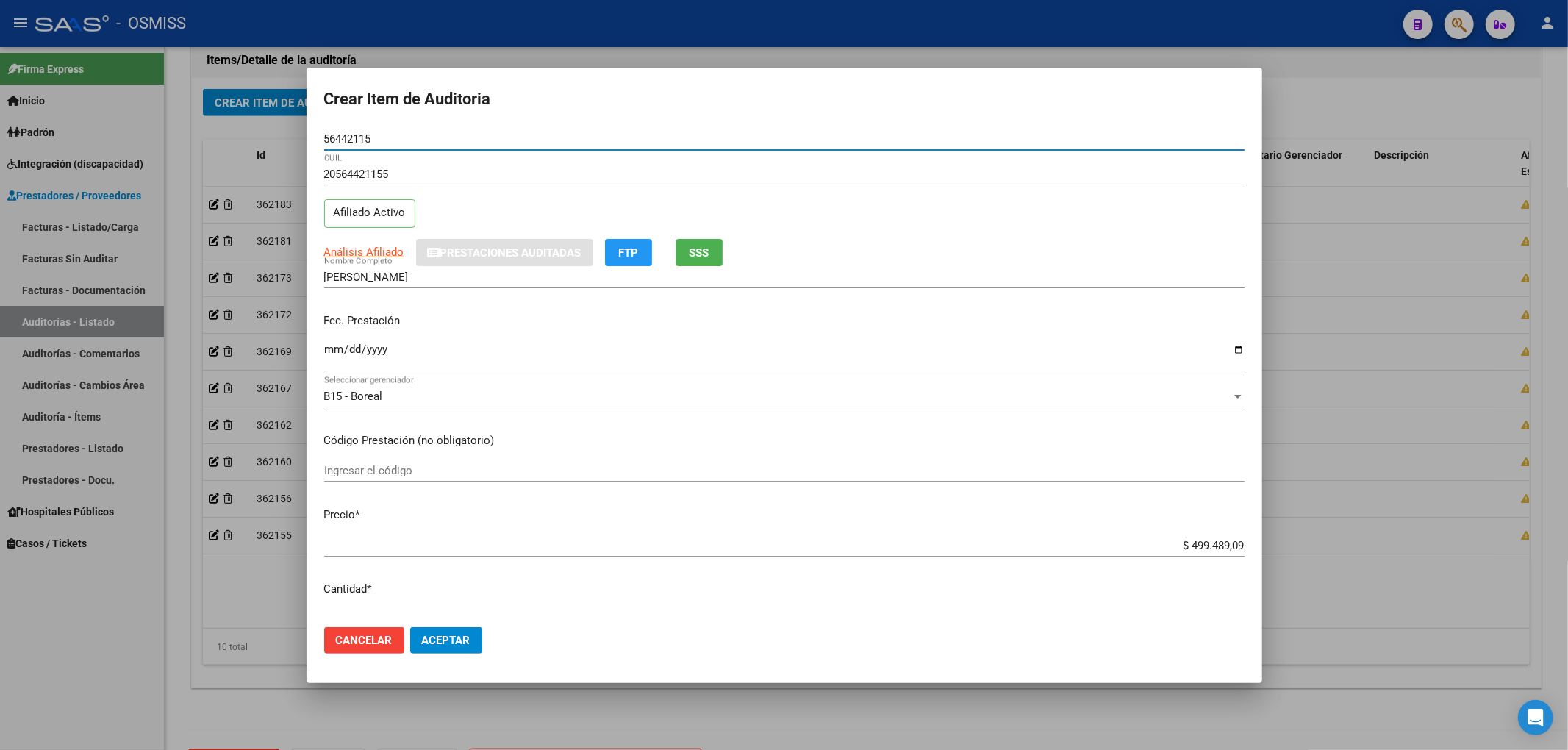
drag, startPoint x: 334, startPoint y: 351, endPoint x: 327, endPoint y: 355, distance: 8.1
click at [333, 352] on input "Ingresar la fecha" at bounding box center [784, 355] width 920 height 23
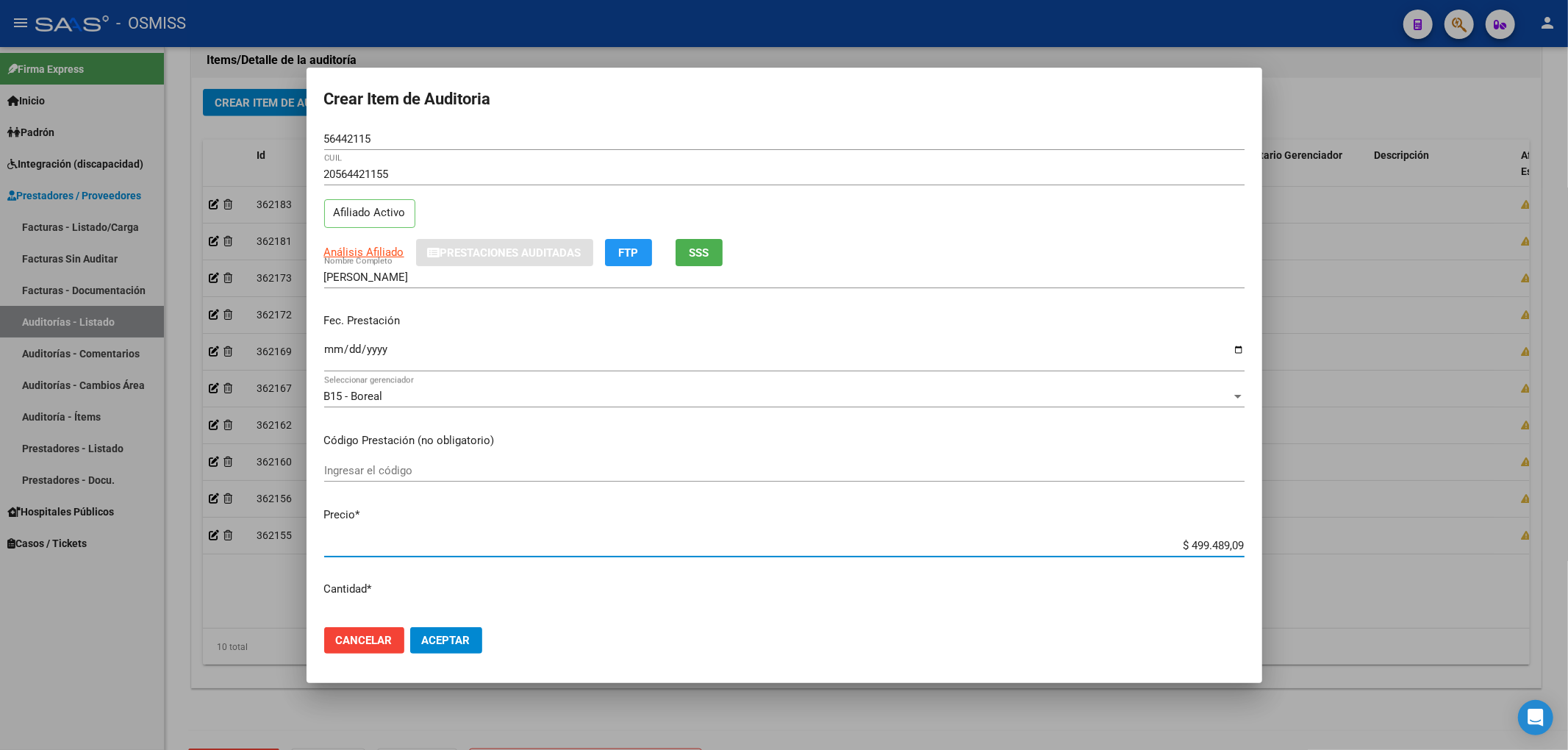
drag, startPoint x: 1185, startPoint y: 541, endPoint x: 1304, endPoint y: 545, distance: 119.1
click at [1304, 547] on div "Crear Item de Auditoria 56442115 Nro Documento 20564421155 CUIL Afiliado Activo…" at bounding box center [784, 375] width 1568 height 750
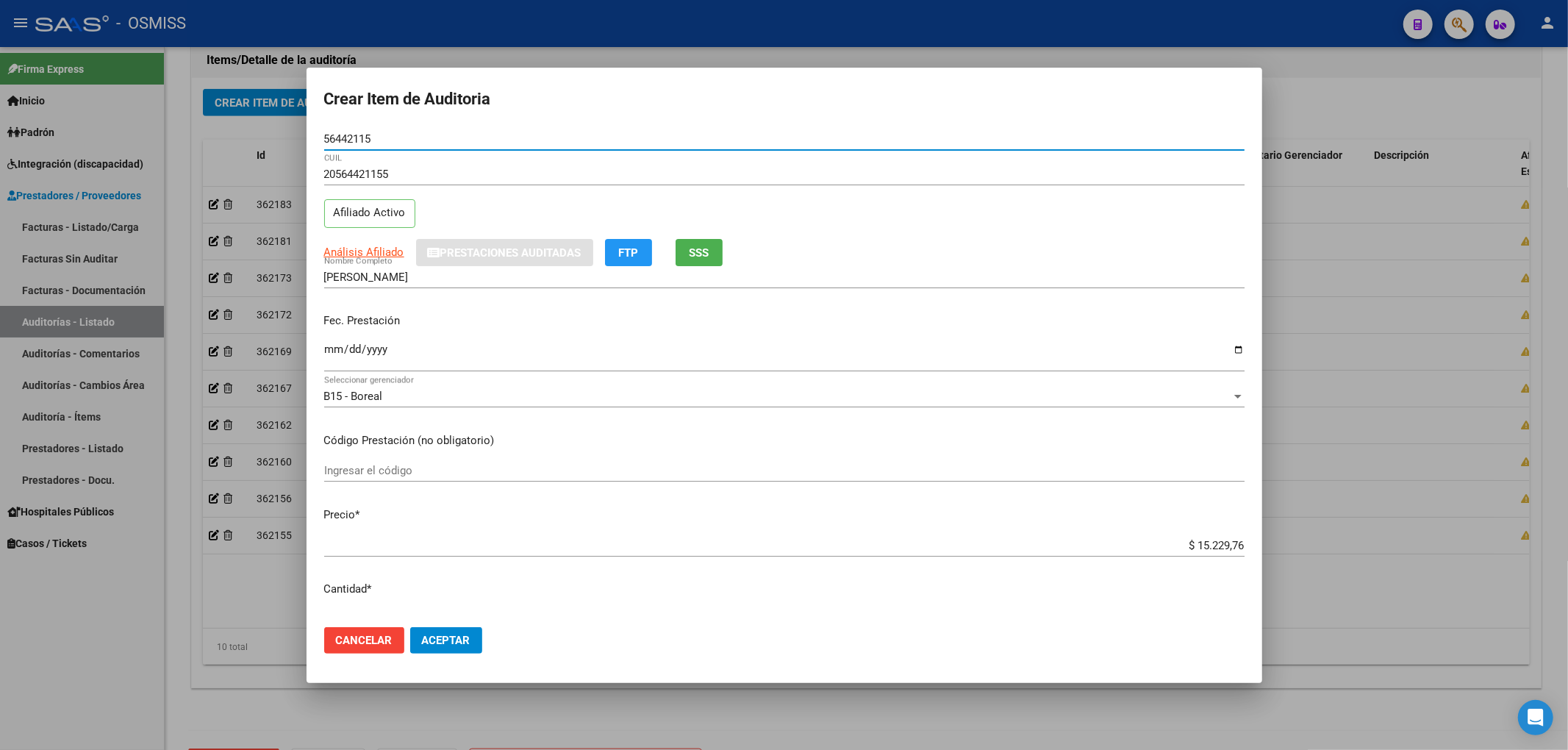
drag, startPoint x: 388, startPoint y: 136, endPoint x: 70, endPoint y: 156, distance: 318.6
click at [159, 137] on div "Crear Item de Auditoria 56442115 Nro Documento 20564421155 CUIL Afiliado Activo…" at bounding box center [784, 375] width 1568 height 750
click at [638, 330] on p "Fec. Prestación" at bounding box center [784, 321] width 920 height 17
click at [527, 348] on input "[DATE]" at bounding box center [784, 355] width 920 height 23
click at [468, 642] on span "Aceptar" at bounding box center [446, 640] width 48 height 13
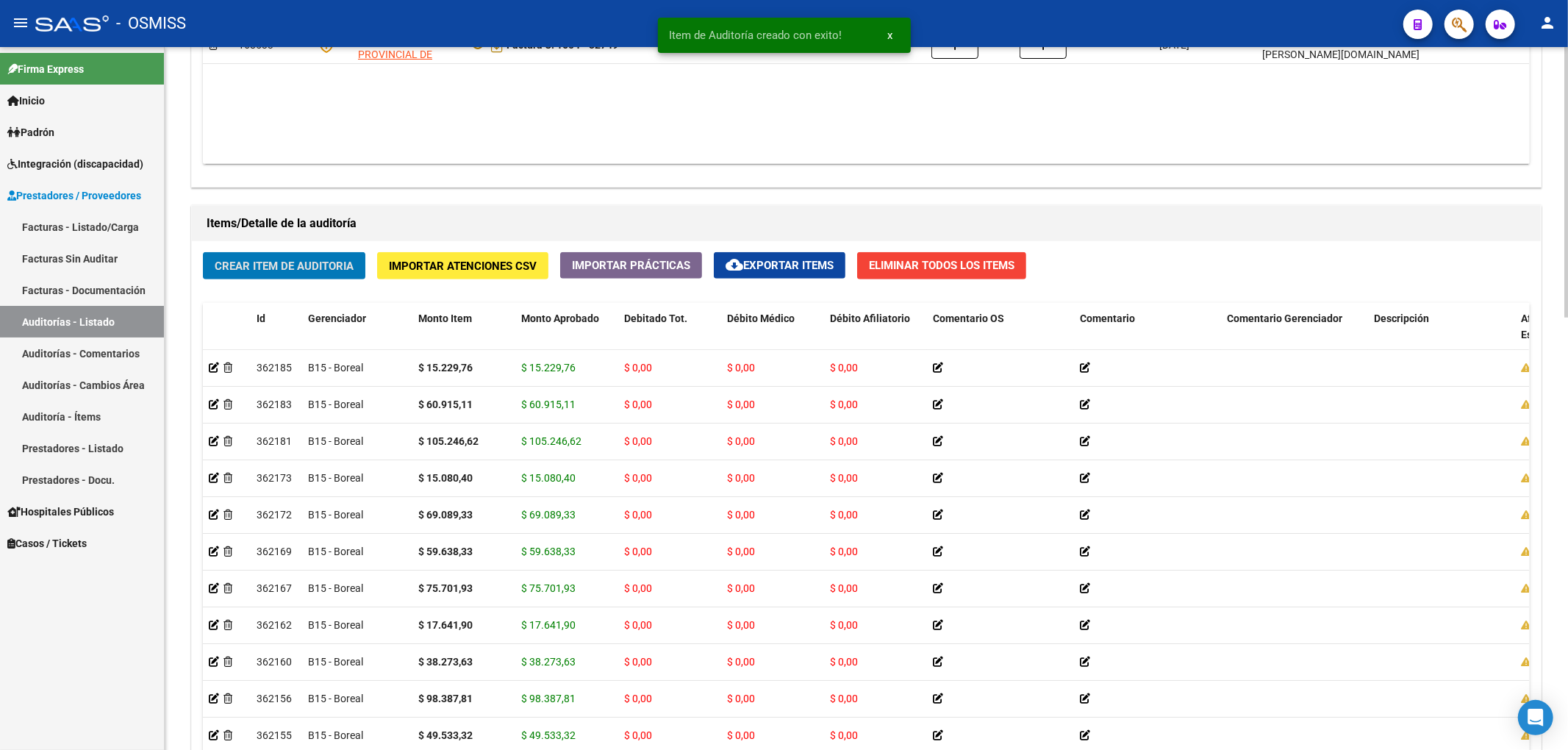
scroll to position [882, 0]
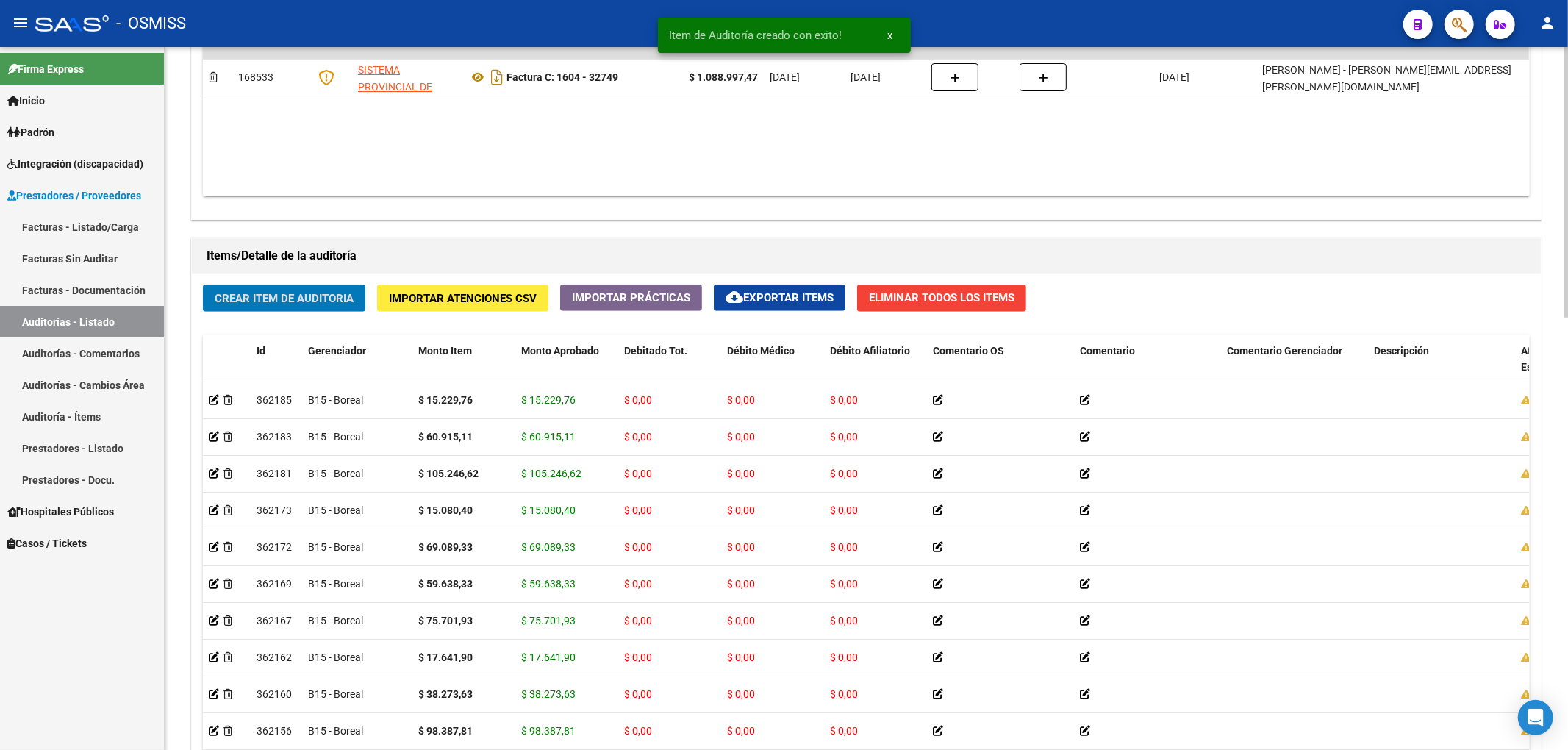
click at [334, 291] on span "Crear Item de Auditoria" at bounding box center [284, 298] width 139 height 13
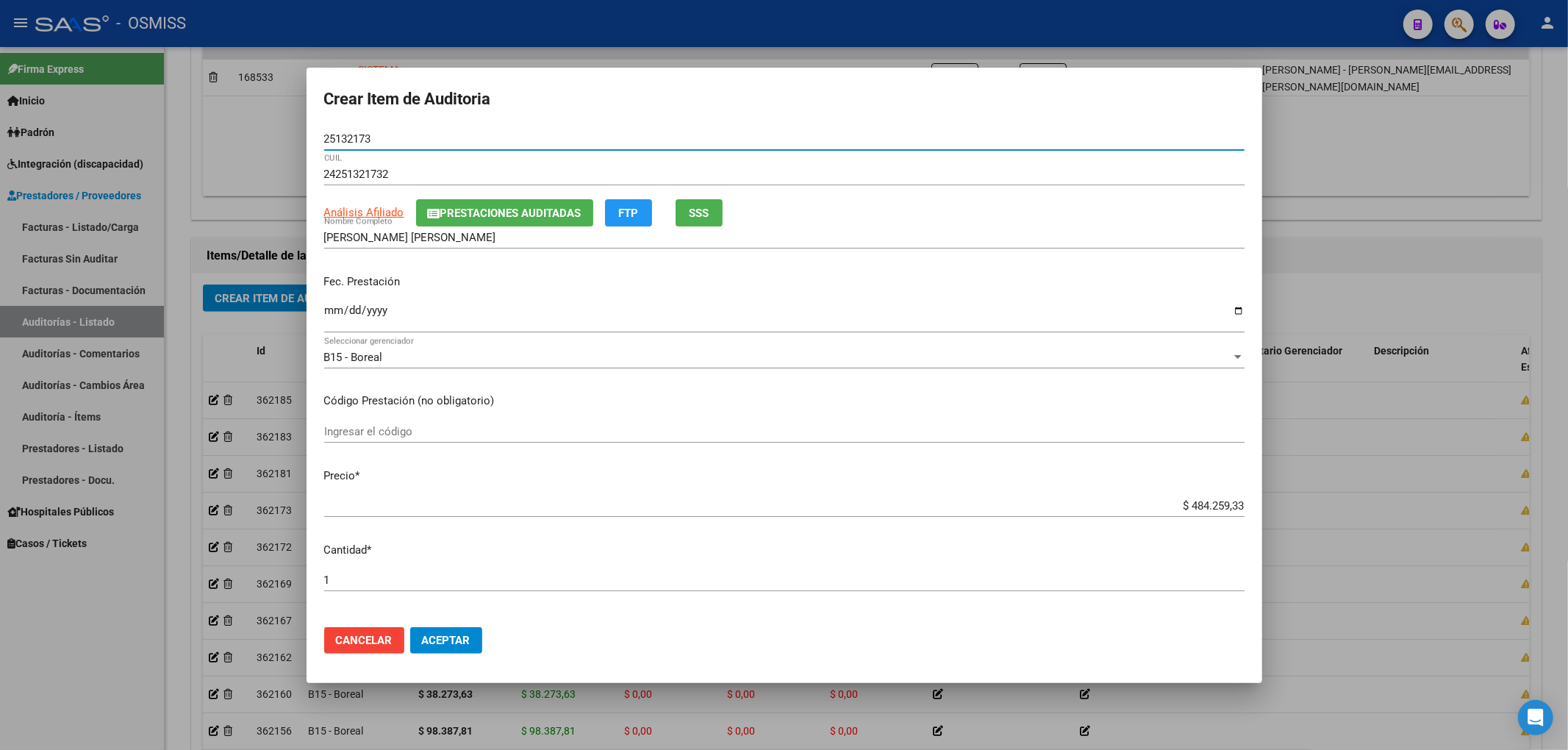
click at [333, 310] on input "Ingresar la fecha" at bounding box center [784, 316] width 920 height 23
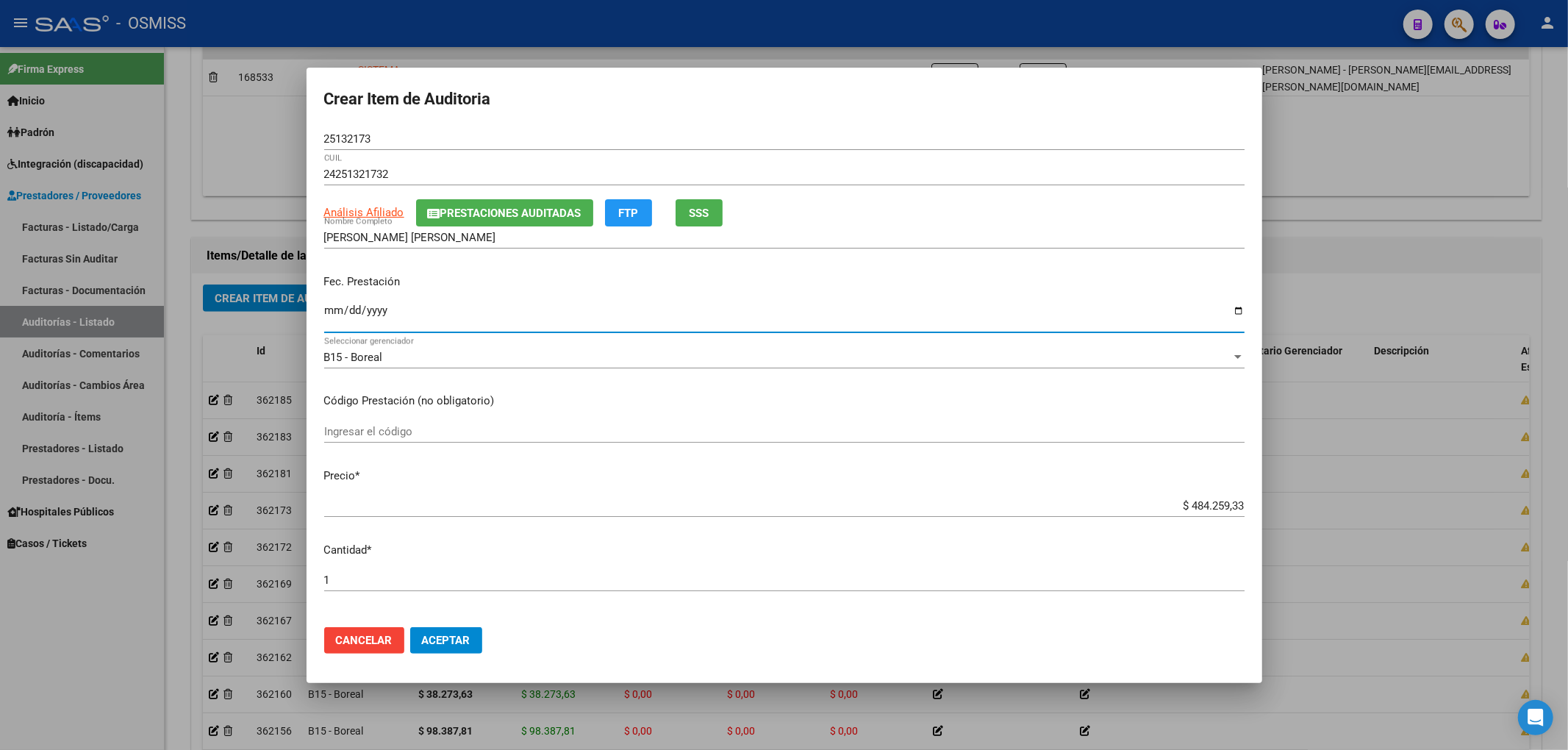
drag, startPoint x: 1160, startPoint y: 502, endPoint x: 1450, endPoint y: 498, distance: 290.0
click at [1438, 498] on div "Crear Item de Auditoria 25132173 Nro Documento 24251321732 CUIL Análisis Afilia…" at bounding box center [784, 375] width 1568 height 750
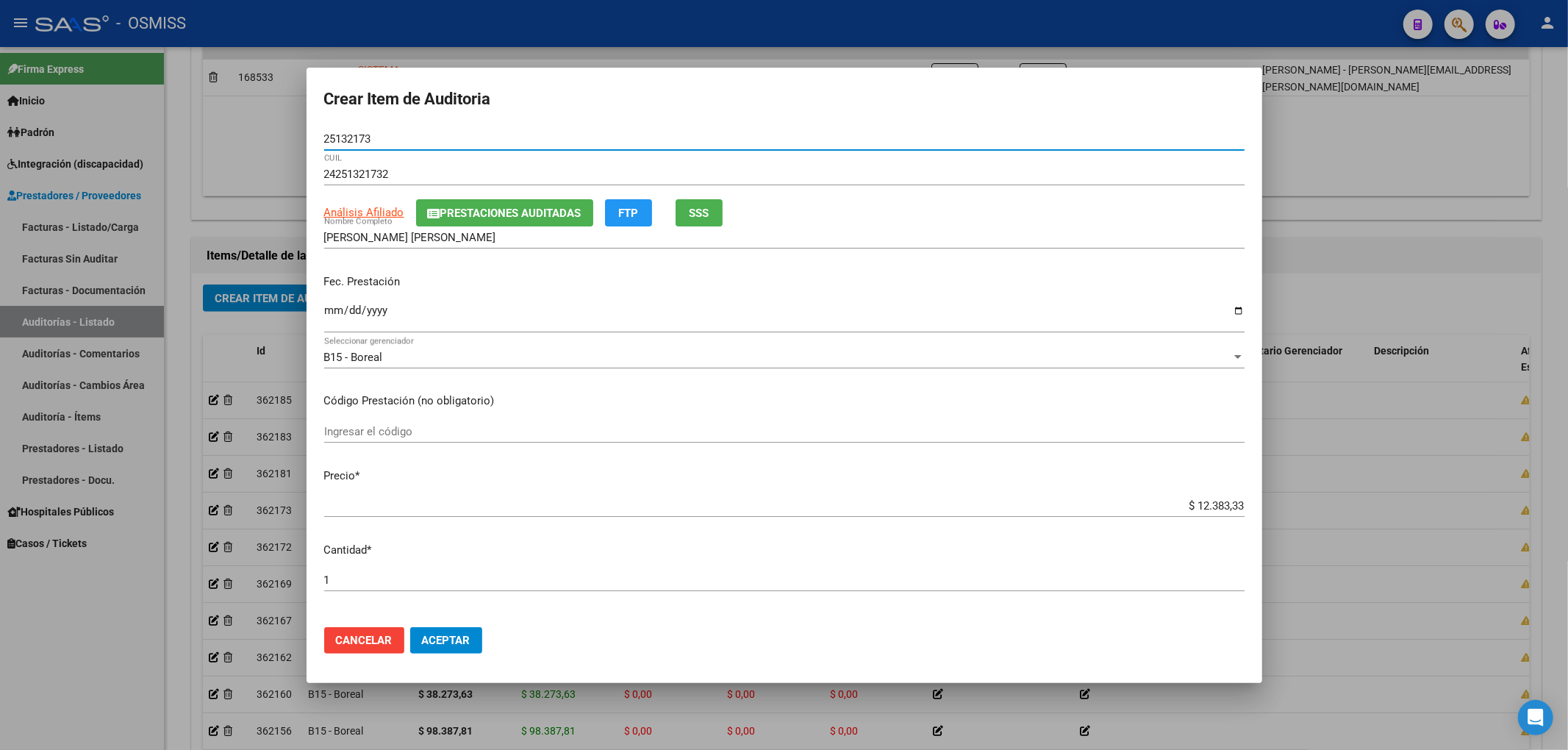
click at [422, 138] on input "25132173" at bounding box center [784, 138] width 920 height 13
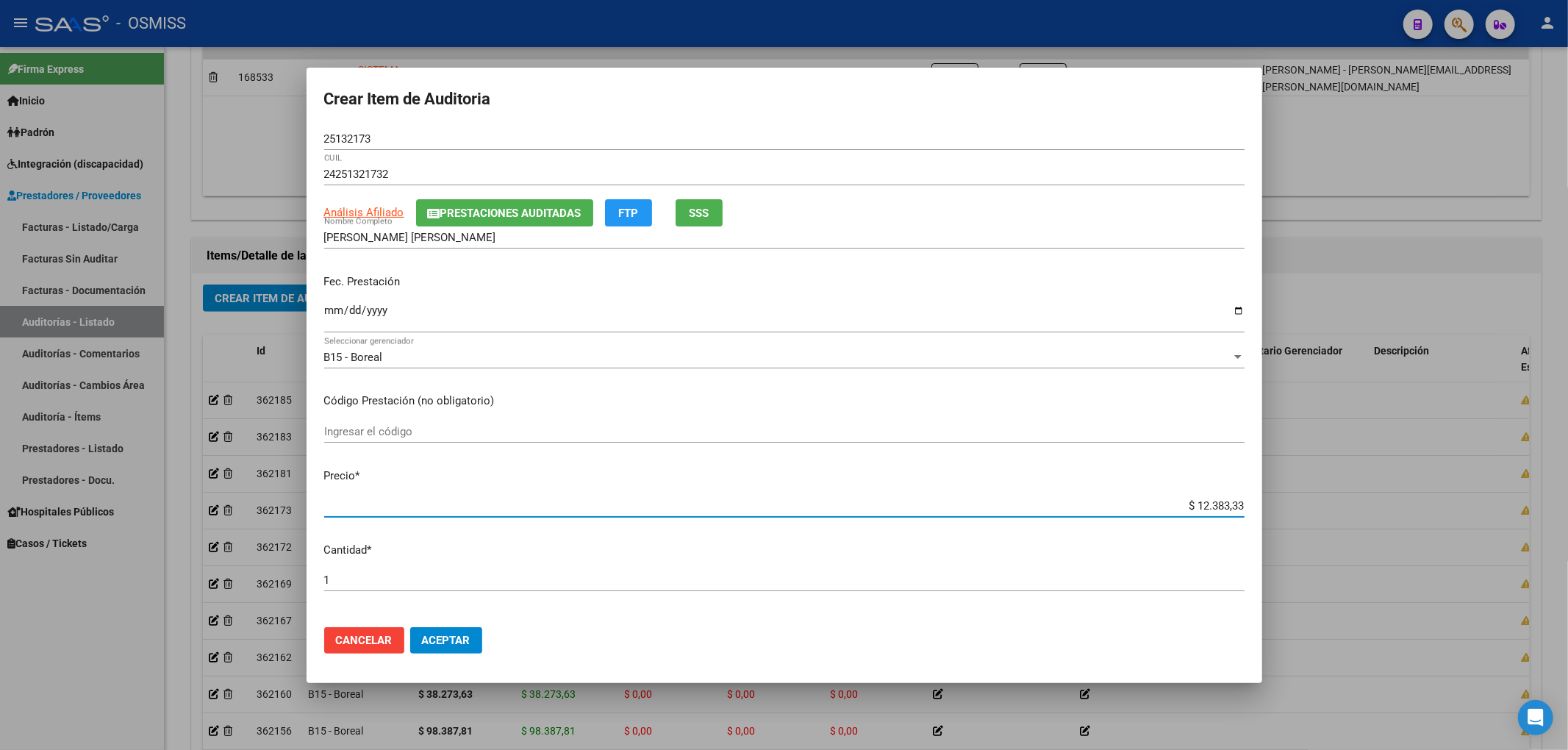
click at [748, 504] on input "$ 12.383,33" at bounding box center [784, 505] width 920 height 13
click at [689, 578] on input "1" at bounding box center [784, 580] width 920 height 13
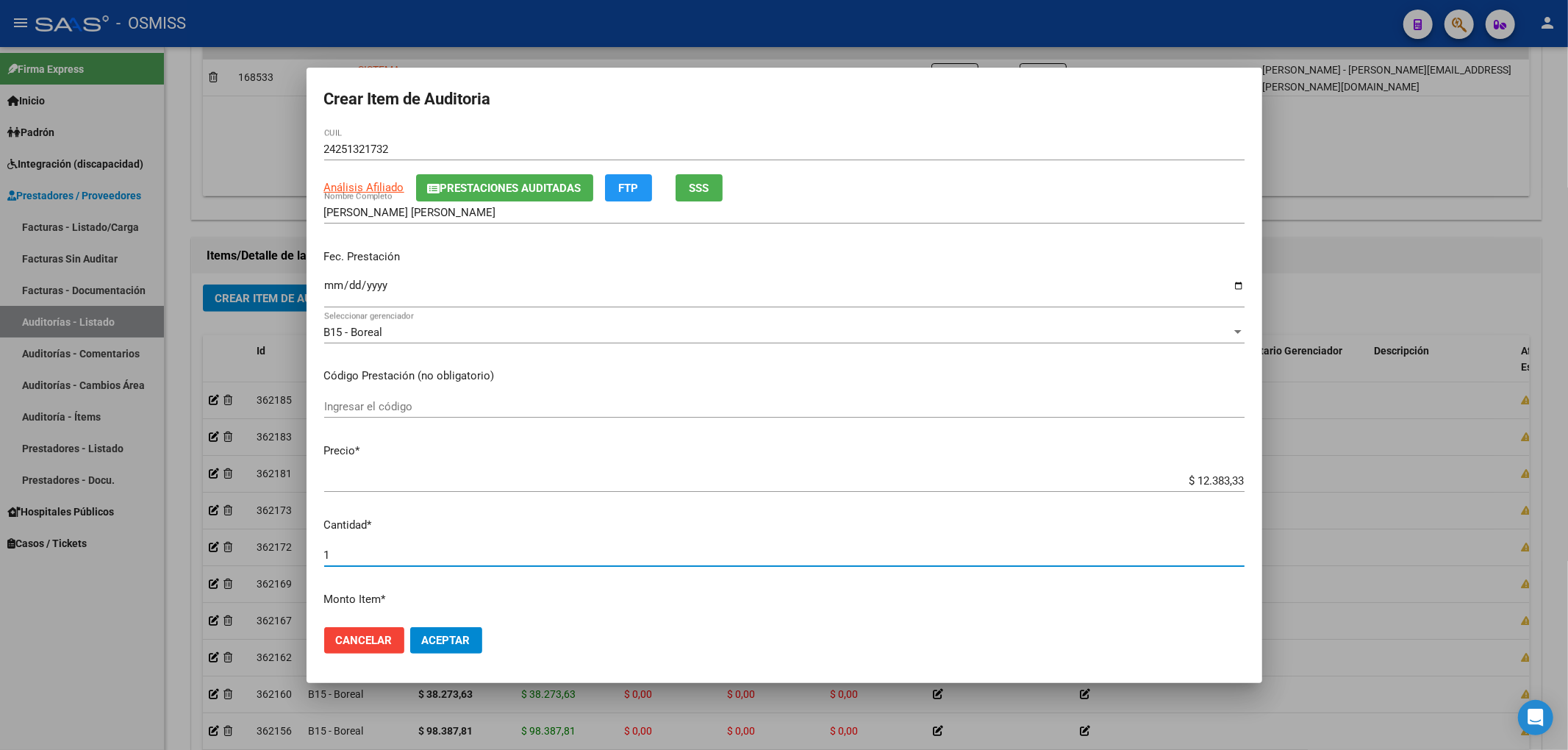
scroll to position [0, 0]
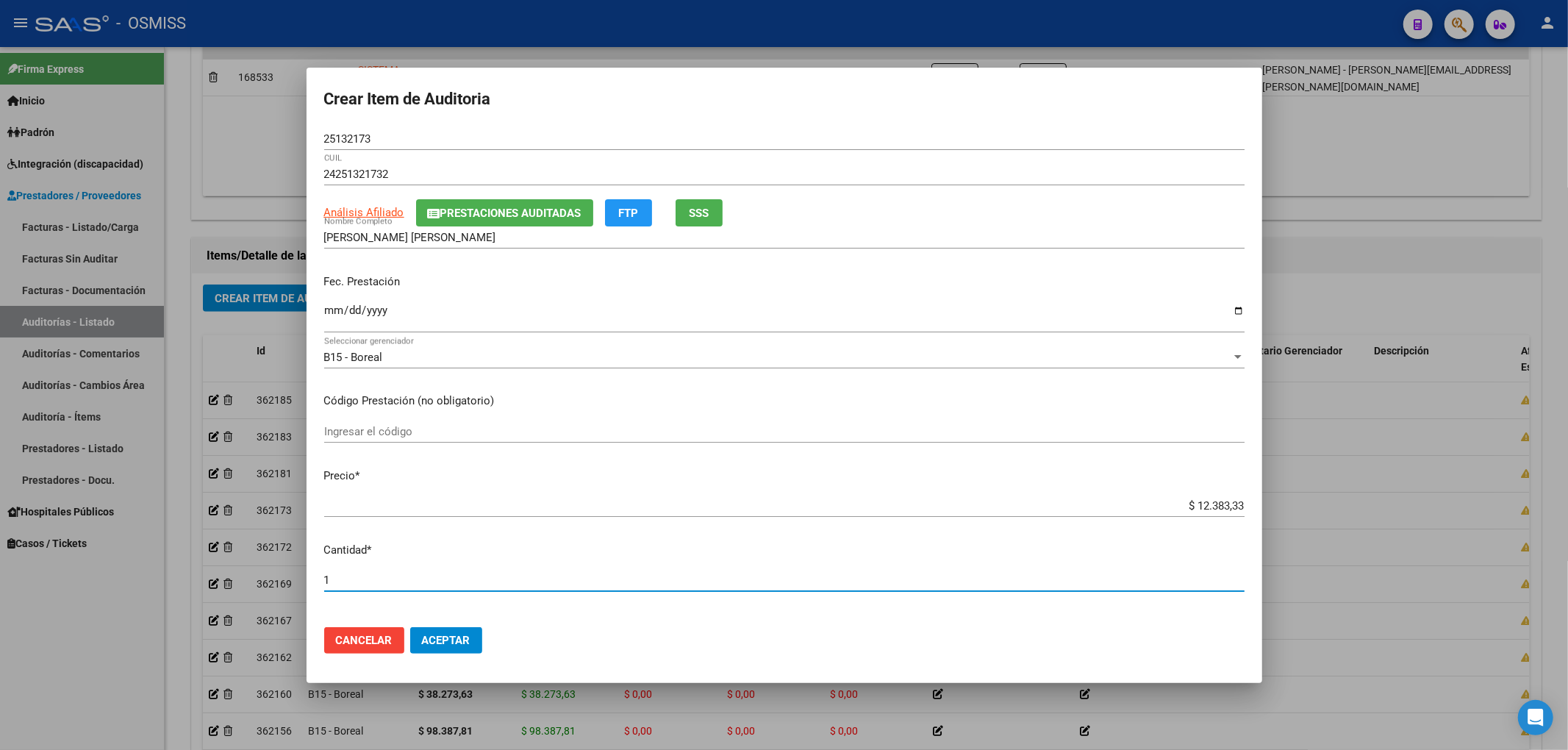
drag, startPoint x: 377, startPoint y: 135, endPoint x: 224, endPoint y: 127, distance: 153.2
click at [224, 127] on div "Crear Item de Auditoria 25132173 Nro Documento 24251321732 CUIL Análisis Afilia…" at bounding box center [784, 375] width 1568 height 750
click at [513, 277] on p "Fec. Prestación" at bounding box center [784, 282] width 920 height 17
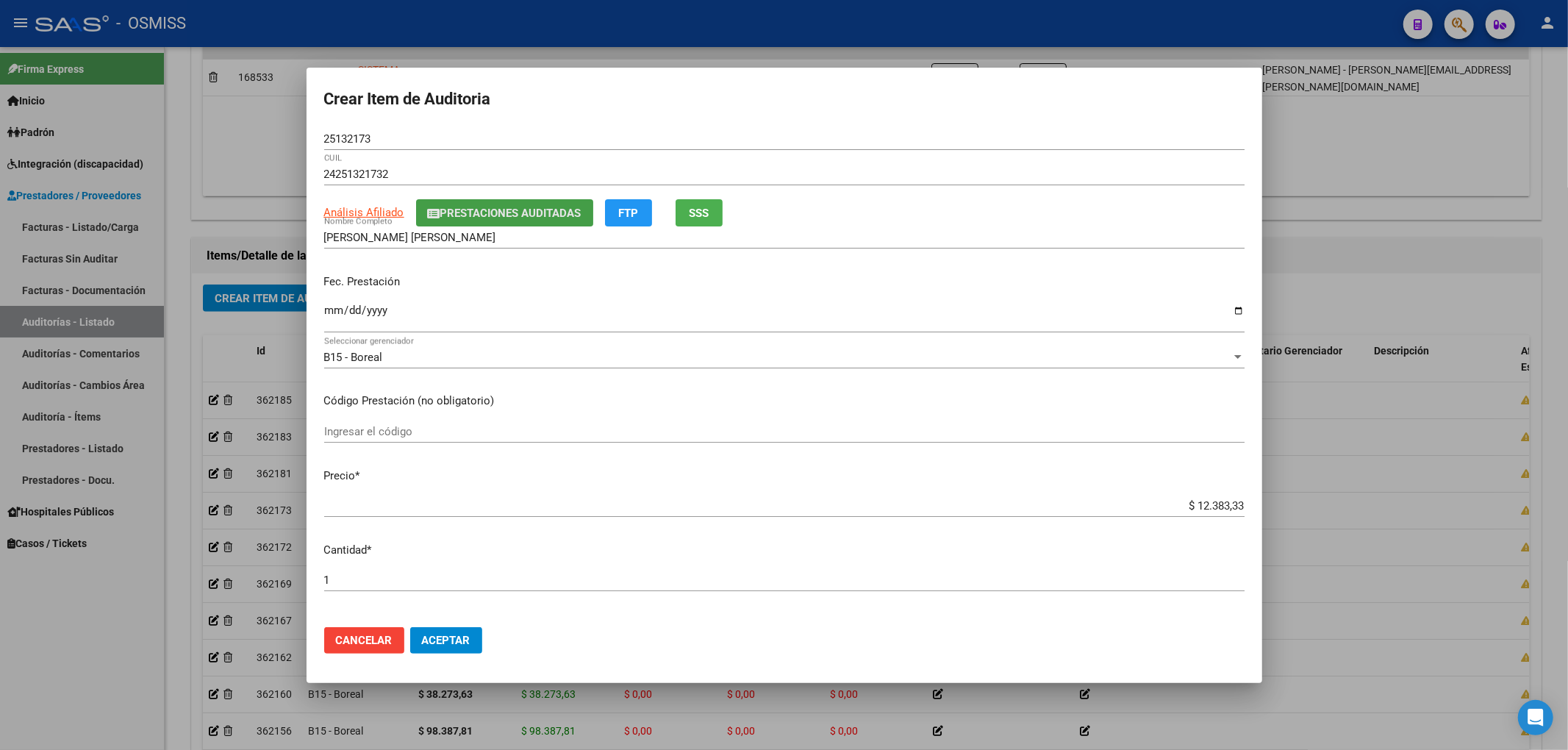
click at [482, 209] on span "Prestaciones Auditadas" at bounding box center [511, 212] width 141 height 13
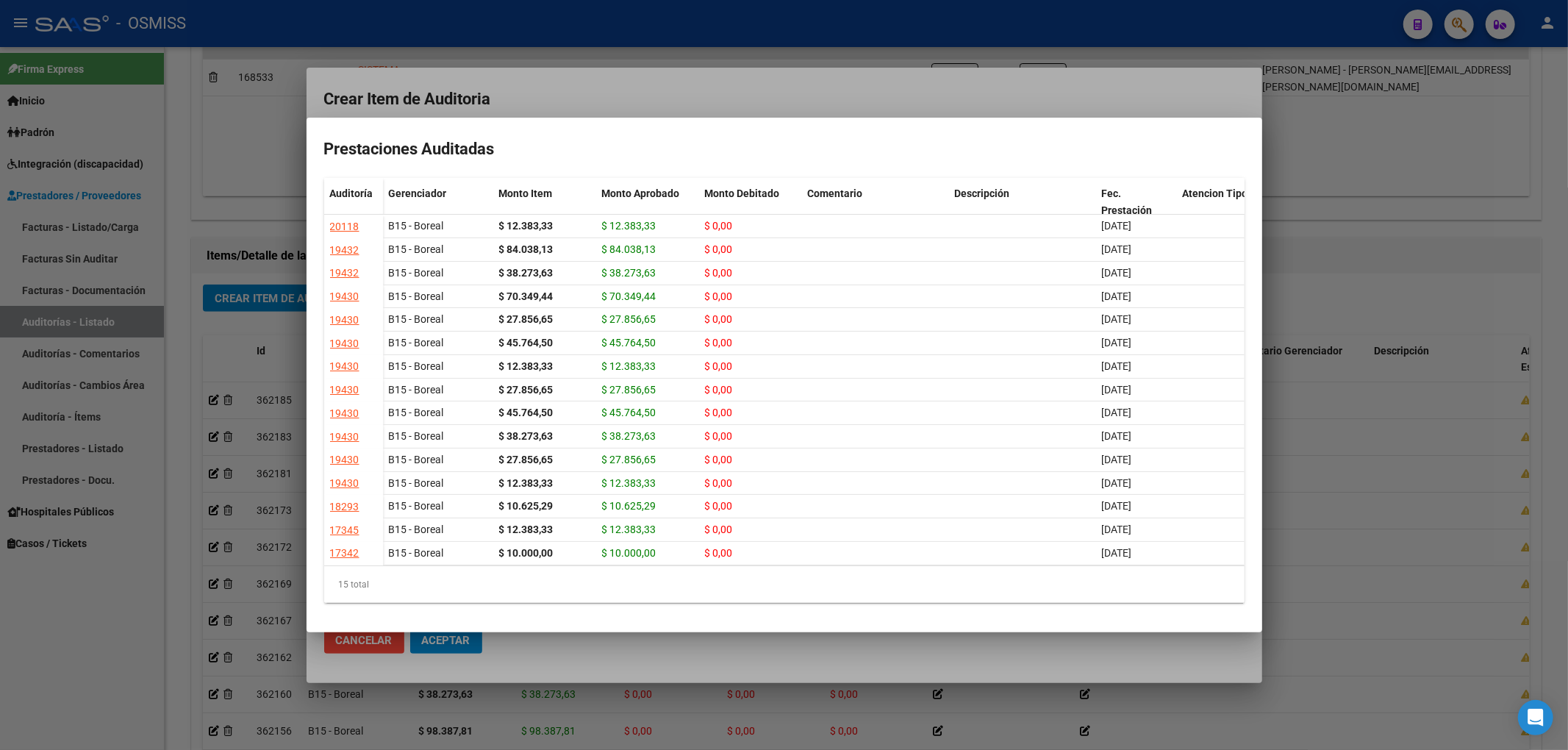
click at [716, 83] on div at bounding box center [784, 375] width 1568 height 750
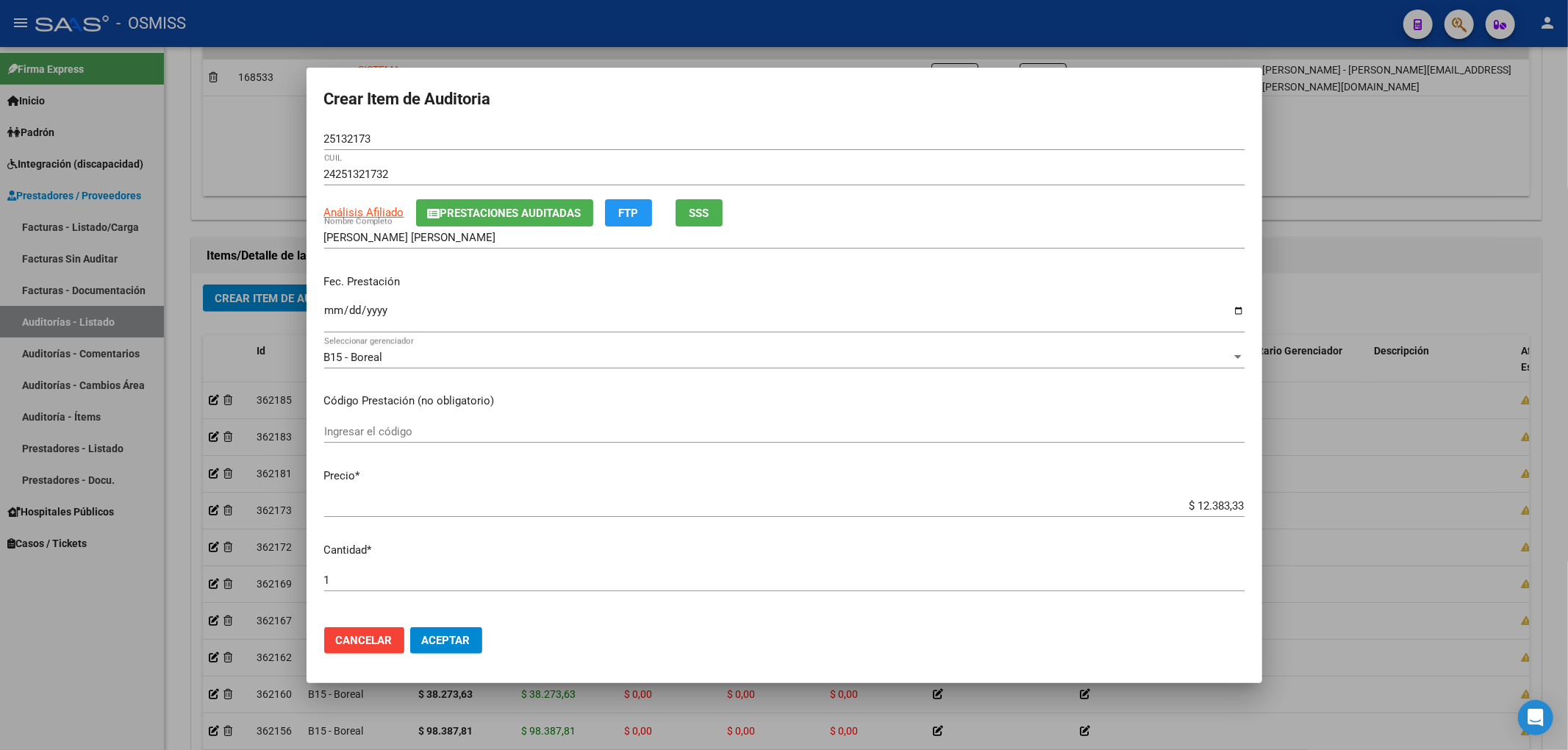
click at [380, 147] on div "25132173 Nro Documento" at bounding box center [784, 139] width 920 height 22
click at [618, 316] on input "[DATE]" at bounding box center [784, 316] width 920 height 23
click at [467, 645] on span "Aceptar" at bounding box center [446, 640] width 48 height 13
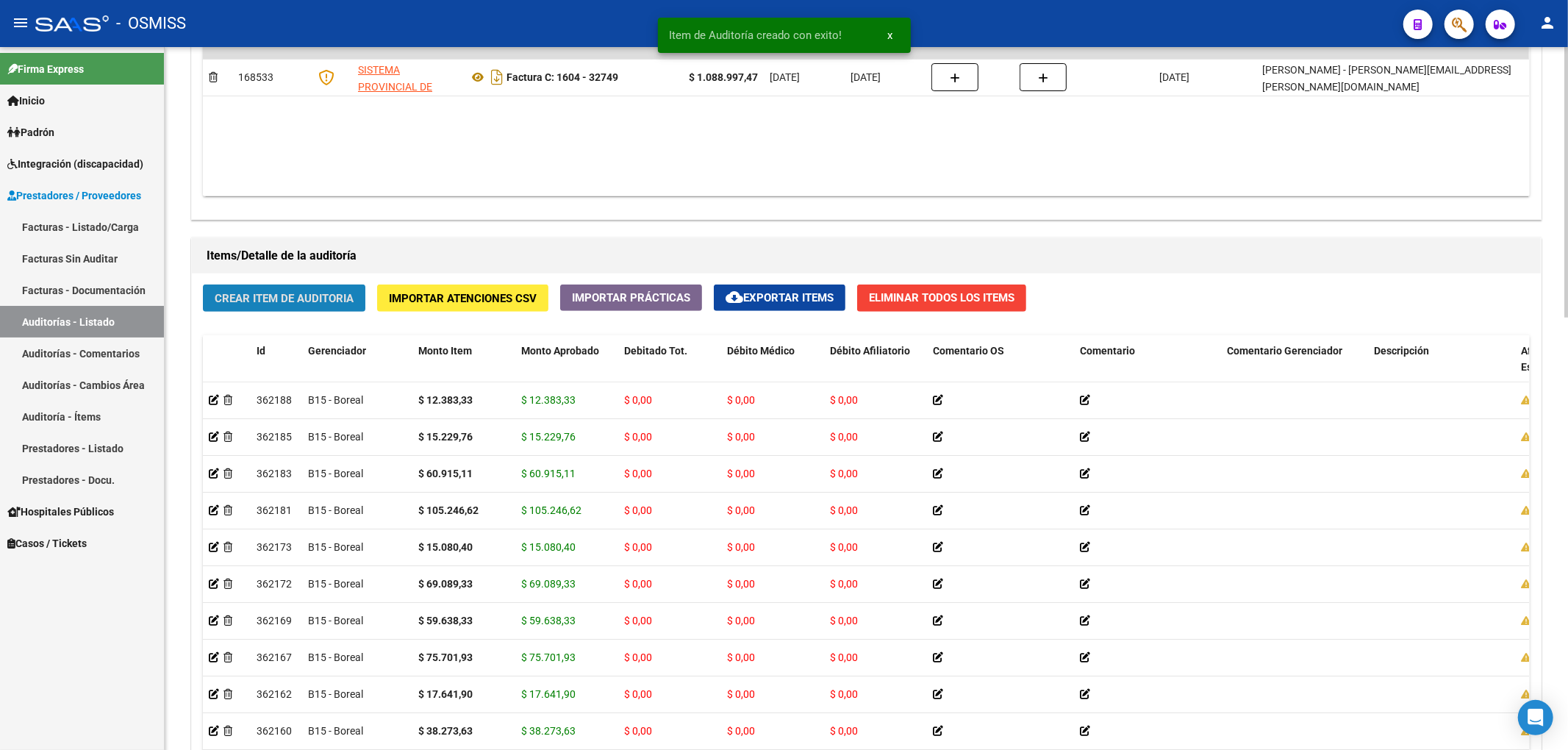
click at [338, 295] on span "Crear Item de Auditoria" at bounding box center [284, 298] width 139 height 13
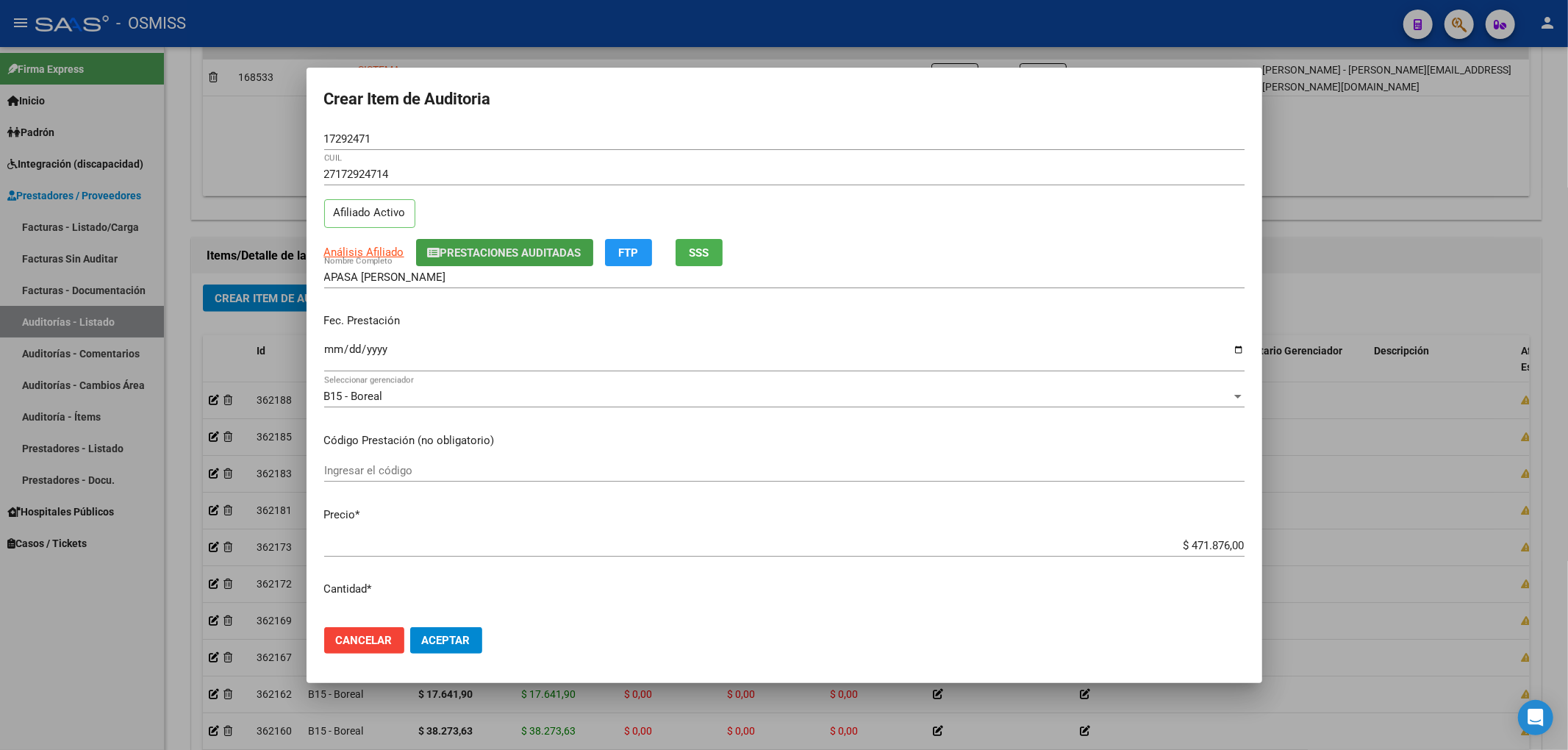
click at [454, 257] on span "Prestaciones Auditadas" at bounding box center [511, 252] width 141 height 13
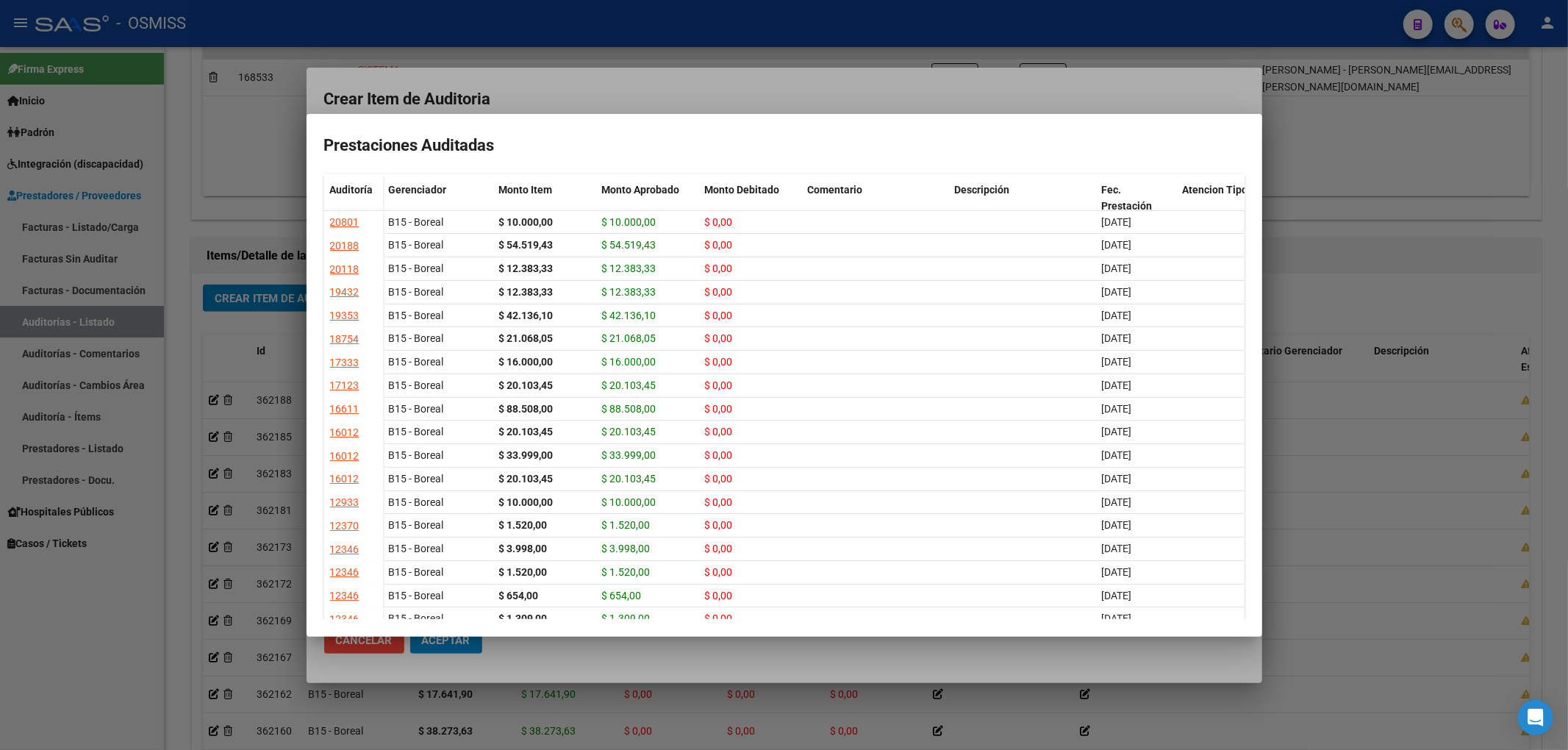
click at [606, 89] on div at bounding box center [784, 375] width 1568 height 750
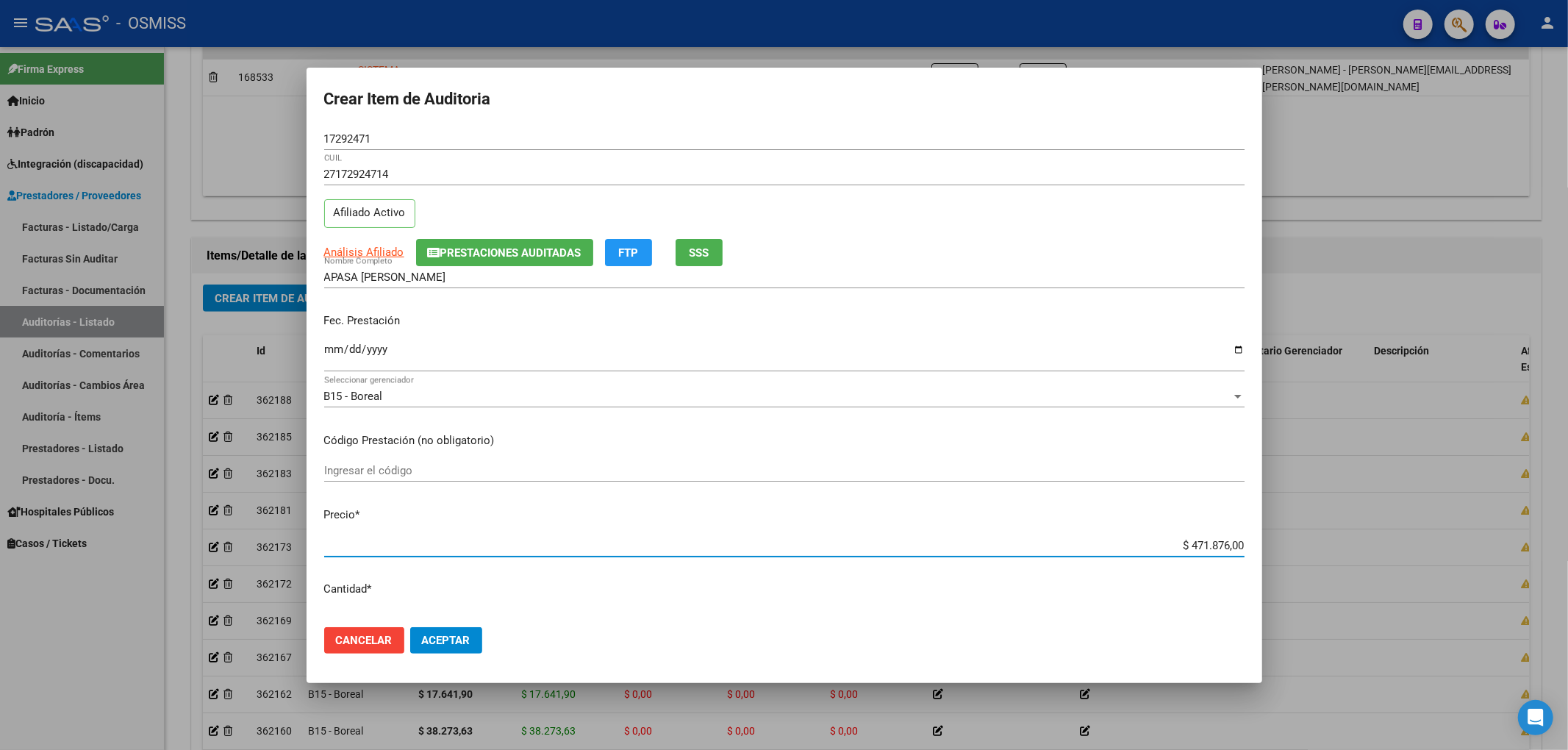
drag, startPoint x: 1175, startPoint y: 541, endPoint x: 1291, endPoint y: 544, distance: 116.0
click at [1262, 545] on mat-dialog-content "17292471 Nro Documento 27172924714 CUIL Afiliado Activo Análisis Afiliado Prest…" at bounding box center [784, 372] width 955 height 488
click at [334, 348] on input "Ingresar la fecha" at bounding box center [784, 355] width 920 height 23
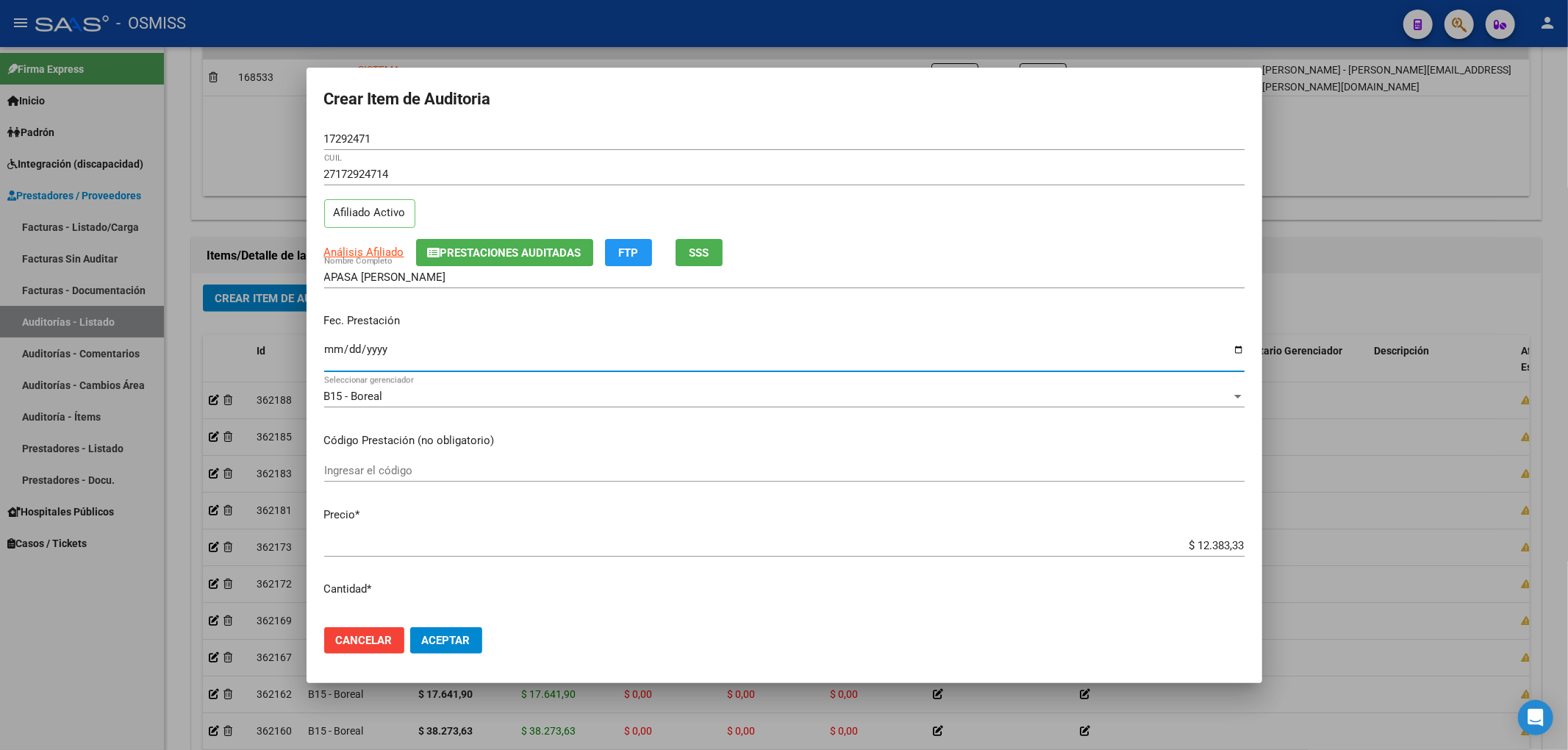
click at [554, 248] on span "Prestaciones Auditadas" at bounding box center [511, 252] width 141 height 13
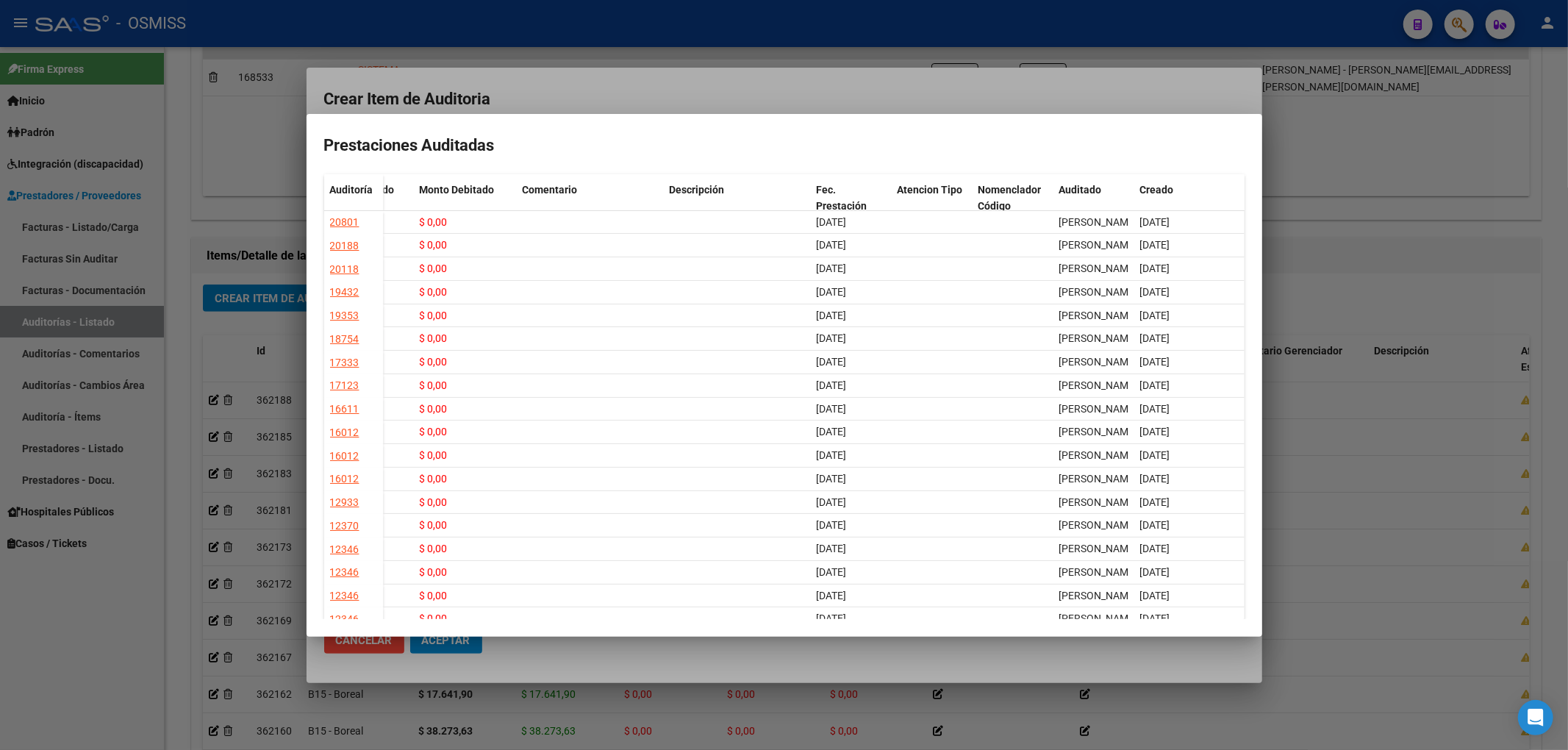
click at [598, 91] on div at bounding box center [784, 375] width 1568 height 750
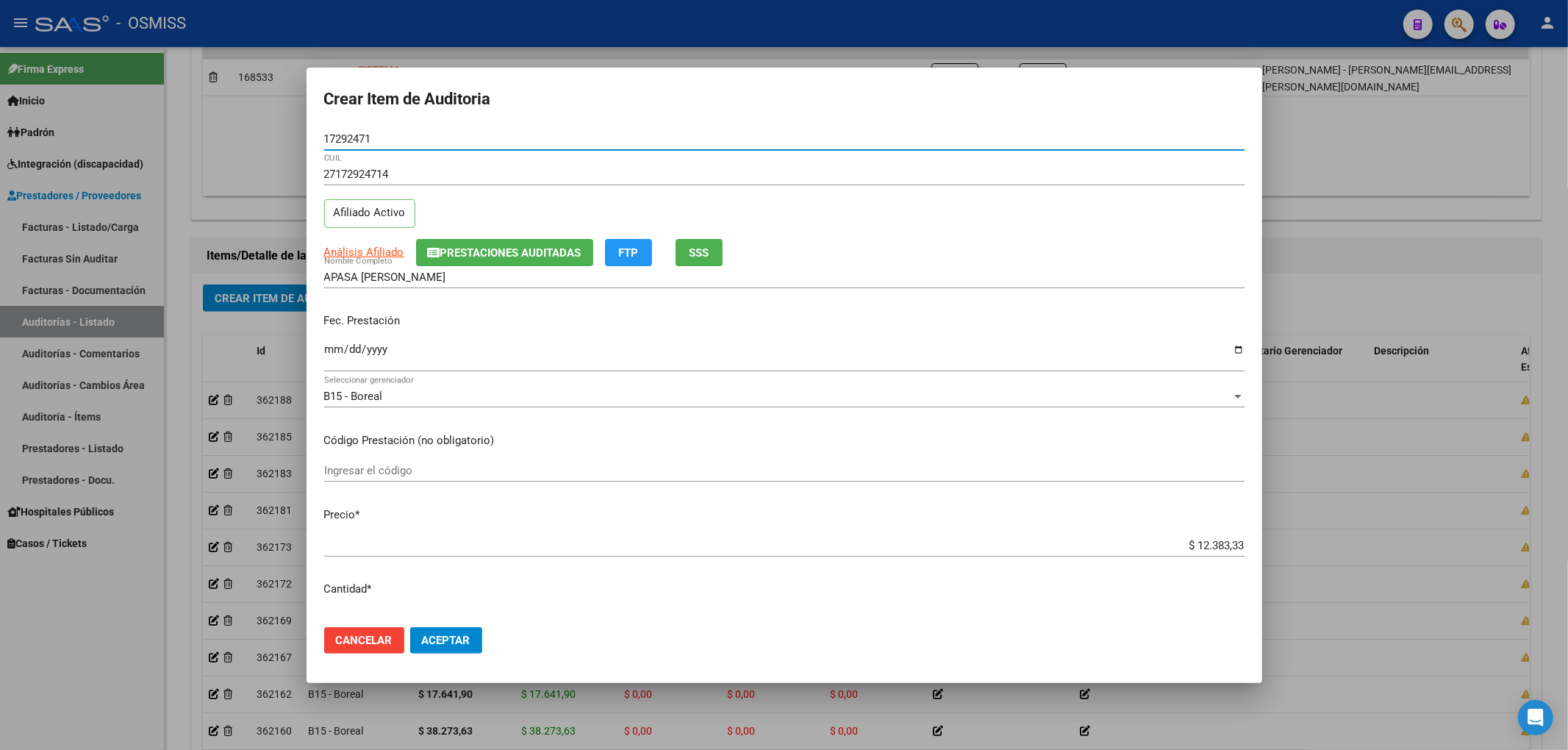
drag, startPoint x: 395, startPoint y: 142, endPoint x: 274, endPoint y: 132, distance: 121.4
click at [274, 132] on div "Crear Item de Auditoria 17292471 Nro Documento 27172924714 CUIL Afiliado Activo…" at bounding box center [784, 375] width 1568 height 750
click at [601, 285] on div "APASA [PERSON_NAME] Nombre Completo" at bounding box center [784, 277] width 920 height 22
click at [448, 644] on span "Aceptar" at bounding box center [446, 640] width 48 height 13
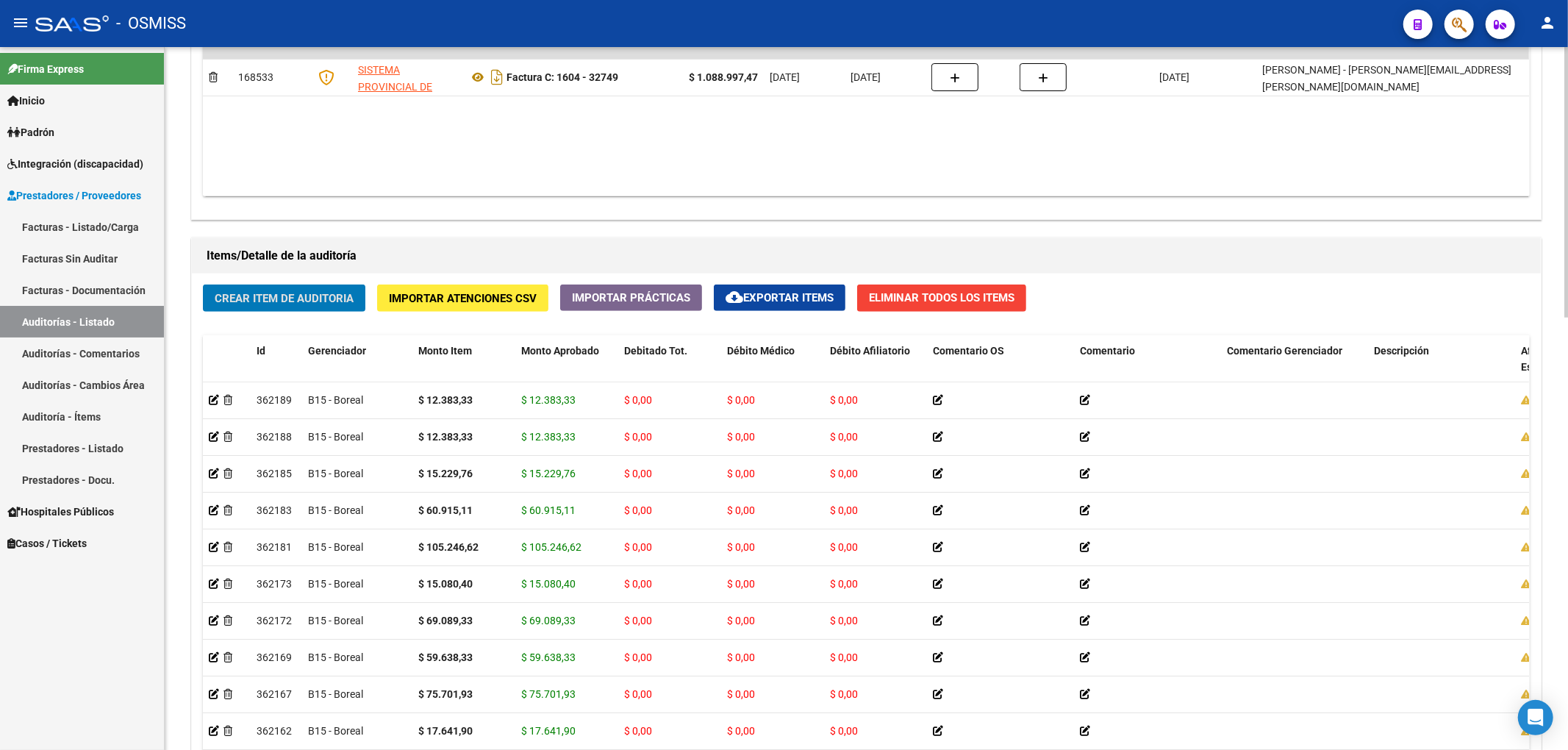
click at [352, 307] on button "Crear Item de Auditoria" at bounding box center [284, 298] width 163 height 27
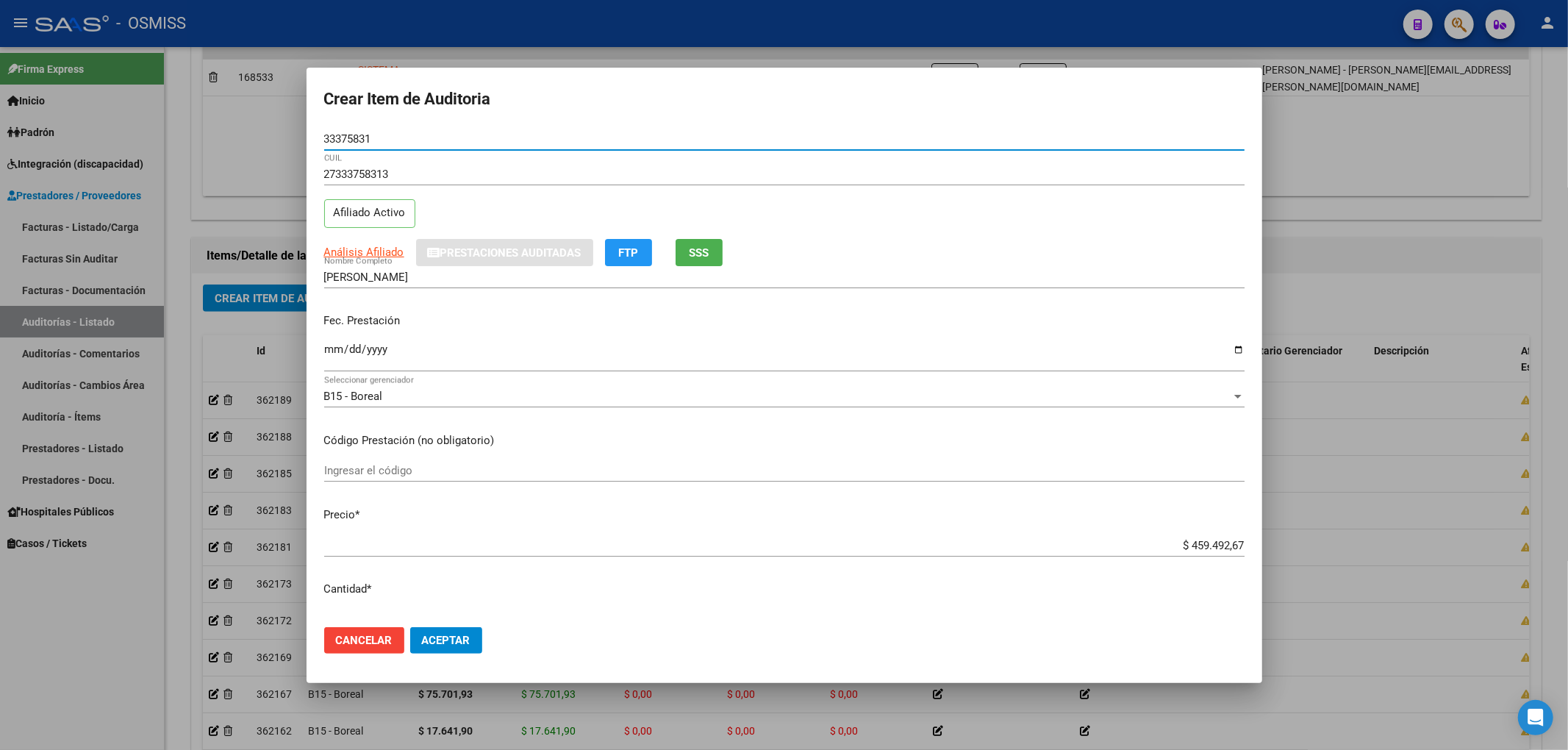
click at [330, 353] on input "Ingresar la fecha" at bounding box center [784, 355] width 920 height 23
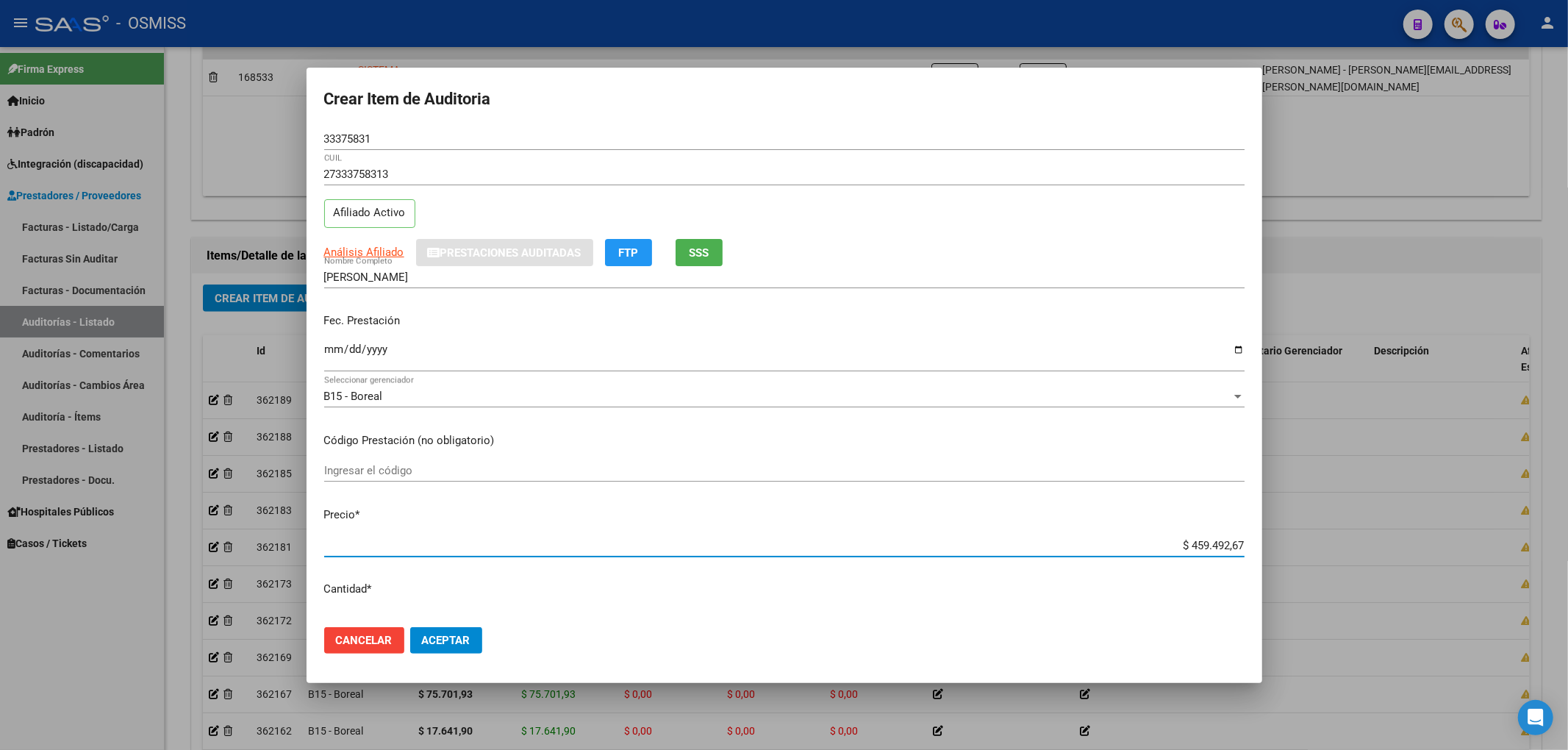
drag, startPoint x: 1163, startPoint y: 550, endPoint x: 1294, endPoint y: 547, distance: 131.0
click at [1291, 547] on div "Crear Item de Auditoria 33375831 Nro Documento 27333758313 CUIL Afiliado Activo…" at bounding box center [784, 375] width 1568 height 750
drag, startPoint x: 313, startPoint y: 127, endPoint x: 240, endPoint y: 130, distance: 73.1
click at [250, 122] on div "Crear Item de Auditoria 33375831 Nro Documento 27333758313 CUIL Afiliado Activo…" at bounding box center [784, 375] width 1568 height 750
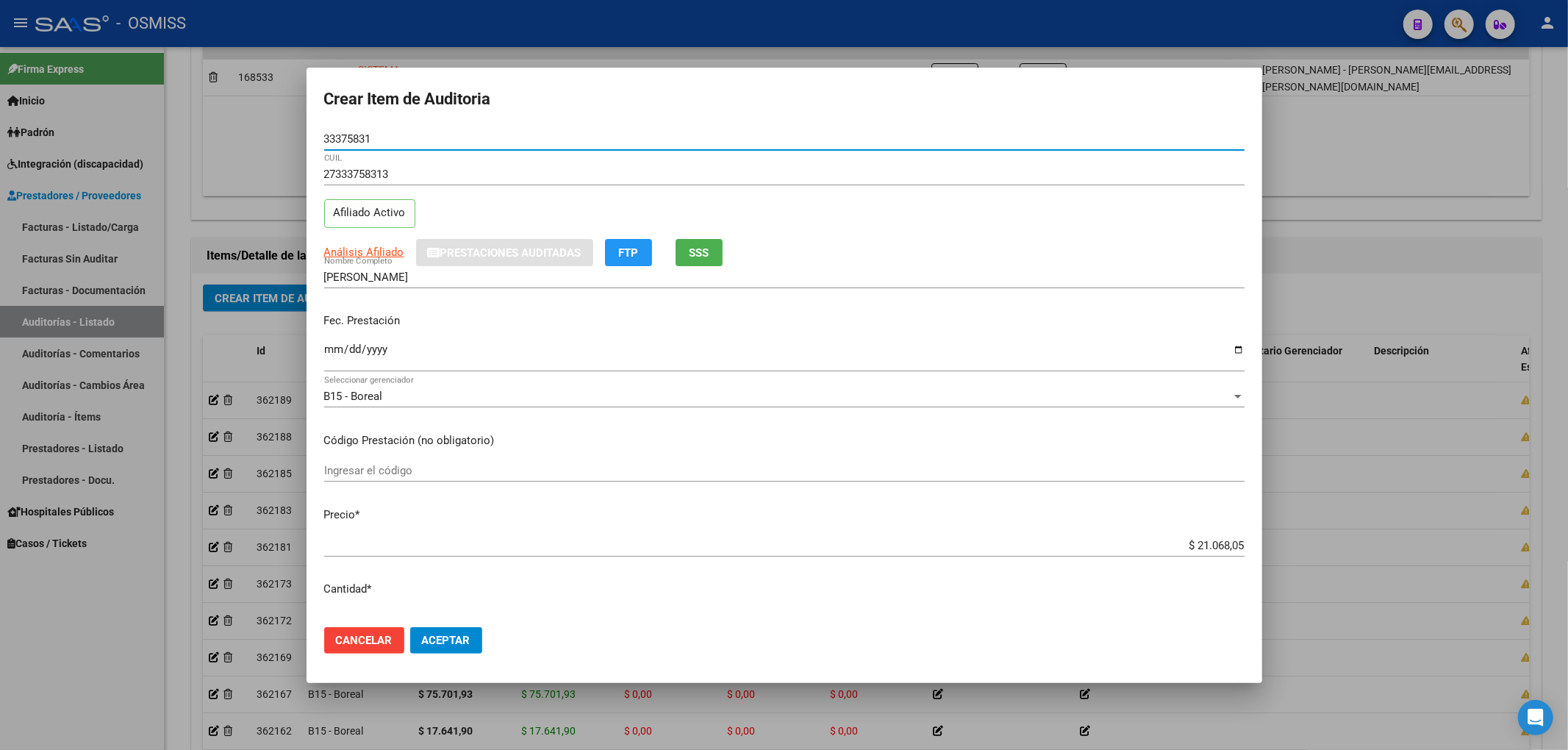
click at [470, 635] on span "Aceptar" at bounding box center [446, 640] width 48 height 13
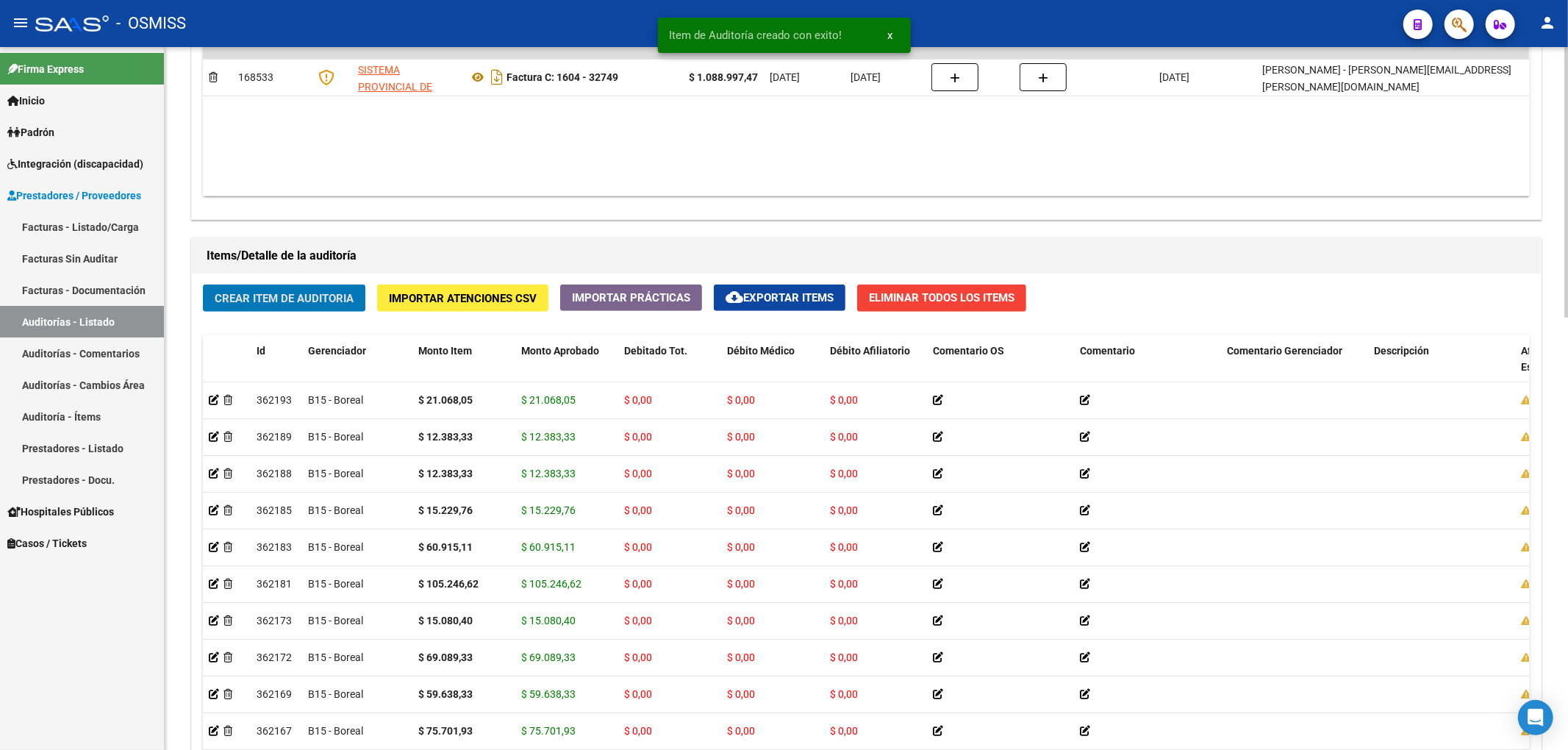
click at [302, 303] on span "Crear Item de Auditoria" at bounding box center [284, 298] width 139 height 13
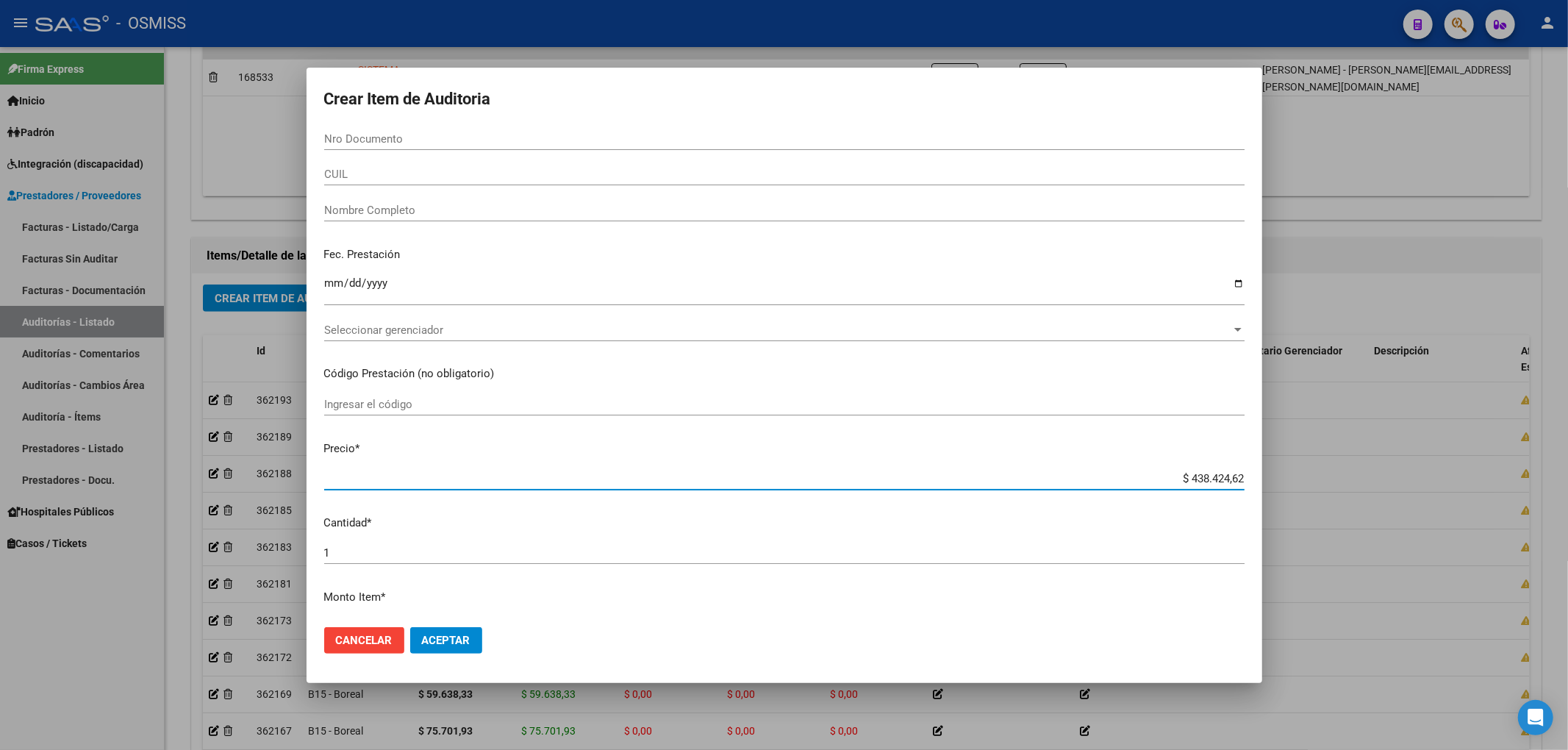
drag, startPoint x: 1165, startPoint y: 484, endPoint x: 1298, endPoint y: 473, distance: 133.5
click at [1298, 473] on div "Crear Item de Auditoria Nro Documento CUIL Nombre Completo Fec. Prestación Ingr…" at bounding box center [784, 375] width 1568 height 750
click at [466, 143] on input "Nro Documento" at bounding box center [784, 138] width 920 height 13
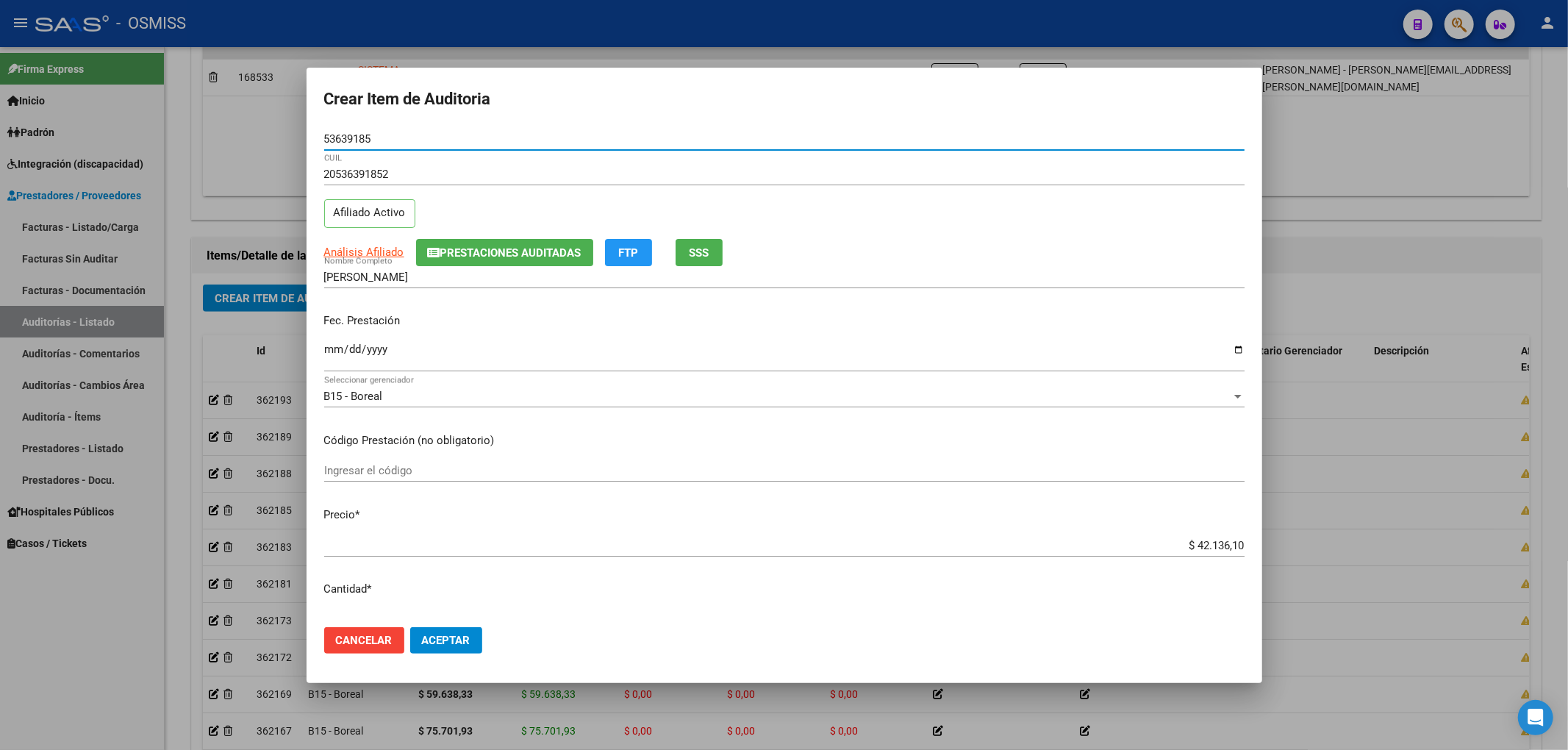
click at [330, 353] on input "Ingresar la fecha" at bounding box center [784, 355] width 920 height 23
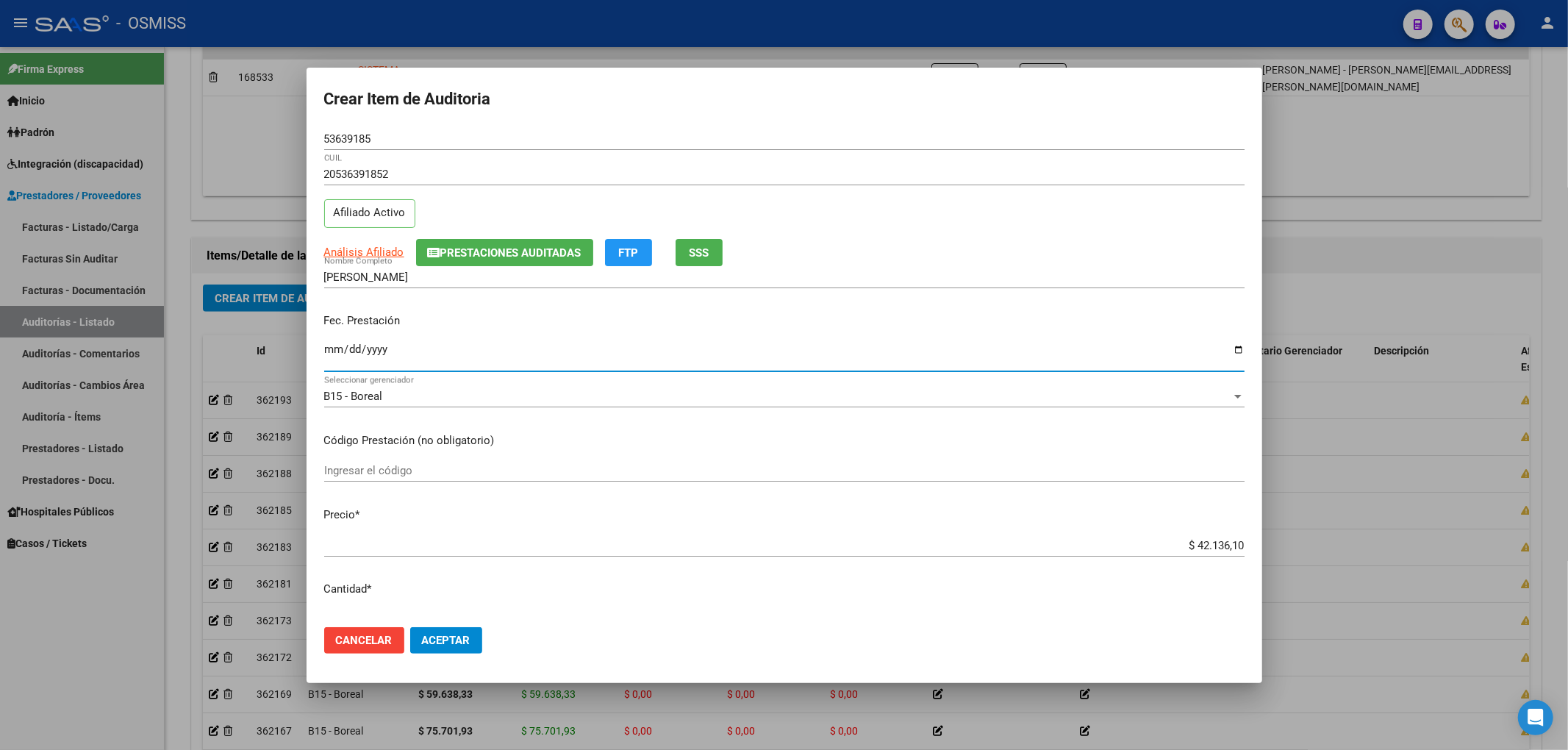
click at [392, 130] on div "53639185 Nro Documento" at bounding box center [784, 139] width 920 height 22
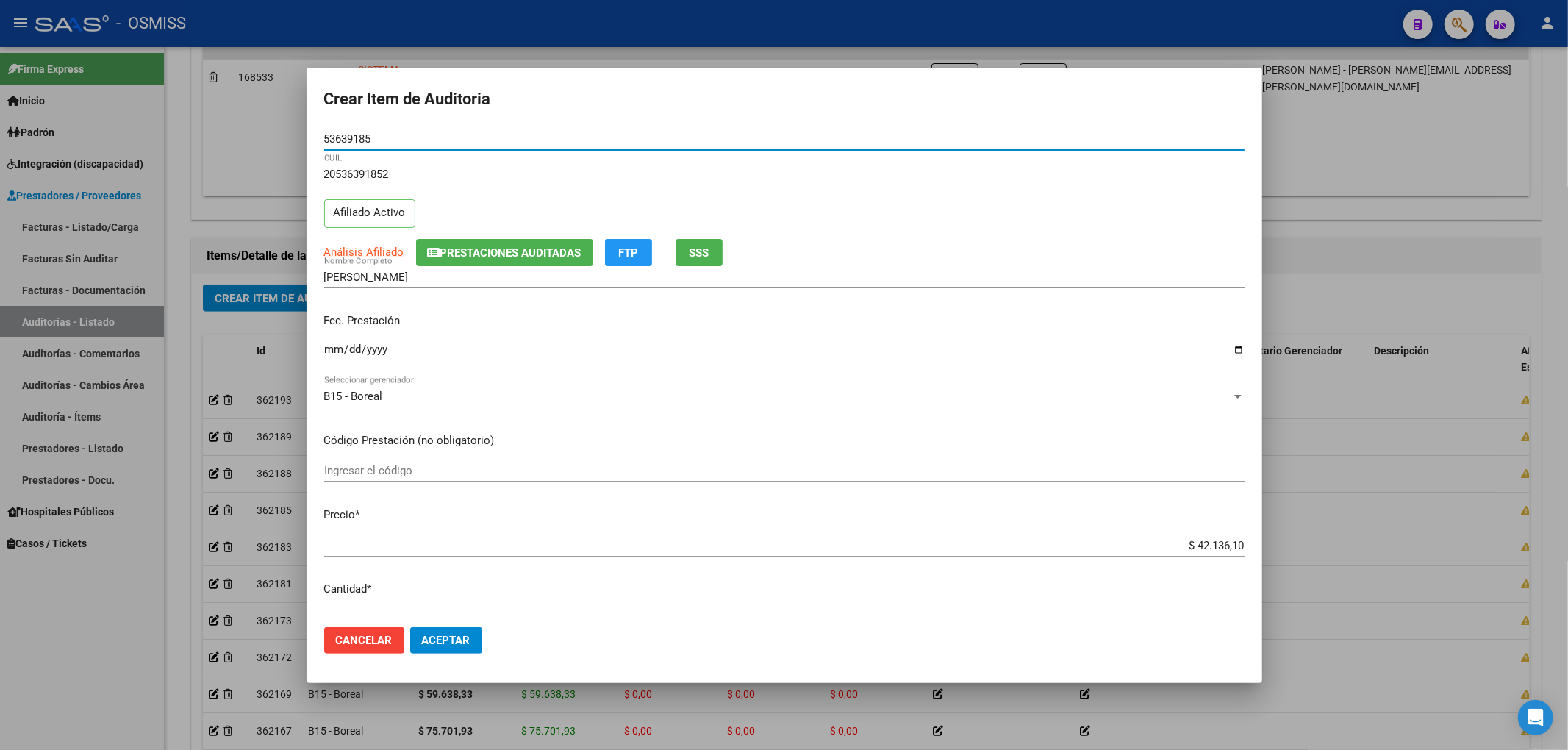
drag, startPoint x: 388, startPoint y: 136, endPoint x: 283, endPoint y: 125, distance: 105.6
click at [285, 120] on div "Crear Item de Auditoria 53639185 Nro Documento 20536391852 CUIL Afiliado Activo…" at bounding box center [784, 375] width 1568 height 750
click at [1024, 266] on div "[PERSON_NAME] Nombre Completo" at bounding box center [784, 277] width 920 height 22
click at [472, 635] on button "Aceptar" at bounding box center [446, 641] width 72 height 27
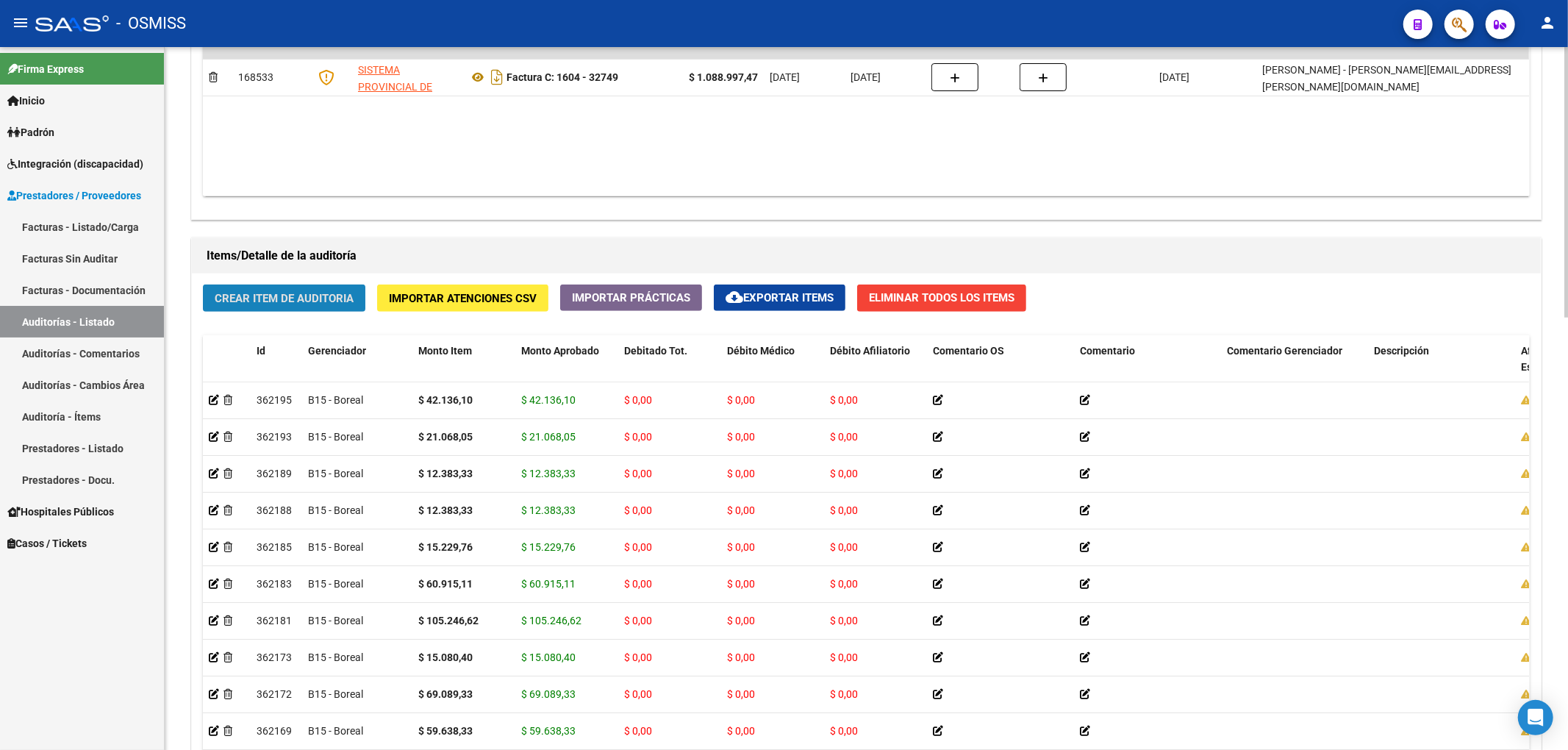
click at [330, 301] on span "Crear Item de Auditoria" at bounding box center [284, 298] width 139 height 13
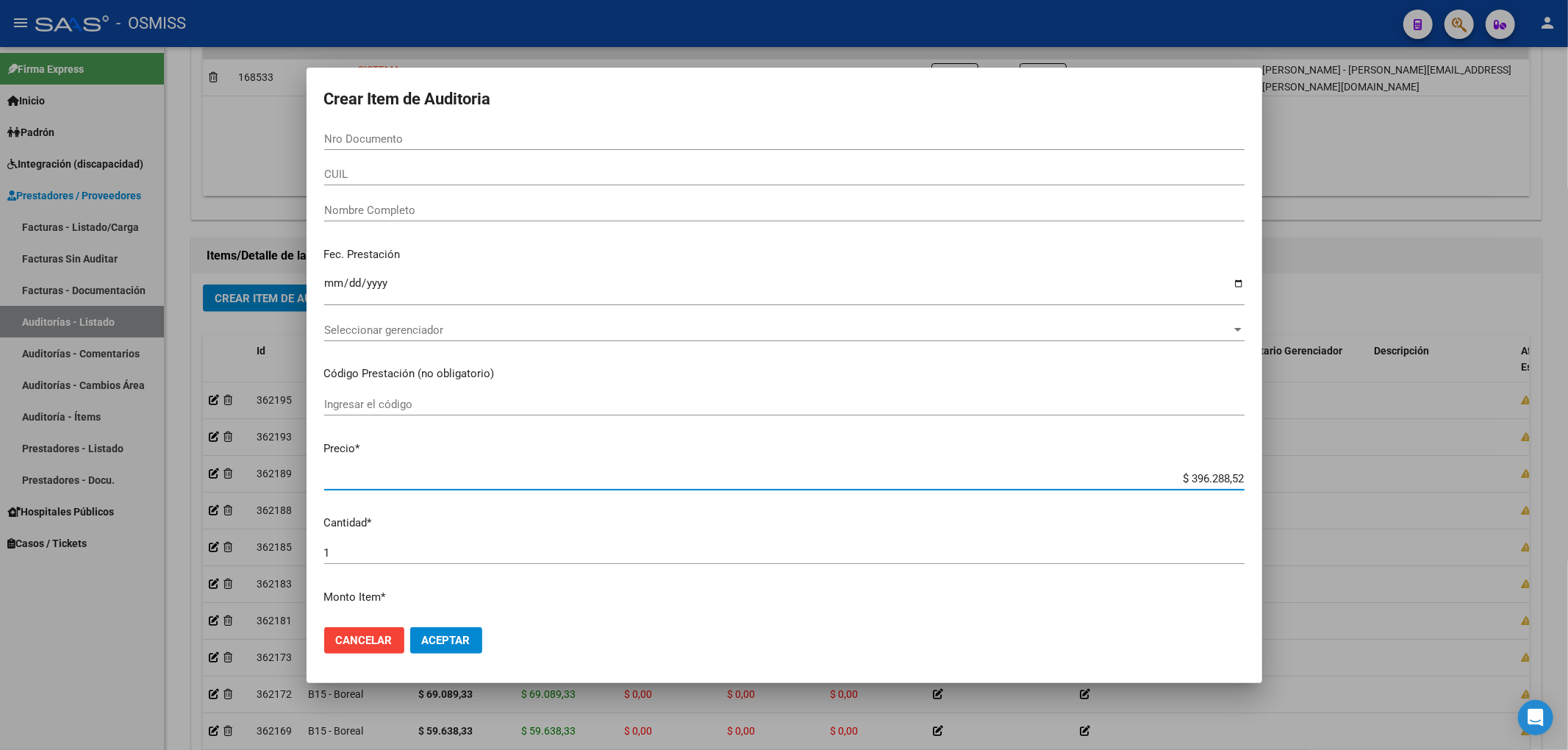
drag, startPoint x: 1176, startPoint y: 477, endPoint x: 1551, endPoint y: 504, distance: 376.0
click at [1541, 503] on div "Crear Item de Auditoria Nro Documento CUIL Nombre Completo Fec. Prestación Ingr…" at bounding box center [784, 375] width 1568 height 750
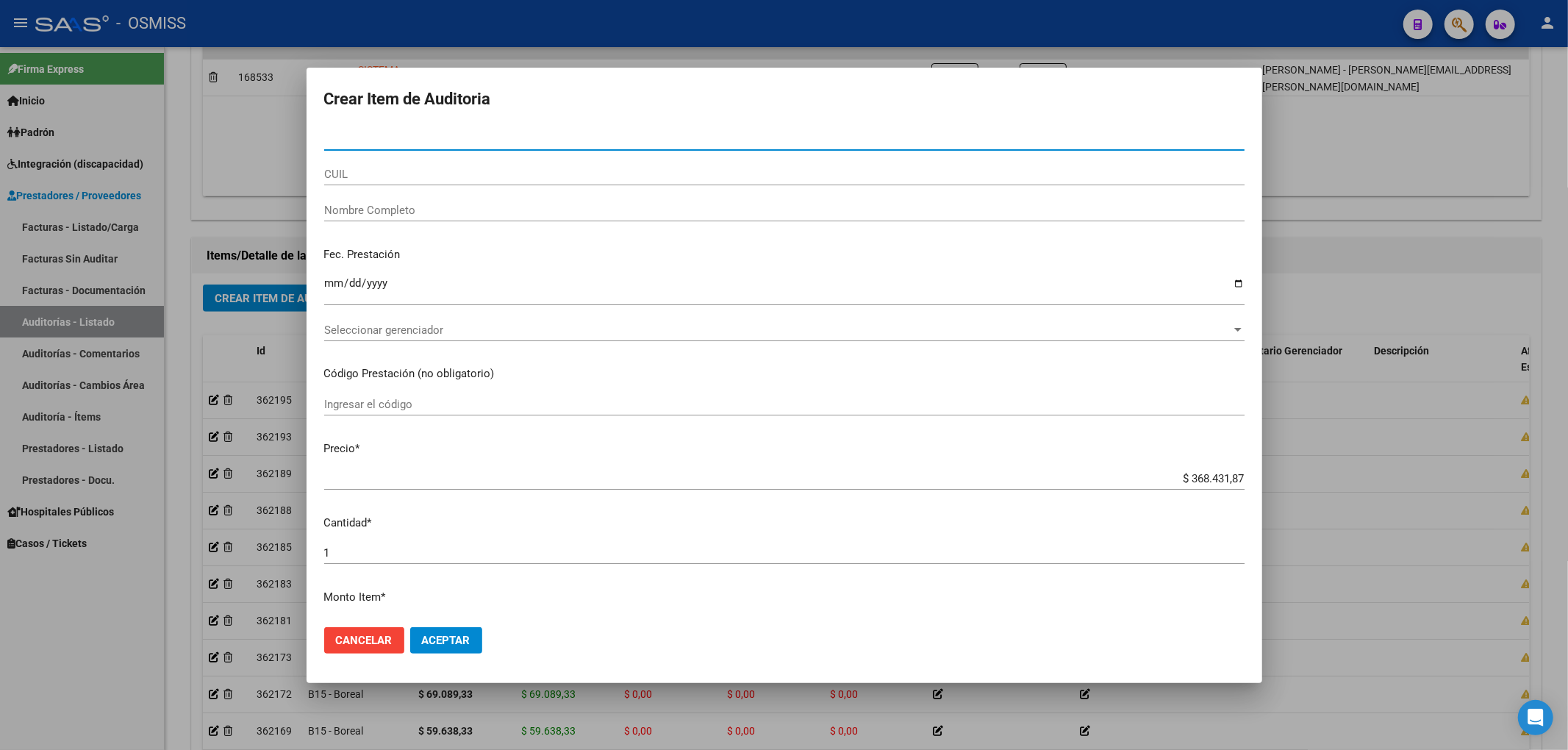
click at [417, 143] on input "Nro Documento" at bounding box center [784, 138] width 920 height 13
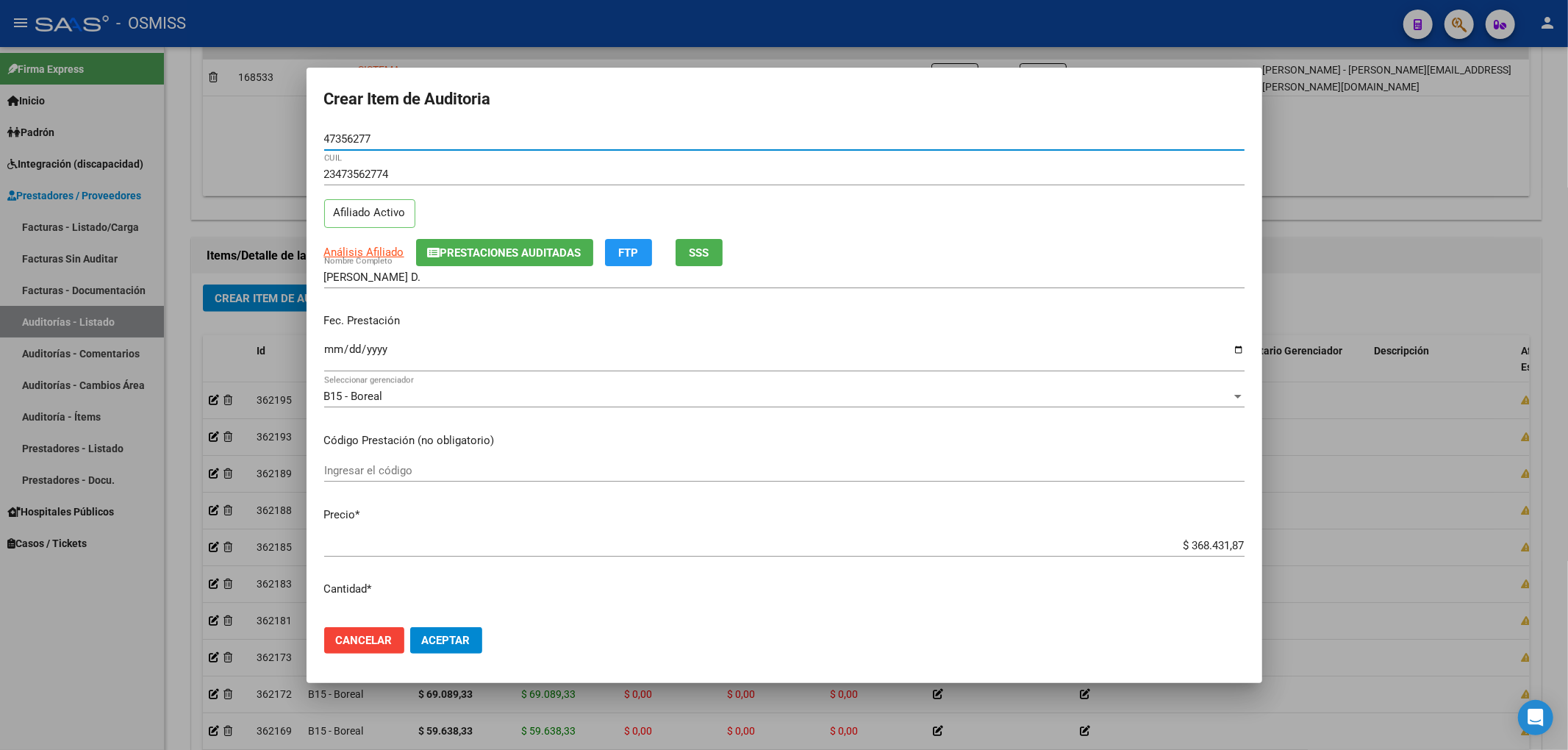
click at [330, 351] on input "Ingresar la fecha" at bounding box center [784, 355] width 920 height 23
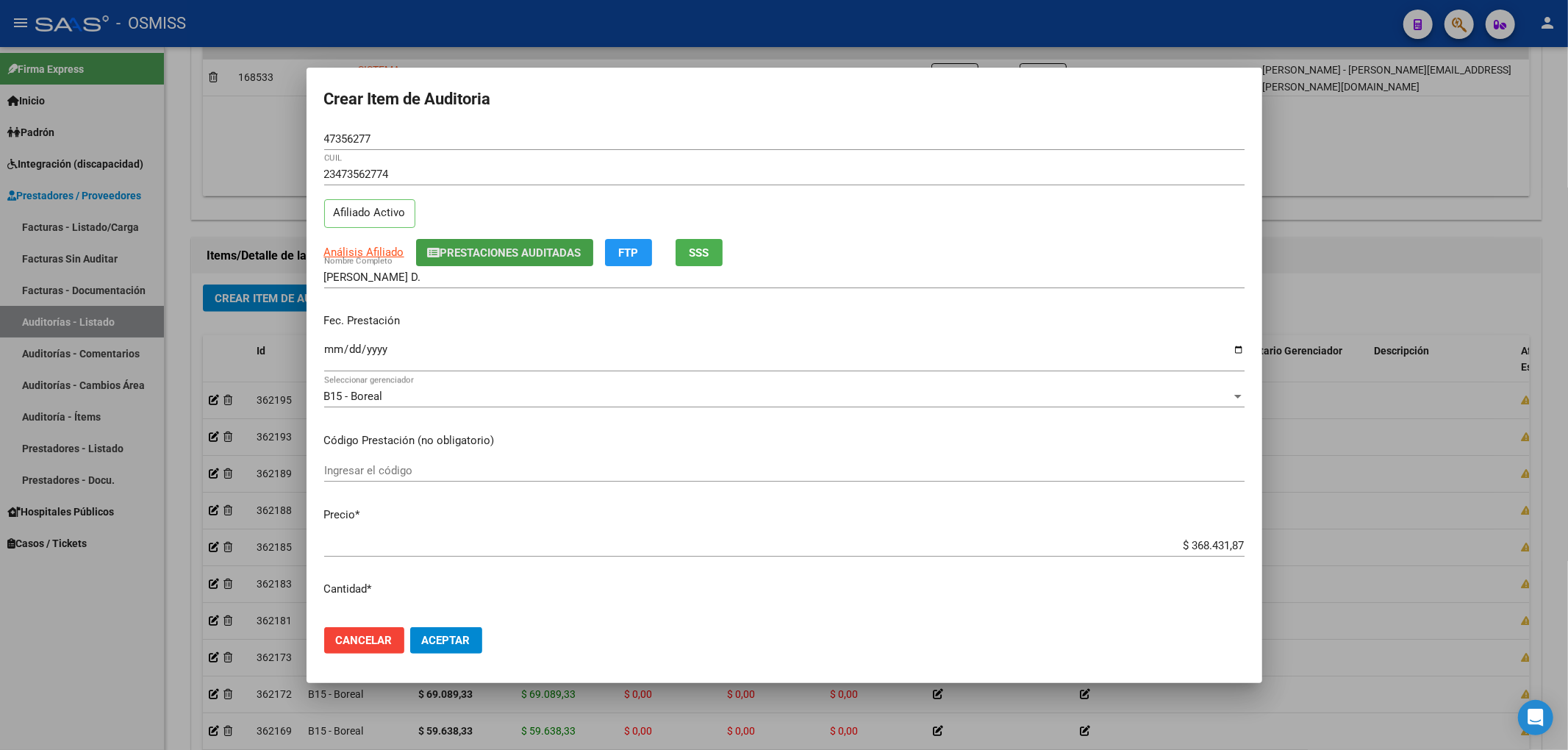
click at [544, 255] on span "Prestaciones Auditadas" at bounding box center [511, 252] width 141 height 13
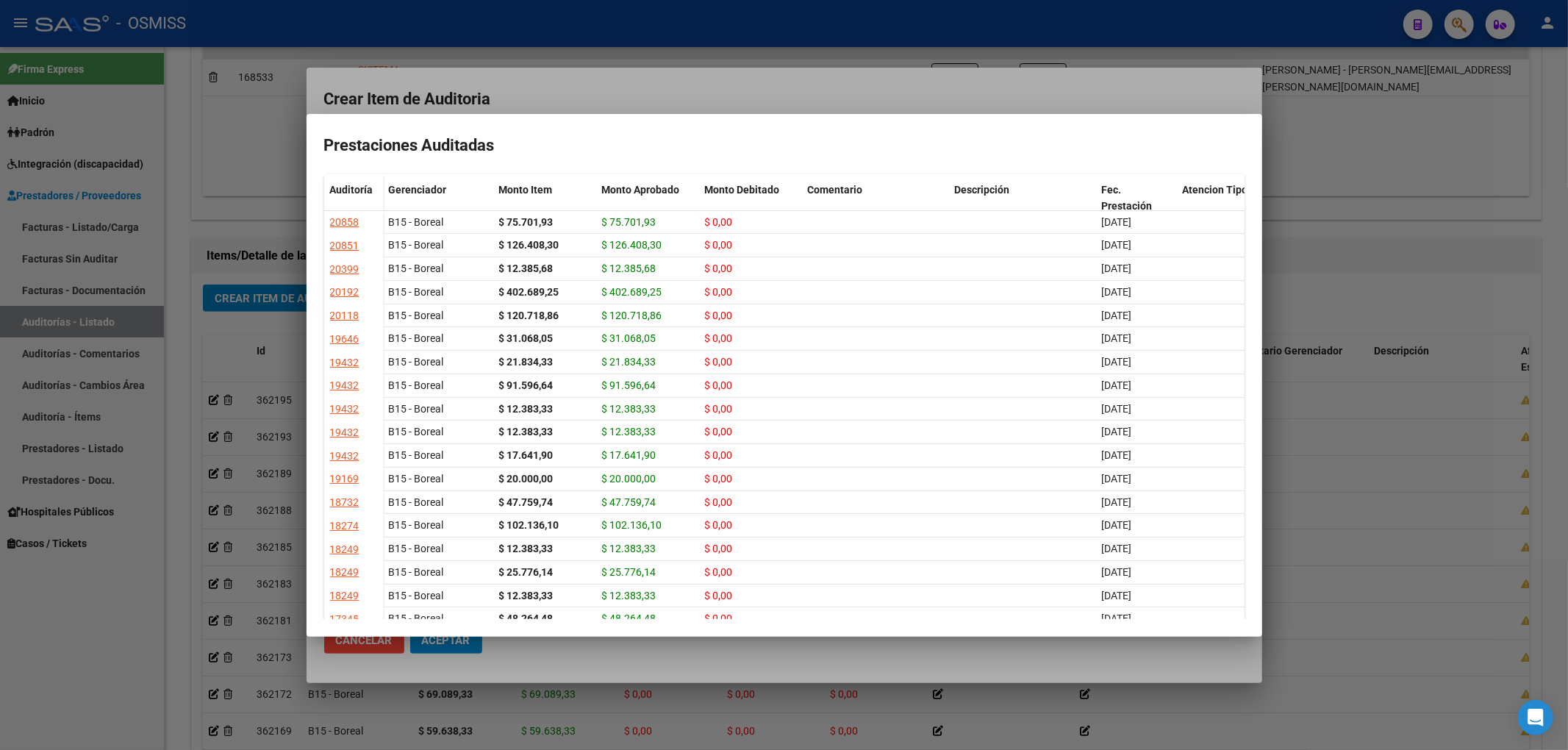
click at [639, 82] on div at bounding box center [784, 375] width 1568 height 750
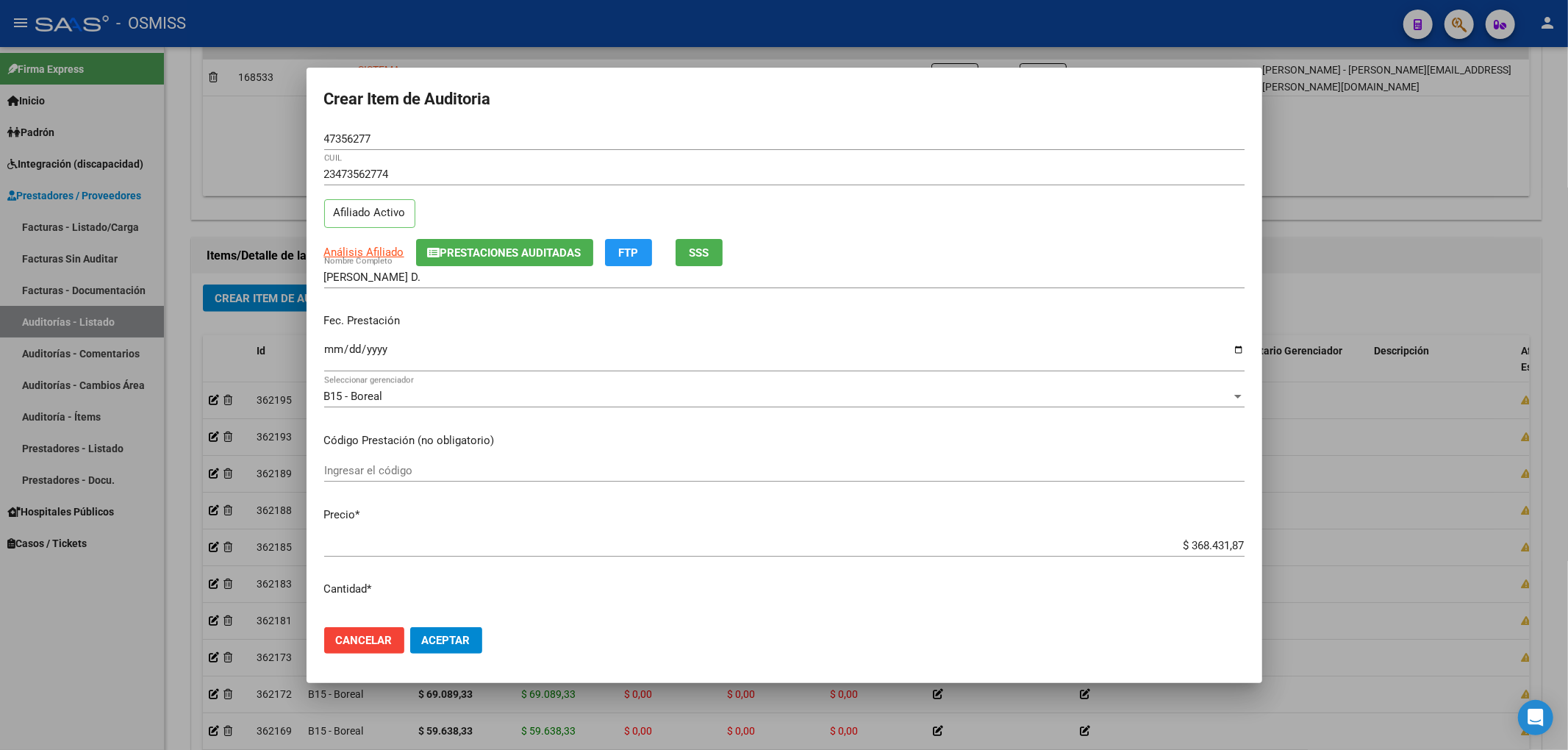
click at [469, 635] on span "Aceptar" at bounding box center [446, 640] width 48 height 13
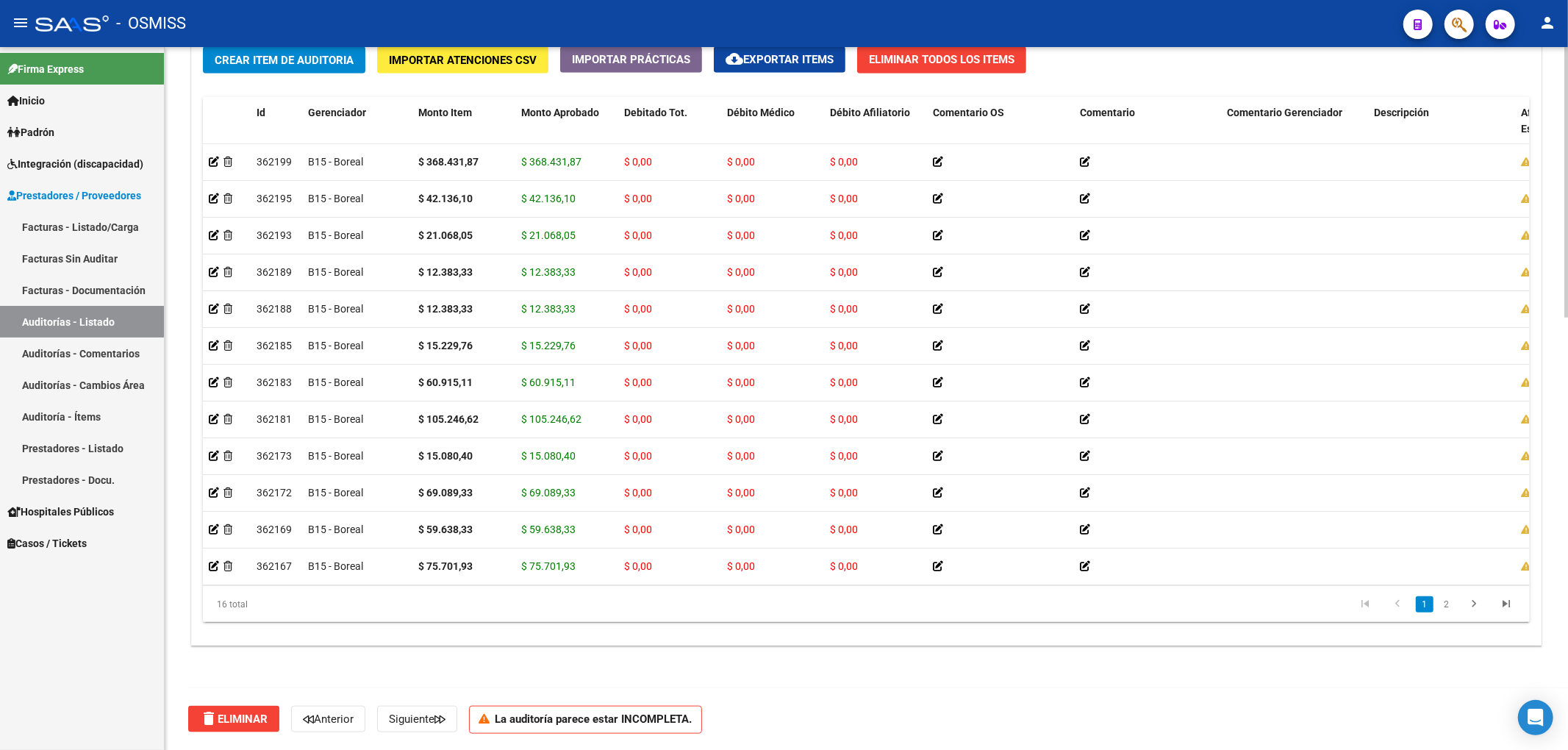
click at [316, 54] on span "Crear Item de Auditoria" at bounding box center [284, 60] width 139 height 13
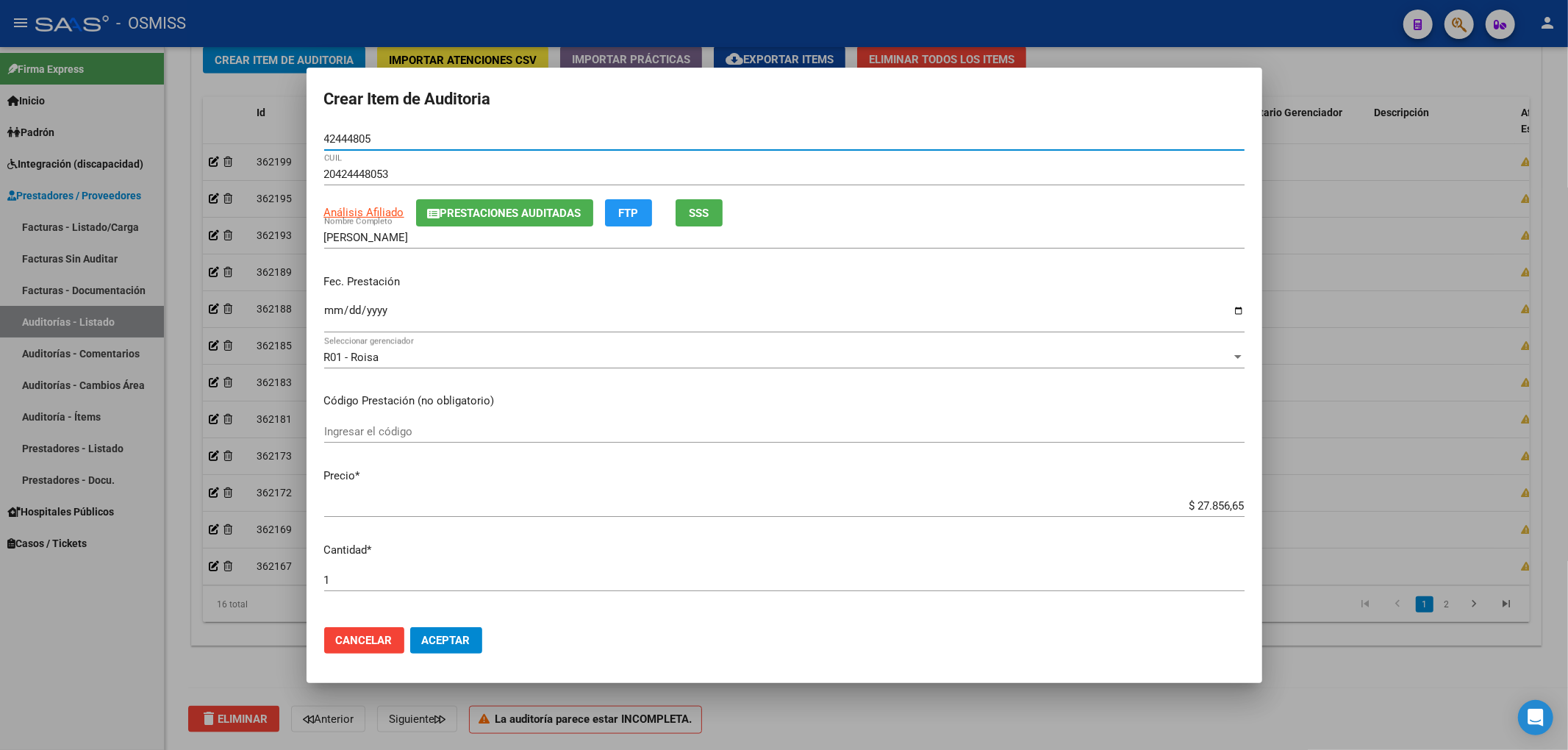
click at [330, 318] on input "Ingresar la fecha" at bounding box center [784, 316] width 920 height 23
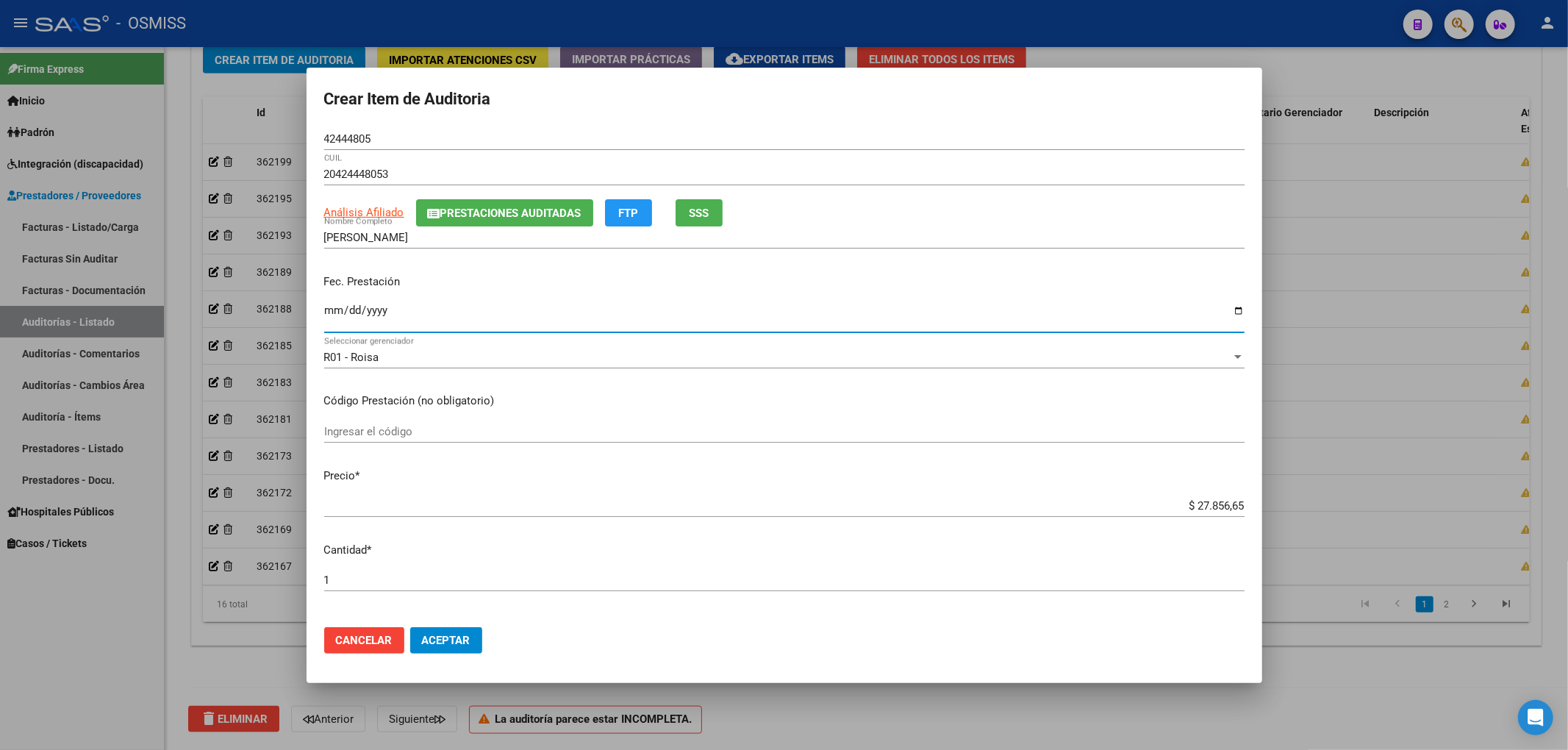
click at [480, 204] on button "Prestaciones Auditadas" at bounding box center [505, 212] width 177 height 27
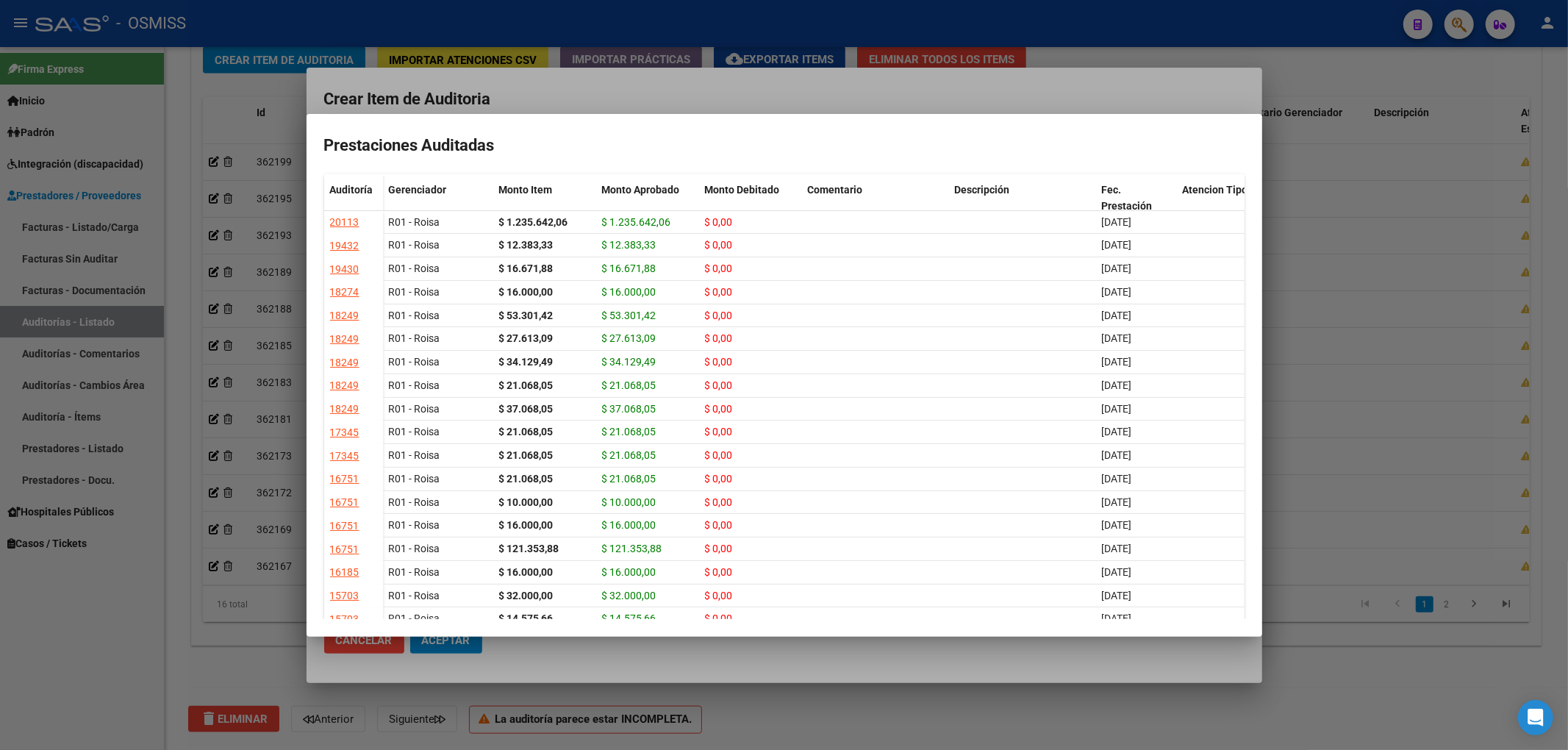
click at [713, 106] on div at bounding box center [784, 375] width 1568 height 750
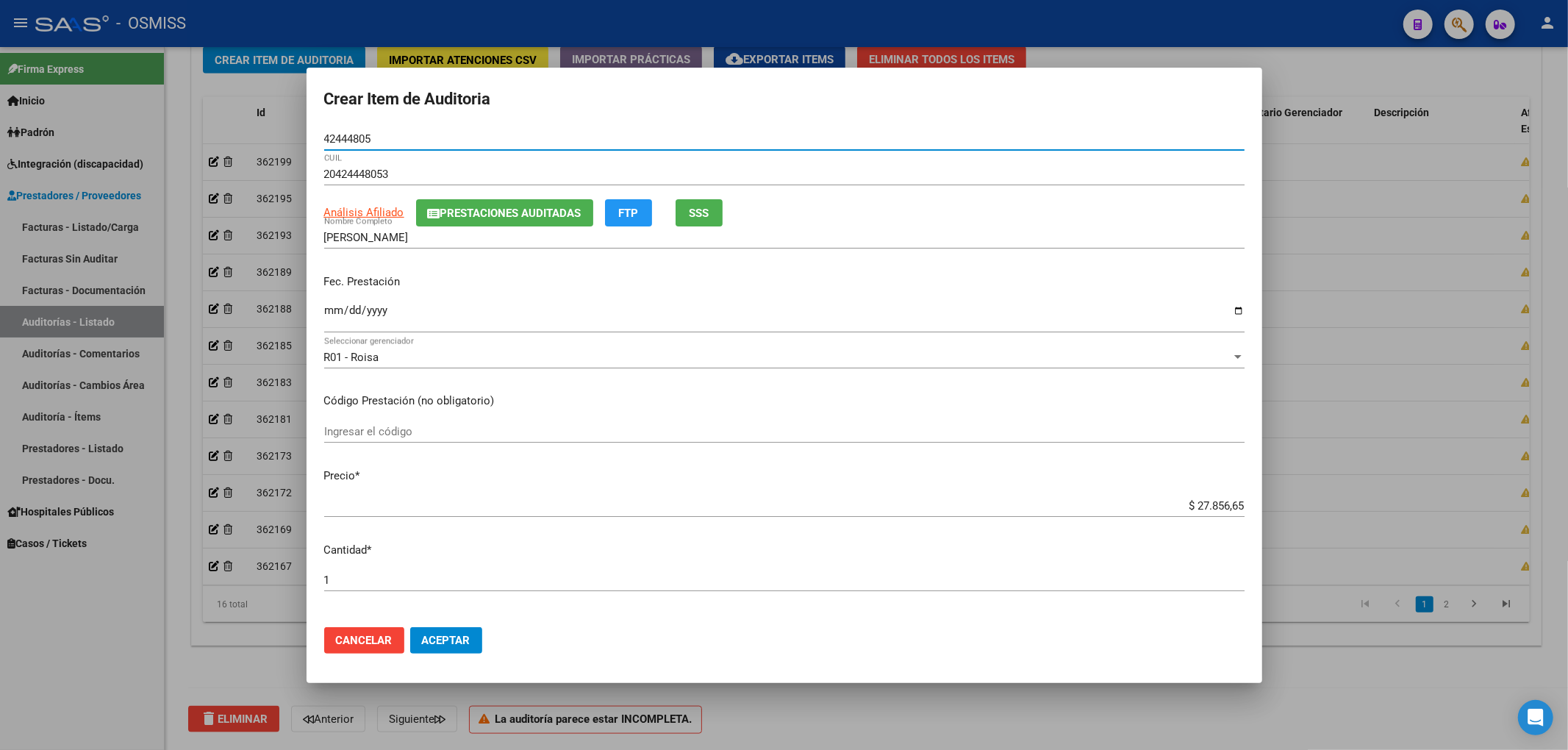
drag, startPoint x: 383, startPoint y: 142, endPoint x: 292, endPoint y: 155, distance: 91.9
click at [297, 144] on div "Crear Item de Auditoria 42444805 Nro Documento 20424448053 CUIL Análisis Afilia…" at bounding box center [784, 375] width 1568 height 750
click at [969, 280] on p "Fec. Prestación" at bounding box center [784, 282] width 920 height 17
click at [445, 634] on span "Aceptar" at bounding box center [446, 640] width 48 height 13
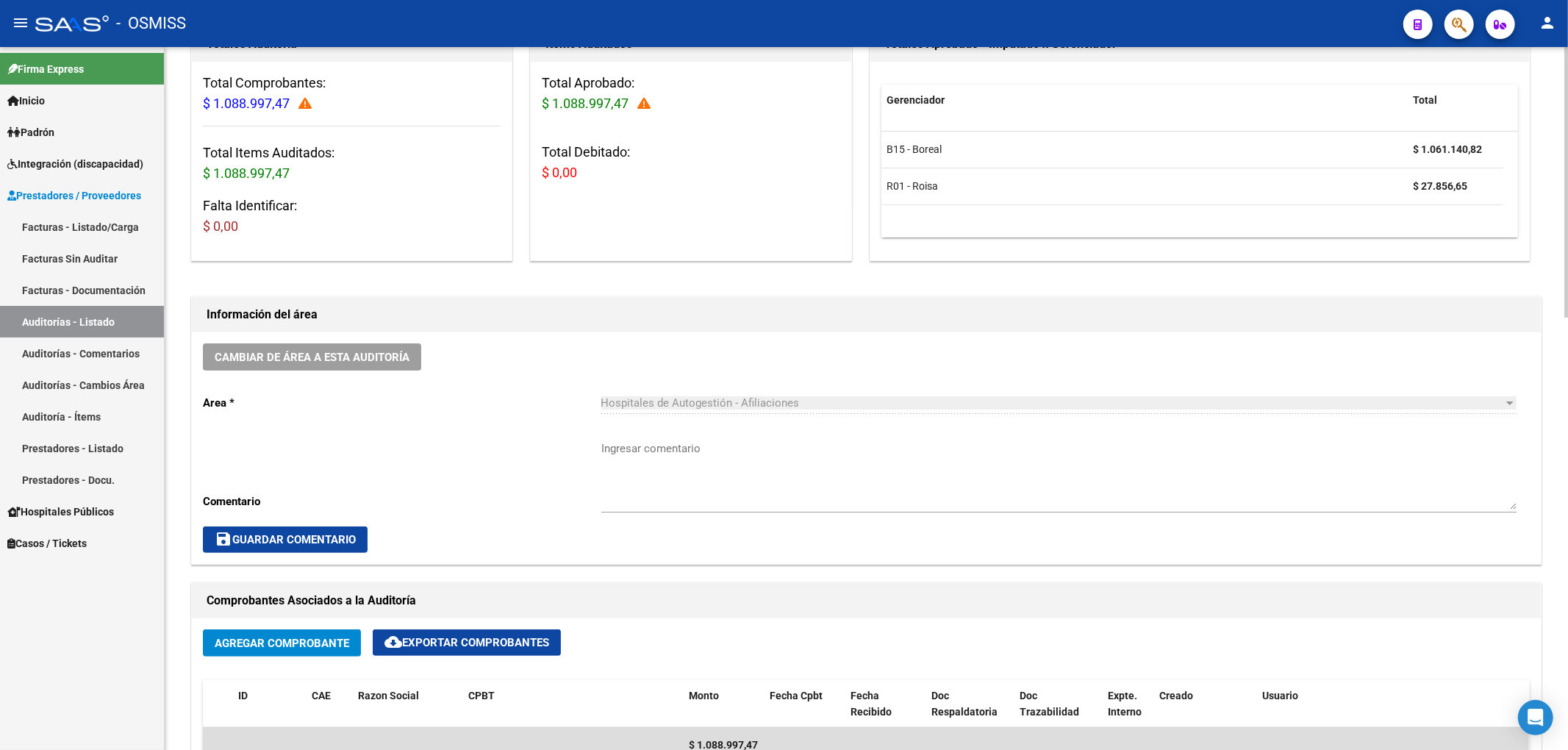
scroll to position [195, 0]
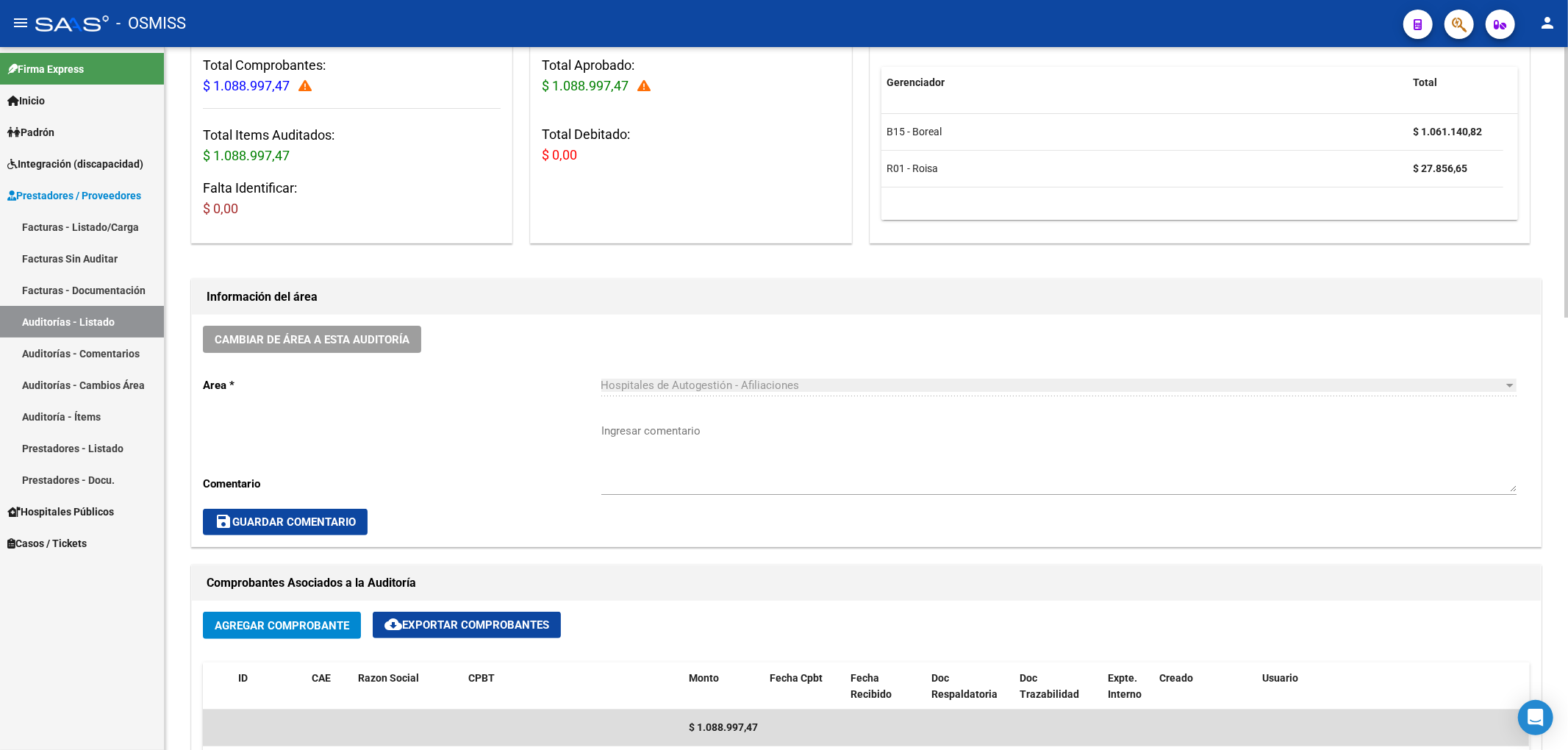
click at [422, 344] on div "Cambiar de área a esta auditoría Area * Hospitales de Autogestión - Afiliacione…" at bounding box center [866, 430] width 1349 height 231
click at [416, 342] on button "Cambiar de área a esta auditoría" at bounding box center [312, 339] width 218 height 27
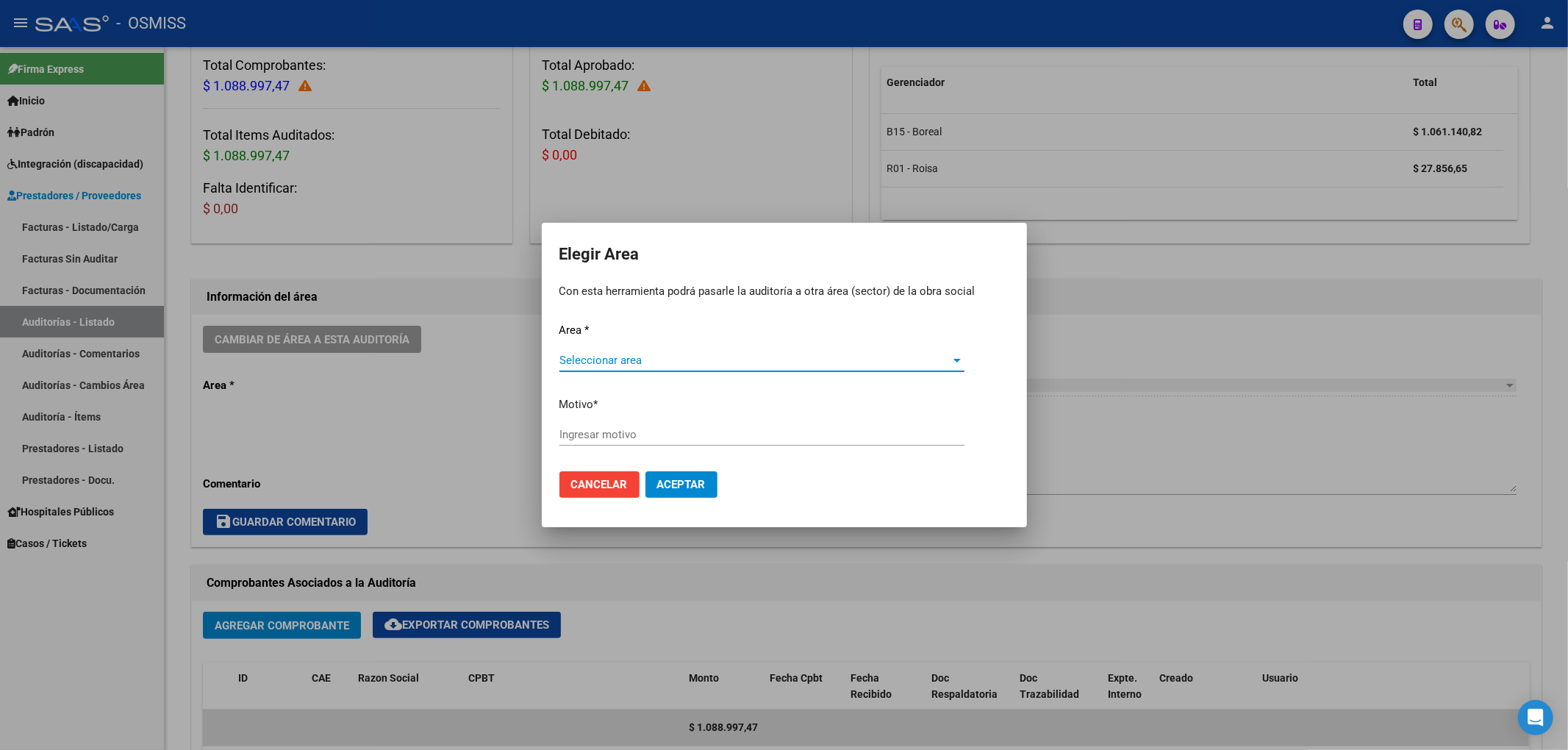
click at [567, 359] on span "Seleccionar area" at bounding box center [755, 360] width 392 height 13
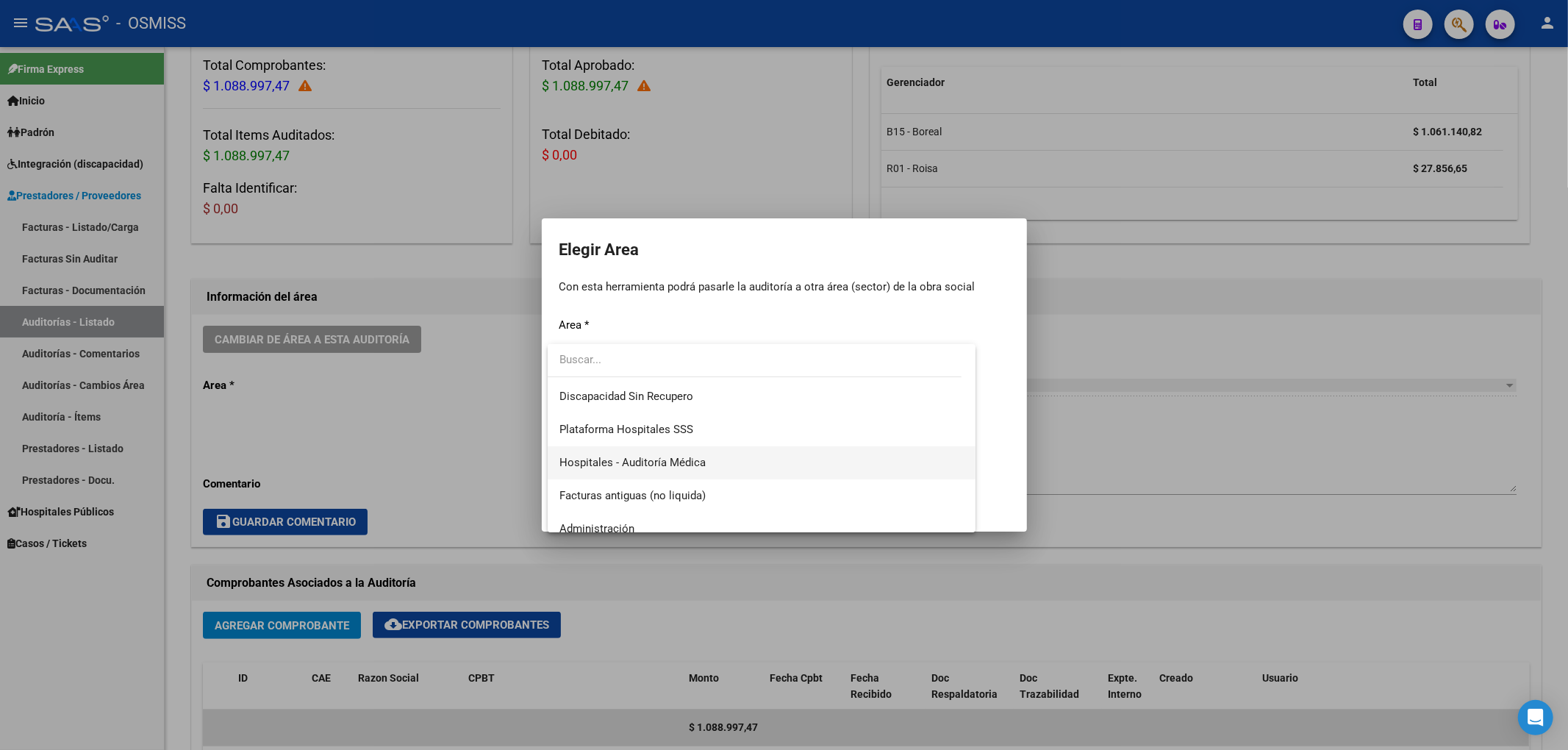
click at [629, 475] on span "Hospitales - Auditoría Médica" at bounding box center [762, 462] width 405 height 33
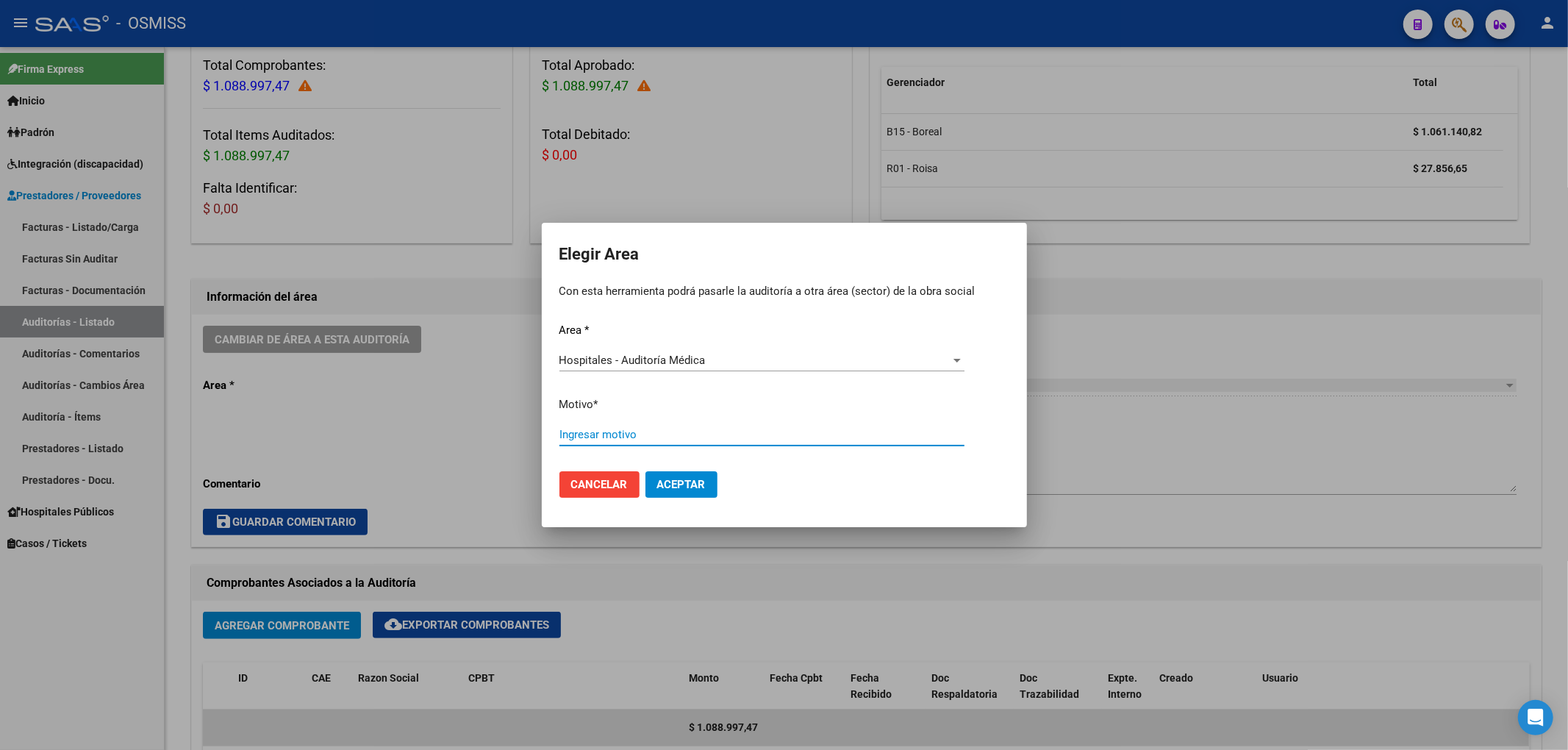
click at [587, 430] on input "Ingresar motivo" at bounding box center [762, 434] width 405 height 13
click at [566, 437] on input "auditado" at bounding box center [762, 434] width 405 height 13
click at [691, 478] on span "Aceptar" at bounding box center [681, 484] width 48 height 13
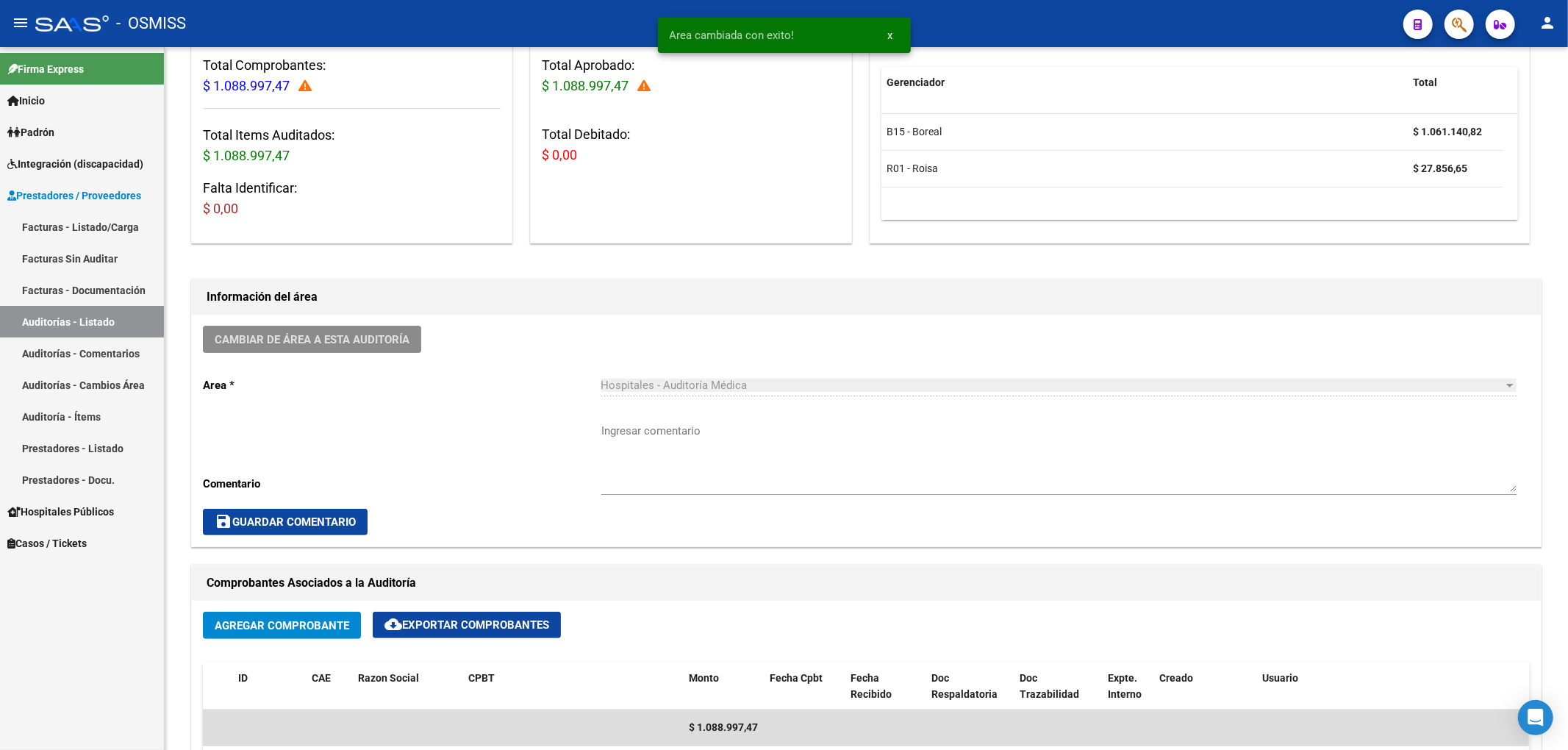
scroll to position [0, 0]
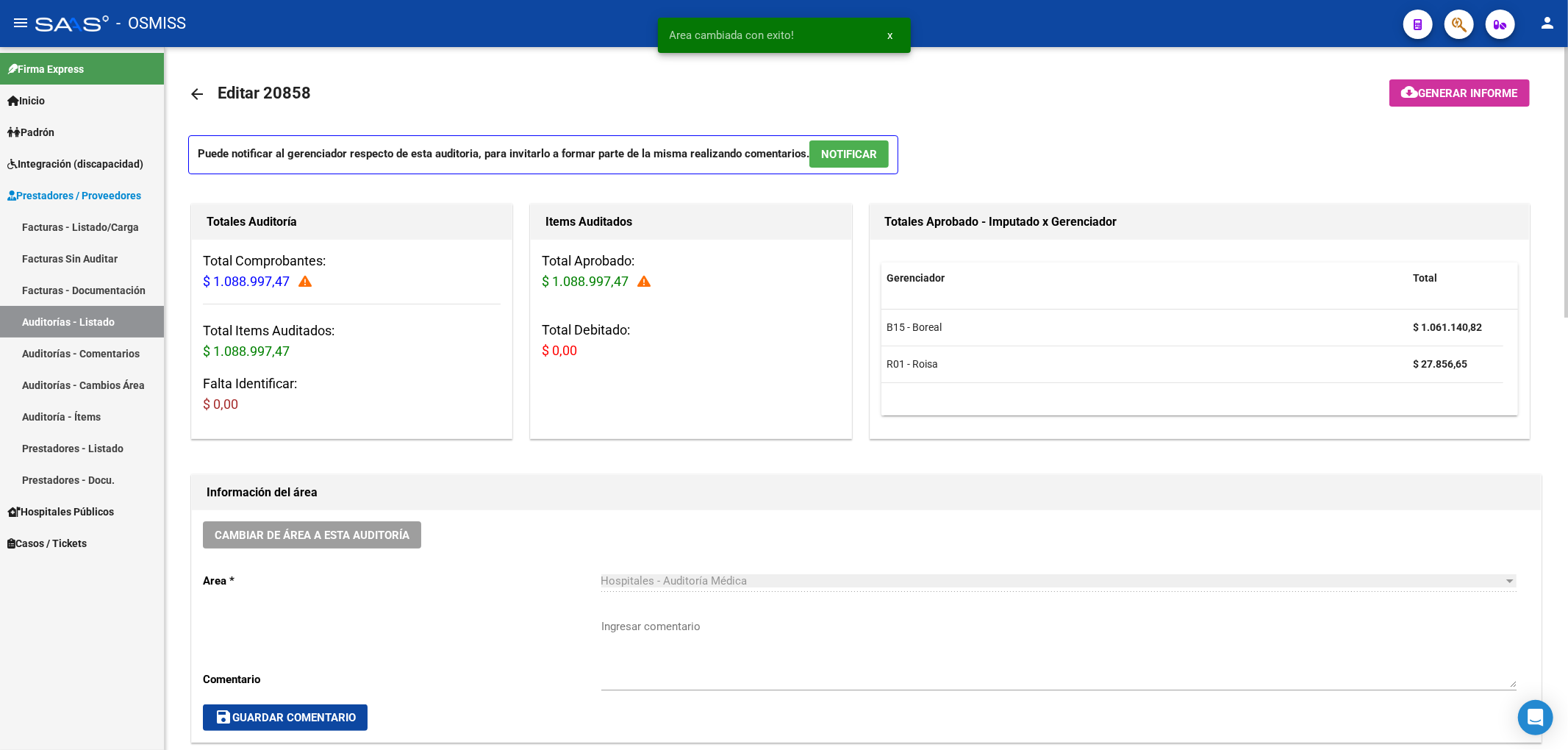
click at [194, 94] on mat-icon "arrow_back" at bounding box center [197, 94] width 18 height 18
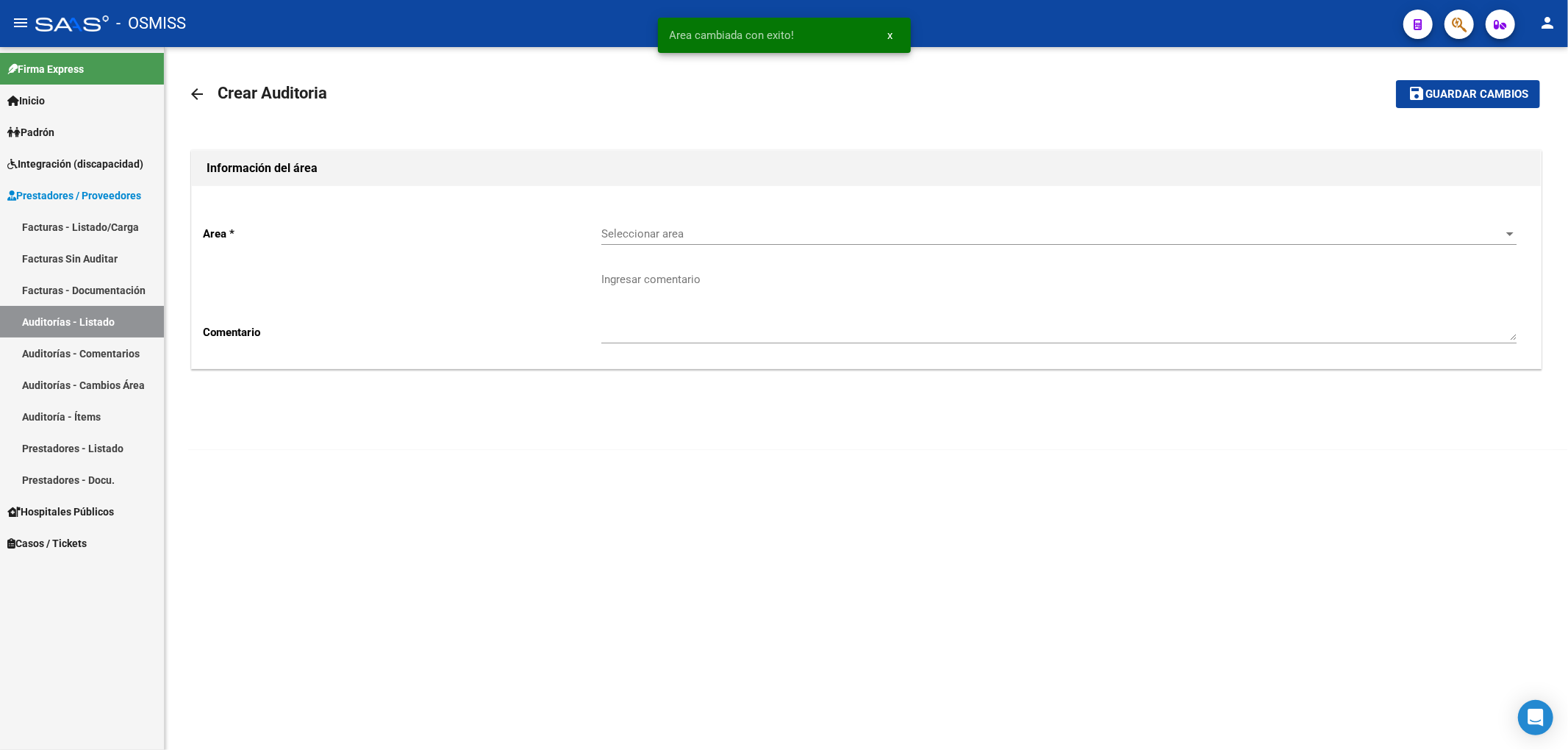
click at [730, 230] on span "Seleccionar area" at bounding box center [1052, 234] width 902 height 13
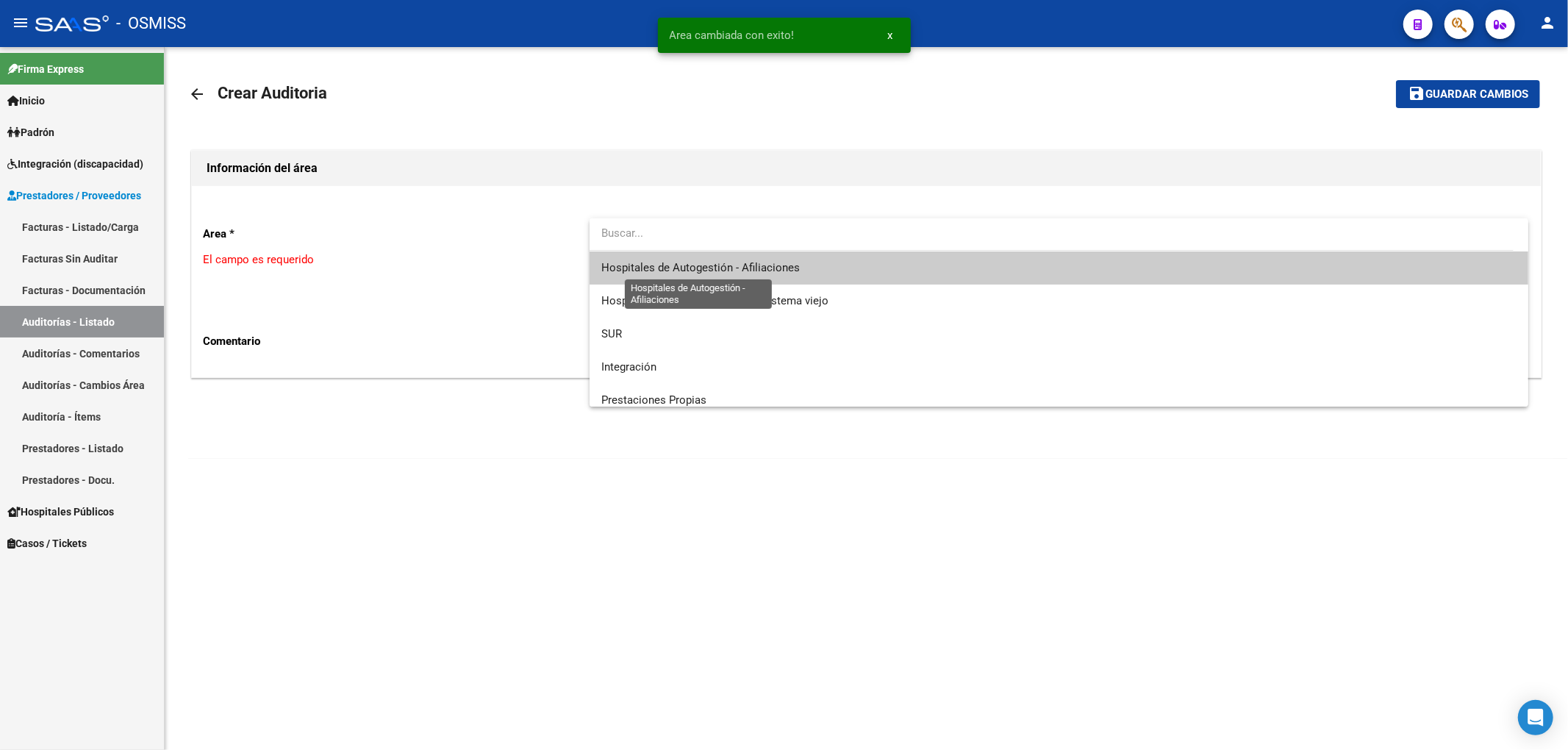
click at [741, 268] on span "Hospitales de Autogestión - Afiliaciones" at bounding box center [701, 267] width 198 height 13
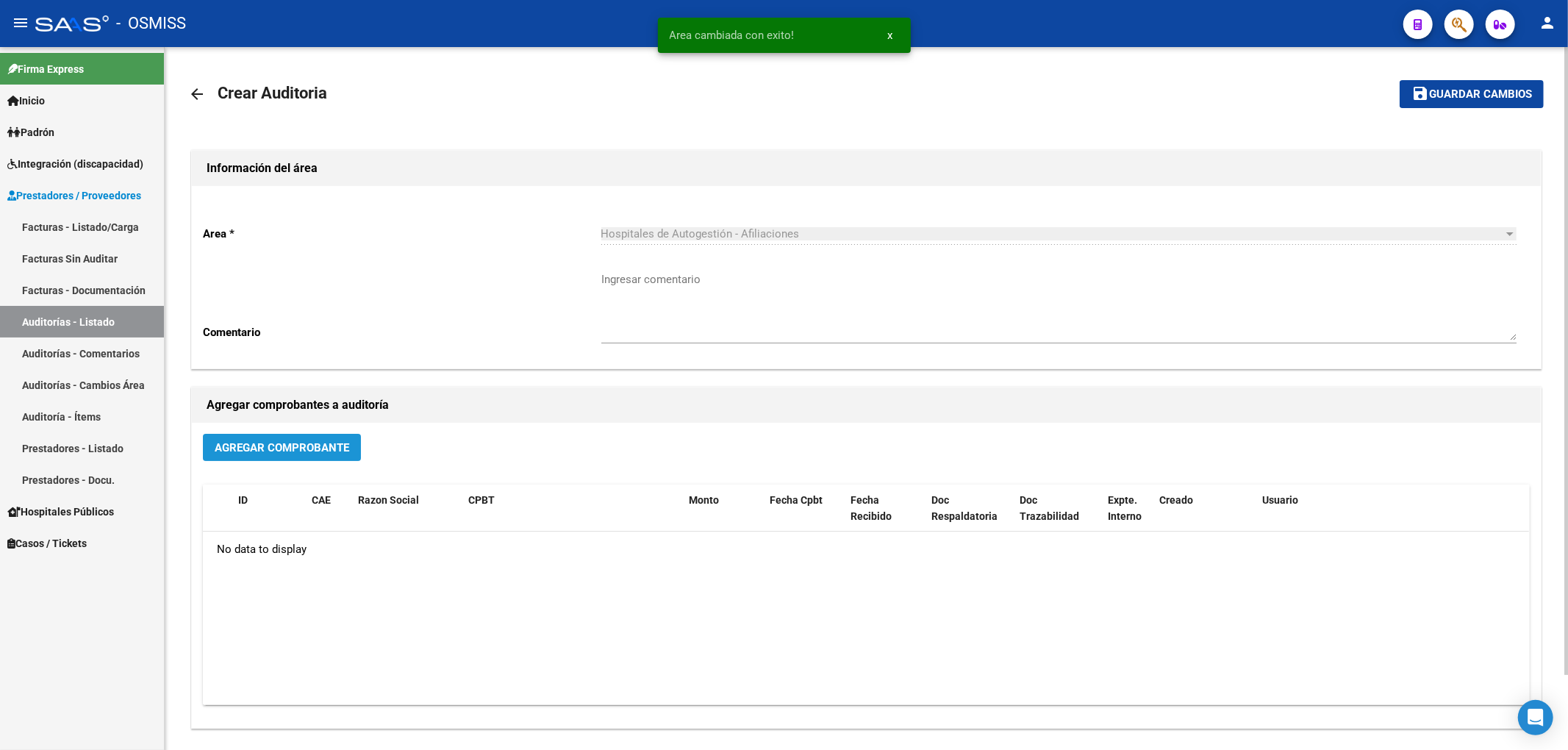
click at [317, 451] on span "Agregar Comprobante" at bounding box center [282, 448] width 134 height 13
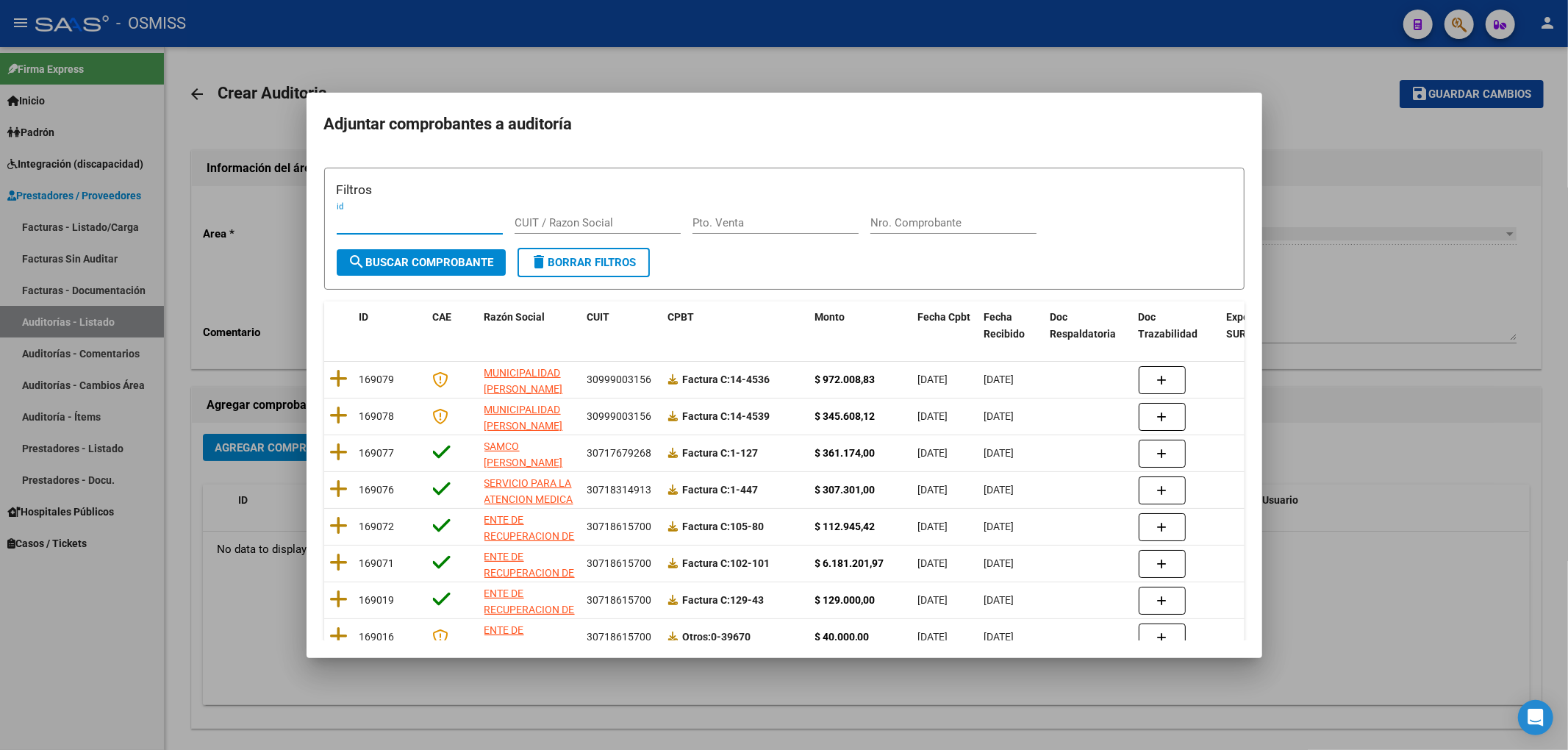
click at [916, 209] on div "Filtros id CUIT / Razon Social Pto. Venta Nro. Comprobante" at bounding box center [784, 215] width 895 height 69
click at [922, 228] on input "Nro. Comprobante" at bounding box center [953, 223] width 166 height 13
click at [466, 256] on span "search Buscar Comprobante" at bounding box center [421, 262] width 145 height 13
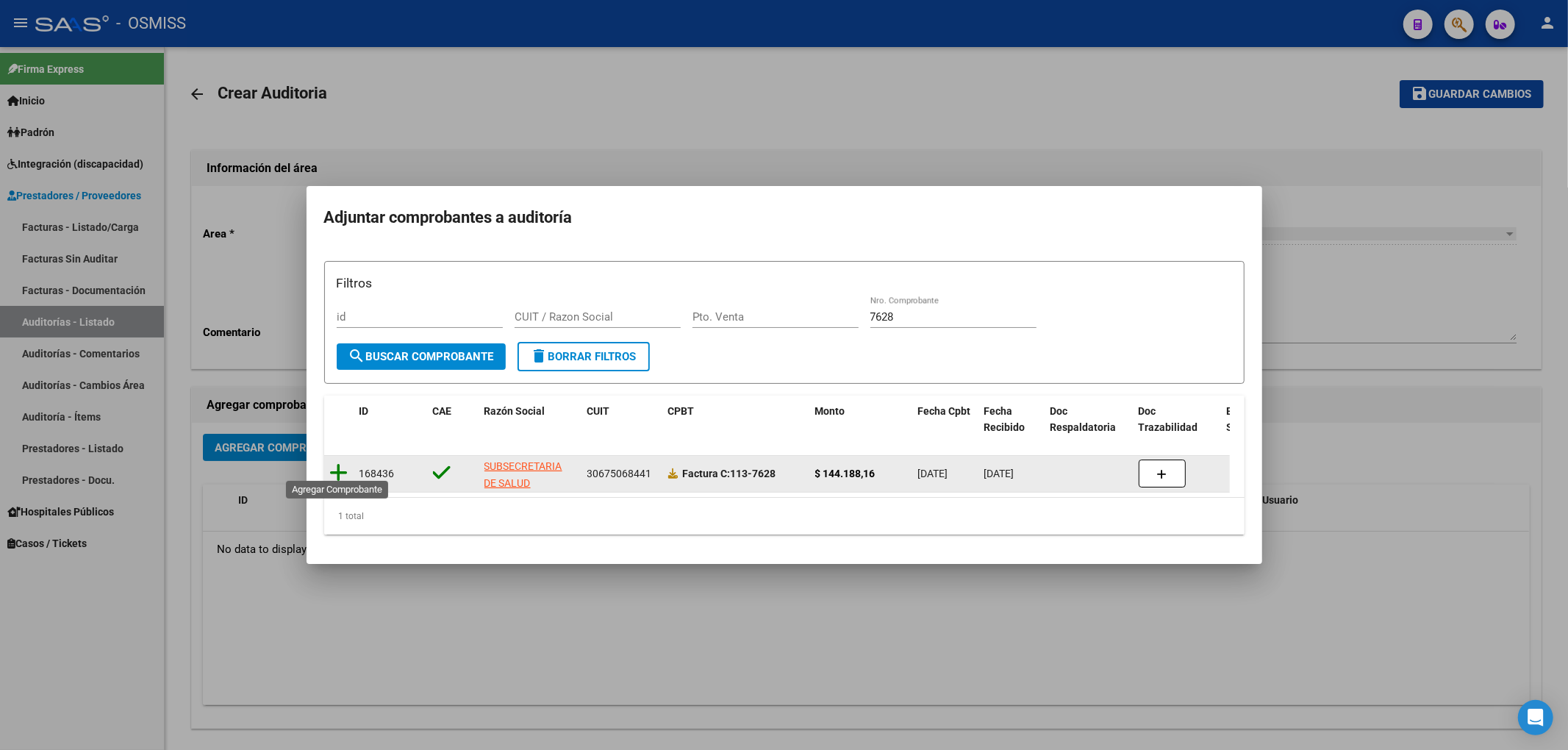
click at [340, 472] on icon at bounding box center [339, 473] width 19 height 20
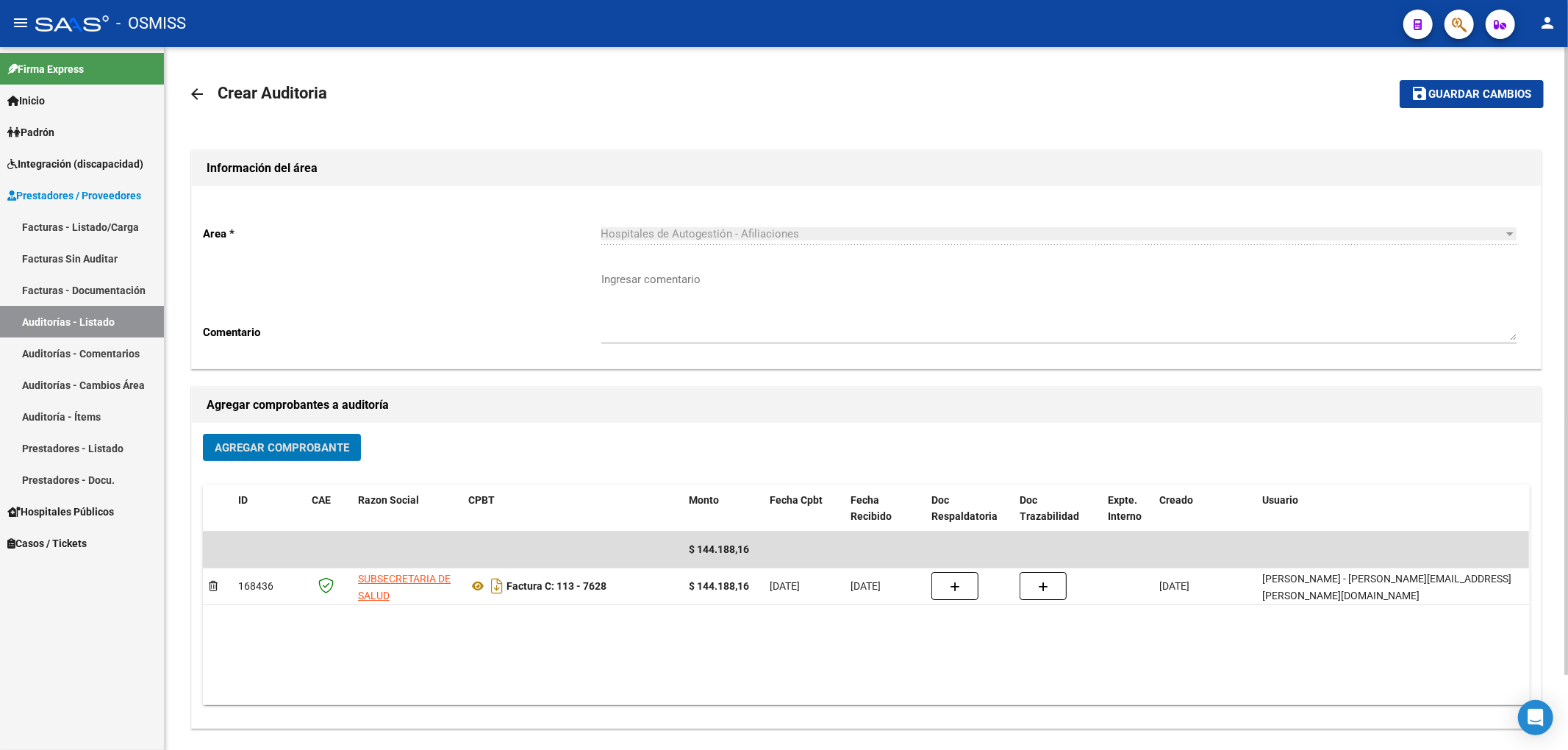
click at [1460, 106] on button "save Guardar cambios" at bounding box center [1472, 94] width 144 height 27
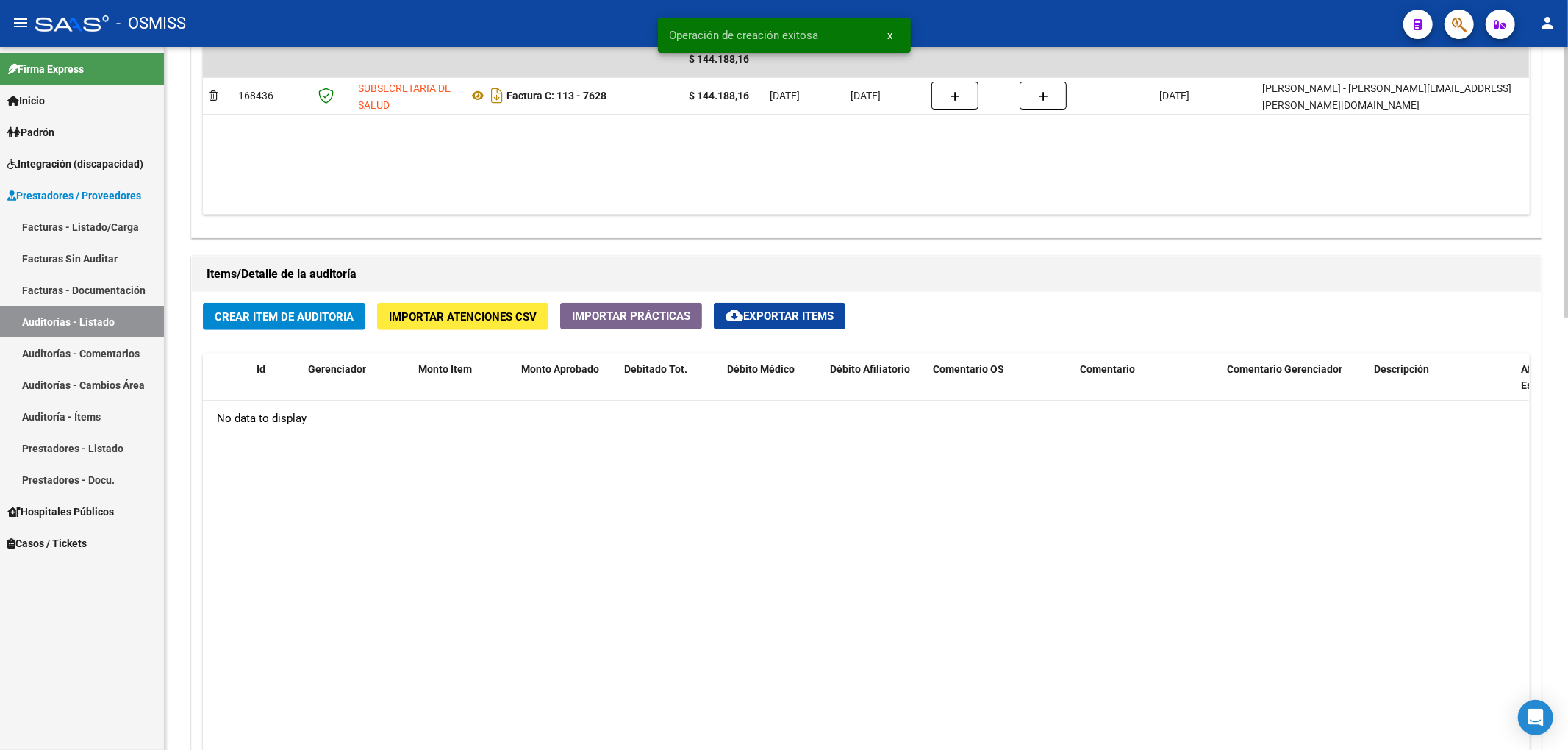
scroll to position [882, 0]
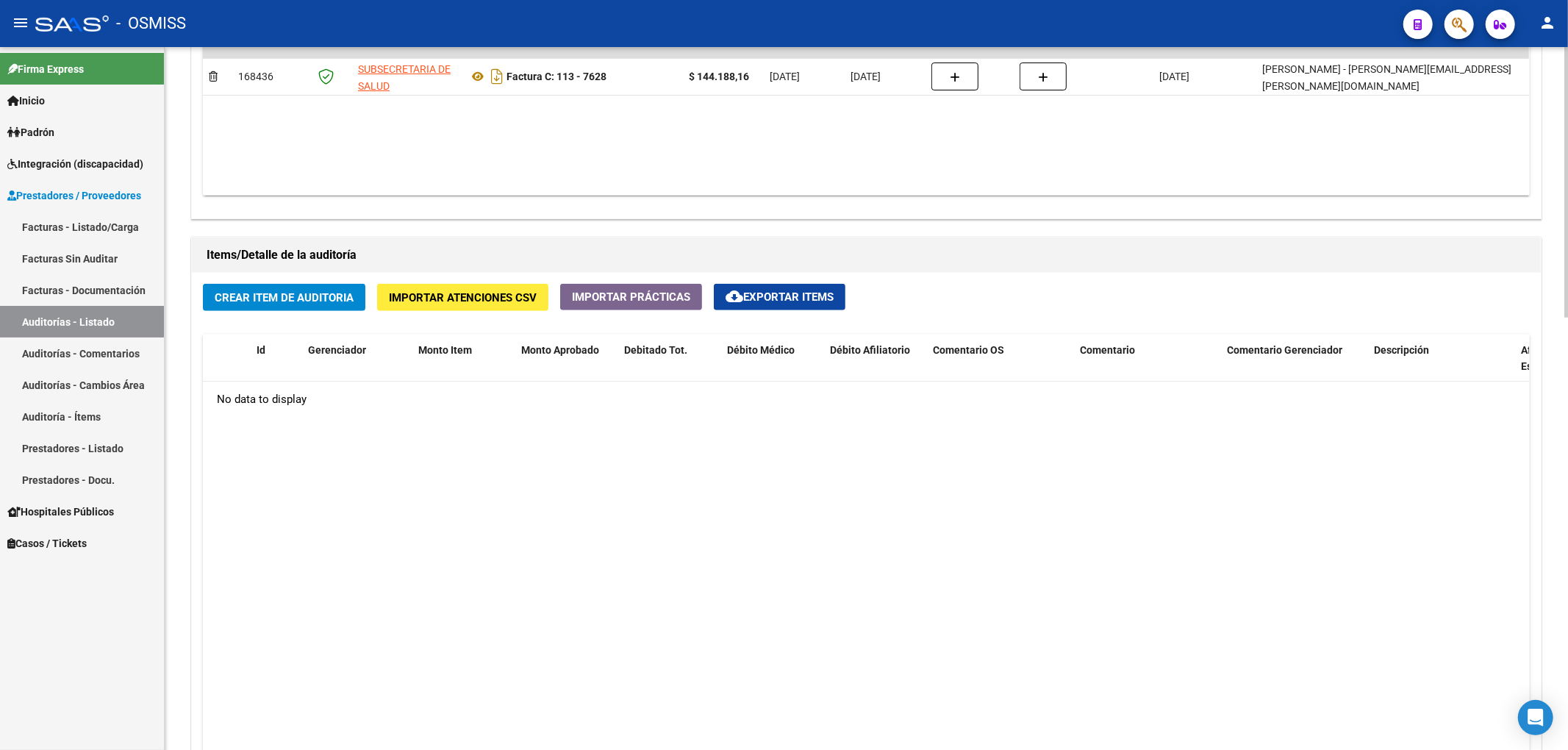
click at [348, 311] on button "Crear Item de Auditoria" at bounding box center [284, 297] width 163 height 27
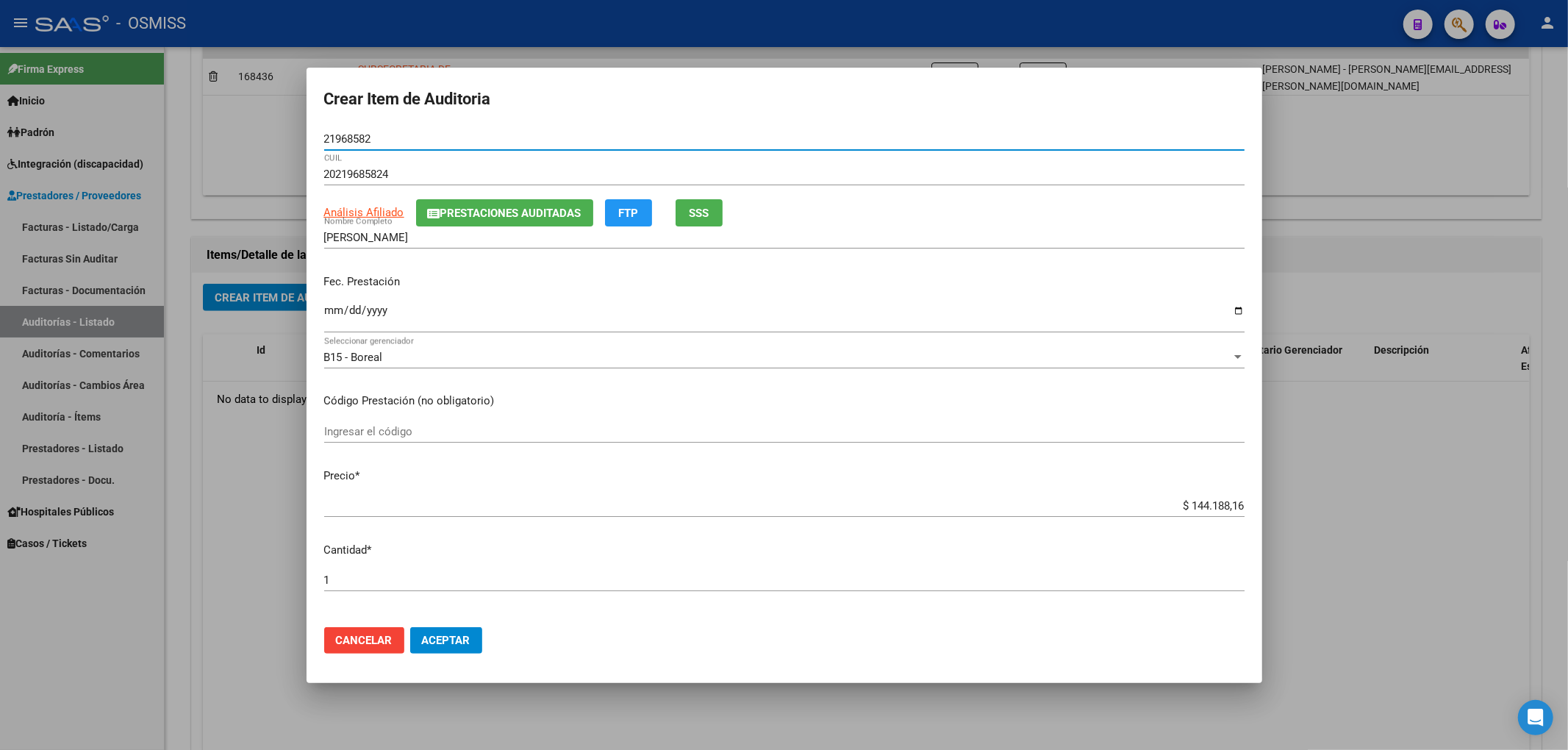
click at [513, 210] on span "Prestaciones Auditadas" at bounding box center [511, 212] width 141 height 13
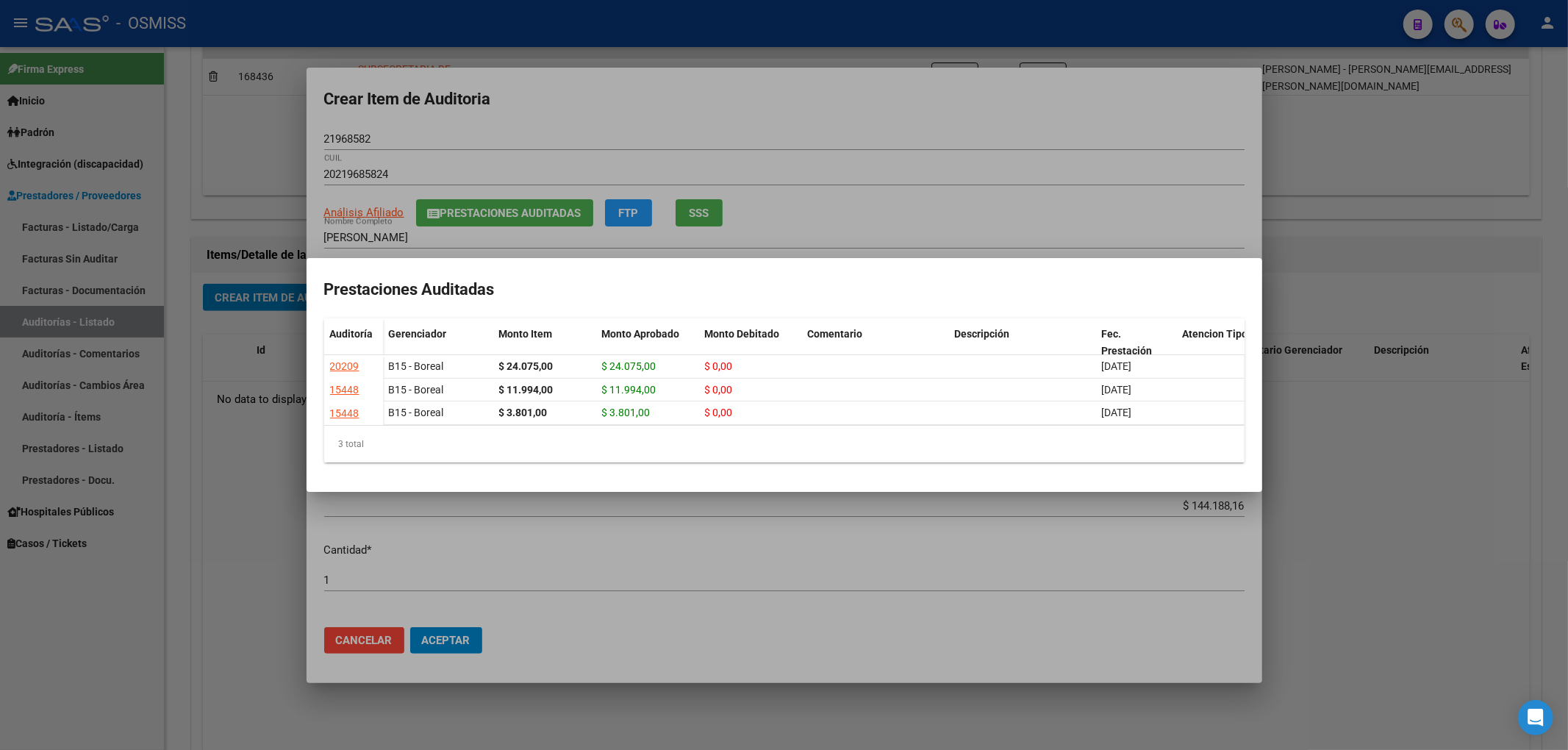
click at [823, 222] on div at bounding box center [784, 375] width 1568 height 750
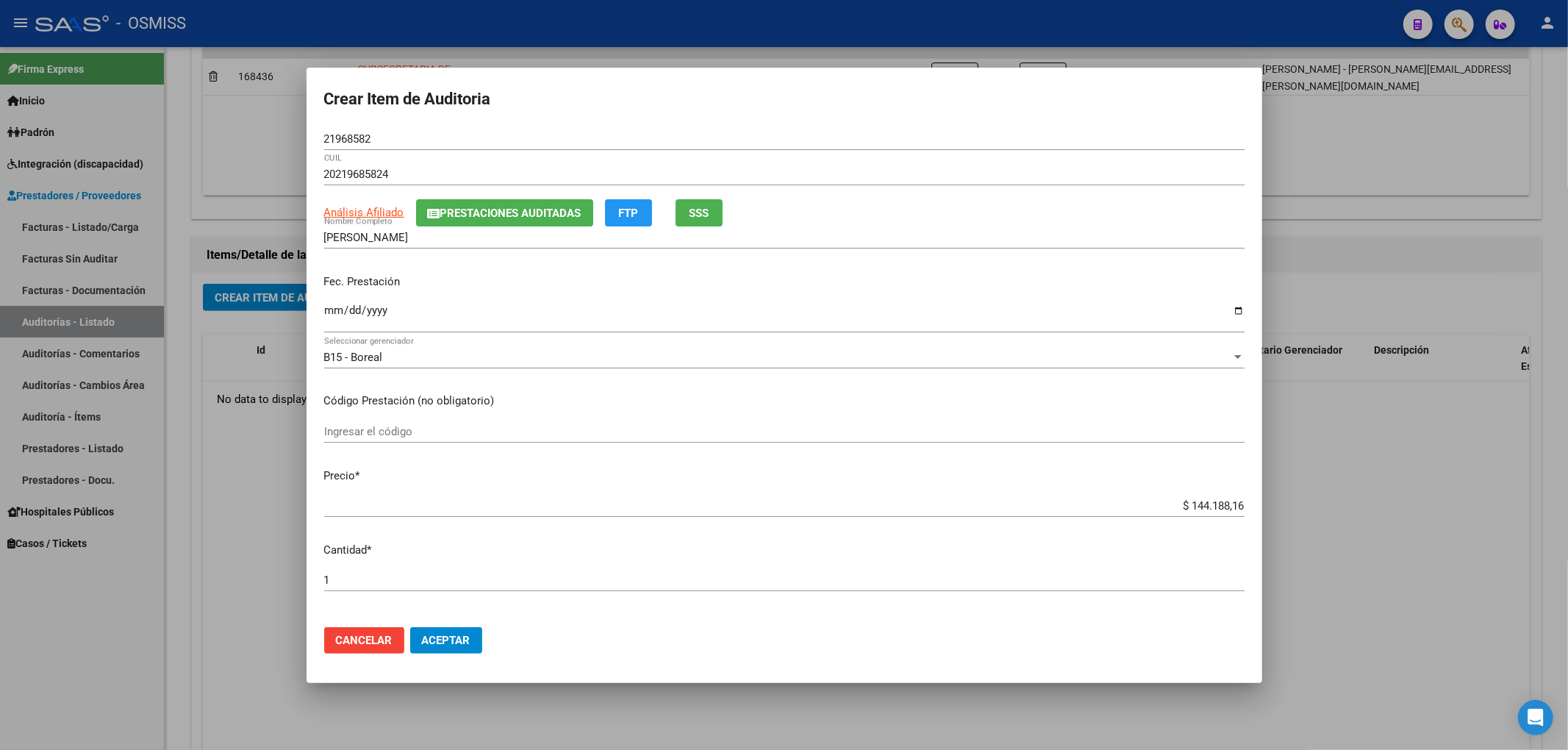
drag, startPoint x: 1176, startPoint y: 509, endPoint x: 1526, endPoint y: 505, distance: 350.0
click at [1526, 505] on div "Crear Item de Auditoria 21968582 Nro Documento 20219685824 CUIL Análisis Afilia…" at bounding box center [784, 375] width 1568 height 750
click at [339, 309] on input "Ingresar la fecha" at bounding box center [784, 316] width 920 height 23
drag, startPoint x: 380, startPoint y: 141, endPoint x: 113, endPoint y: 166, distance: 268.2
click at [134, 166] on div "Crear Item de Auditoria 21968582 Nro Documento 20219685824 CUIL Análisis Afilia…" at bounding box center [784, 375] width 1568 height 750
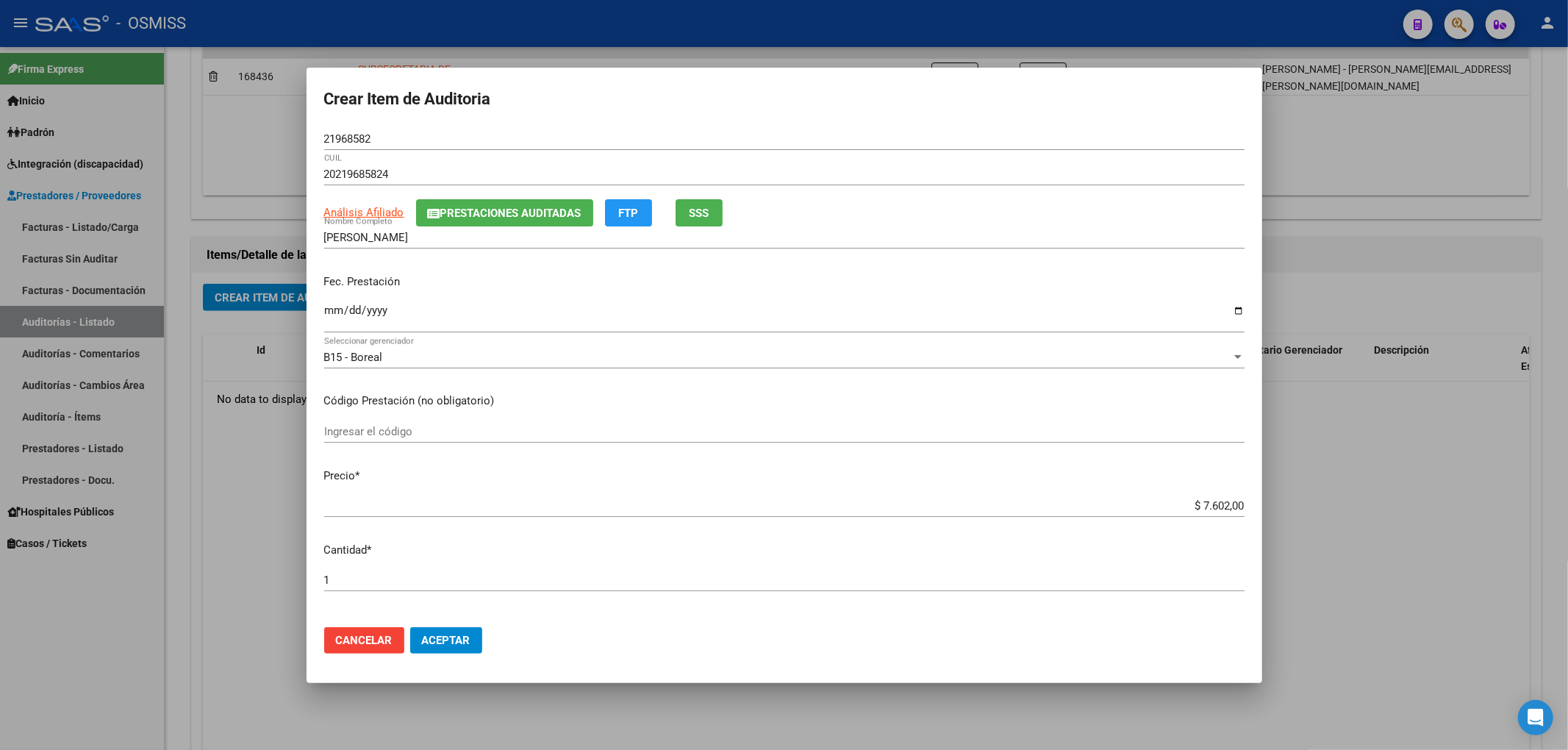
click at [997, 302] on div "[DATE] Ingresar la fecha" at bounding box center [784, 316] width 920 height 31
click at [430, 638] on span "Aceptar" at bounding box center [446, 640] width 48 height 13
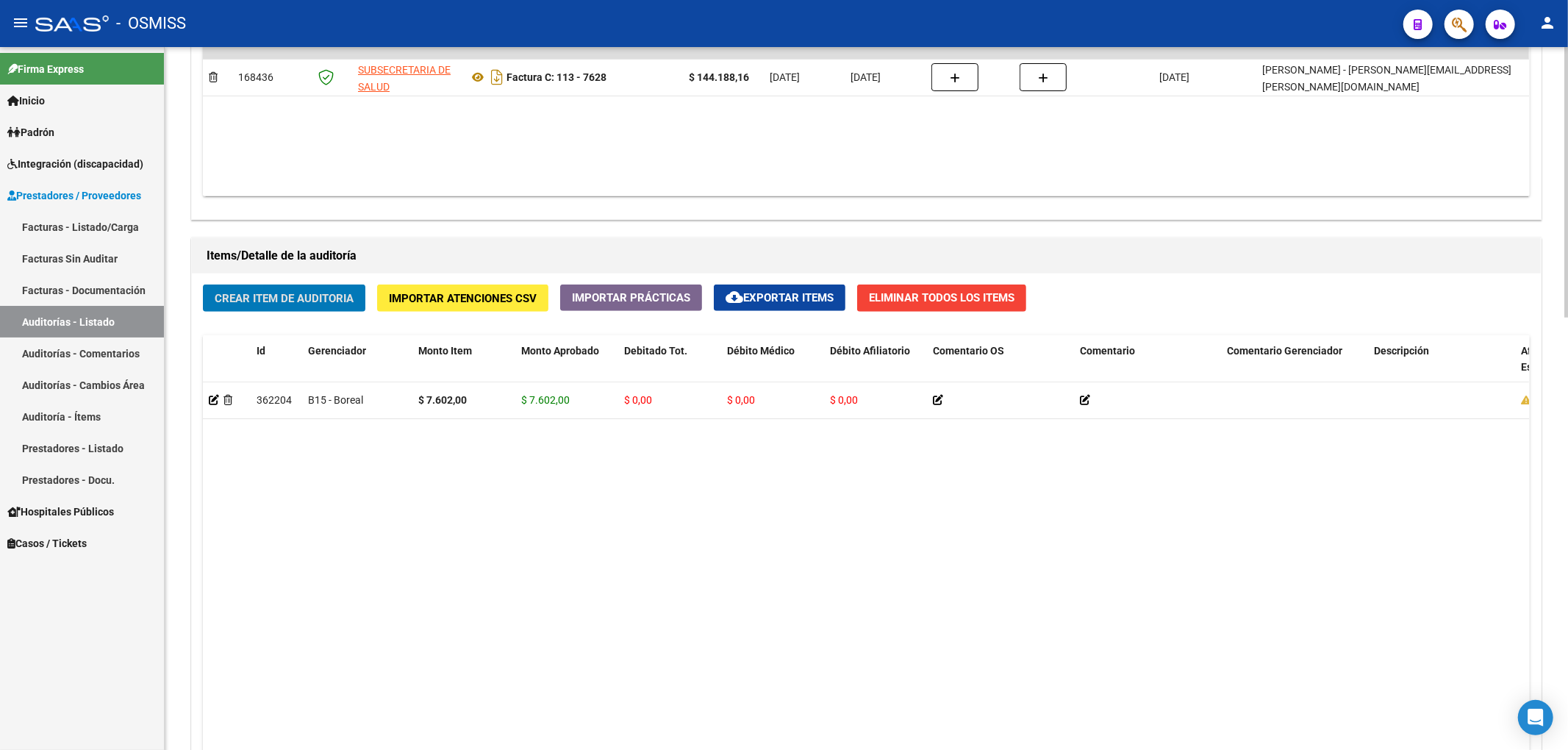
click at [332, 295] on span "Crear Item de Auditoria" at bounding box center [284, 298] width 139 height 13
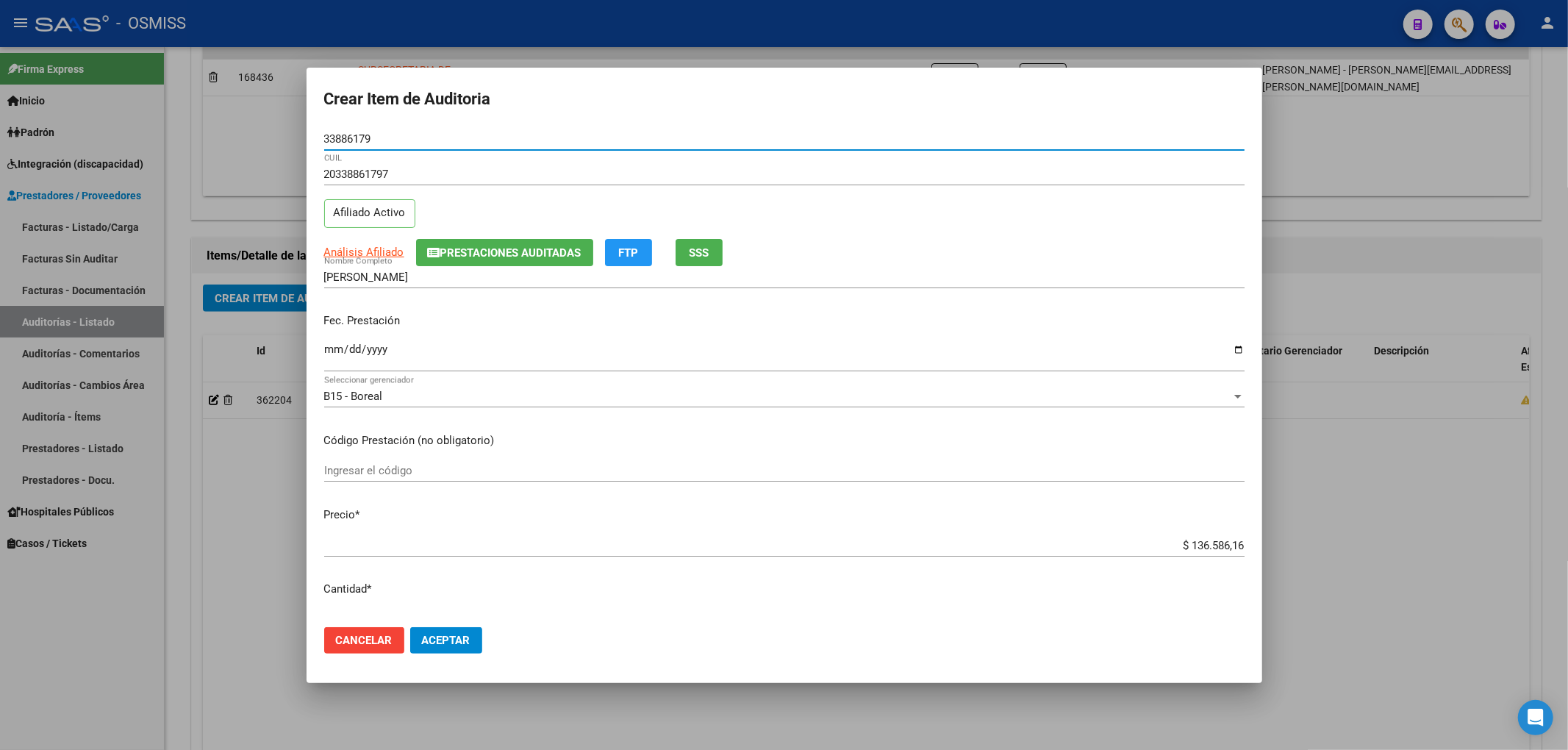
click at [330, 353] on input "Ingresar la fecha" at bounding box center [784, 355] width 920 height 23
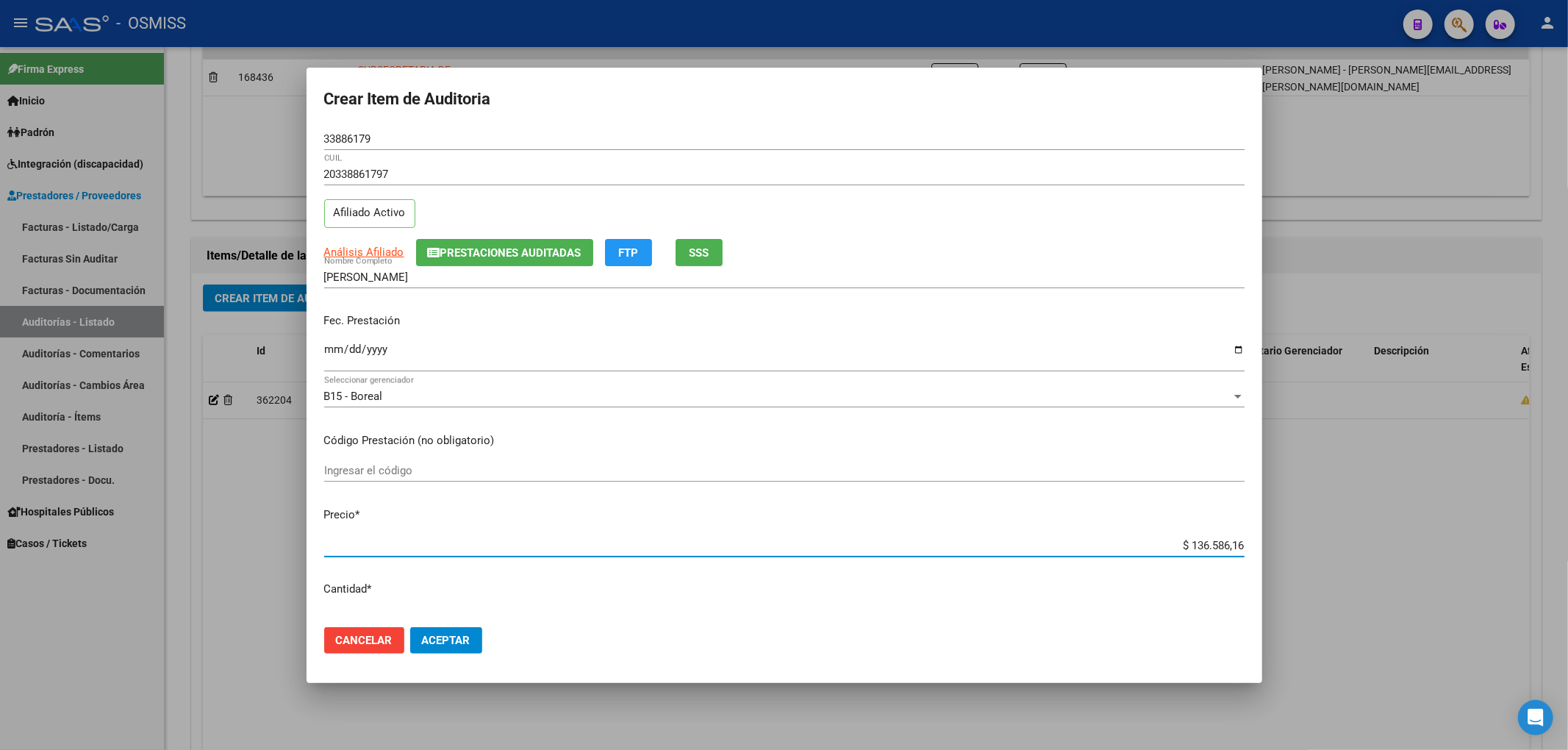
drag, startPoint x: 1173, startPoint y: 545, endPoint x: 1459, endPoint y: 562, distance: 286.5
click at [1347, 550] on div "Crear Item de Auditoria 33886179 Nro Documento 20338861797 CUIL Afiliado Activo…" at bounding box center [784, 375] width 1568 height 750
click at [498, 259] on span "Prestaciones Auditadas" at bounding box center [511, 252] width 141 height 13
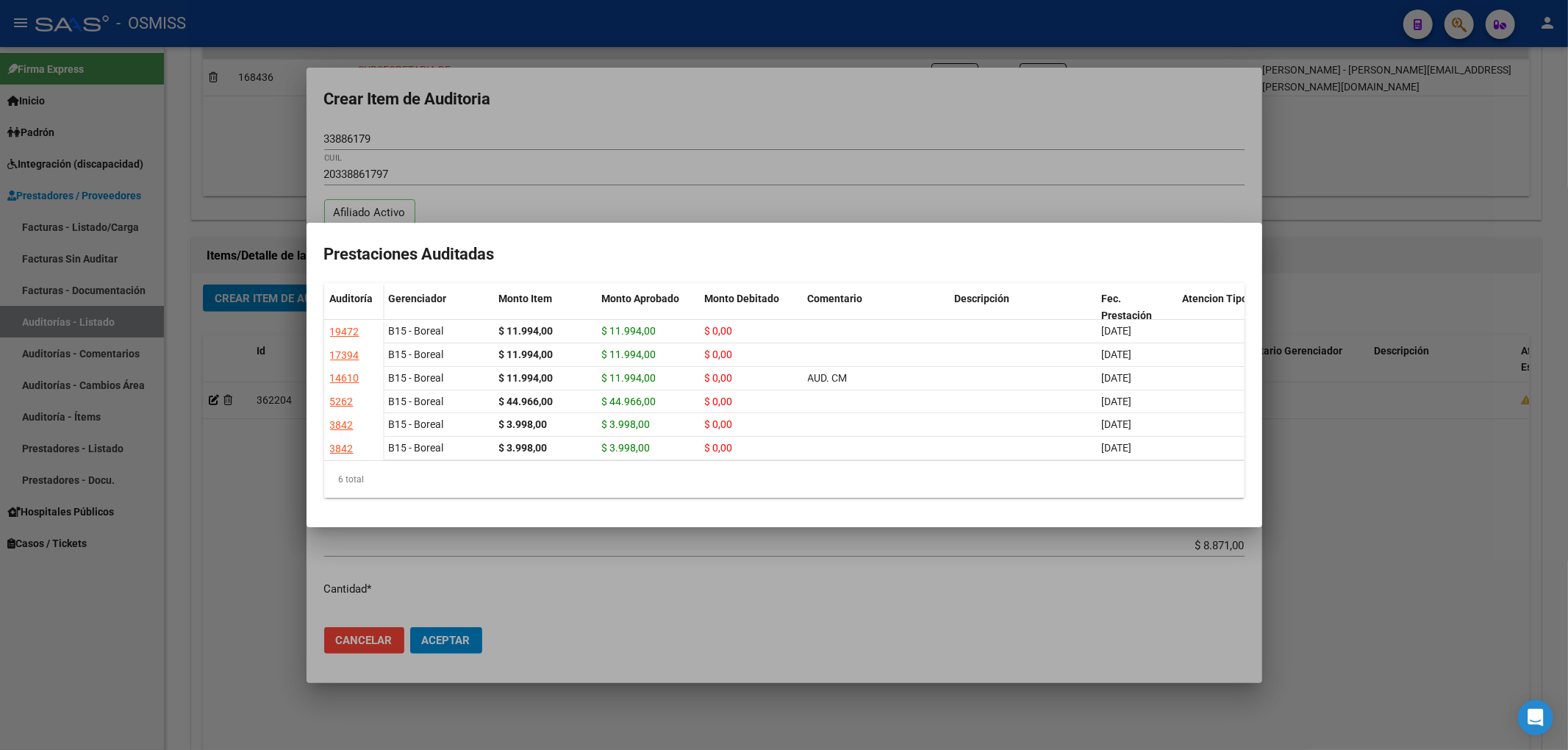
click at [698, 105] on div at bounding box center [784, 375] width 1568 height 750
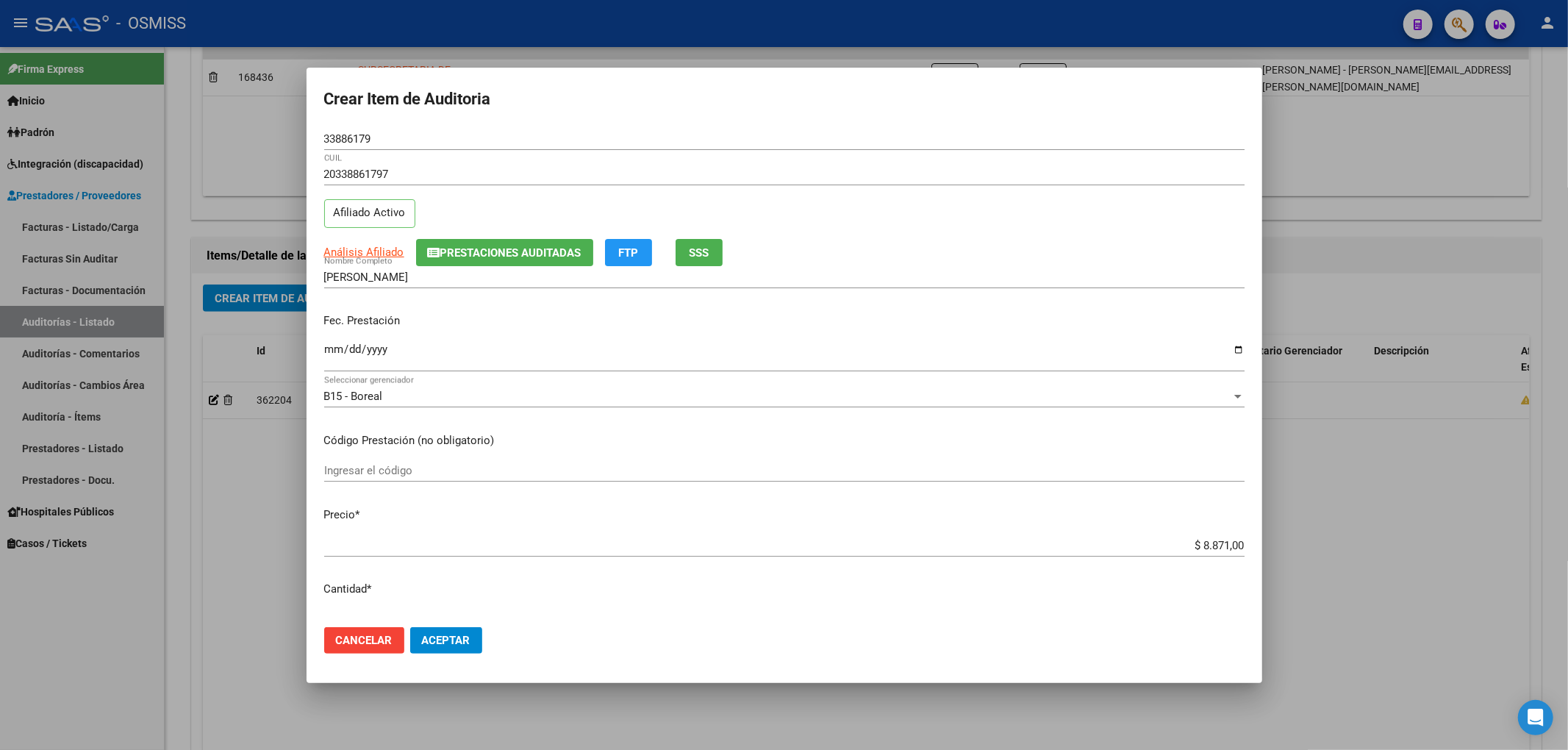
click at [490, 260] on button "Prestaciones Auditadas" at bounding box center [505, 252] width 177 height 27
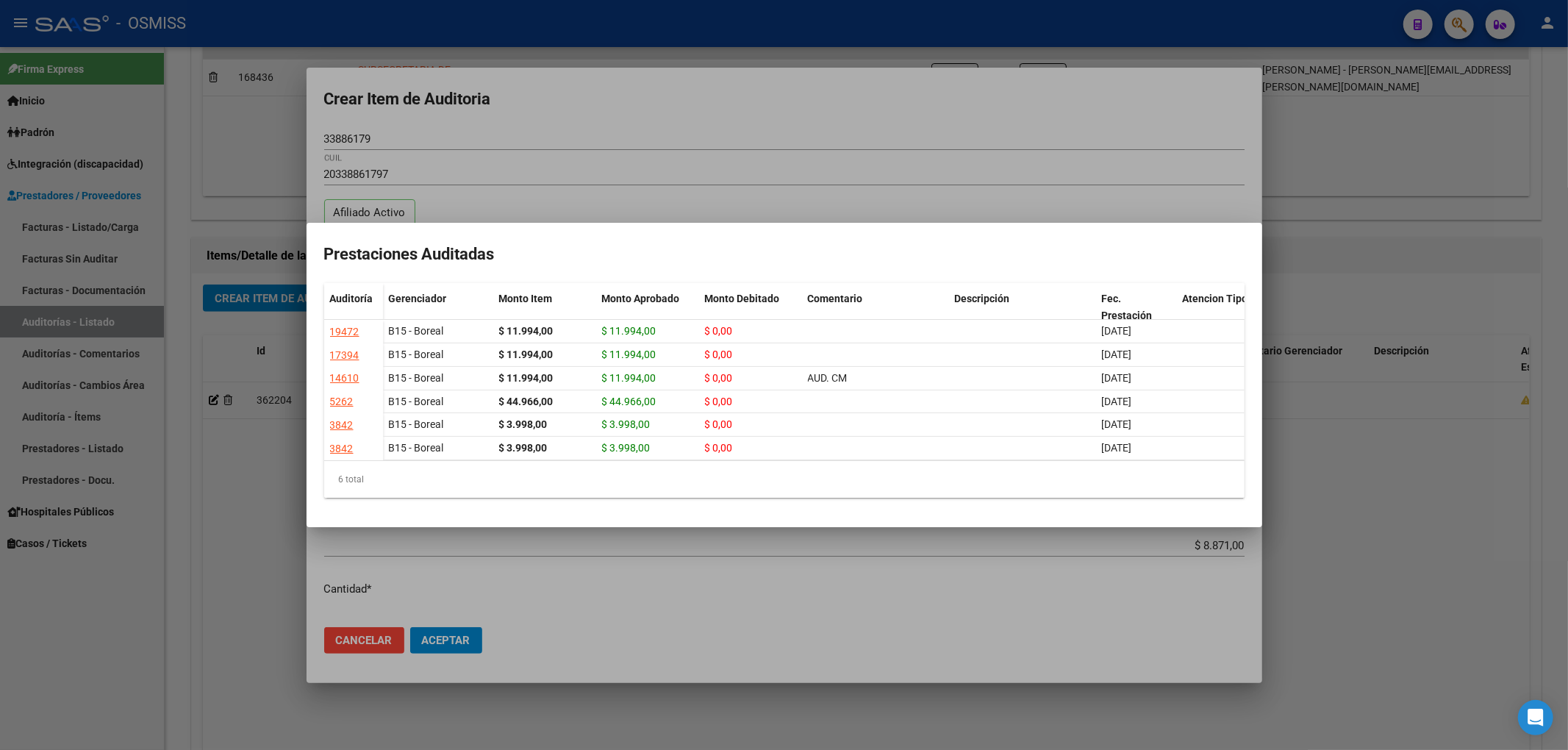
click at [619, 112] on div at bounding box center [784, 375] width 1568 height 750
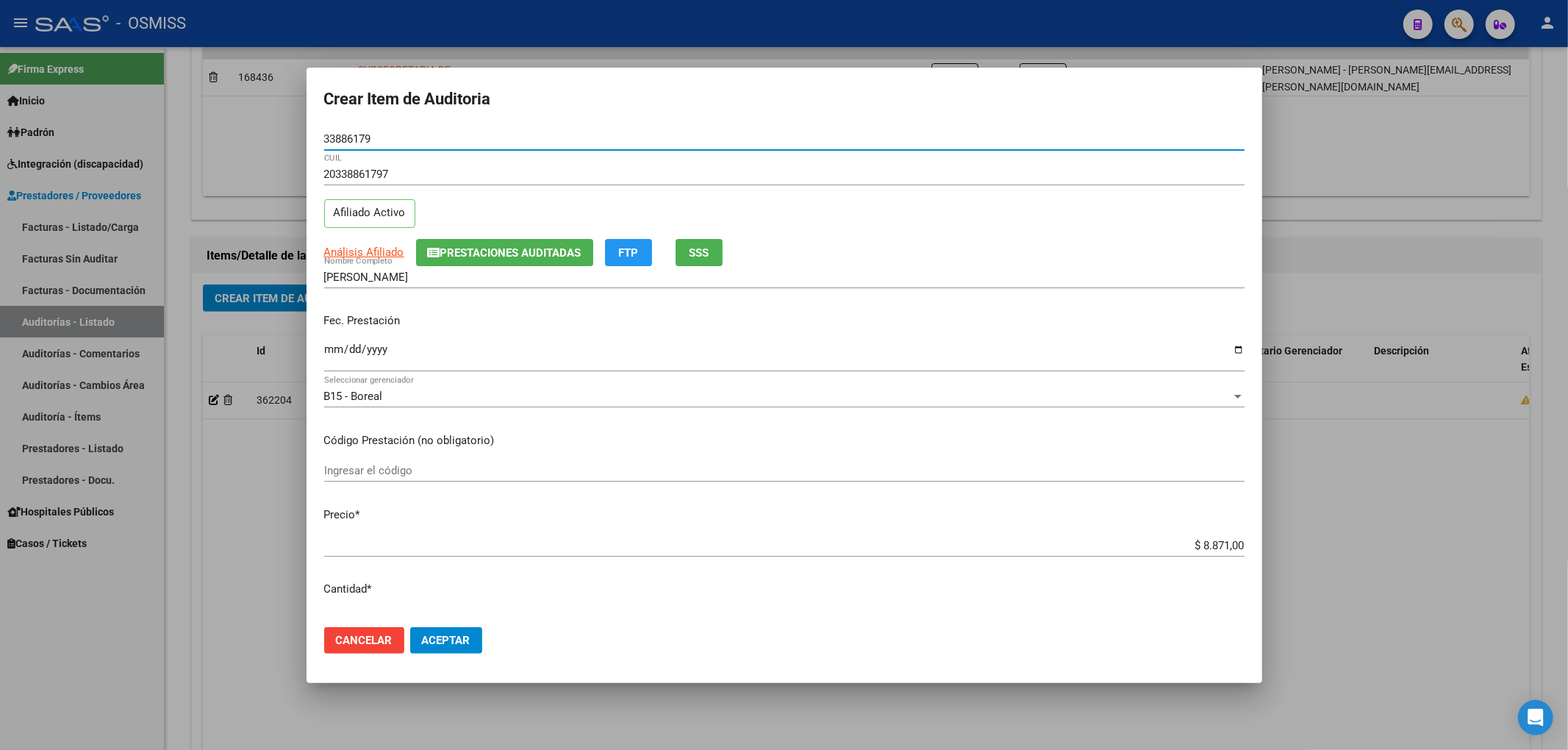
drag, startPoint x: 387, startPoint y: 139, endPoint x: 274, endPoint y: 141, distance: 113.0
click at [274, 141] on div "Crear Item de Auditoria 33886179 Nro Documento 20338861797 CUIL Afiliado Activo…" at bounding box center [784, 375] width 1568 height 750
click at [980, 248] on div "Análisis Afiliado Prestaciones Auditadas FTP SSS" at bounding box center [784, 252] width 920 height 27
click at [530, 245] on span "Prestaciones Auditadas" at bounding box center [505, 252] width 154 height 13
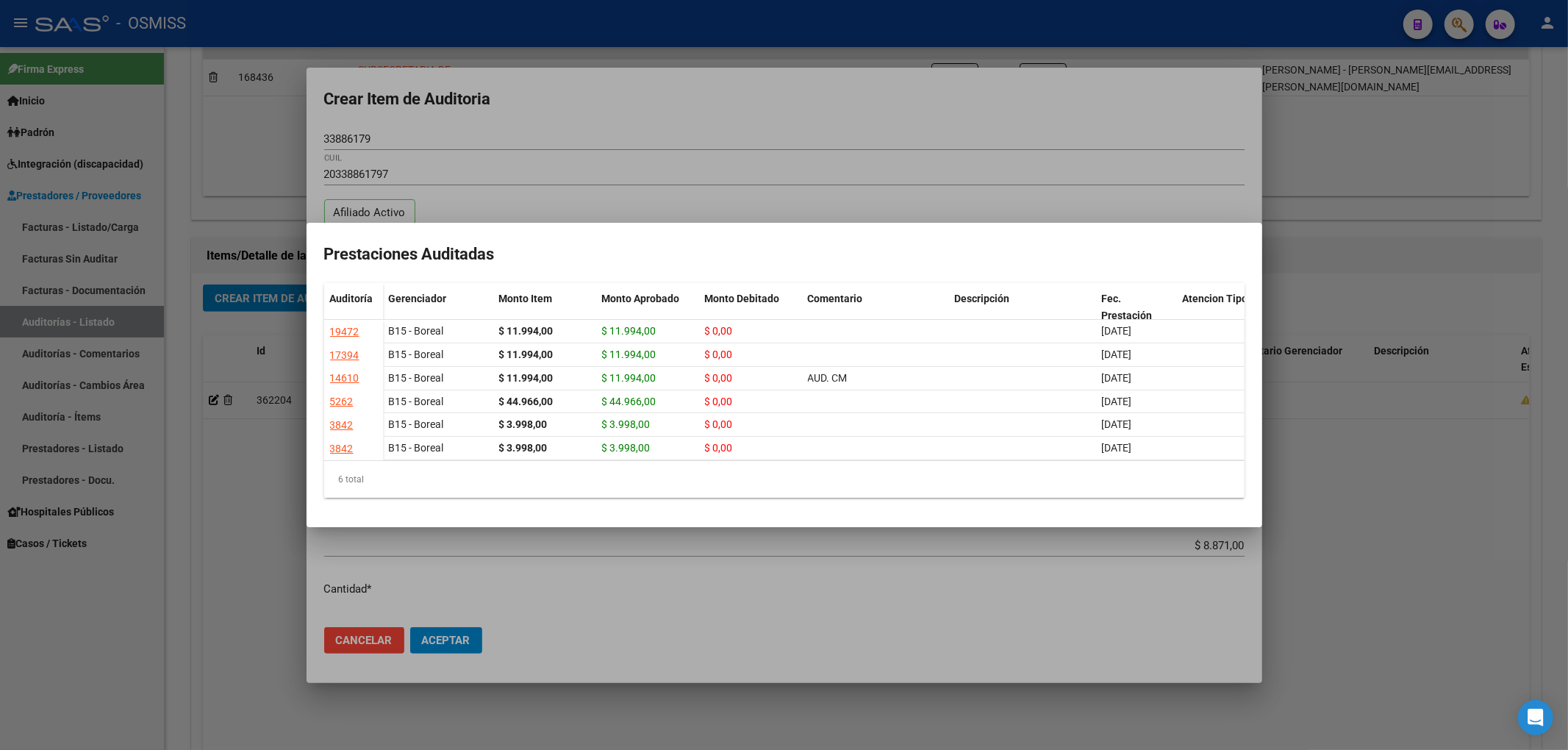
click at [541, 109] on div at bounding box center [784, 375] width 1568 height 750
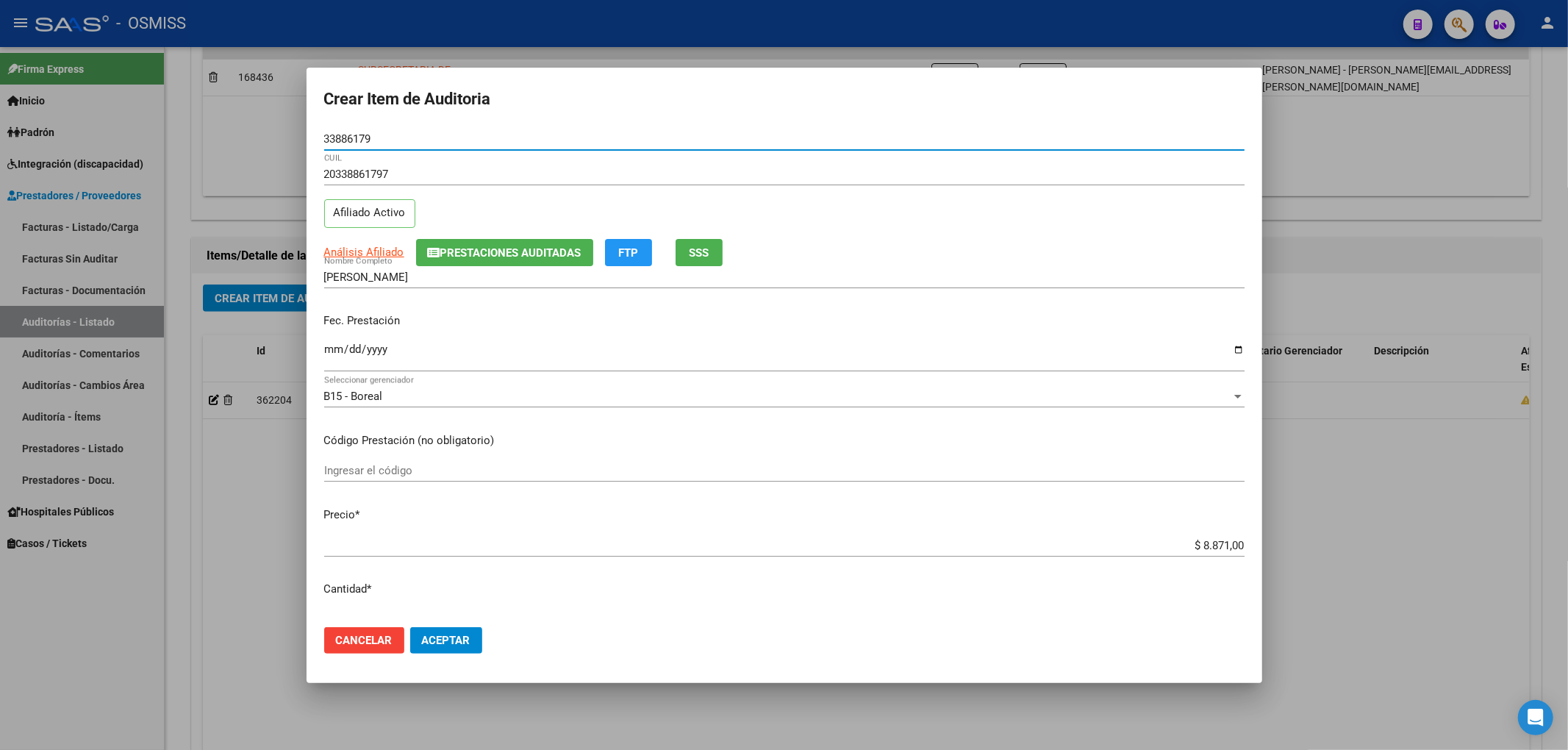
drag, startPoint x: 375, startPoint y: 141, endPoint x: 222, endPoint y: 143, distance: 153.0
click at [222, 143] on div "Crear Item de Auditoria 33886179 Nro Documento 20338861797 CUIL Afiliado Activo…" at bounding box center [784, 375] width 1568 height 750
click at [977, 274] on input "[PERSON_NAME]" at bounding box center [784, 277] width 920 height 13
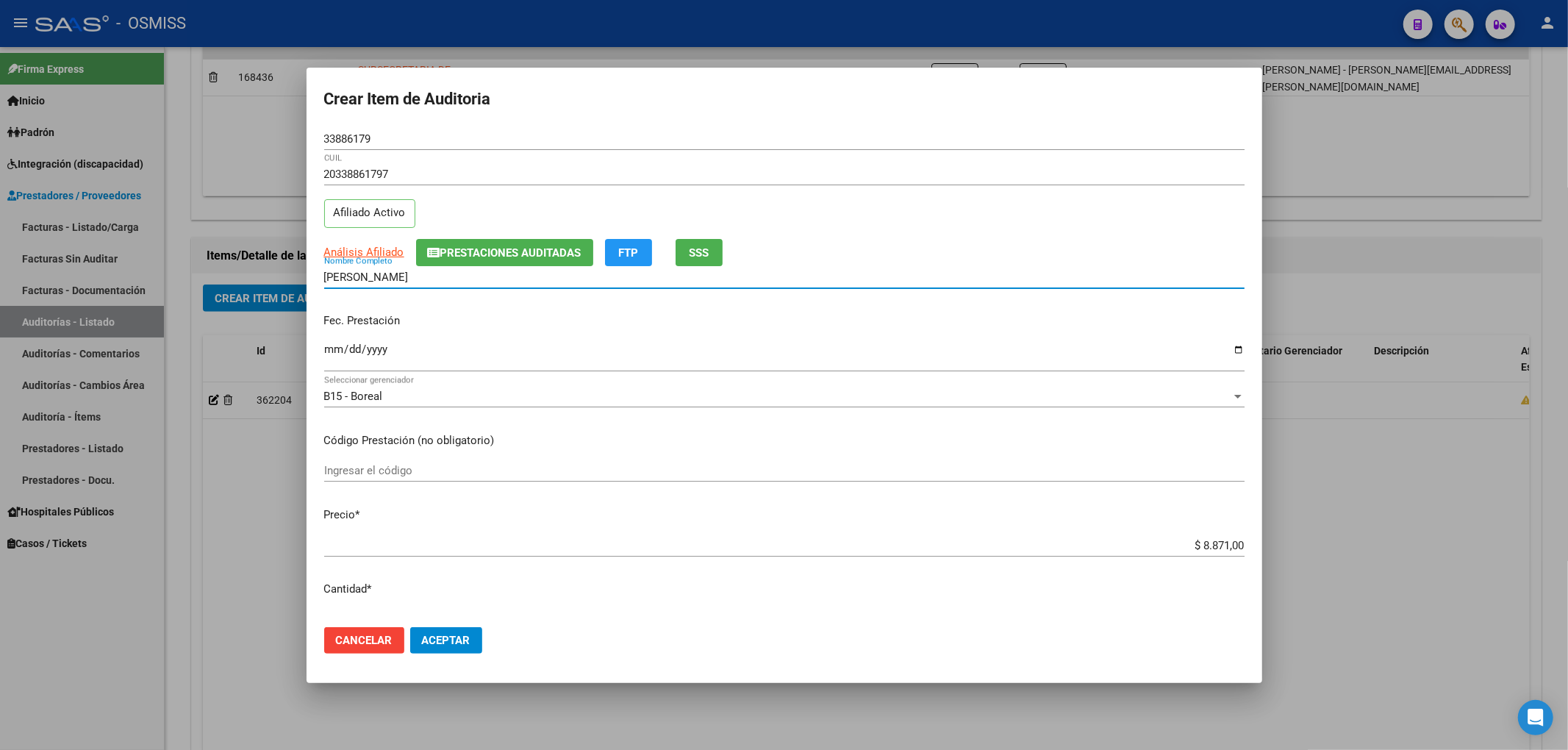
click at [486, 642] on mat-dialog-actions "Cancelar Aceptar" at bounding box center [784, 641] width 920 height 50
click at [471, 648] on button "Aceptar" at bounding box center [446, 641] width 72 height 27
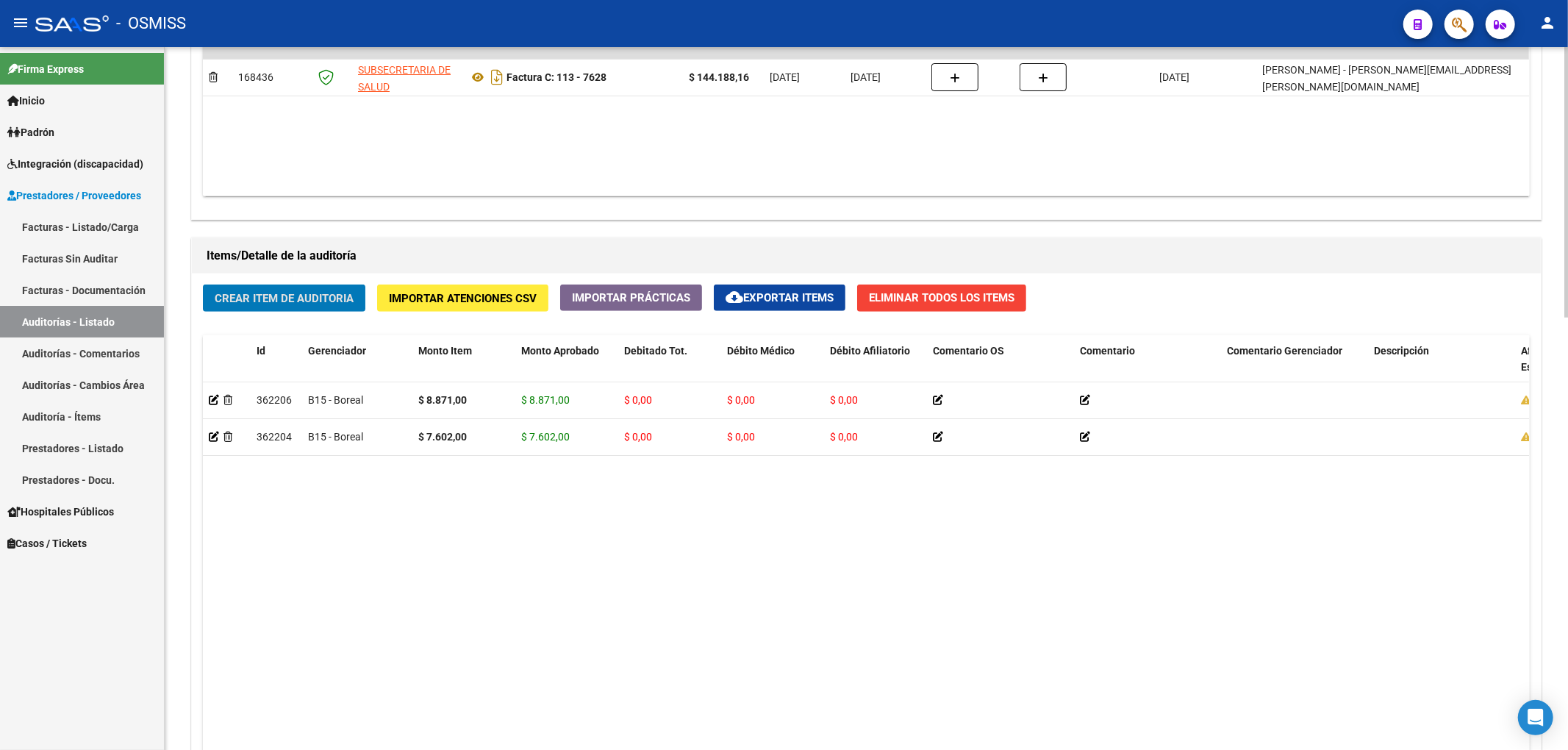
click at [344, 295] on span "Crear Item de Auditoria" at bounding box center [284, 298] width 139 height 13
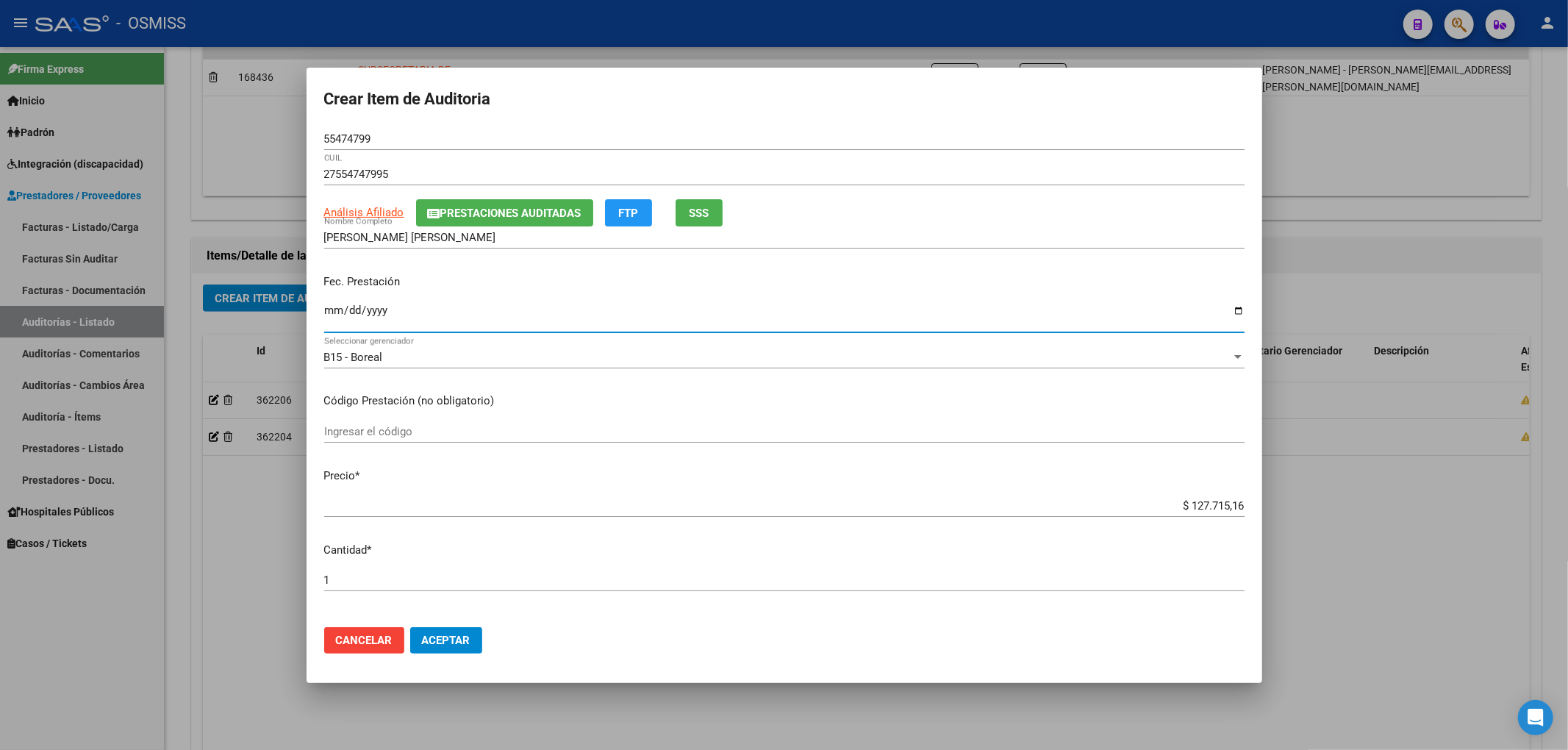
click at [330, 310] on input "Ingresar la fecha" at bounding box center [784, 316] width 920 height 23
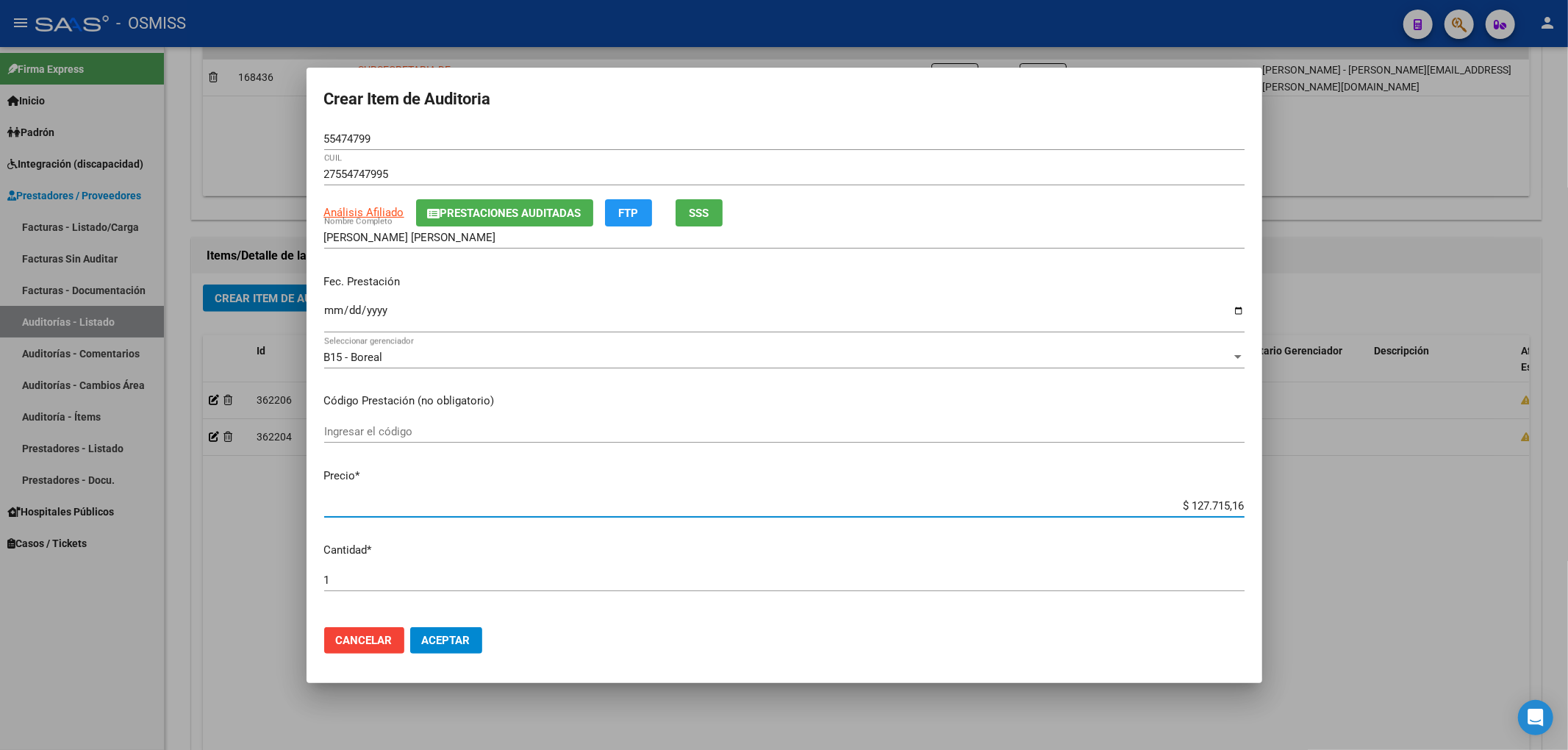
drag, startPoint x: 1172, startPoint y: 503, endPoint x: 1279, endPoint y: 501, distance: 107.0
click at [1275, 497] on div "Crear Item de Auditoria 55474799 Nro Documento 27554747995 CUIL Análisis Afilia…" at bounding box center [784, 375] width 1568 height 750
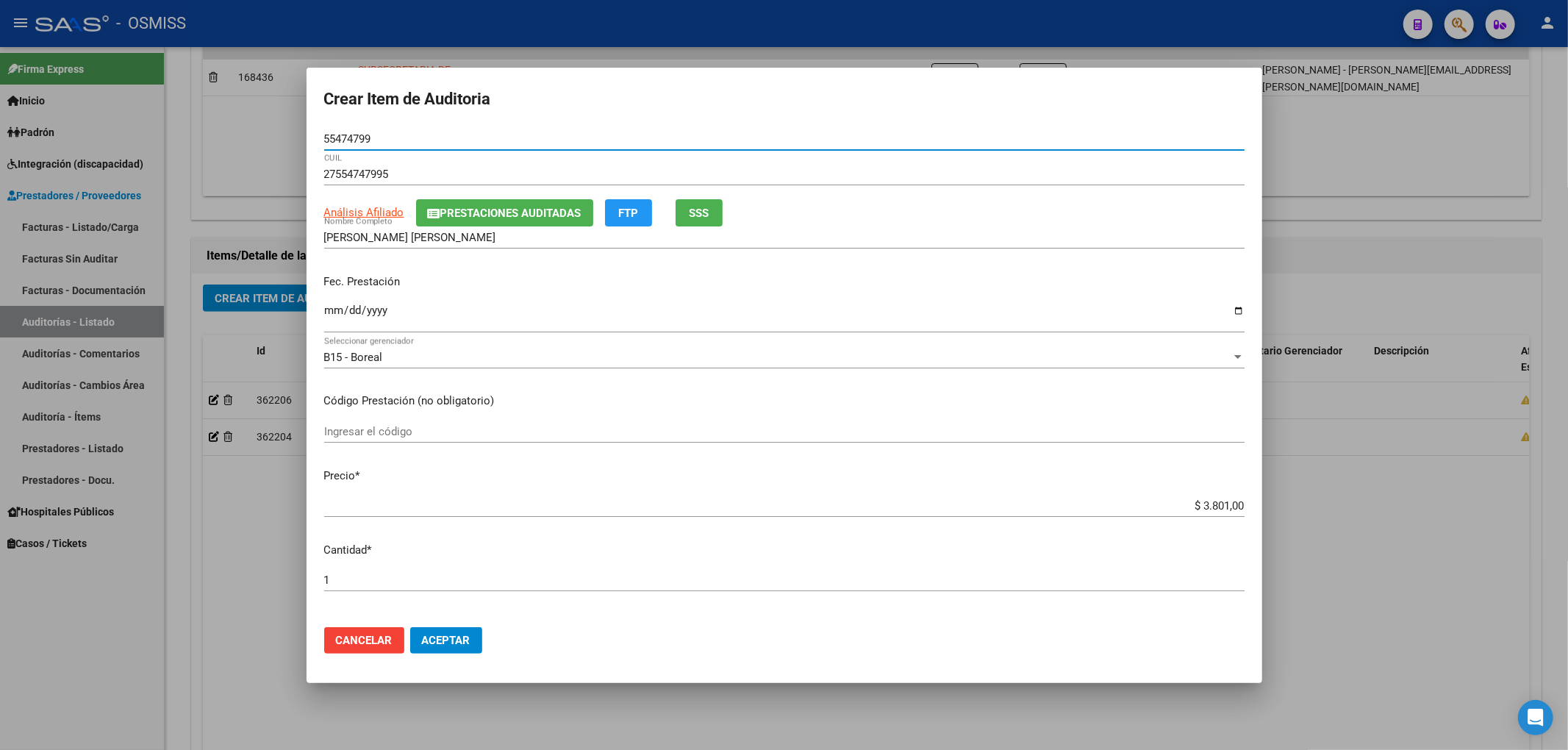
drag, startPoint x: 374, startPoint y: 141, endPoint x: 250, endPoint y: 157, distance: 125.0
click at [247, 118] on div "Crear Item de Auditoria 55474799 Nro Documento 27554747995 CUIL Análisis Afilia…" at bounding box center [784, 375] width 1568 height 750
click at [513, 219] on span "Prestaciones Auditadas" at bounding box center [511, 212] width 141 height 13
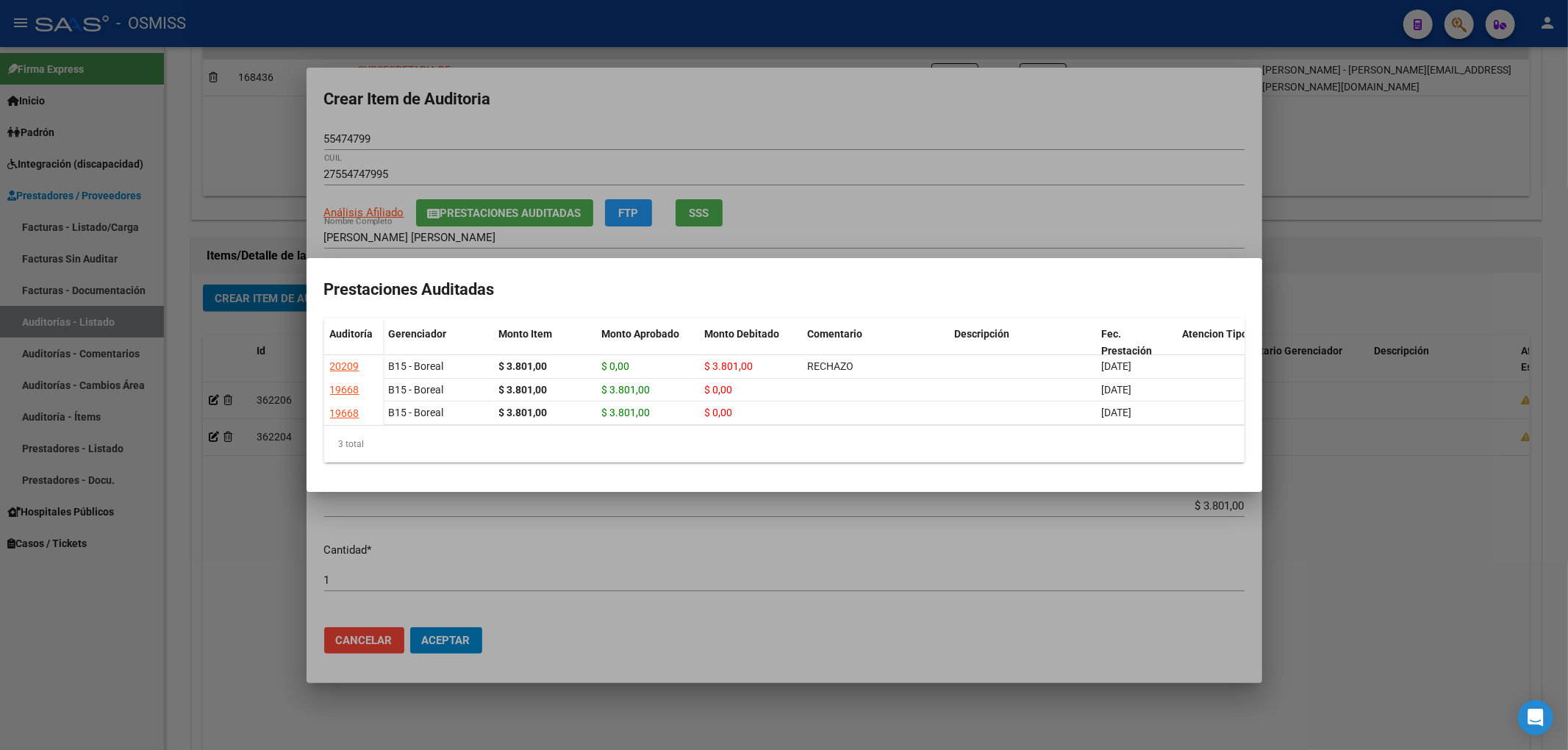
click at [1080, 116] on div at bounding box center [784, 375] width 1568 height 750
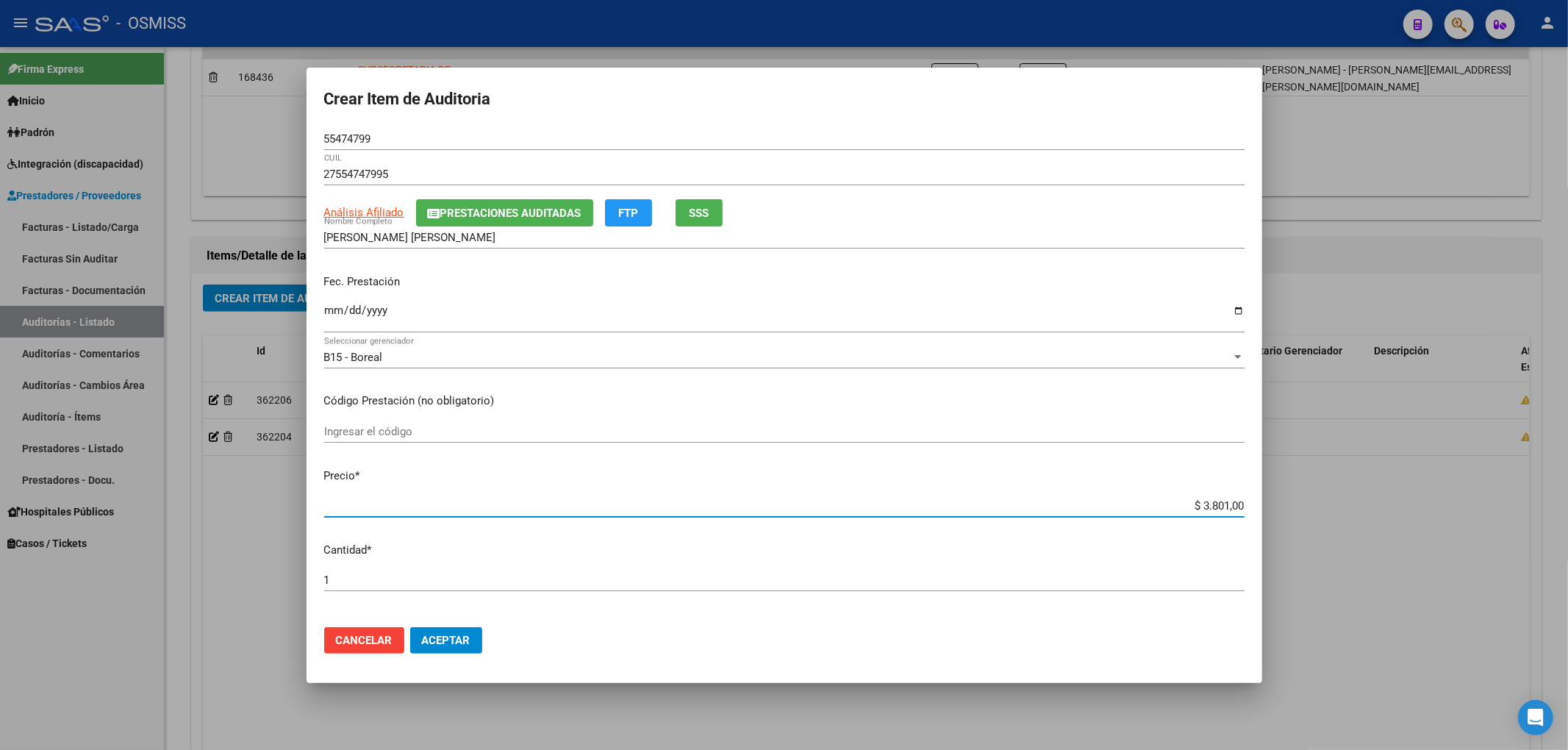
drag, startPoint x: 1180, startPoint y: 506, endPoint x: 1370, endPoint y: 512, distance: 190.1
click at [1370, 512] on div "Crear Item de Auditoria 55474799 Nro Documento 27554747995 CUIL Análisis Afilia…" at bounding box center [784, 375] width 1568 height 750
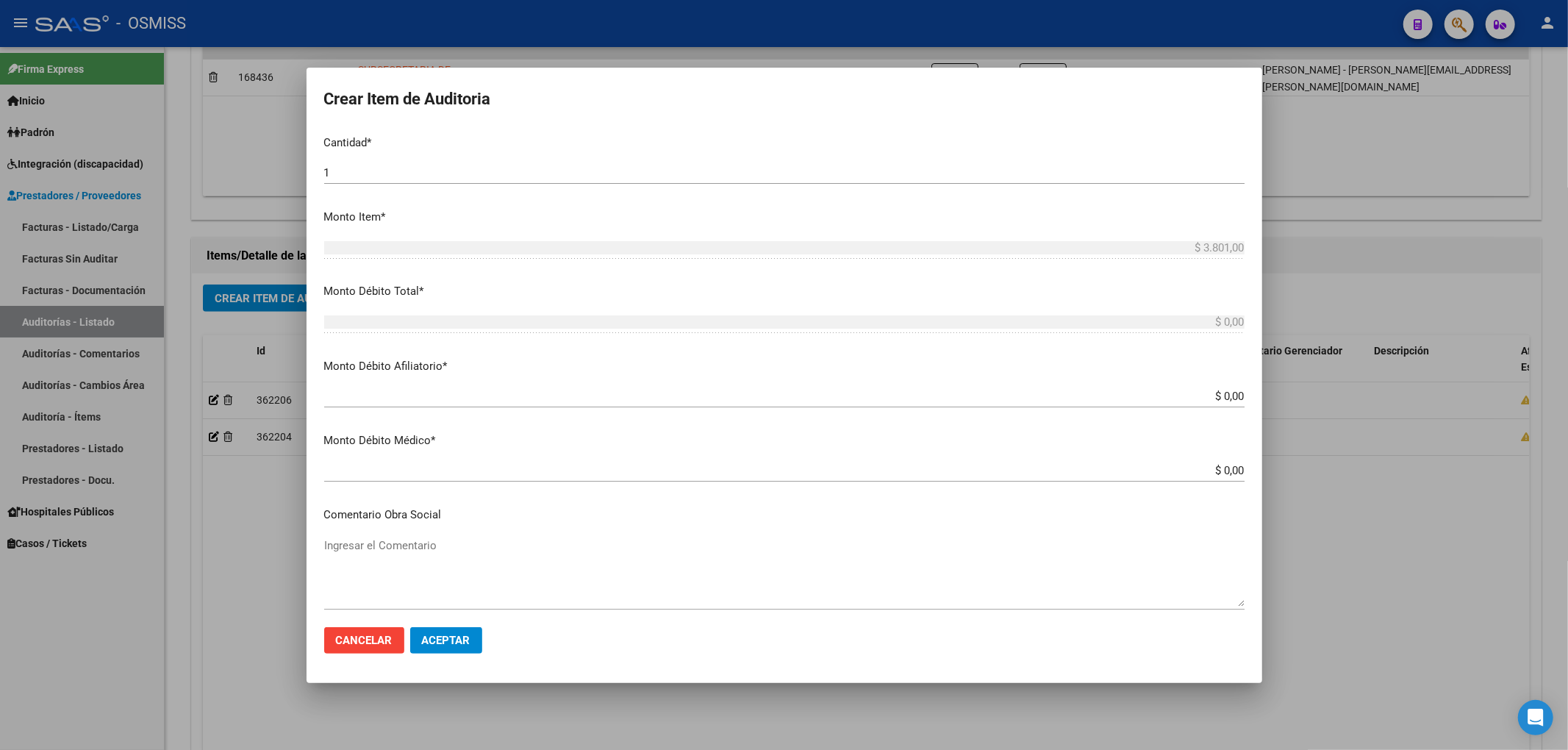
scroll to position [490, 0]
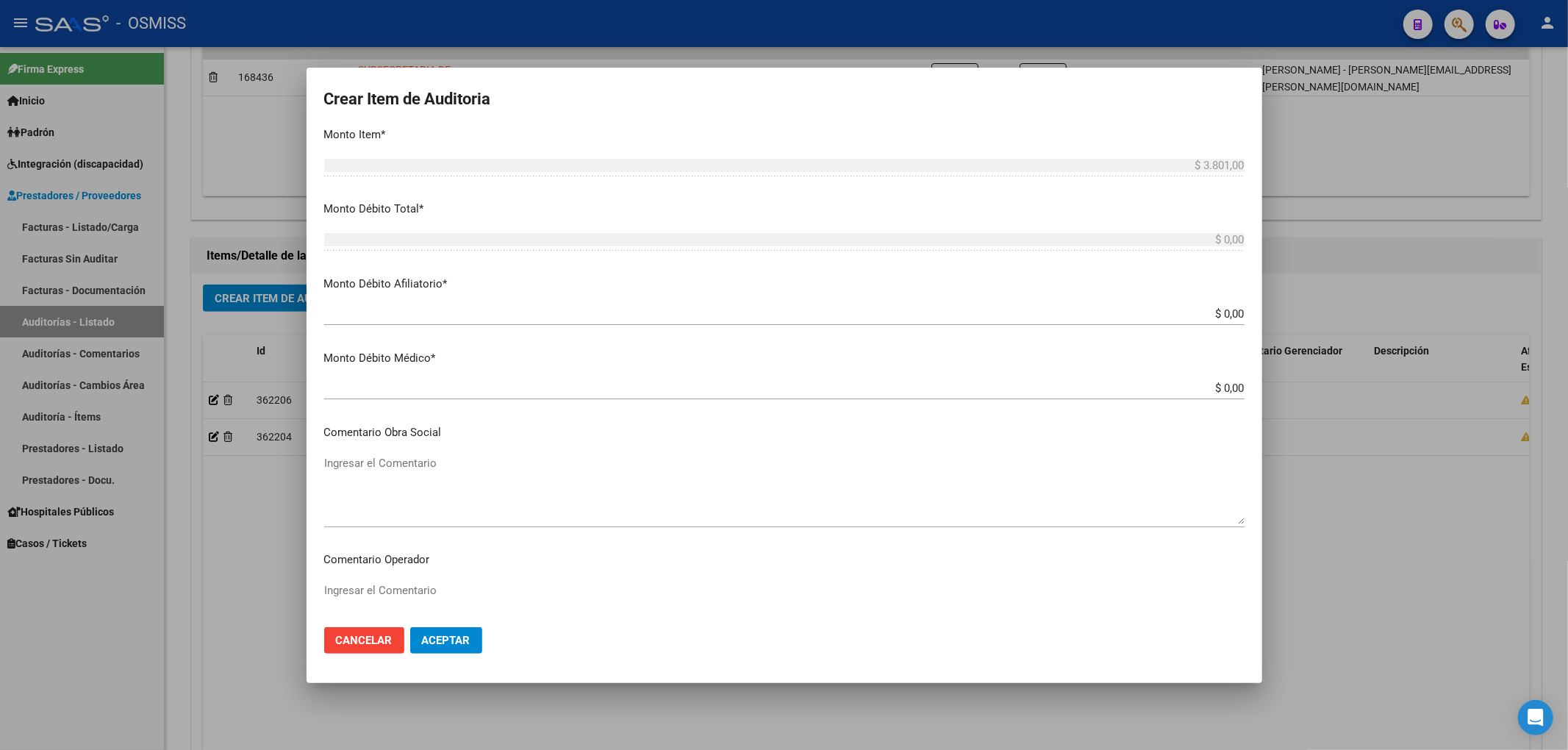
click at [1230, 316] on input "$ 0,00" at bounding box center [784, 313] width 920 height 13
paste input "$ 3.801,00"
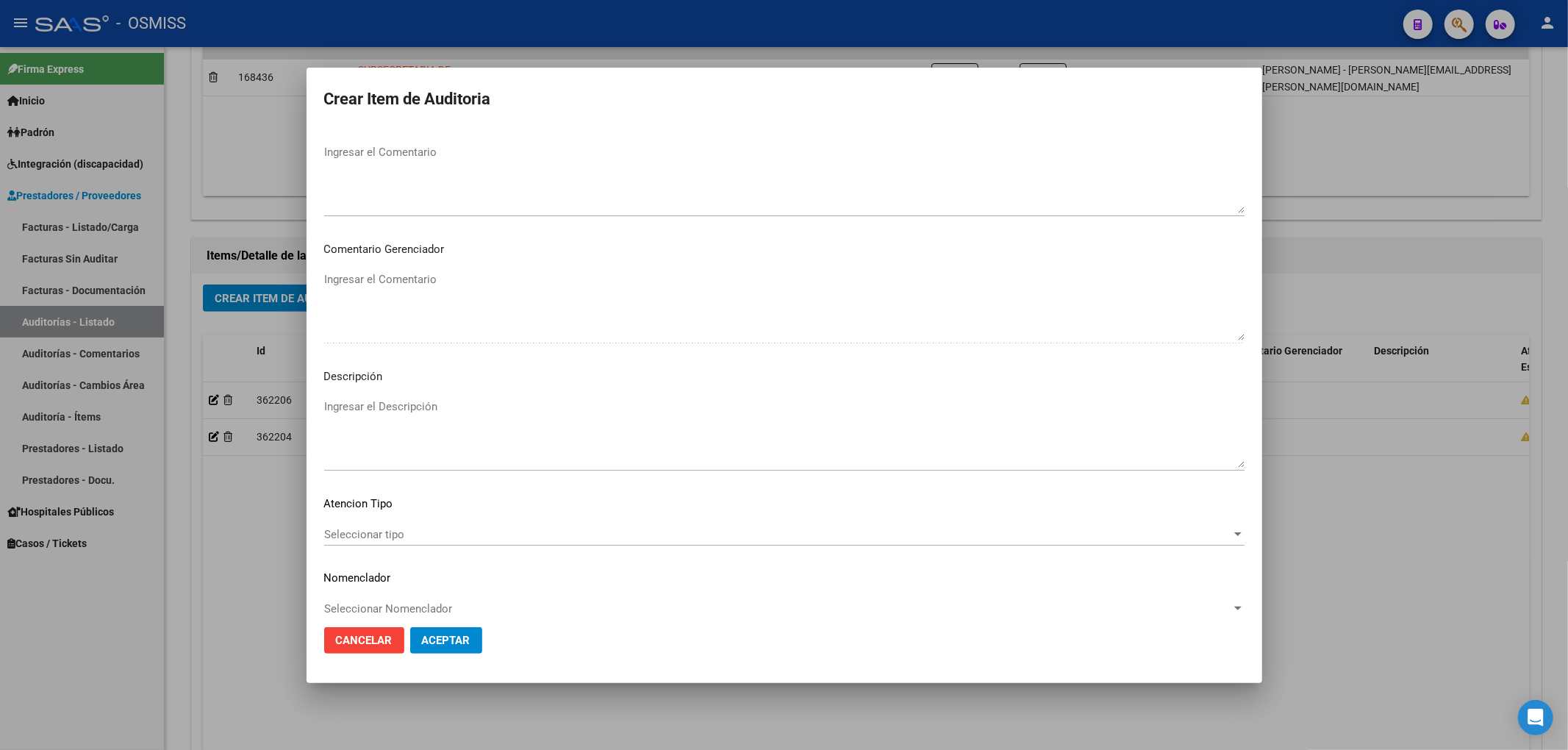
scroll to position [945, 0]
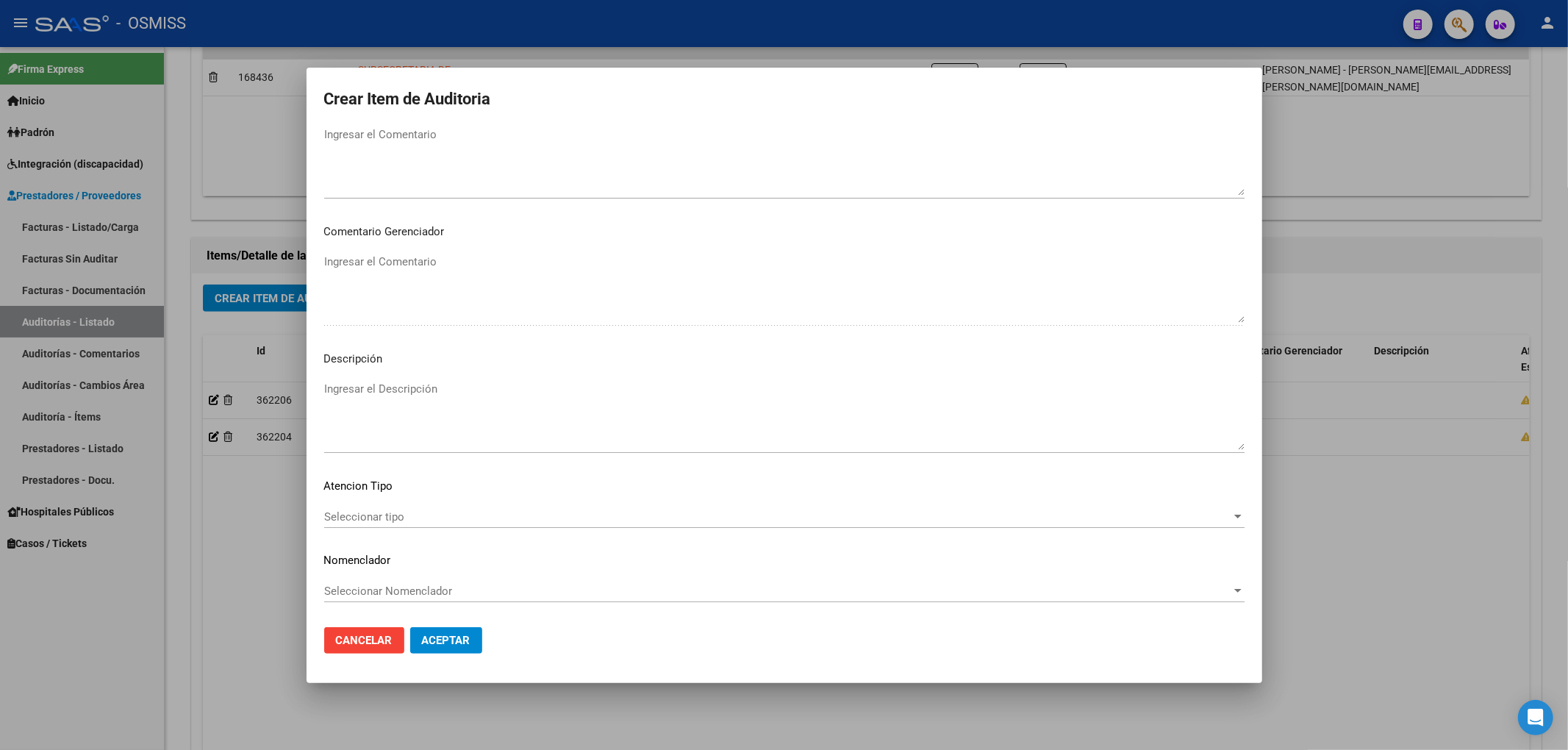
click at [454, 363] on p "Descripción" at bounding box center [784, 359] width 920 height 17
drag, startPoint x: 437, startPoint y: 383, endPoint x: 441, endPoint y: 397, distance: 14.6
click at [436, 384] on textarea "Ingresar el Descripción" at bounding box center [784, 415] width 920 height 69
click at [441, 383] on textarea "Ingresar el Descripción" at bounding box center [784, 415] width 920 height 69
paste textarea "BAJA por finalización de la cobertura legal al ……. - Ley 23,660 art. 10 inc. A."
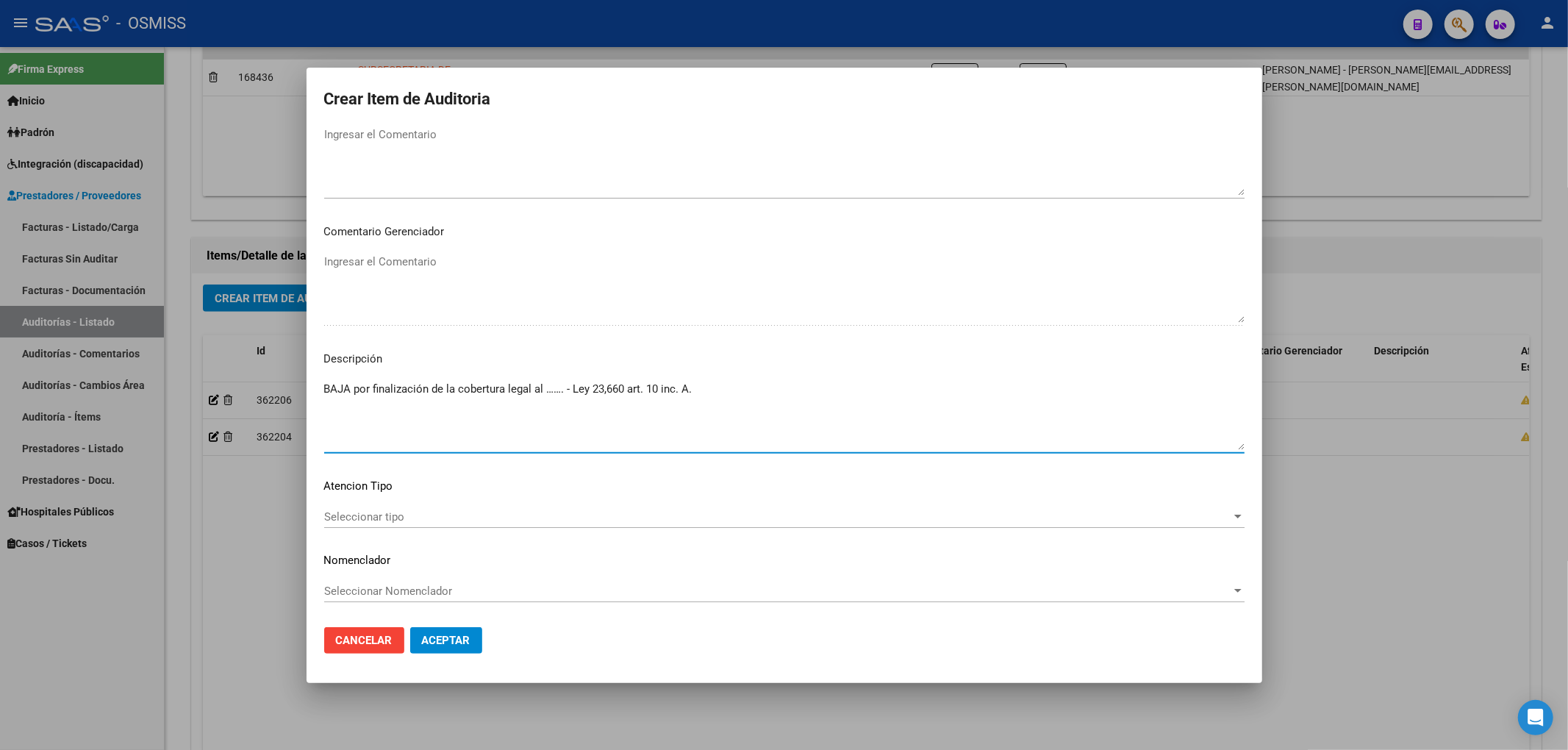
click at [562, 392] on textarea "BAJA por finalización de la cobertura legal al ……. - Ley 23,660 art. 10 inc. A." at bounding box center [784, 415] width 920 height 69
drag, startPoint x: 565, startPoint y: 387, endPoint x: 544, endPoint y: 388, distance: 21.0
click at [544, 388] on textarea "BAJA por finalización de la cobertura legal al ……. - Ley 23,660 art. 10 inc. A." at bounding box center [784, 415] width 920 height 69
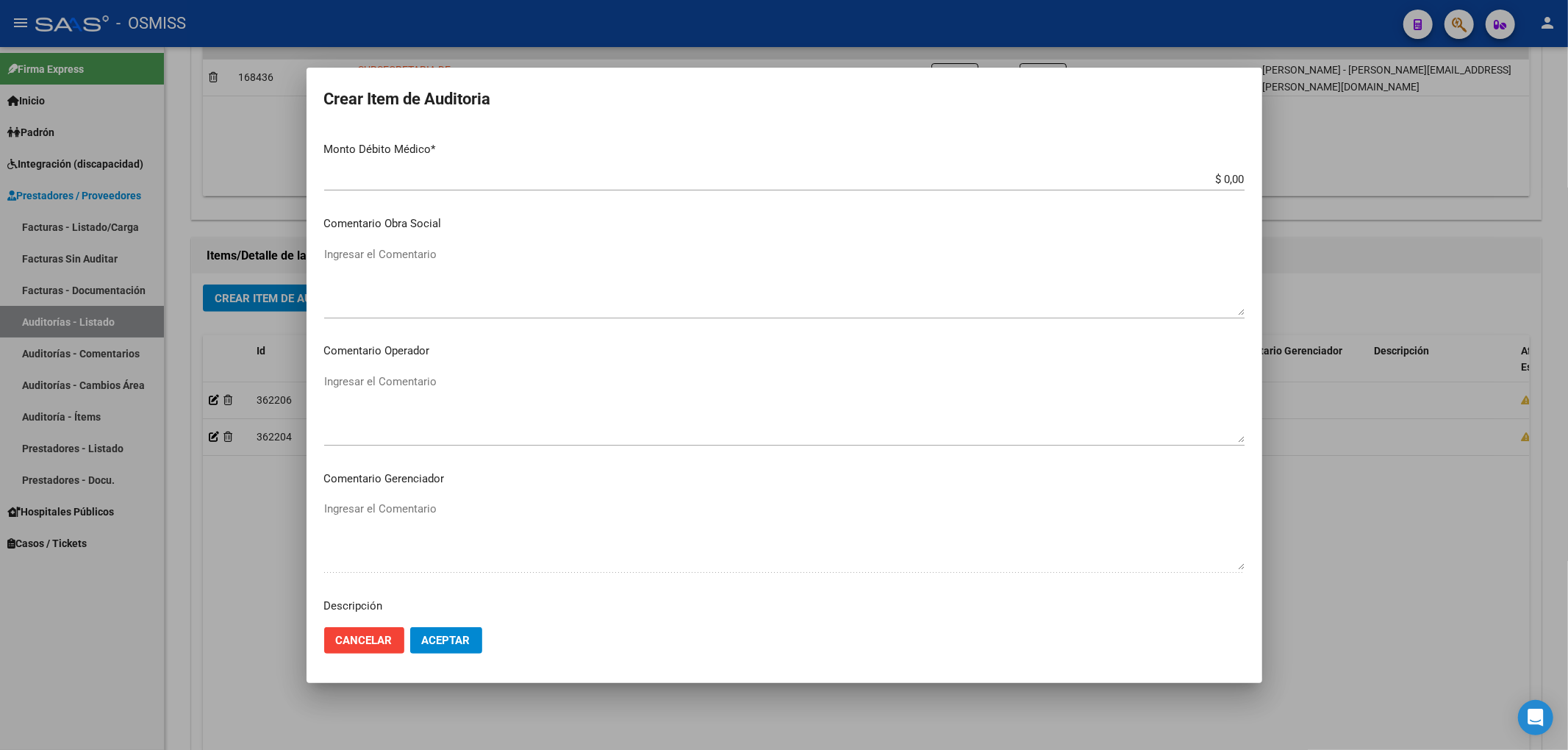
scroll to position [784, 0]
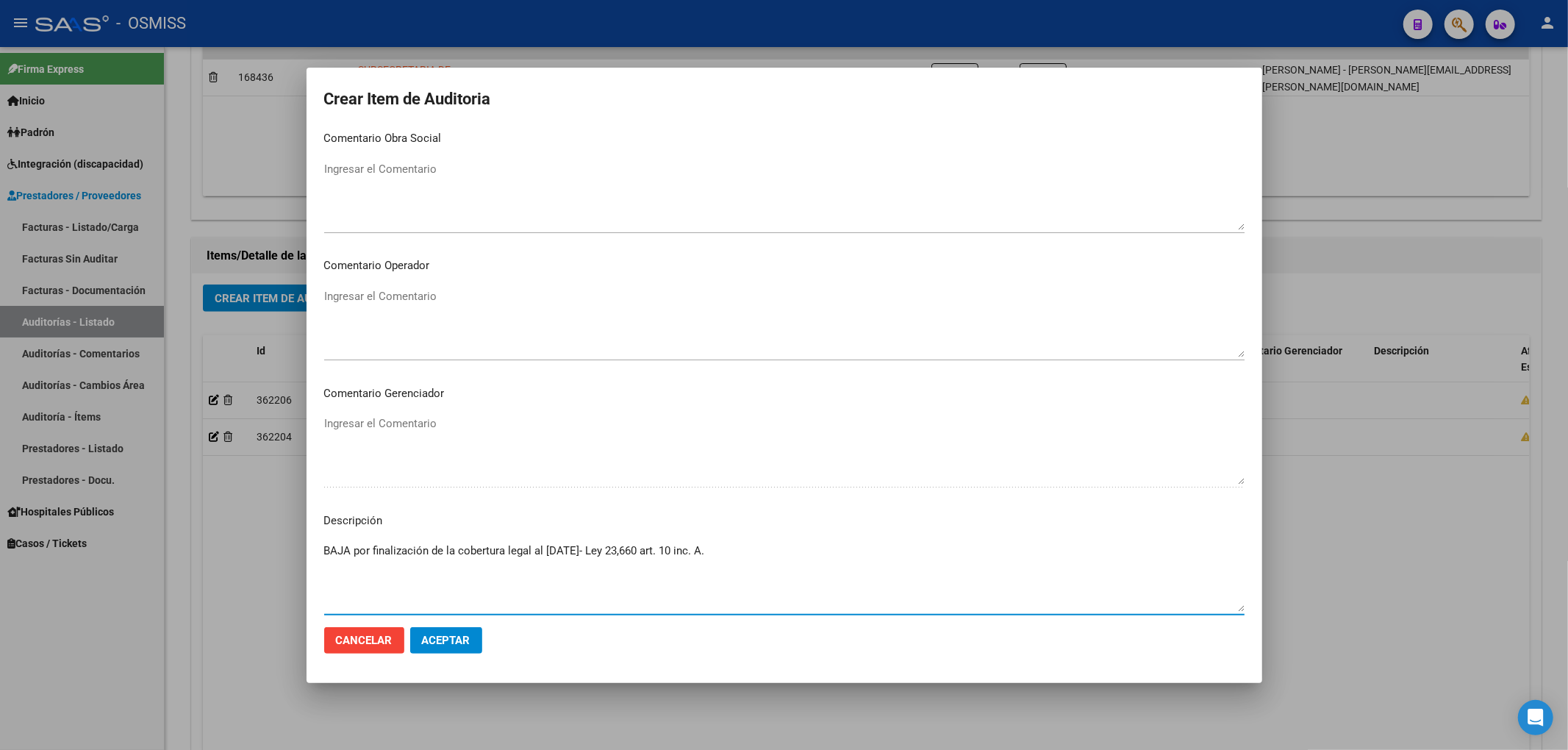
click at [409, 301] on textarea "Ingresar el Comentario" at bounding box center [784, 323] width 920 height 69
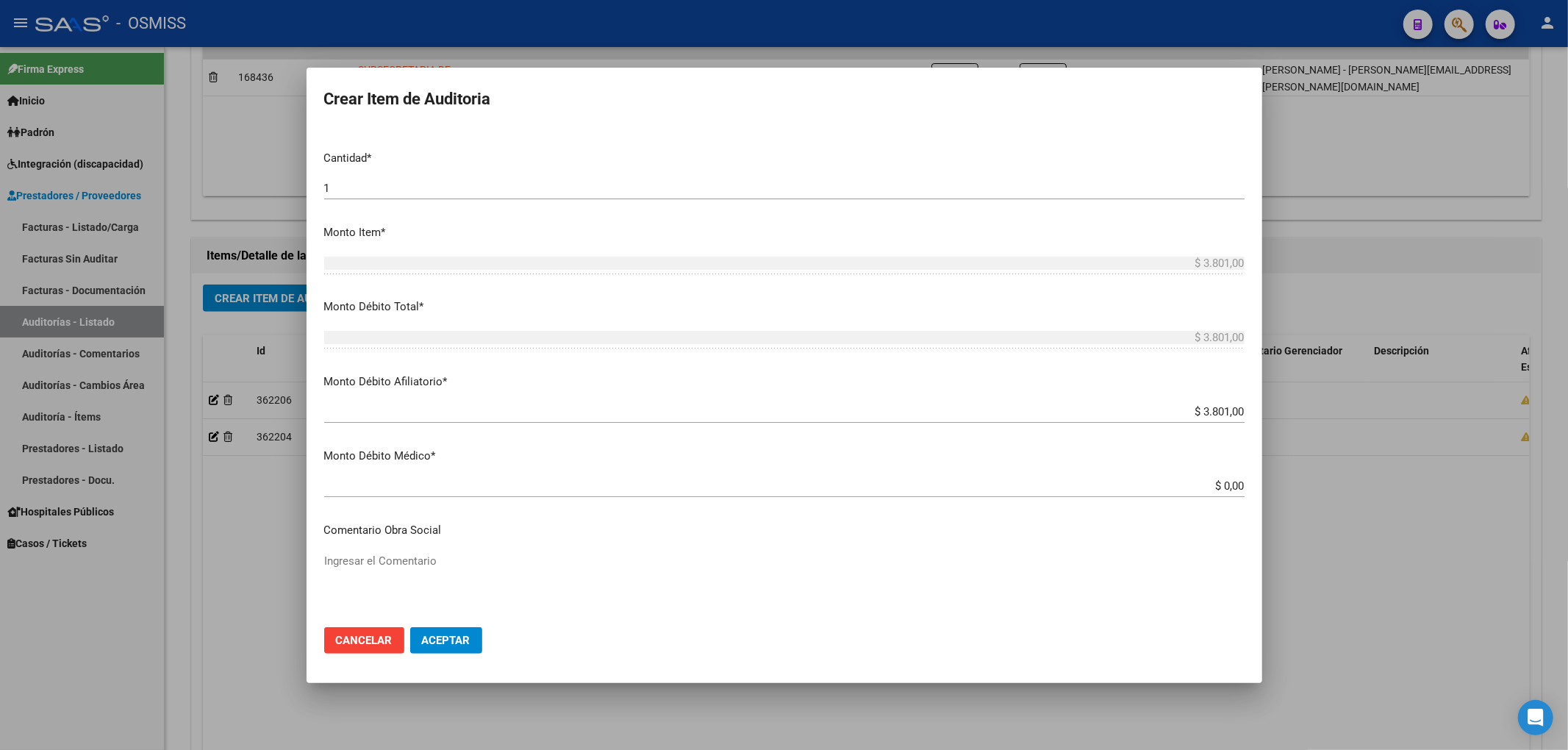
scroll to position [0, 0]
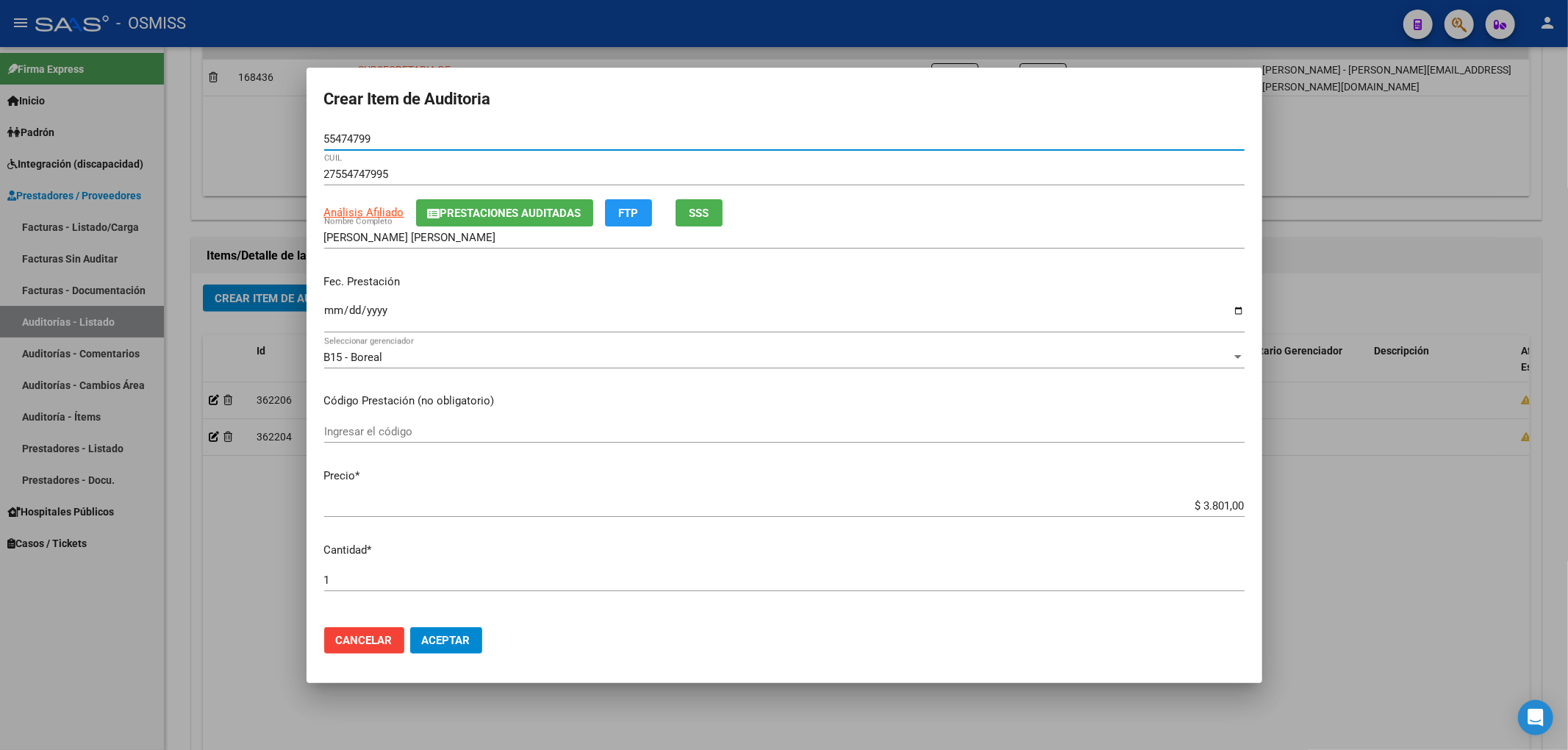
drag, startPoint x: 322, startPoint y: 136, endPoint x: 305, endPoint y: 137, distance: 17.0
click at [309, 132] on mat-dialog-content "55474799 Nro Documento 27554747995 CUIL Análisis Afiliado Prestaciones Auditada…" at bounding box center [784, 372] width 955 height 488
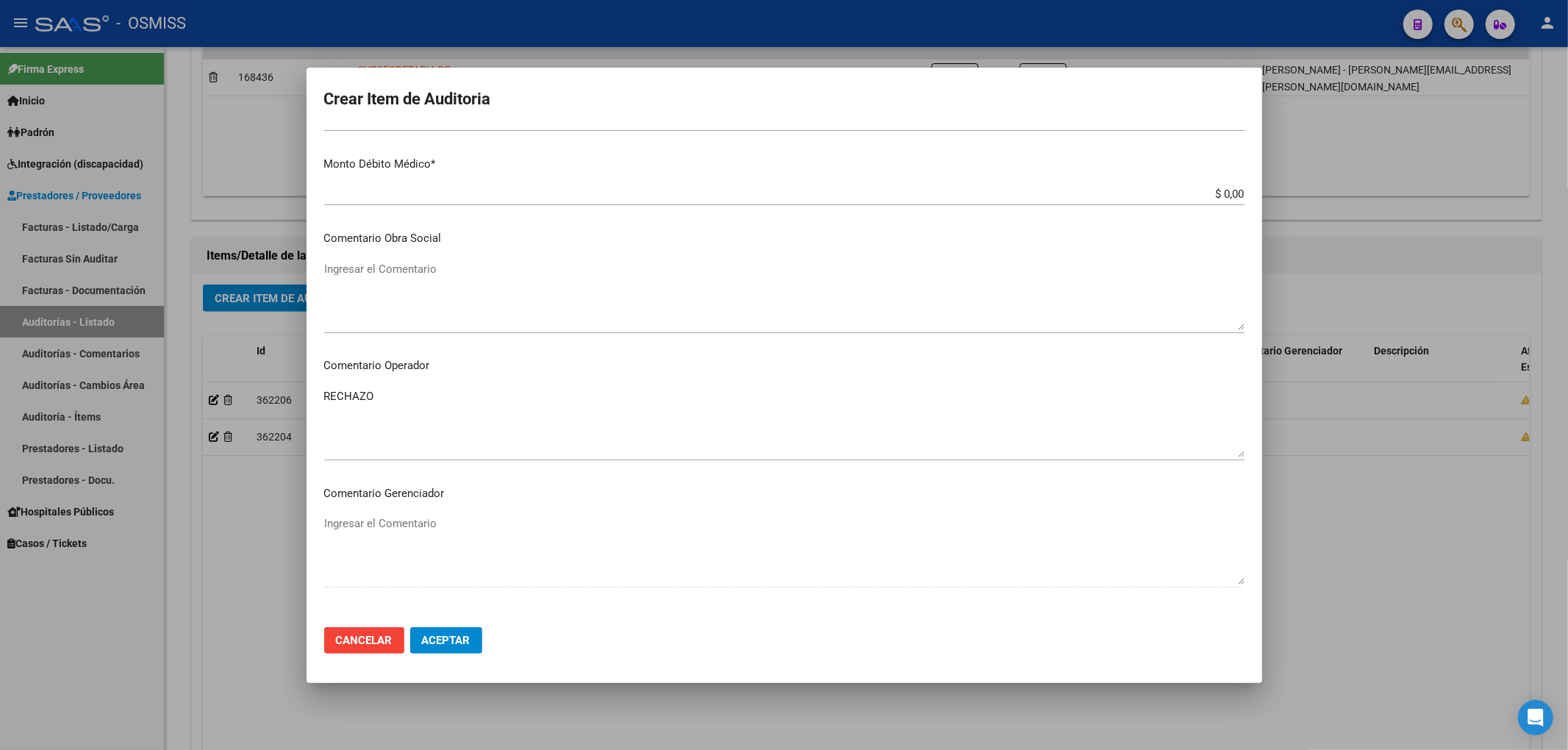
scroll to position [686, 0]
click at [462, 641] on span "Aceptar" at bounding box center [446, 640] width 48 height 13
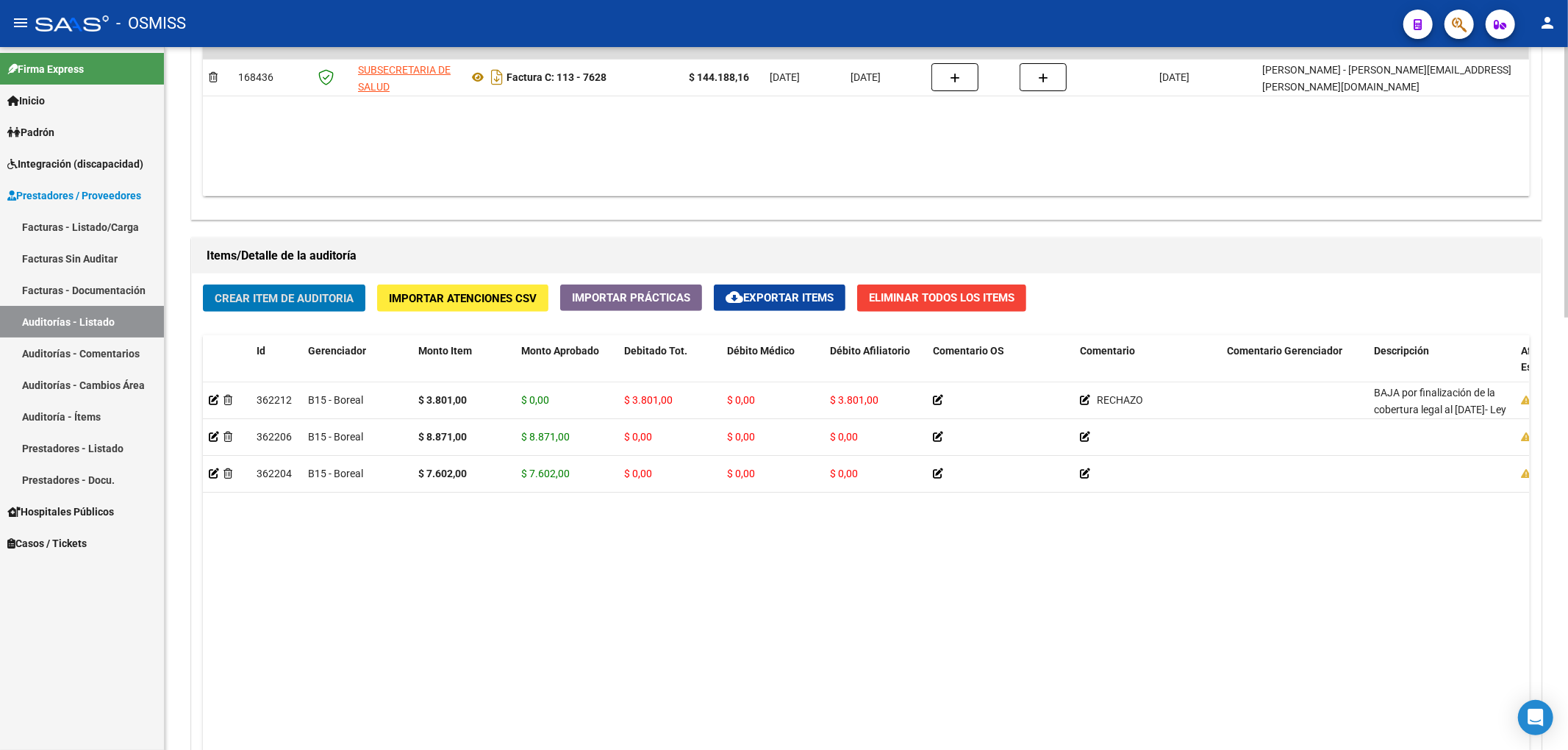
click at [356, 312] on button "Crear Item de Auditoria" at bounding box center [284, 298] width 163 height 27
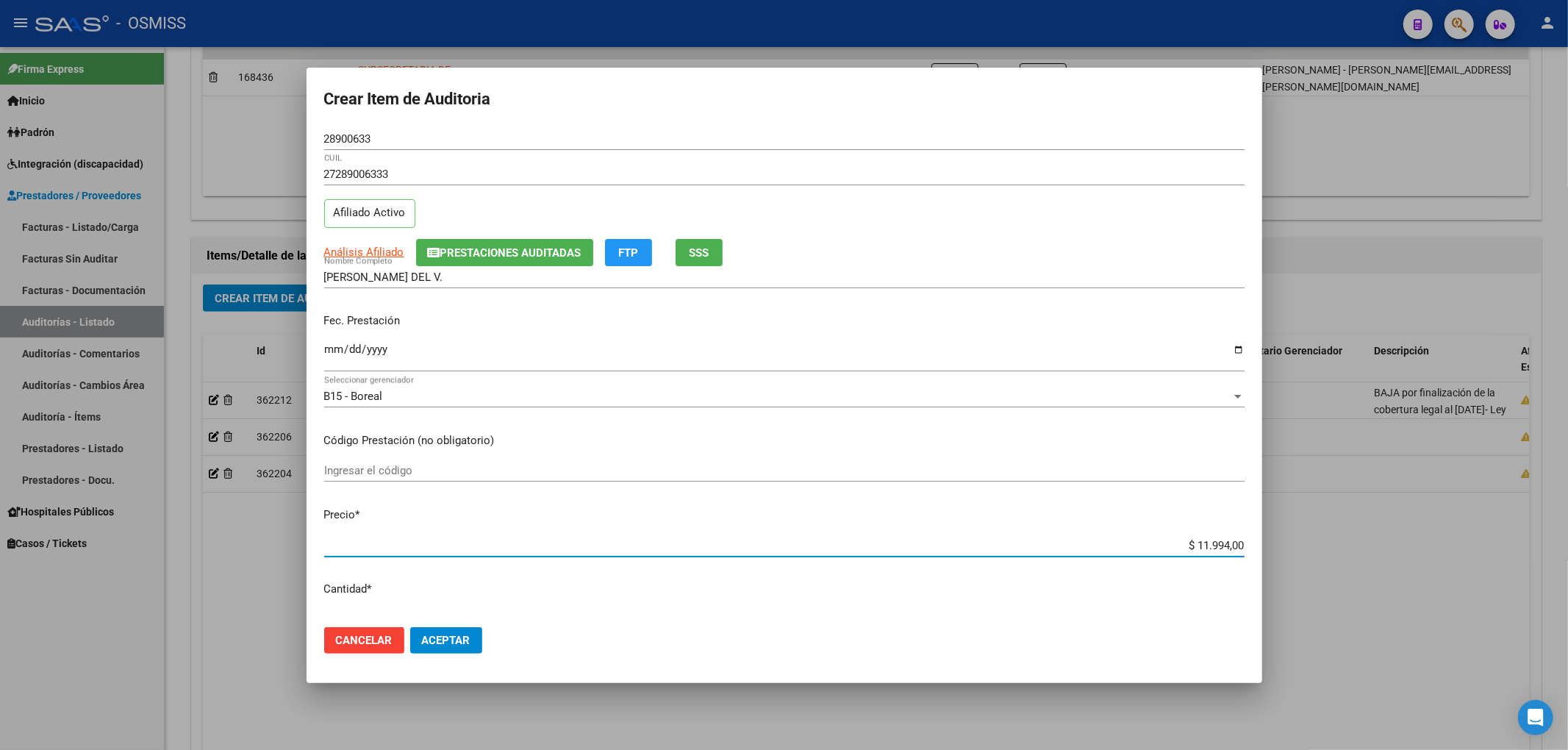
drag, startPoint x: 377, startPoint y: 138, endPoint x: 195, endPoint y: 154, distance: 182.7
click at [315, 133] on mat-dialog-content "28900633 Nro Documento 27289006333 CUIL Afiliado Activo Análisis Afiliado Prest…" at bounding box center [784, 372] width 955 height 488
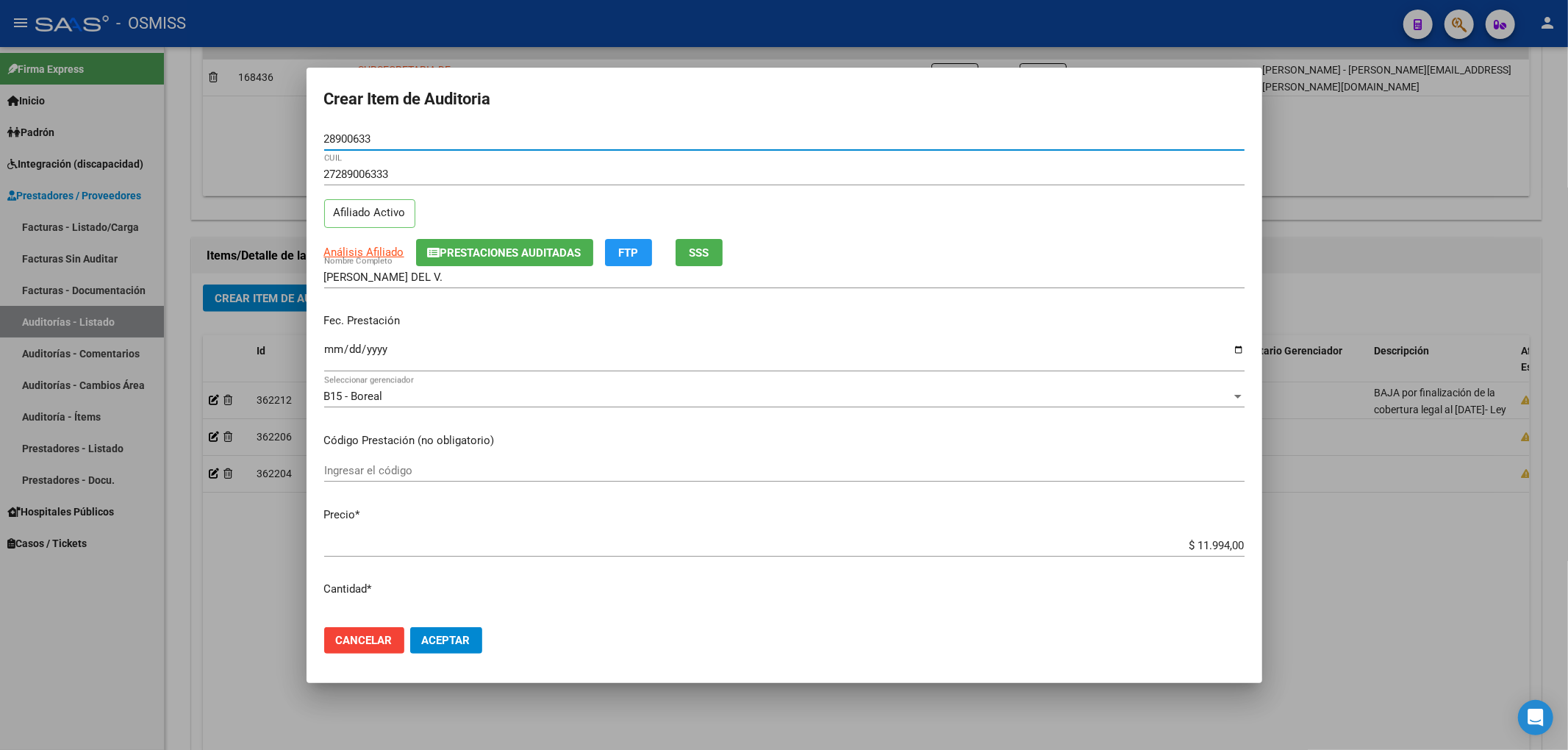
click at [542, 259] on span "Prestaciones Auditadas" at bounding box center [511, 252] width 141 height 13
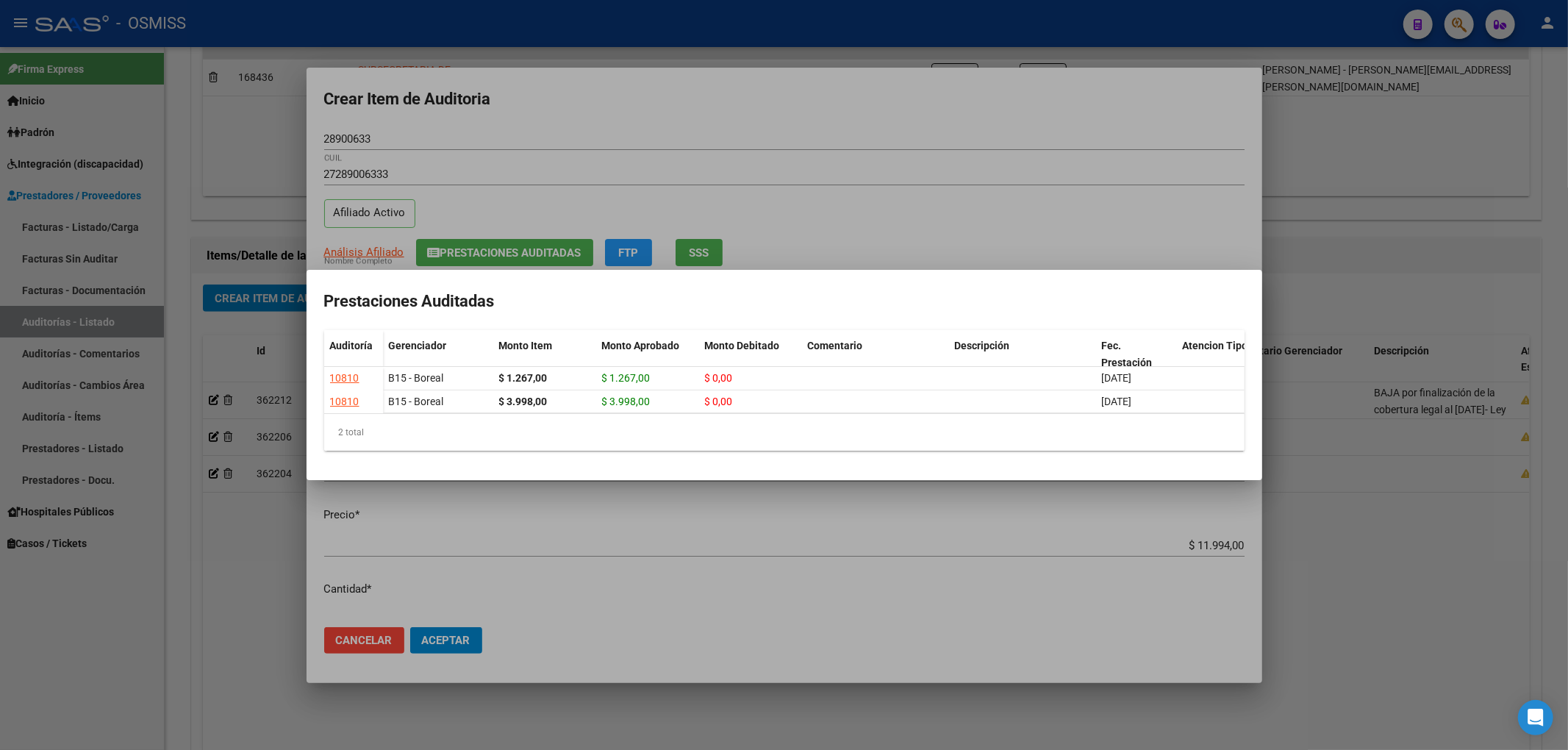
click at [913, 133] on div at bounding box center [784, 375] width 1568 height 750
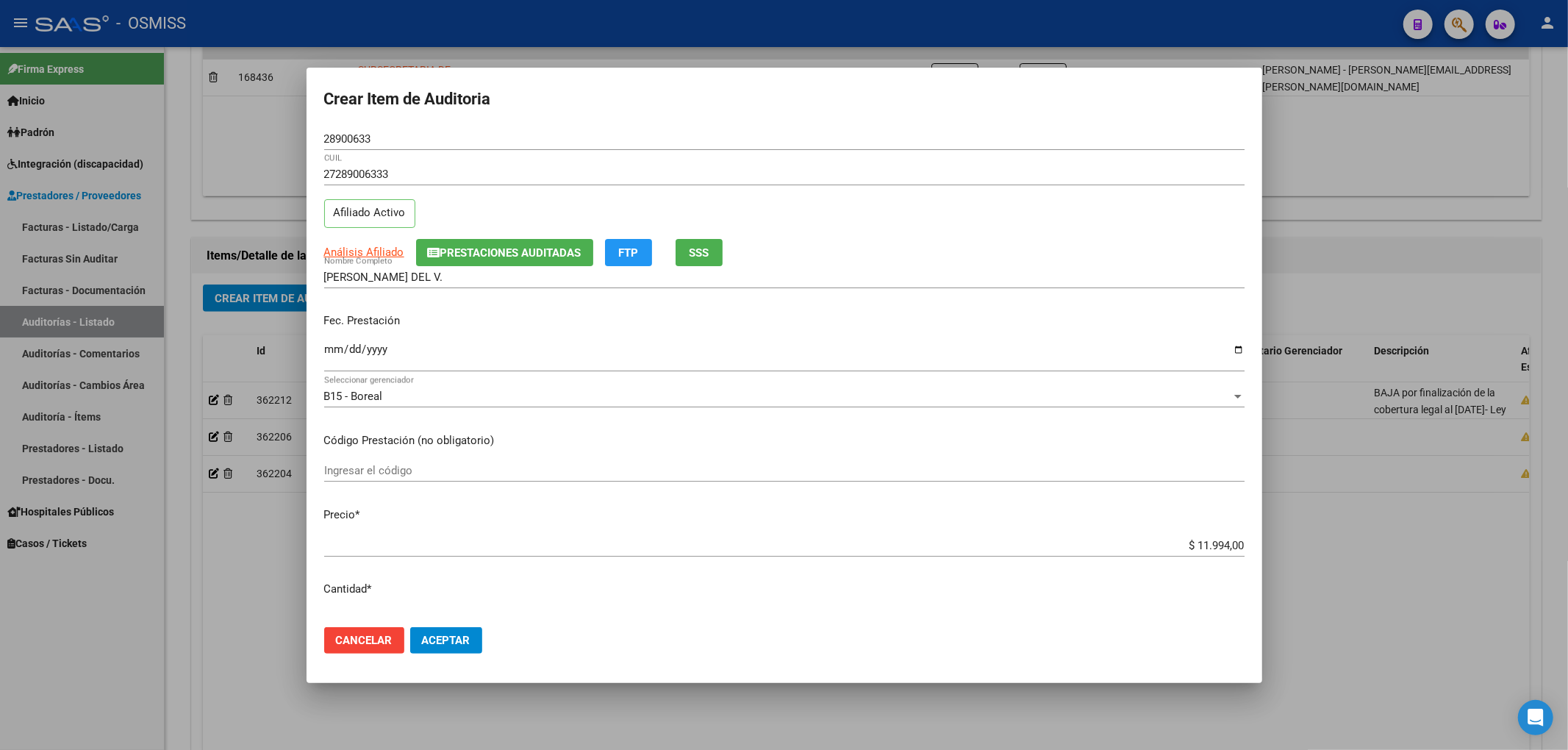
click at [1036, 266] on mat-dialog-content "28900633 Nro Documento 27289006333 CUIL Afiliado Activo Análisis Afiliado Prest…" at bounding box center [784, 372] width 955 height 488
click at [330, 345] on input "[DATE]" at bounding box center [784, 355] width 920 height 23
drag, startPoint x: 377, startPoint y: 135, endPoint x: 240, endPoint y: 183, distance: 145.2
click at [243, 139] on div "Crear Item de Auditoria 28900633 Nro Documento 27289006333 CUIL Afiliado Activo…" at bounding box center [784, 375] width 1568 height 750
click at [998, 230] on div "27289006333 CUIL Afiliado Activo" at bounding box center [784, 201] width 920 height 75
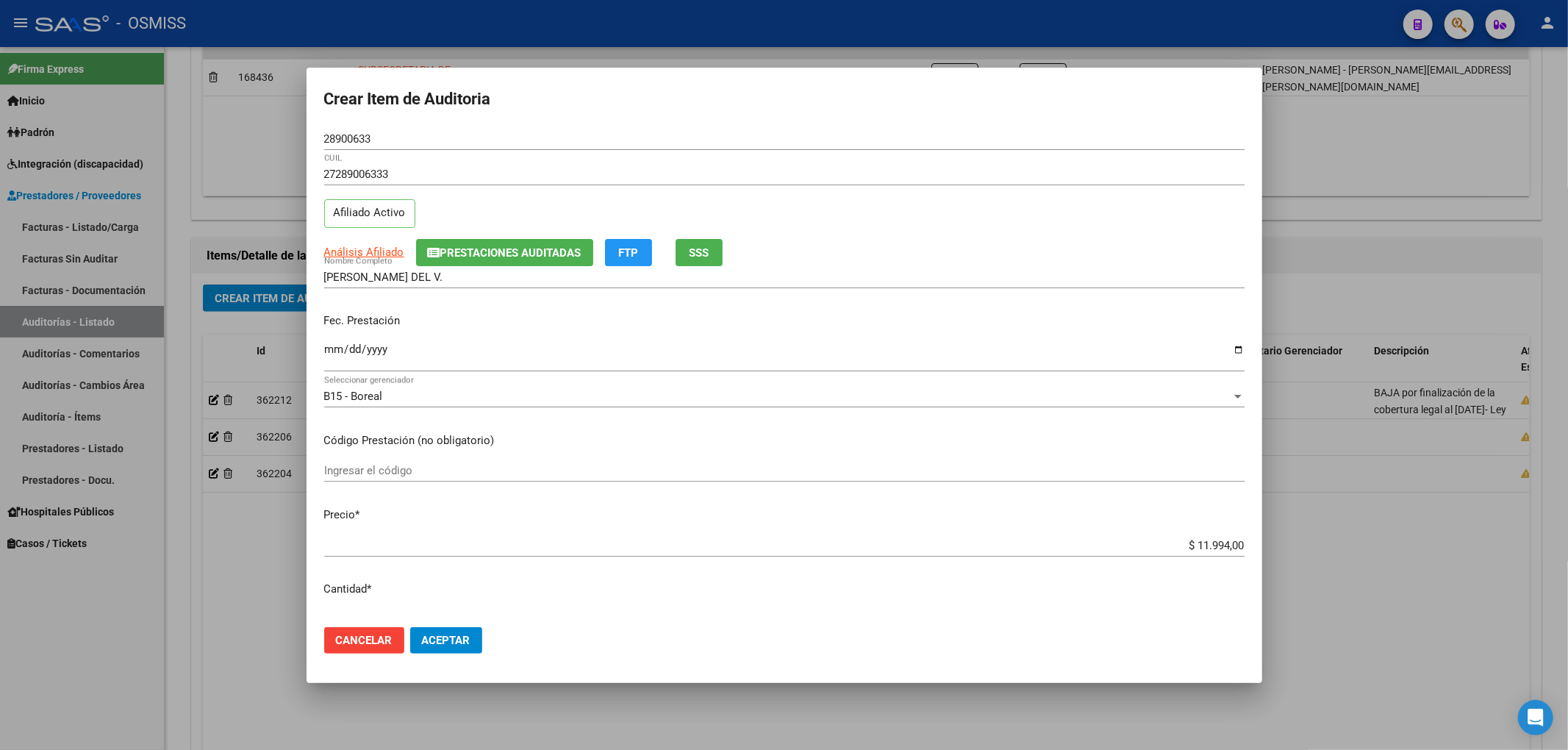
click at [659, 320] on p "Fec. Prestación" at bounding box center [784, 321] width 920 height 17
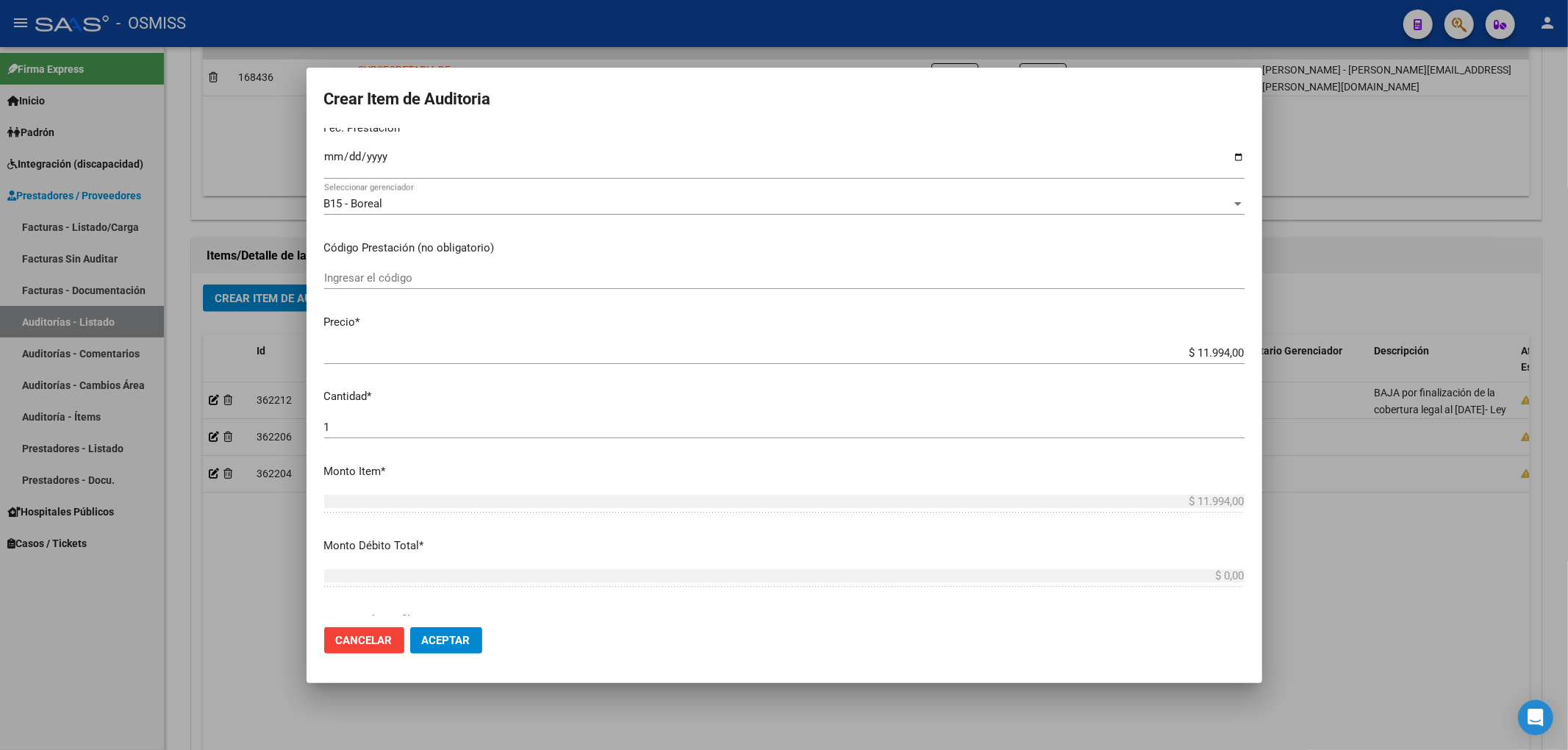
scroll to position [0, 0]
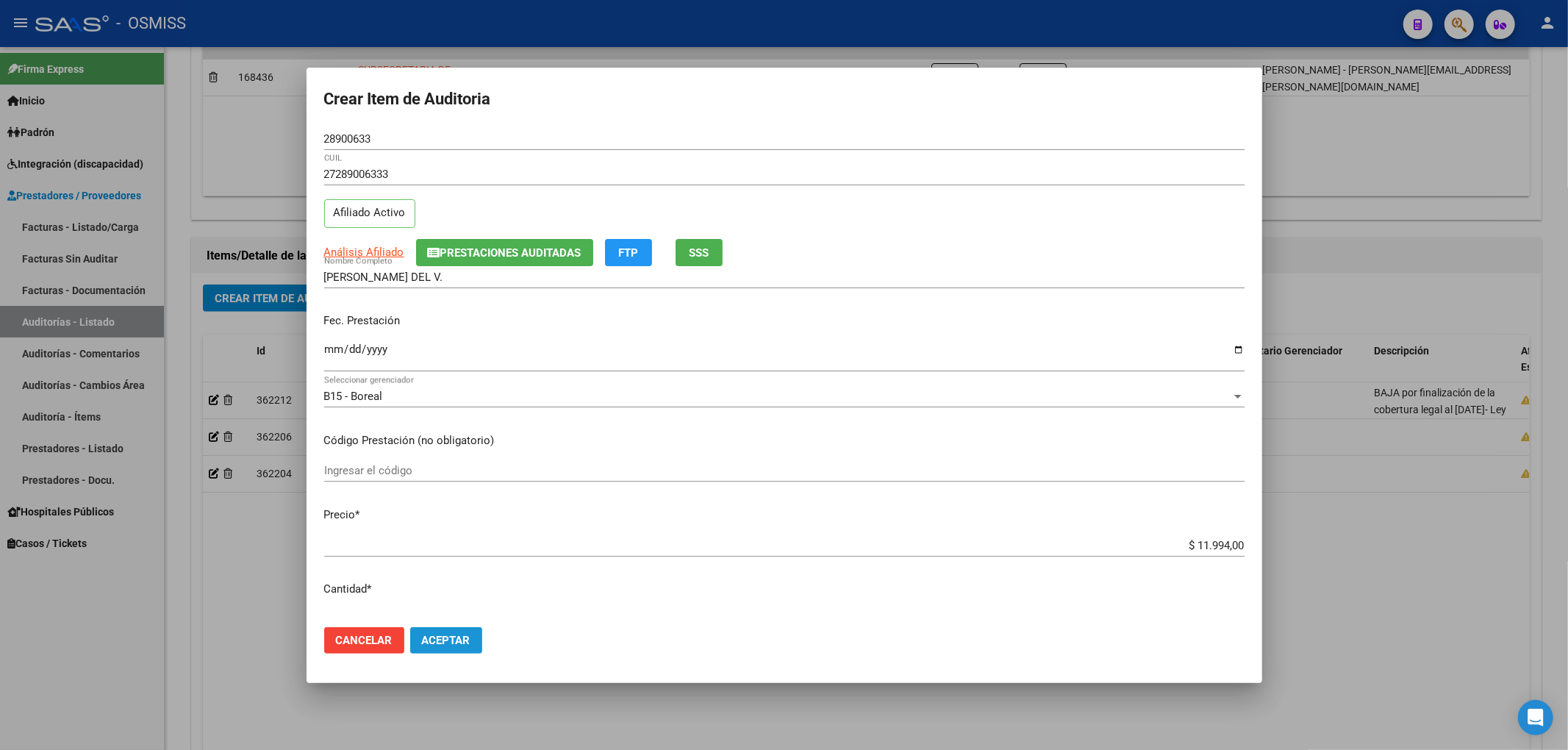
click at [456, 648] on button "Aceptar" at bounding box center [446, 641] width 72 height 27
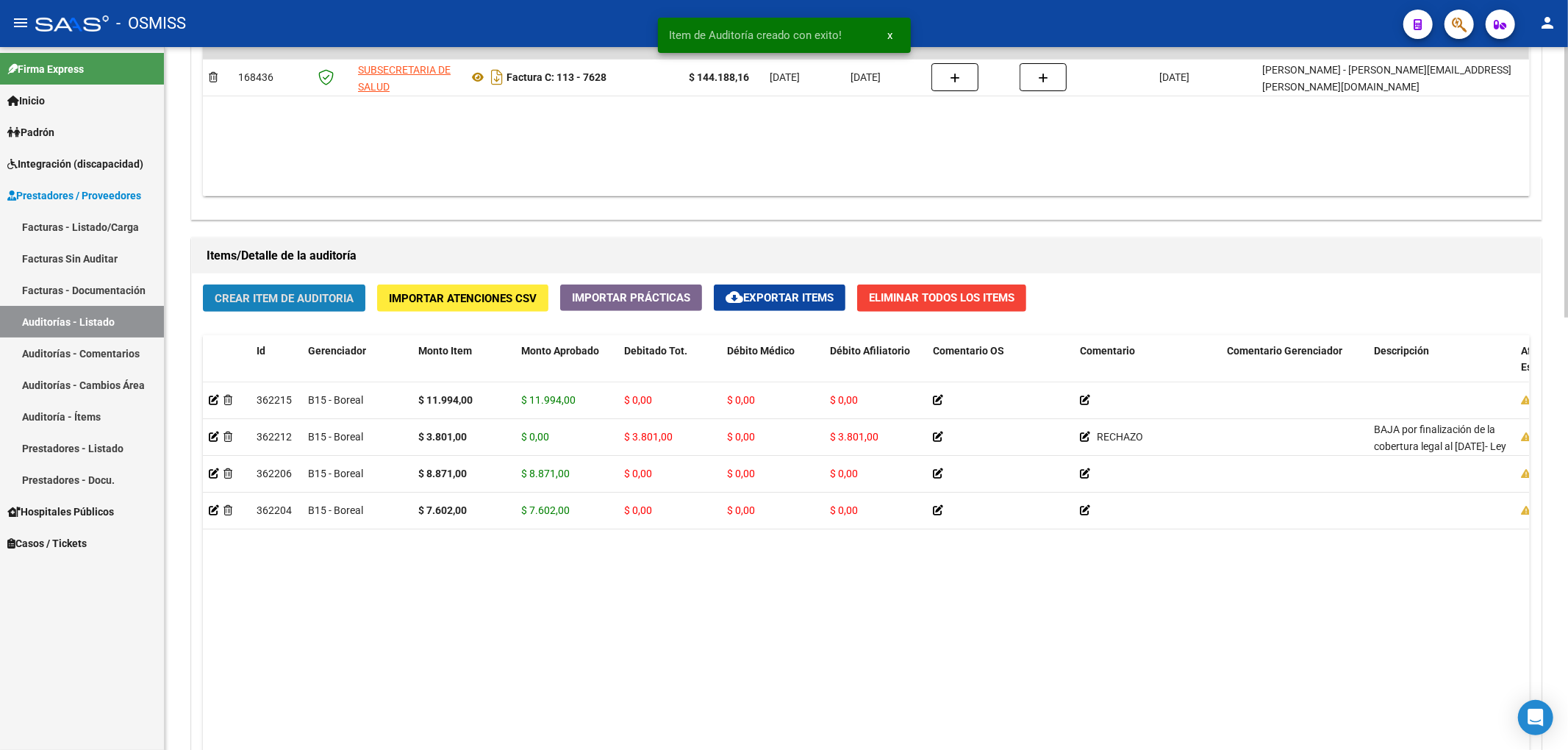
click at [271, 301] on span "Crear Item de Auditoria" at bounding box center [284, 298] width 139 height 13
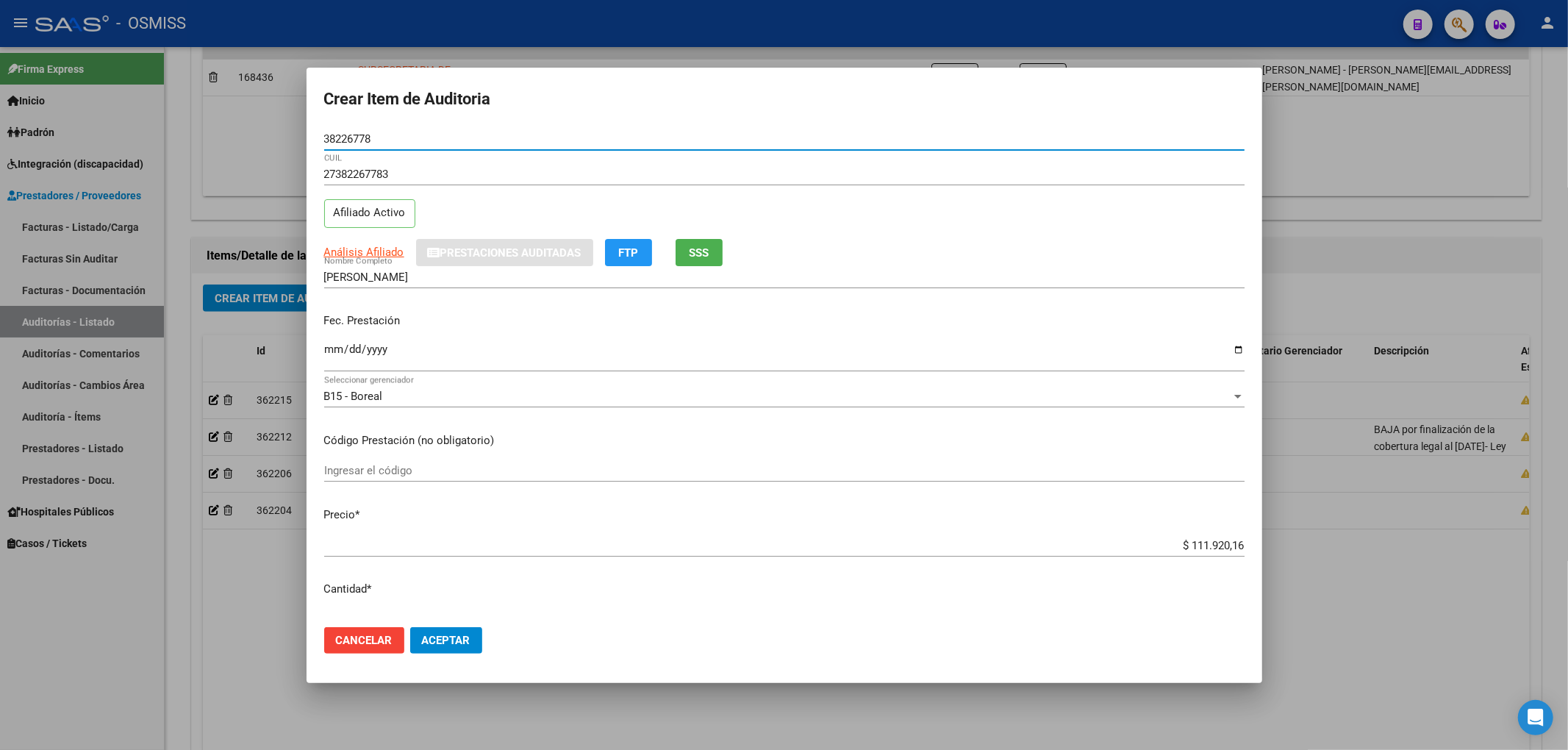
click at [330, 359] on input "Ingresar la fecha" at bounding box center [784, 355] width 920 height 23
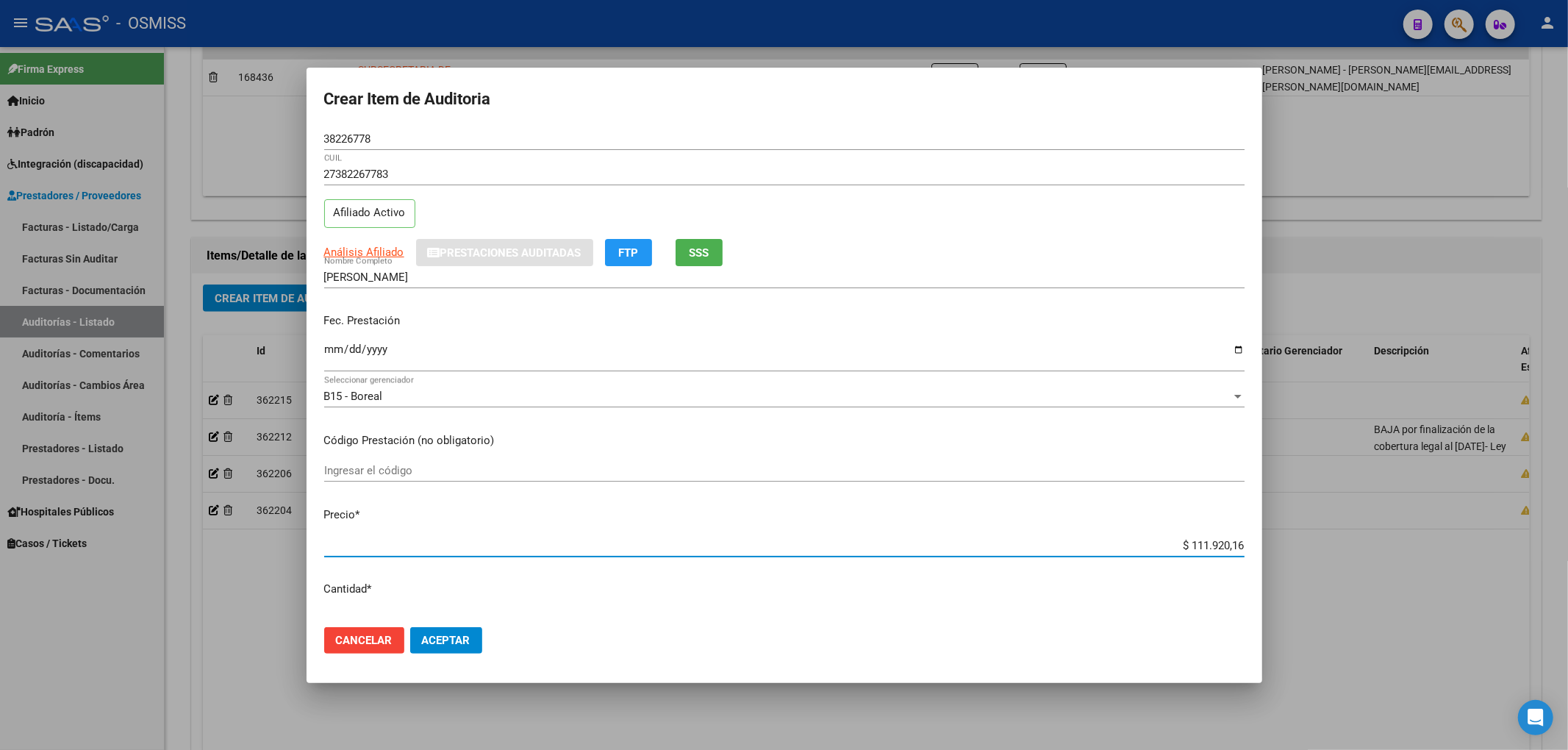
drag, startPoint x: 1159, startPoint y: 545, endPoint x: 1509, endPoint y: 562, distance: 350.4
click at [1500, 562] on div "Crear Item de Auditoria 38226778 Nro Documento 27382267783 CUIL Afiliado Activo…" at bounding box center [784, 375] width 1568 height 750
drag, startPoint x: 377, startPoint y: 138, endPoint x: 266, endPoint y: 134, distance: 111.1
click at [298, 130] on div "Crear Item de Auditoria 38226778 Nro Documento 27382267783 CUIL Afiliado Activo…" at bounding box center [784, 375] width 1568 height 750
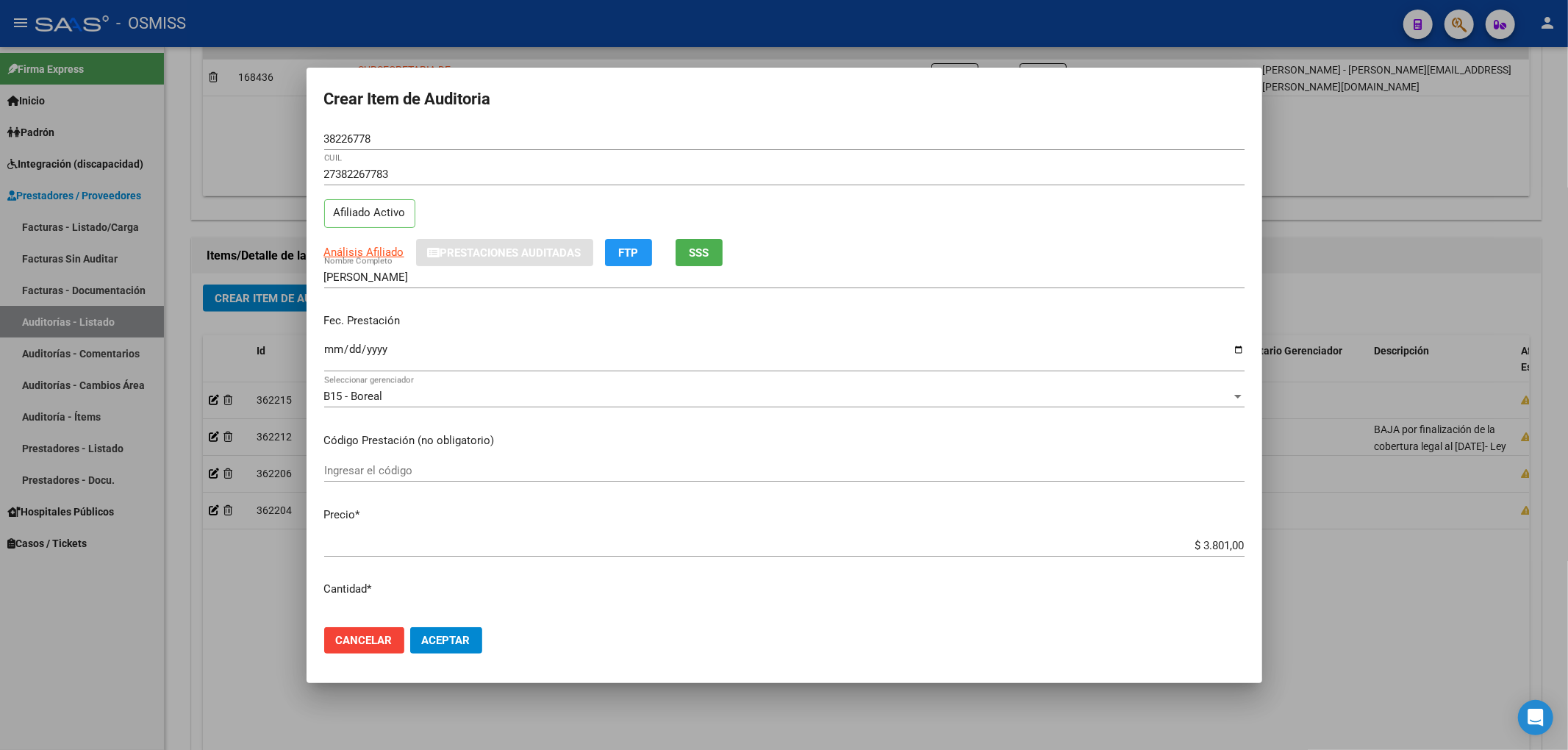
click at [1102, 280] on input "[PERSON_NAME]" at bounding box center [784, 277] width 920 height 13
click at [506, 343] on input "[DATE]" at bounding box center [784, 355] width 920 height 23
drag, startPoint x: 380, startPoint y: 141, endPoint x: 271, endPoint y: 141, distance: 109.0
click at [263, 133] on div "Crear Item de Auditoria 38226778 Nro Documento 27382267783 CUIL Afiliado Activo…" at bounding box center [784, 375] width 1568 height 750
drag, startPoint x: 1020, startPoint y: 127, endPoint x: 953, endPoint y: 89, distance: 77.0
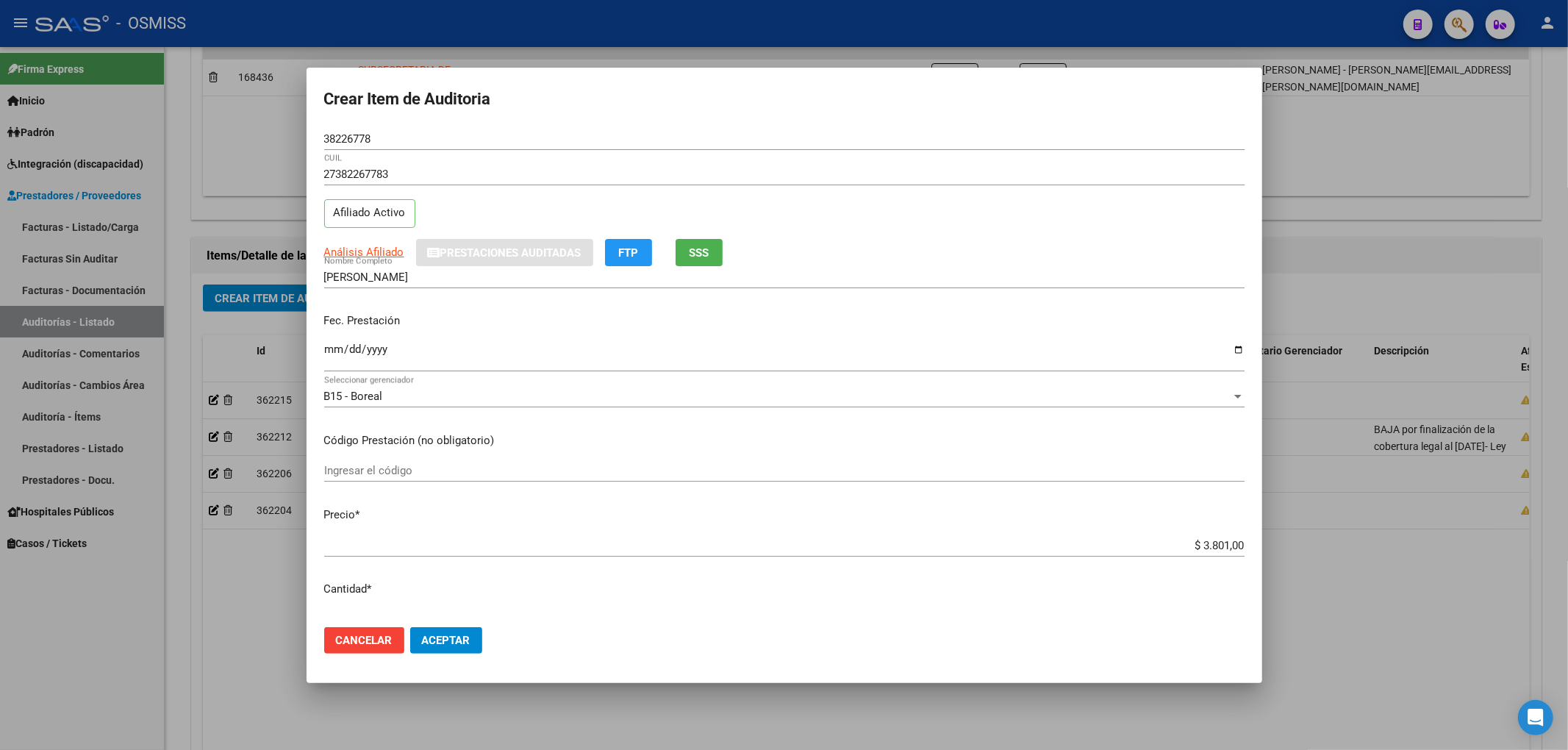
click at [1020, 128] on div "38226778 Nro Documento" at bounding box center [784, 139] width 920 height 22
click at [455, 641] on span "Aceptar" at bounding box center [446, 640] width 48 height 13
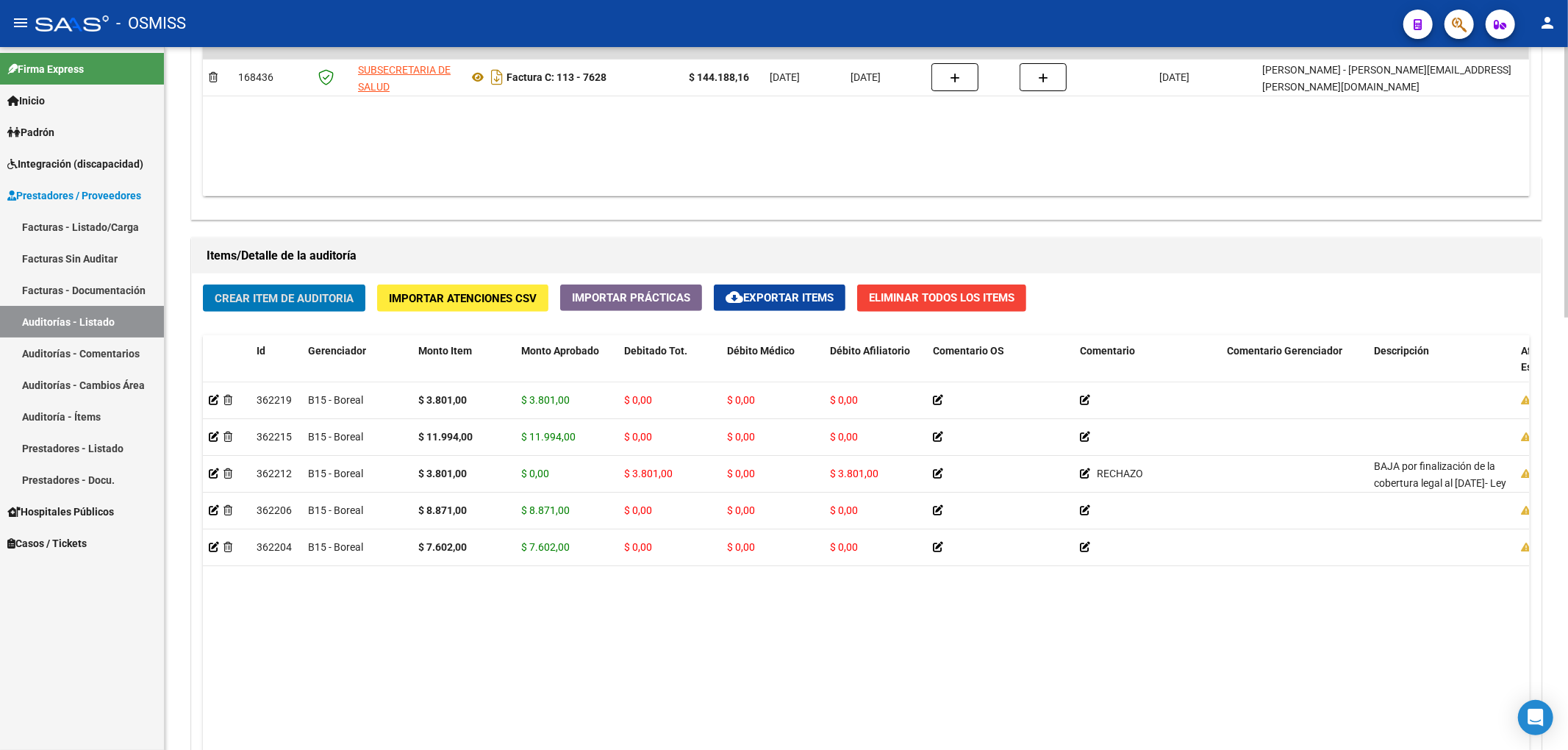
click at [336, 305] on span "Crear Item de Auditoria" at bounding box center [284, 298] width 139 height 13
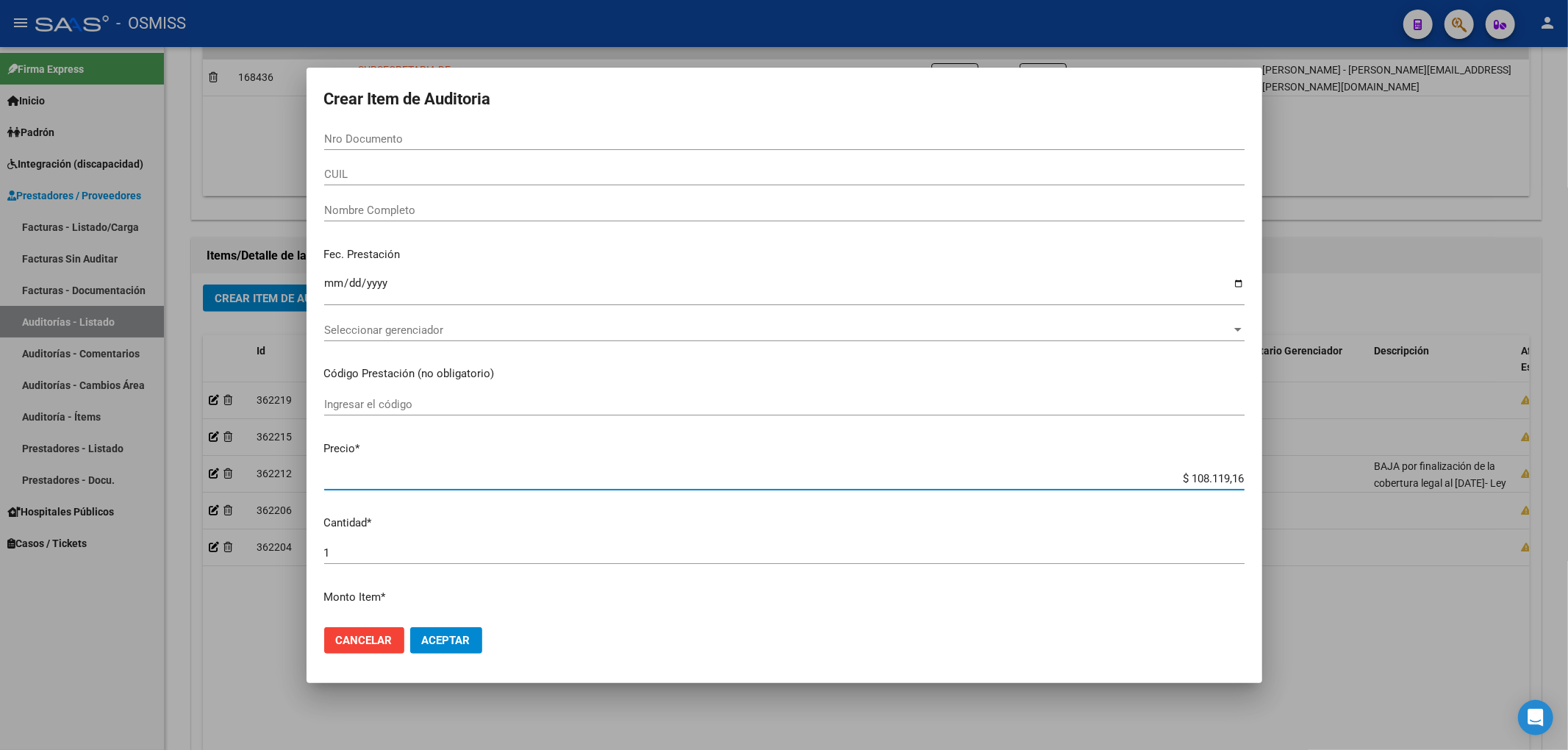
drag, startPoint x: 1159, startPoint y: 478, endPoint x: 1362, endPoint y: 513, distance: 206.0
click at [1363, 512] on div "Crear Item de Auditoria Nro Documento CUIL Nombre Completo Fec. Prestación Ingr…" at bounding box center [784, 375] width 1568 height 750
click at [363, 144] on input "Nro Documento" at bounding box center [784, 138] width 920 height 13
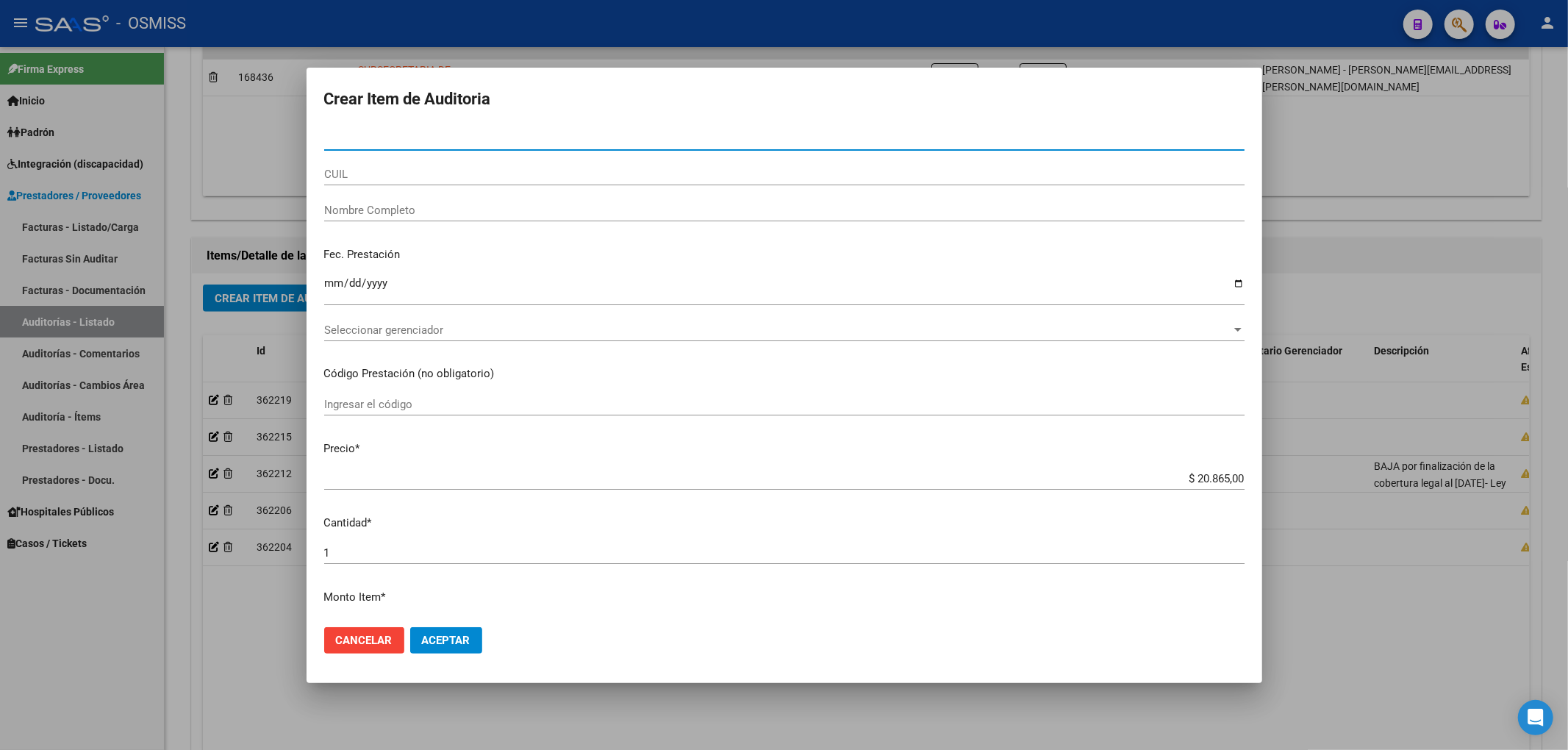
click at [363, 144] on input "Nro Documento" at bounding box center [784, 138] width 920 height 13
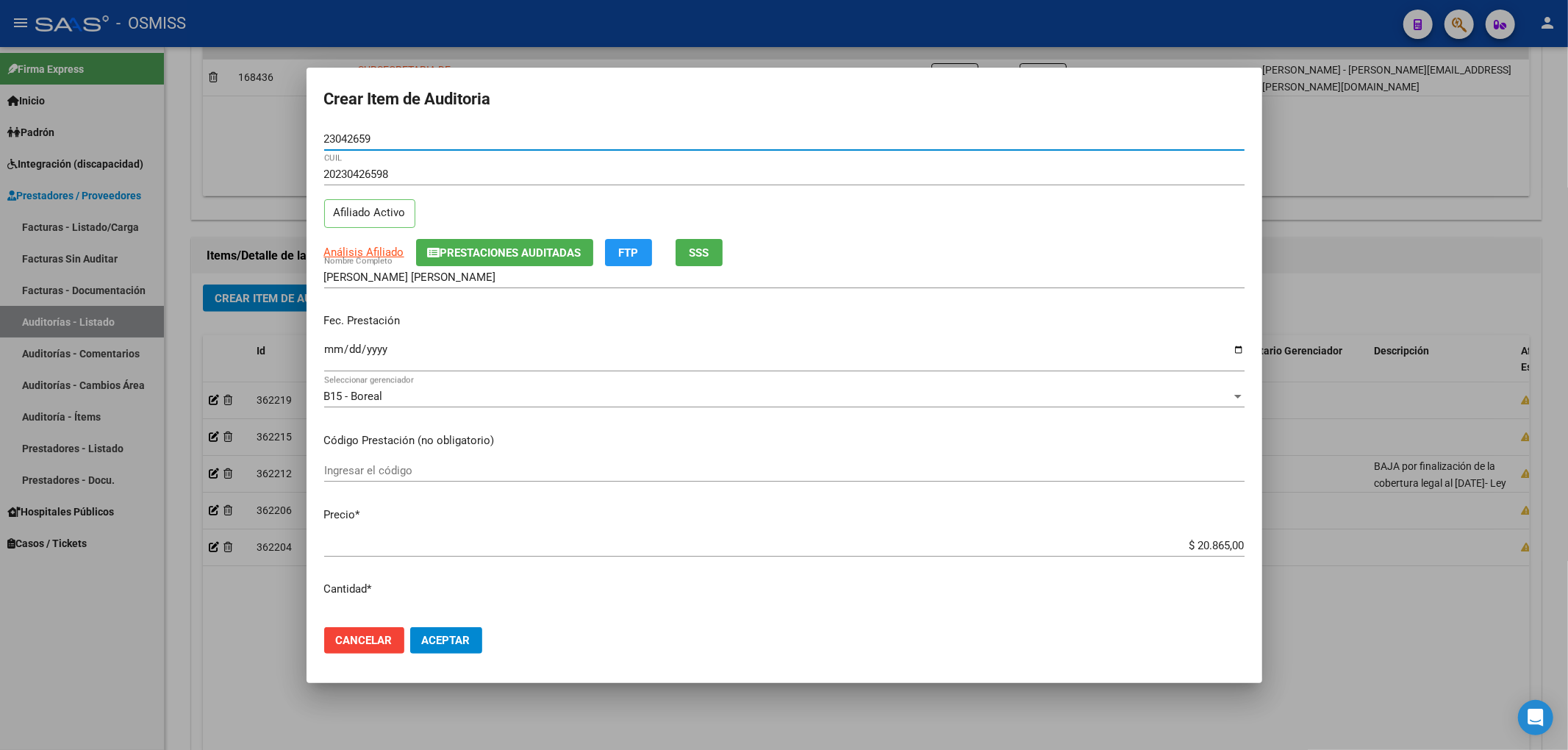
click at [445, 245] on span "Prestaciones Auditadas" at bounding box center [505, 252] width 154 height 13
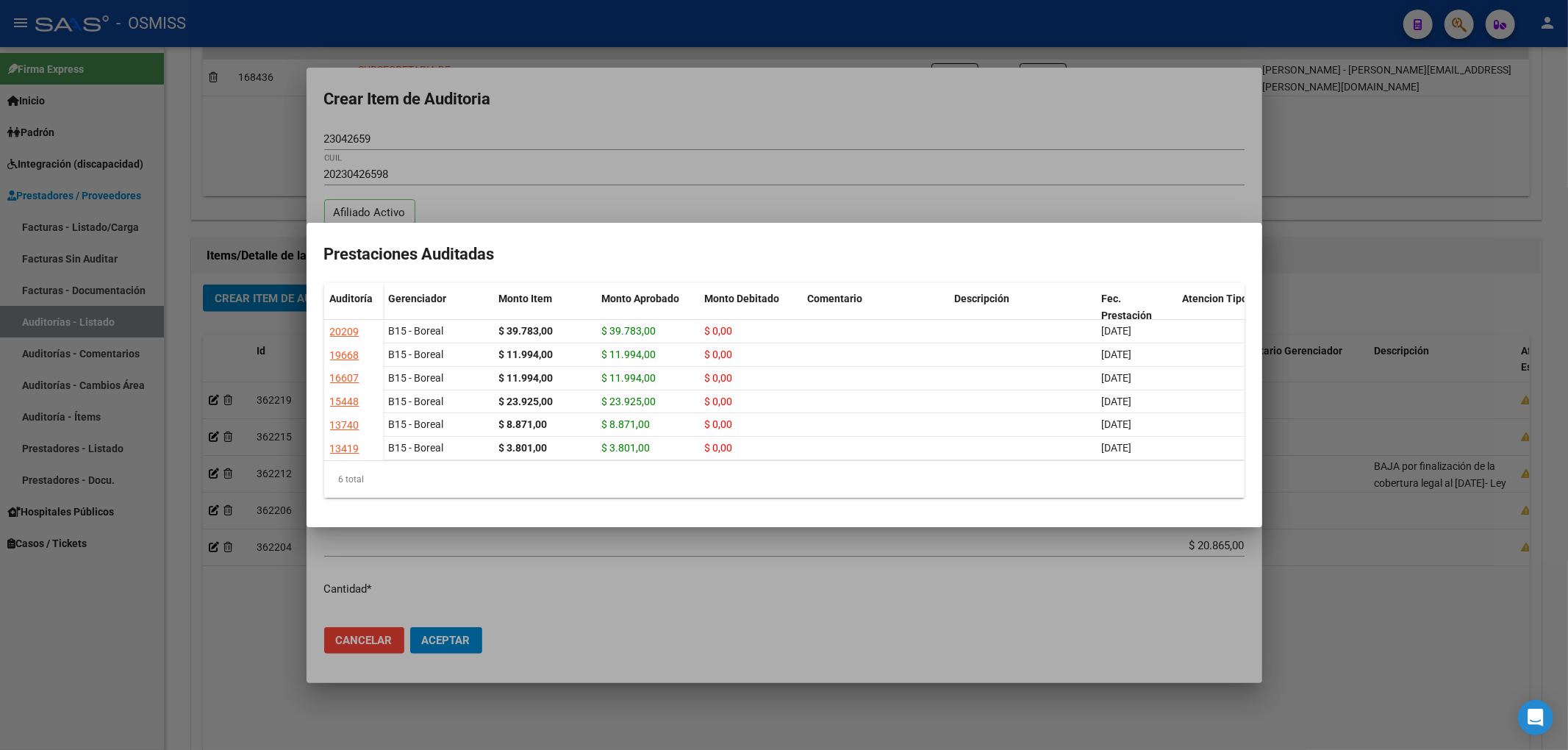
click at [540, 118] on div at bounding box center [784, 375] width 1568 height 750
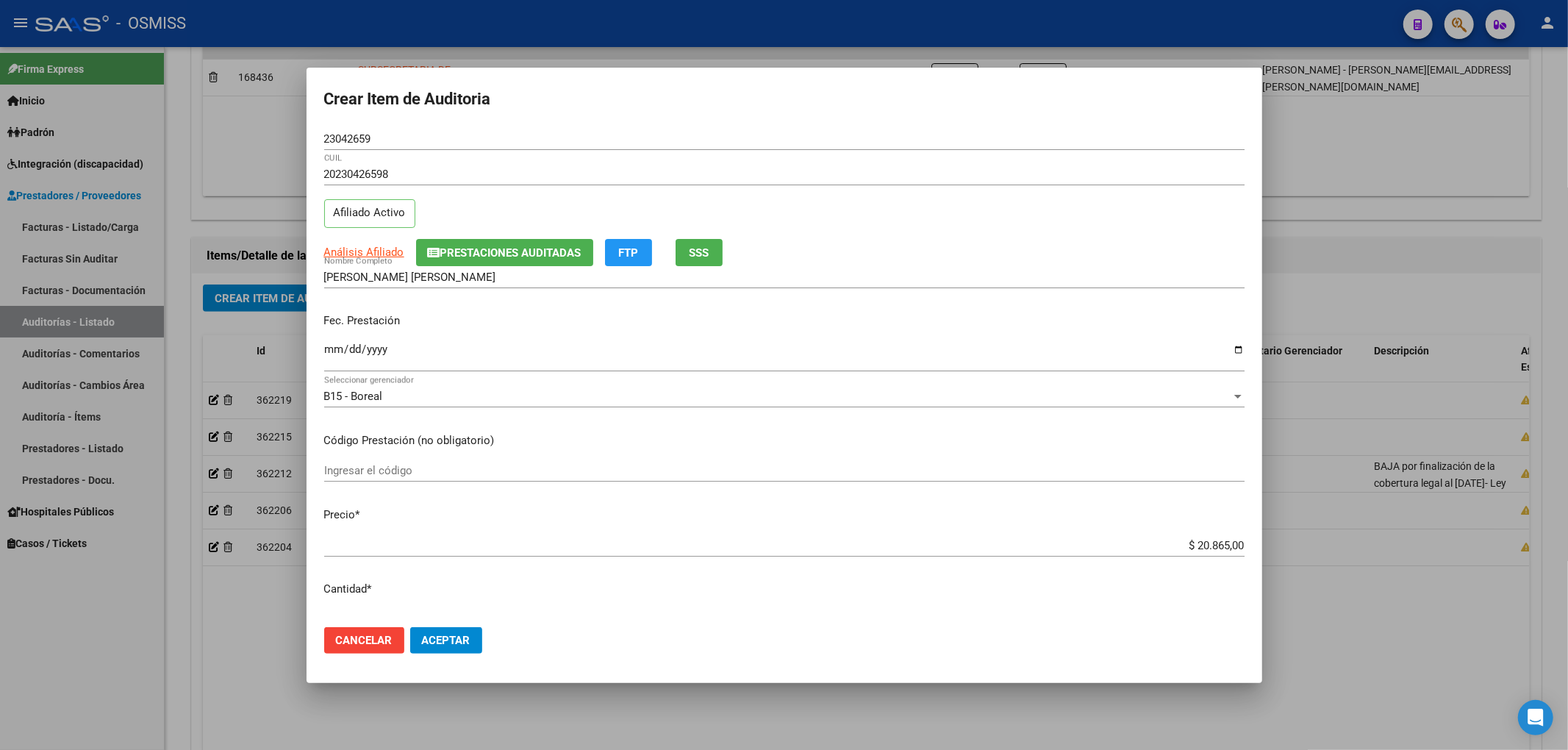
click at [490, 254] on span "Prestaciones Auditadas" at bounding box center [511, 252] width 141 height 13
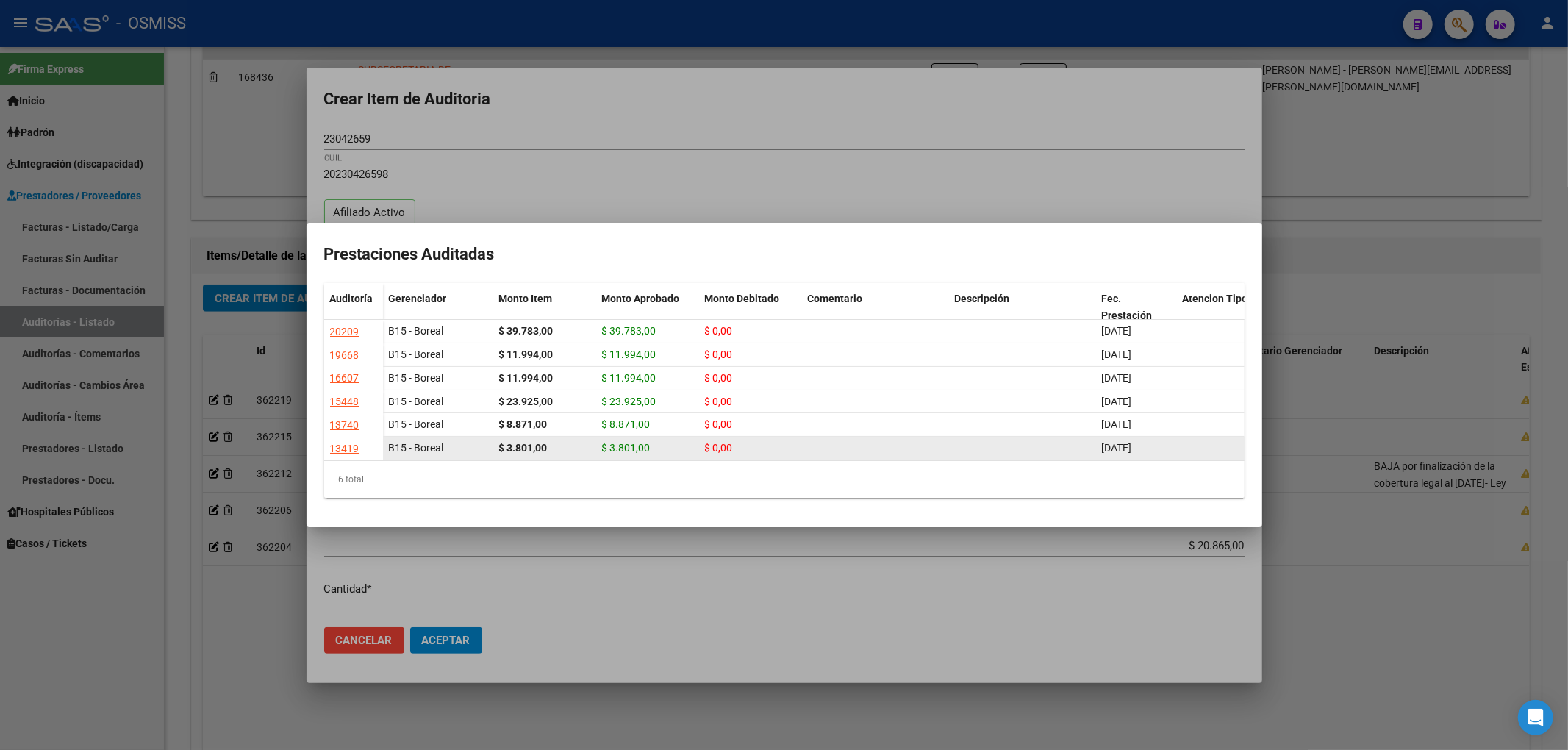
click at [724, 451] on datatable-body-cell "$ 0,00" at bounding box center [751, 448] width 103 height 23
click at [707, 107] on div at bounding box center [784, 375] width 1568 height 750
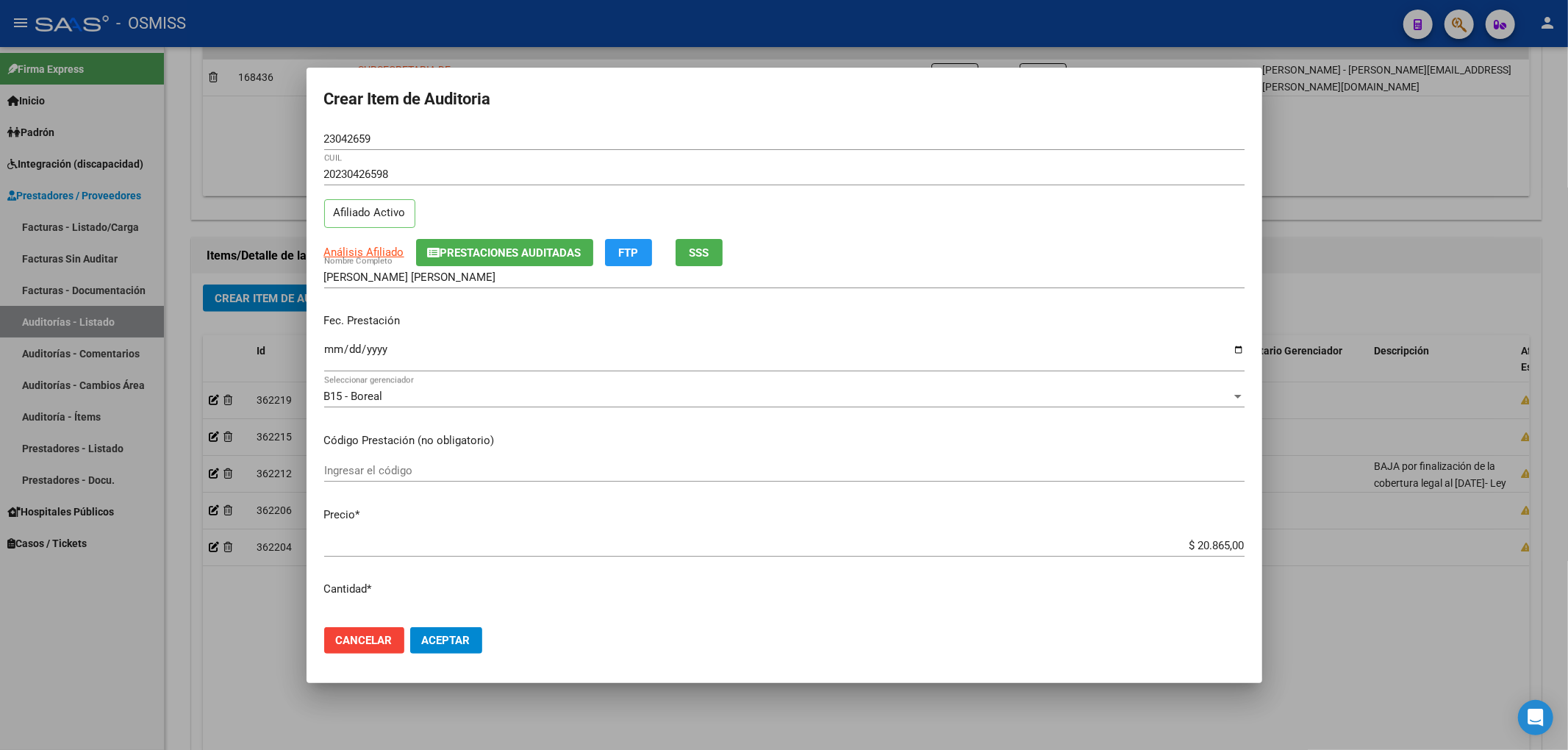
click at [322, 348] on mat-dialog-content "23042659 Nro Documento 20230426598 CUIL Afiliado Activo Análisis Afiliado Prest…" at bounding box center [784, 372] width 955 height 488
click at [324, 348] on input "Ingresar la fecha" at bounding box center [784, 355] width 920 height 23
drag, startPoint x: 235, startPoint y: 137, endPoint x: 187, endPoint y: 138, distance: 48.0
click at [187, 138] on div "Crear Item de Auditoria 23042659 Nro Documento 20230426598 CUIL Afiliado Activo…" at bounding box center [784, 375] width 1568 height 750
click at [477, 639] on button "Aceptar" at bounding box center [446, 641] width 72 height 27
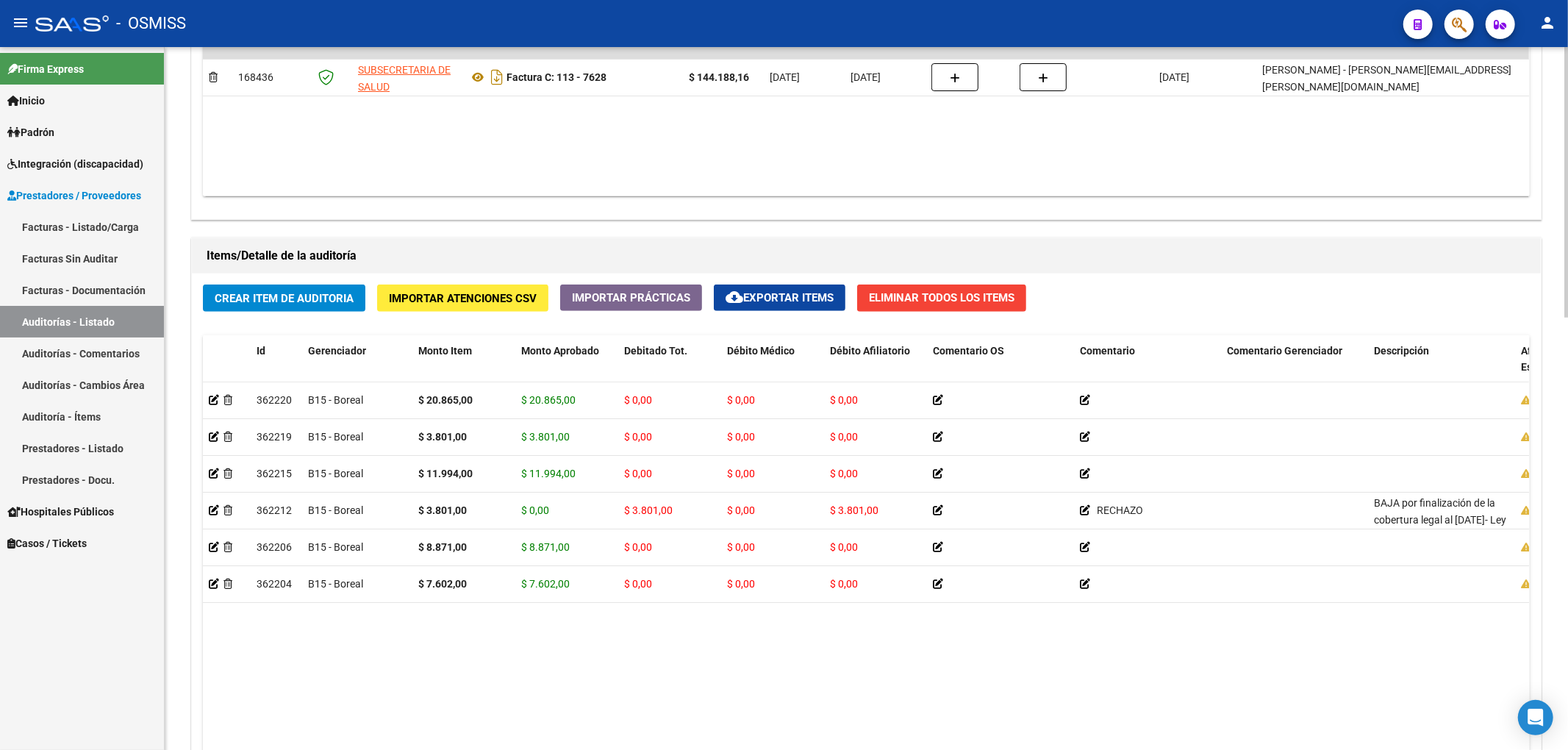
click at [1125, 295] on div "Crear Item de Auditoria Importar Atenciones CSV Importar Prácticas cloud_downlo…" at bounding box center [866, 578] width 1349 height 609
click at [300, 280] on div "Crear Item de Auditoria Importar Atenciones CSV Importar Prácticas cloud_downlo…" at bounding box center [866, 578] width 1349 height 609
click at [316, 303] on span "Crear Item de Auditoria" at bounding box center [284, 298] width 139 height 13
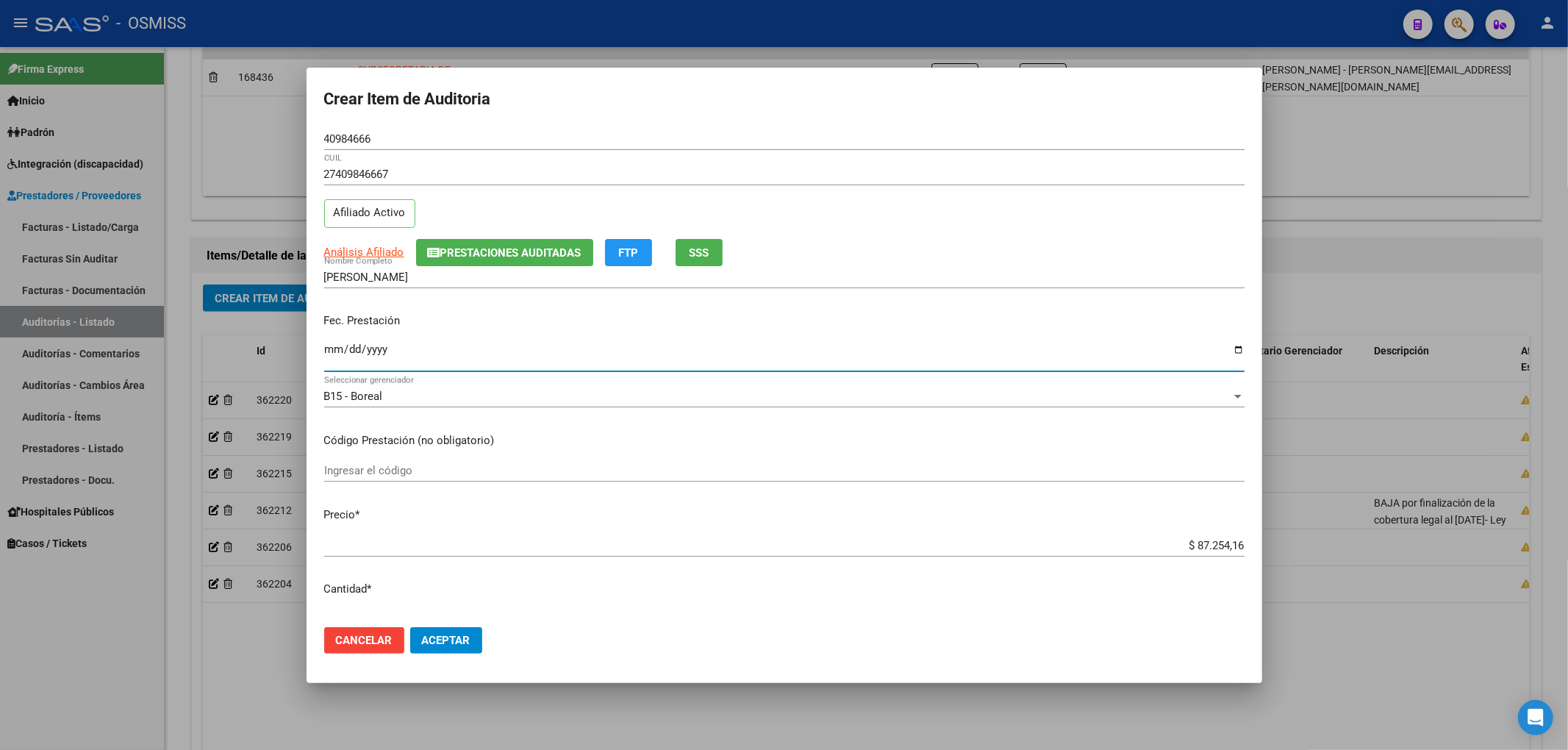
click at [330, 355] on input "Ingresar la fecha" at bounding box center [784, 355] width 920 height 23
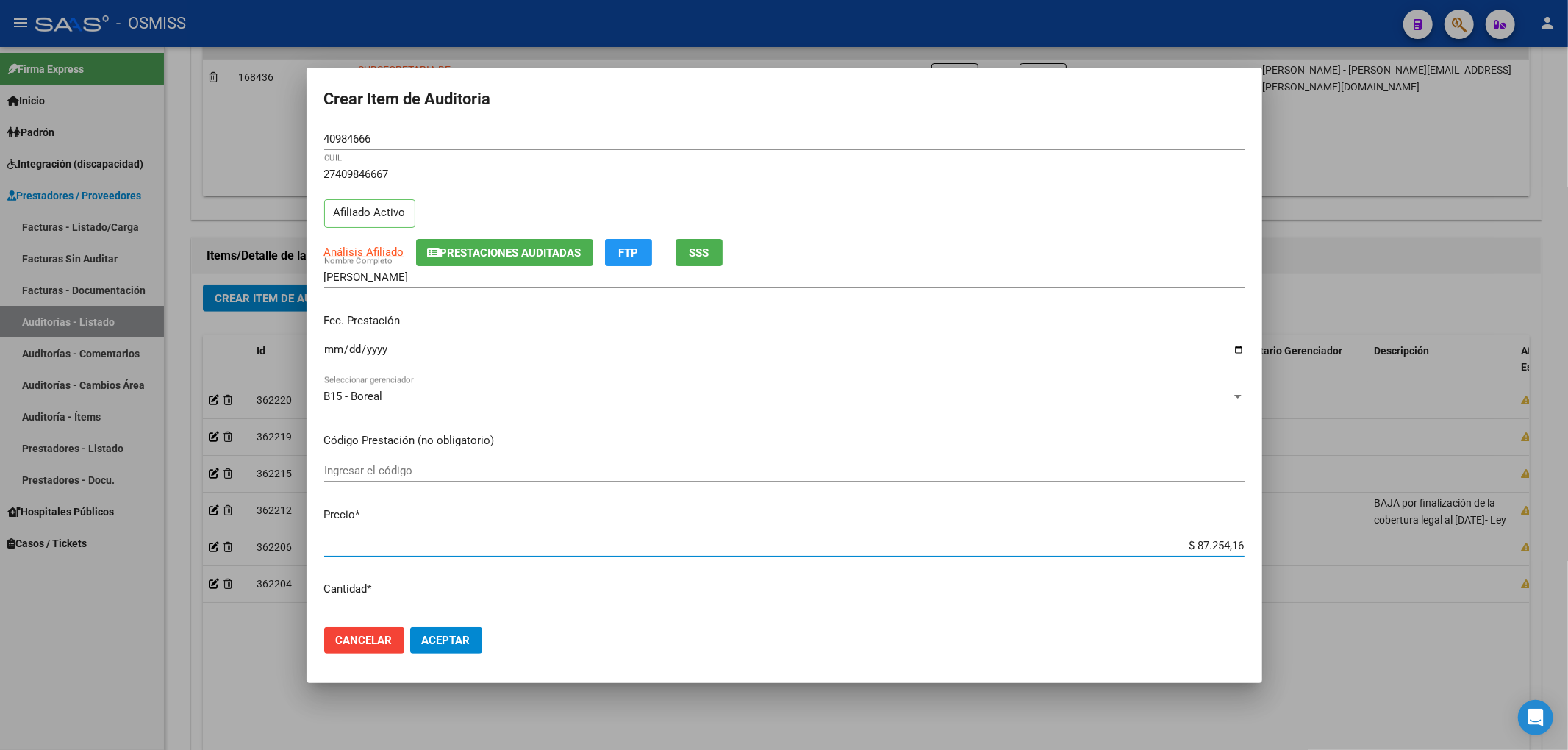
drag, startPoint x: 1201, startPoint y: 541, endPoint x: 1305, endPoint y: 544, distance: 104.0
click at [1305, 544] on div "Crear Item de Auditoria 40984666 Nro Documento 27409846667 CUIL Afiliado Activo…" at bounding box center [784, 375] width 1568 height 750
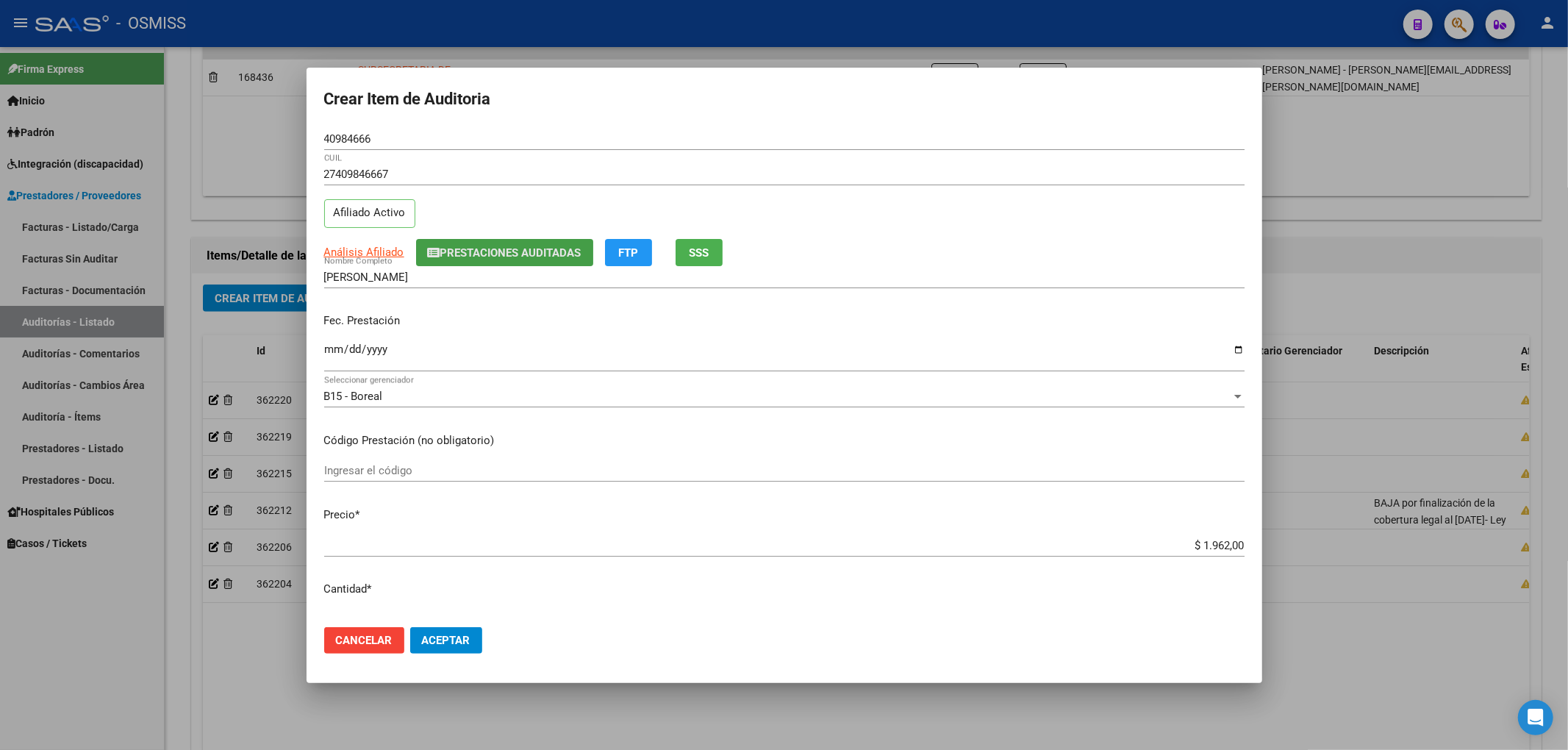
click at [571, 257] on span "Prestaciones Auditadas" at bounding box center [511, 252] width 141 height 13
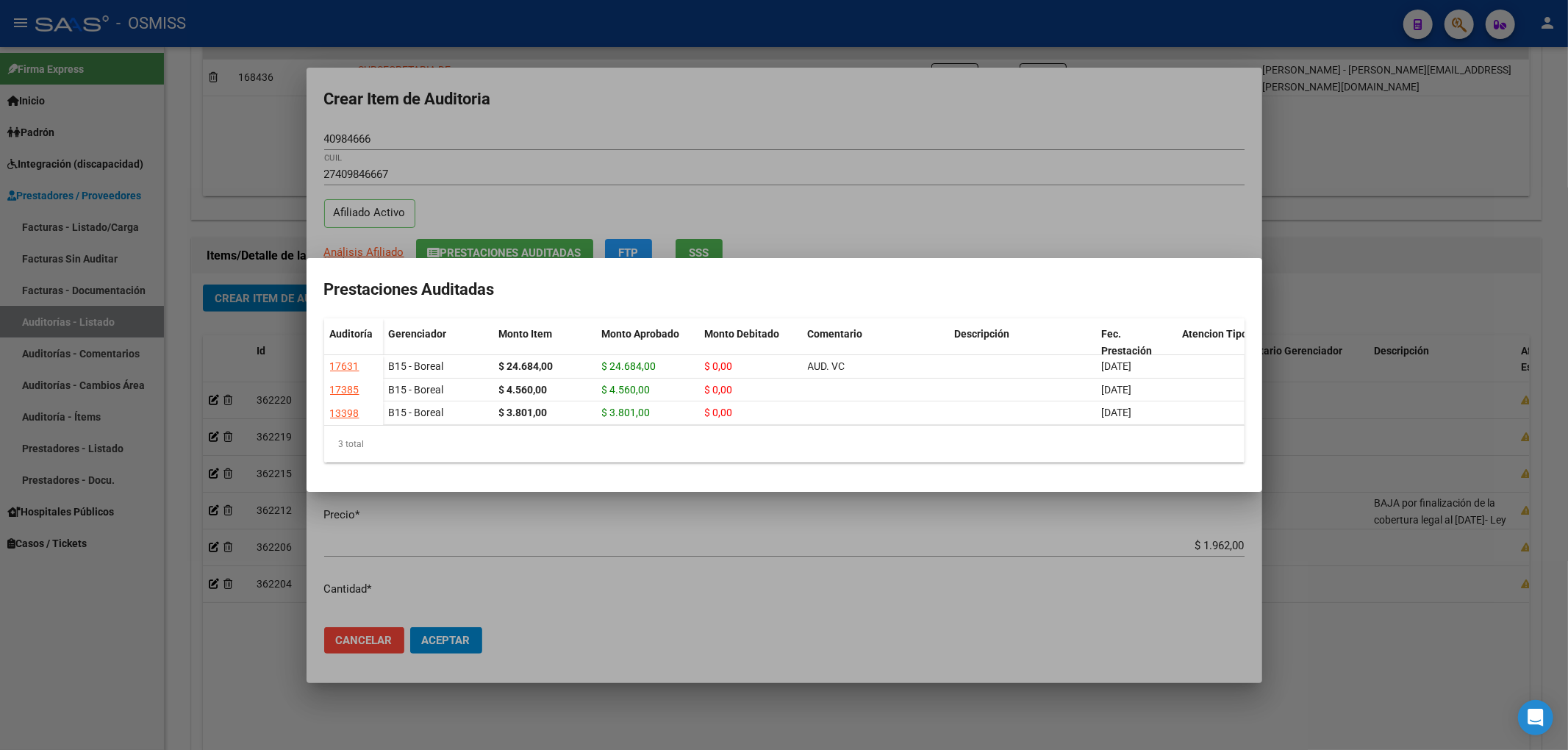
click at [653, 147] on div at bounding box center [784, 375] width 1568 height 750
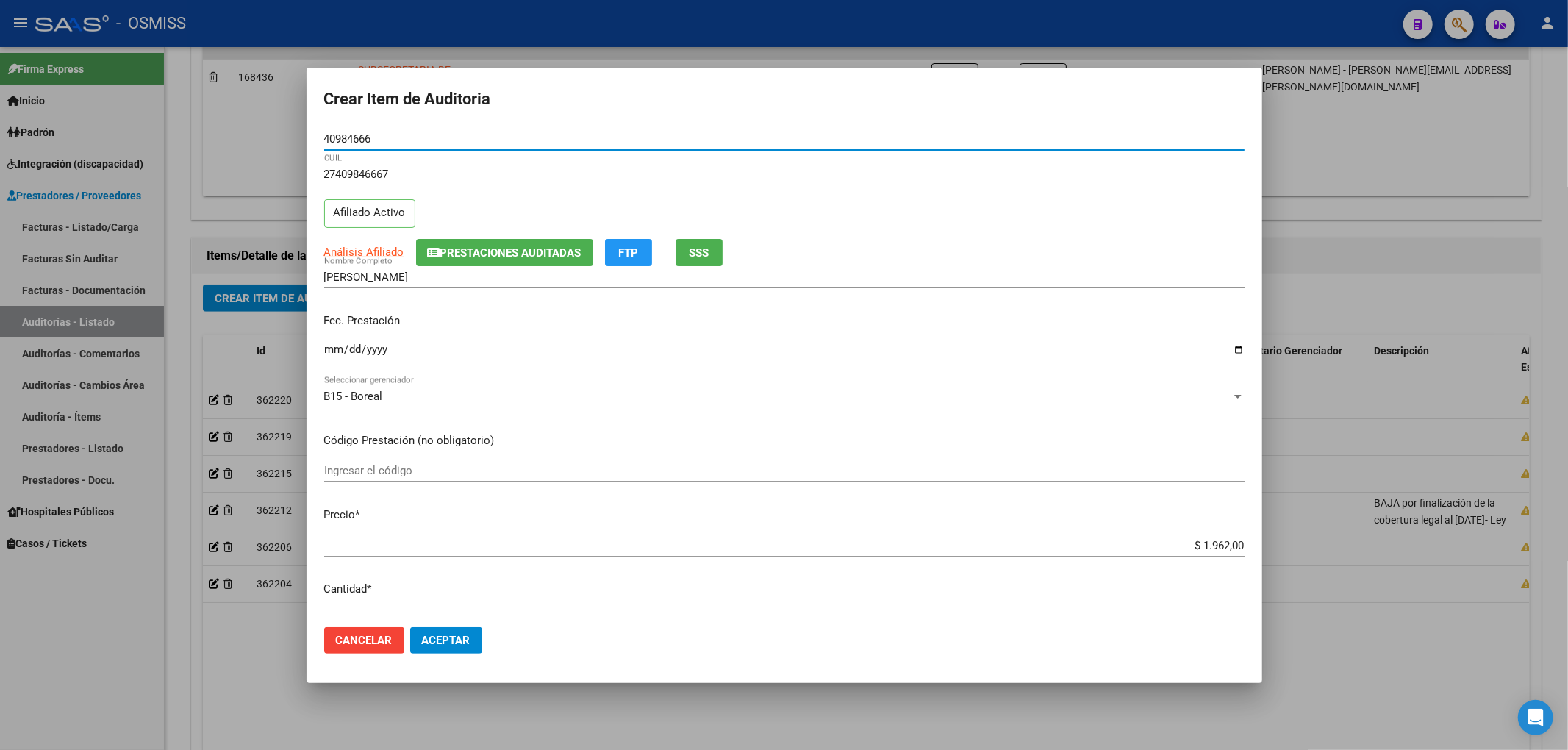
drag, startPoint x: 377, startPoint y: 141, endPoint x: 290, endPoint y: 136, distance: 87.1
click at [290, 136] on div "Crear Item de Auditoria 40984666 Nro Documento 27409846667 CUIL Afiliado Activo…" at bounding box center [784, 375] width 1568 height 750
click at [930, 235] on div "27409846667 CUIL Afiliado Activo" at bounding box center [784, 201] width 920 height 75
drag, startPoint x: 420, startPoint y: 140, endPoint x: 253, endPoint y: 130, distance: 167.3
click at [253, 130] on div "Crear Item de Auditoria 40984666 Nro Documento 27409846667 CUIL Afiliado Activo…" at bounding box center [784, 375] width 1568 height 750
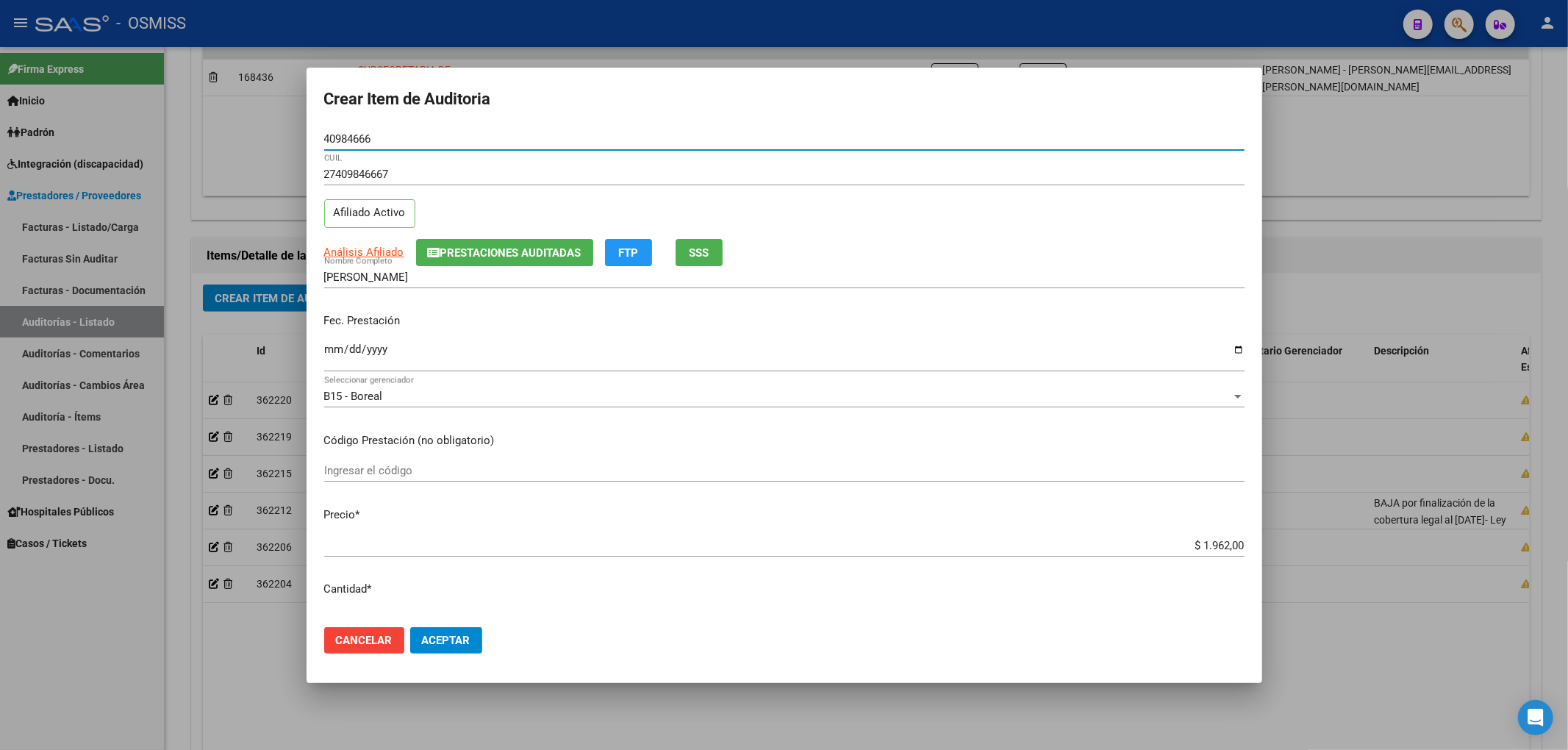
click at [541, 233] on div "27409846667 CUIL Afiliado Activo" at bounding box center [784, 201] width 920 height 75
click at [548, 248] on span "Prestaciones Auditadas" at bounding box center [511, 252] width 141 height 13
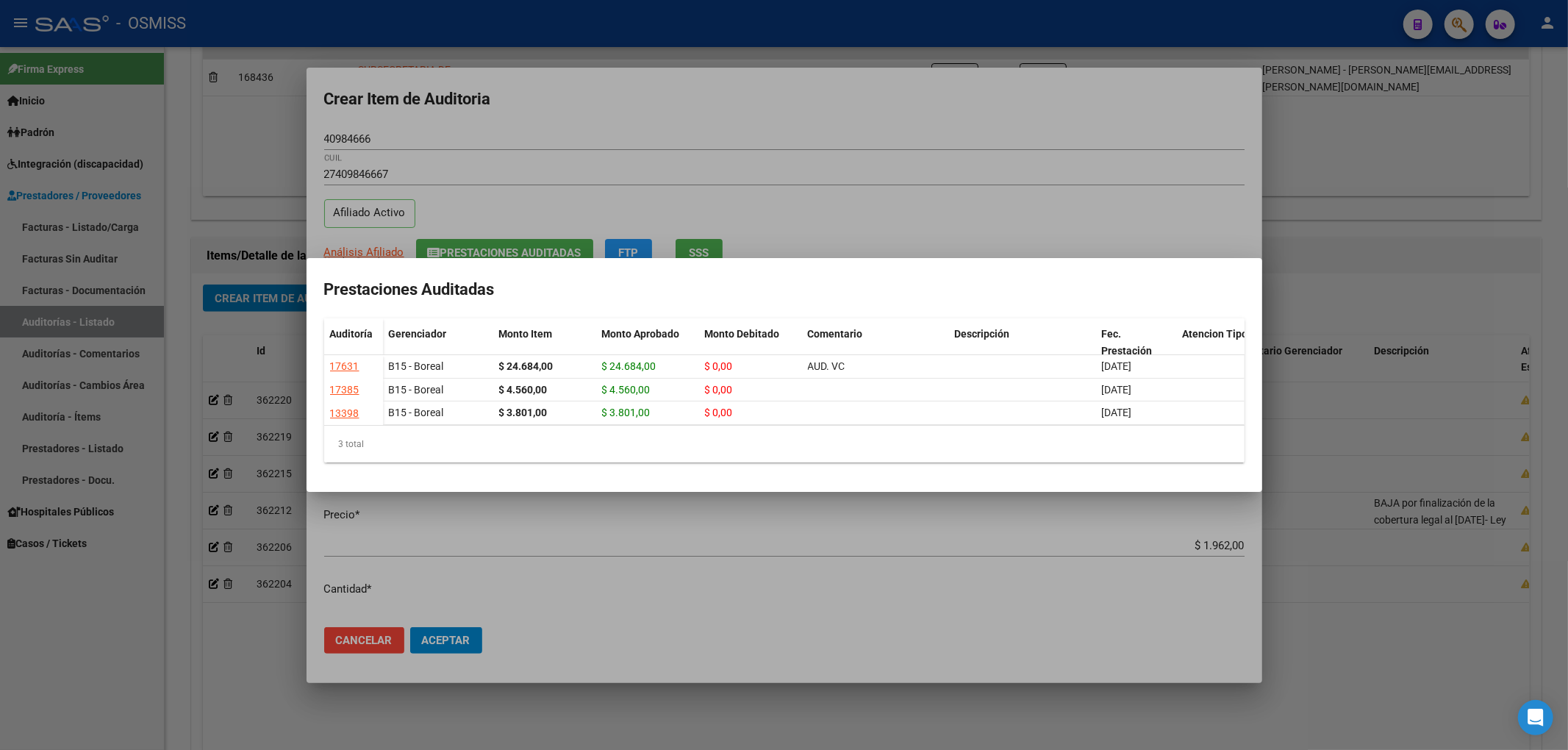
click at [712, 136] on div at bounding box center [784, 375] width 1568 height 750
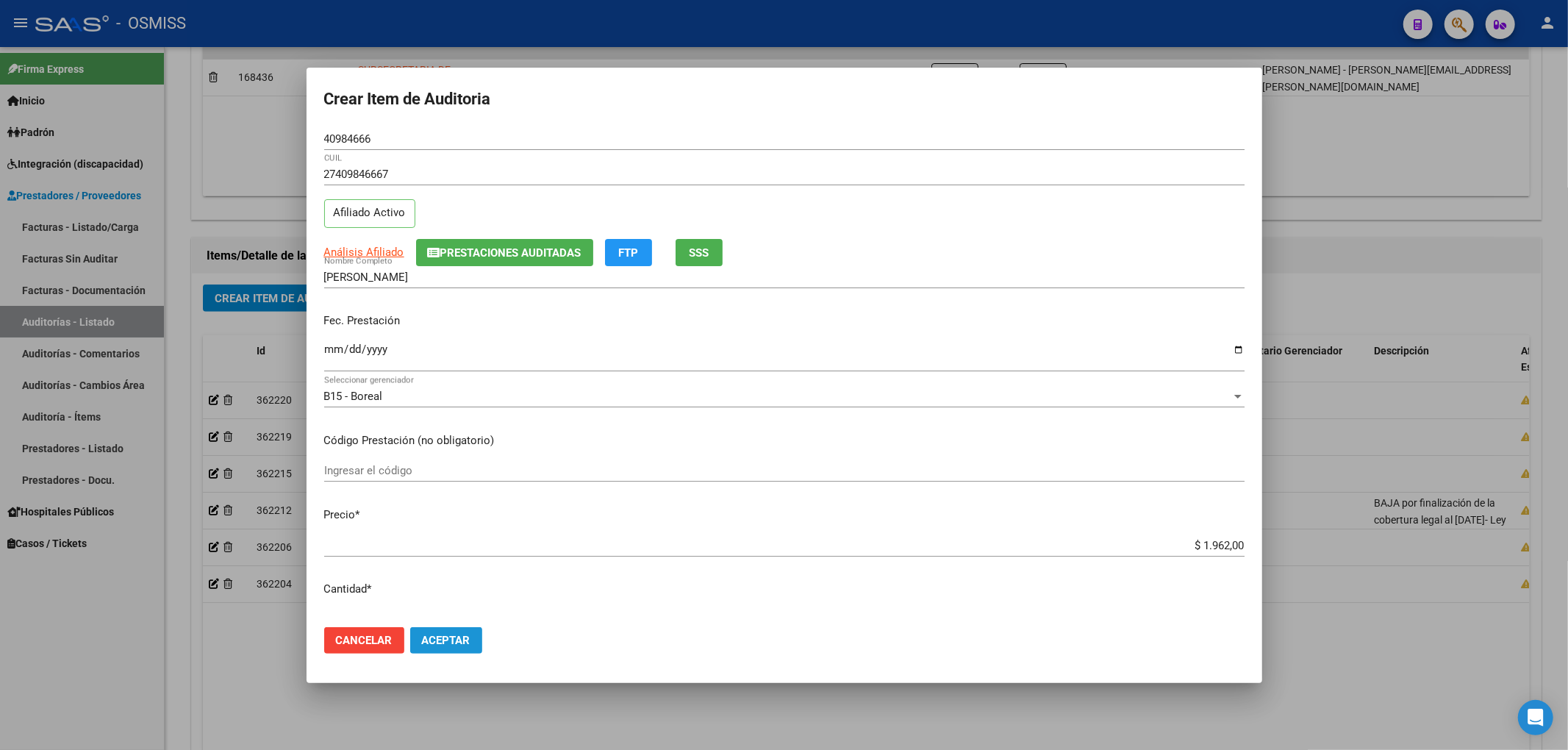
click at [450, 648] on button "Aceptar" at bounding box center [446, 641] width 72 height 27
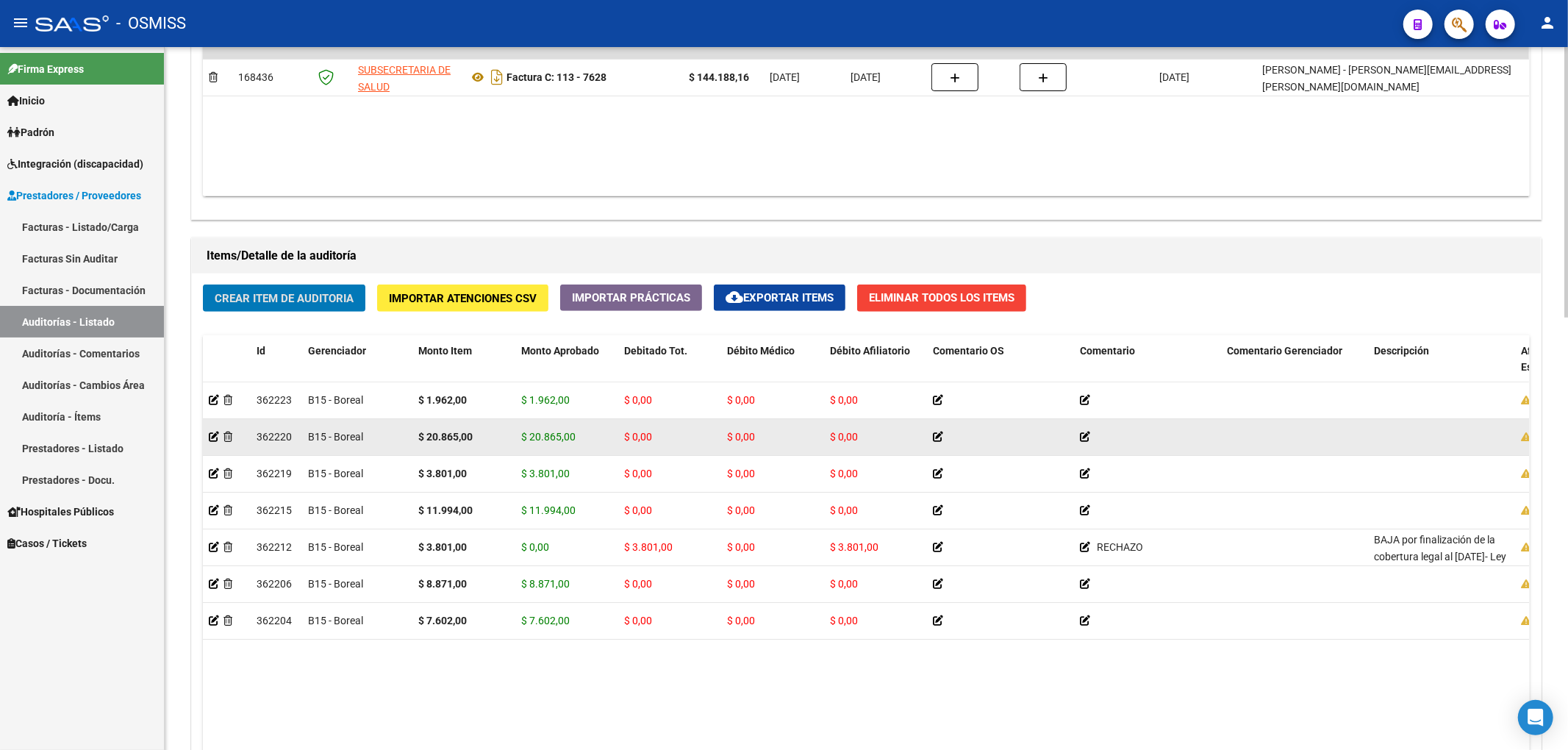
click at [203, 284] on button "Crear Item de Auditoria" at bounding box center [284, 298] width 163 height 27
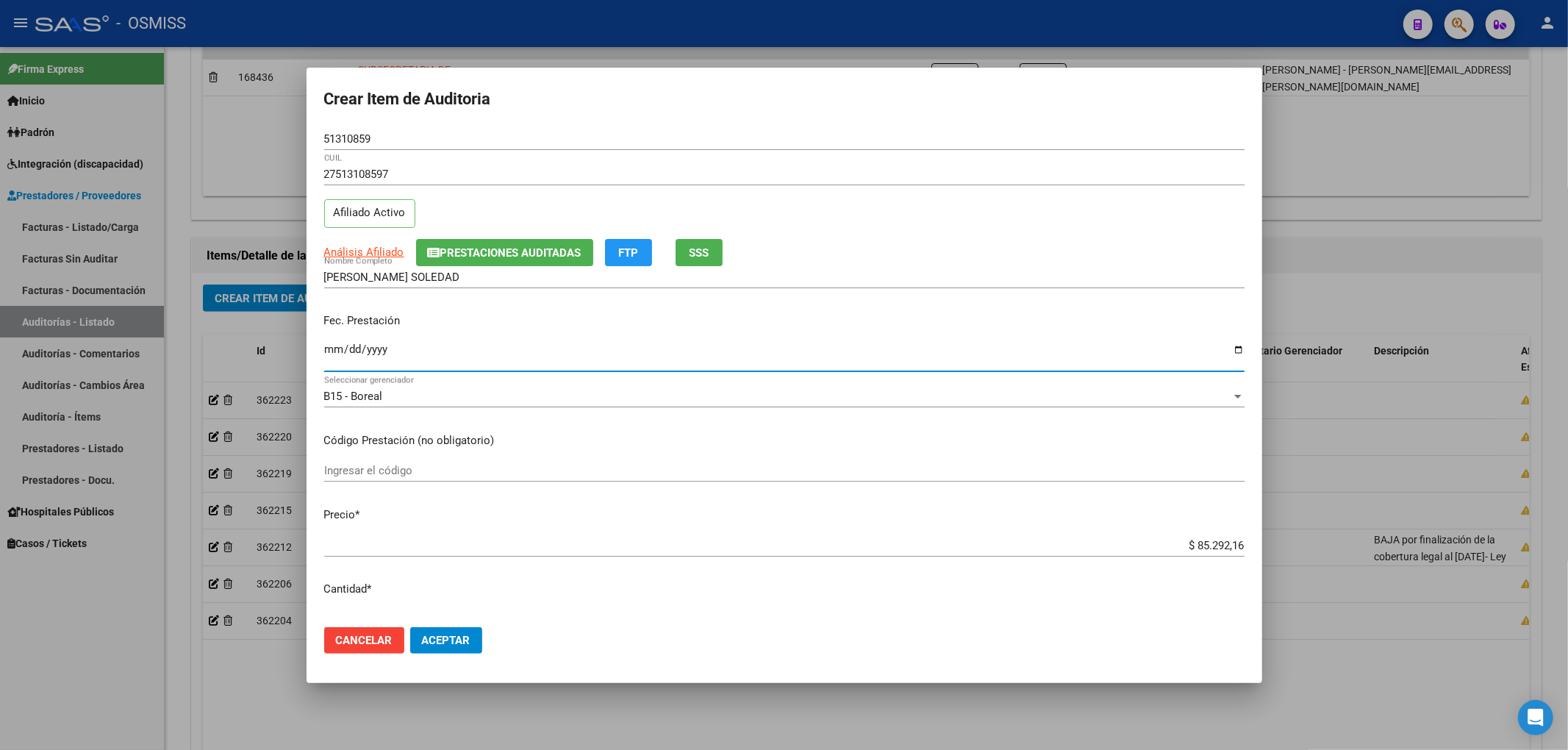
click at [335, 353] on input "Ingresar la fecha" at bounding box center [784, 355] width 920 height 23
drag, startPoint x: 1180, startPoint y: 541, endPoint x: 1537, endPoint y: 547, distance: 357.1
click at [1537, 547] on div "Crear Item de Auditoria 51310859 Nro Documento 27513108597 CUIL Afiliado Activo…" at bounding box center [784, 375] width 1568 height 750
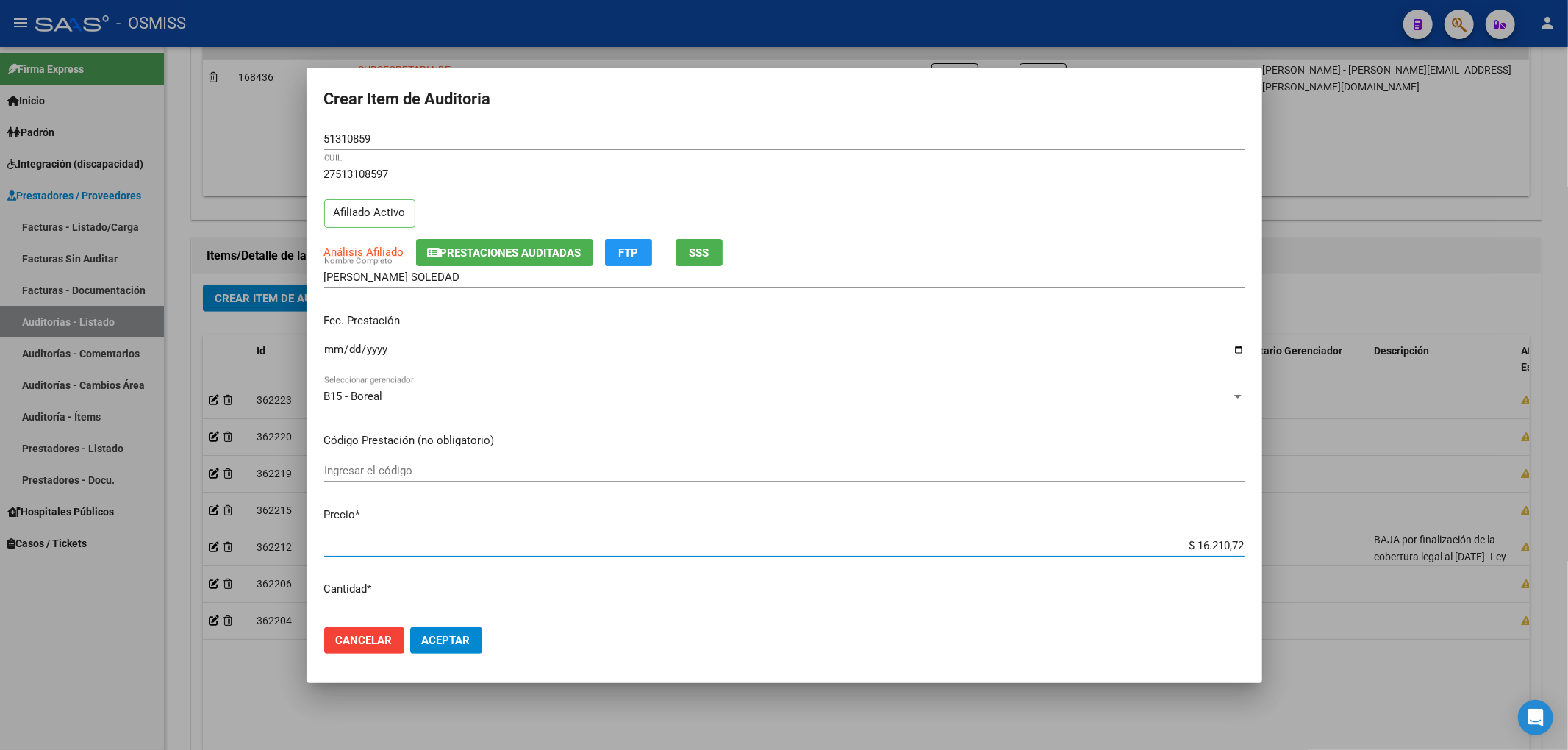
click at [541, 262] on button "Prestaciones Auditadas" at bounding box center [505, 252] width 177 height 27
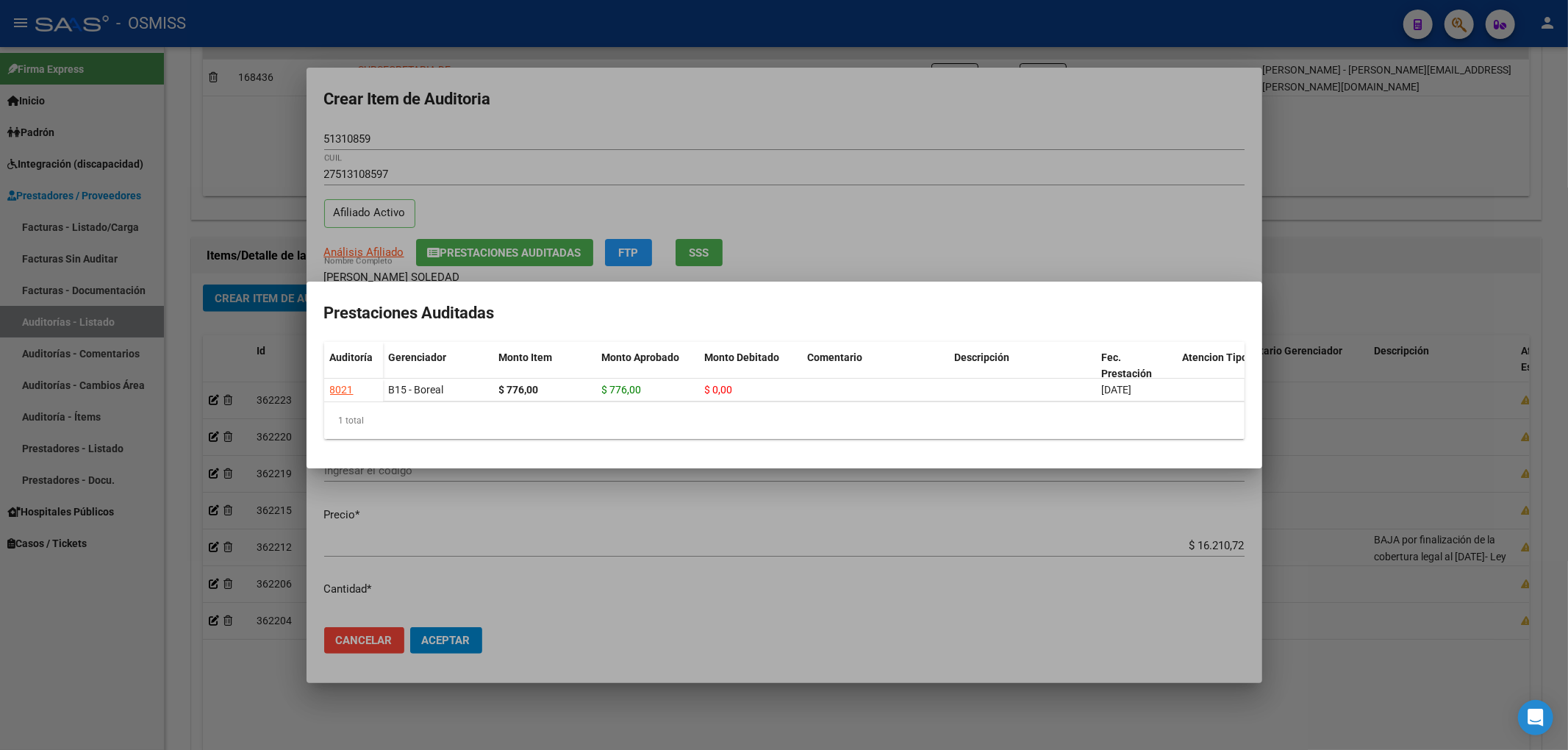
click at [541, 118] on div at bounding box center [784, 375] width 1568 height 750
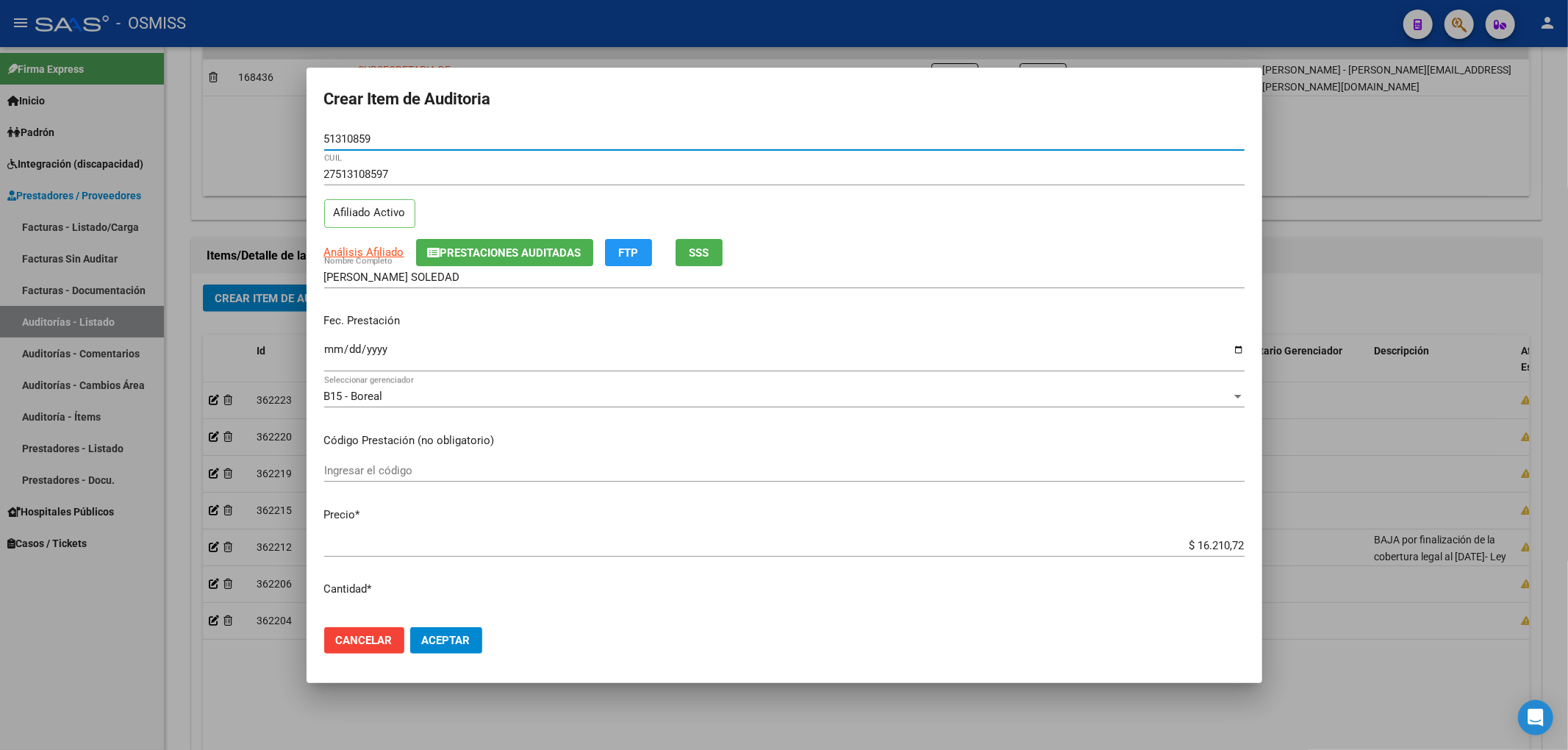
drag, startPoint x: 383, startPoint y: 142, endPoint x: 192, endPoint y: 152, distance: 191.3
click at [213, 142] on div "Crear Item de Auditoria 51310859 Nro Documento 27513108597 CUIL Afiliado Activo…" at bounding box center [784, 375] width 1568 height 750
click at [1064, 268] on div "[PERSON_NAME] SOLEDAD Nombre Completo" at bounding box center [784, 277] width 920 height 22
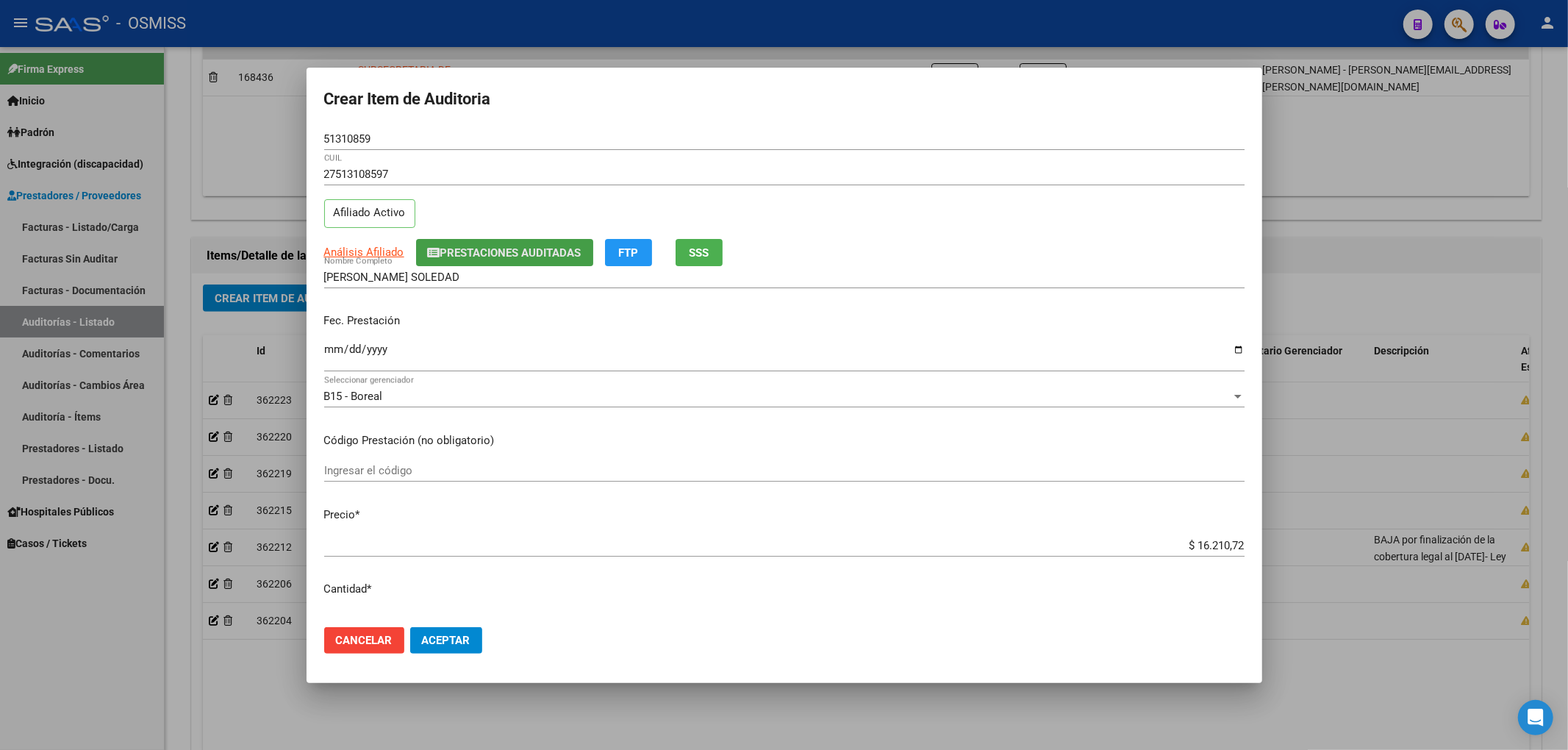
click at [553, 241] on button "Prestaciones Auditadas" at bounding box center [505, 252] width 177 height 27
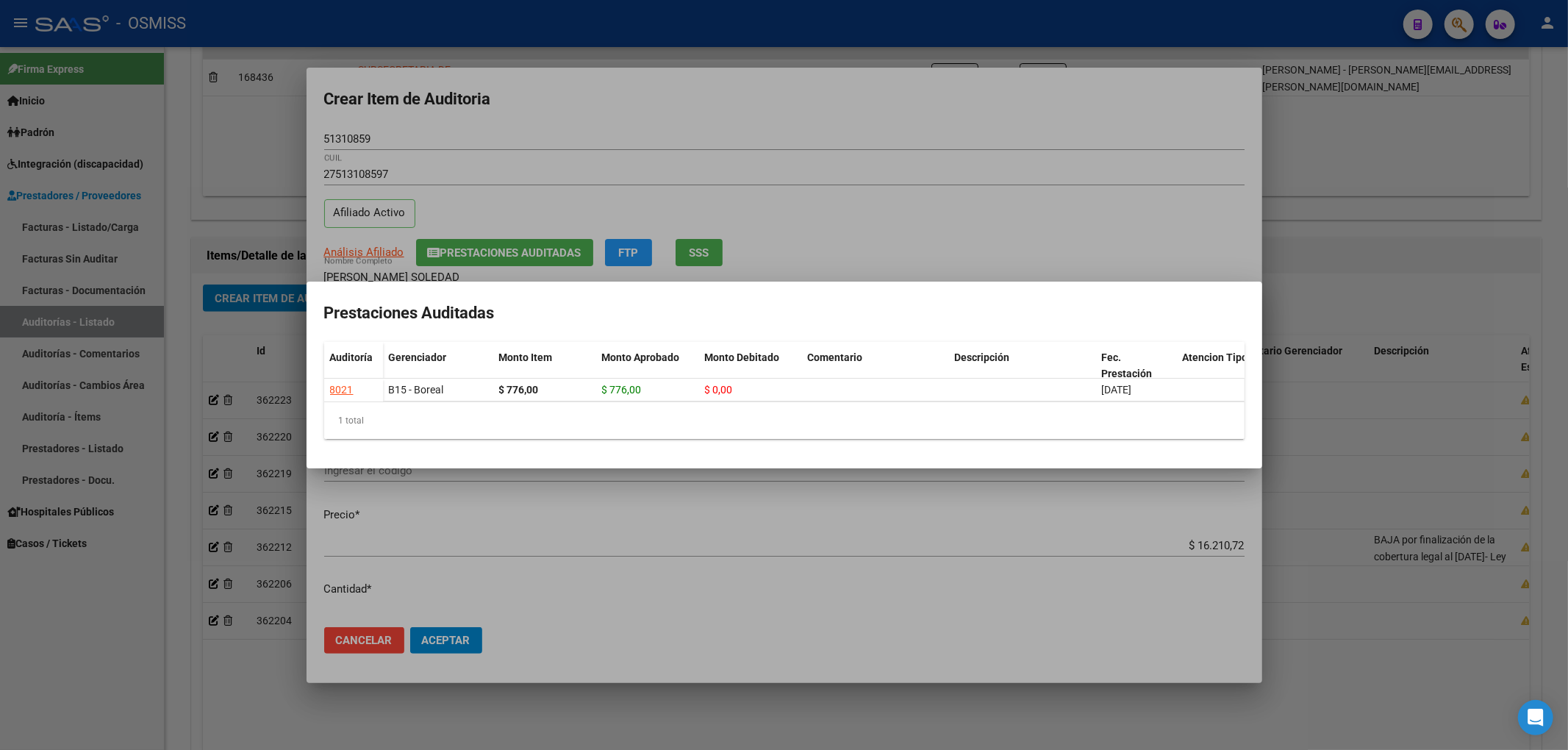
click at [673, 127] on div at bounding box center [784, 375] width 1568 height 750
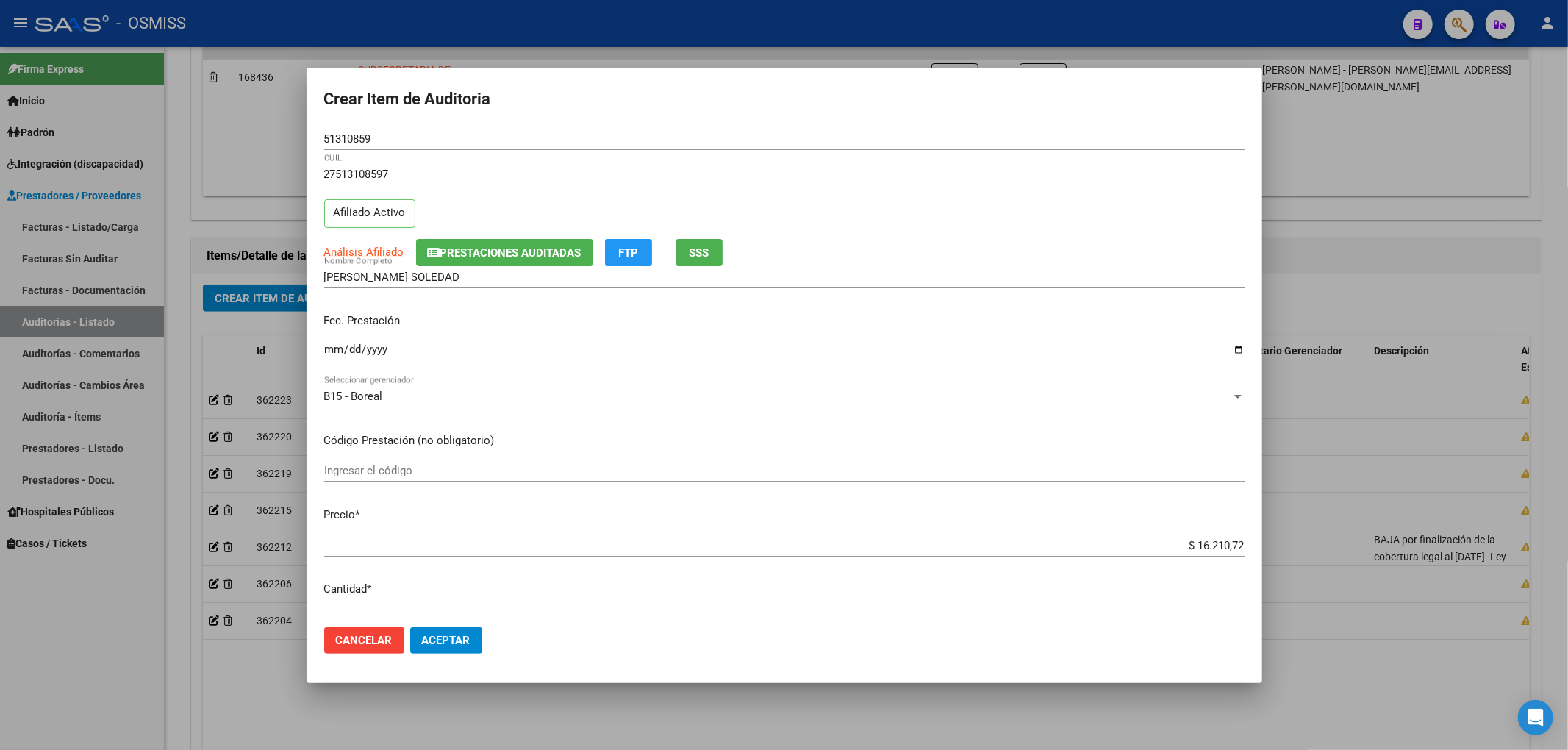
drag, startPoint x: 1115, startPoint y: 193, endPoint x: 1089, endPoint y: 230, distance: 45.2
click at [1116, 192] on div "27513108597 CUIL" at bounding box center [784, 181] width 920 height 36
click at [473, 635] on button "Aceptar" at bounding box center [446, 641] width 72 height 27
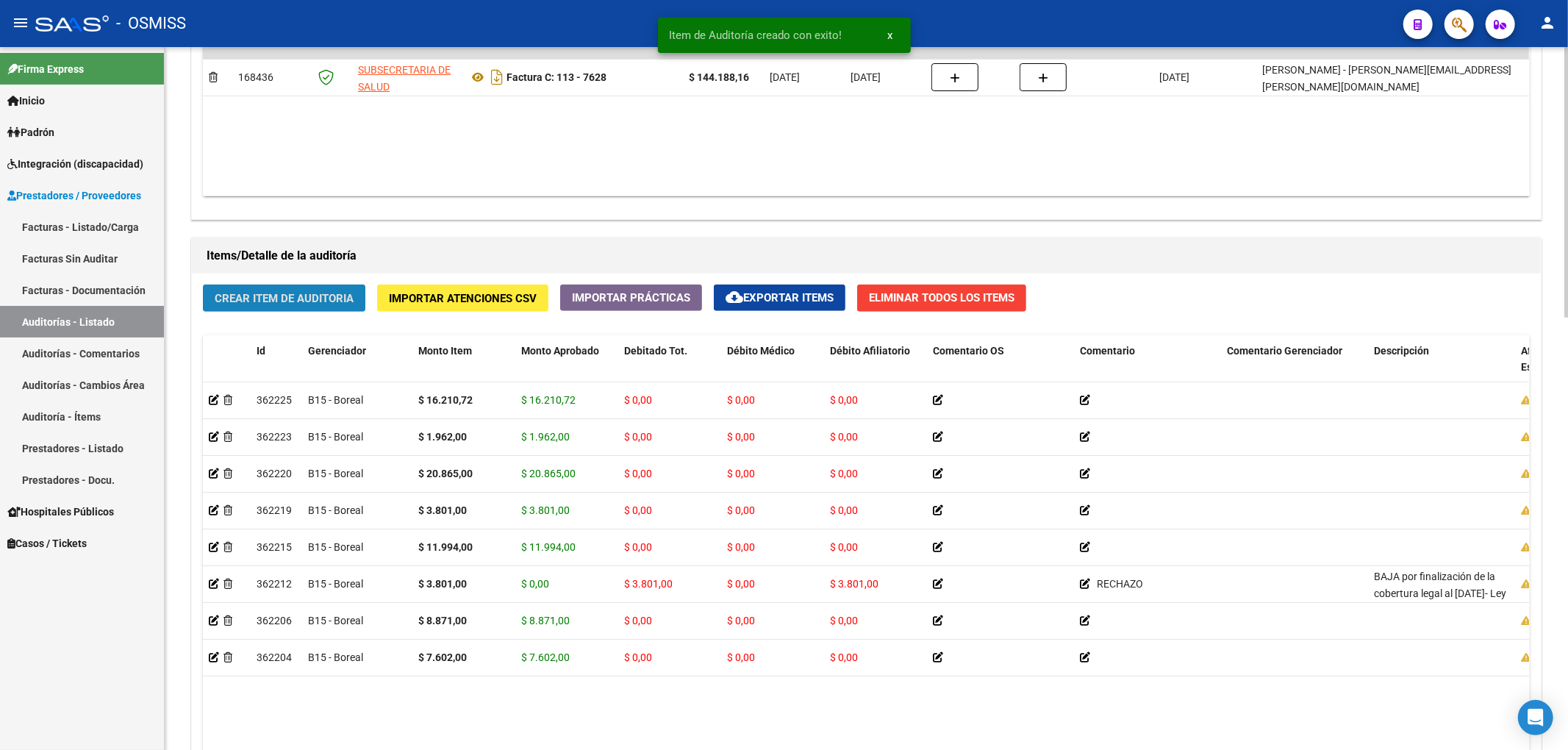
click at [327, 303] on span "Crear Item de Auditoria" at bounding box center [284, 298] width 139 height 13
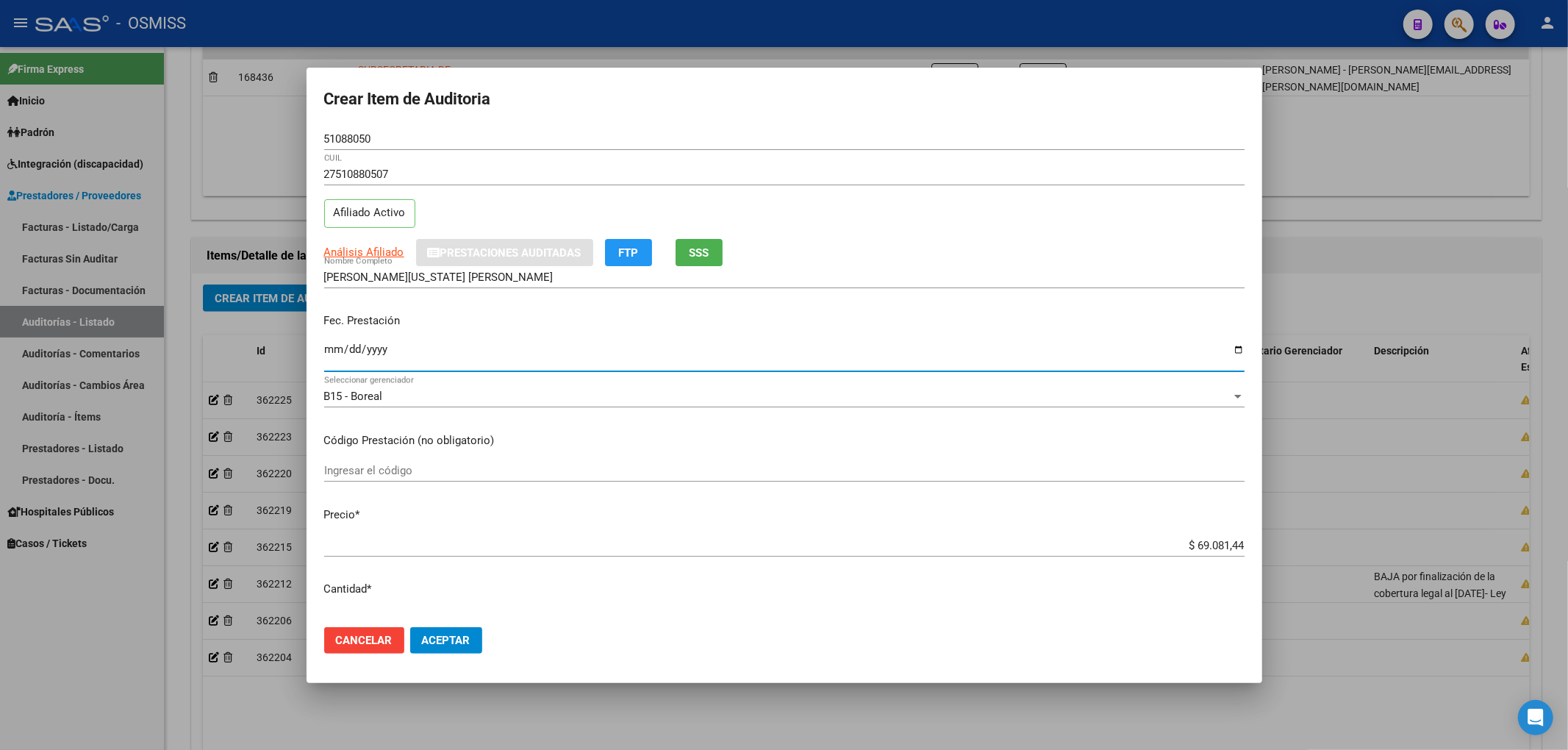
click at [327, 356] on input "Ingresar la fecha" at bounding box center [784, 355] width 920 height 23
drag, startPoint x: 1236, startPoint y: 556, endPoint x: 1421, endPoint y: 559, distance: 185.0
click at [1421, 559] on div "Crear Item de Auditoria 51088050 Nro Documento 27510880507 CUIL Afiliado Activo…" at bounding box center [784, 375] width 1568 height 750
drag, startPoint x: 386, startPoint y: 145, endPoint x: 288, endPoint y: 139, distance: 98.2
click at [288, 139] on div "Crear Item de Auditoria 51088050 Nro Documento 27510880507 CUIL Afiliado Activo…" at bounding box center [784, 375] width 1568 height 750
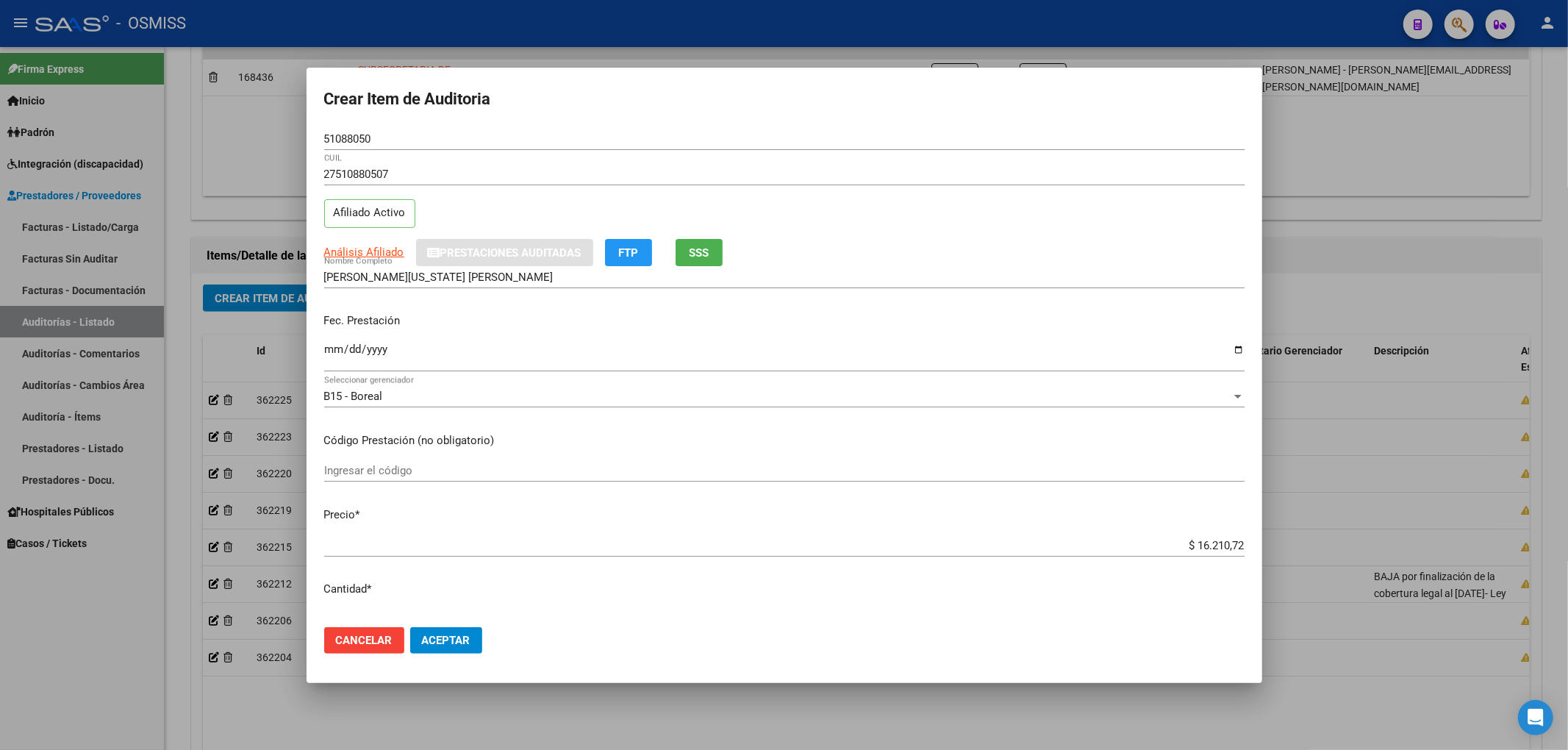
click at [416, 151] on div "51088050 Nro Documento" at bounding box center [784, 146] width 920 height 36
drag, startPoint x: 384, startPoint y: 142, endPoint x: 280, endPoint y: 142, distance: 104.0
click at [282, 143] on div "Crear Item de Auditoria 51088050 Nro Documento 27510880507 CUIL Afiliado Activo…" at bounding box center [784, 375] width 1568 height 750
click at [967, 230] on div "27510880507 CUIL Afiliado Activo" at bounding box center [784, 201] width 920 height 75
click at [454, 634] on span "Aceptar" at bounding box center [446, 640] width 48 height 13
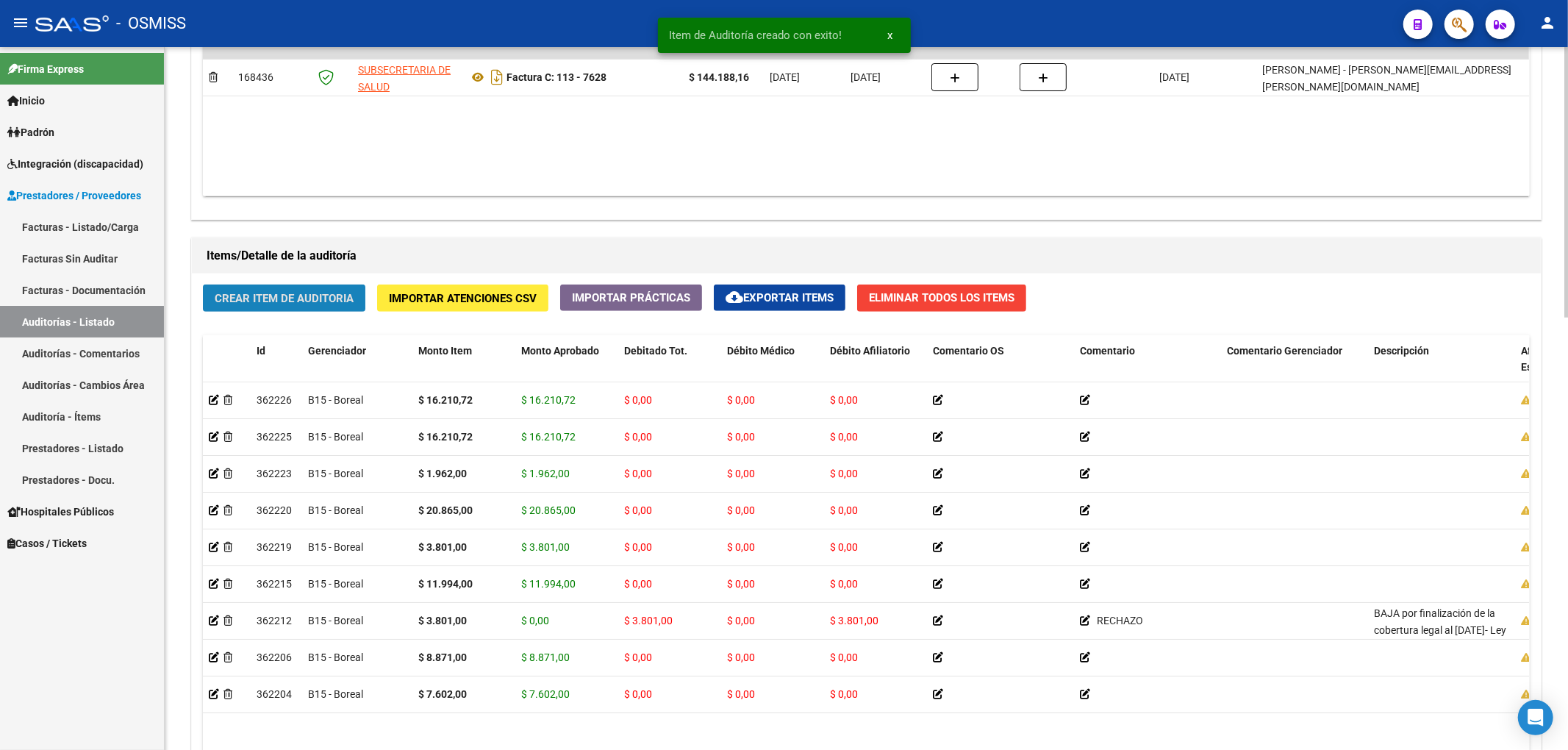
click at [335, 306] on button "Crear Item de Auditoria" at bounding box center [284, 298] width 163 height 27
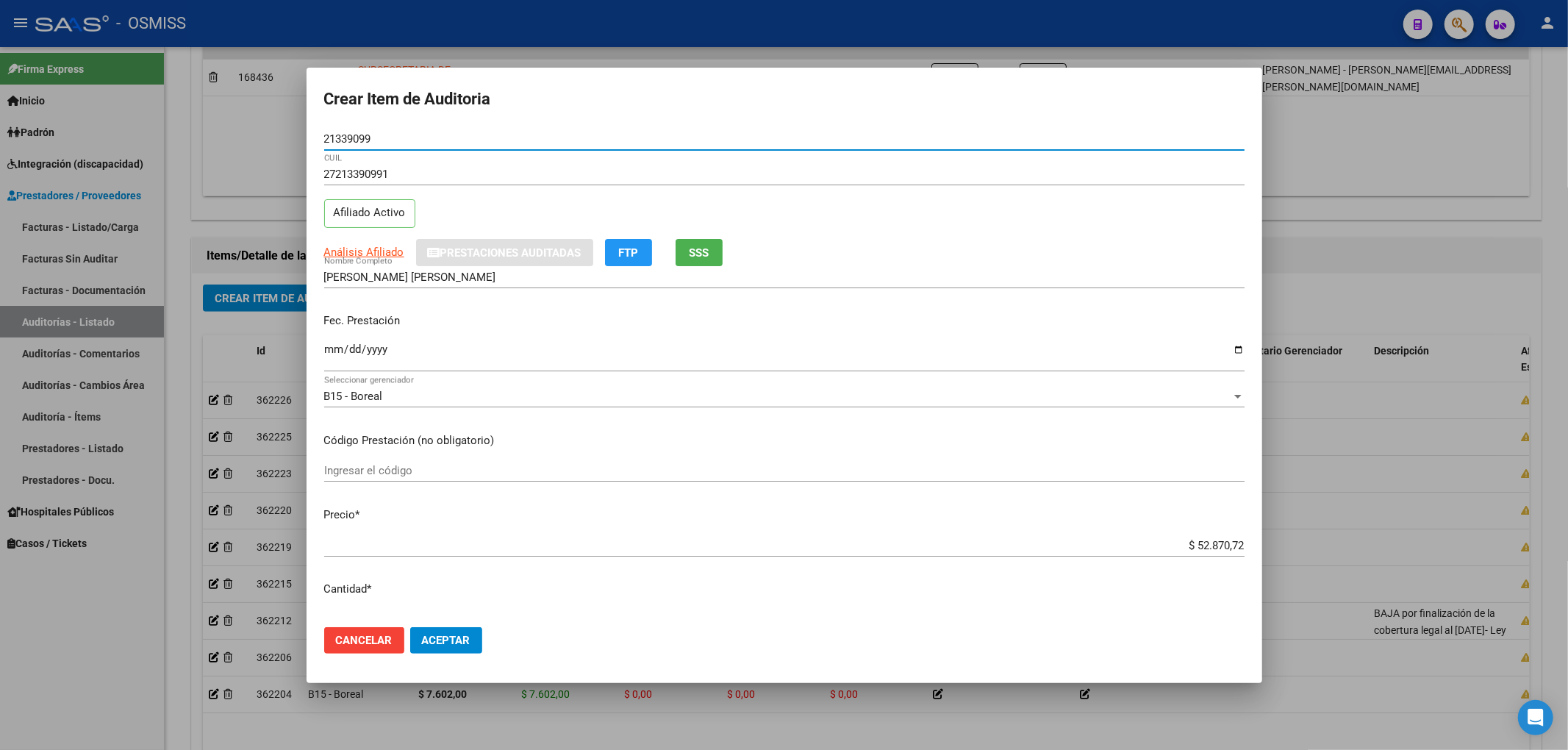
click at [339, 353] on input "Ingresar la fecha" at bounding box center [784, 355] width 920 height 23
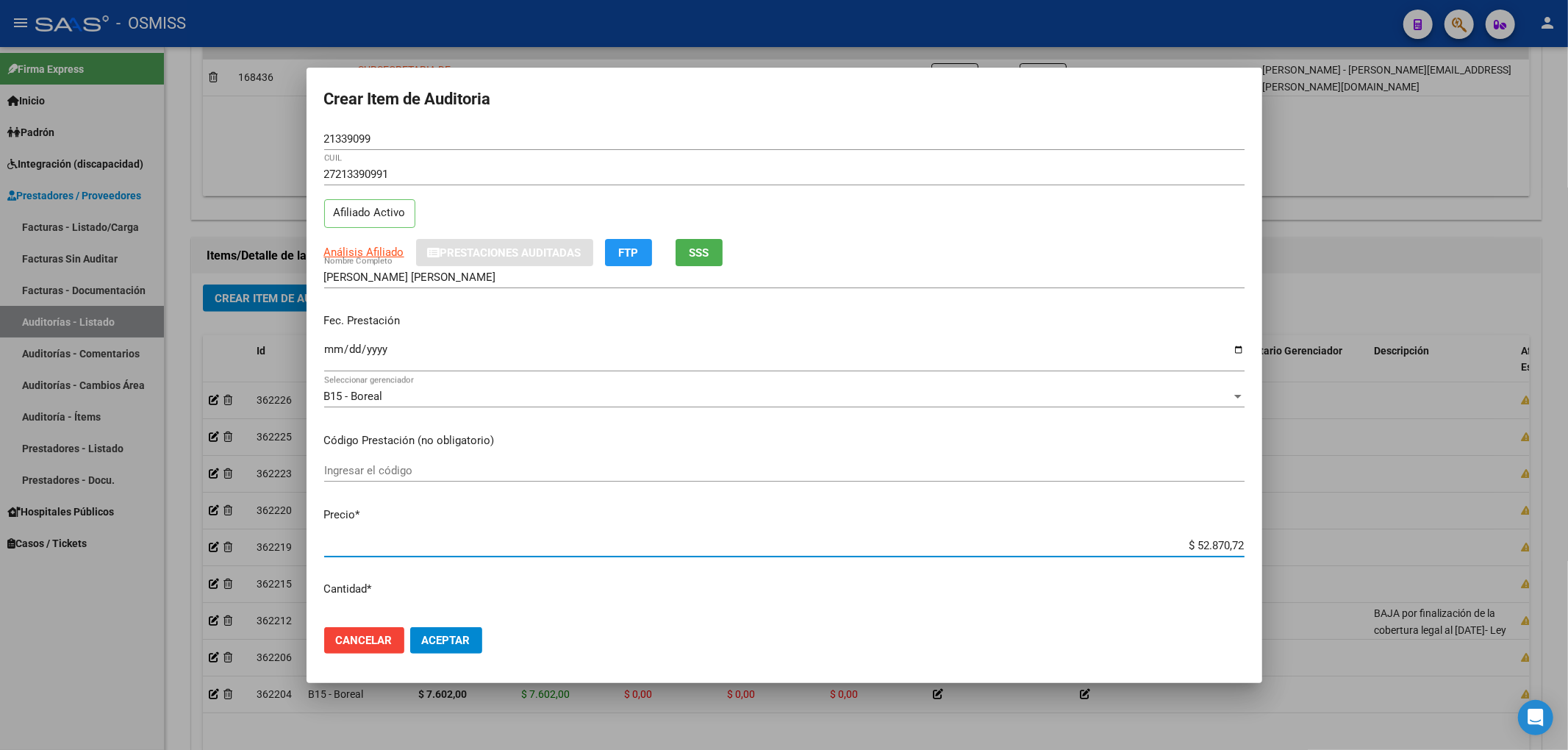
drag, startPoint x: 1170, startPoint y: 544, endPoint x: 1315, endPoint y: 532, distance: 145.5
click at [1315, 532] on div "Crear Item de Auditoria 21339099 Nro Documento 27213390991 CUIL Afiliado Activo…" at bounding box center [784, 375] width 1568 height 750
drag, startPoint x: 383, startPoint y: 136, endPoint x: 230, endPoint y: 137, distance: 153.0
click at [234, 137] on div "Crear Item de Auditoria 21339099 Nro Documento 27213390991 CUIL Afiliado Activo…" at bounding box center [784, 375] width 1568 height 750
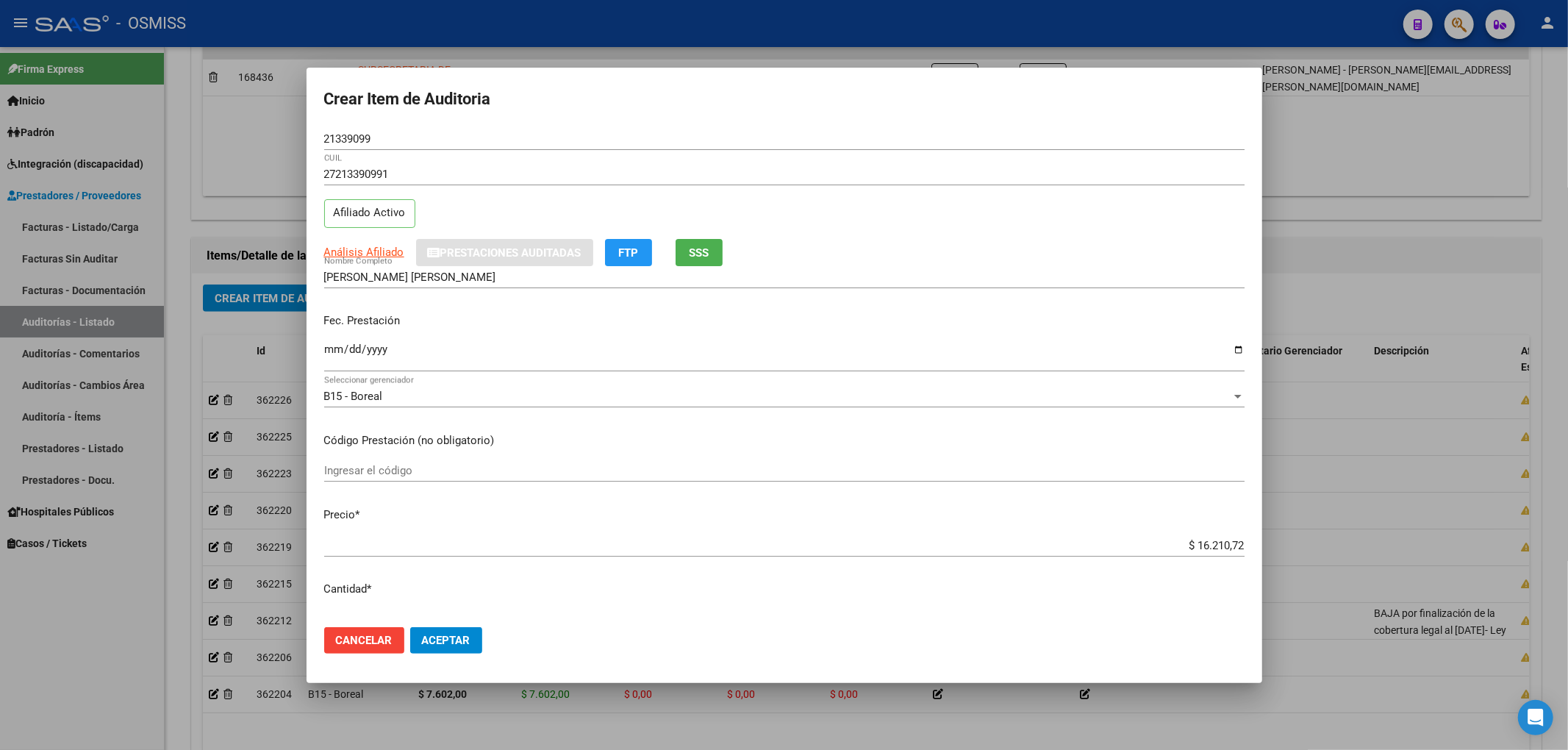
click at [991, 318] on p "Fec. Prestación" at bounding box center [784, 321] width 920 height 17
click at [447, 639] on span "Aceptar" at bounding box center [446, 640] width 48 height 13
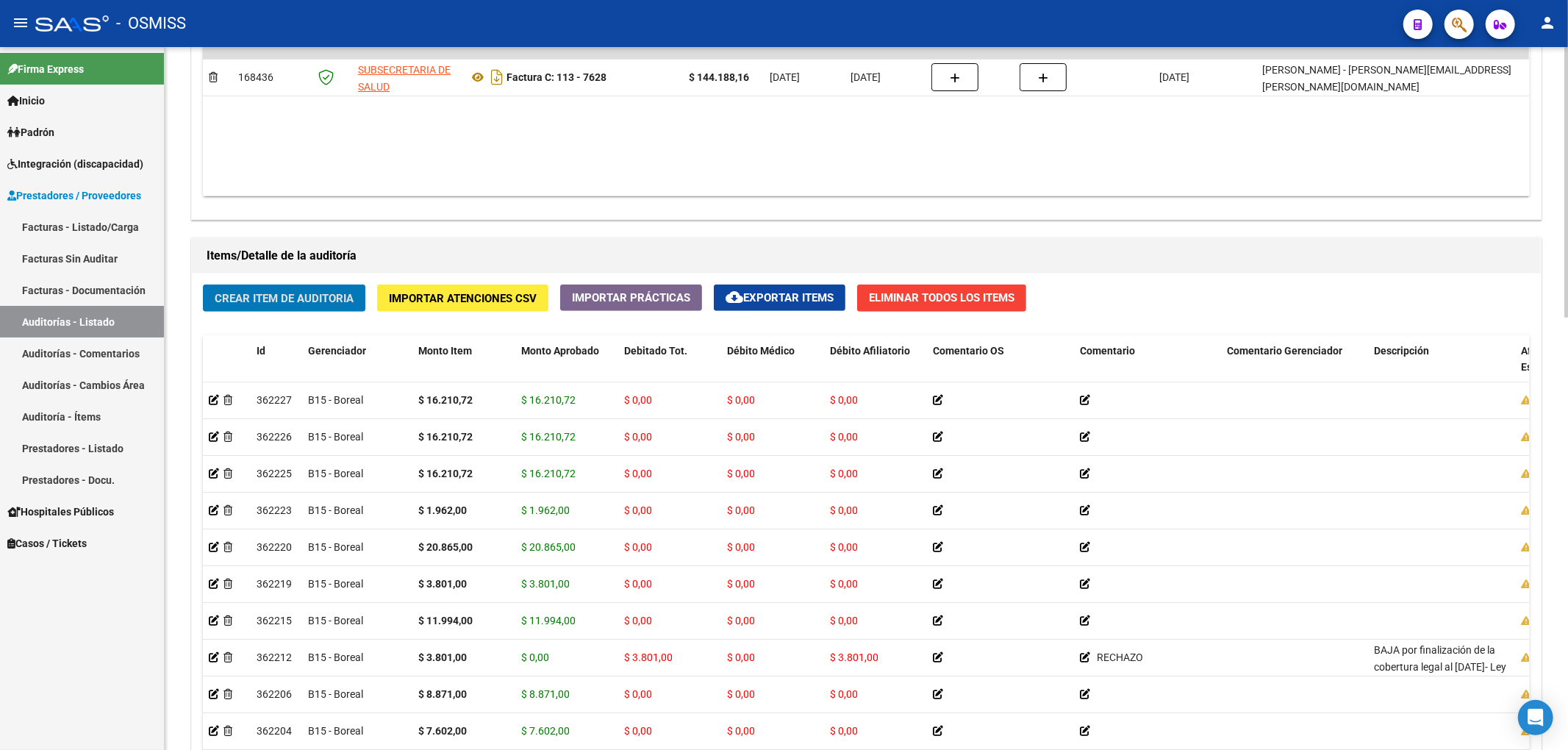
click at [338, 305] on button "Crear Item de Auditoria" at bounding box center [284, 298] width 163 height 27
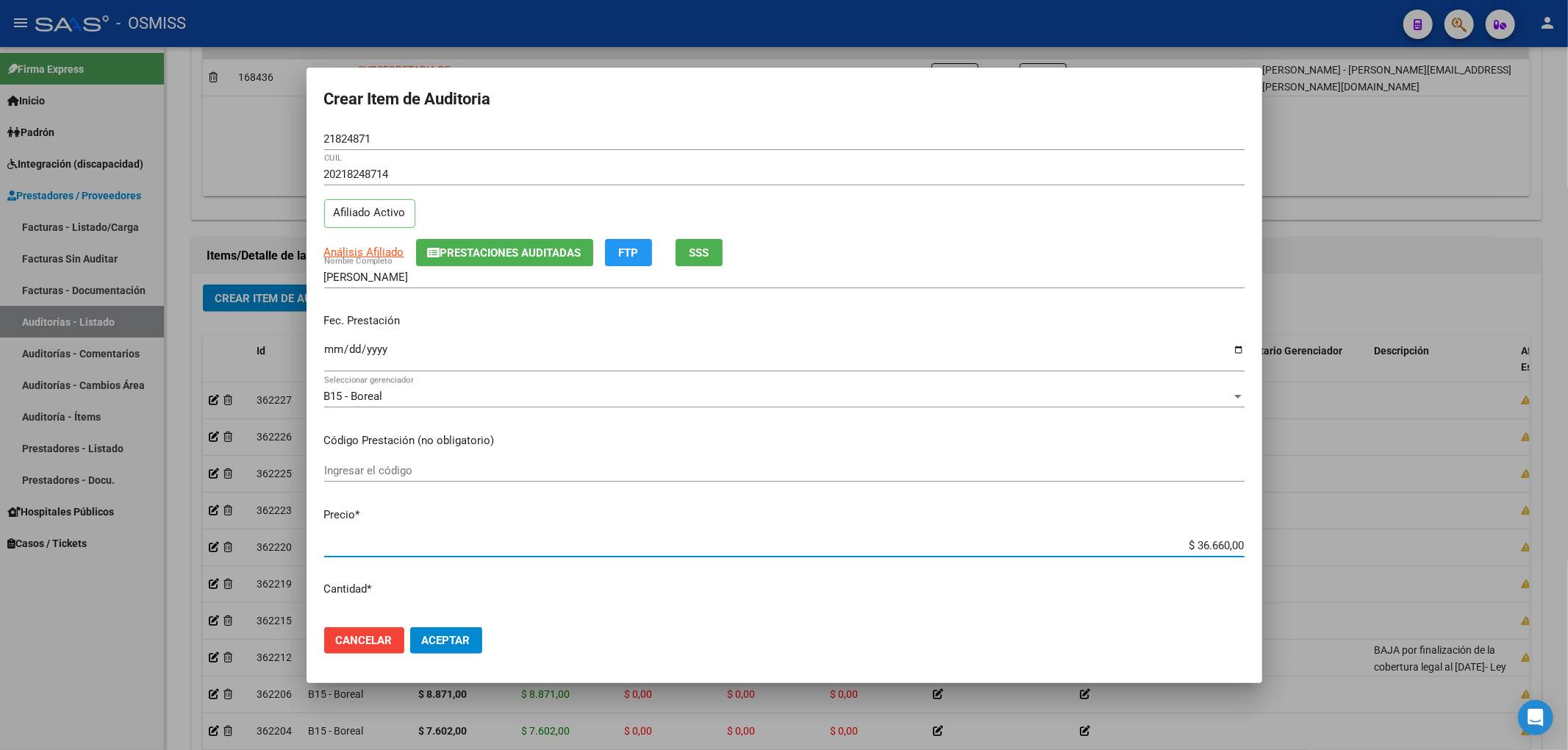
drag, startPoint x: 1184, startPoint y: 544, endPoint x: 1295, endPoint y: 548, distance: 111.1
click at [1295, 548] on div "Crear Item de Auditoria 21824871 Nro Documento 20218248714 CUIL Afiliado Activo…" at bounding box center [784, 375] width 1568 height 750
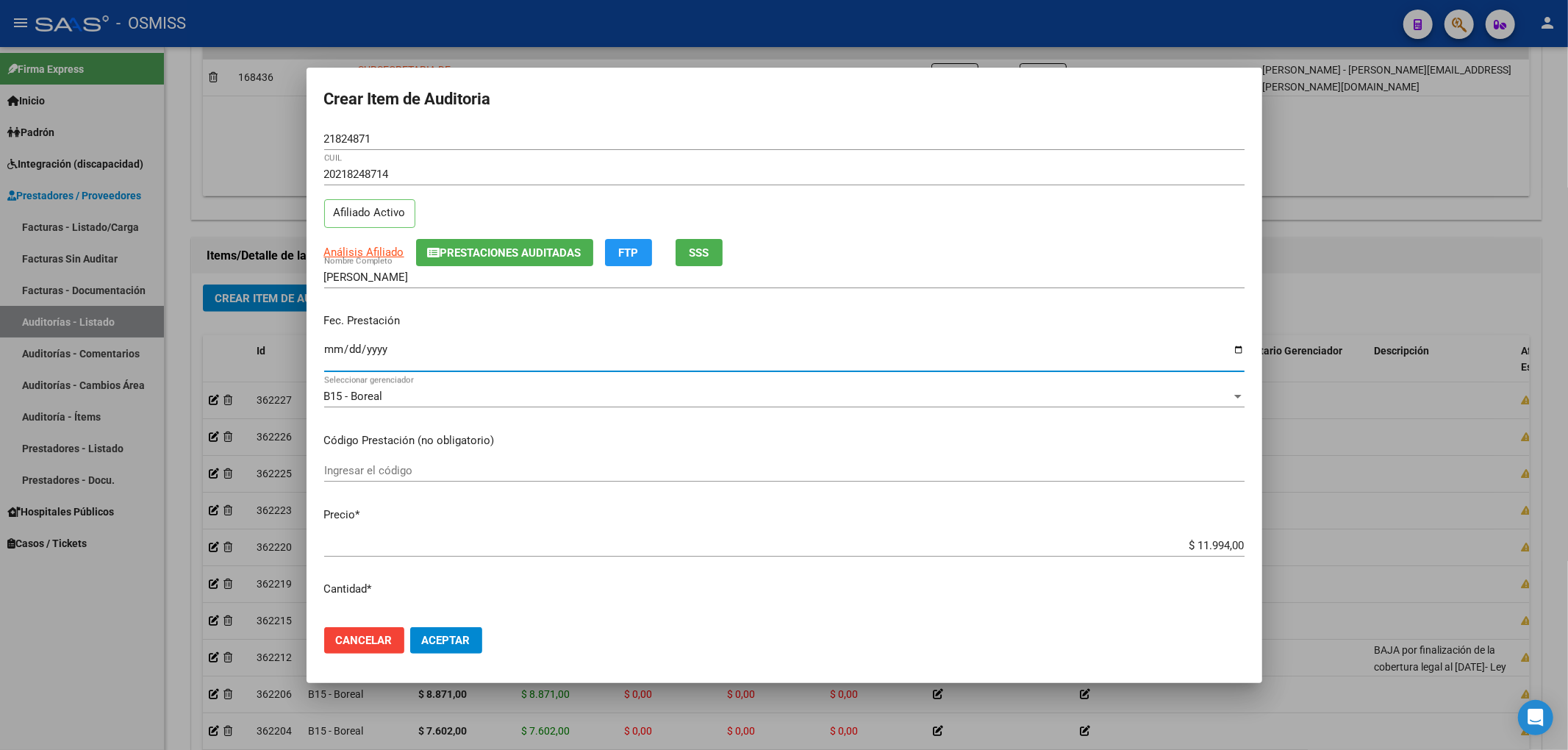
click at [333, 356] on input "Ingresar la fecha" at bounding box center [784, 355] width 920 height 23
click at [506, 239] on button "Prestaciones Auditadas" at bounding box center [505, 252] width 177 height 27
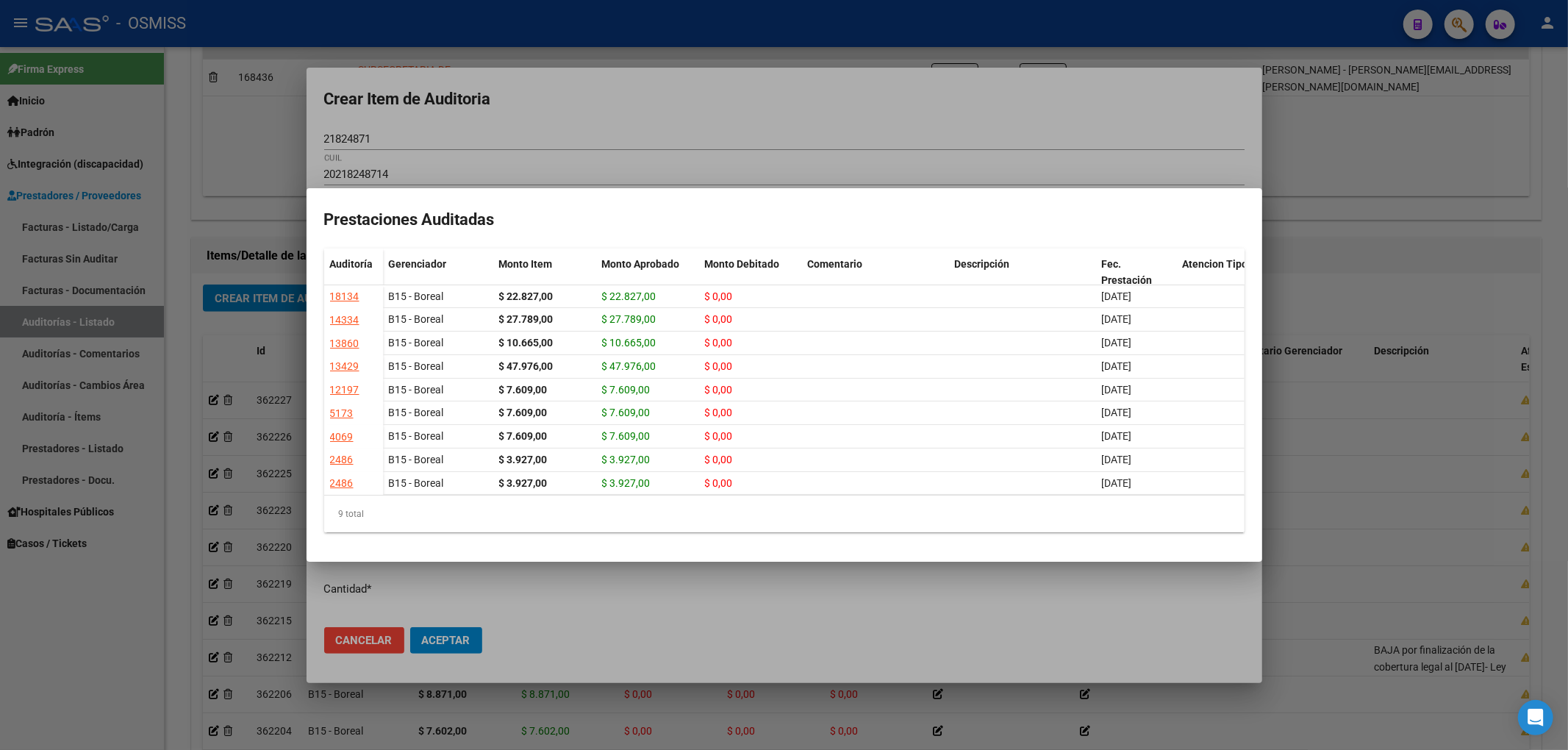
click at [666, 109] on div at bounding box center [784, 375] width 1568 height 750
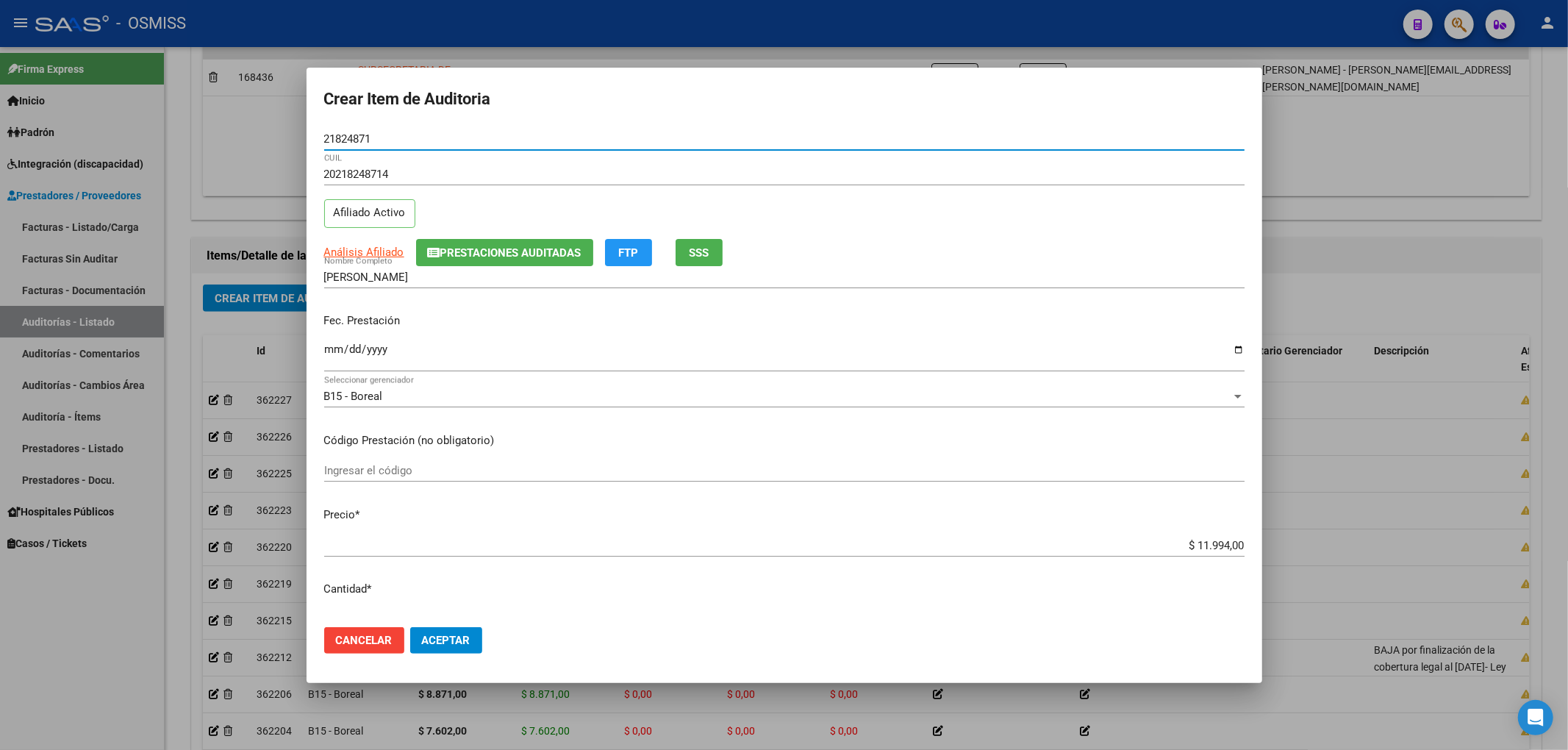
drag, startPoint x: 403, startPoint y: 145, endPoint x: 263, endPoint y: 173, distance: 142.8
click at [245, 151] on div "Crear Item de Auditoria 21824871 Nro Documento 20218248714 CUIL Afiliado Activo…" at bounding box center [784, 375] width 1568 height 750
click at [1073, 368] on div "[DATE] Ingresar la fecha" at bounding box center [784, 356] width 920 height 31
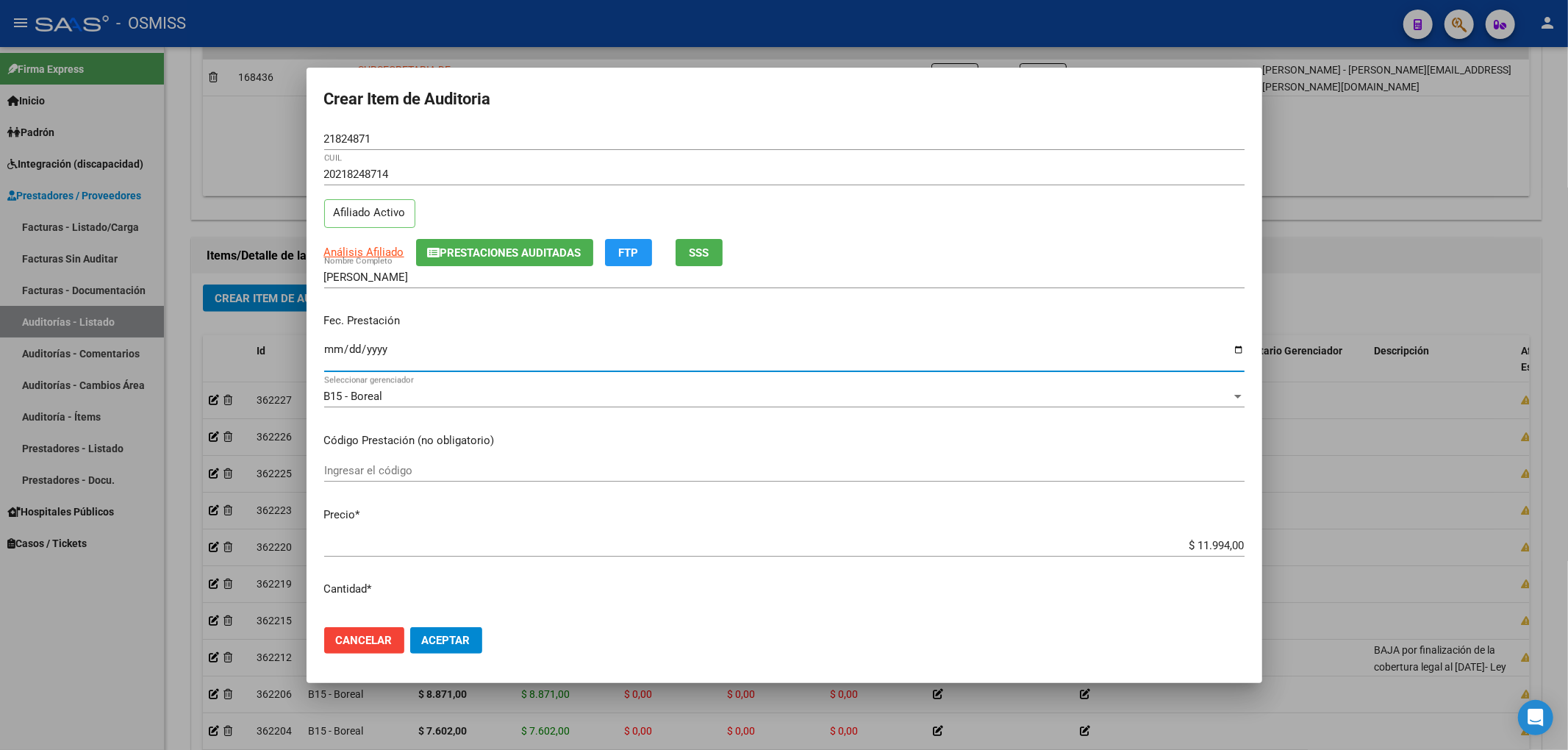
click at [460, 647] on button "Aceptar" at bounding box center [446, 641] width 72 height 27
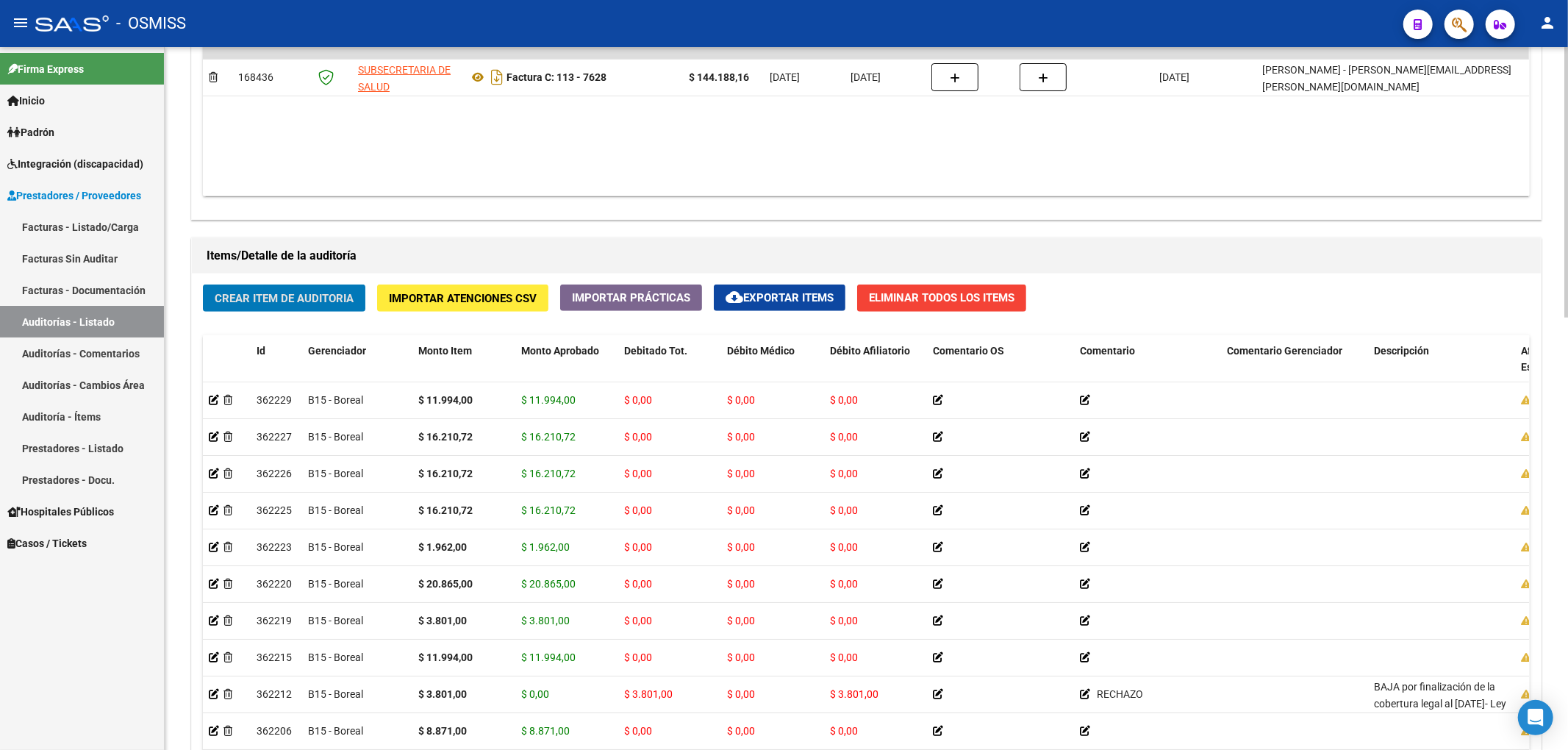
click at [348, 300] on span "Crear Item de Auditoria" at bounding box center [284, 298] width 139 height 13
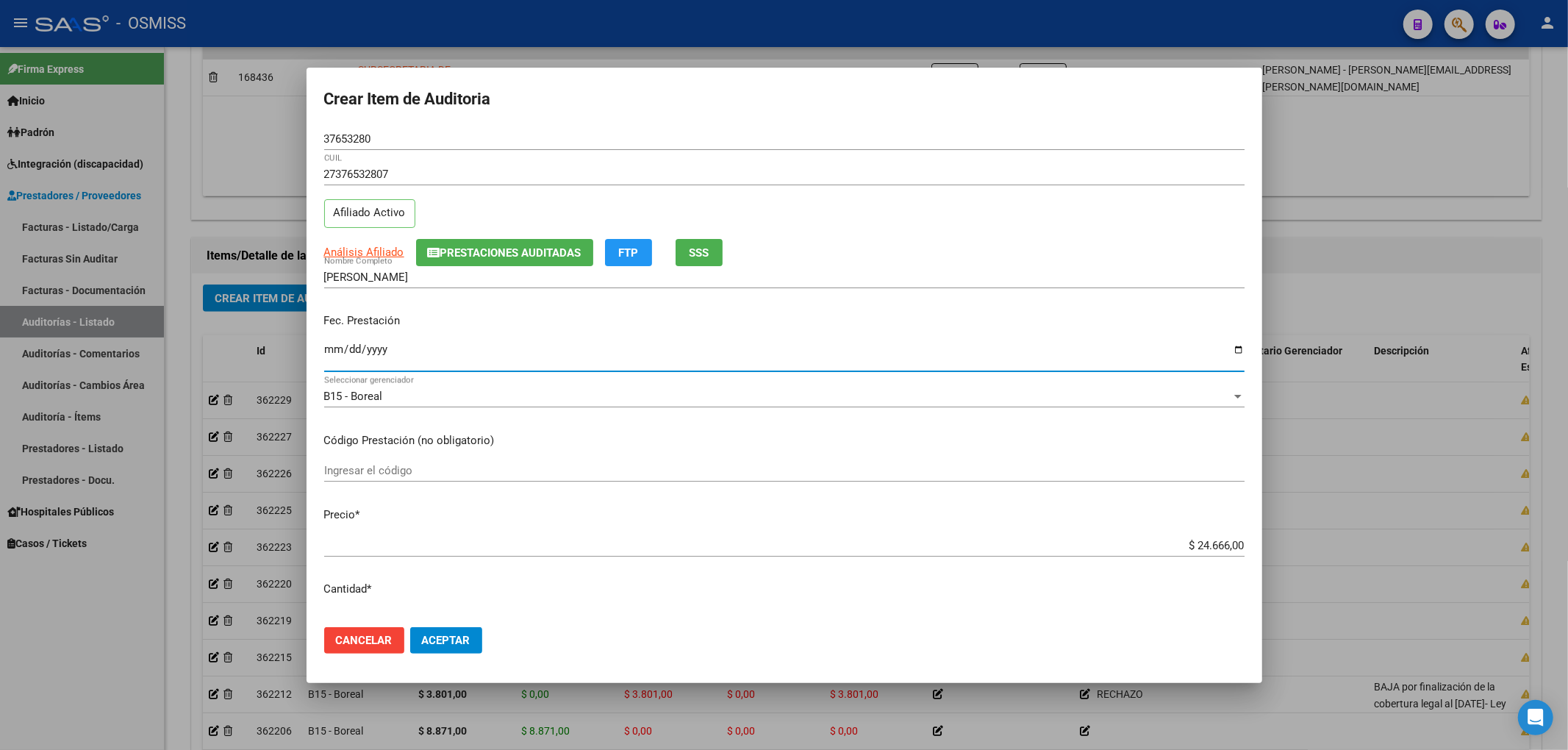
click at [330, 353] on input "Ingresar la fecha" at bounding box center [784, 355] width 920 height 23
drag, startPoint x: 1169, startPoint y: 539, endPoint x: 1315, endPoint y: 519, distance: 147.4
click at [1315, 519] on div "Crear Item de Auditoria 37653280 Nro Documento 27376532807 CUIL Afiliado Activo…" at bounding box center [784, 375] width 1568 height 750
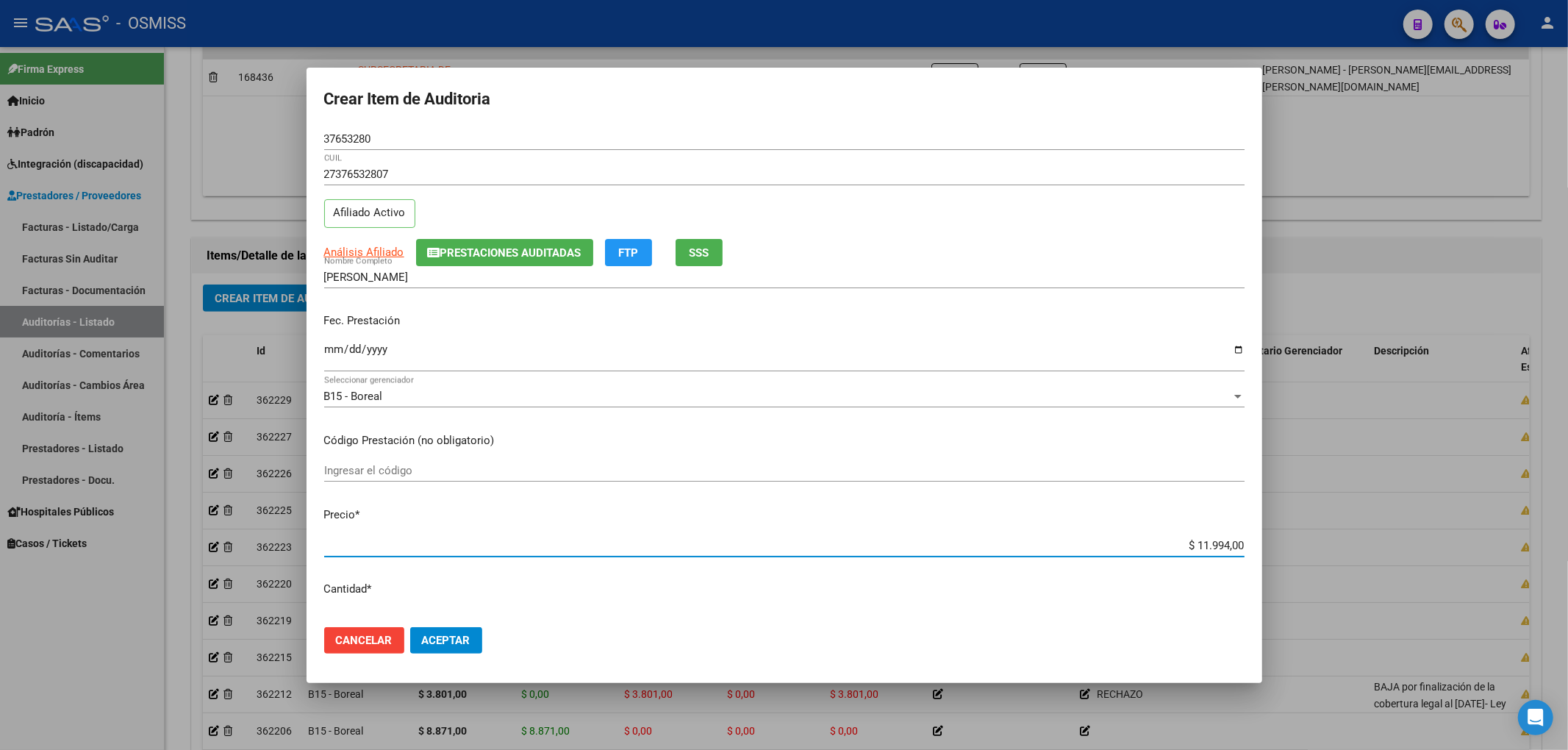
click at [457, 252] on span "Prestaciones Auditadas" at bounding box center [511, 252] width 141 height 13
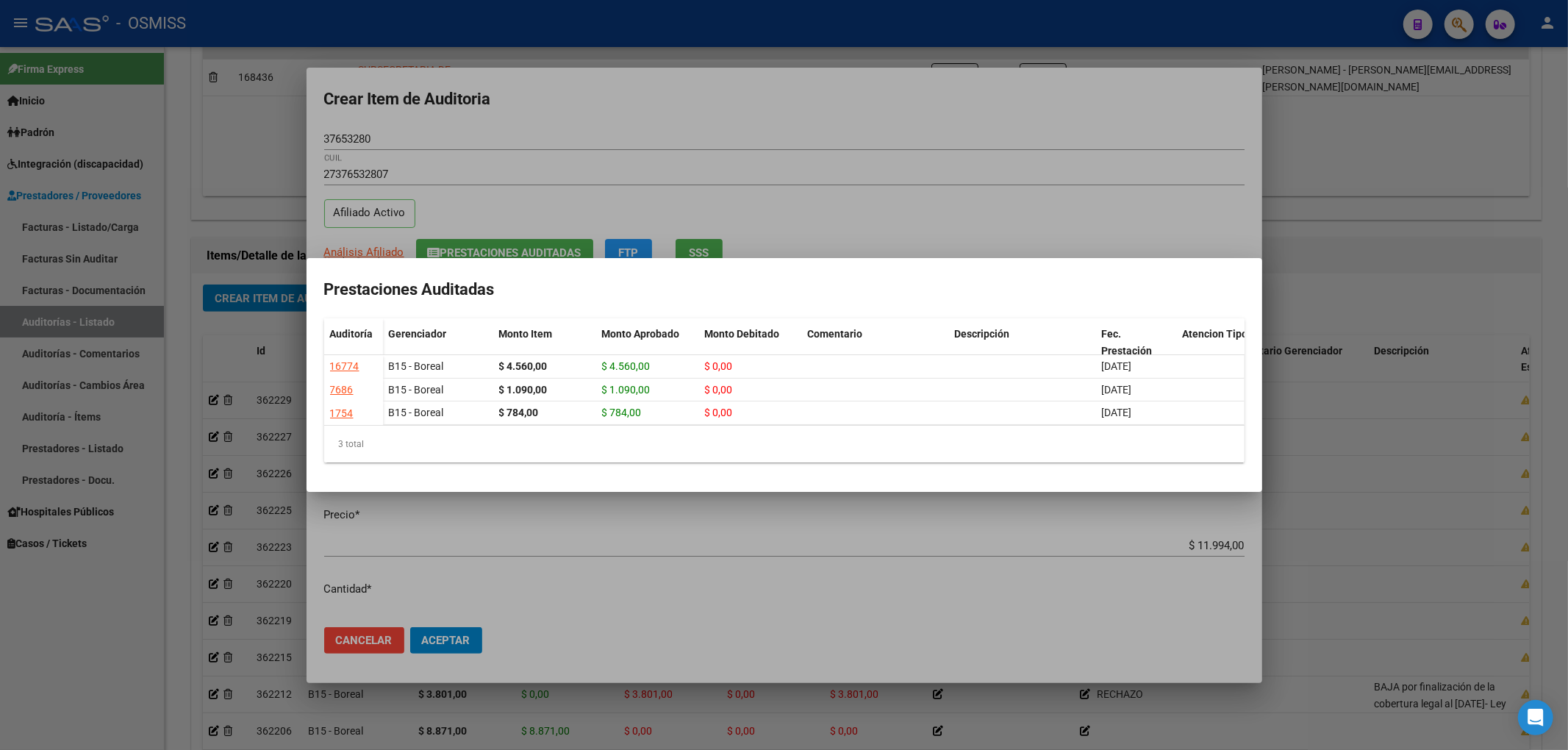
click at [566, 125] on div at bounding box center [784, 375] width 1568 height 750
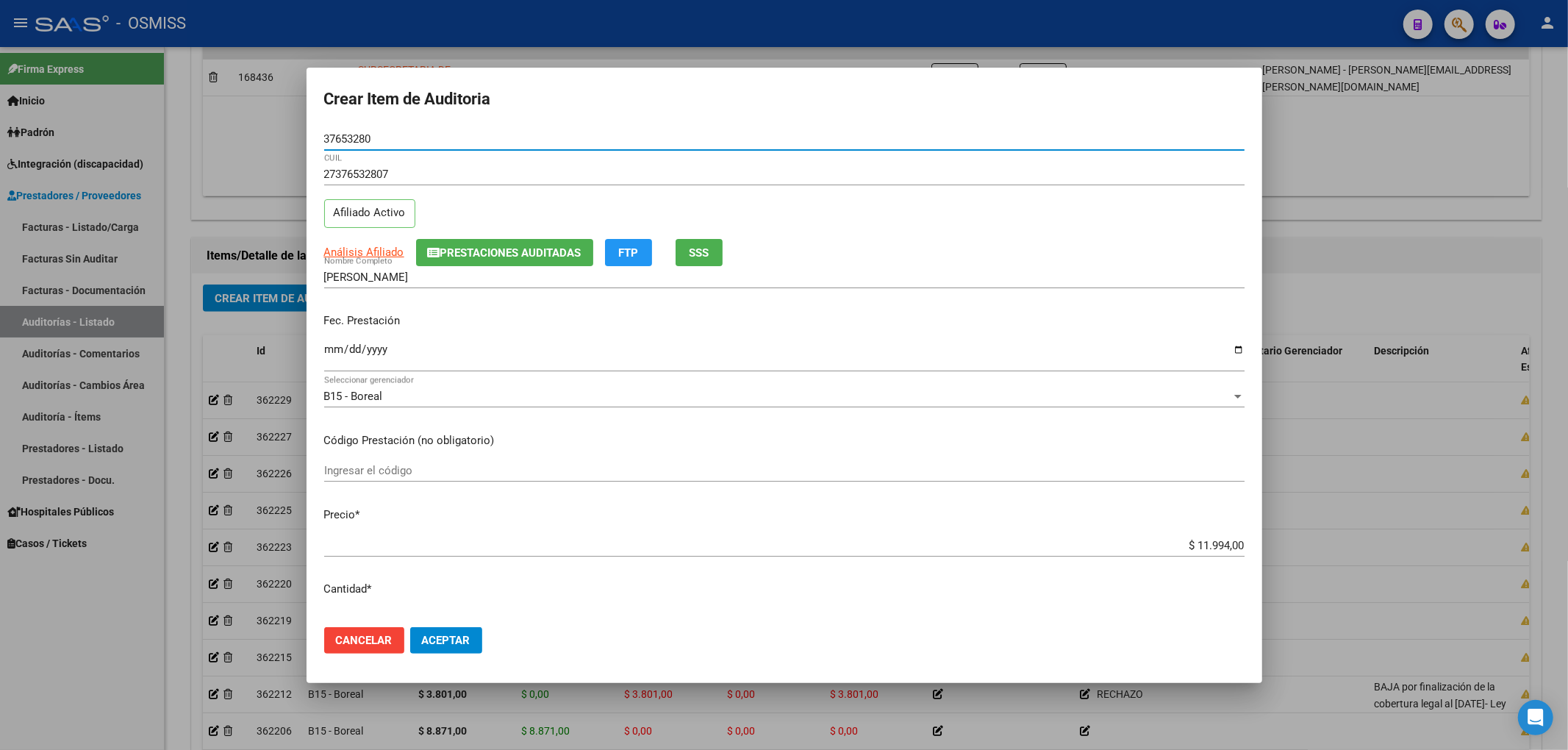
click at [341, 143] on input "37653280" at bounding box center [784, 138] width 920 height 13
click at [366, 138] on input "37653280" at bounding box center [784, 138] width 920 height 13
drag, startPoint x: 370, startPoint y: 138, endPoint x: 266, endPoint y: 141, distance: 104.0
click at [266, 141] on div "Crear Item de Auditoria 37653280 Nro Documento 27376532807 CUIL Afiliado Activo…" at bounding box center [784, 375] width 1568 height 750
click at [1059, 243] on div "Análisis Afiliado Prestaciones Auditadas FTP SSS" at bounding box center [784, 252] width 920 height 27
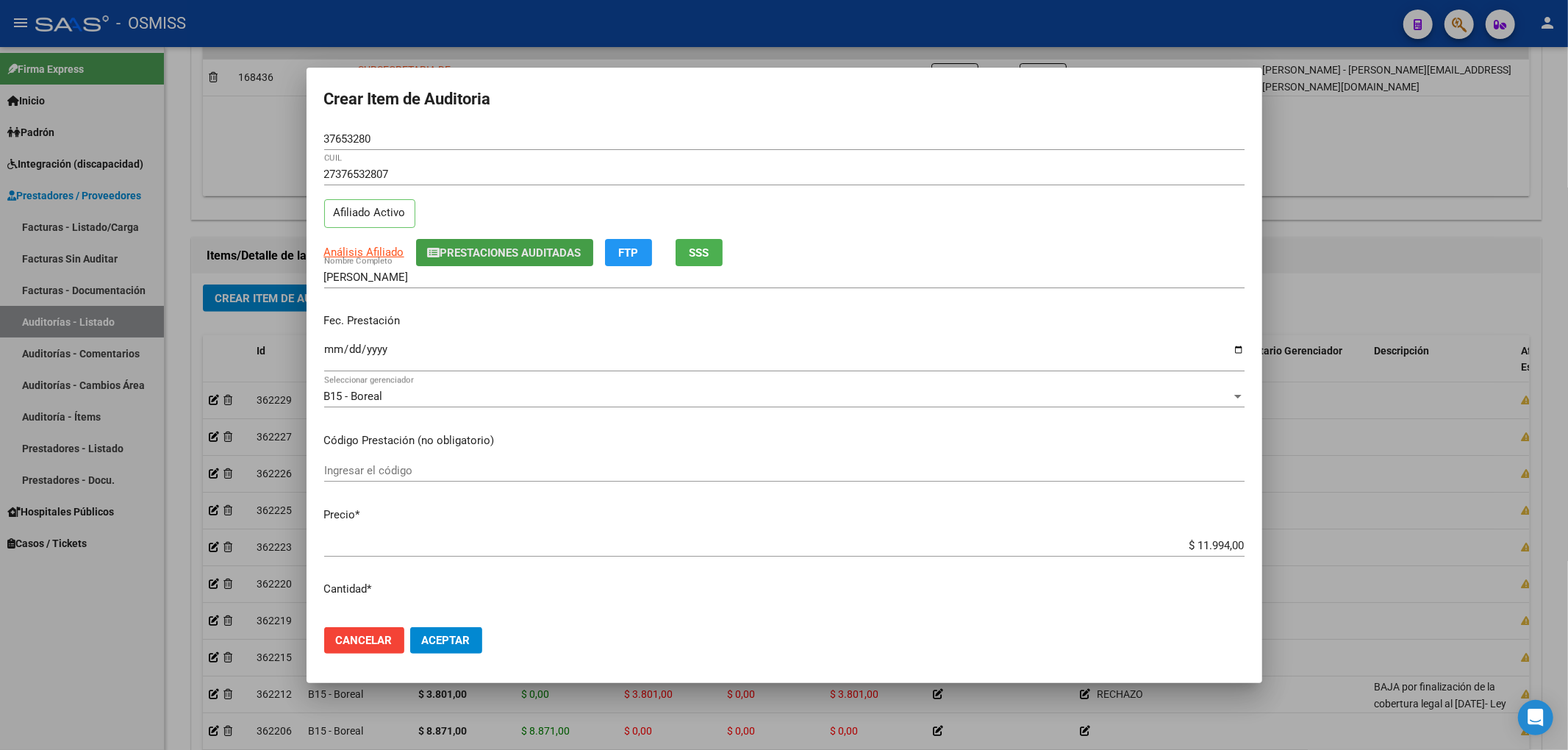
click at [567, 255] on span "Prestaciones Auditadas" at bounding box center [511, 252] width 141 height 13
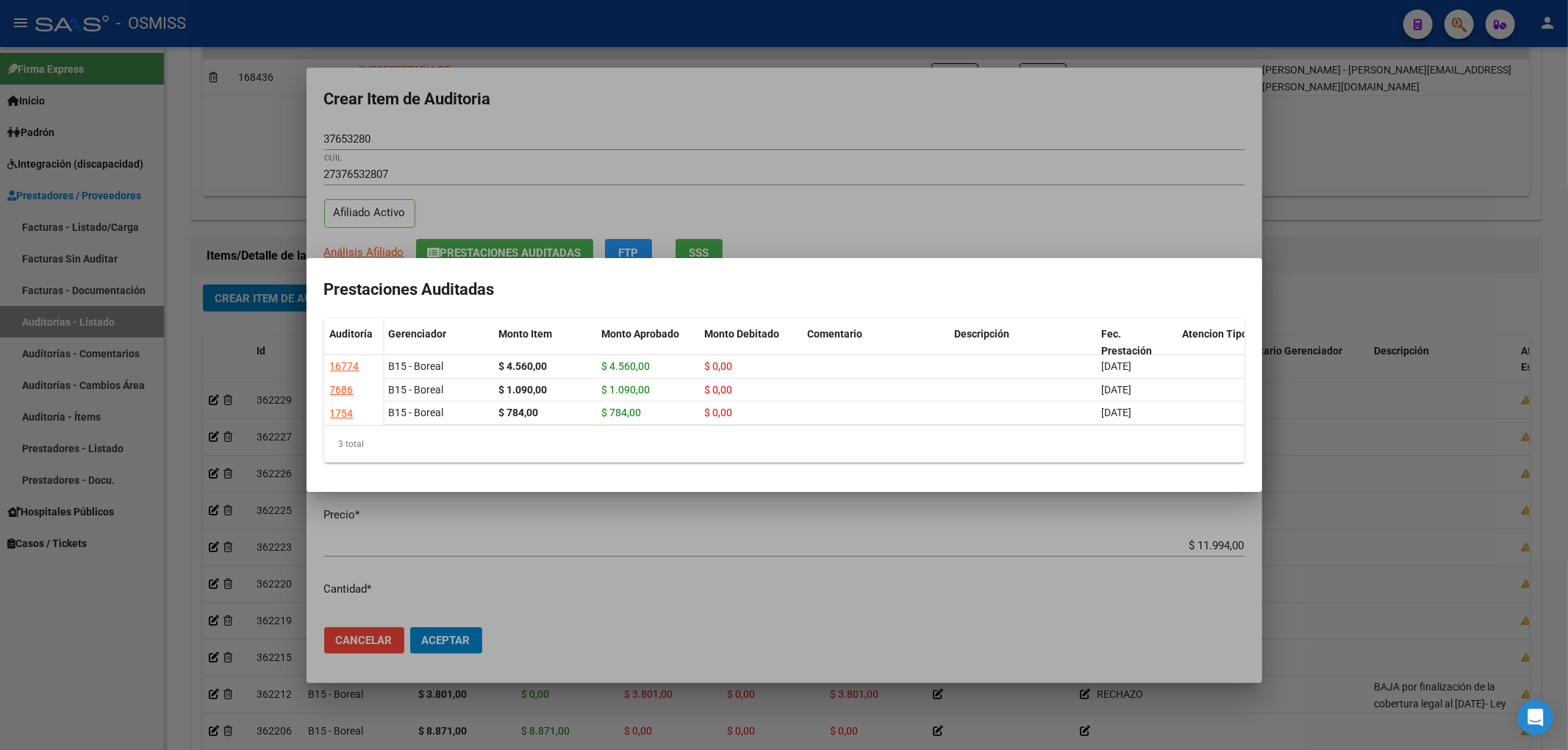
click at [870, 153] on div at bounding box center [784, 375] width 1568 height 750
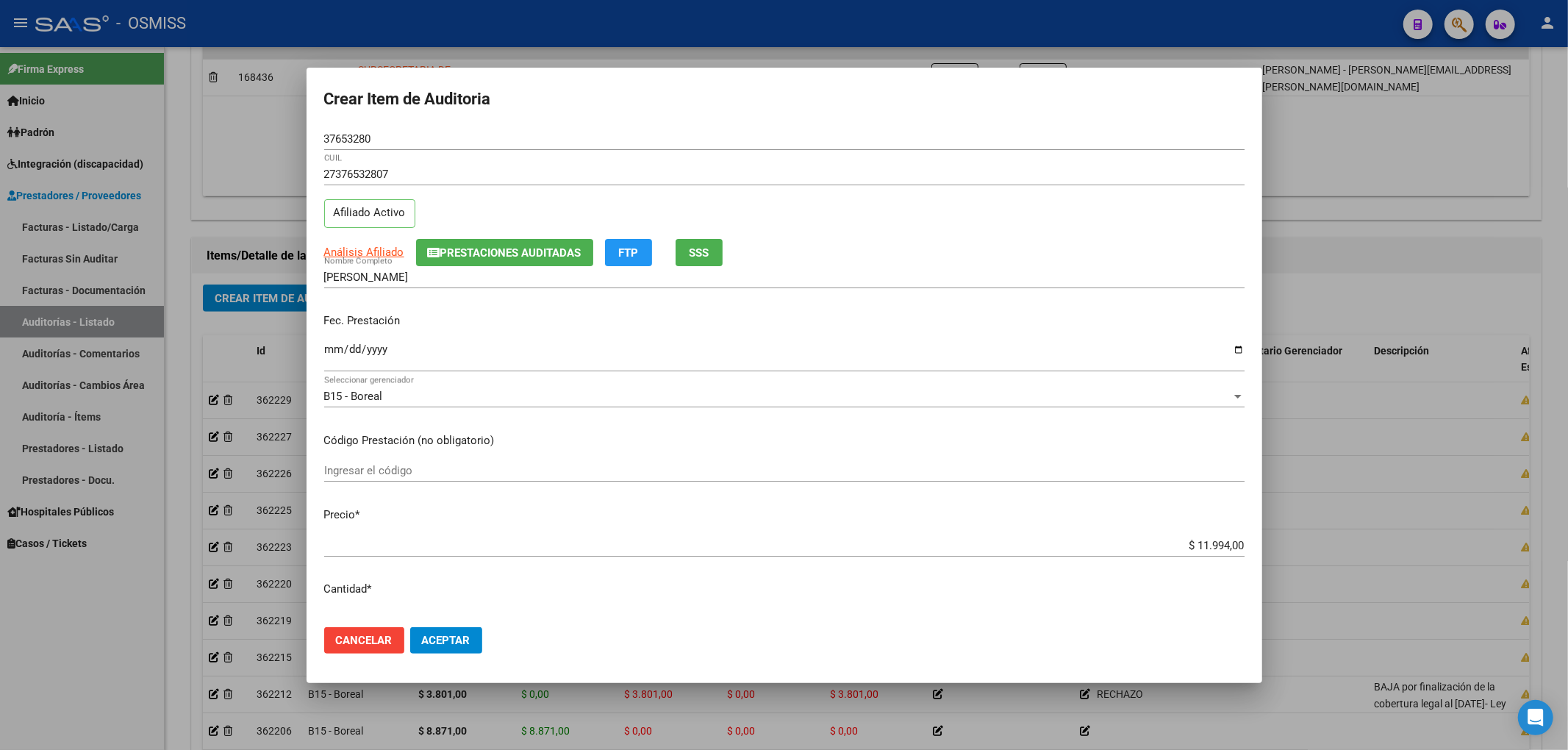
click at [482, 657] on mat-dialog-actions "Cancelar Aceptar" at bounding box center [784, 641] width 920 height 50
click at [473, 639] on button "Aceptar" at bounding box center [446, 641] width 72 height 27
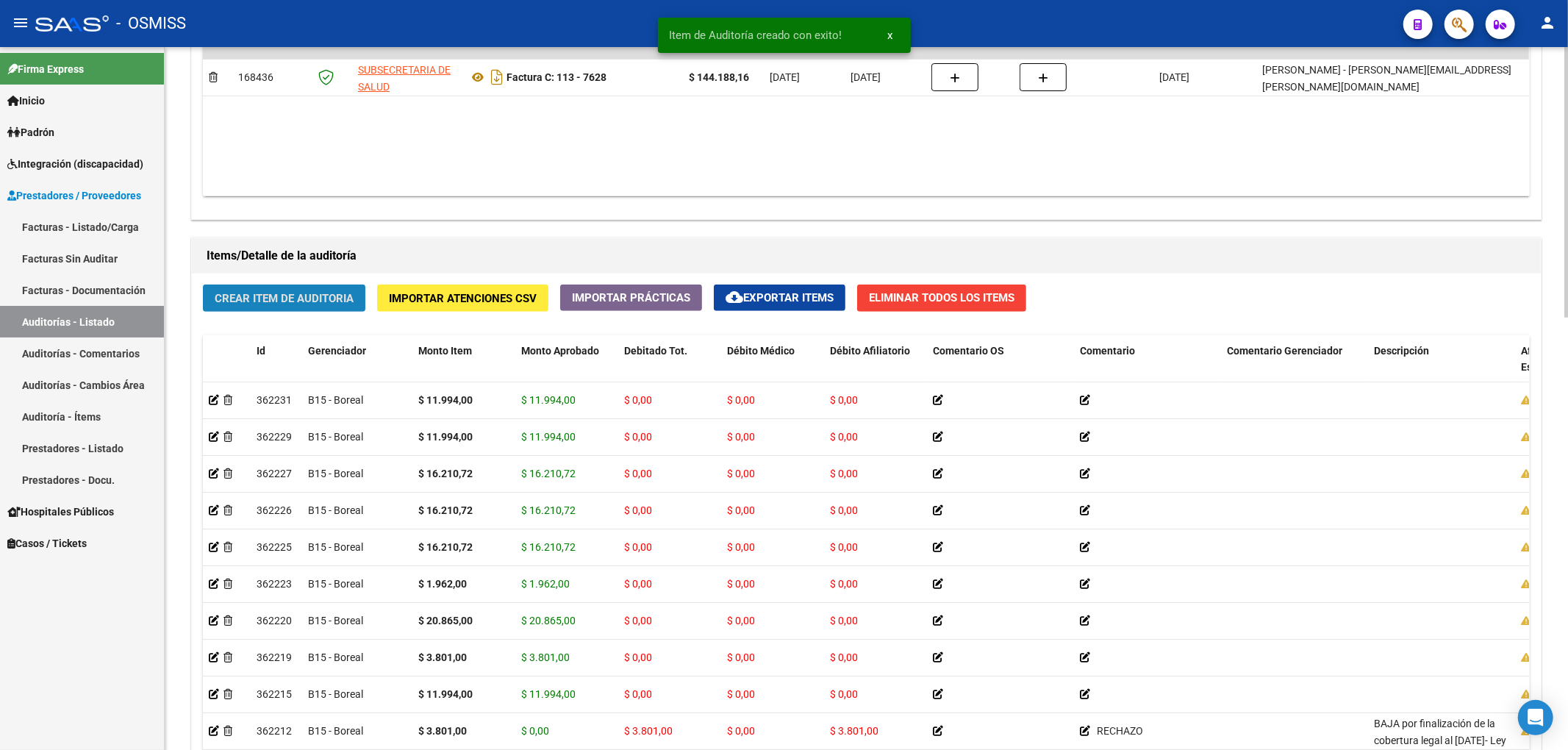
click at [298, 306] on button "Crear Item de Auditoria" at bounding box center [284, 298] width 163 height 27
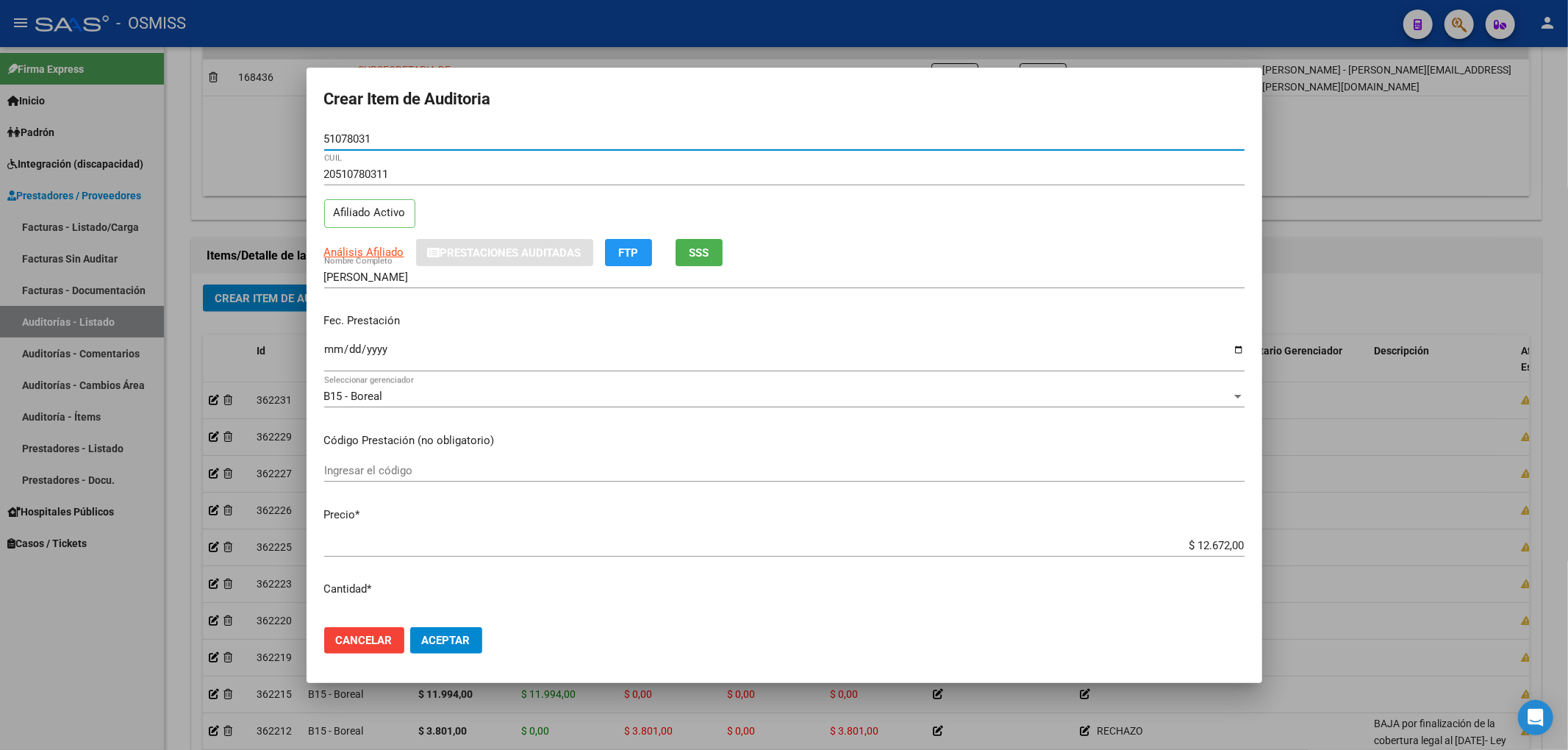
click at [330, 348] on input "Ingresar la fecha" at bounding box center [784, 355] width 920 height 23
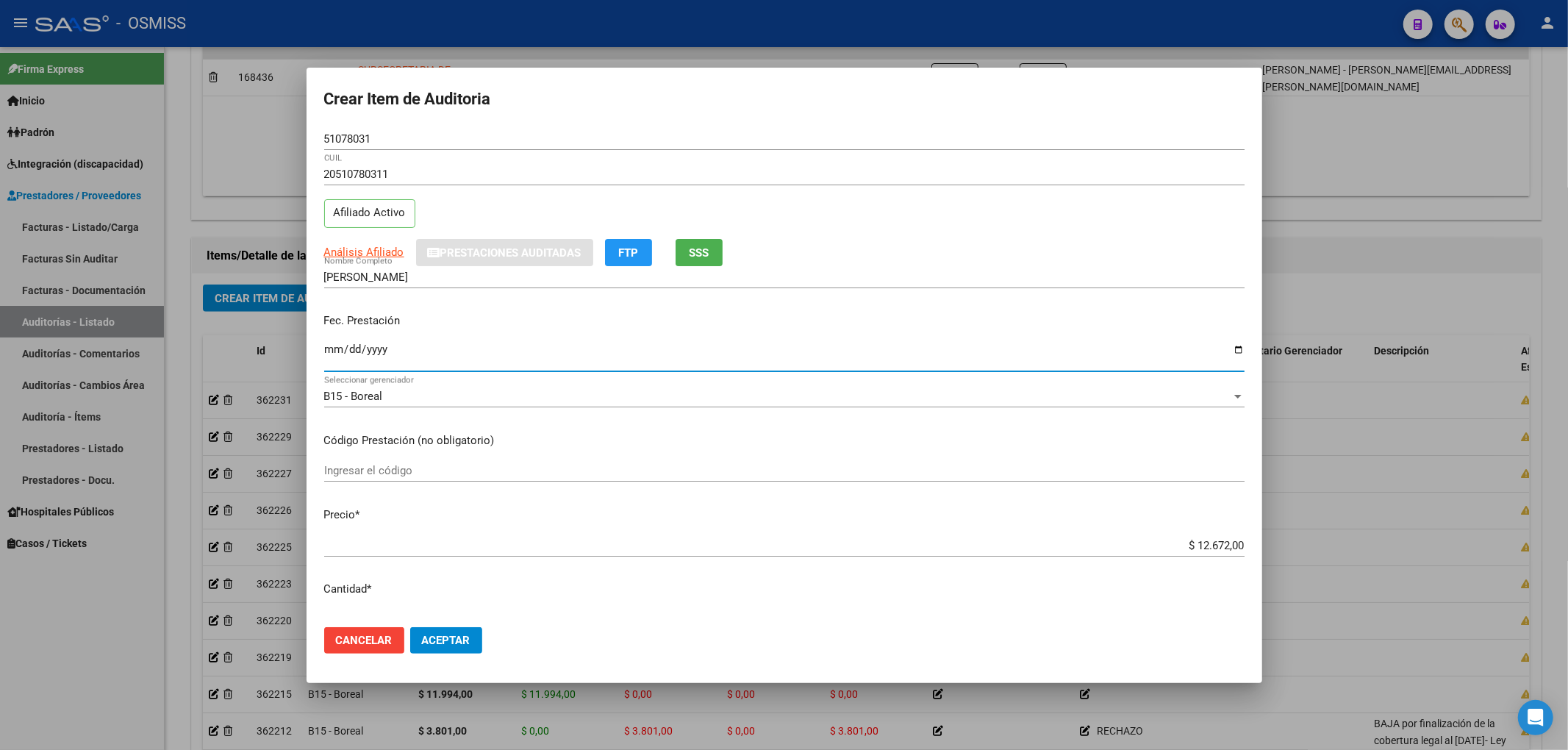
drag, startPoint x: 1179, startPoint y: 544, endPoint x: 1397, endPoint y: 544, distance: 218.0
click at [1382, 544] on div "Crear Item de Auditoria 51078031 Nro Documento 20510780311 CUIL Afiliado Activo…" at bounding box center [784, 375] width 1568 height 750
drag, startPoint x: 377, startPoint y: 145, endPoint x: 268, endPoint y: 144, distance: 109.0
click at [268, 144] on div "Crear Item de Auditoria 51078031 Nro Documento 20510780311 CUIL Afiliado Activo…" at bounding box center [784, 375] width 1568 height 750
click at [366, 132] on input "51078031" at bounding box center [784, 138] width 920 height 13
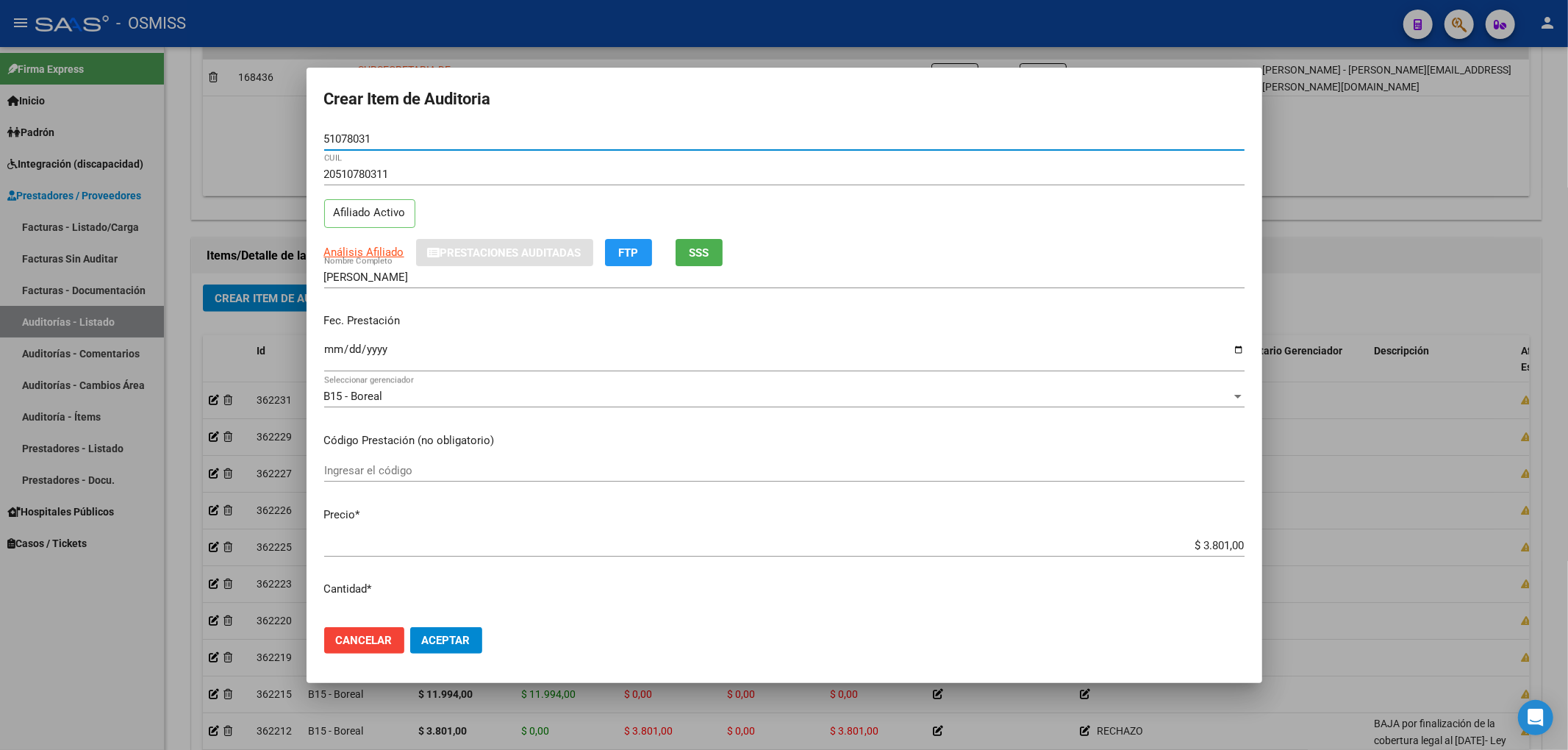
drag, startPoint x: 378, startPoint y: 142, endPoint x: 360, endPoint y: 193, distance: 54.1
click at [309, 144] on mat-dialog-content "51078031 Nro Documento 20510780311 CUIL Afiliado Activo Análisis Afiliado Prest…" at bounding box center [784, 372] width 955 height 488
click at [991, 245] on div "Análisis Afiliado Prestaciones Auditadas FTP SSS" at bounding box center [784, 252] width 920 height 27
click at [869, 339] on div "Fec. Prestación [DATE] Ingresar la fecha" at bounding box center [784, 343] width 920 height 84
click at [457, 636] on span "Aceptar" at bounding box center [446, 640] width 48 height 13
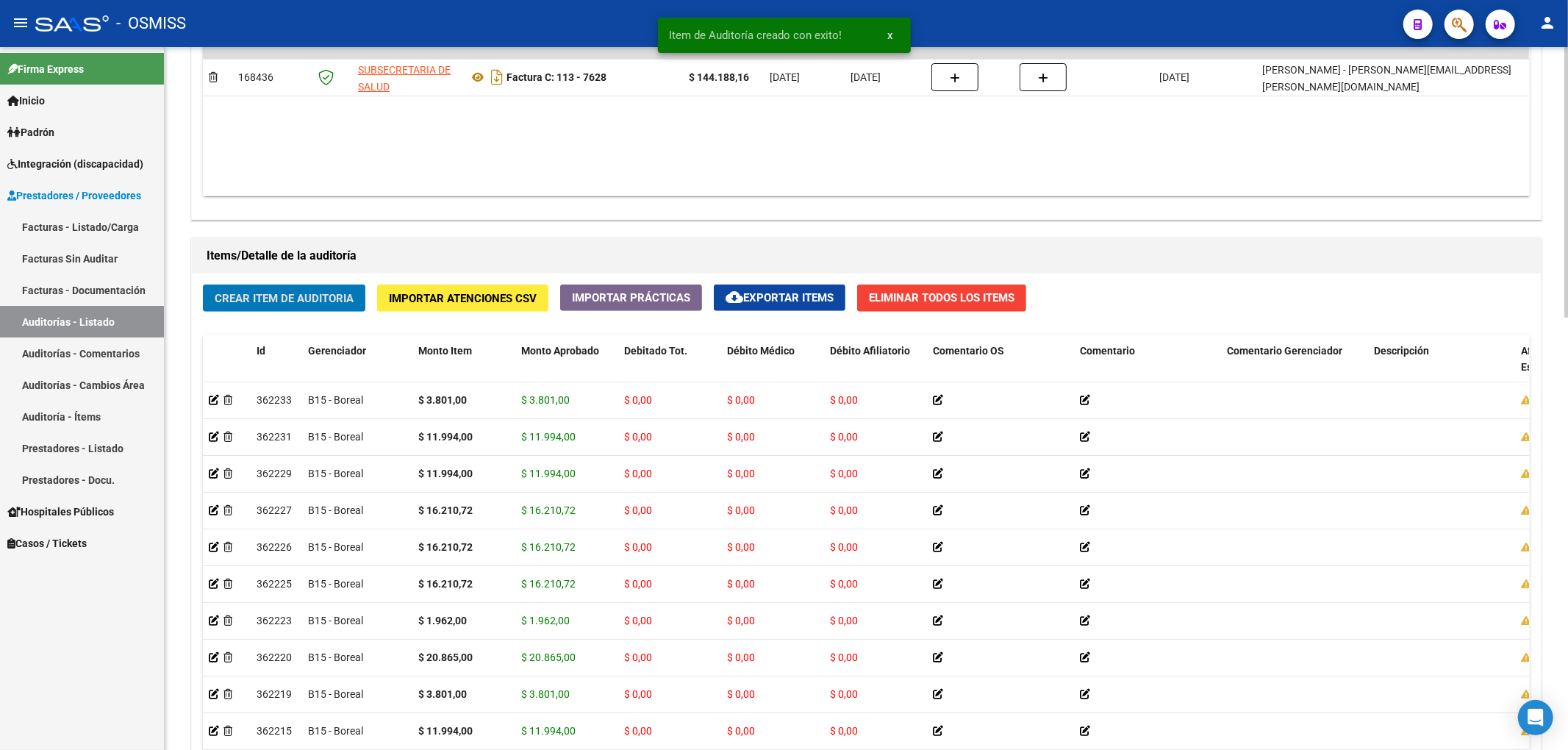
click at [270, 304] on span "Crear Item de Auditoria" at bounding box center [284, 298] width 139 height 13
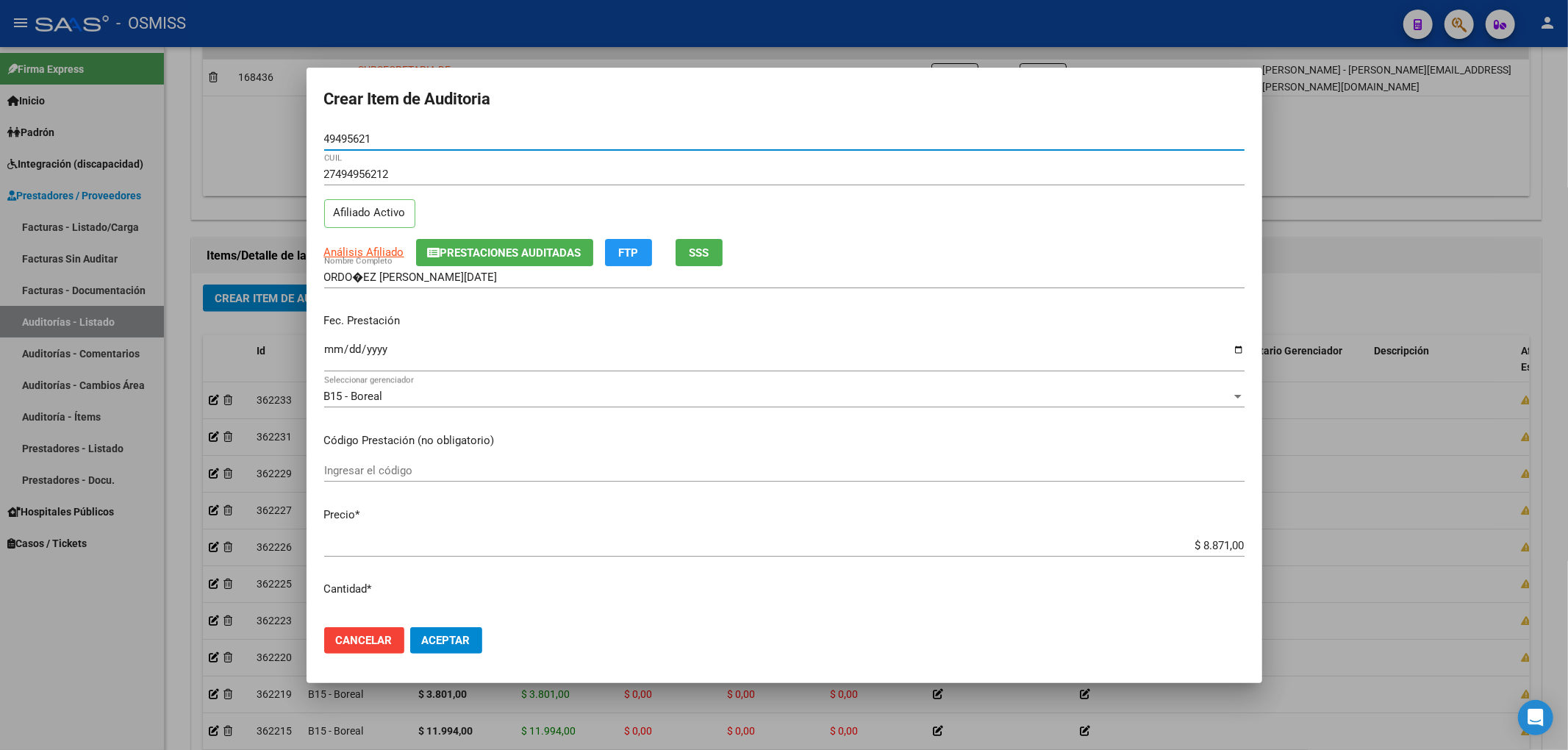
click at [334, 345] on input "Ingresar la fecha" at bounding box center [784, 355] width 920 height 23
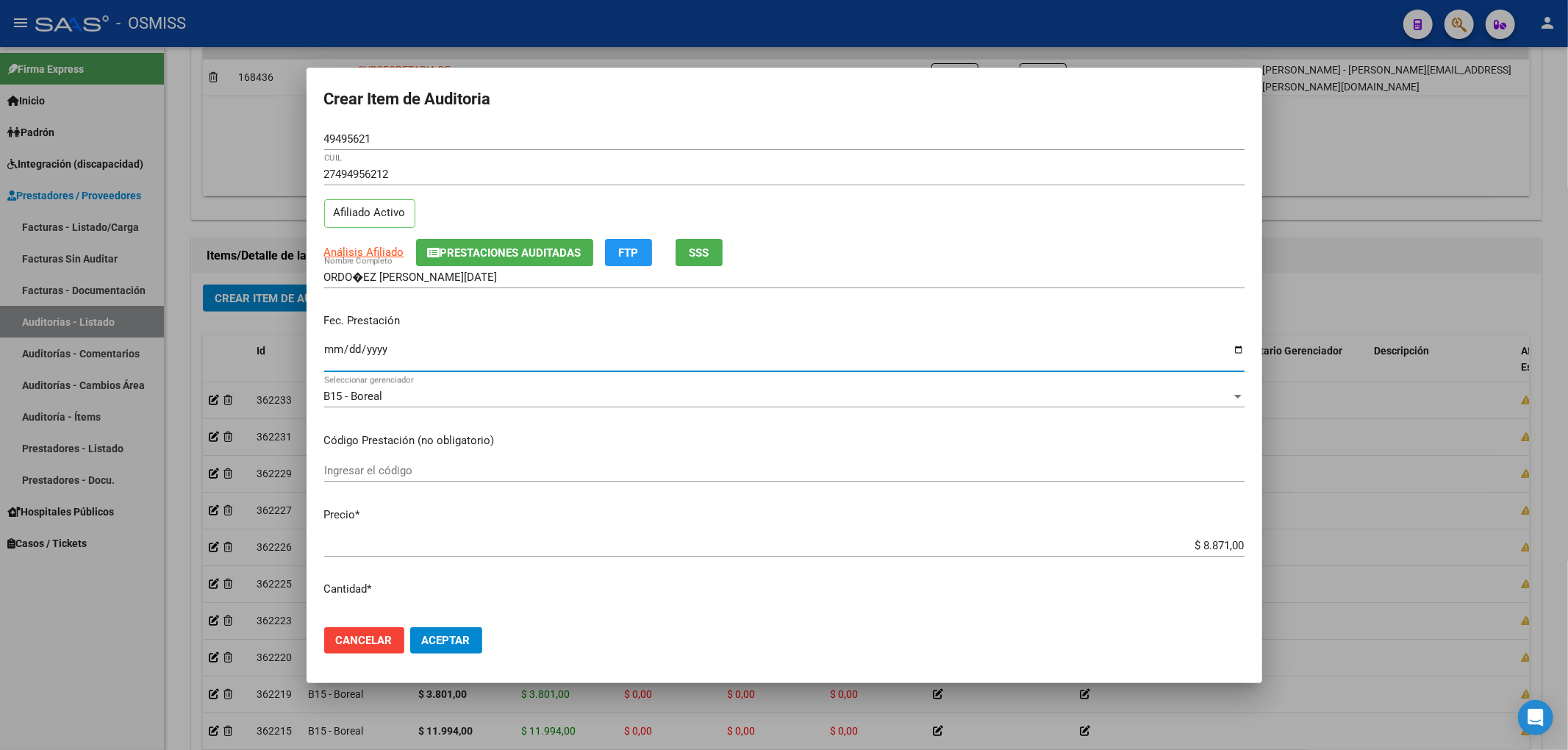
click at [459, 240] on button "Prestaciones Auditadas" at bounding box center [505, 252] width 177 height 27
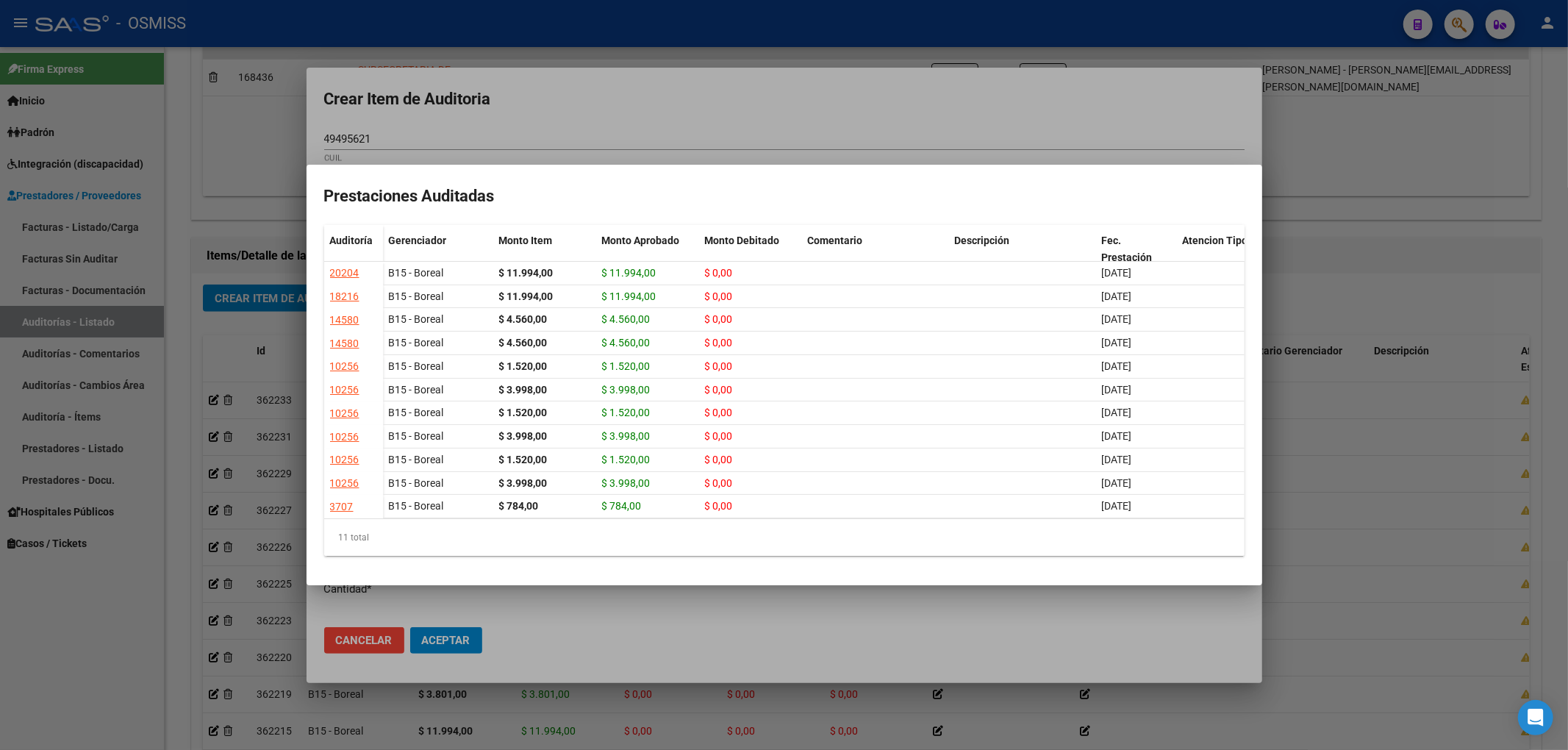
click at [450, 165] on mat-dialog-container "Prestaciones Auditadas Auditoría Gerenciador Monto Item Monto Aprobado Monto De…" at bounding box center [784, 375] width 955 height 420
click at [445, 134] on div at bounding box center [784, 375] width 1568 height 750
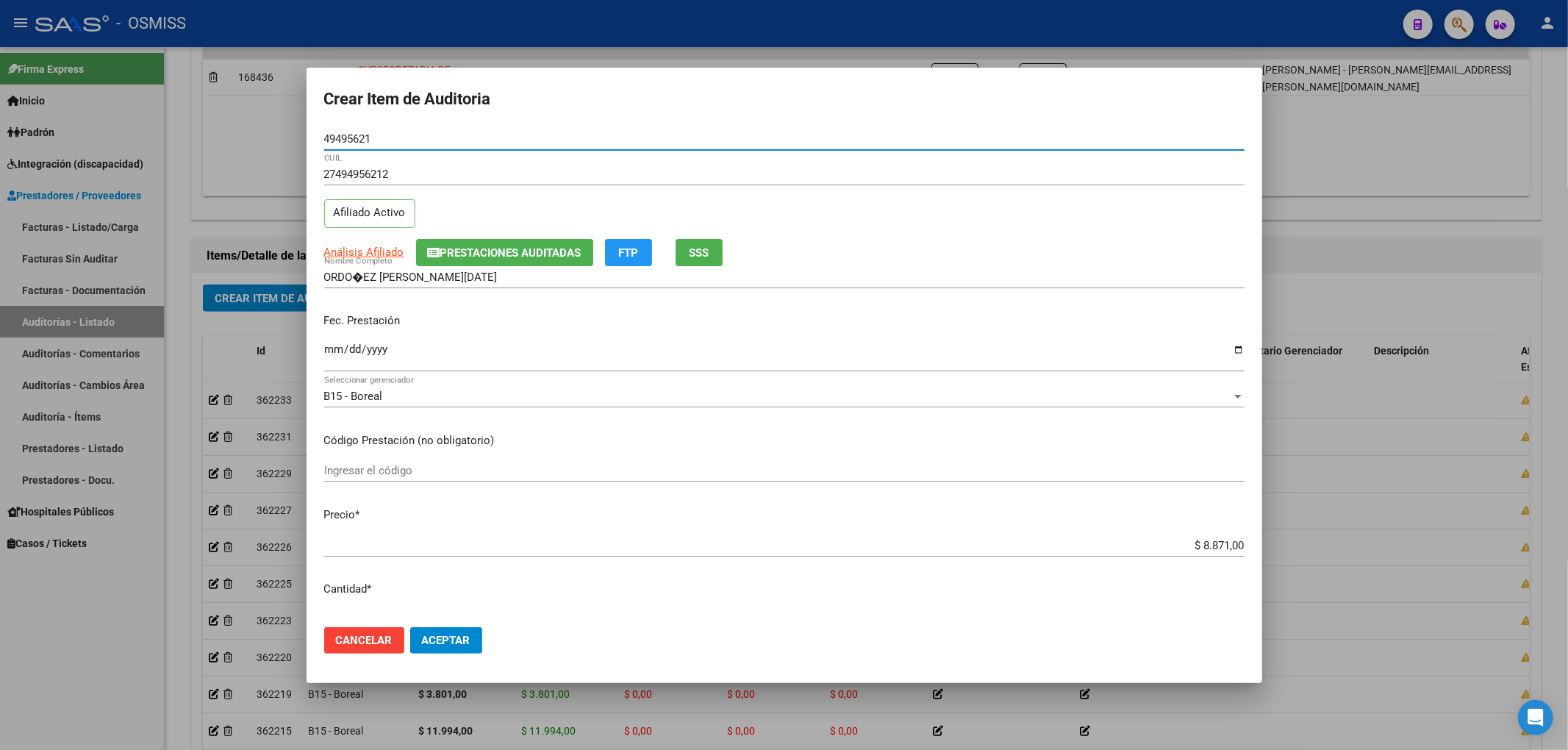
drag, startPoint x: 374, startPoint y: 142, endPoint x: 234, endPoint y: 122, distance: 141.4
click at [234, 122] on div "Crear Item de Auditoria 49495621 Nro Documento 27494956212 CUIL Afiliado Activo…" at bounding box center [784, 375] width 1568 height 750
click at [1098, 257] on div "Análisis Afiliado Prestaciones Auditadas FTP SSS" at bounding box center [784, 252] width 920 height 27
click at [457, 635] on span "Aceptar" at bounding box center [446, 640] width 48 height 13
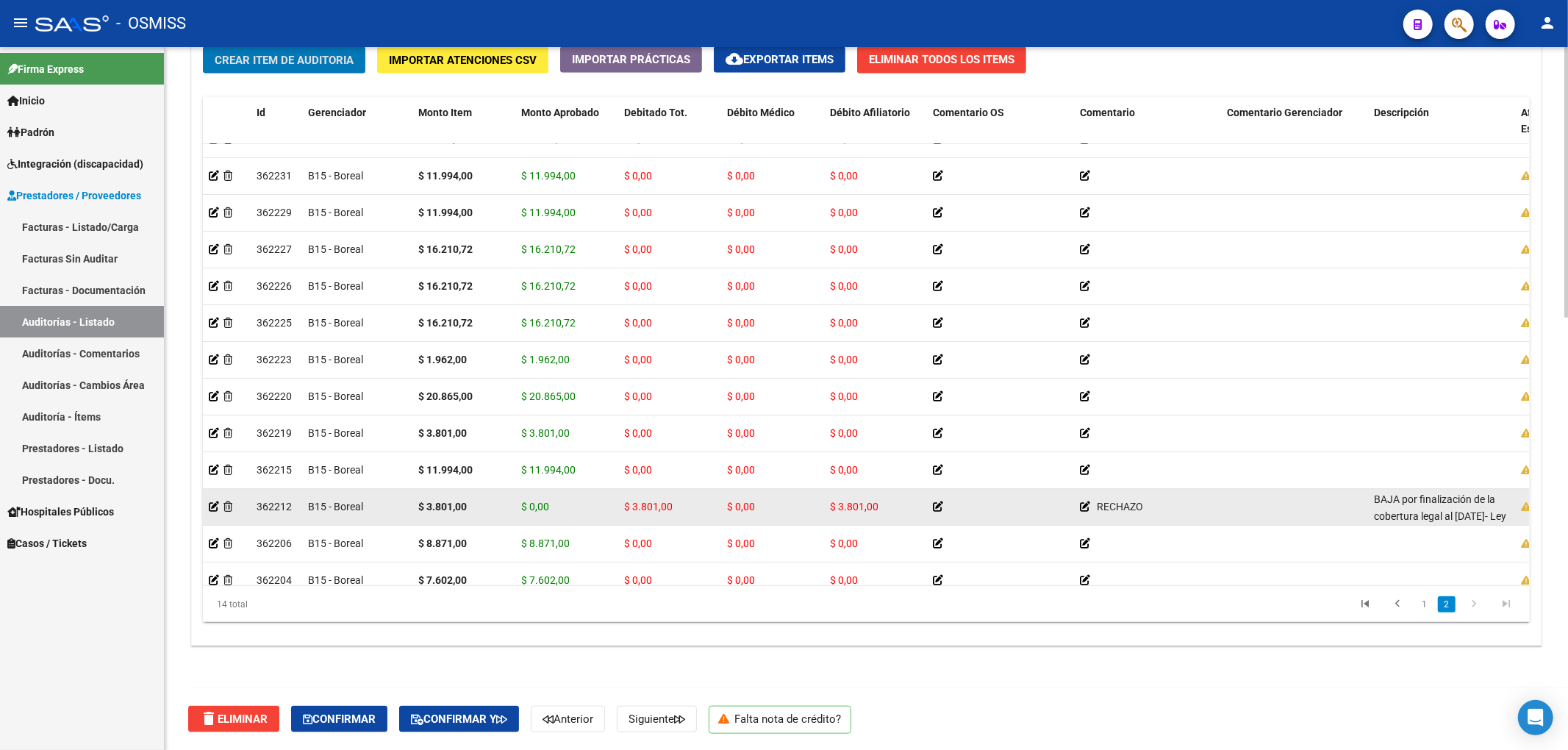
scroll to position [92, 0]
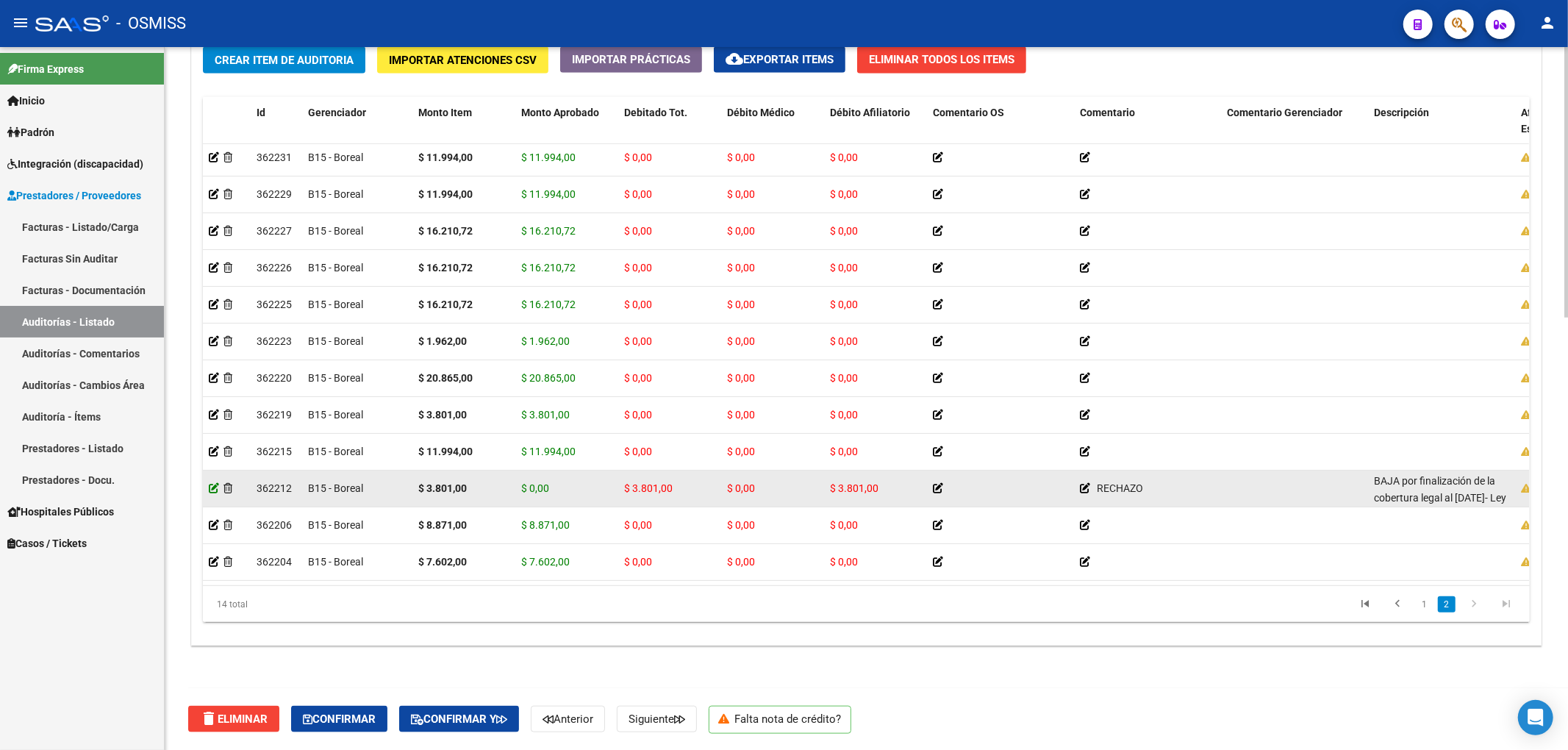
click at [218, 483] on icon at bounding box center [213, 488] width 10 height 10
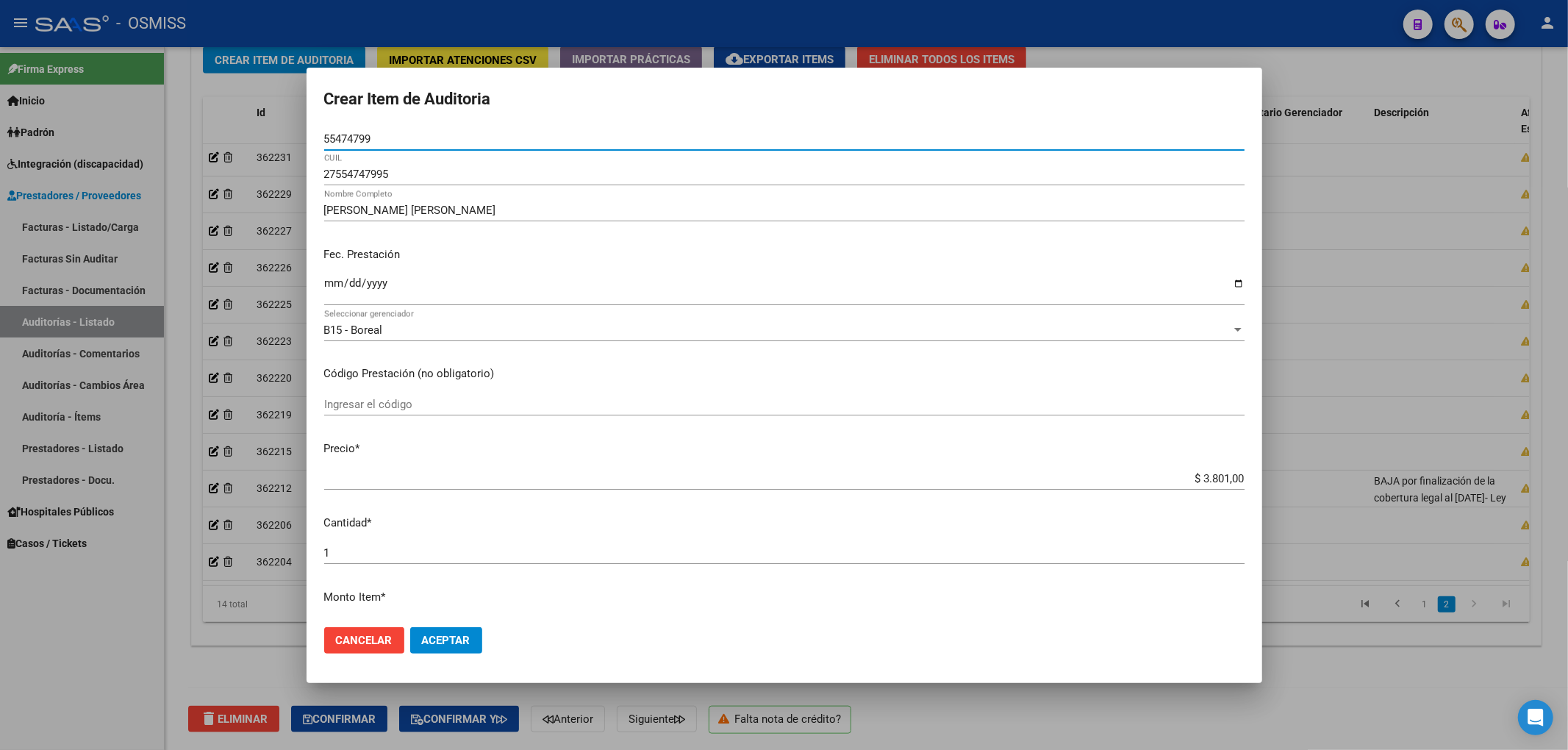
click at [1467, 75] on div at bounding box center [784, 375] width 1568 height 750
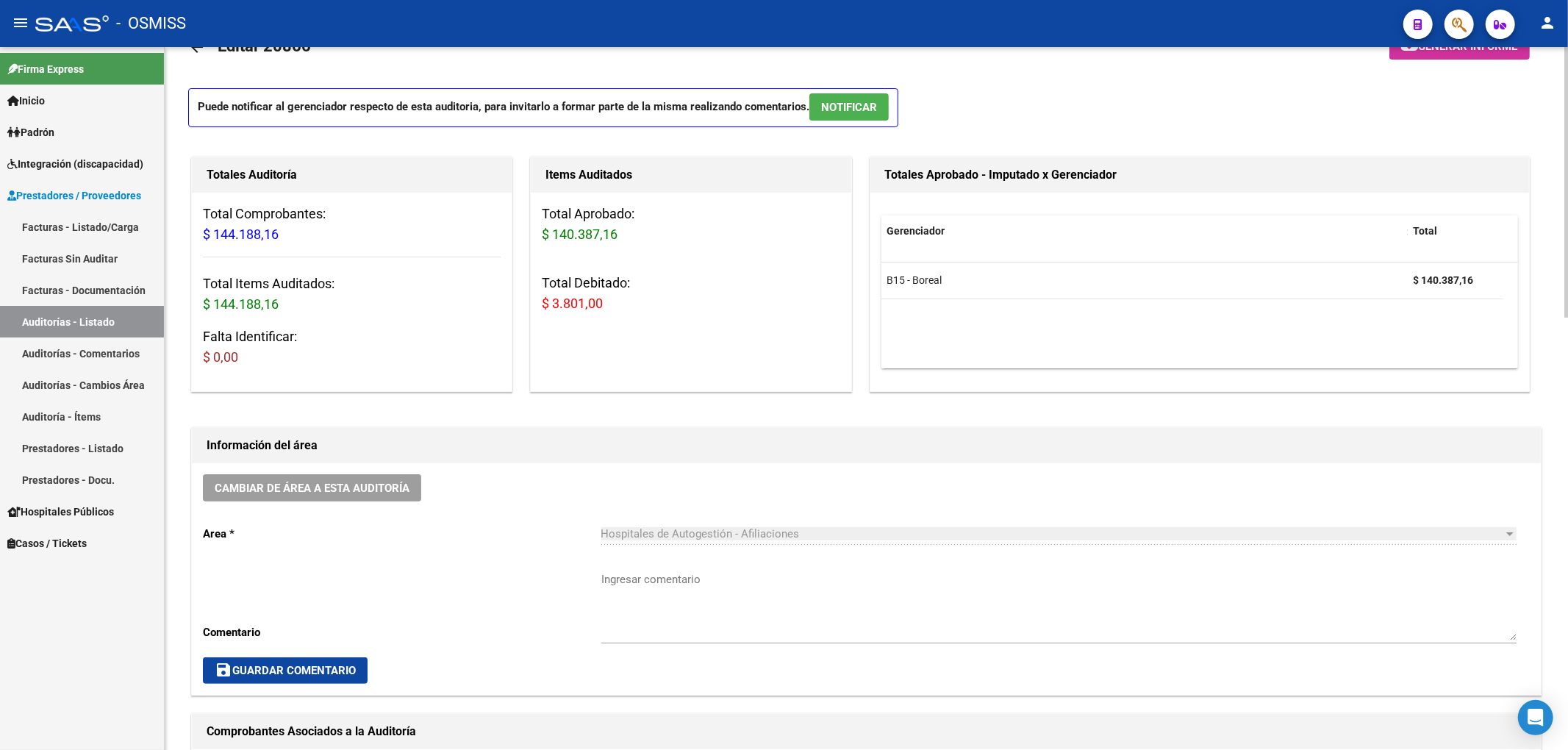
scroll to position [44, 0]
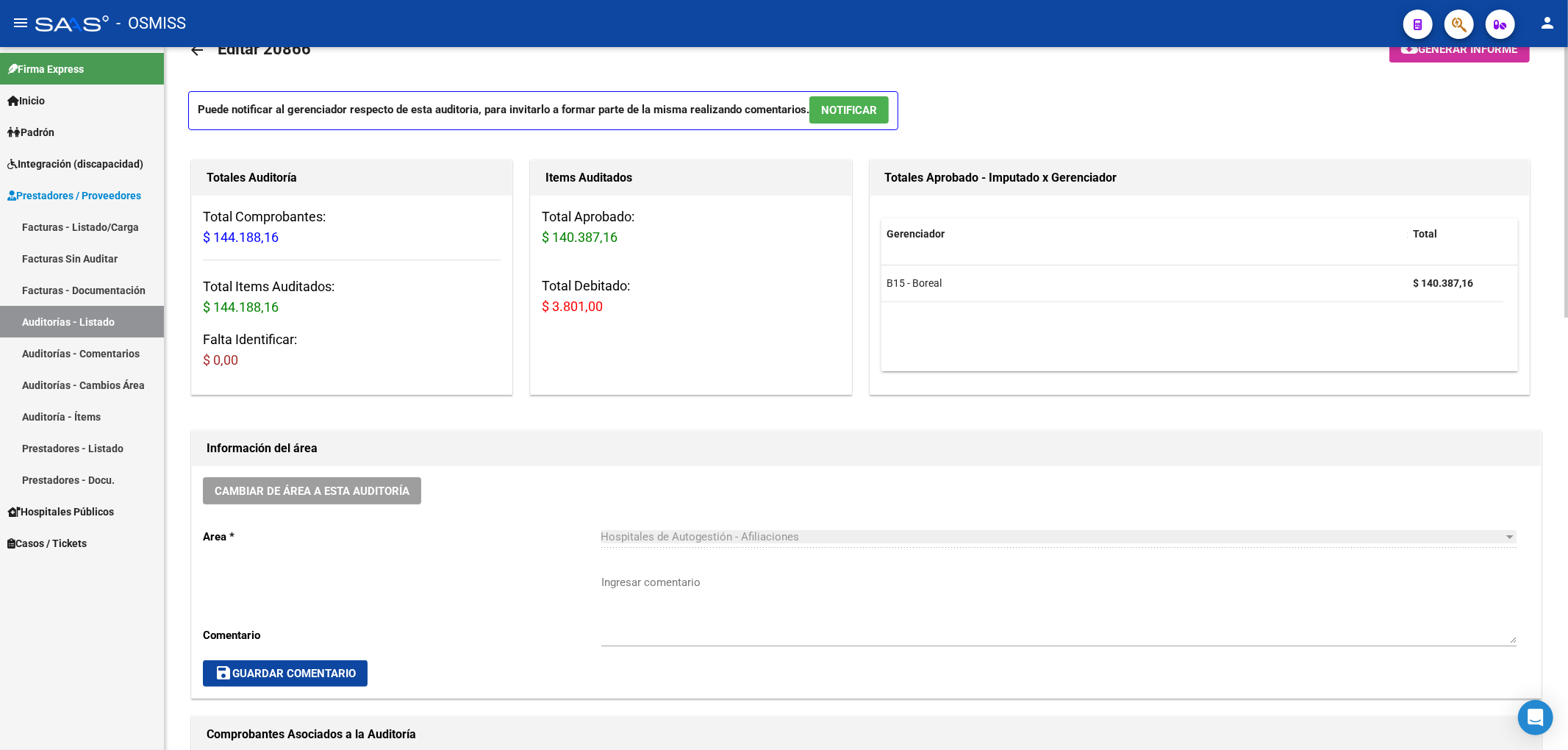
click at [1470, 56] on button "cloud_download Generar informe" at bounding box center [1459, 48] width 141 height 27
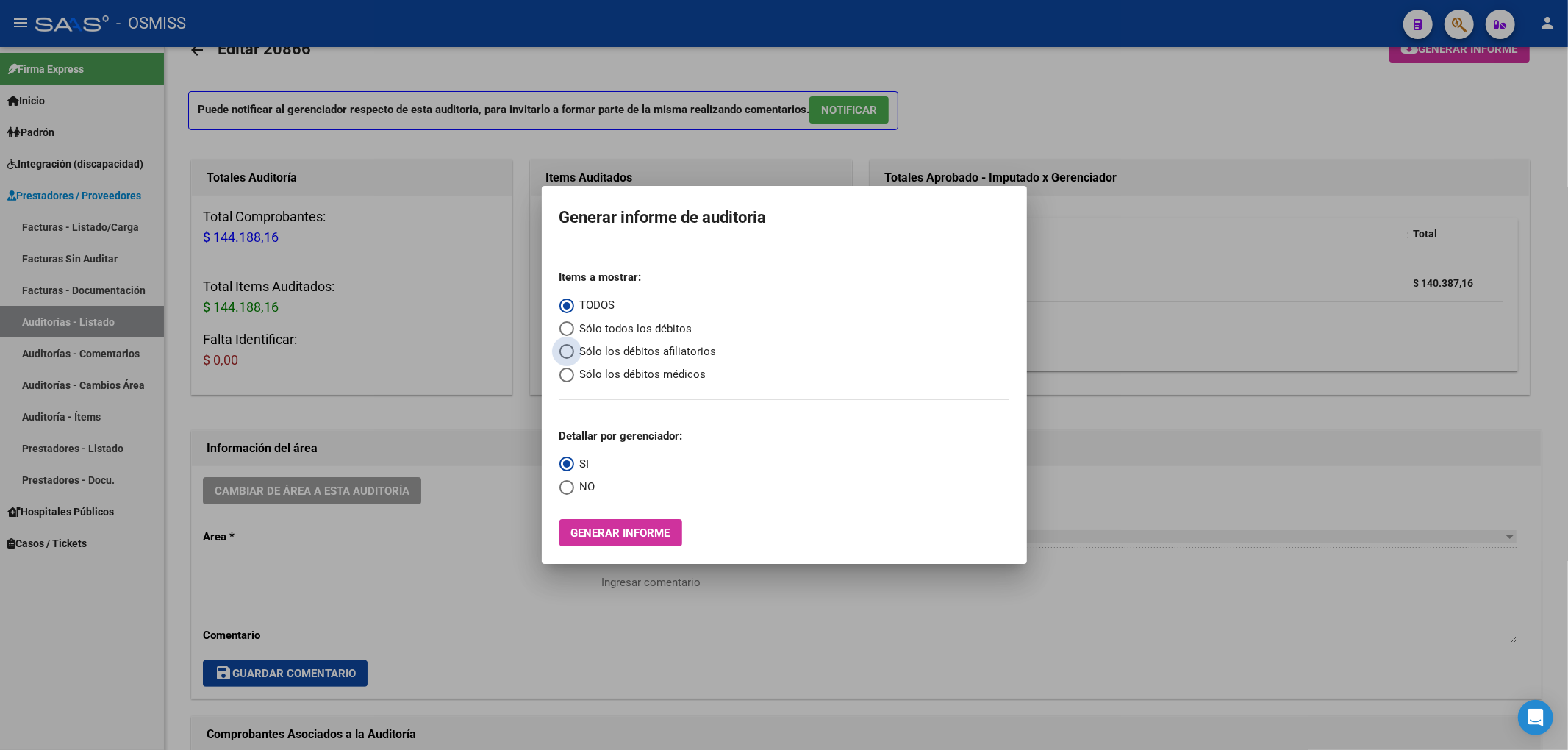
click at [674, 353] on span "Sólo los débitos afiliatorios" at bounding box center [645, 352] width 143 height 17
click at [574, 353] on input "Sólo los débitos afiliatorios" at bounding box center [566, 351] width 15 height 15
click at [590, 490] on span "NO" at bounding box center [584, 488] width 21 height 17
click at [574, 490] on input "NO" at bounding box center [566, 487] width 15 height 15
click at [616, 517] on div "Items a mostrar: TODOS Sólo todos los débitos Sólo los débitos afiliatorios Sól…" at bounding box center [784, 402] width 450 height 288
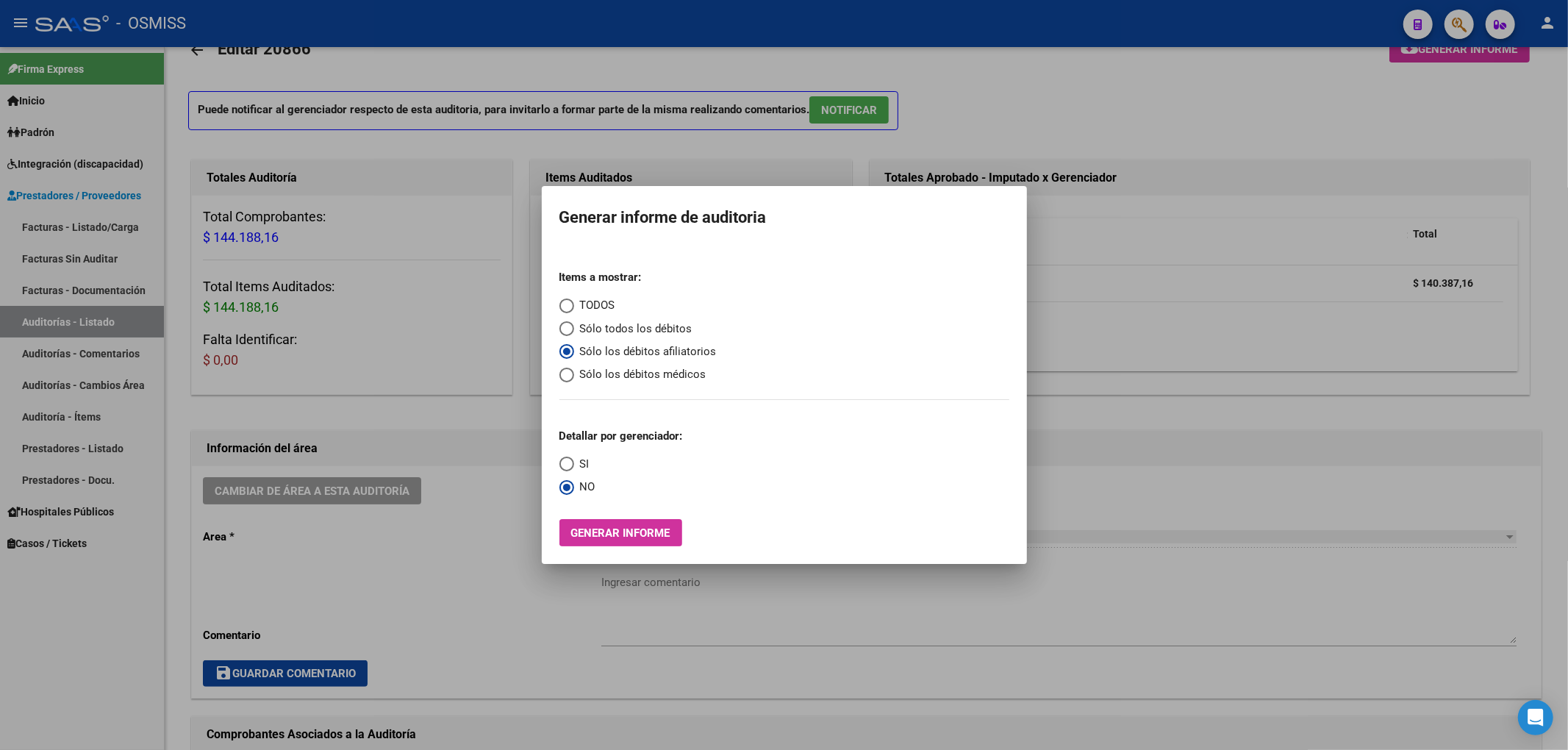
click at [621, 529] on span "Generar informe" at bounding box center [620, 533] width 99 height 13
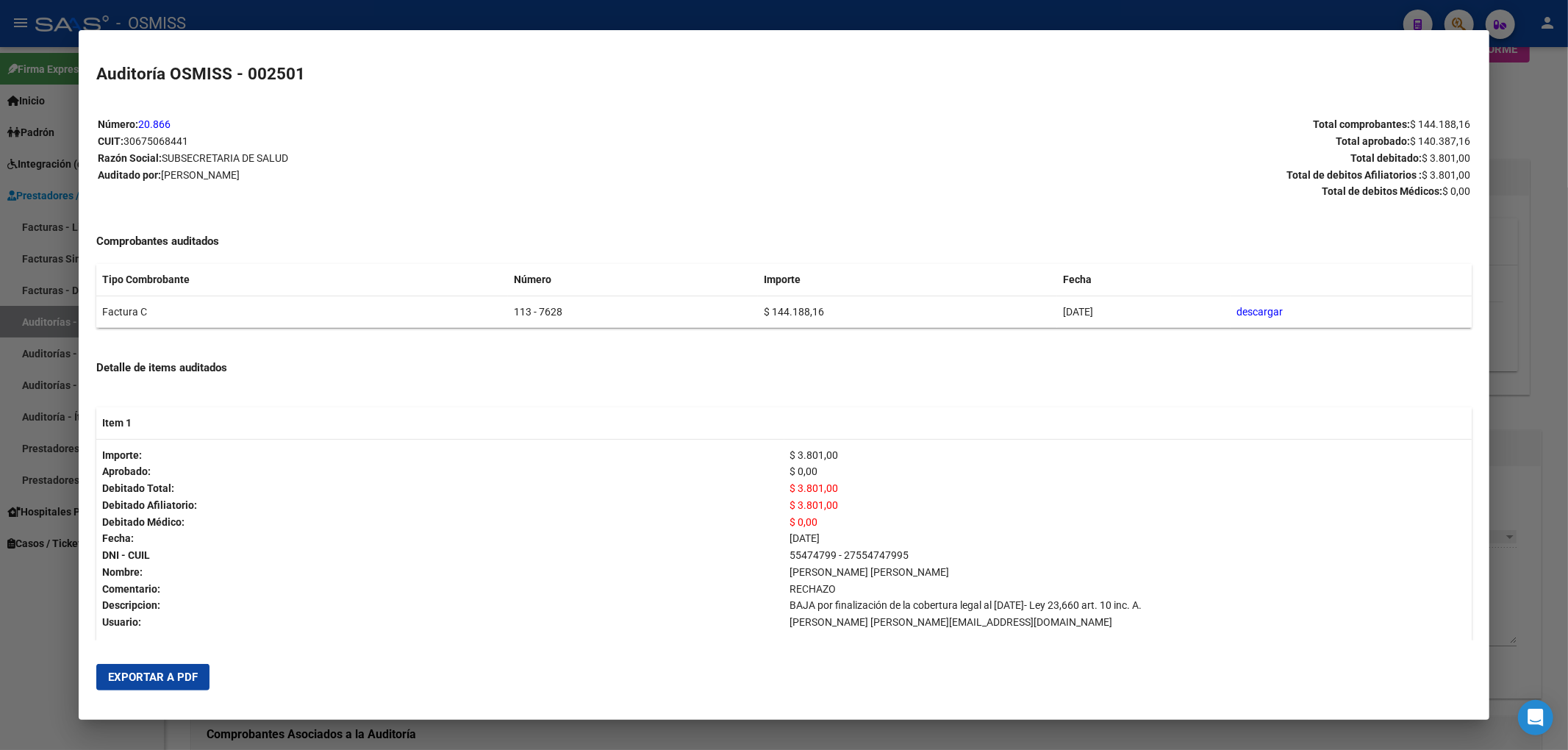
click at [180, 670] on span "Exportar a PDF" at bounding box center [152, 677] width 90 height 13
drag, startPoint x: 1530, startPoint y: 93, endPoint x: 1363, endPoint y: 94, distance: 167.0
click at [1530, 93] on div at bounding box center [784, 375] width 1568 height 750
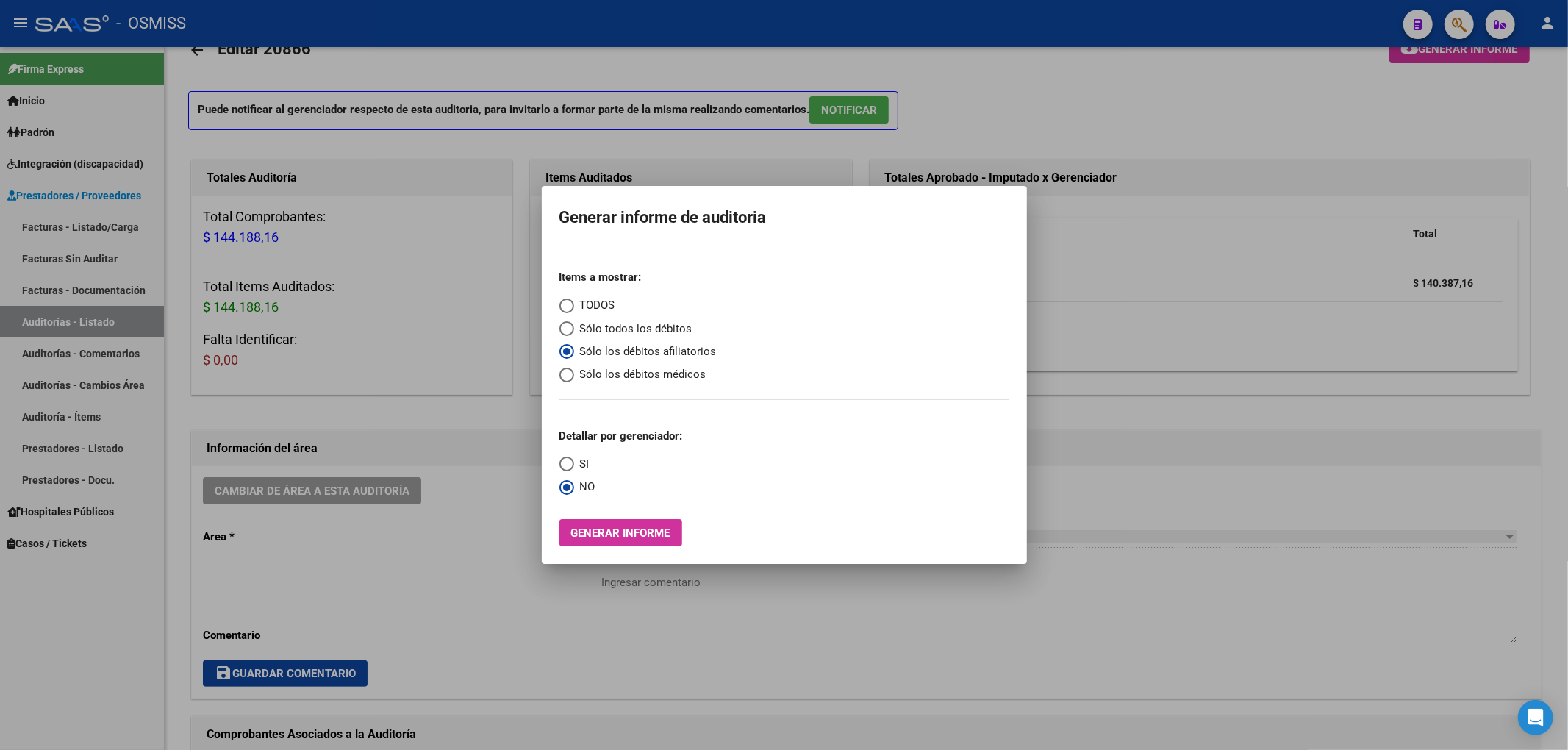
click at [829, 116] on div at bounding box center [784, 375] width 1568 height 750
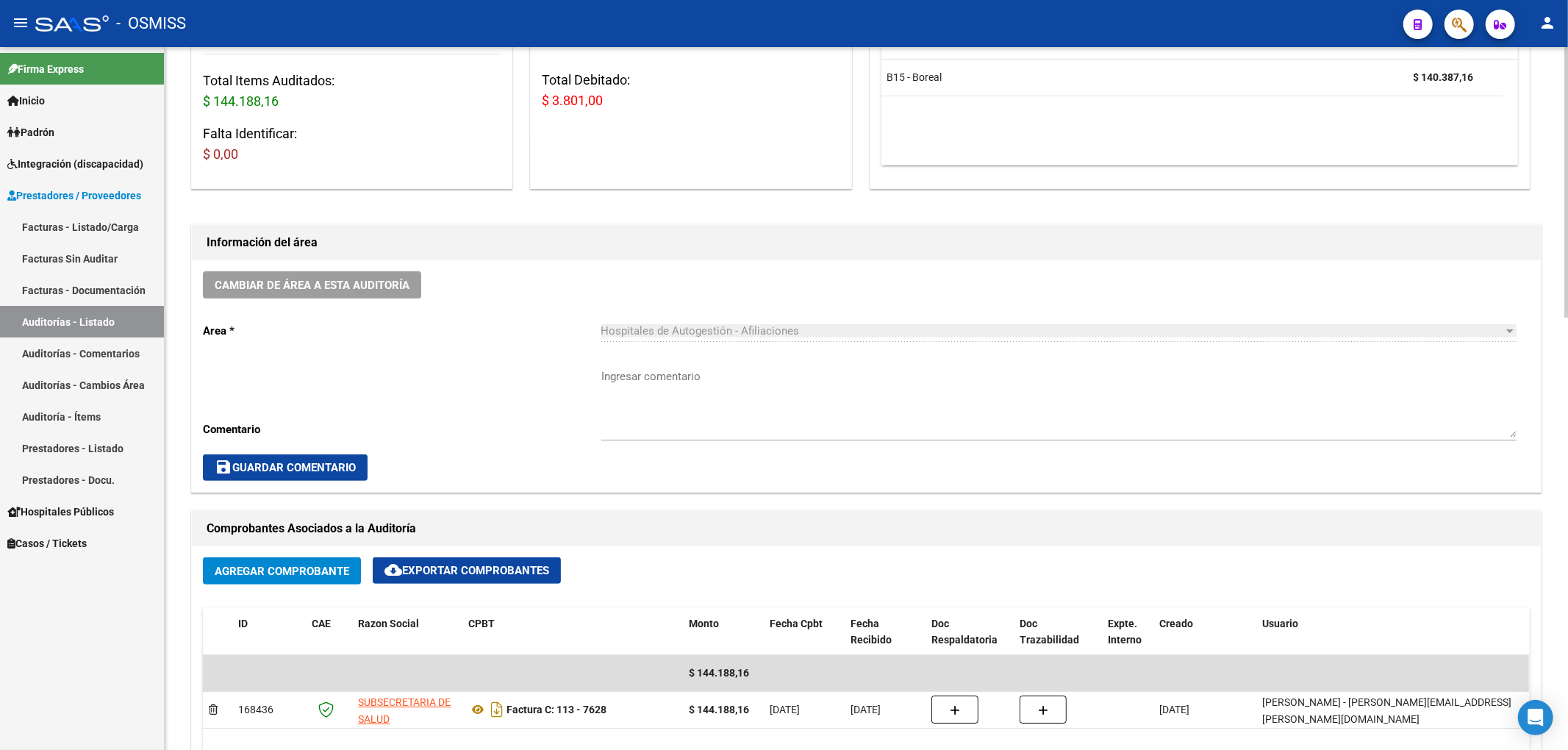
scroll to position [228, 0]
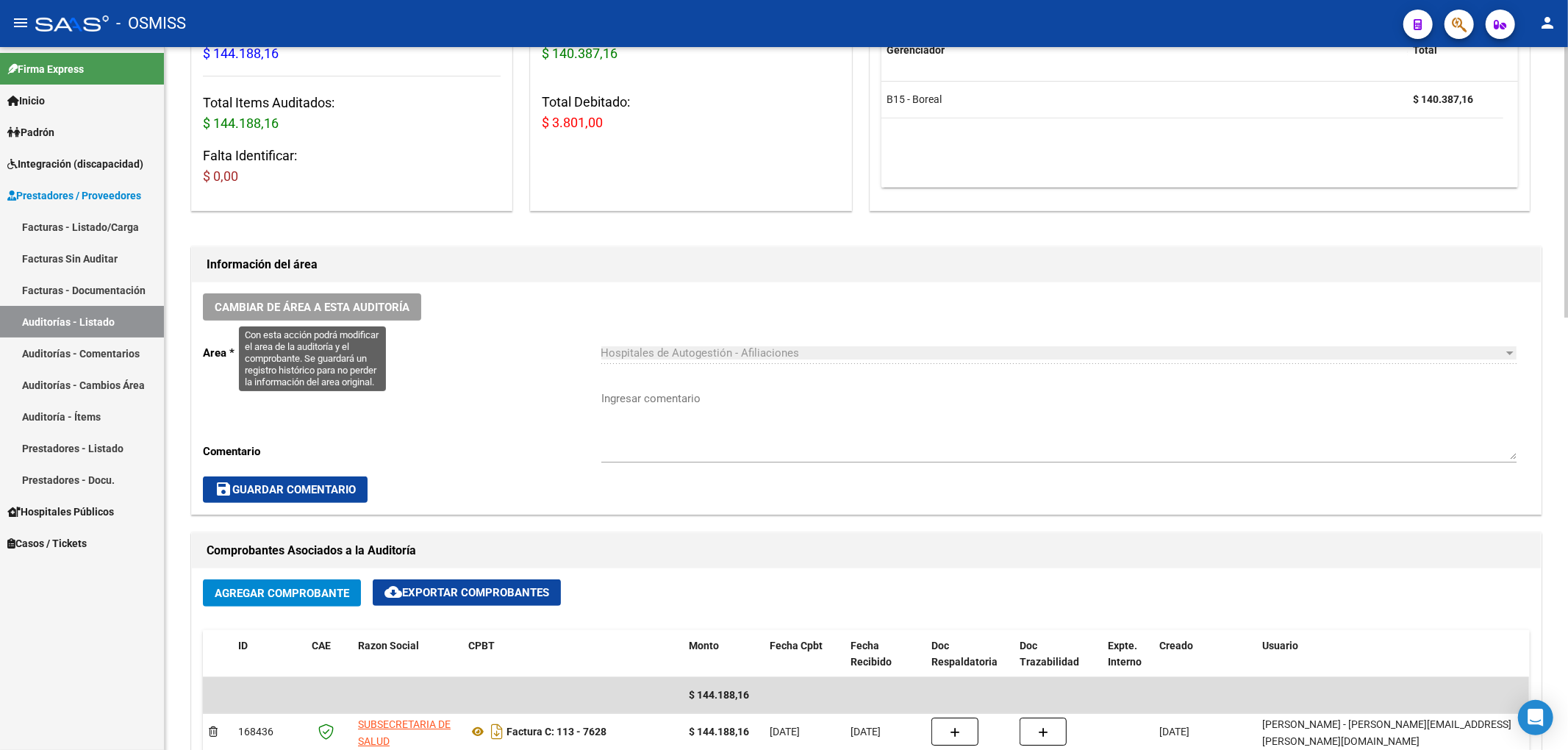
click at [416, 309] on button "Cambiar de área a esta auditoría" at bounding box center [312, 306] width 218 height 27
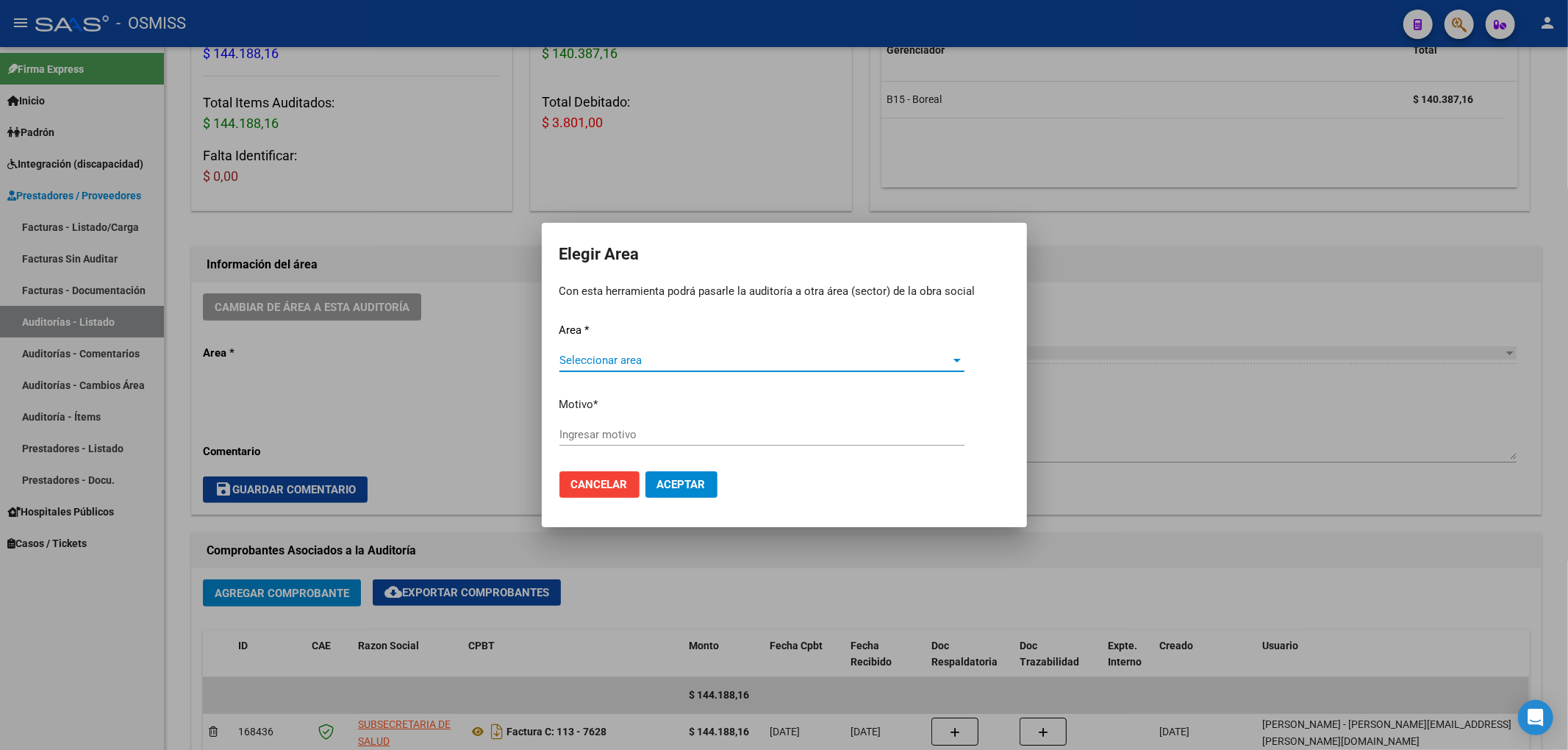
click at [589, 359] on span "Seleccionar area" at bounding box center [755, 360] width 392 height 13
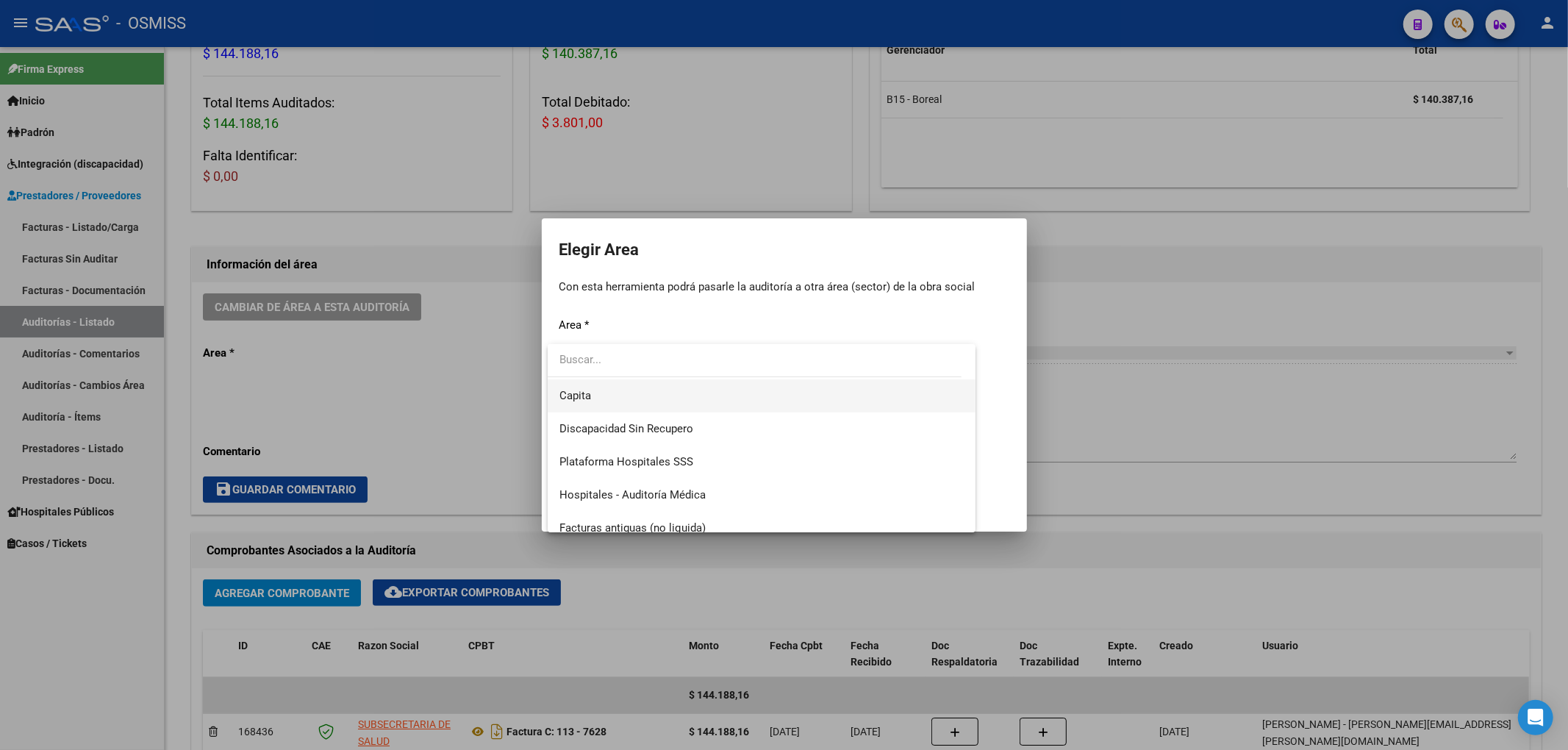
scroll to position [195, 0]
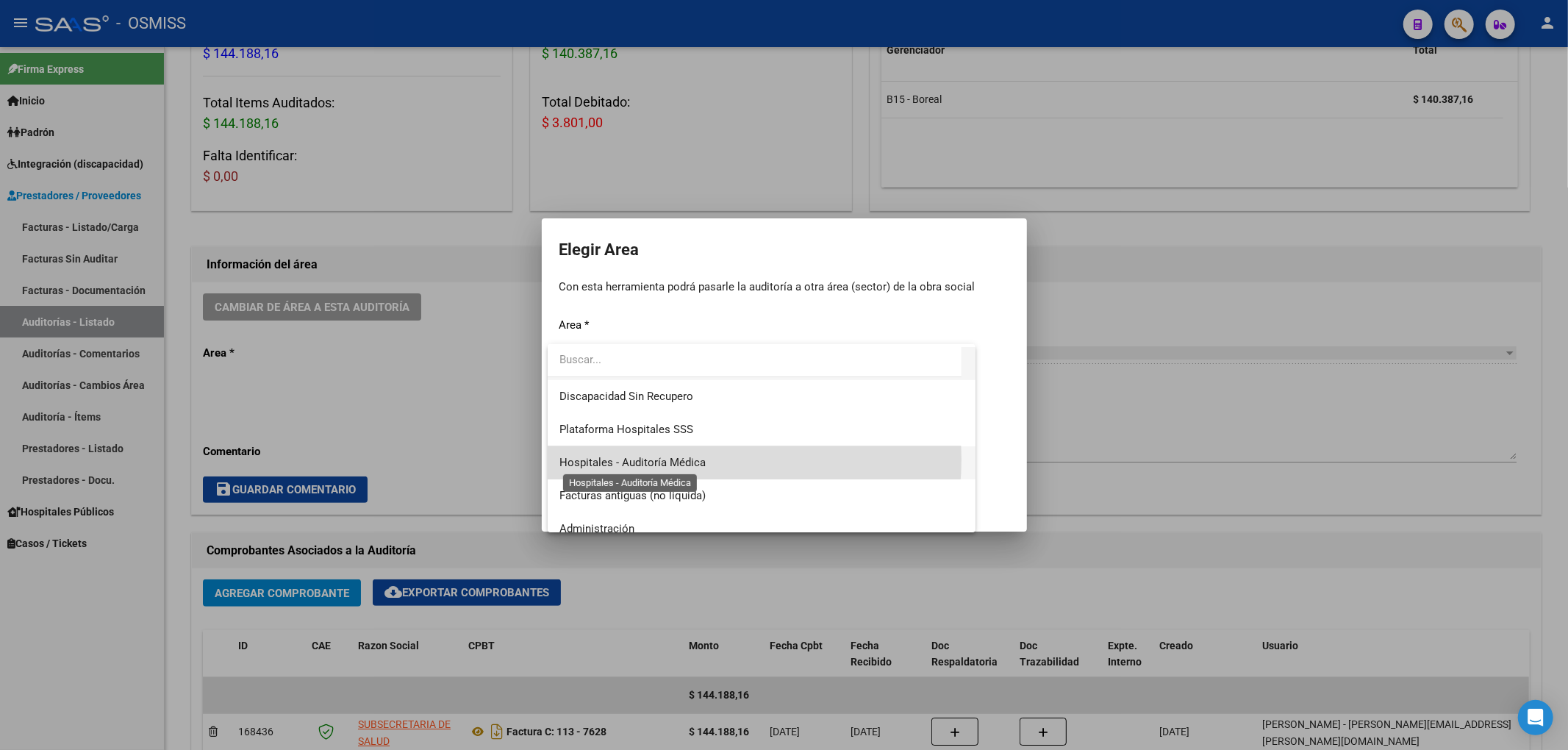
click at [685, 459] on span "Hospitales - Auditoría Médica" at bounding box center [632, 462] width 146 height 13
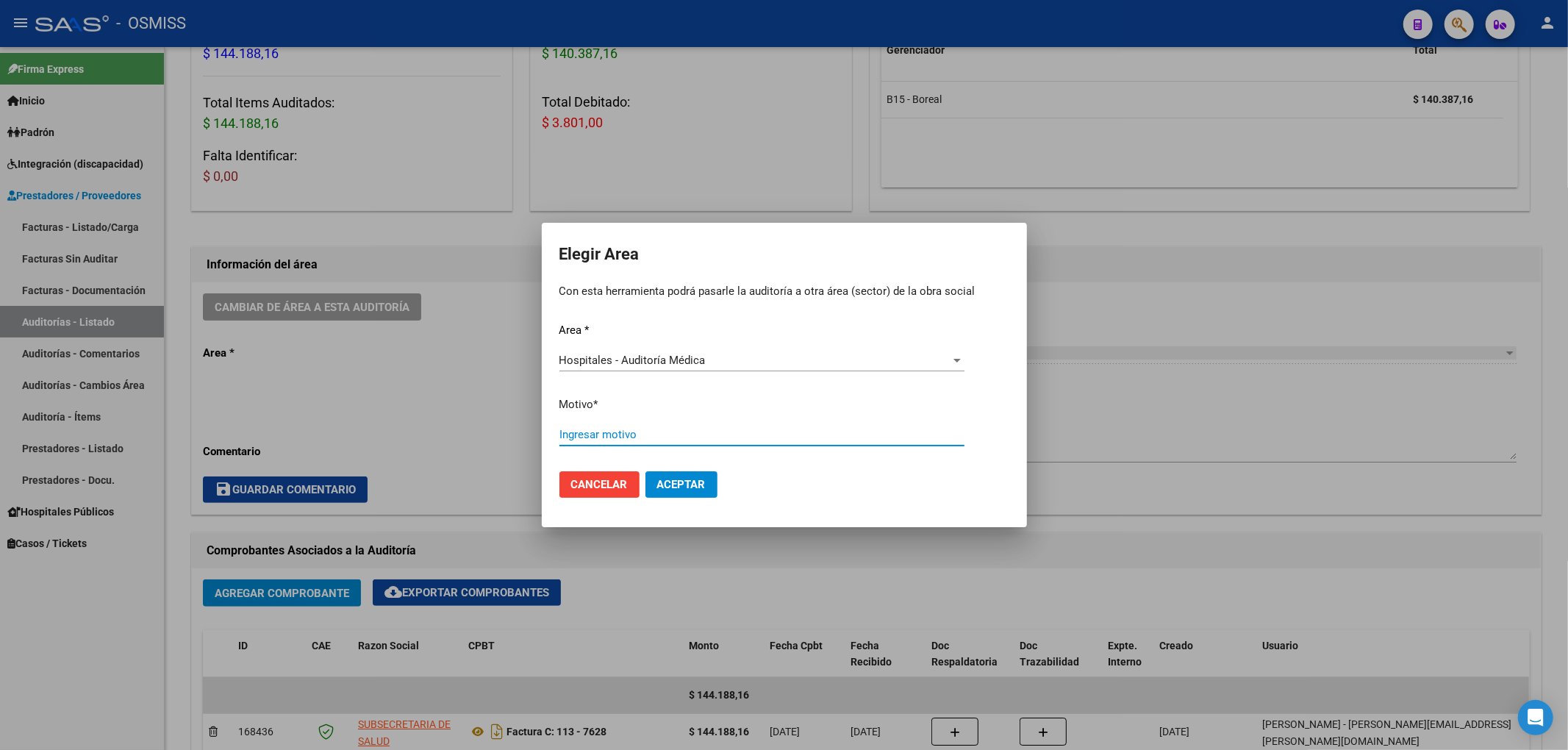
click at [645, 440] on input "Ingresar motivo" at bounding box center [762, 434] width 405 height 13
click at [672, 488] on span "Aceptar" at bounding box center [681, 484] width 48 height 13
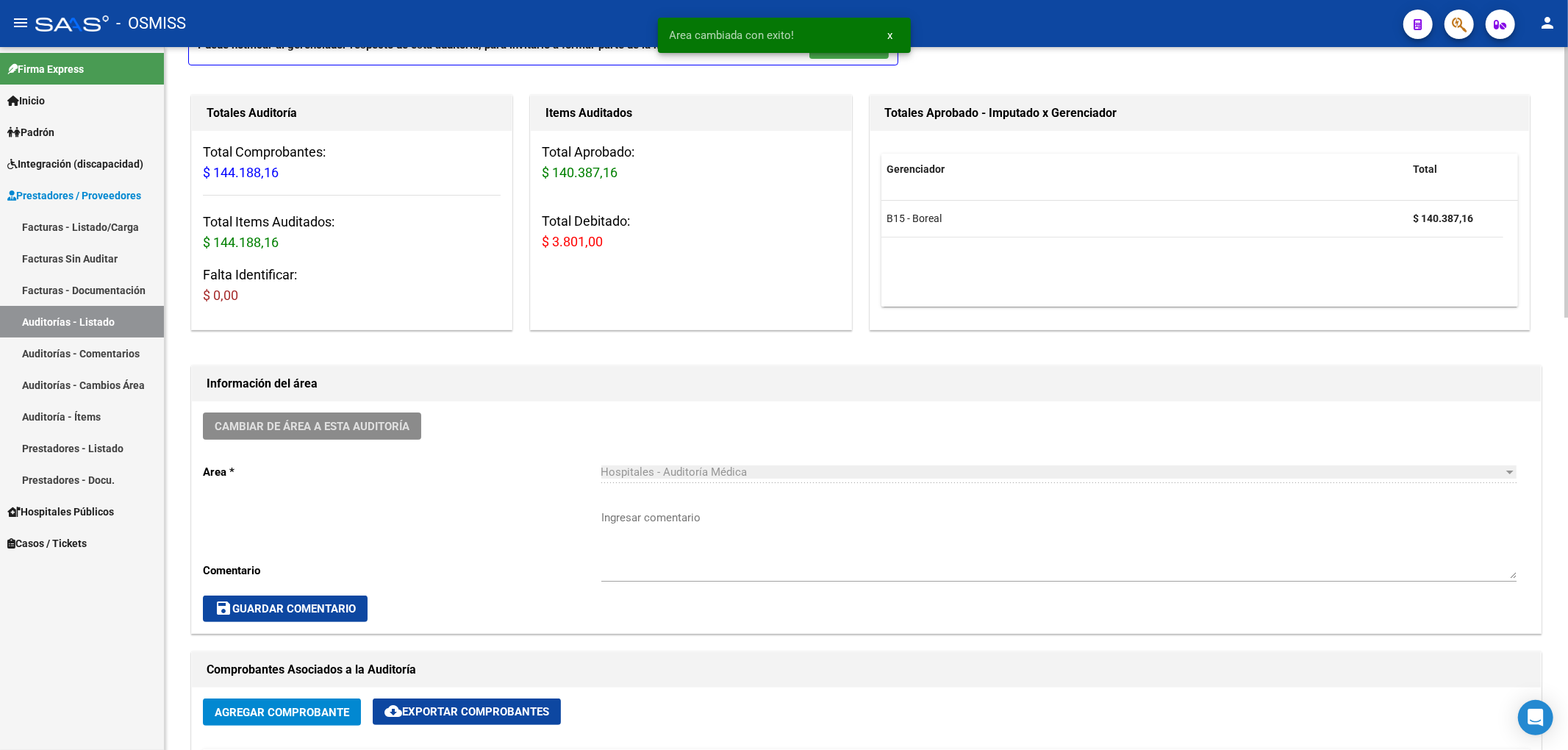
scroll to position [0, 0]
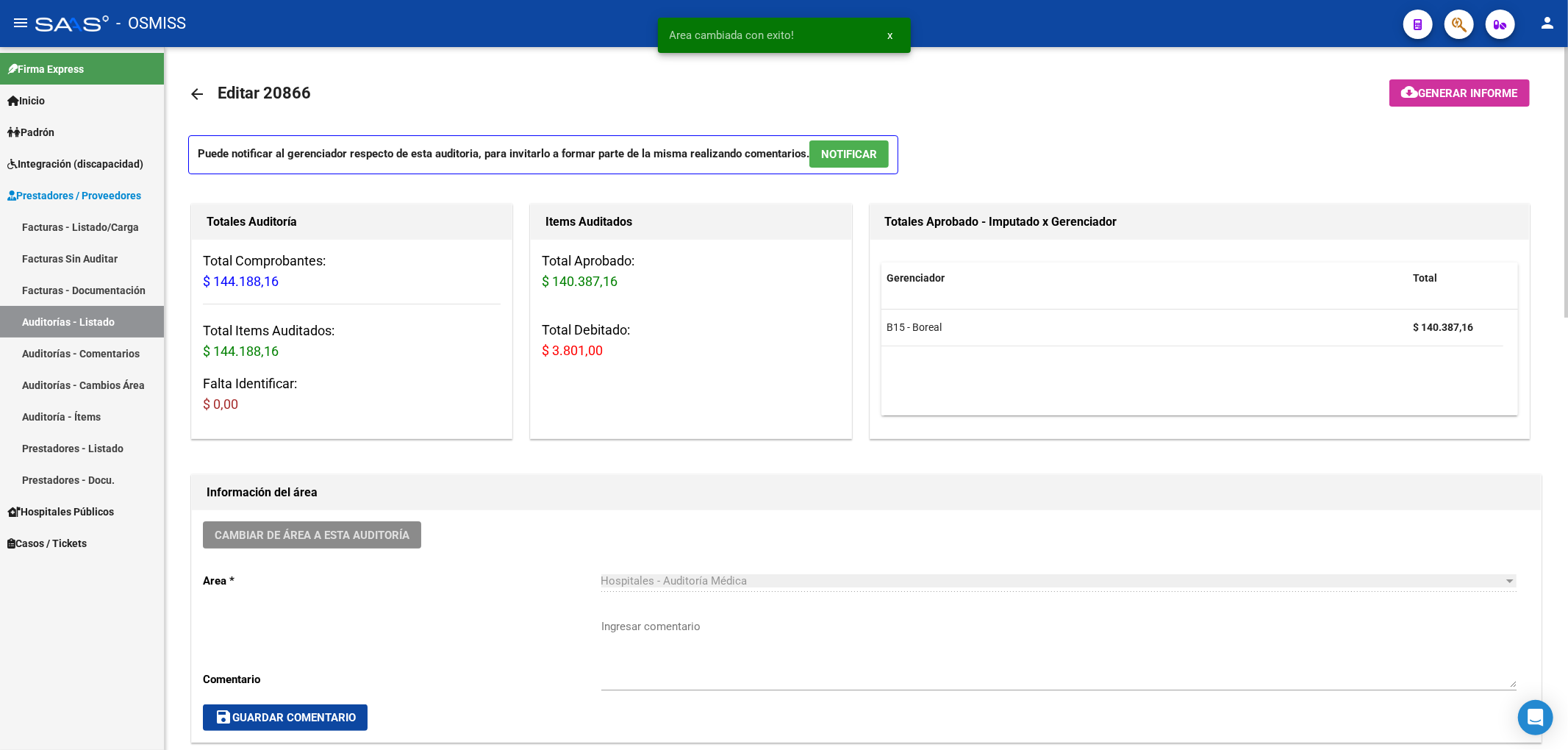
click at [195, 90] on mat-icon "arrow_back" at bounding box center [197, 94] width 18 height 18
